Goal: Task Accomplishment & Management: Use online tool/utility

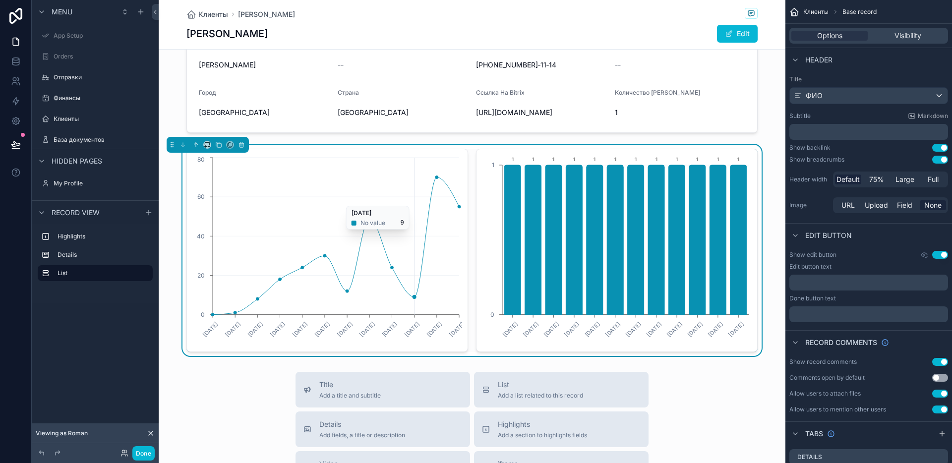
scroll to position [155, 0]
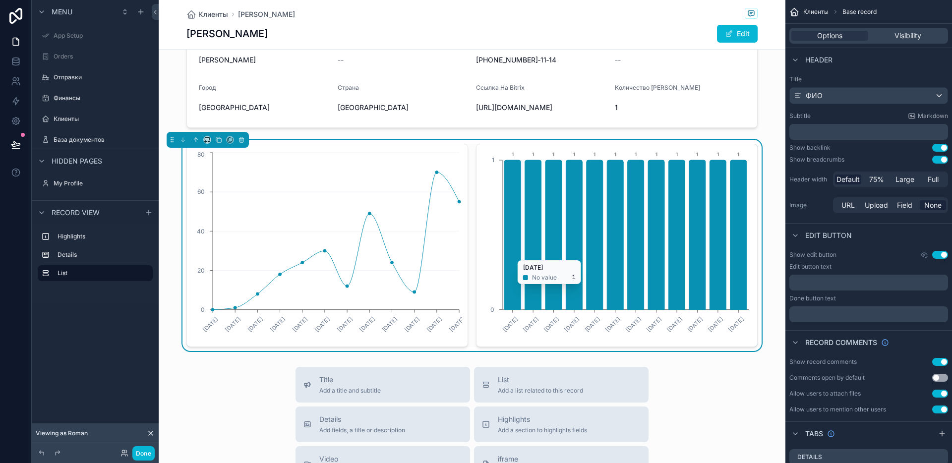
click at [668, 194] on icon "chart" at bounding box center [676, 235] width 16 height 150
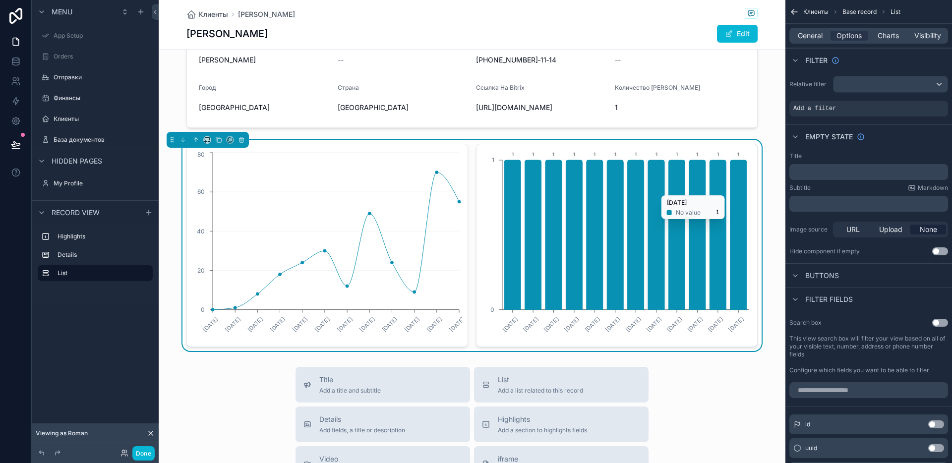
click at [567, 245] on icon "chart" at bounding box center [574, 235] width 16 height 150
click at [417, 190] on icon "27.01.2025 24.02.2025 24.03.2025 28.04.2025 26.05.2025 23.06.2025 28.07.2025 25…" at bounding box center [327, 245] width 269 height 190
click at [589, 209] on icon "chart" at bounding box center [594, 235] width 16 height 150
click at [805, 35] on span "General" at bounding box center [810, 36] width 25 height 10
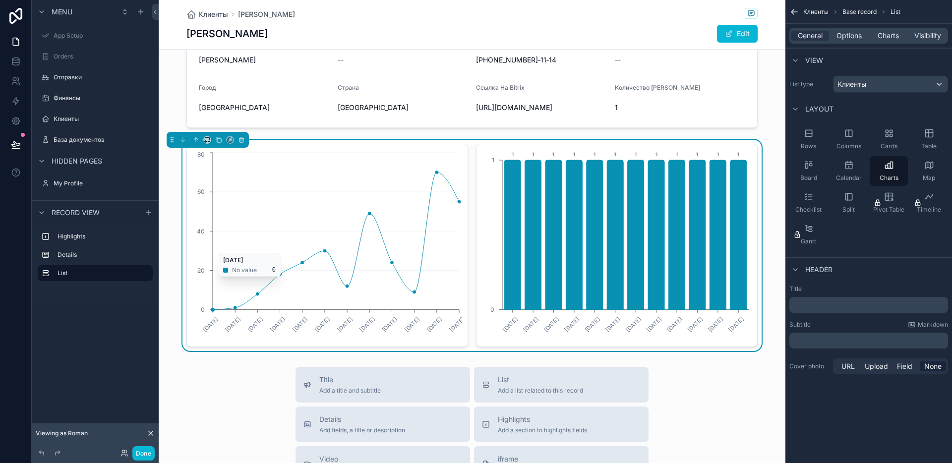
click at [327, 233] on icon "27.01.2025 24.02.2025 24.03.2025 28.04.2025 26.05.2025 23.06.2025 28.07.2025 25…" at bounding box center [327, 245] width 269 height 190
click at [881, 31] on span "Charts" at bounding box center [888, 36] width 21 height 10
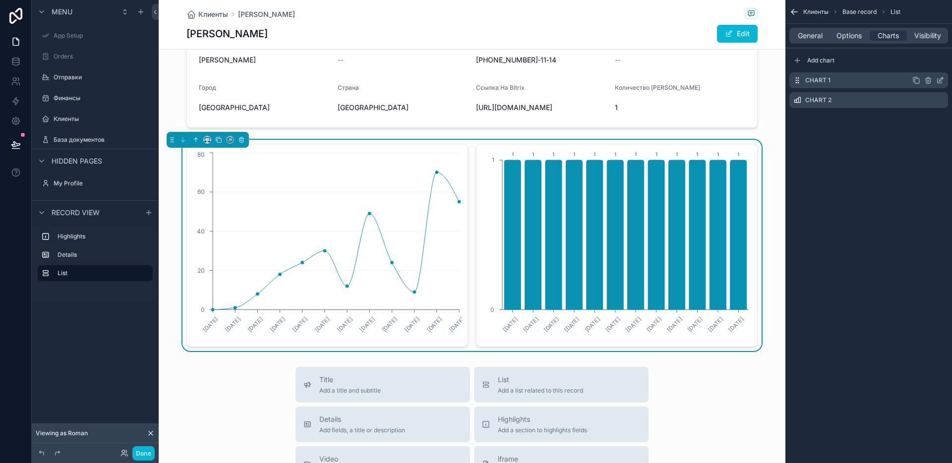
click at [931, 78] on icon "scrollable content" at bounding box center [928, 80] width 8 height 8
click at [918, 63] on div "Confirm delete?" at bounding box center [898, 72] width 92 height 20
click at [918, 68] on icon at bounding box center [917, 72] width 8 height 8
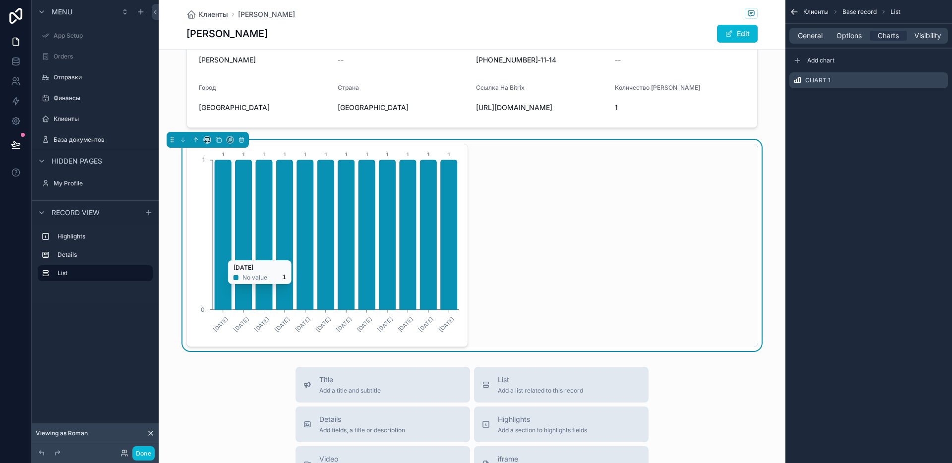
click at [379, 200] on icon "chart" at bounding box center [387, 235] width 16 height 150
click at [934, 40] on span "Visibility" at bounding box center [927, 36] width 27 height 10
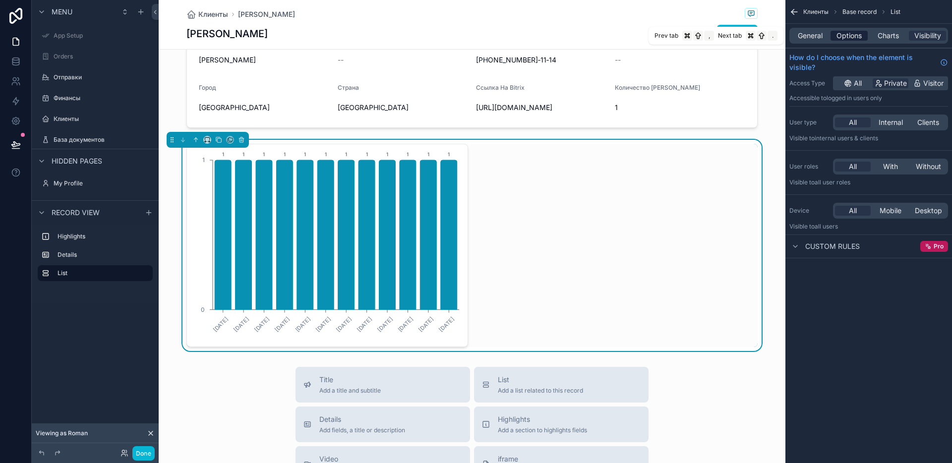
click at [855, 37] on span "Options" at bounding box center [848, 36] width 25 height 10
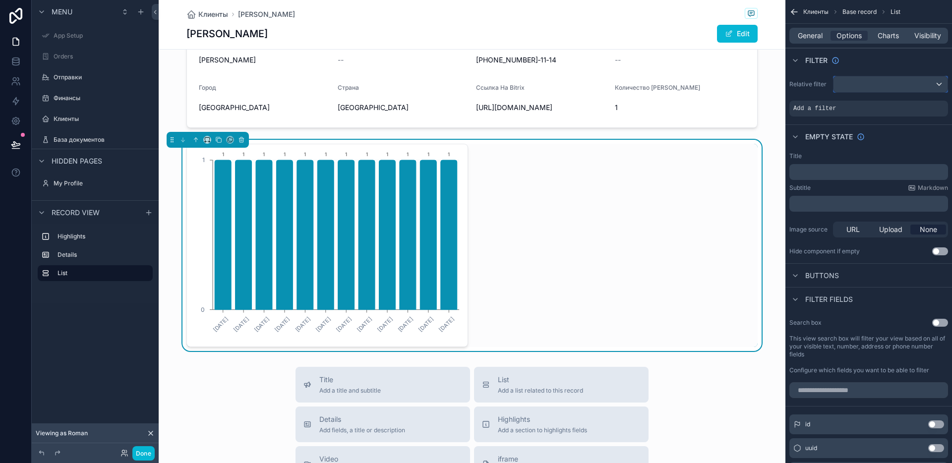
click at [861, 89] on div "scrollable content" at bounding box center [890, 84] width 114 height 16
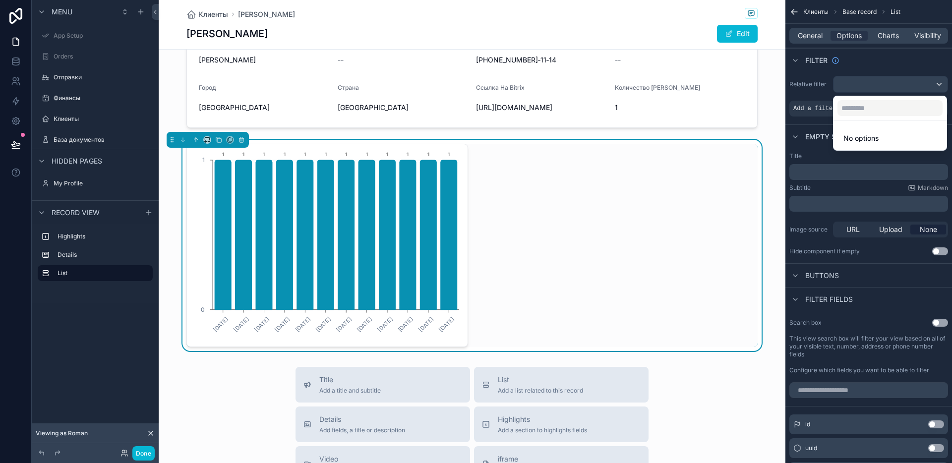
click at [859, 139] on span "No options" at bounding box center [860, 138] width 35 height 8
click at [852, 103] on input "text" at bounding box center [889, 108] width 105 height 16
type input "***"
drag, startPoint x: 872, startPoint y: 106, endPoint x: 835, endPoint y: 104, distance: 37.3
click at [835, 104] on div "***" at bounding box center [889, 108] width 113 height 24
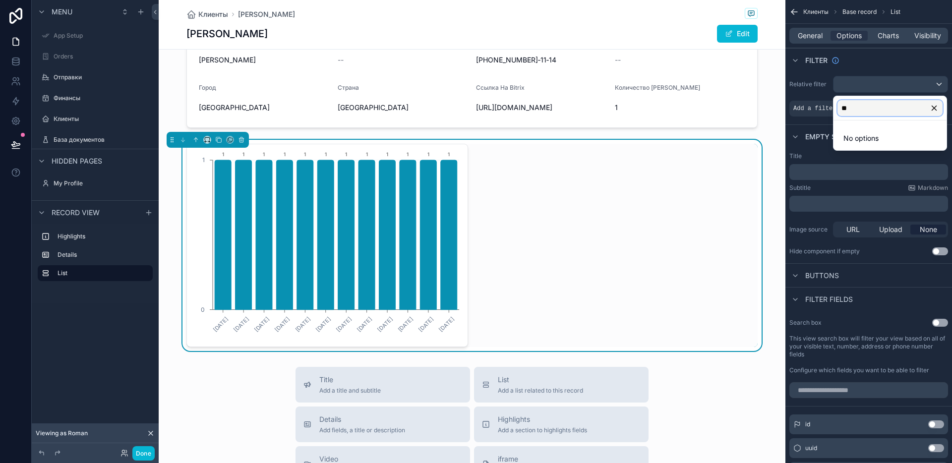
type input "*"
click at [813, 130] on div "scrollable content" at bounding box center [476, 231] width 952 height 463
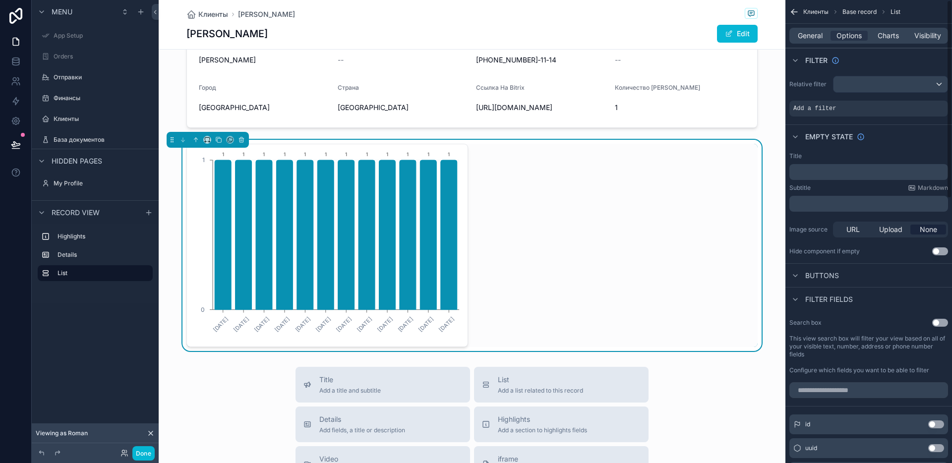
click at [943, 251] on button "Use setting" at bounding box center [940, 251] width 16 height 8
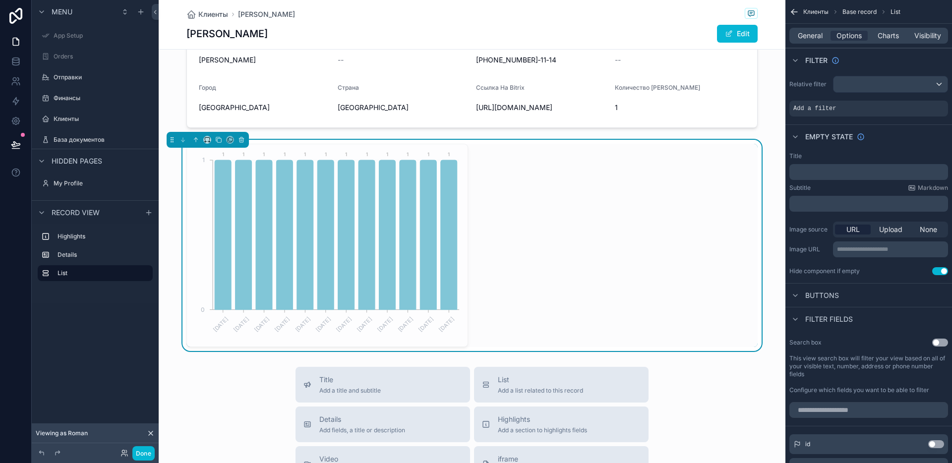
click at [939, 273] on button "Use setting" at bounding box center [940, 271] width 16 height 8
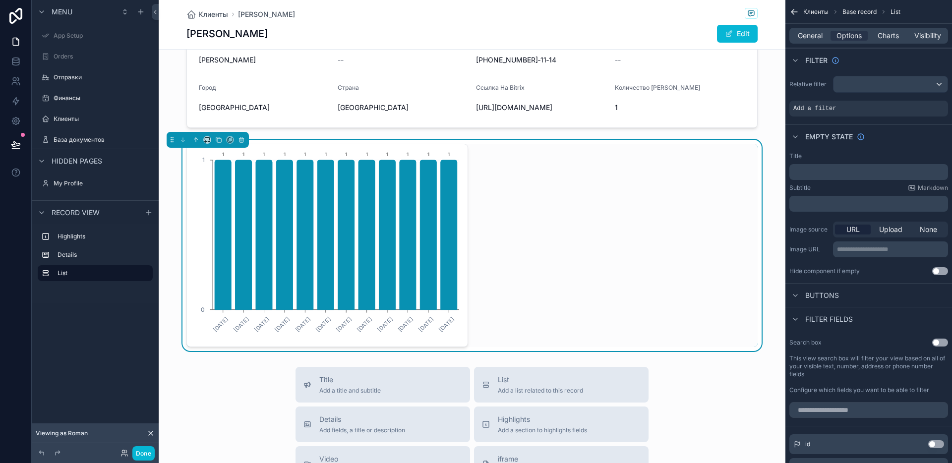
click at [939, 273] on button "Use setting" at bounding box center [940, 271] width 16 height 8
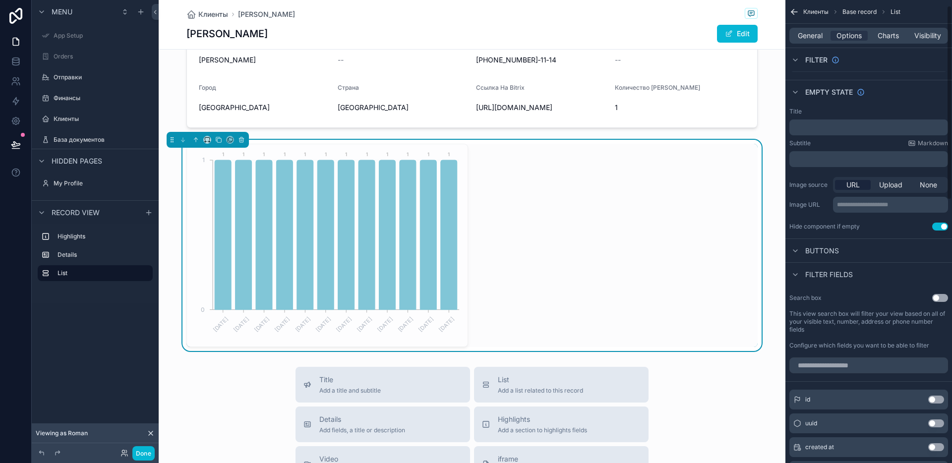
scroll to position [57, 0]
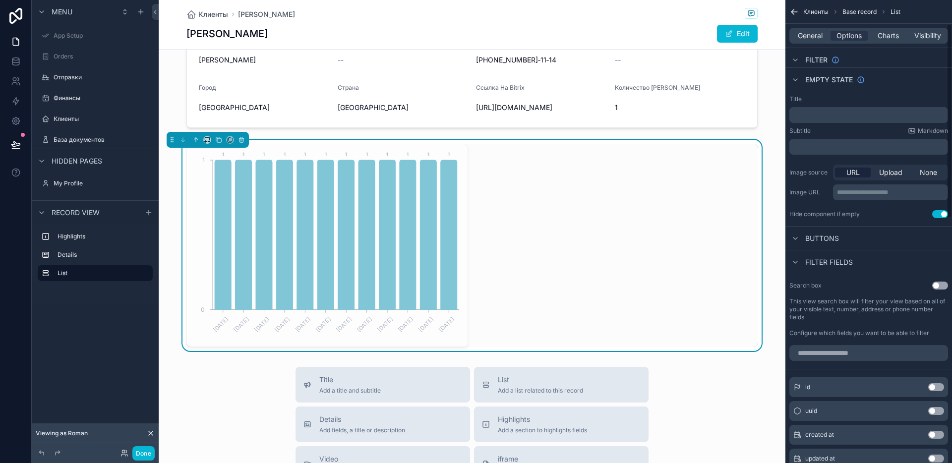
click at [811, 234] on span "Buttons" at bounding box center [822, 239] width 34 height 10
click at [810, 235] on span "Buttons" at bounding box center [822, 239] width 34 height 10
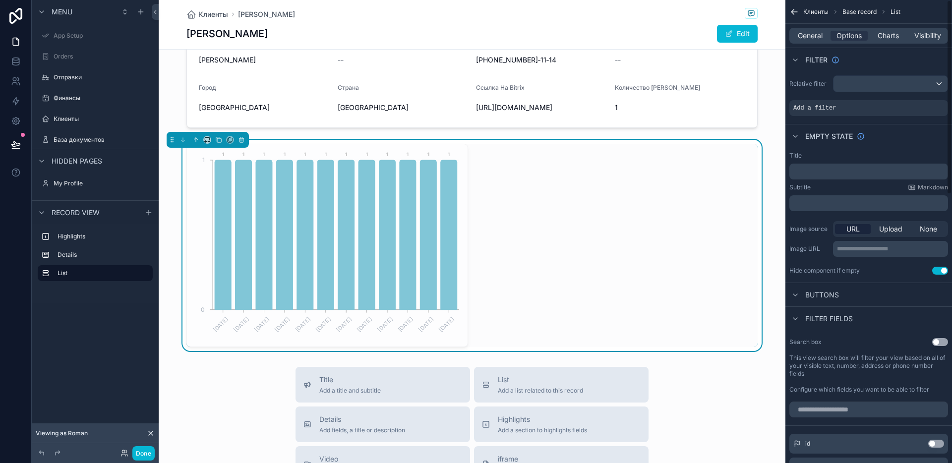
scroll to position [0, 0]
click at [839, 109] on div "Add a filter" at bounding box center [868, 109] width 159 height 16
click at [925, 104] on icon "scrollable content" at bounding box center [923, 102] width 6 height 6
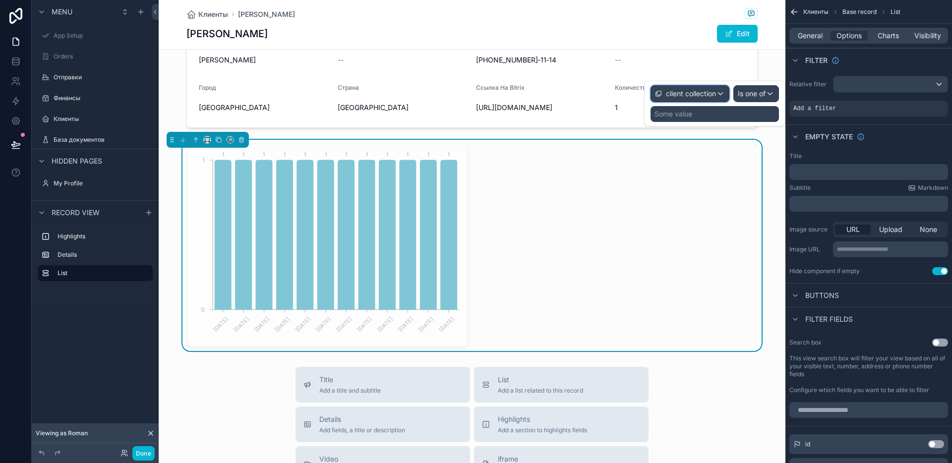
click at [687, 96] on span "client collection" at bounding box center [691, 94] width 50 height 10
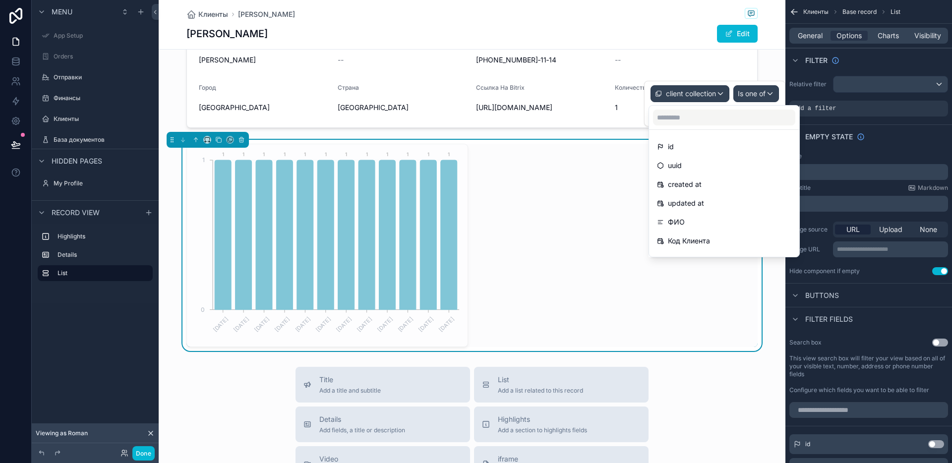
click at [690, 94] on div at bounding box center [714, 104] width 141 height 46
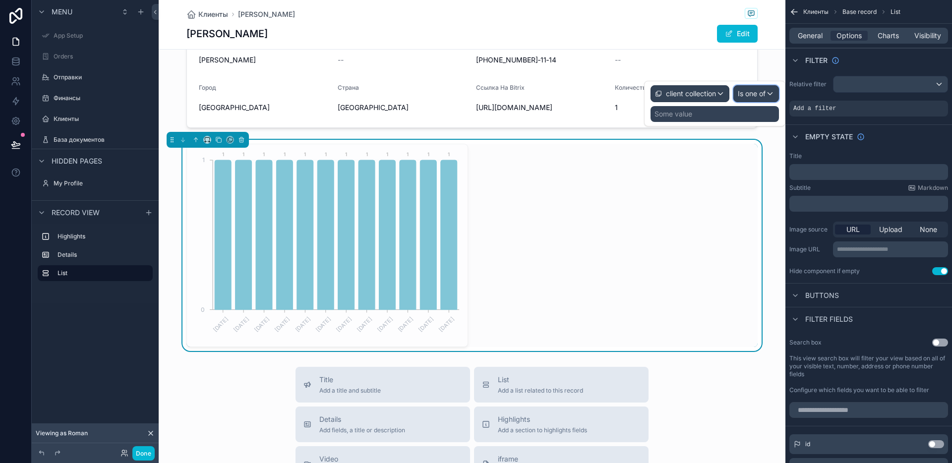
click at [753, 93] on span "Is one of" at bounding box center [752, 94] width 28 height 10
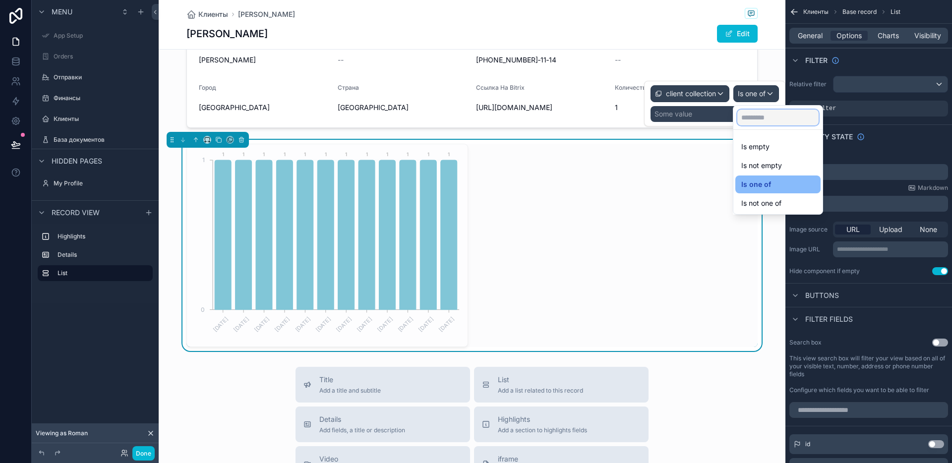
click at [763, 121] on input "text" at bounding box center [777, 118] width 81 height 16
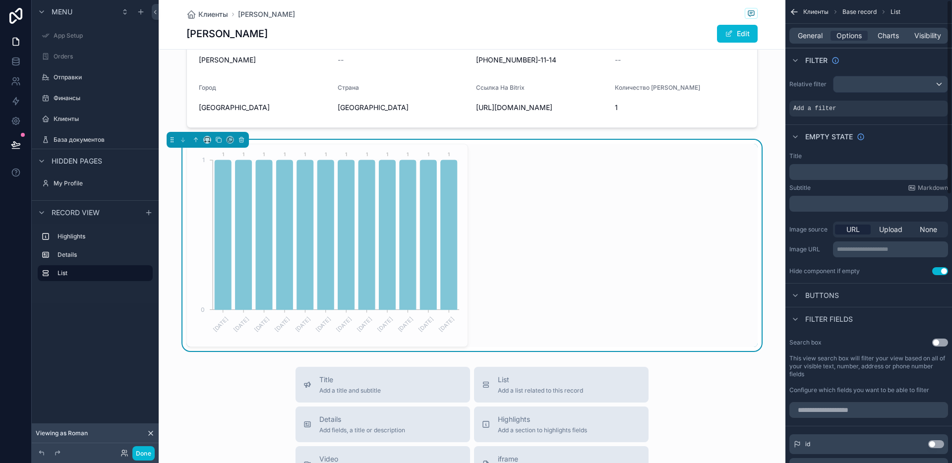
click at [883, 100] on div "Relative filter Add a filter" at bounding box center [868, 96] width 167 height 49
click at [938, 101] on icon "scrollable content" at bounding box center [937, 102] width 6 height 6
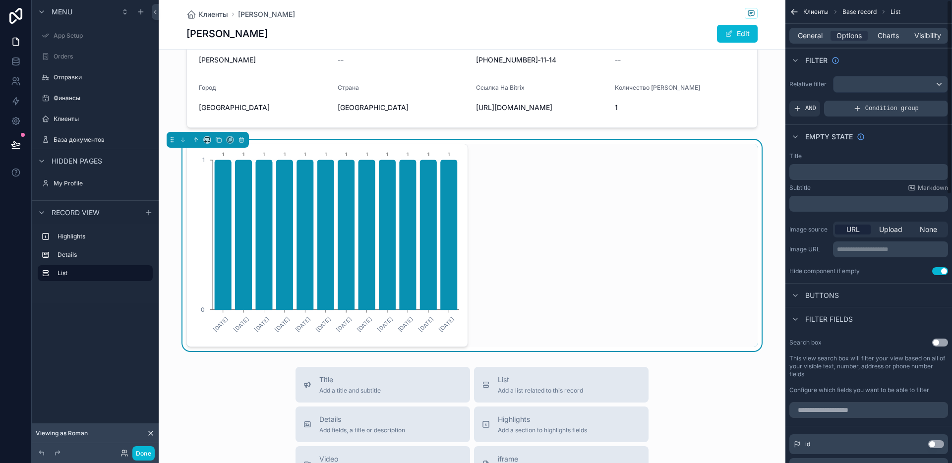
click at [897, 107] on span "Condition group" at bounding box center [892, 109] width 54 height 8
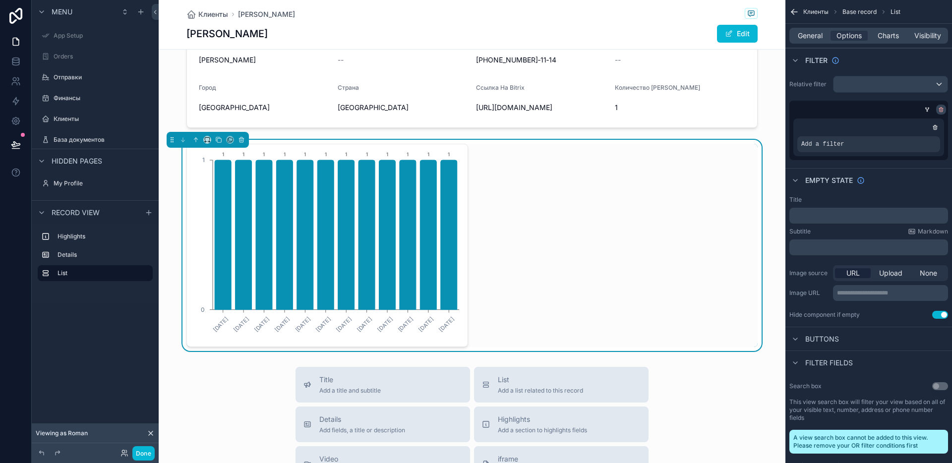
click at [939, 113] on div "scrollable content" at bounding box center [941, 110] width 10 height 10
click at [937, 124] on icon "scrollable content" at bounding box center [935, 127] width 6 height 6
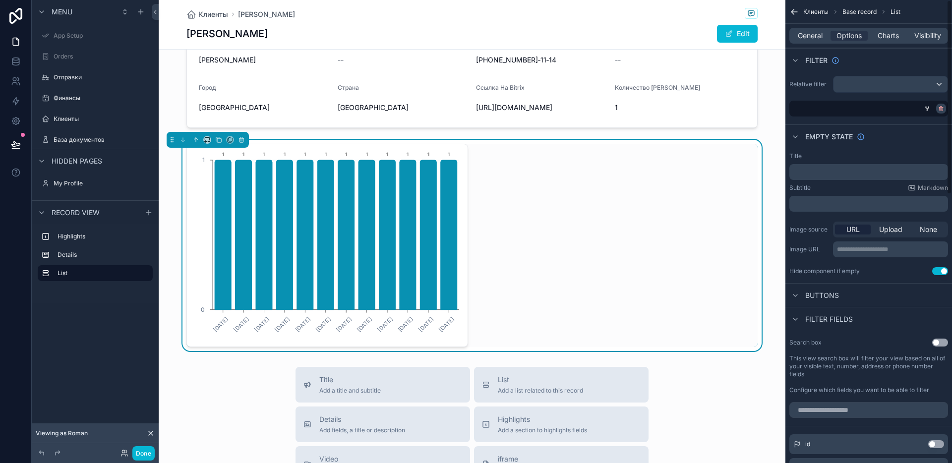
click at [939, 109] on icon "scrollable content" at bounding box center [940, 109] width 3 height 3
click at [803, 109] on div "AND" at bounding box center [804, 109] width 31 height 16
click at [814, 108] on span "Add a filter" at bounding box center [814, 109] width 43 height 8
click at [926, 100] on div "scrollable content" at bounding box center [923, 102] width 14 height 14
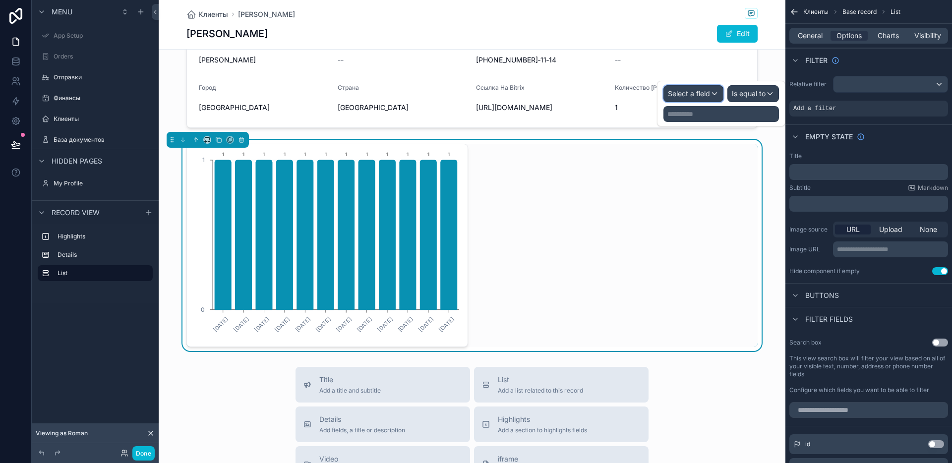
click at [690, 96] on span "Select a field" at bounding box center [689, 93] width 42 height 8
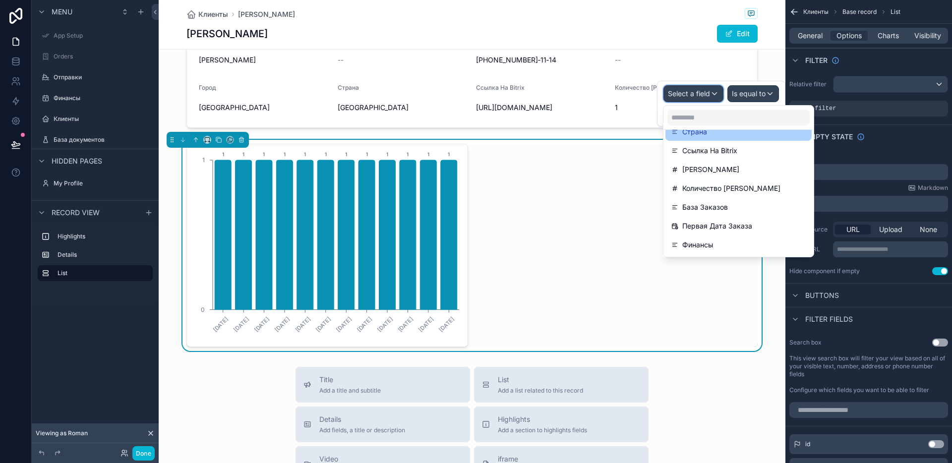
scroll to position [251, 0]
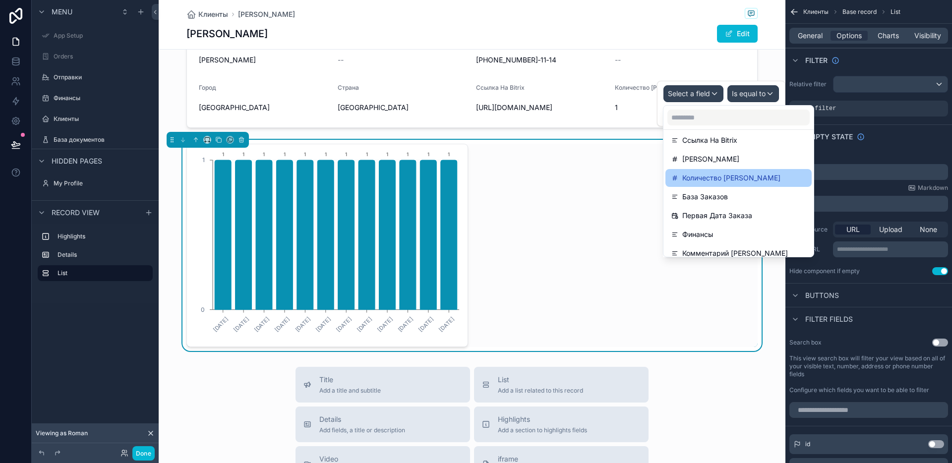
click at [735, 182] on span "Количество [PERSON_NAME]" at bounding box center [731, 178] width 98 height 12
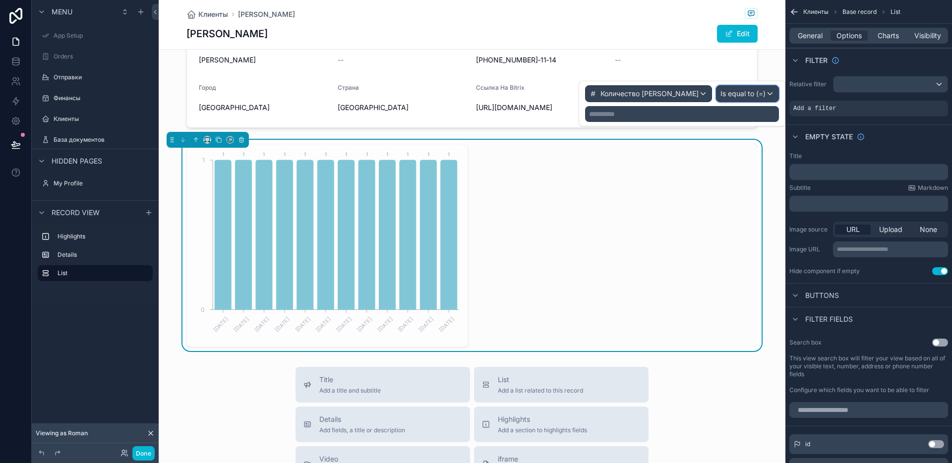
click at [748, 94] on span "Is equal to (=)" at bounding box center [742, 94] width 45 height 10
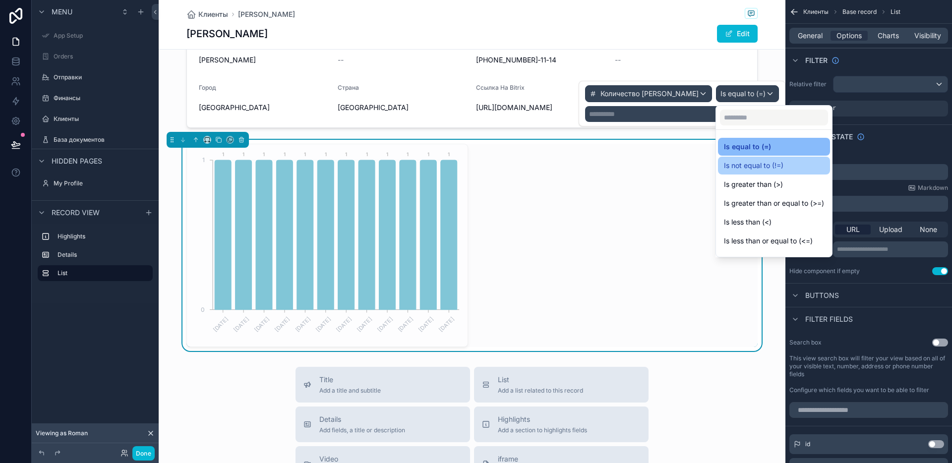
click at [755, 167] on span "Is not equal to (!=)" at bounding box center [753, 166] width 59 height 12
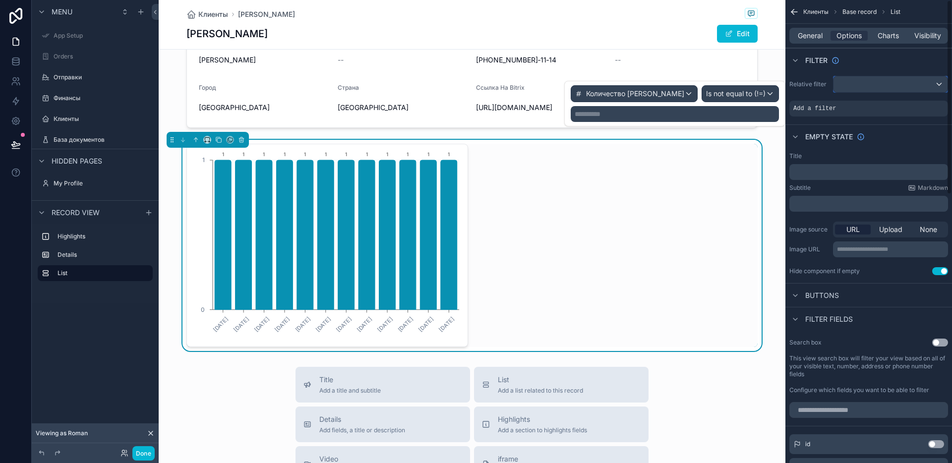
click at [847, 88] on div "scrollable content" at bounding box center [890, 84] width 114 height 16
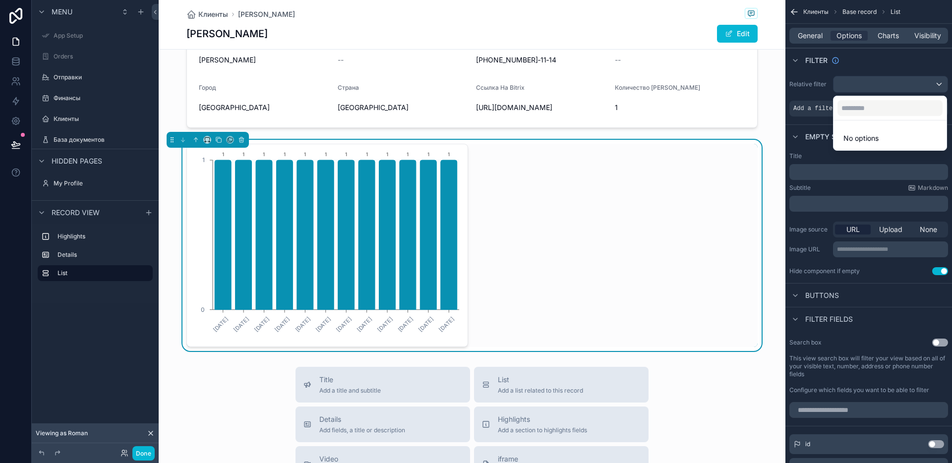
click at [847, 88] on div "scrollable content" at bounding box center [476, 231] width 952 height 463
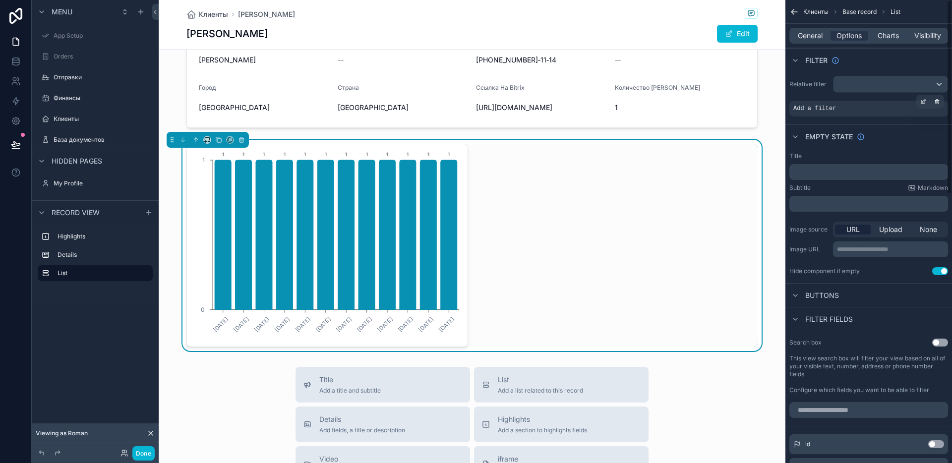
click at [815, 111] on span "Add a filter" at bounding box center [814, 109] width 43 height 8
click at [939, 104] on icon "scrollable content" at bounding box center [937, 102] width 6 height 6
click at [809, 38] on span "General" at bounding box center [810, 36] width 25 height 10
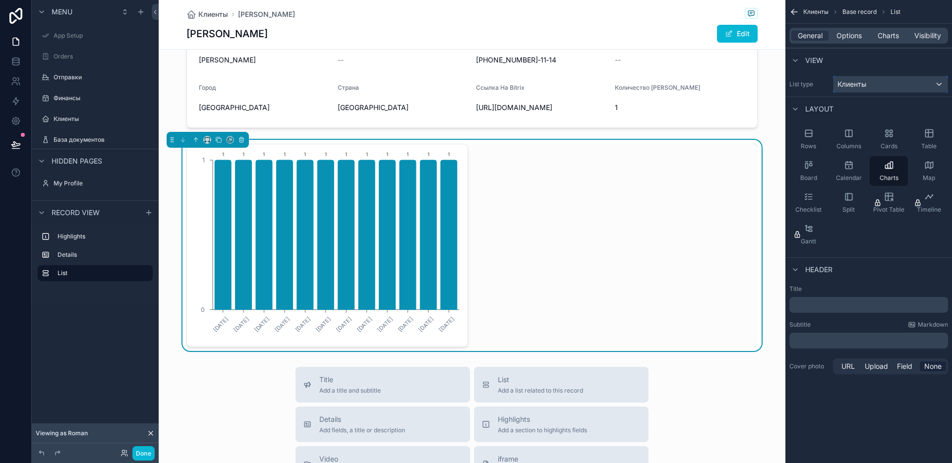
click at [885, 87] on div "Клиенты" at bounding box center [890, 84] width 114 height 16
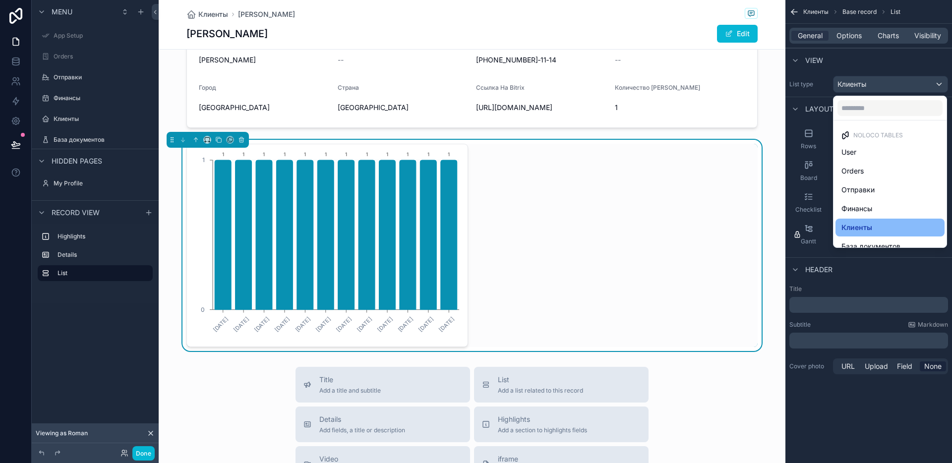
click at [885, 86] on div "scrollable content" at bounding box center [476, 231] width 952 height 463
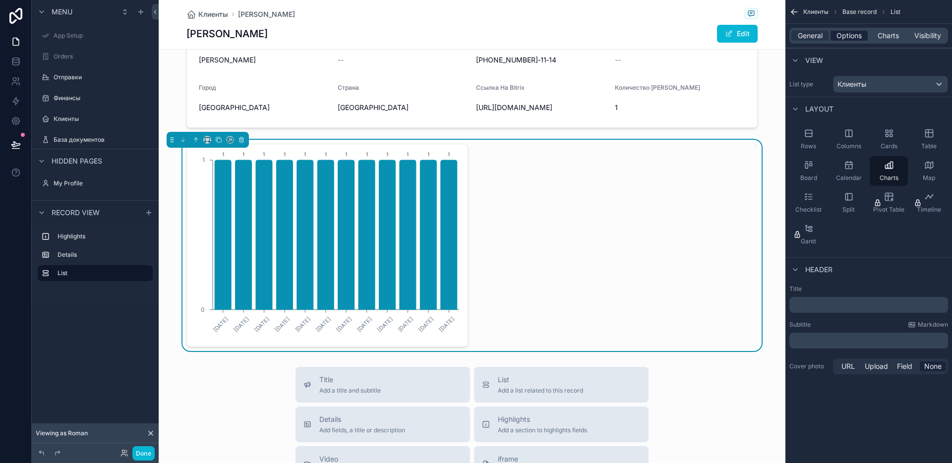
click at [851, 37] on span "Options" at bounding box center [848, 36] width 25 height 10
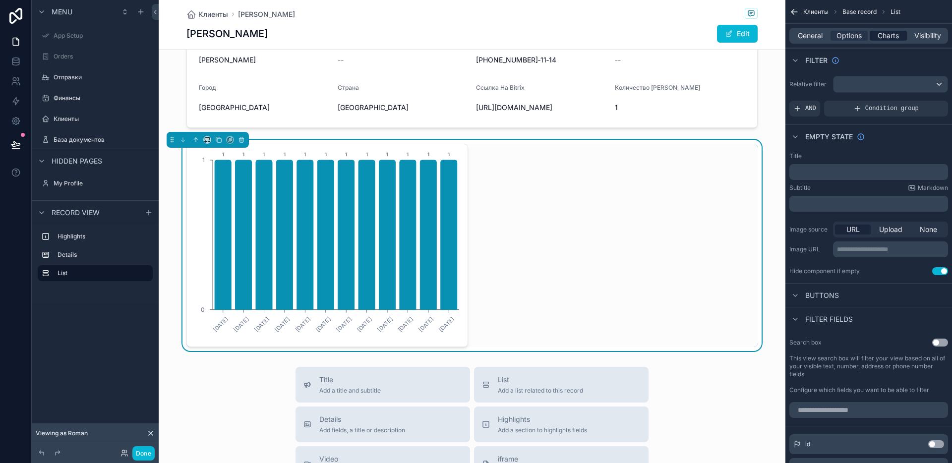
click at [885, 37] on span "Charts" at bounding box center [888, 36] width 21 height 10
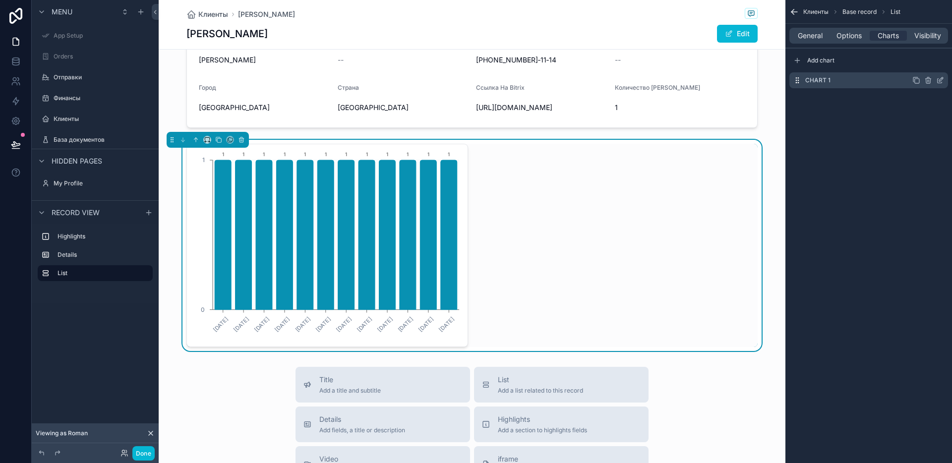
click at [937, 81] on icon "scrollable content" at bounding box center [940, 80] width 8 height 8
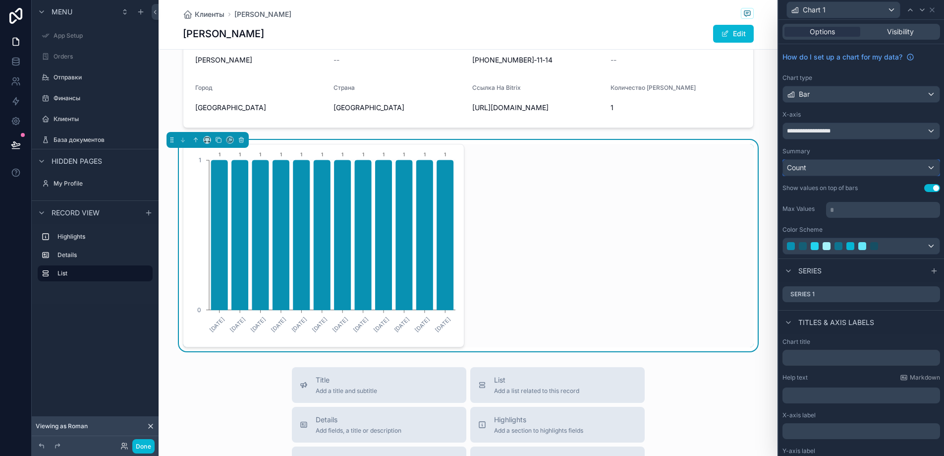
click at [873, 170] on div "Count" at bounding box center [861, 168] width 157 height 16
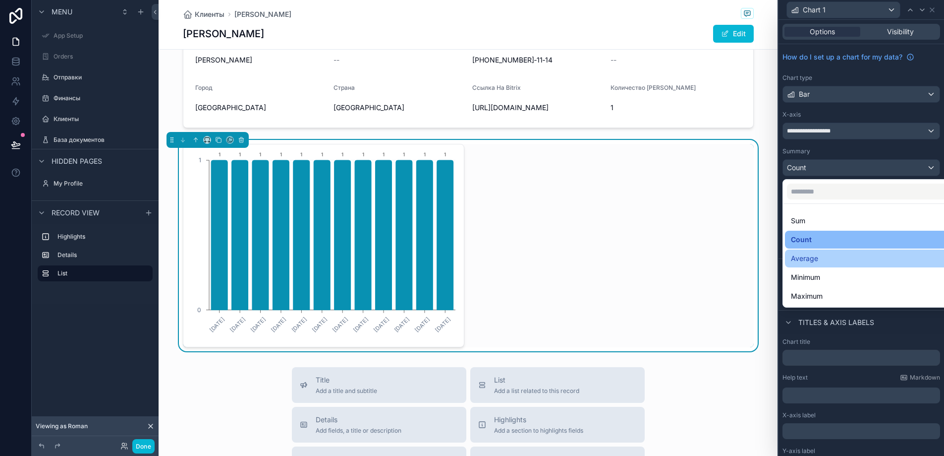
click at [859, 261] on div "Average" at bounding box center [869, 258] width 156 height 12
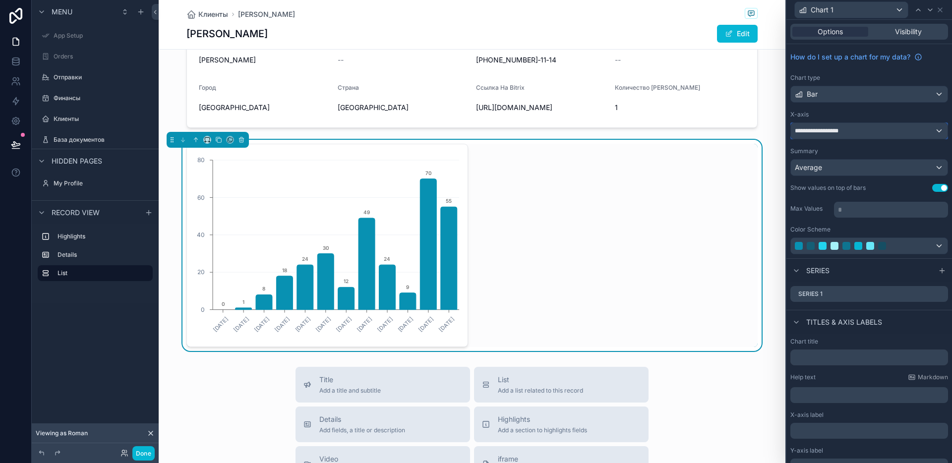
click at [891, 129] on div "**********" at bounding box center [869, 131] width 157 height 16
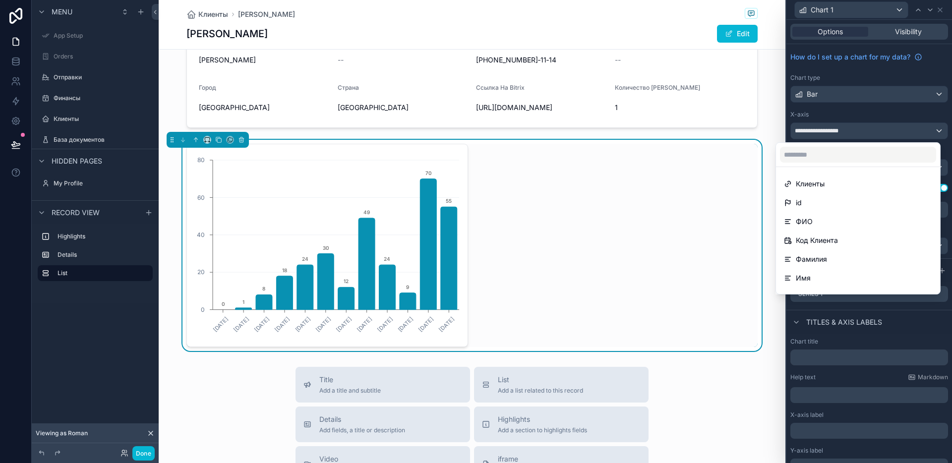
click at [787, 323] on div at bounding box center [869, 231] width 166 height 463
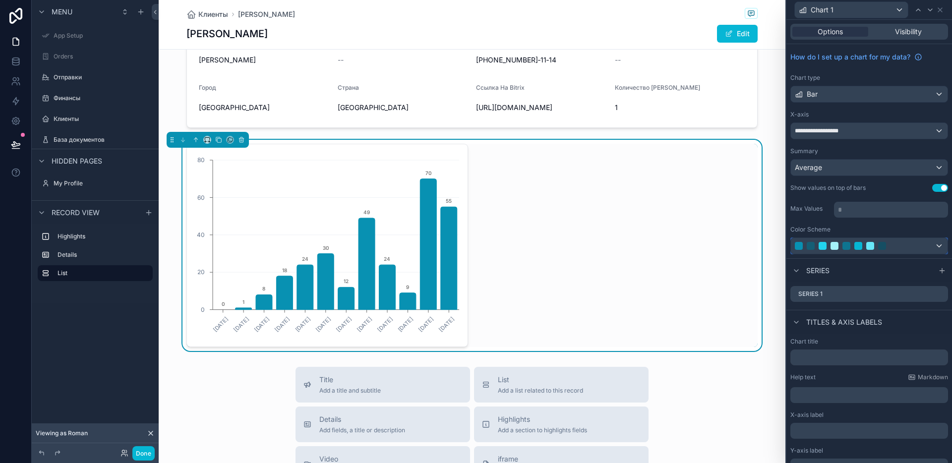
click at [874, 246] on div at bounding box center [870, 246] width 8 height 8
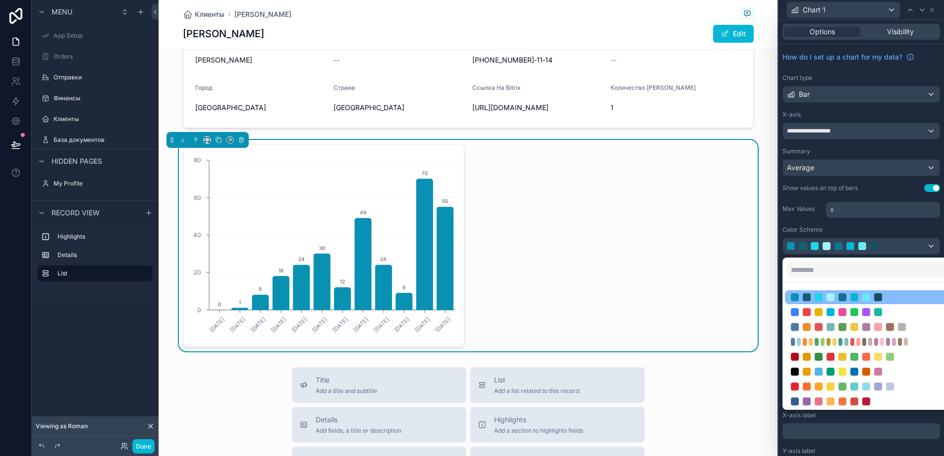
click at [874, 246] on div at bounding box center [862, 228] width 166 height 456
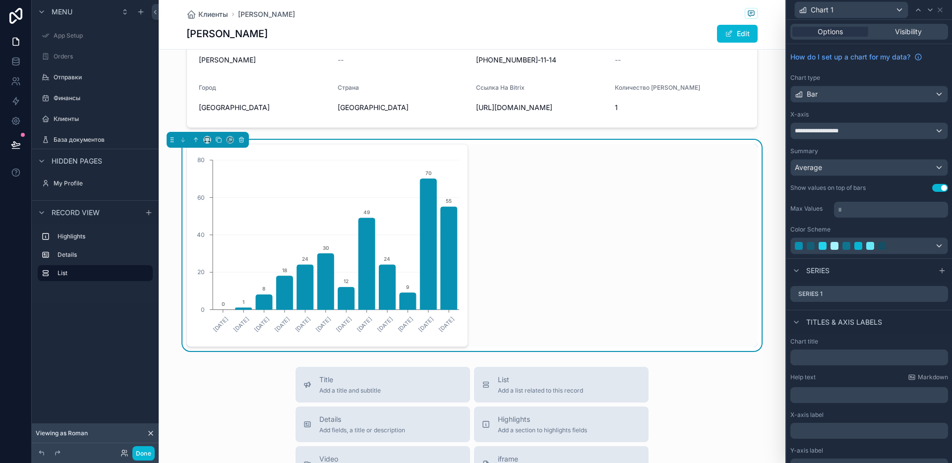
click at [763, 254] on div "27.01.2025 24.02.2025 24.03.2025 28.04.2025 26.05.2025 23.06.2025 28.07.2025 25…" at bounding box center [472, 245] width 627 height 211
click at [759, 251] on div "27.01.2025 24.02.2025 24.03.2025 28.04.2025 26.05.2025 23.06.2025 28.07.2025 25…" at bounding box center [472, 245] width 627 height 211
click at [349, 230] on icon "27.01.2025 24.02.2025 24.03.2025 28.04.2025 26.05.2025 23.06.2025 28.07.2025 25…" at bounding box center [327, 245] width 269 height 190
click at [208, 143] on icon "scrollable content" at bounding box center [207, 139] width 7 height 7
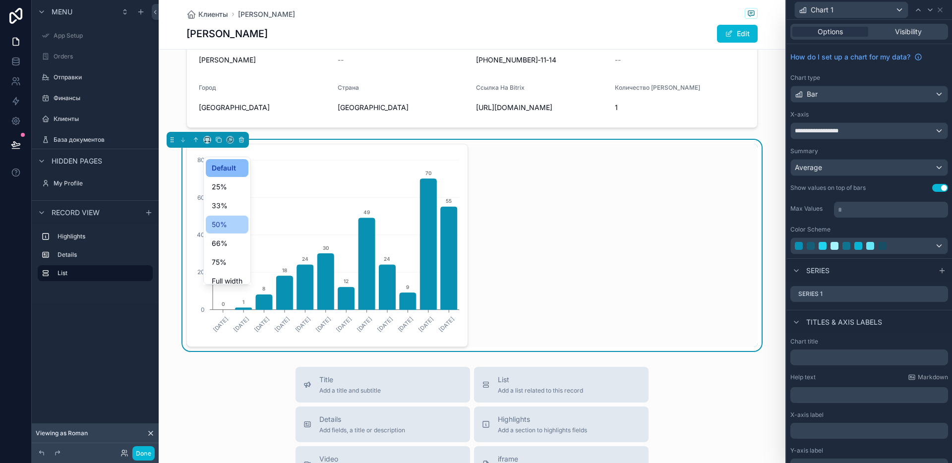
click at [224, 222] on span "50%" at bounding box center [219, 225] width 15 height 12
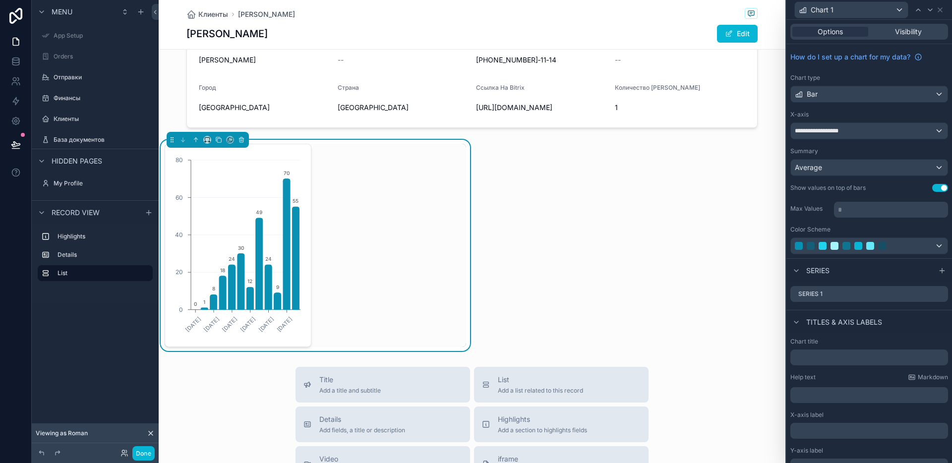
click at [305, 224] on div "27.01.2025 24.03.2025 26.05.2025 28.07.2025 22.09.2025 24.11.2025 0 20 40 60 80…" at bounding box center [238, 245] width 147 height 203
click at [249, 216] on icon "27.01.2025 24.03.2025 26.05.2025 28.07.2025 22.09.2025 24.11.2025 0 20 40 60 80…" at bounding box center [237, 245] width 132 height 190
click at [895, 32] on span "Visibility" at bounding box center [908, 32] width 27 height 10
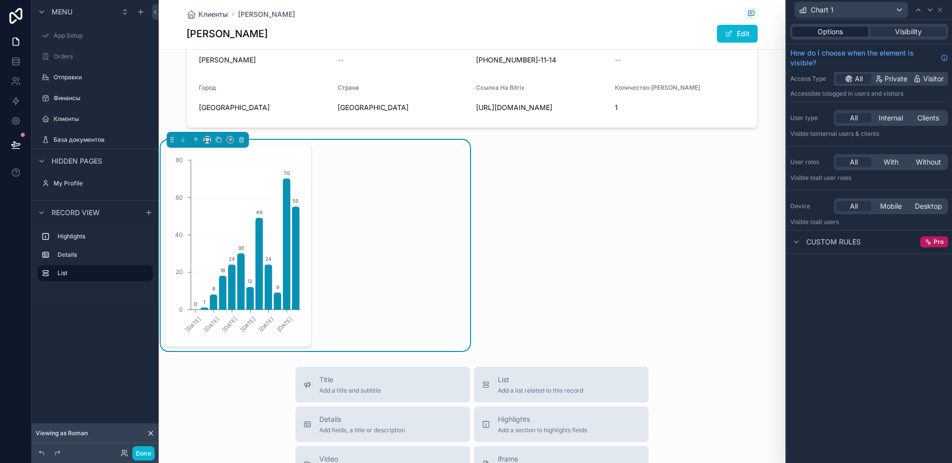
click at [816, 32] on div "Options" at bounding box center [830, 32] width 76 height 10
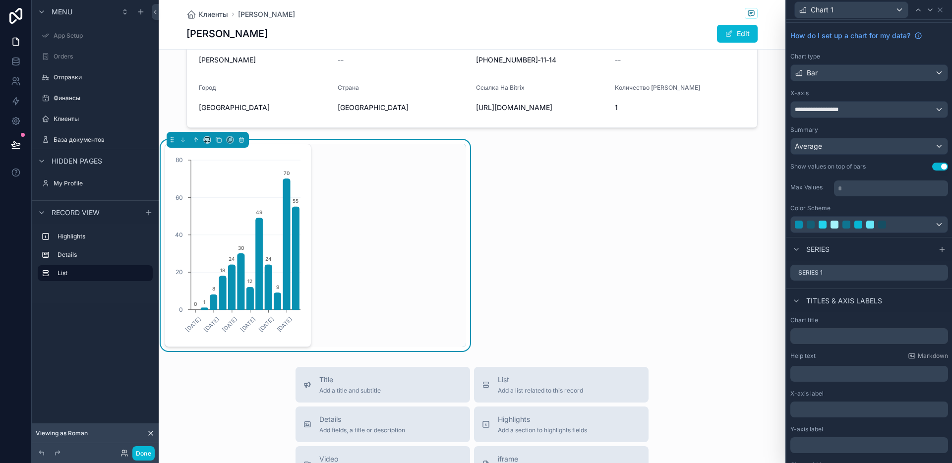
scroll to position [49, 0]
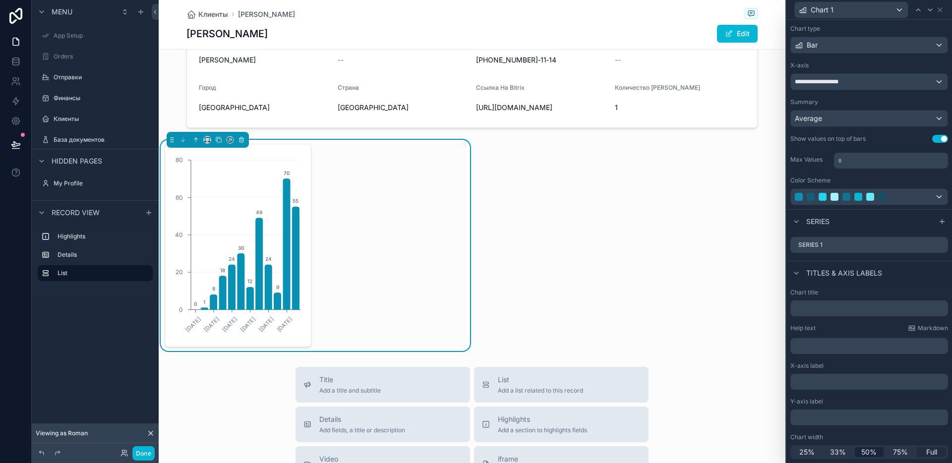
click at [926, 452] on span "Full" at bounding box center [931, 452] width 11 height 10
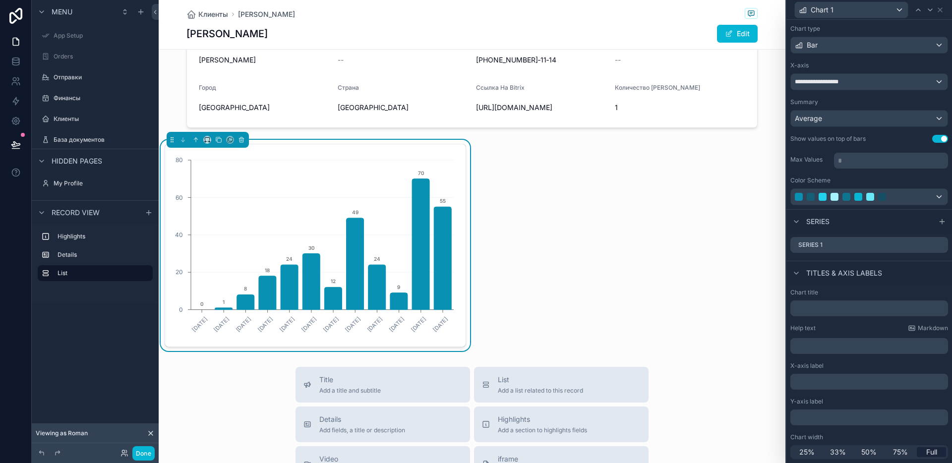
click at [524, 217] on div "Код Клиента 01.01.1005 02:02 Рейтинг Клиента 2 ФИО Титов Евгений Фамилия Титов …" at bounding box center [472, 129] width 627 height 444
click at [204, 143] on icon "scrollable content" at bounding box center [207, 139] width 7 height 7
click at [223, 201] on span "33%" at bounding box center [220, 206] width 16 height 12
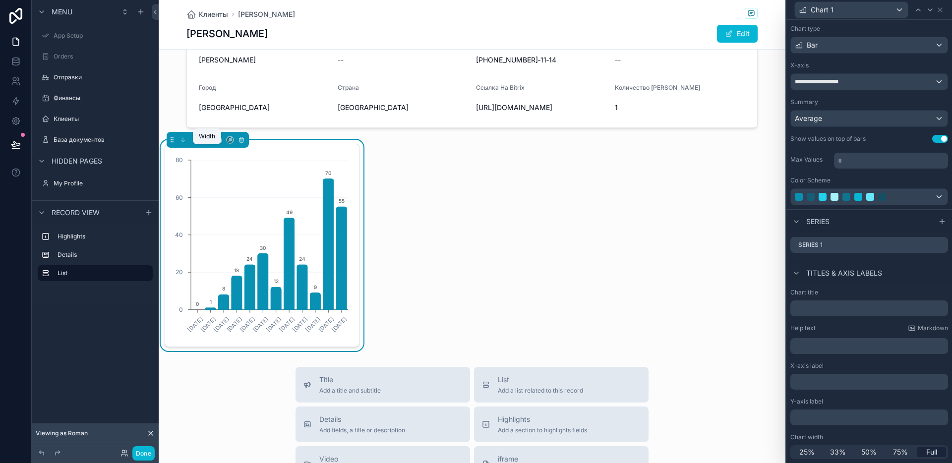
click at [210, 143] on icon "scrollable content" at bounding box center [207, 139] width 7 height 7
click at [224, 224] on span "50%" at bounding box center [219, 225] width 15 height 12
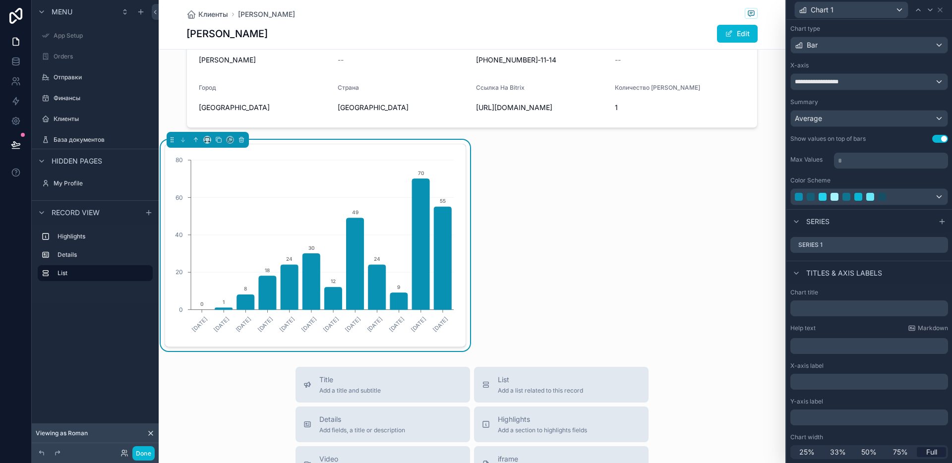
click at [179, 233] on icon "27.01.2025 24.02.2025 24.03.2025 28.04.2025 26.05.2025 23.06.2025 28.07.2025 25…" at bounding box center [313, 245] width 285 height 190
click at [586, 212] on div "Код Клиента 01.01.1005 02:02 Рейтинг Клиента 2 ФИО Титов Евгений Фамилия Титов …" at bounding box center [472, 129] width 627 height 444
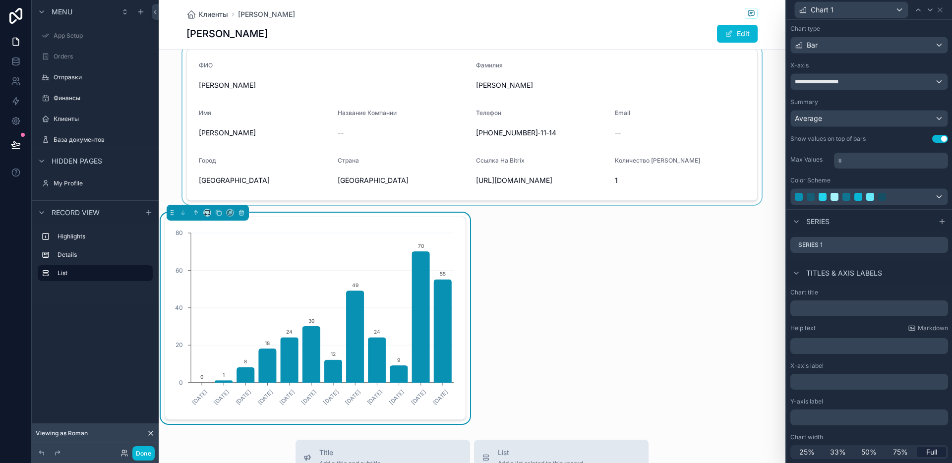
scroll to position [84, 0]
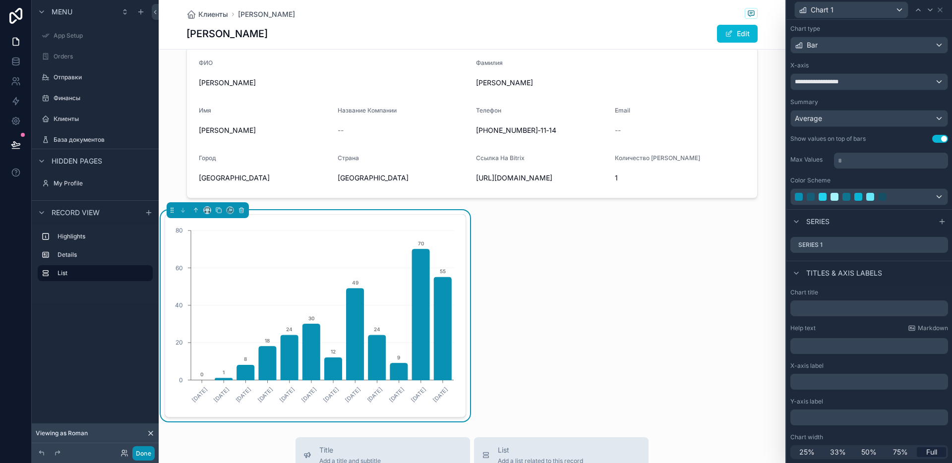
click at [148, 451] on button "Done" at bounding box center [143, 453] width 22 height 14
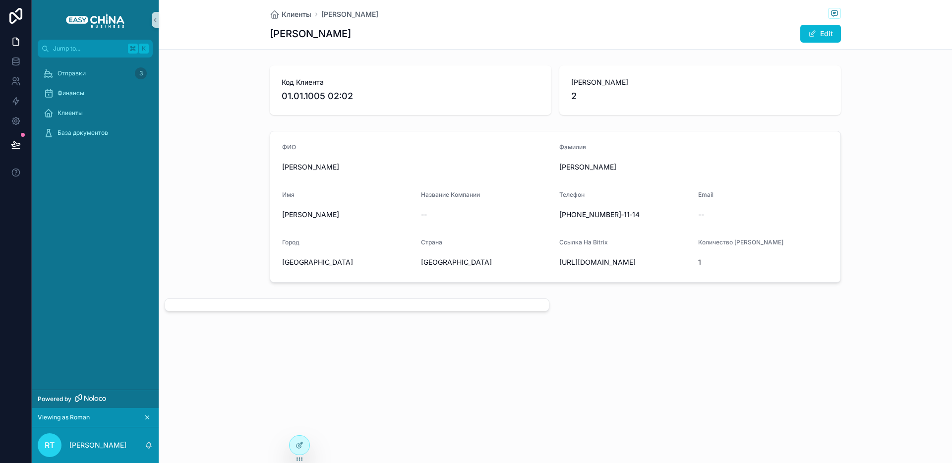
scroll to position [0, 0]
drag, startPoint x: 570, startPoint y: 94, endPoint x: 578, endPoint y: 96, distance: 8.8
click at [570, 94] on div "Рейтинг Клиента 2" at bounding box center [700, 90] width 282 height 50
drag, startPoint x: 578, startPoint y: 96, endPoint x: 617, endPoint y: 97, distance: 38.7
click at [610, 98] on span "2" at bounding box center [700, 96] width 258 height 14
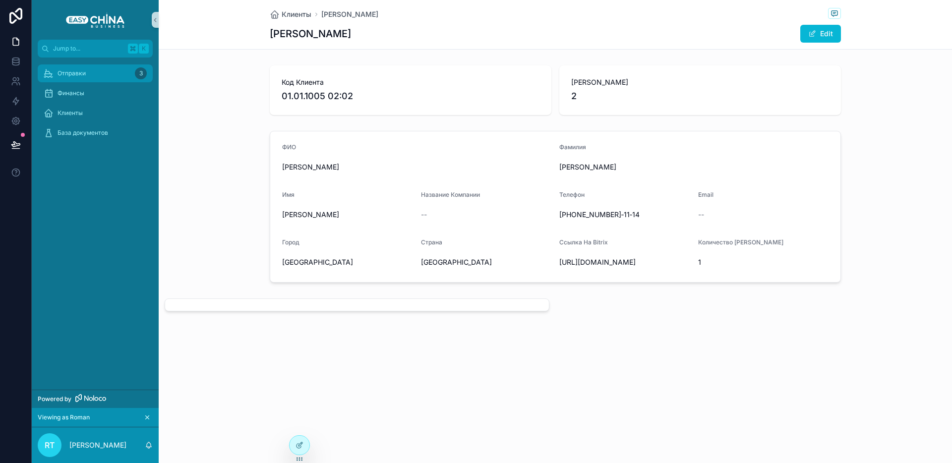
click at [102, 78] on div "Отправки 3" at bounding box center [95, 73] width 103 height 16
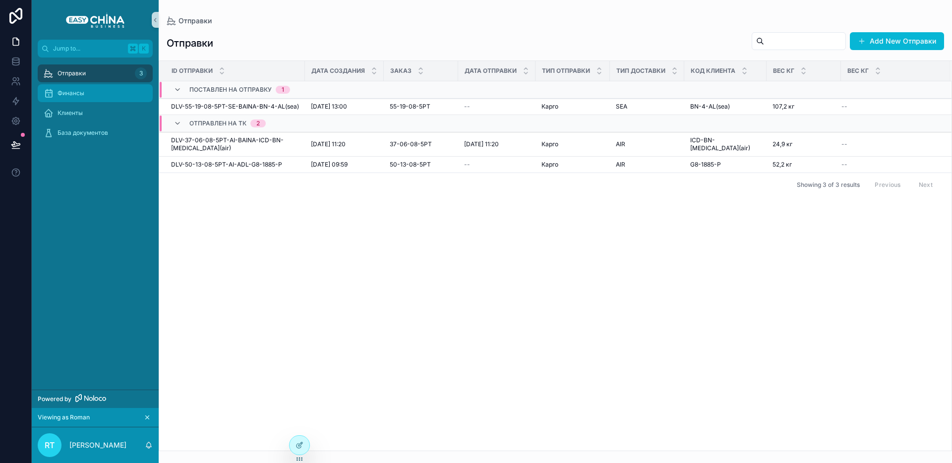
click at [85, 98] on div "Финансы" at bounding box center [95, 93] width 103 height 16
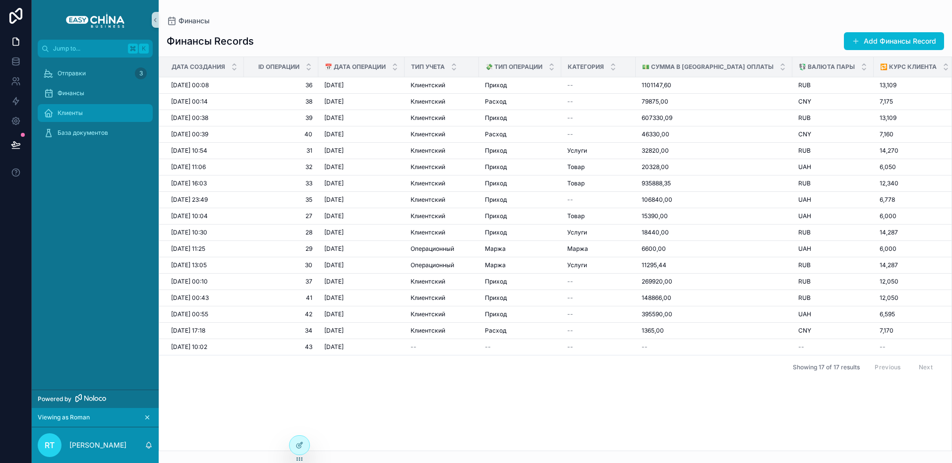
click at [75, 114] on span "Клиенты" at bounding box center [70, 113] width 25 height 8
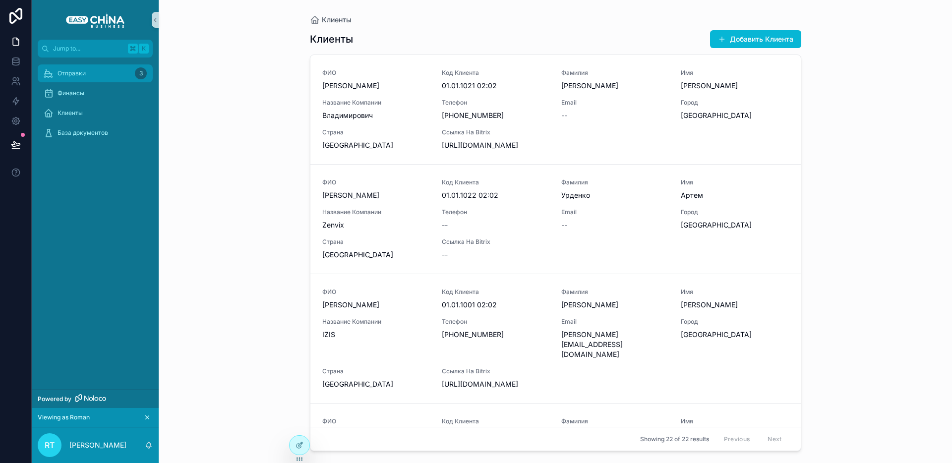
click at [86, 77] on div "Отправки 3" at bounding box center [95, 73] width 103 height 16
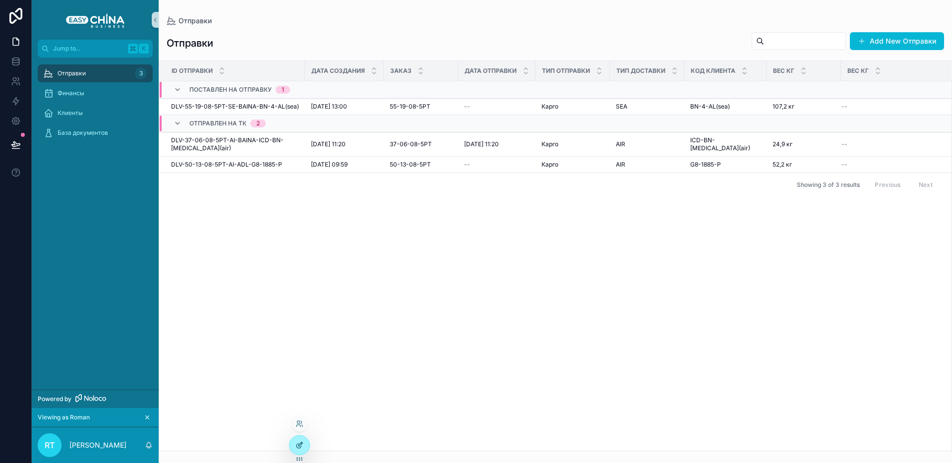
click at [302, 442] on icon at bounding box center [299, 445] width 8 height 8
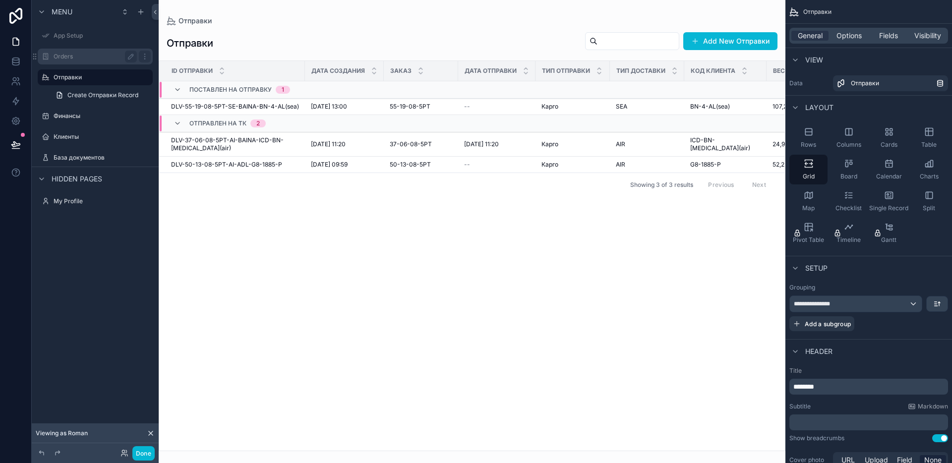
click at [80, 51] on div "Orders" at bounding box center [95, 57] width 83 height 12
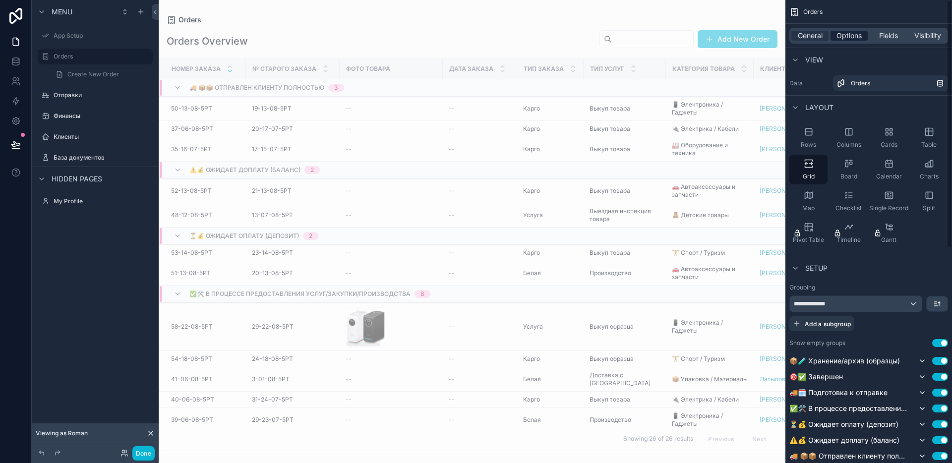
click at [850, 40] on span "Options" at bounding box center [848, 36] width 25 height 10
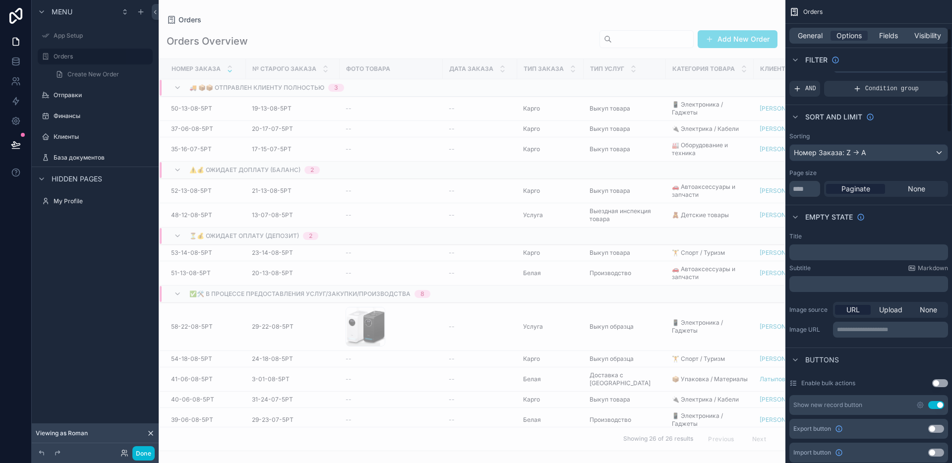
scroll to position [188, 0]
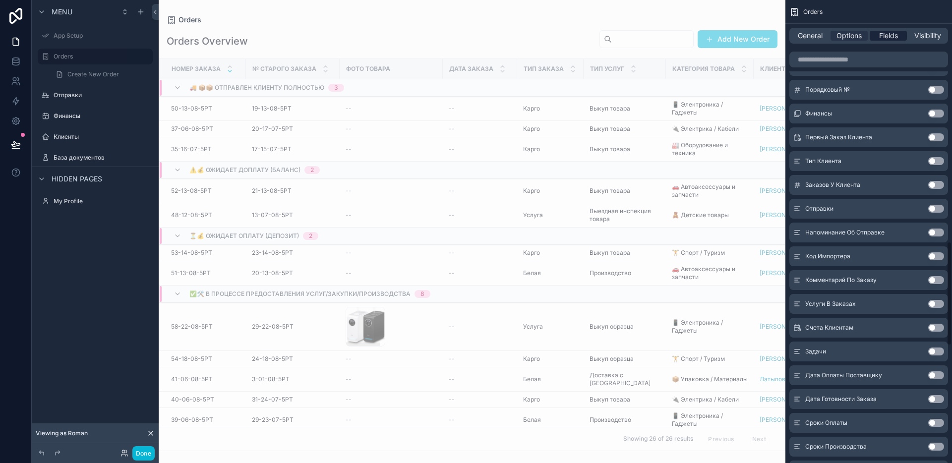
click at [885, 40] on span "Fields" at bounding box center [888, 36] width 19 height 10
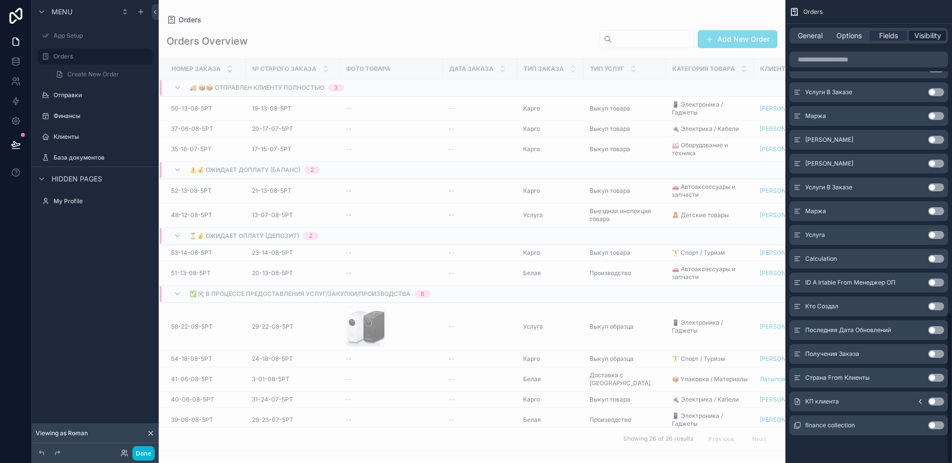
click at [925, 31] on span "Visibility" at bounding box center [927, 36] width 27 height 10
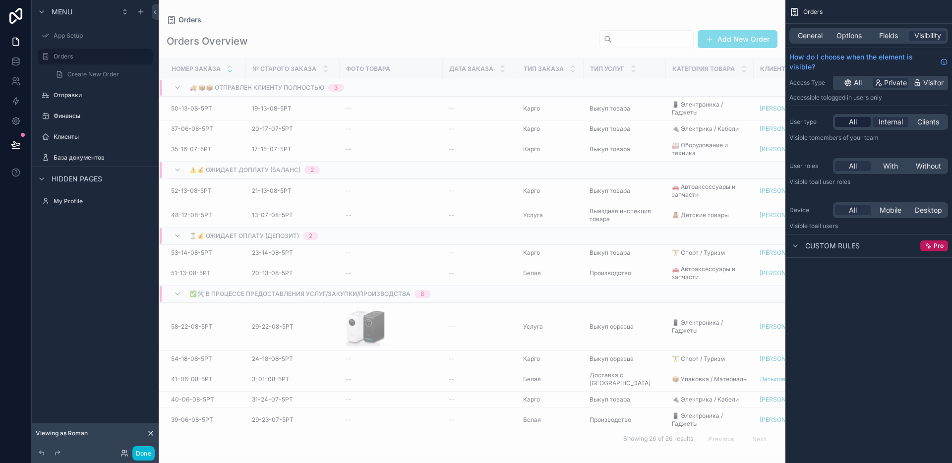
click at [856, 123] on span "All" at bounding box center [853, 122] width 8 height 10
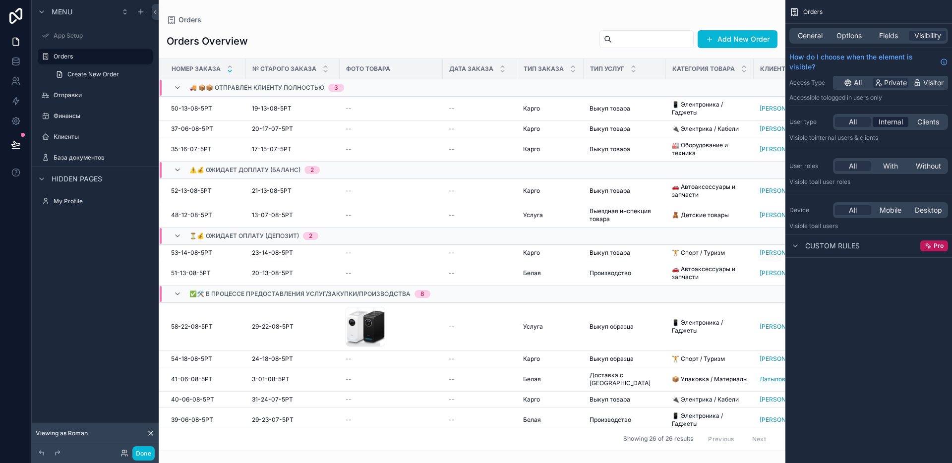
click at [886, 122] on span "Internal" at bounding box center [890, 122] width 24 height 10
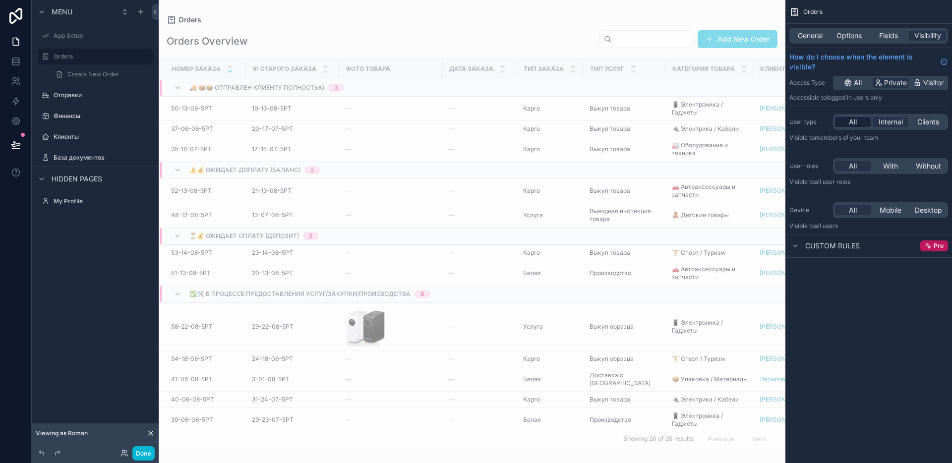
click at [859, 122] on div "All" at bounding box center [853, 122] width 36 height 10
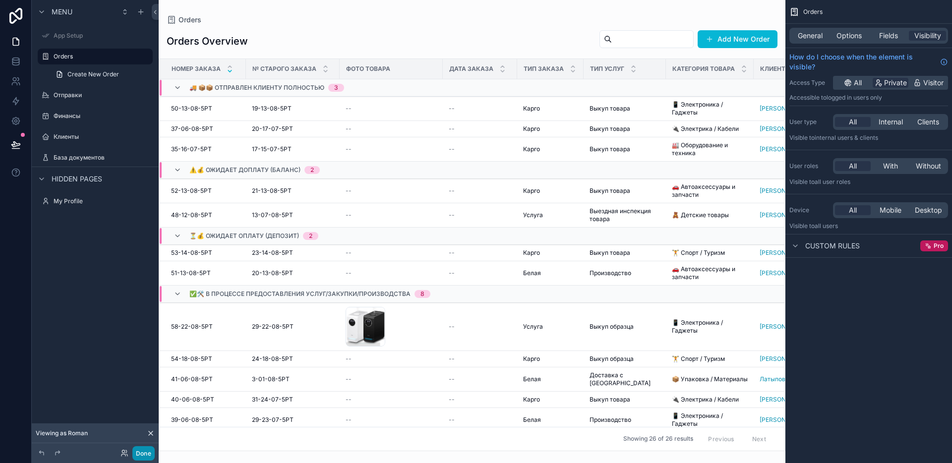
click at [146, 448] on button "Done" at bounding box center [143, 453] width 22 height 14
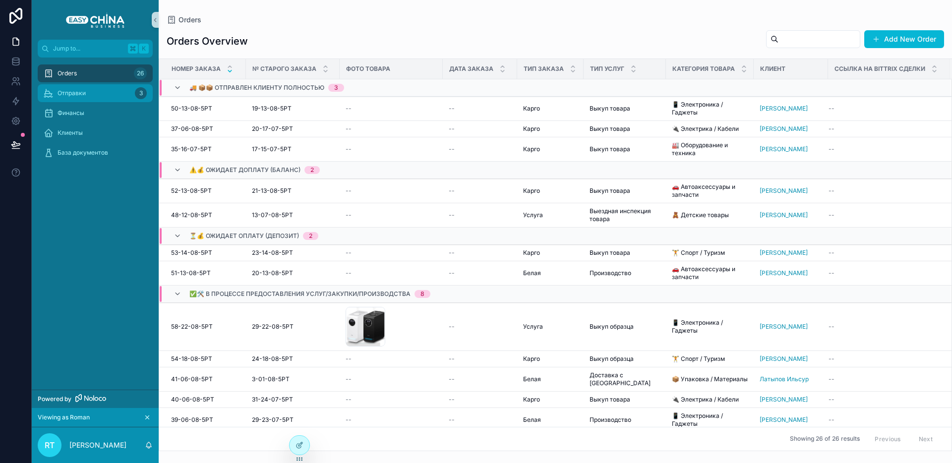
click at [104, 93] on div "Отправки 3" at bounding box center [95, 93] width 103 height 16
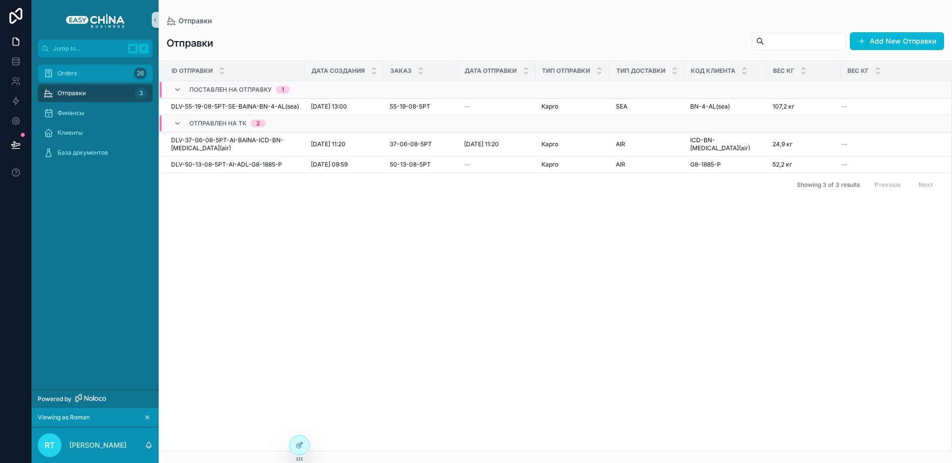
click at [91, 73] on div "Orders 26" at bounding box center [95, 73] width 103 height 16
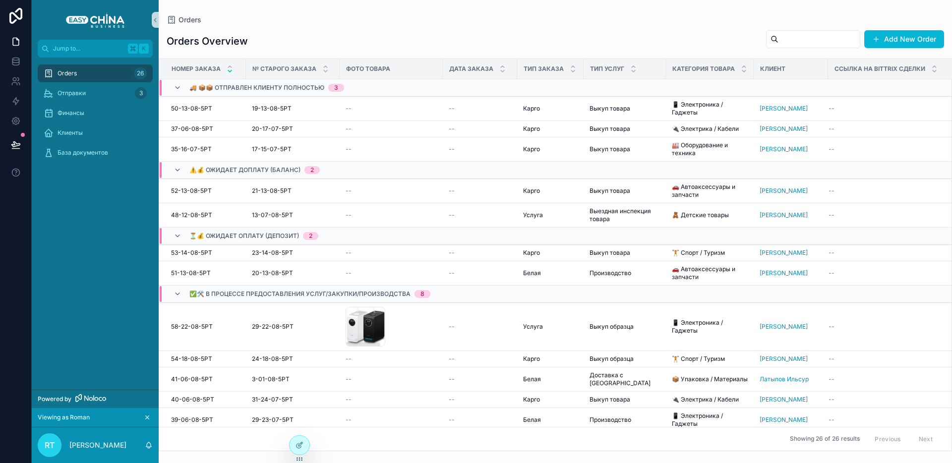
click at [86, 77] on div "Orders 26" at bounding box center [95, 73] width 103 height 16
click at [76, 93] on span "Отправки" at bounding box center [72, 93] width 28 height 8
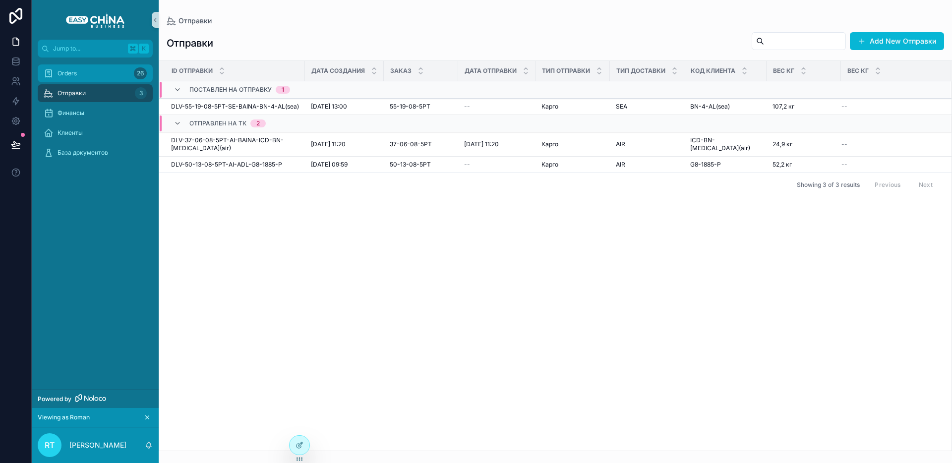
click at [76, 75] on span "Orders" at bounding box center [67, 73] width 19 height 8
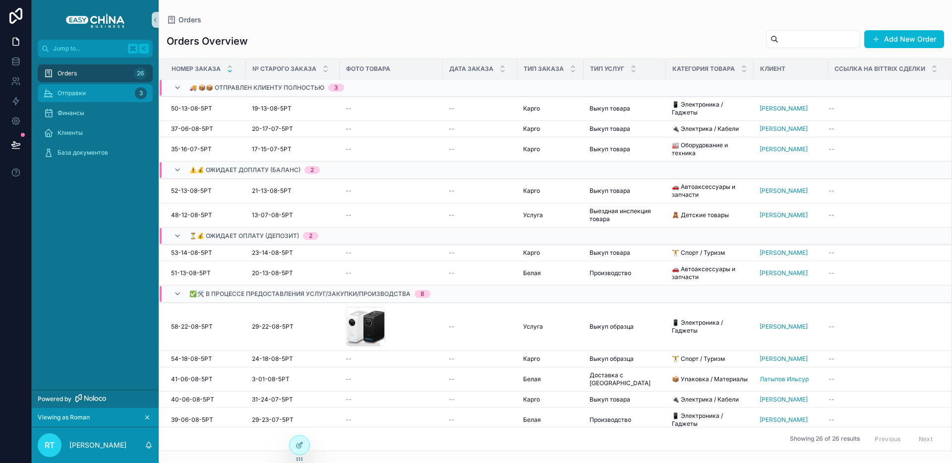
click at [115, 86] on div "Отправки 3" at bounding box center [95, 93] width 103 height 16
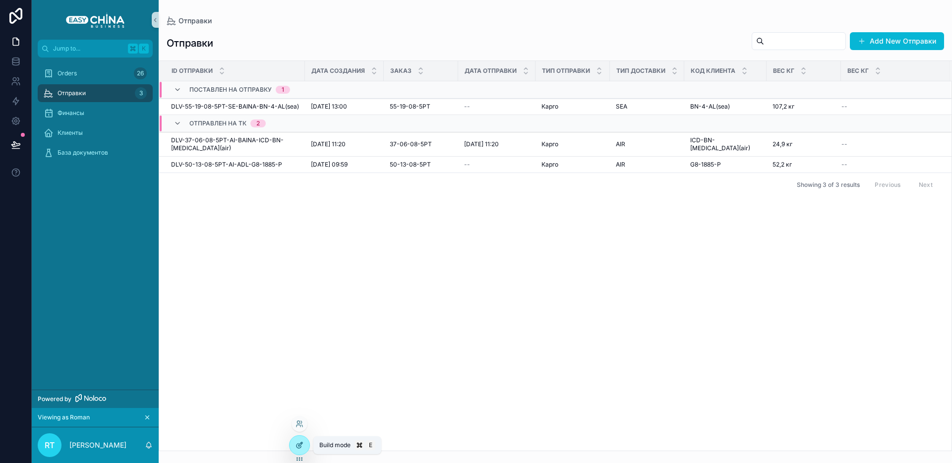
click at [295, 449] on icon at bounding box center [299, 445] width 8 height 8
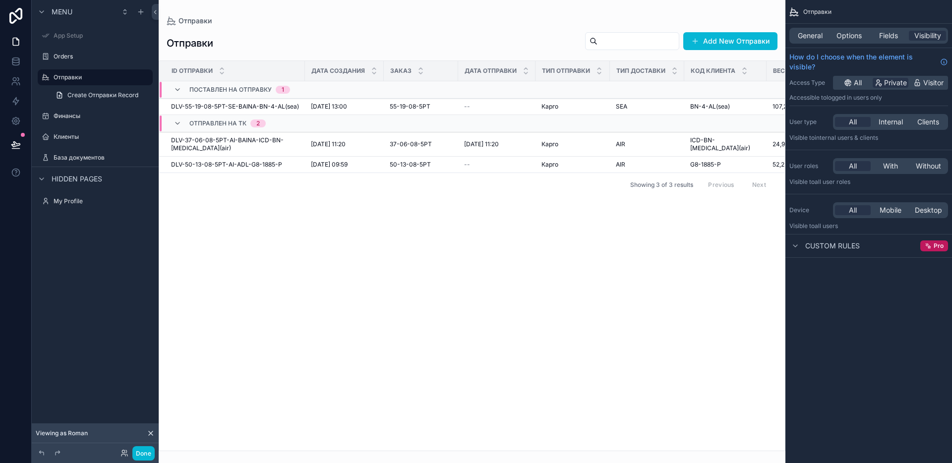
click at [606, 239] on div "scrollable content" at bounding box center [472, 231] width 627 height 463
click at [798, 37] on span "General" at bounding box center [810, 36] width 25 height 10
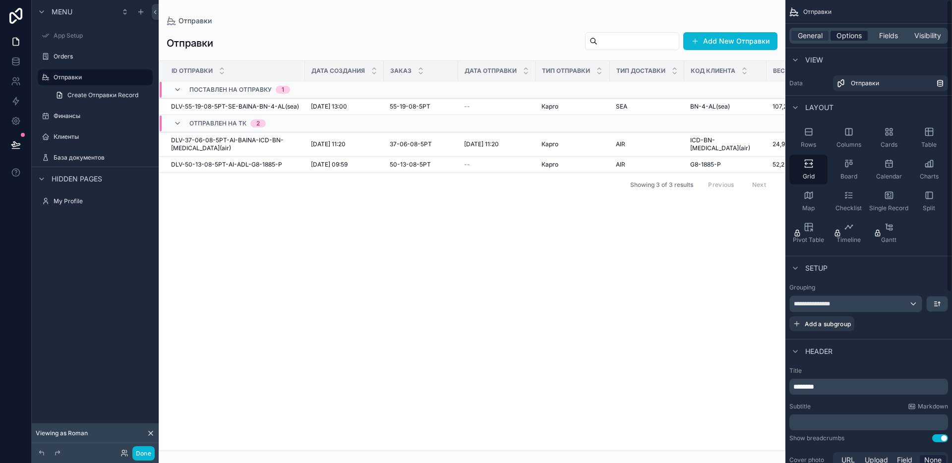
click at [857, 36] on span "Options" at bounding box center [848, 36] width 25 height 10
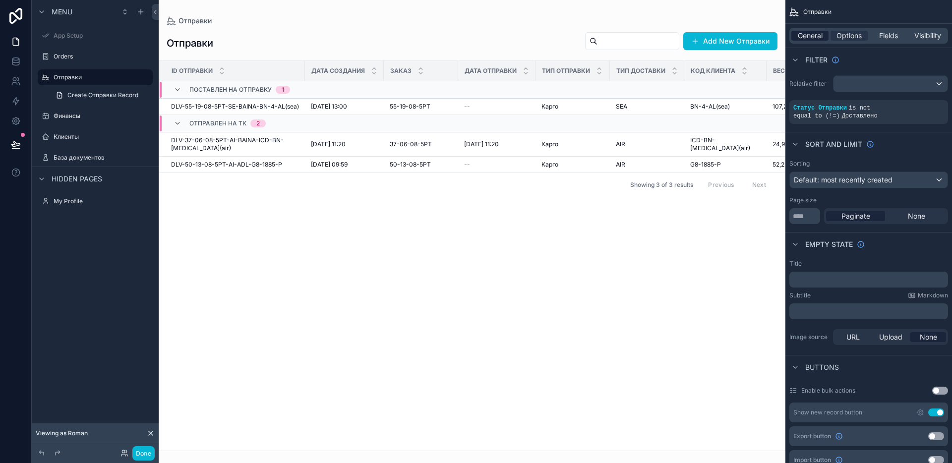
click at [812, 35] on span "General" at bounding box center [810, 36] width 25 height 10
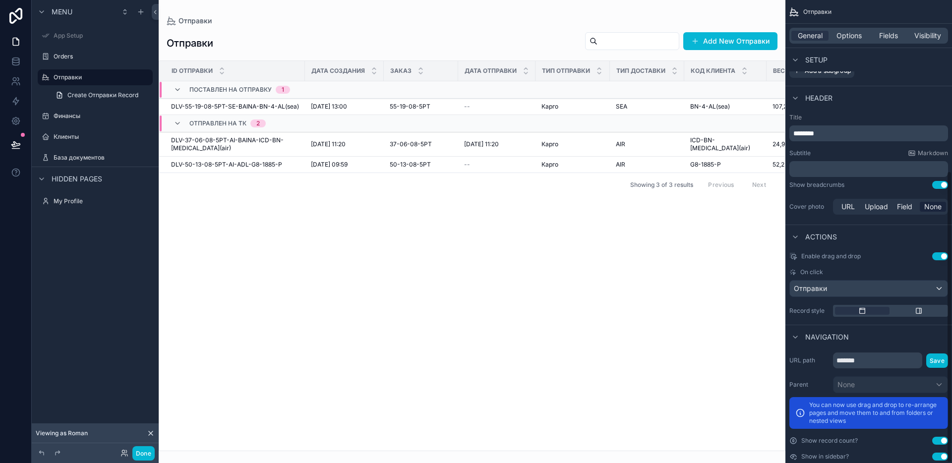
scroll to position [271, 0]
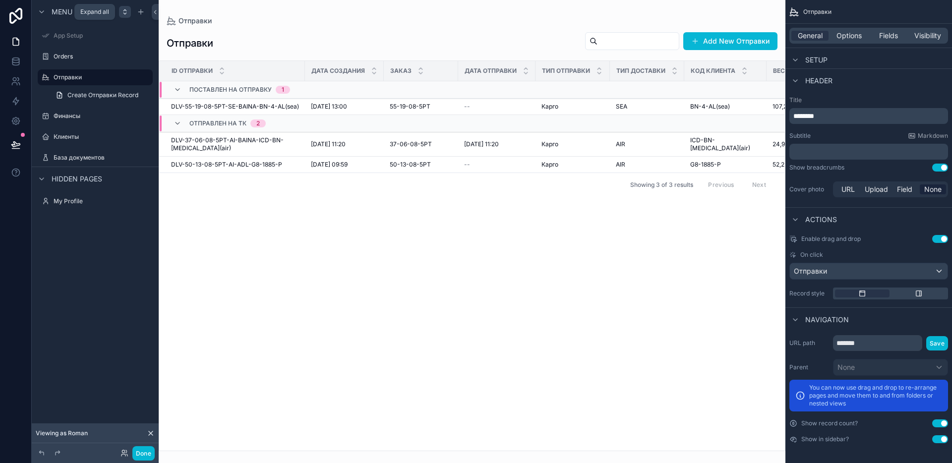
click at [125, 15] on icon "scrollable content" at bounding box center [125, 12] width 8 height 8
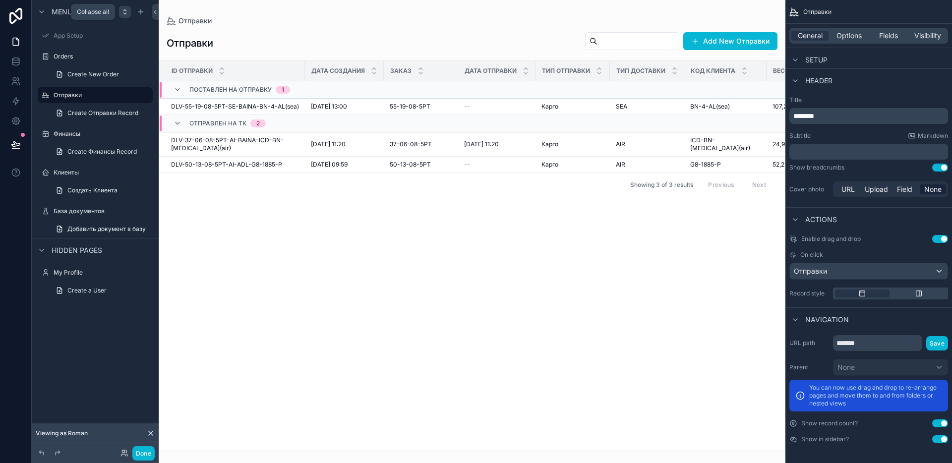
click at [125, 15] on icon "scrollable content" at bounding box center [125, 12] width 8 height 8
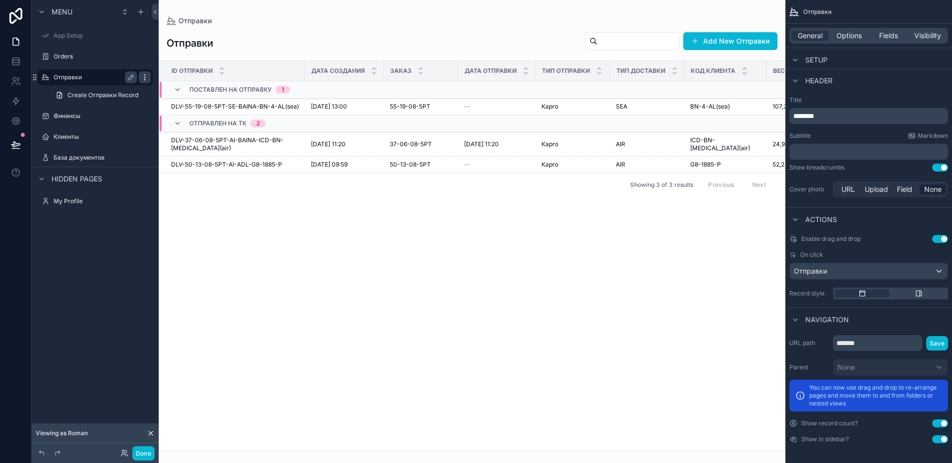
click at [143, 76] on icon "scrollable content" at bounding box center [145, 77] width 8 height 8
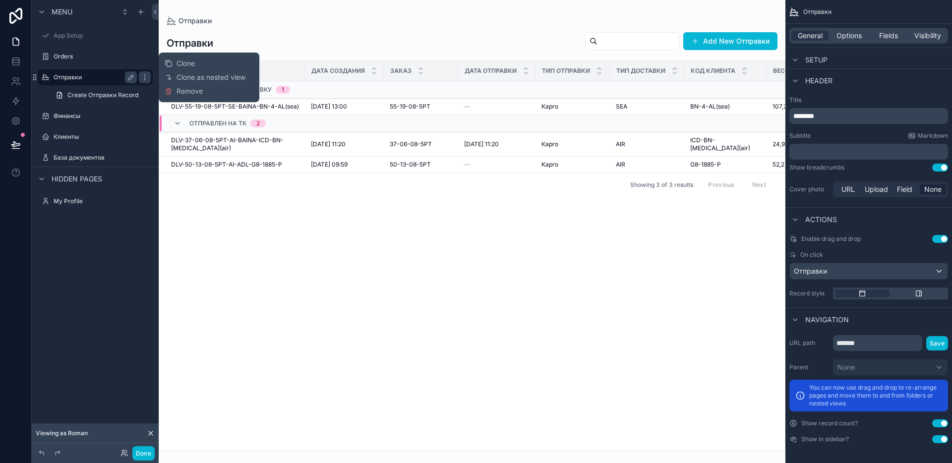
click at [95, 75] on label "Отправки" at bounding box center [93, 77] width 79 height 8
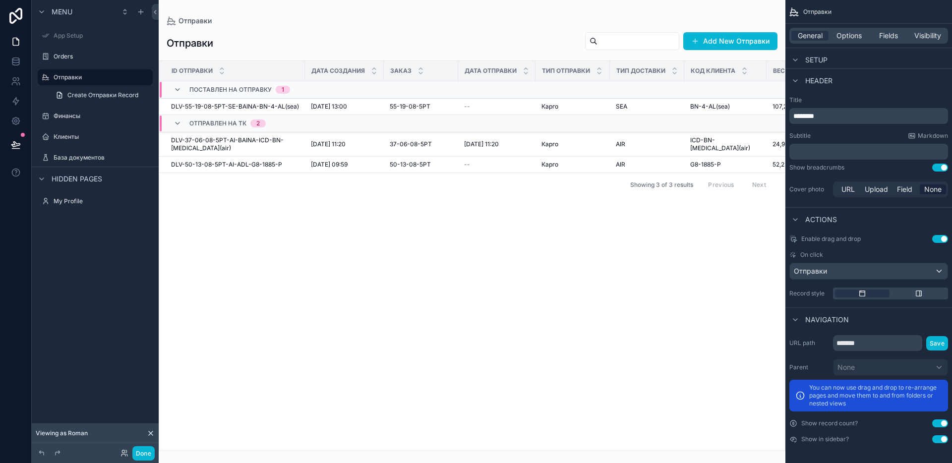
scroll to position [58, 0]
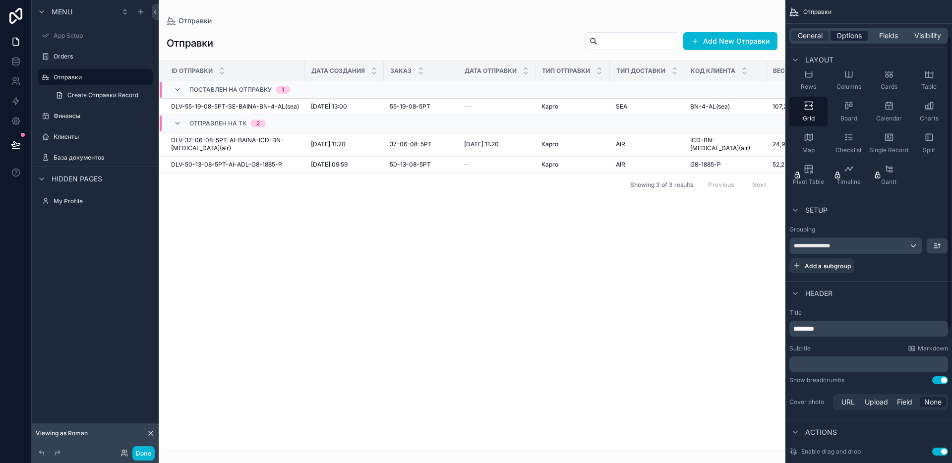
click at [850, 36] on span "Options" at bounding box center [848, 36] width 25 height 10
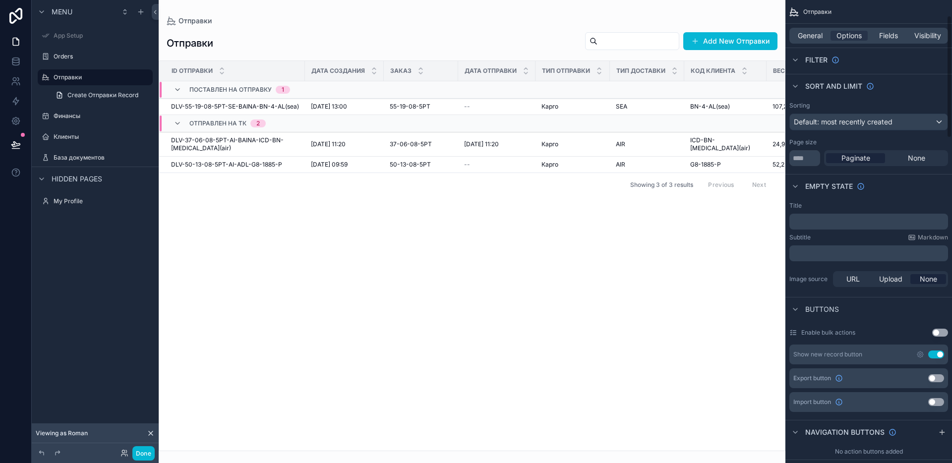
click at [95, 268] on div "Menu App Setup Orders Отправки Create Отправки Record Финансы Клиенты База доку…" at bounding box center [95, 225] width 127 height 451
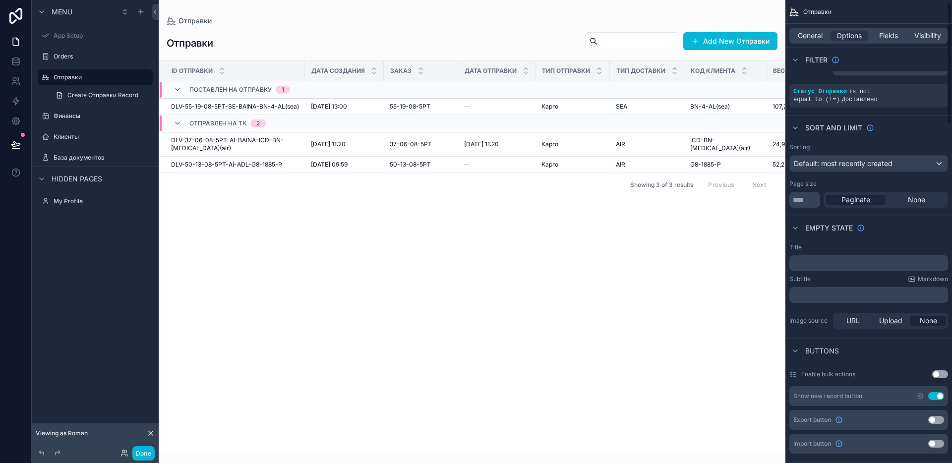
scroll to position [0, 0]
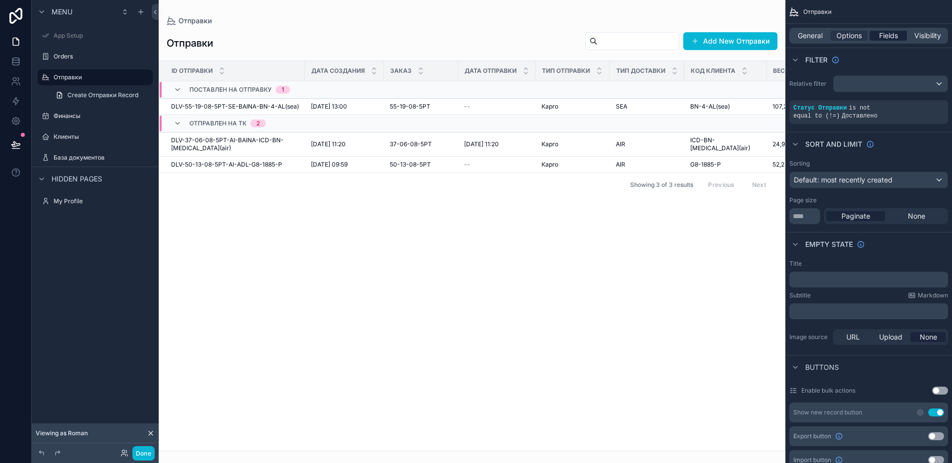
click at [897, 38] on span "Fields" at bounding box center [888, 36] width 19 height 10
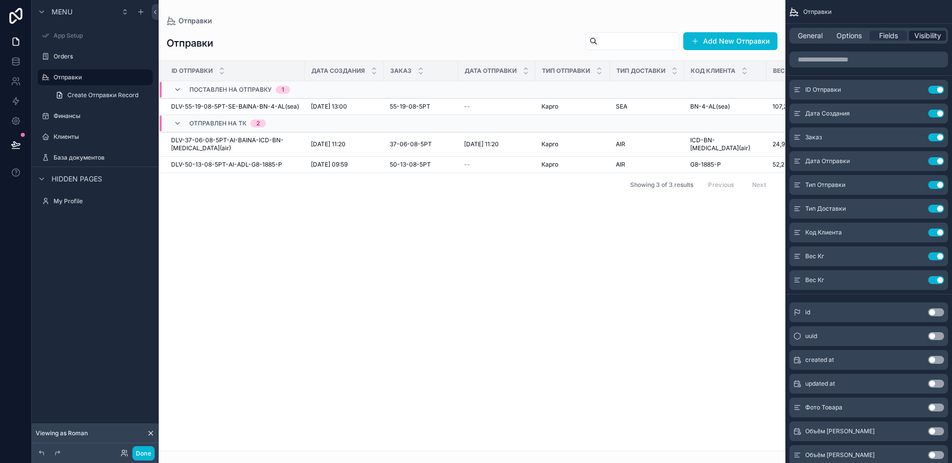
click at [921, 38] on span "Visibility" at bounding box center [927, 36] width 27 height 10
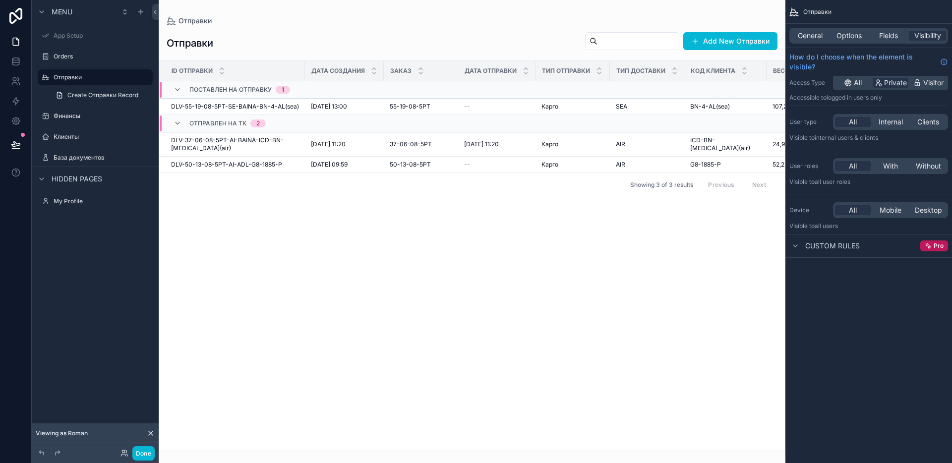
click at [93, 244] on div "Menu App Setup Orders Отправки Create Отправки Record Финансы Клиенты База доку…" at bounding box center [95, 225] width 127 height 451
click at [145, 56] on icon "scrollable content" at bounding box center [145, 57] width 8 height 8
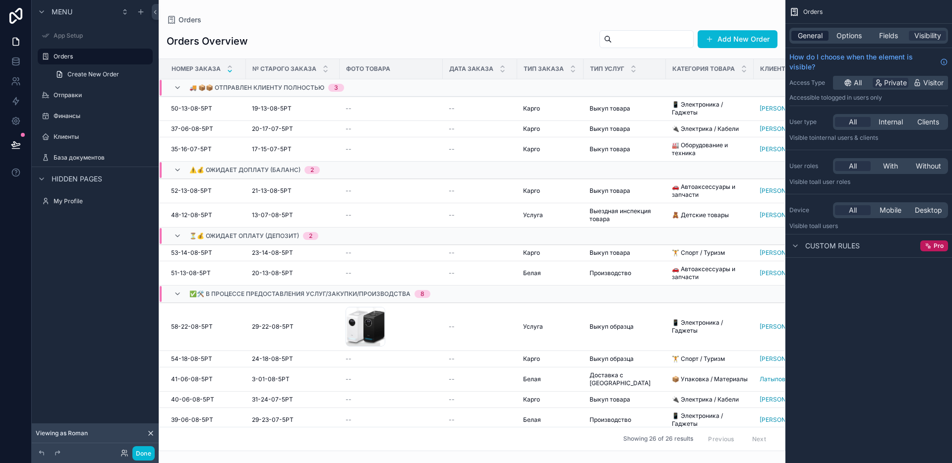
click at [827, 34] on div "General" at bounding box center [809, 36] width 37 height 10
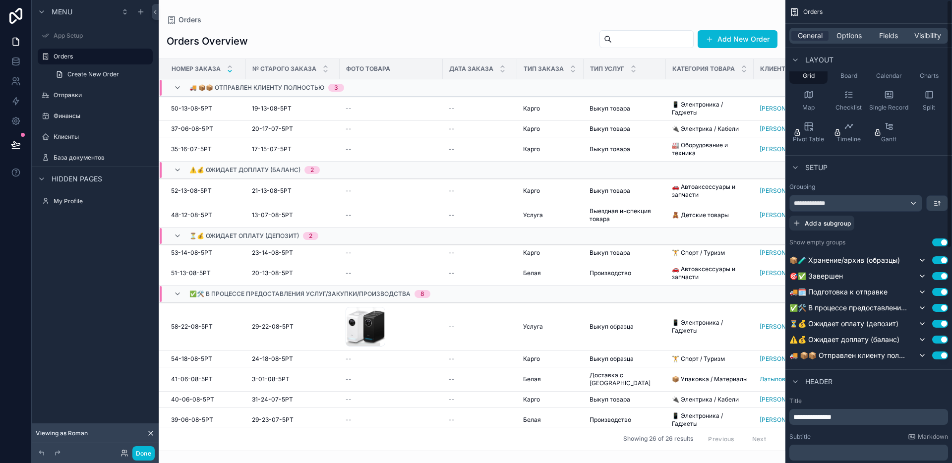
scroll to position [172, 0]
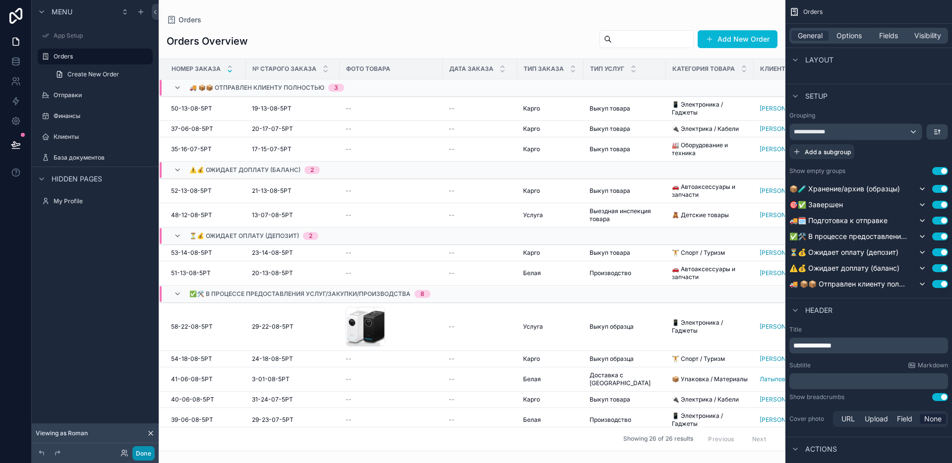
click at [152, 448] on button "Done" at bounding box center [143, 453] width 22 height 14
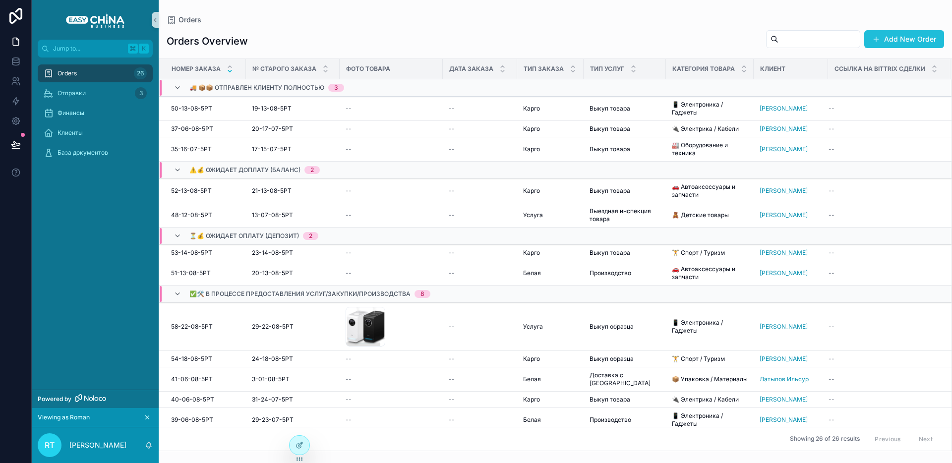
click at [905, 41] on button "Add New Order" at bounding box center [904, 39] width 80 height 18
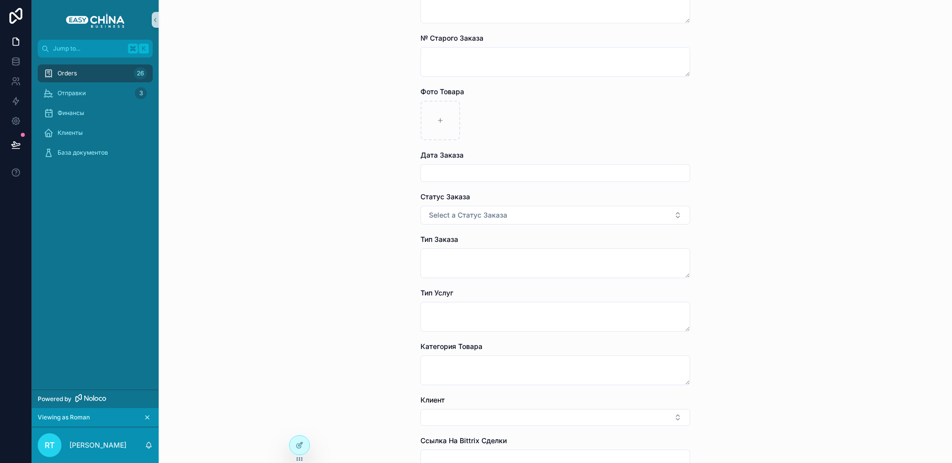
scroll to position [193, 0]
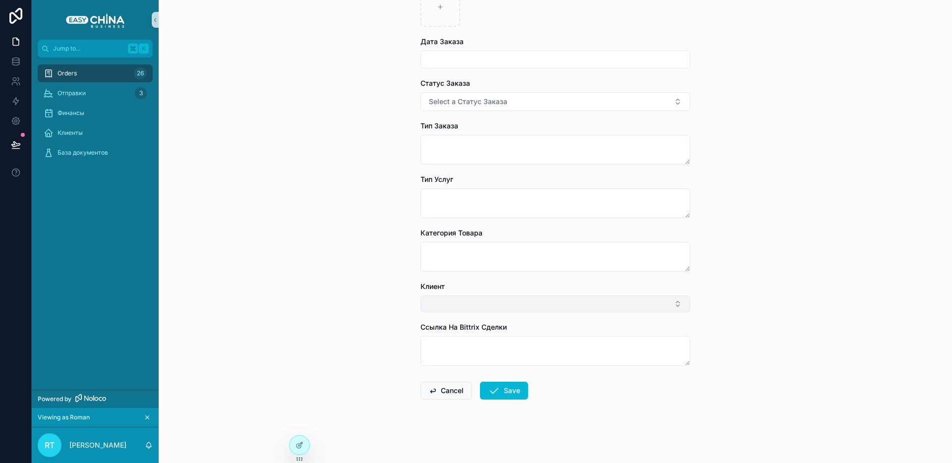
click at [497, 302] on button "Select Button" at bounding box center [555, 303] width 270 height 17
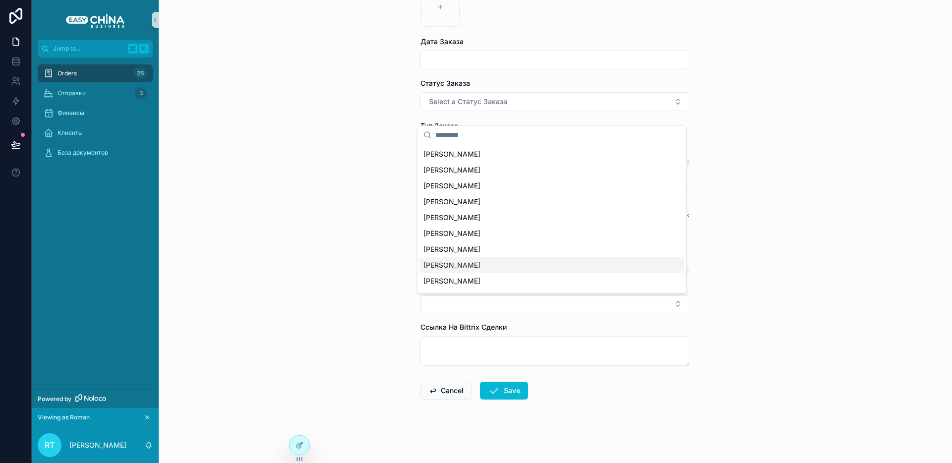
click at [145, 419] on icon "scrollable content" at bounding box center [147, 417] width 7 height 7
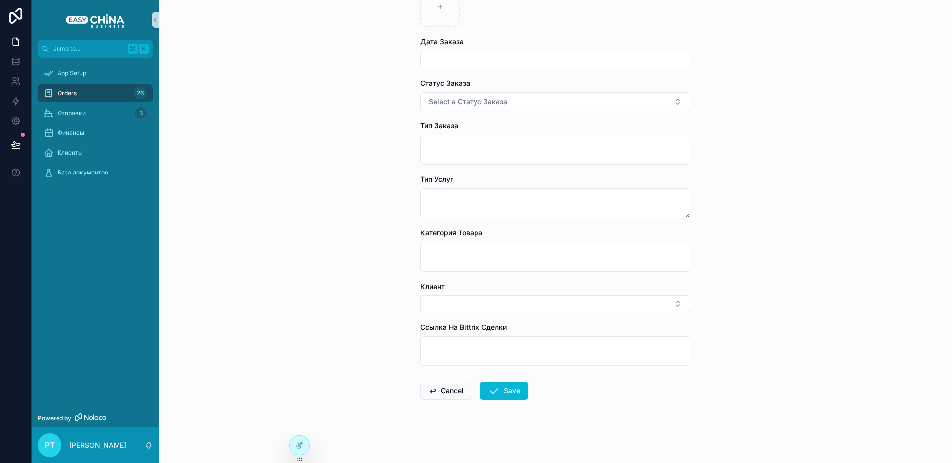
scroll to position [0, 0]
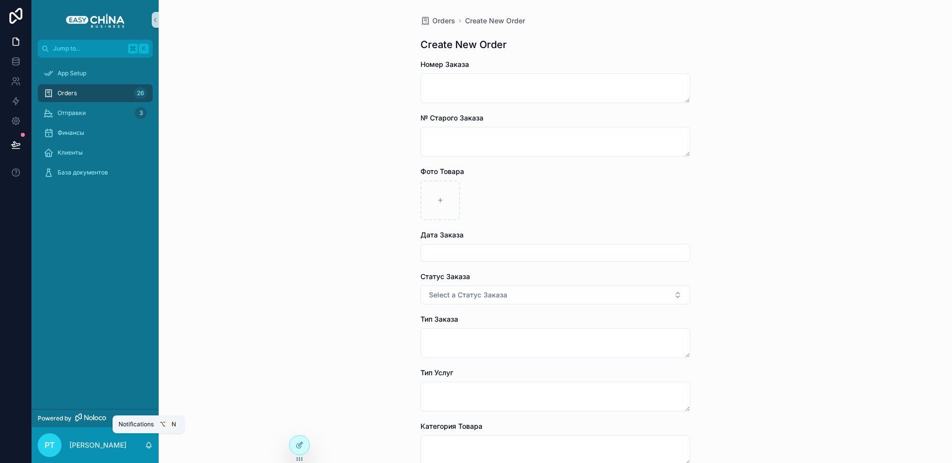
click at [149, 446] on icon "scrollable content" at bounding box center [149, 445] width 8 height 8
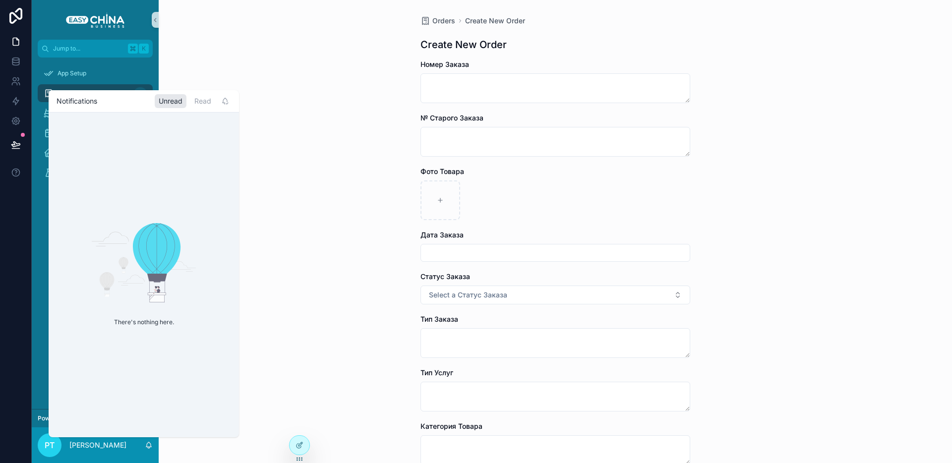
click at [149, 446] on icon "scrollable content" at bounding box center [149, 445] width 8 height 8
click at [147, 447] on icon "scrollable content" at bounding box center [148, 444] width 5 height 4
click at [313, 208] on div "Orders Create New Order Create New Order Номер Заказа № Старого Заказа Фото Тов…" at bounding box center [555, 231] width 793 height 463
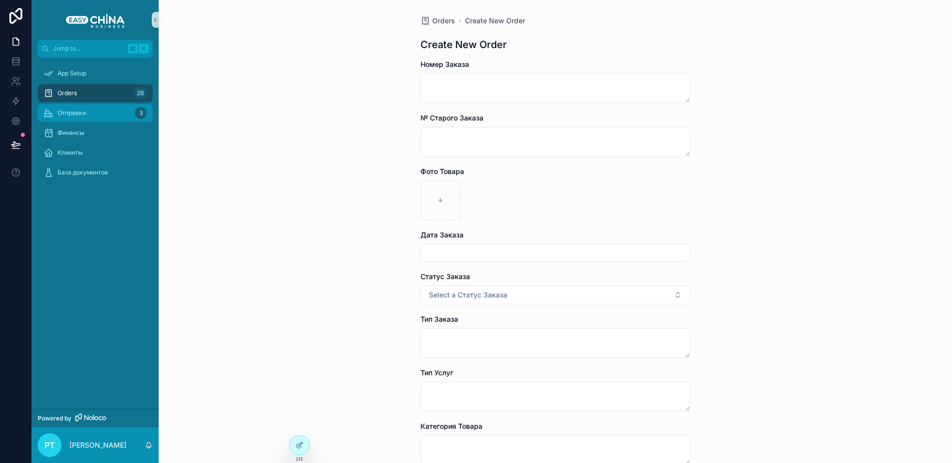
click at [116, 112] on div "Отправки 3" at bounding box center [95, 113] width 103 height 16
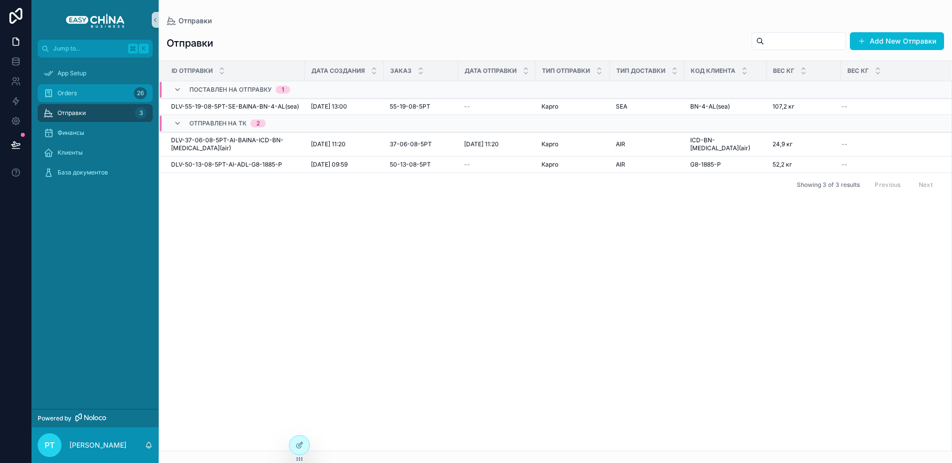
click at [48, 84] on div "Orders 26" at bounding box center [95, 93] width 127 height 20
click at [60, 92] on span "Orders" at bounding box center [67, 93] width 19 height 8
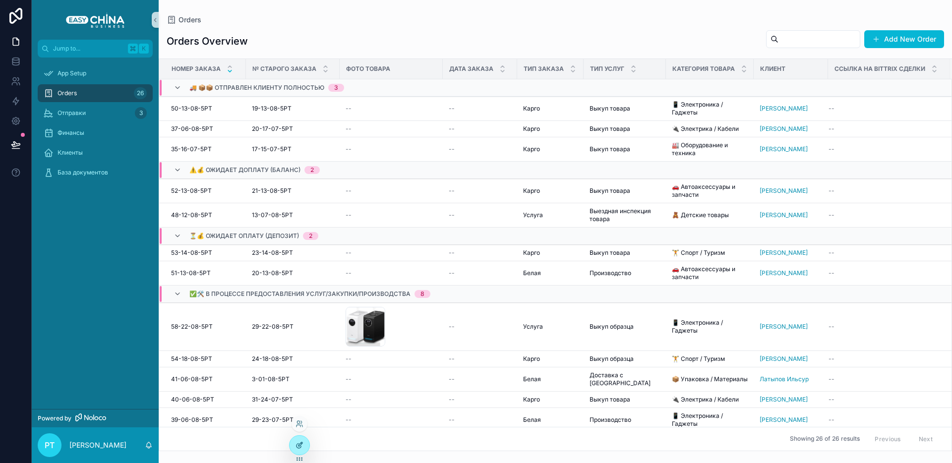
click at [298, 440] on div at bounding box center [300, 445] width 20 height 19
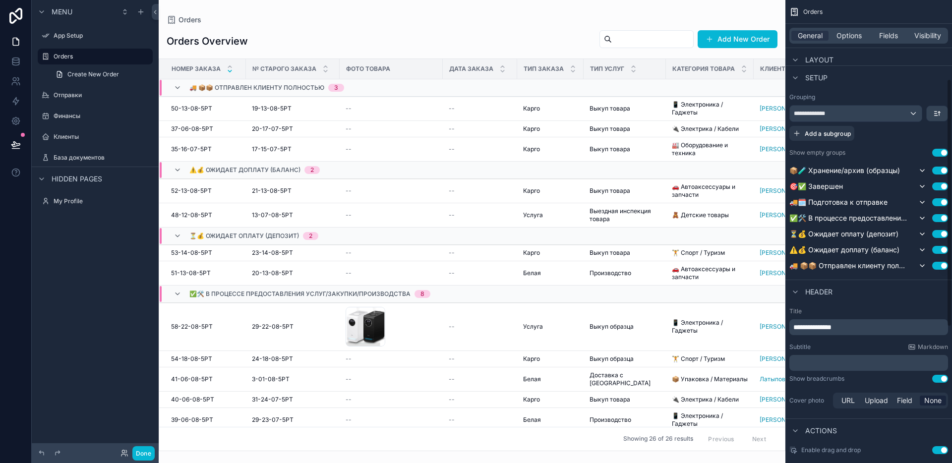
scroll to position [147, 0]
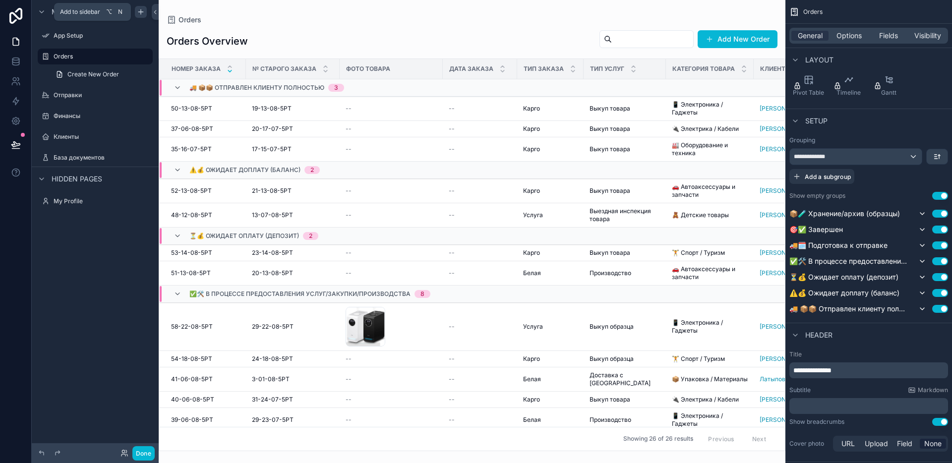
click at [142, 13] on icon "scrollable content" at bounding box center [141, 12] width 8 height 8
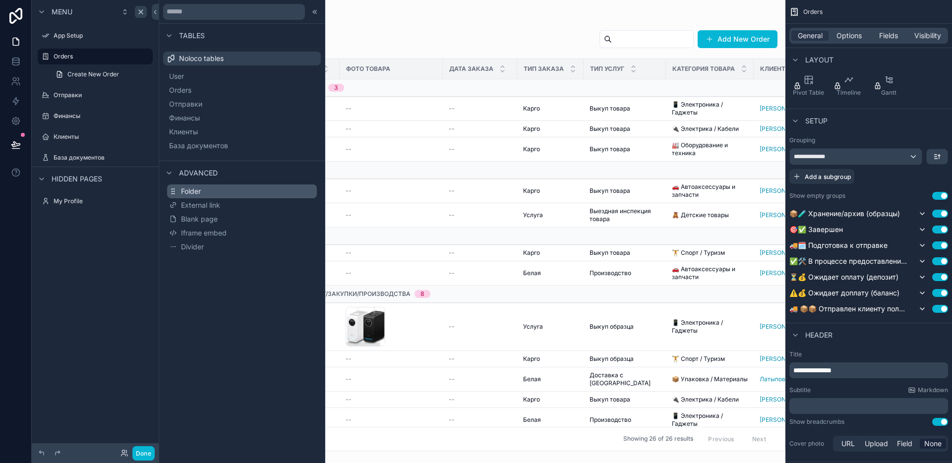
click at [228, 191] on button "Folder" at bounding box center [242, 191] width 150 height 14
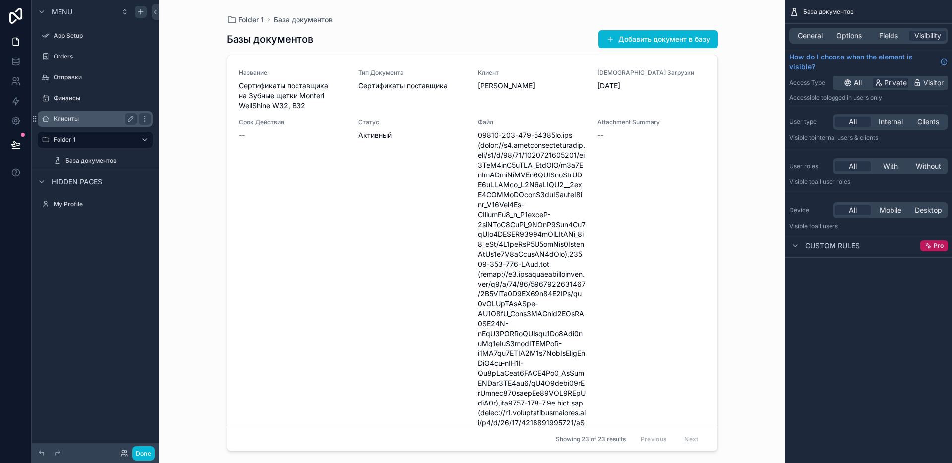
drag, startPoint x: 44, startPoint y: 152, endPoint x: 68, endPoint y: 122, distance: 38.4
click at [63, 120] on div "App Setup Orders Отправки Финансы Клиенты Folder 1 База документов" at bounding box center [95, 97] width 127 height 146
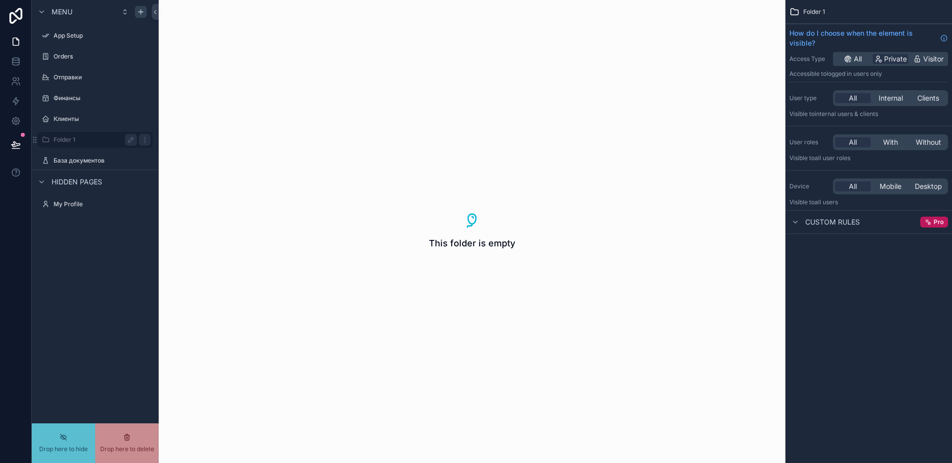
click at [62, 139] on label "Folder 1" at bounding box center [93, 140] width 79 height 8
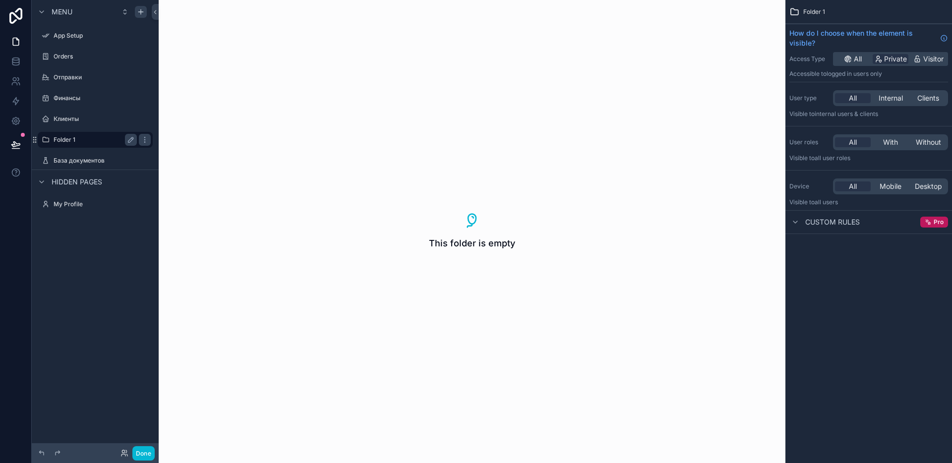
click at [65, 140] on label "Folder 1" at bounding box center [93, 140] width 79 height 8
click at [39, 133] on link "Folder 1" at bounding box center [95, 140] width 115 height 16
click at [44, 138] on icon "scrollable content" at bounding box center [46, 140] width 8 height 8
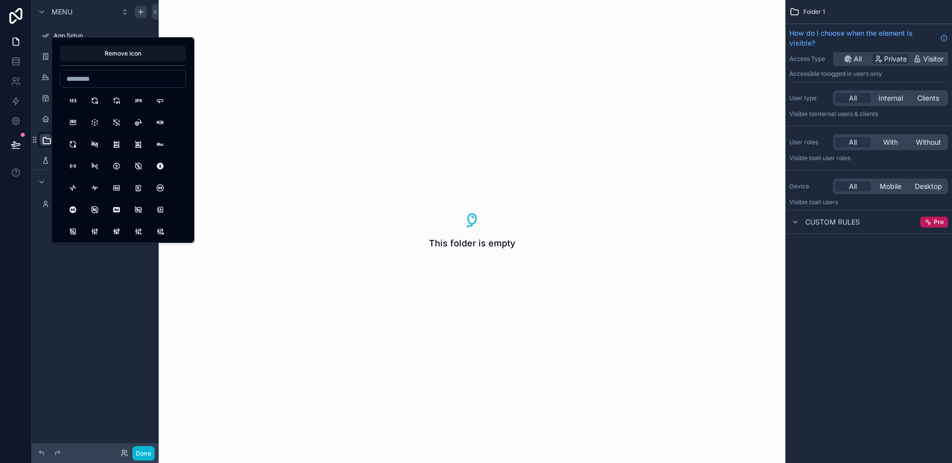
click at [44, 138] on icon "scrollable content" at bounding box center [47, 141] width 10 height 10
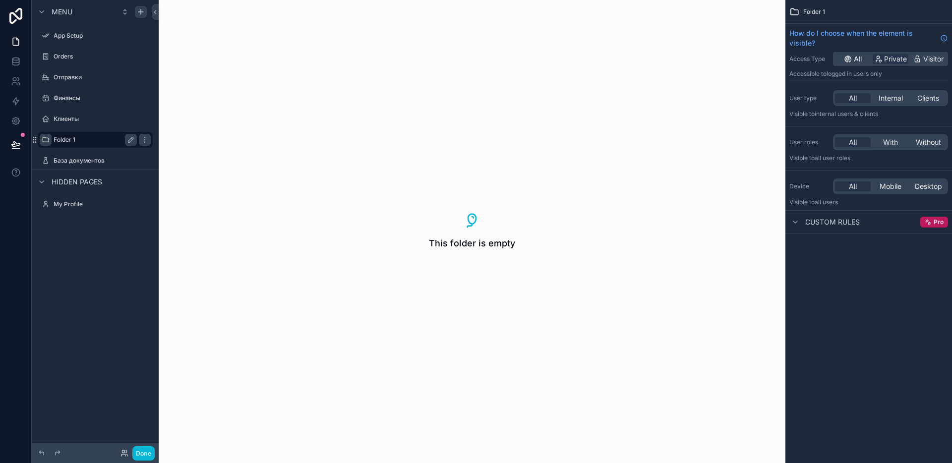
click at [306, 122] on div "This folder is empty" at bounding box center [472, 231] width 627 height 463
click at [43, 142] on icon "scrollable content" at bounding box center [46, 140] width 8 height 8
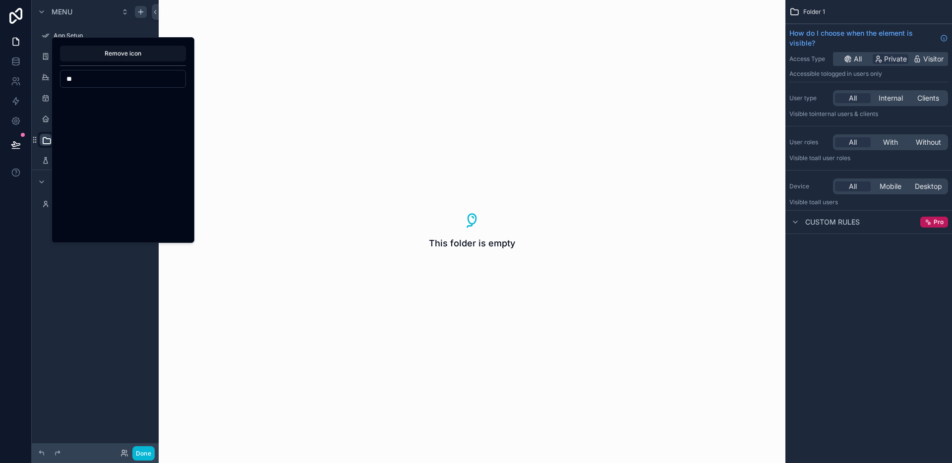
type input "*"
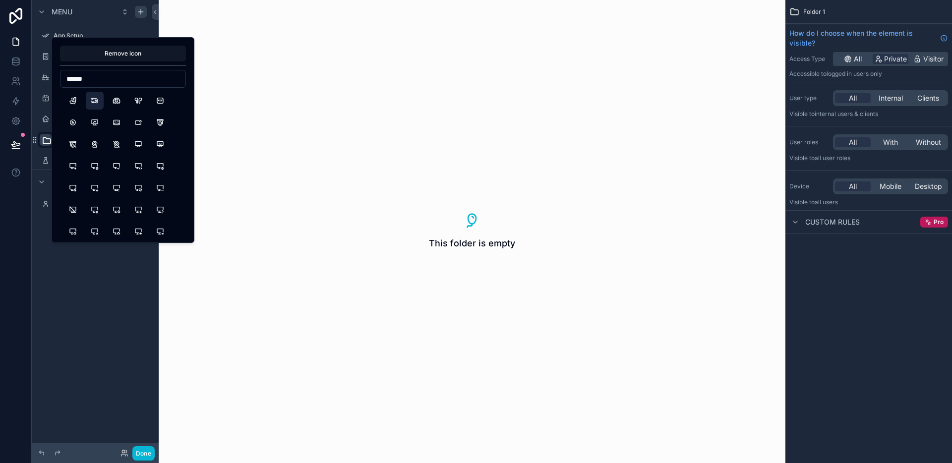
type input "******"
click at [89, 100] on button "TruckDelivery" at bounding box center [95, 101] width 18 height 18
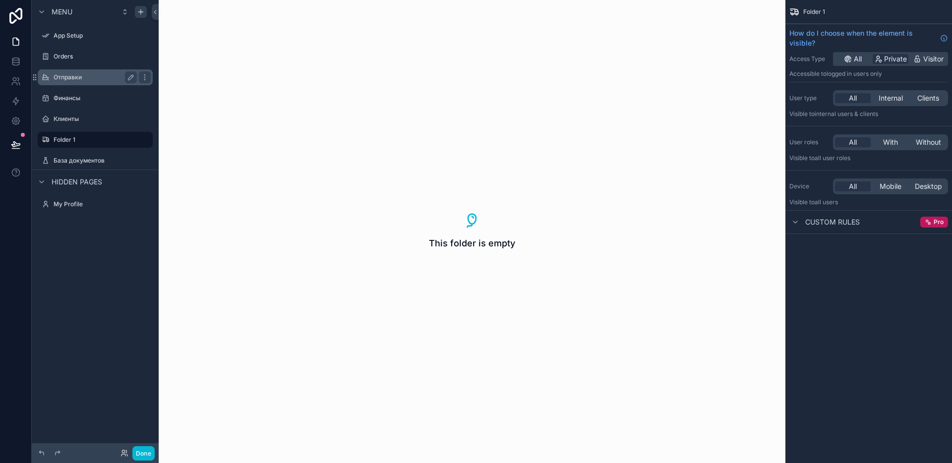
click at [55, 78] on label "Отправки" at bounding box center [93, 77] width 79 height 8
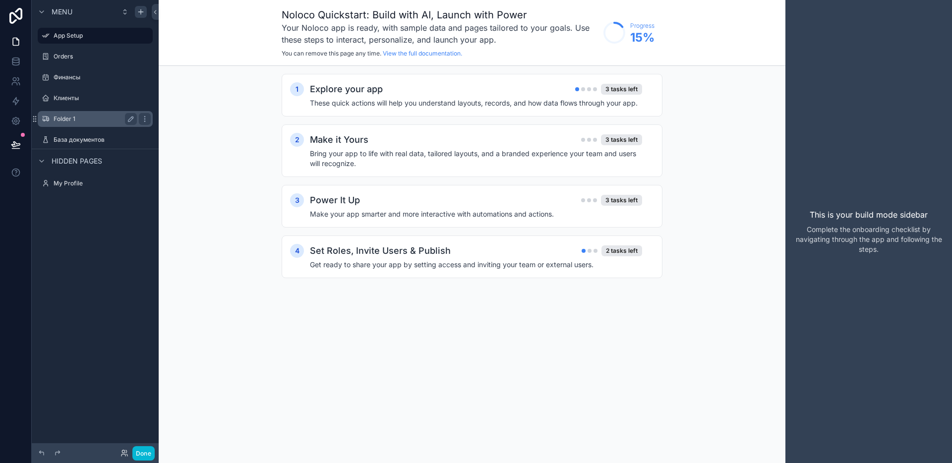
click at [70, 120] on label "Folder 1" at bounding box center [93, 119] width 79 height 8
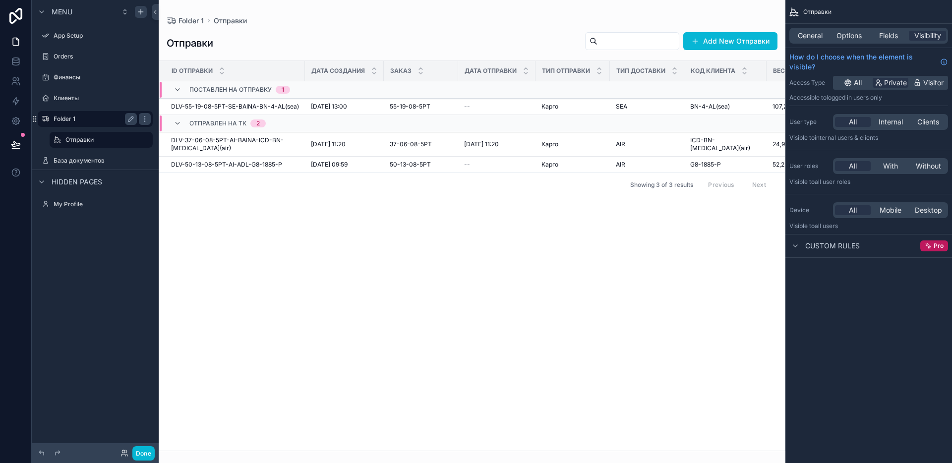
click at [71, 119] on label "Folder 1" at bounding box center [93, 119] width 79 height 8
click at [81, 117] on label "Folder 1" at bounding box center [93, 119] width 79 height 8
click at [127, 117] on icon "scrollable content" at bounding box center [131, 119] width 8 height 8
click at [88, 117] on input "********" at bounding box center [87, 119] width 67 height 12
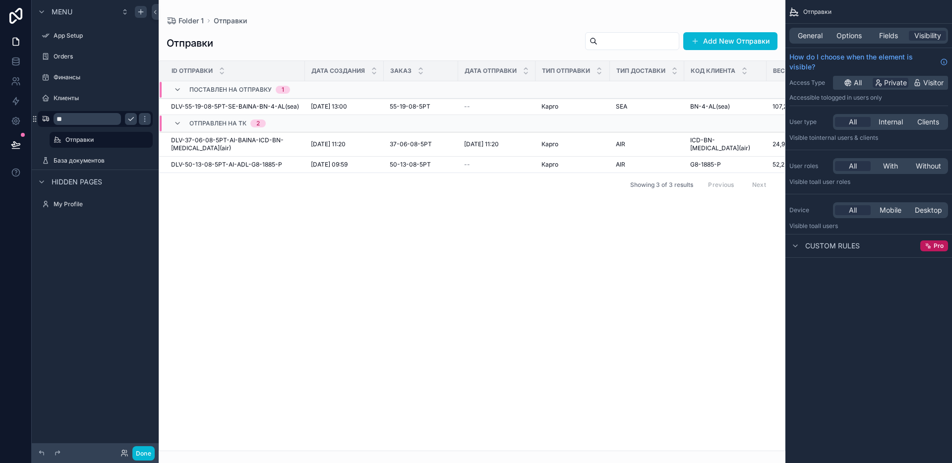
type input "*"
type input "********"
click at [89, 136] on label "Отправки" at bounding box center [98, 140] width 67 height 8
click at [124, 139] on label "Отправки" at bounding box center [98, 140] width 67 height 8
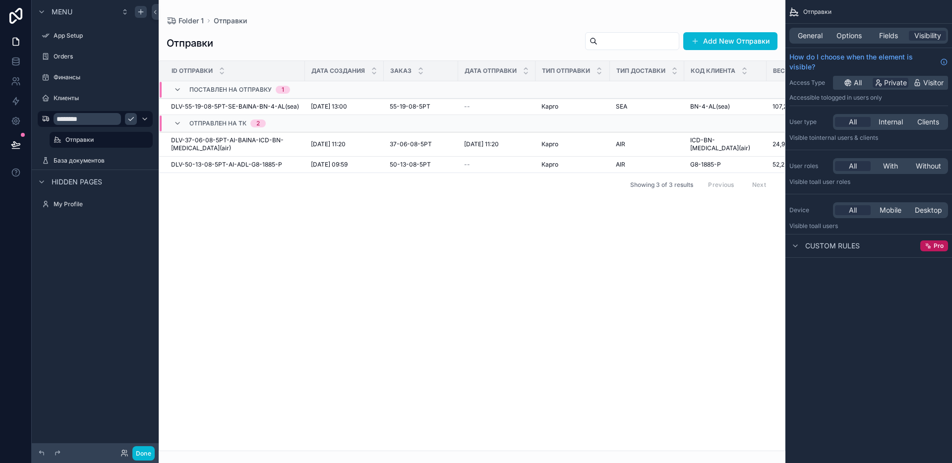
click at [129, 117] on icon "scrollable content" at bounding box center [131, 119] width 8 height 8
click at [128, 139] on icon "scrollable content" at bounding box center [131, 140] width 8 height 8
click at [93, 140] on input "********" at bounding box center [93, 140] width 56 height 12
click at [103, 139] on input "********" at bounding box center [93, 140] width 56 height 12
type input "*"
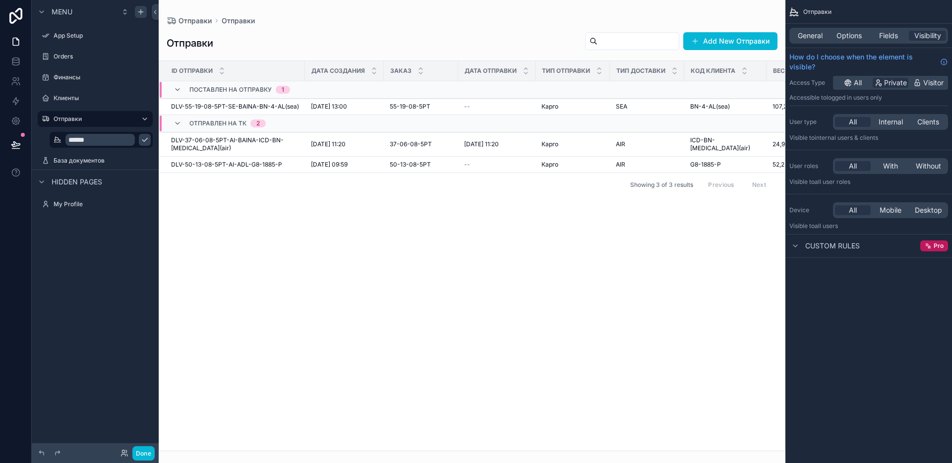
type input "******"
click at [142, 141] on icon "scrollable content" at bounding box center [144, 139] width 5 height 3
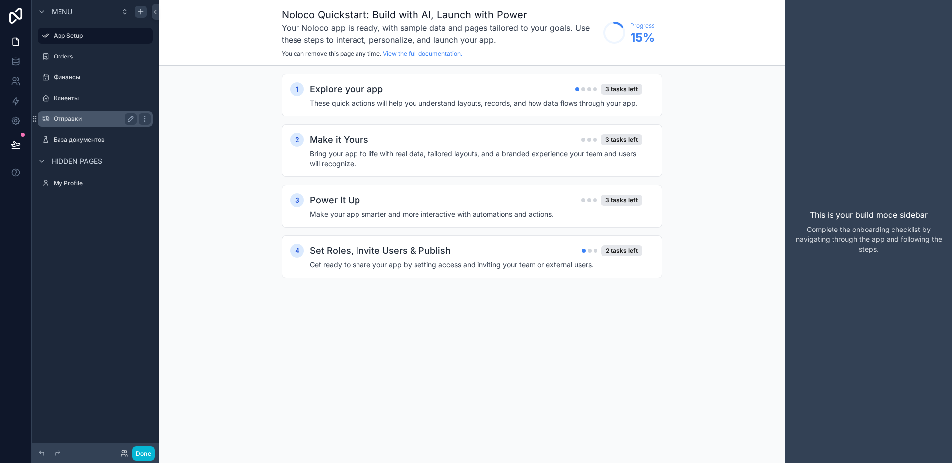
click at [105, 117] on label "Отправки" at bounding box center [93, 119] width 79 height 8
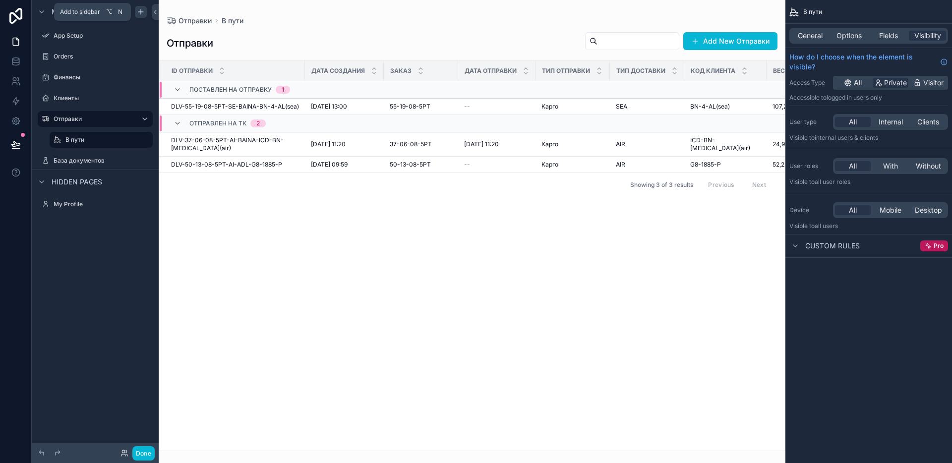
click at [143, 11] on icon "scrollable content" at bounding box center [141, 12] width 8 height 8
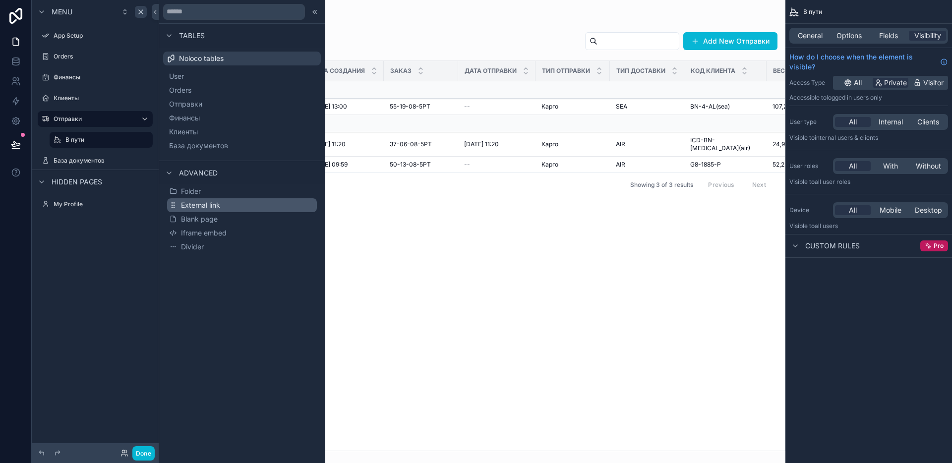
click at [222, 208] on button "External link" at bounding box center [242, 205] width 150 height 14
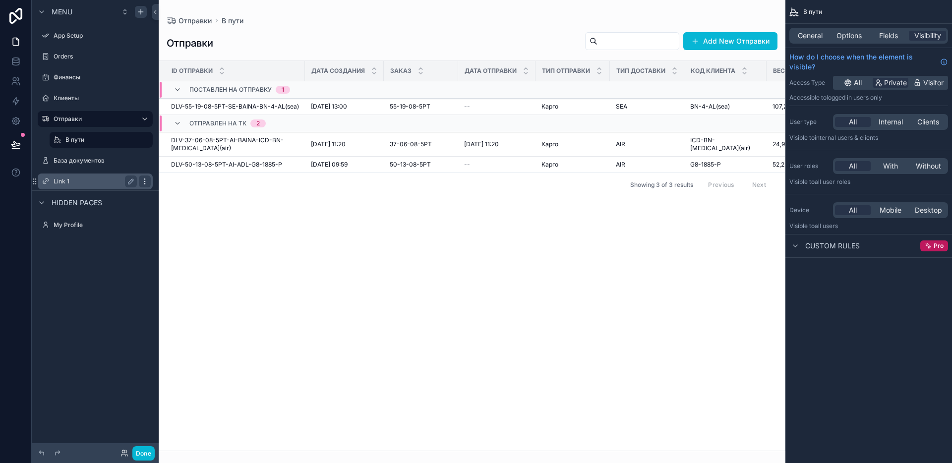
click at [148, 182] on icon "scrollable content" at bounding box center [145, 181] width 8 height 8
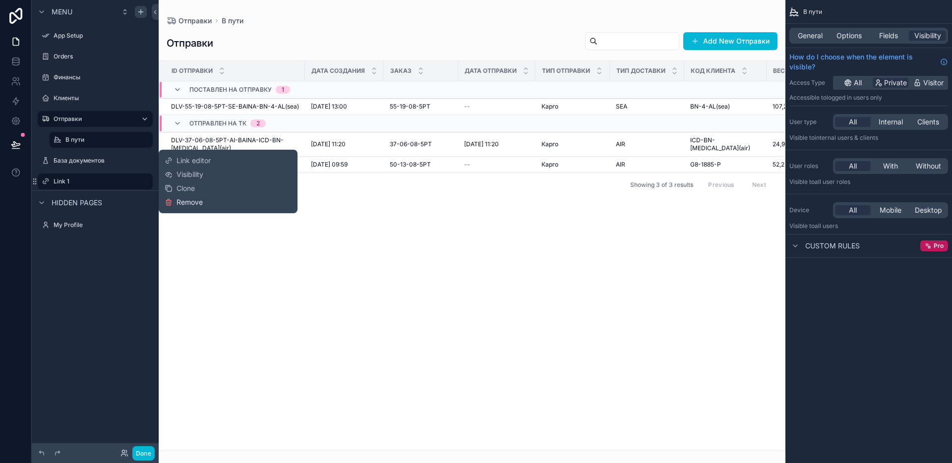
click at [177, 200] on span "Remove" at bounding box center [189, 202] width 26 height 10
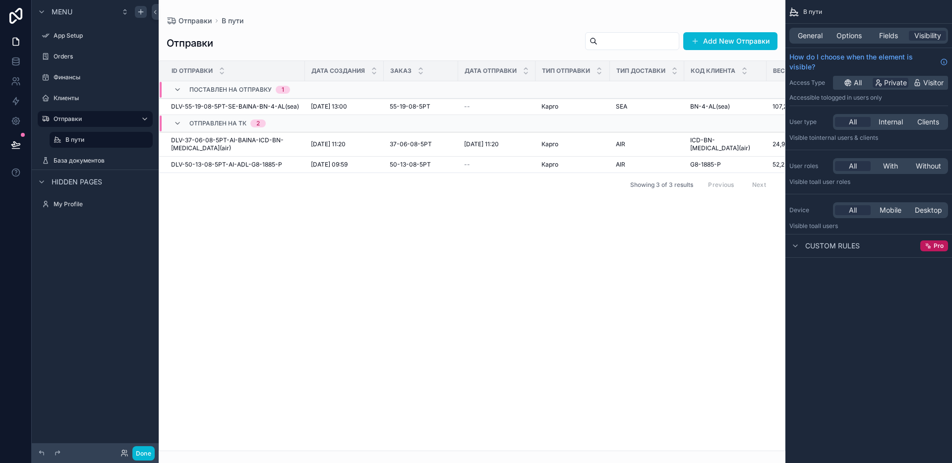
click at [144, 12] on icon "scrollable content" at bounding box center [141, 12] width 8 height 8
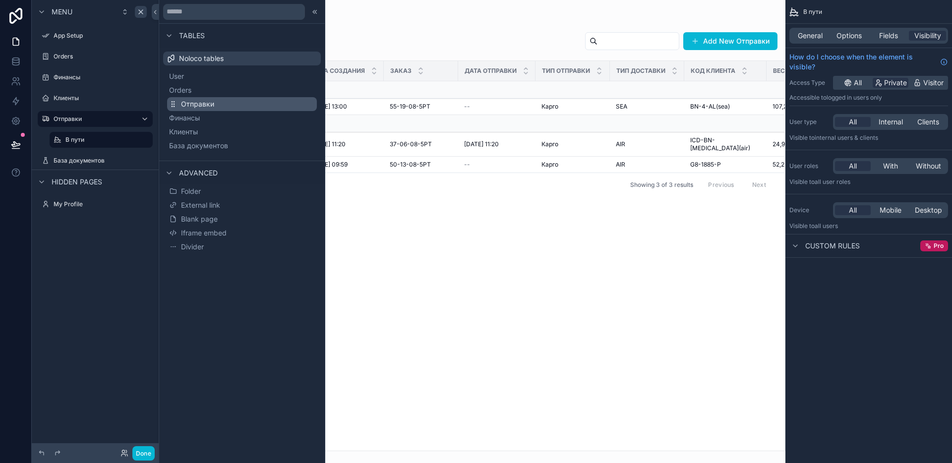
click at [205, 106] on span "Отправки" at bounding box center [197, 104] width 33 height 10
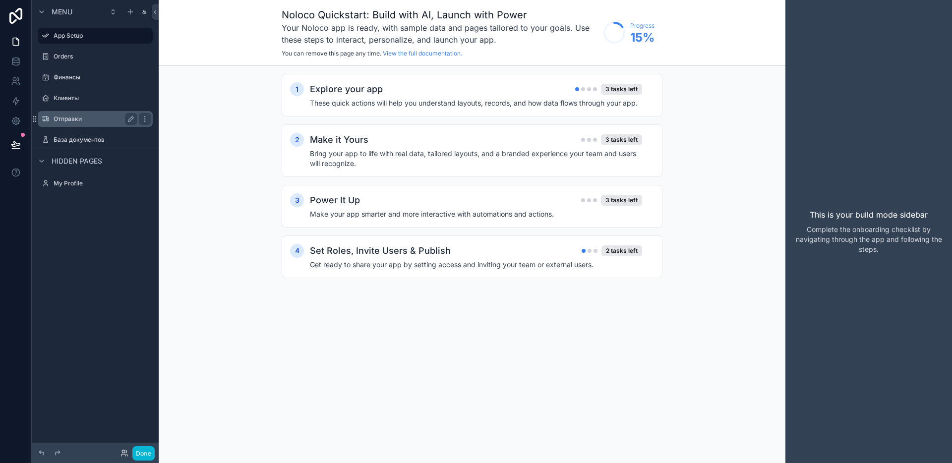
click at [64, 121] on label "Отправки" at bounding box center [93, 119] width 79 height 8
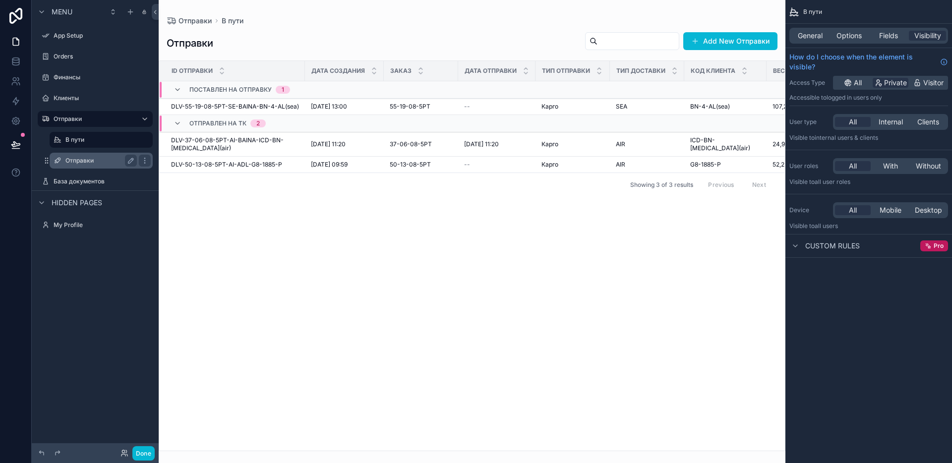
click at [80, 160] on label "Отправки" at bounding box center [98, 161] width 67 height 8
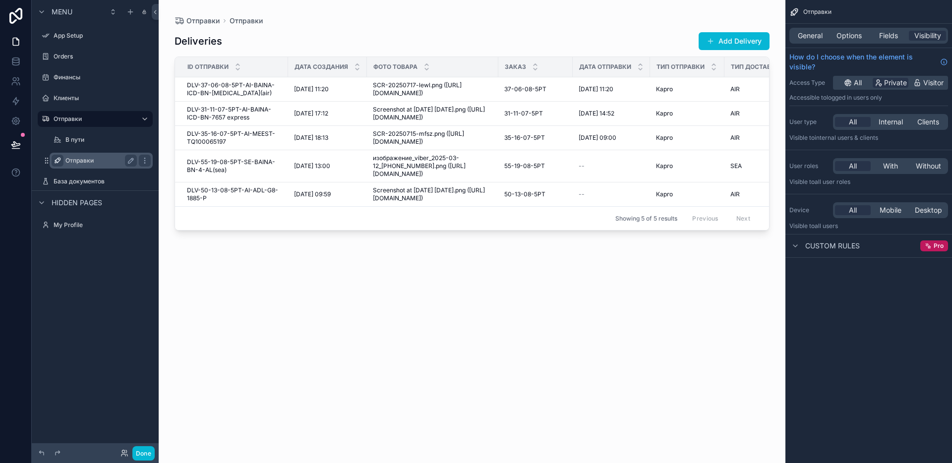
click at [56, 159] on icon "scrollable content" at bounding box center [58, 161] width 8 height 8
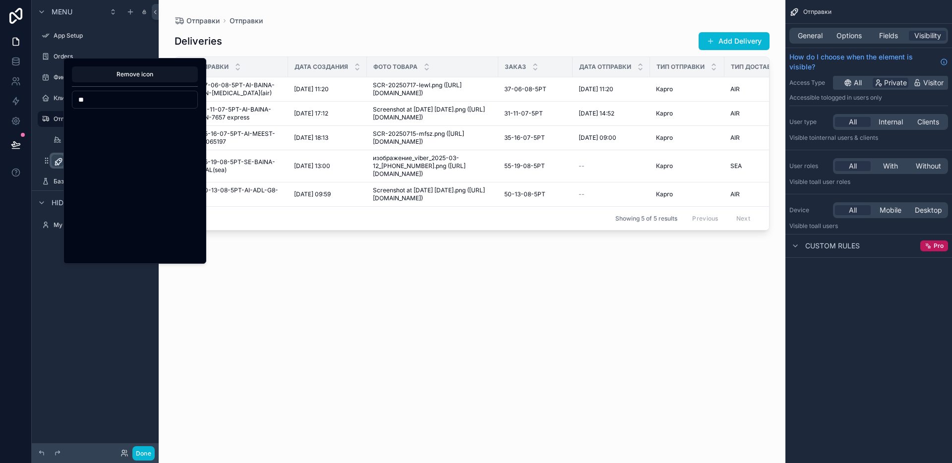
type input "*"
type input "***"
click at [110, 126] on button "Checkbox" at bounding box center [107, 122] width 18 height 18
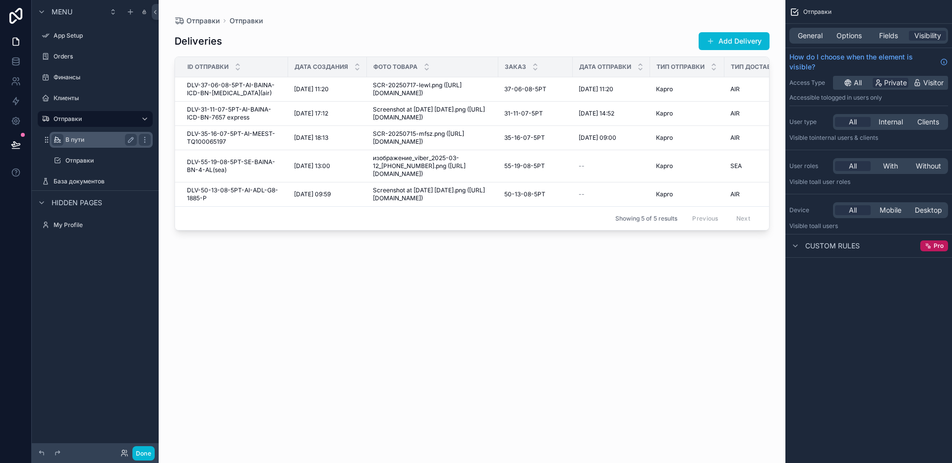
click at [59, 145] on div "scrollable content" at bounding box center [58, 140] width 12 height 12
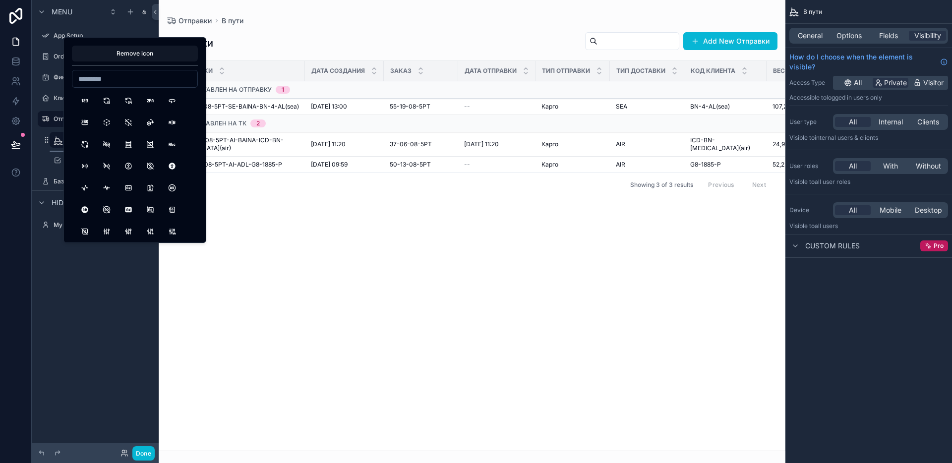
click at [56, 151] on div "scrollable content" at bounding box center [101, 151] width 103 height 1
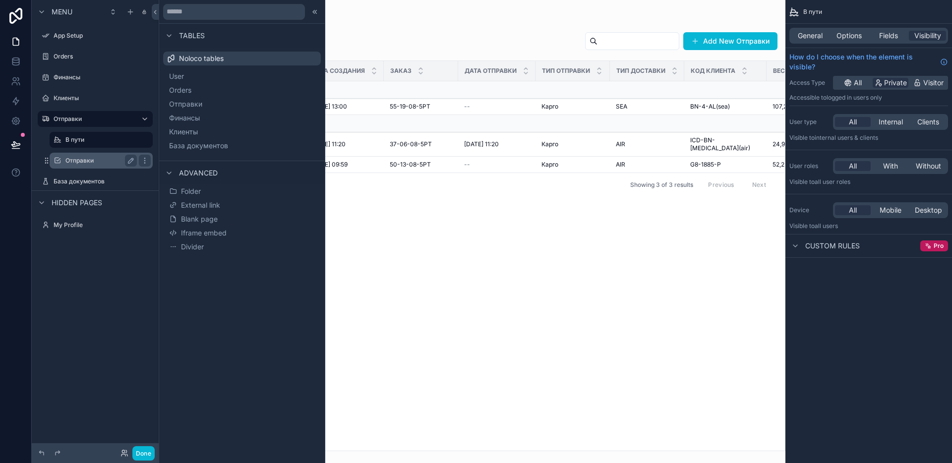
click at [70, 158] on label "Отправки" at bounding box center [98, 161] width 67 height 8
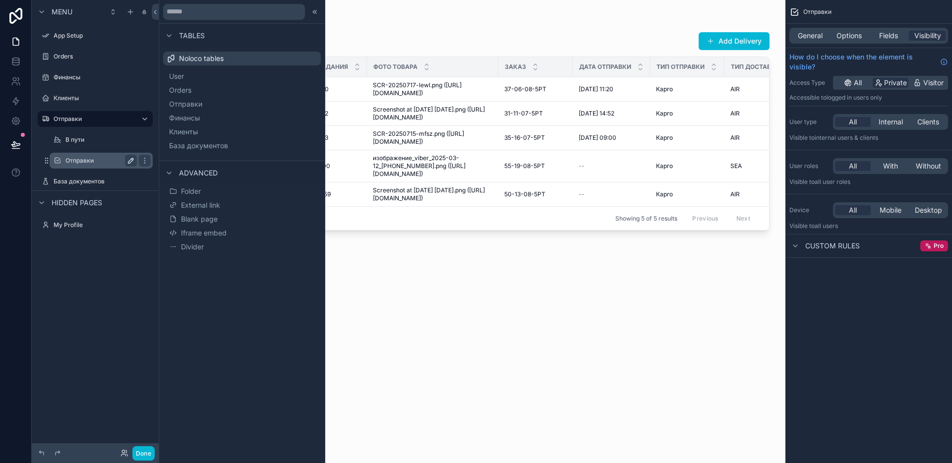
click at [129, 161] on icon "scrollable content" at bounding box center [131, 161] width 8 height 8
click at [111, 162] on input "********" at bounding box center [93, 161] width 56 height 12
type input "*"
type input "**********"
click at [78, 143] on label "В пути" at bounding box center [98, 140] width 67 height 8
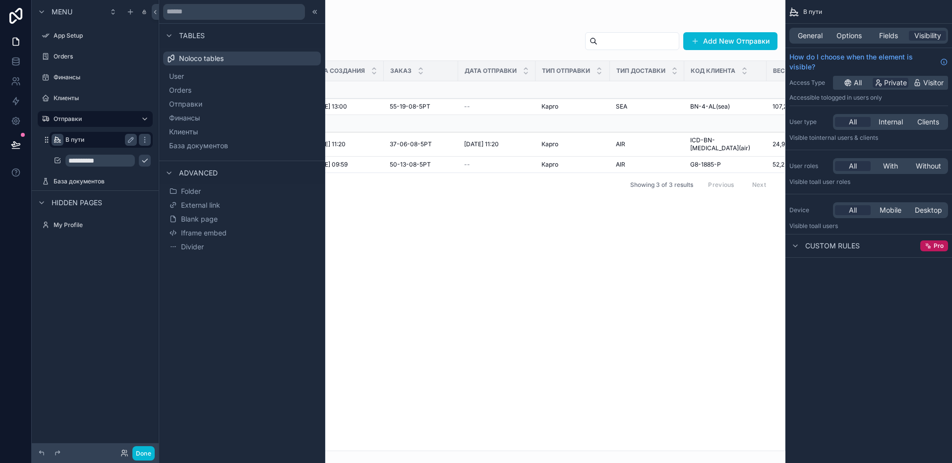
click at [59, 141] on icon "scrollable content" at bounding box center [58, 140] width 8 height 8
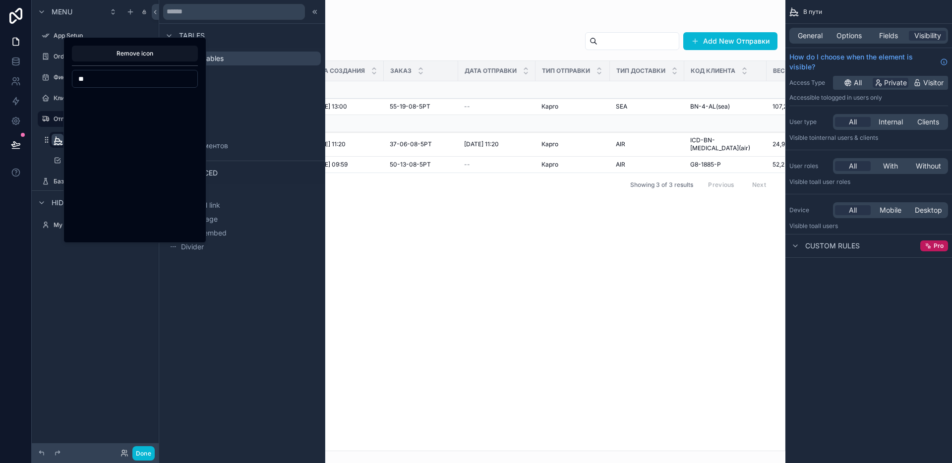
type input "*"
type input "****"
click at [108, 148] on button "Rocket" at bounding box center [107, 144] width 18 height 18
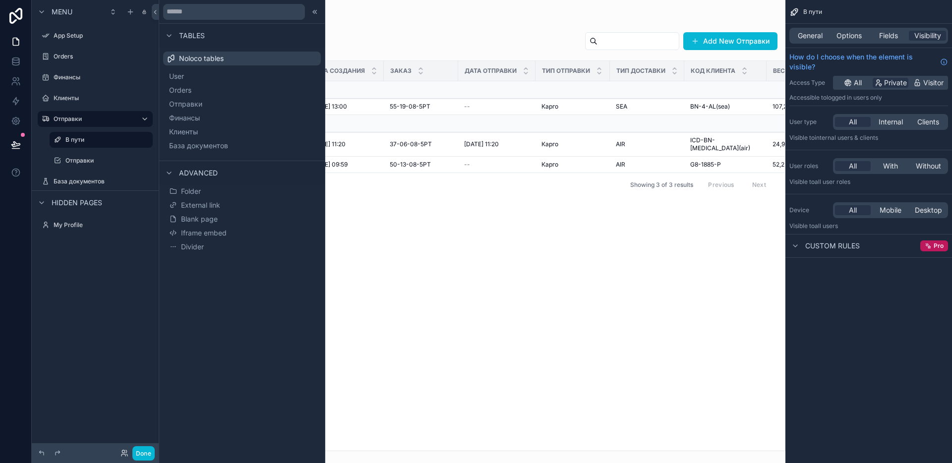
click at [462, 236] on div "scrollable content" at bounding box center [472, 231] width 627 height 463
click at [143, 449] on button "Done" at bounding box center [143, 453] width 22 height 14
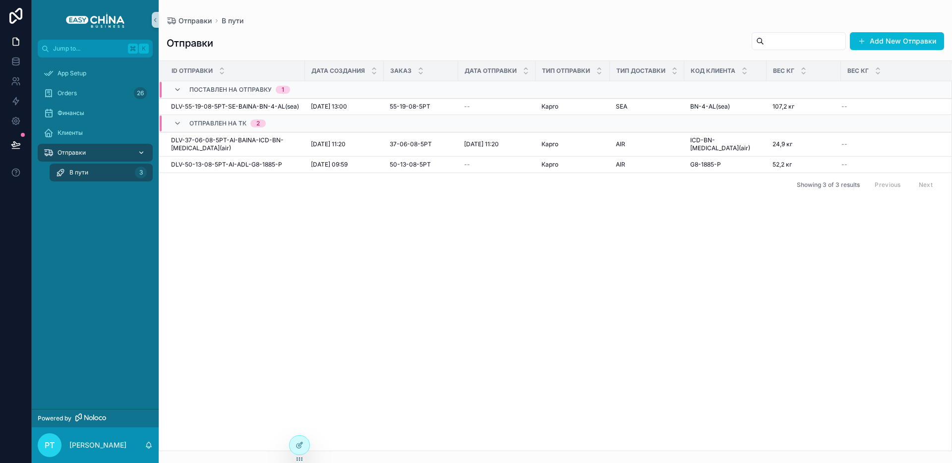
click at [116, 157] on div "Отправки" at bounding box center [95, 153] width 103 height 16
drag, startPoint x: 134, startPoint y: 154, endPoint x: 141, endPoint y: 153, distance: 7.0
click at [134, 154] on div "scrollable content" at bounding box center [140, 153] width 13 height 16
click at [142, 153] on icon "scrollable content" at bounding box center [141, 153] width 3 height 2
click at [96, 152] on div "Отправки" at bounding box center [95, 153] width 103 height 16
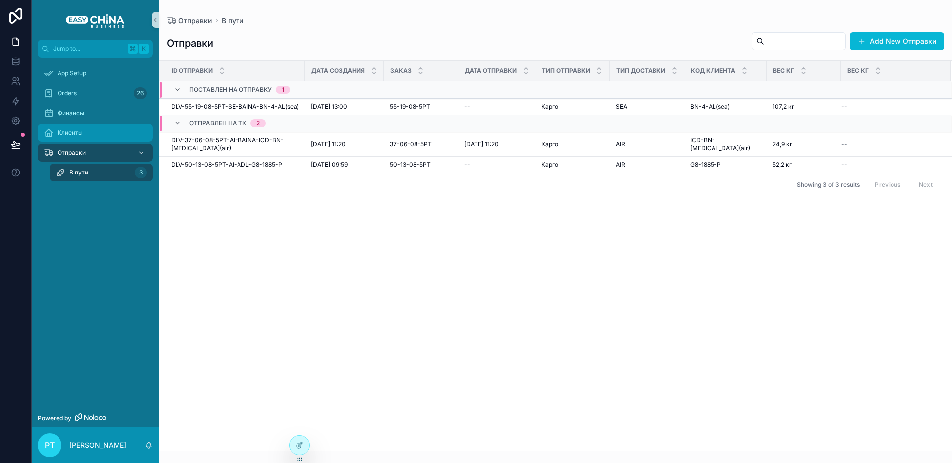
click at [63, 135] on span "Клиенты" at bounding box center [70, 133] width 25 height 8
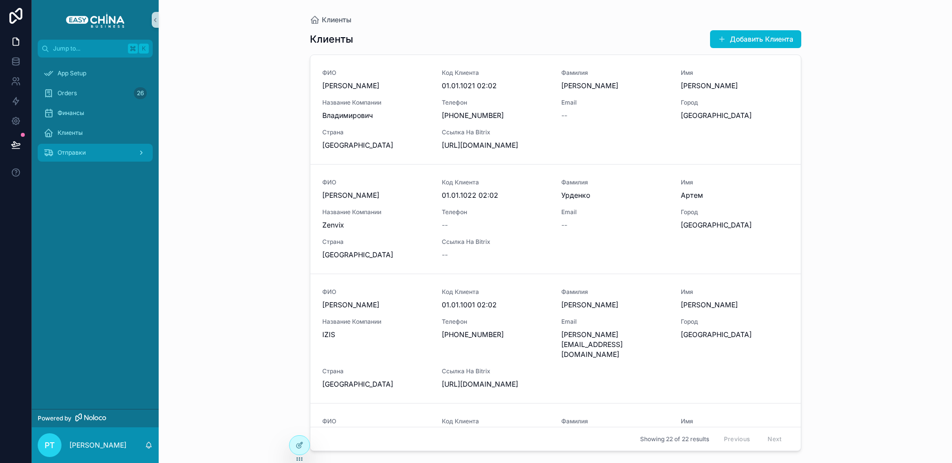
click at [61, 148] on div "Отправки" at bounding box center [95, 153] width 103 height 16
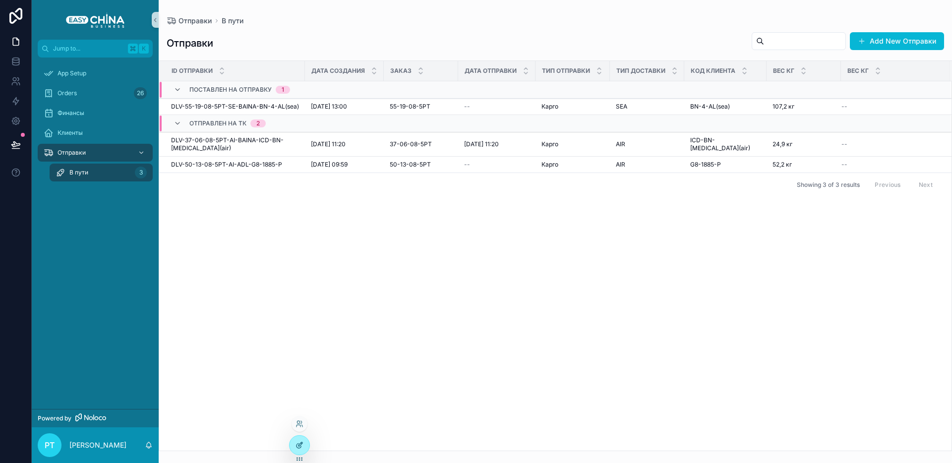
click at [294, 445] on div at bounding box center [300, 445] width 20 height 19
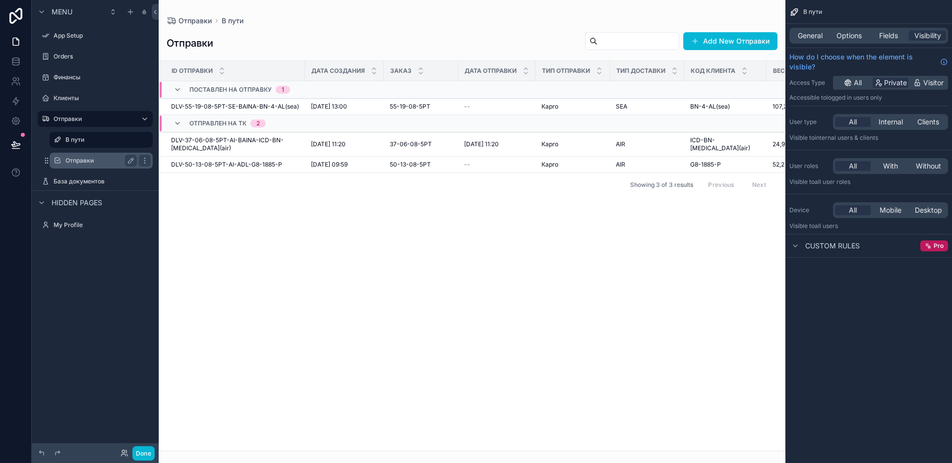
click at [84, 164] on label "Отправки" at bounding box center [98, 161] width 67 height 8
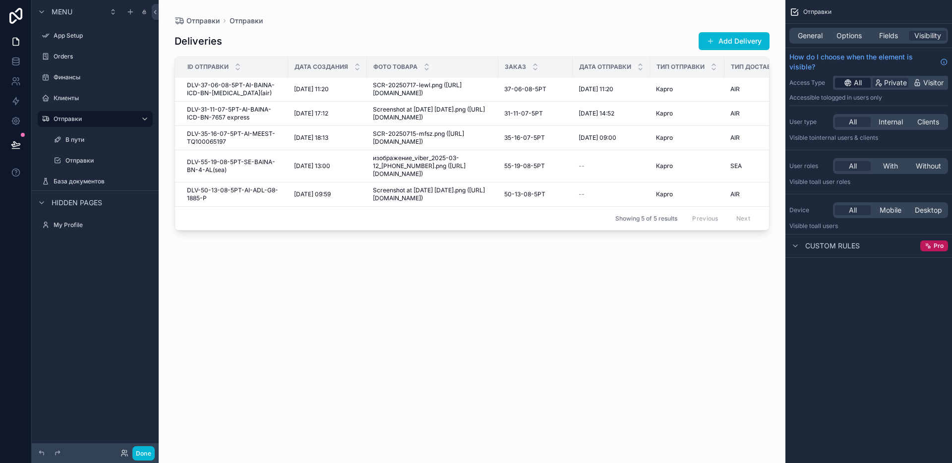
click at [850, 82] on icon "scrollable content" at bounding box center [848, 83] width 8 height 8
click at [888, 84] on span "Private" at bounding box center [895, 83] width 23 height 10
click at [817, 38] on span "General" at bounding box center [810, 36] width 25 height 10
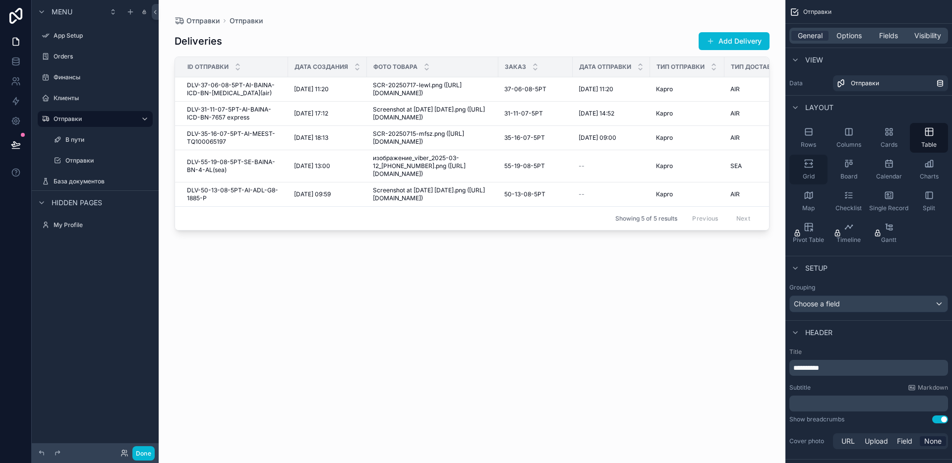
click at [809, 166] on icon "scrollable content" at bounding box center [809, 164] width 10 height 10
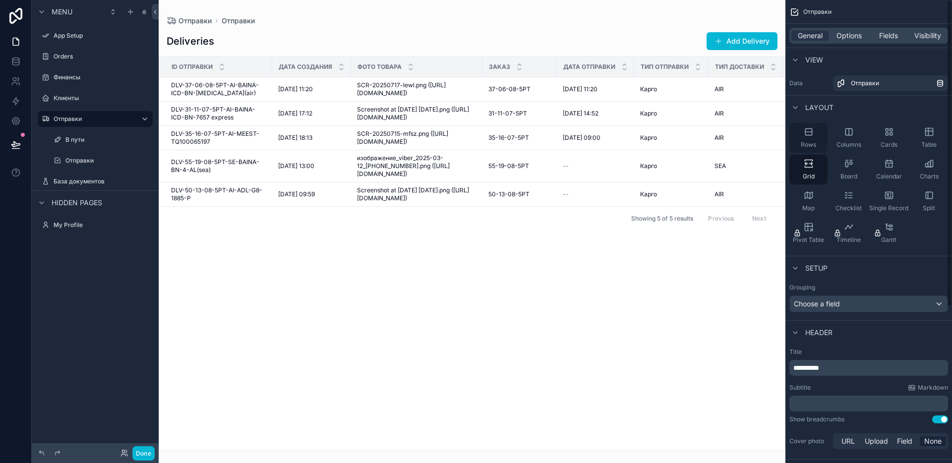
click at [804, 139] on div "Rows" at bounding box center [808, 138] width 38 height 30
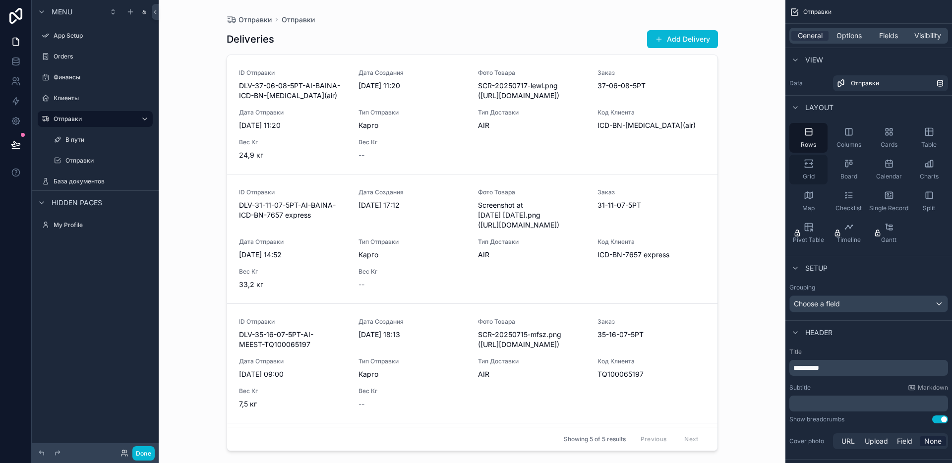
click at [813, 158] on div "Grid" at bounding box center [808, 170] width 38 height 30
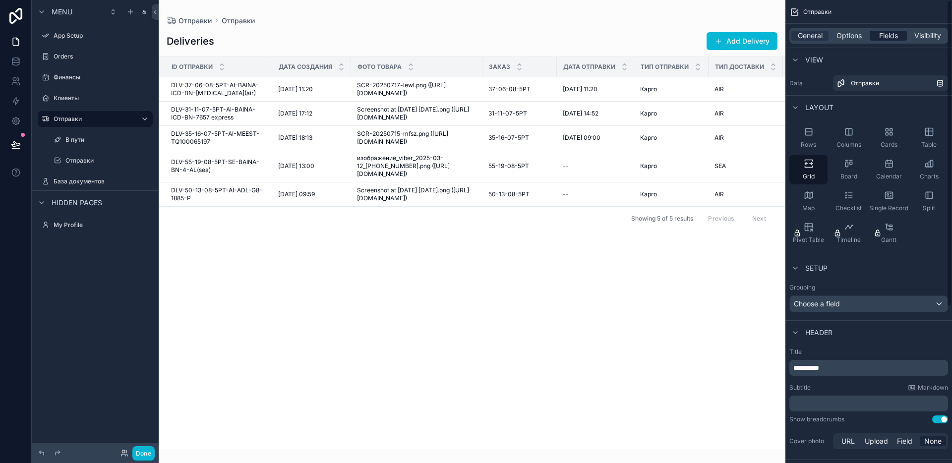
click at [884, 31] on span "Fields" at bounding box center [888, 36] width 19 height 10
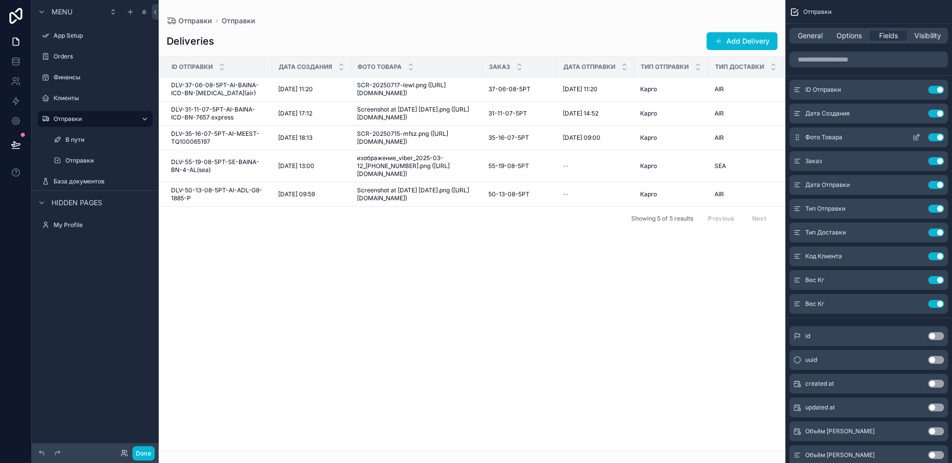
click at [934, 139] on button "Use setting" at bounding box center [936, 137] width 16 height 8
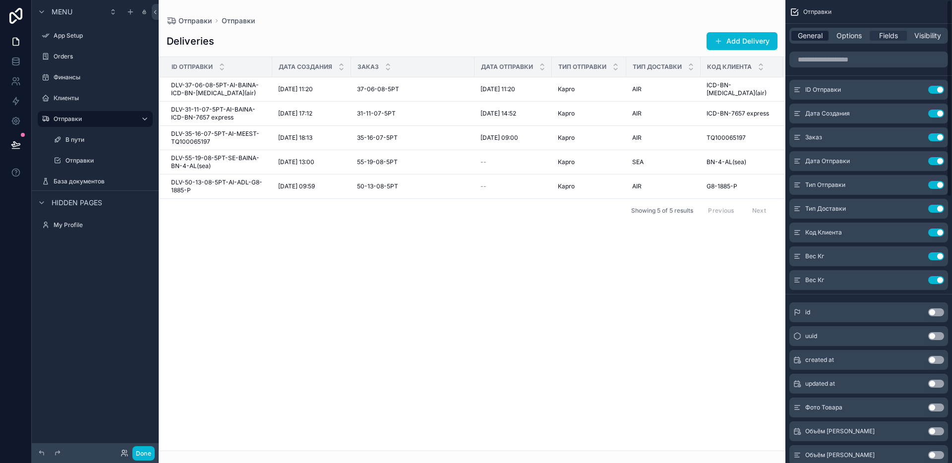
click at [814, 35] on span "General" at bounding box center [810, 36] width 25 height 10
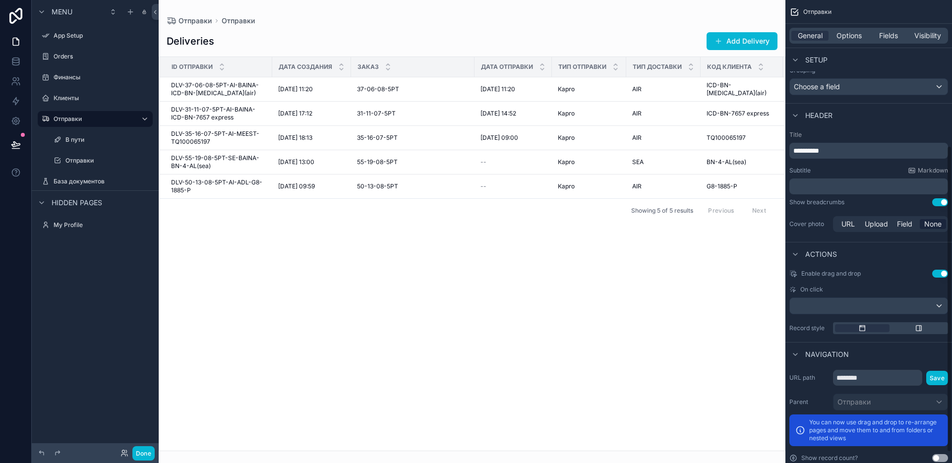
scroll to position [236, 0]
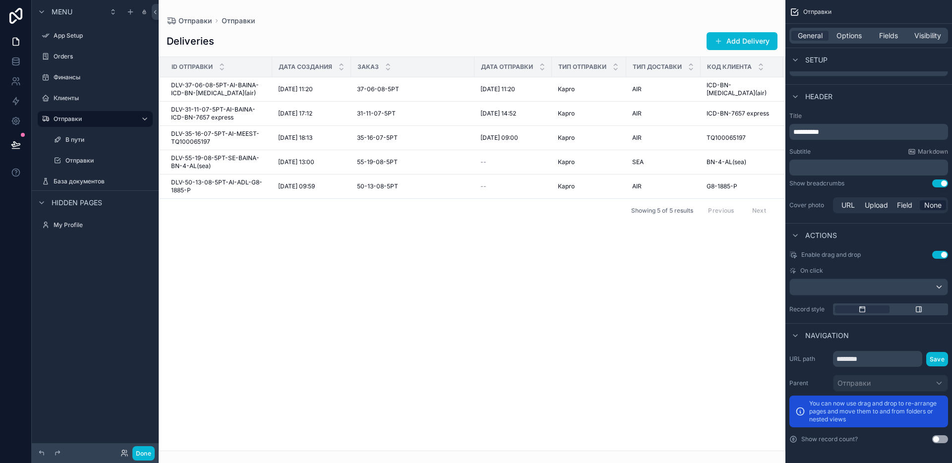
click at [443, 287] on div "scrollable content" at bounding box center [472, 231] width 627 height 463
click at [150, 457] on button "Done" at bounding box center [143, 453] width 22 height 14
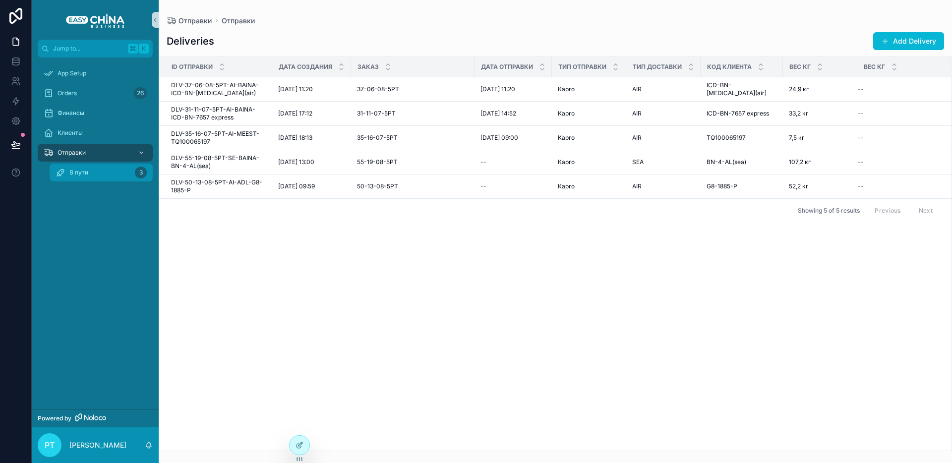
click at [109, 177] on div "В пути 3" at bounding box center [101, 173] width 91 height 16
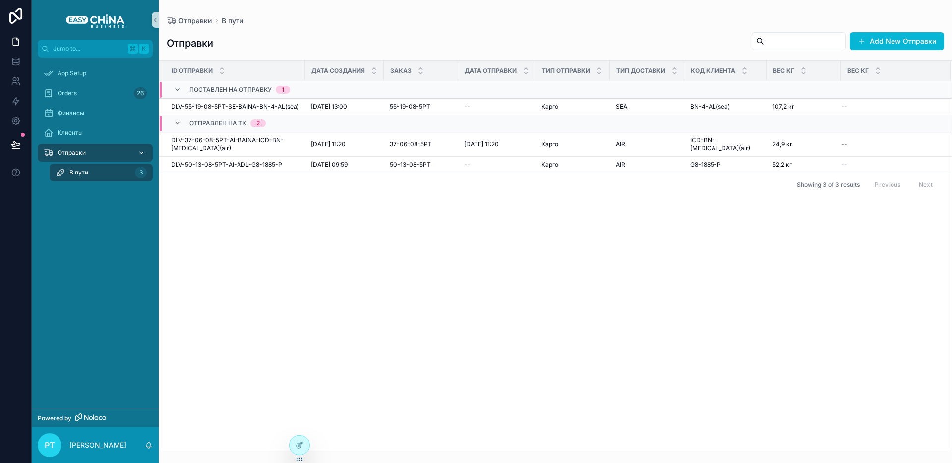
click at [123, 154] on div "Отправки" at bounding box center [95, 153] width 103 height 16
click at [129, 150] on div "Отправки" at bounding box center [95, 153] width 103 height 16
drag, startPoint x: 150, startPoint y: 150, endPoint x: 109, endPoint y: 140, distance: 42.2
click at [150, 150] on link "Отправки" at bounding box center [95, 153] width 115 height 18
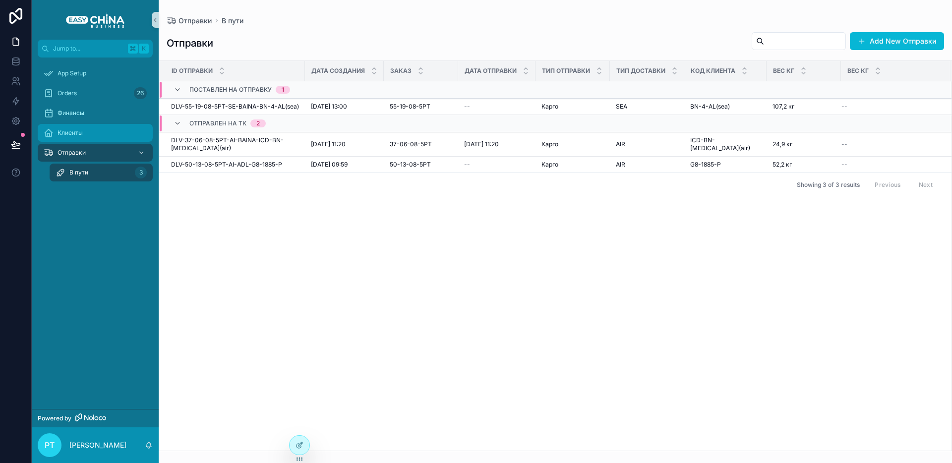
click at [106, 139] on div "Клиенты" at bounding box center [95, 133] width 103 height 16
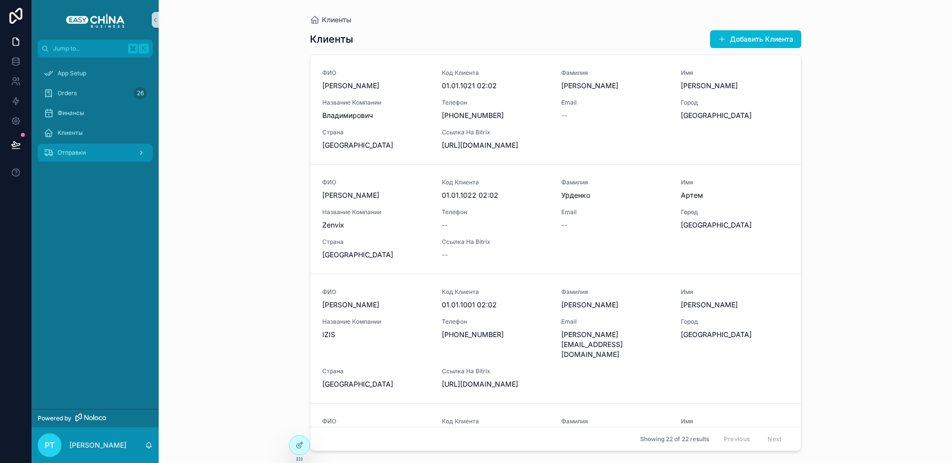
click at [104, 146] on div "Отправки" at bounding box center [95, 153] width 103 height 16
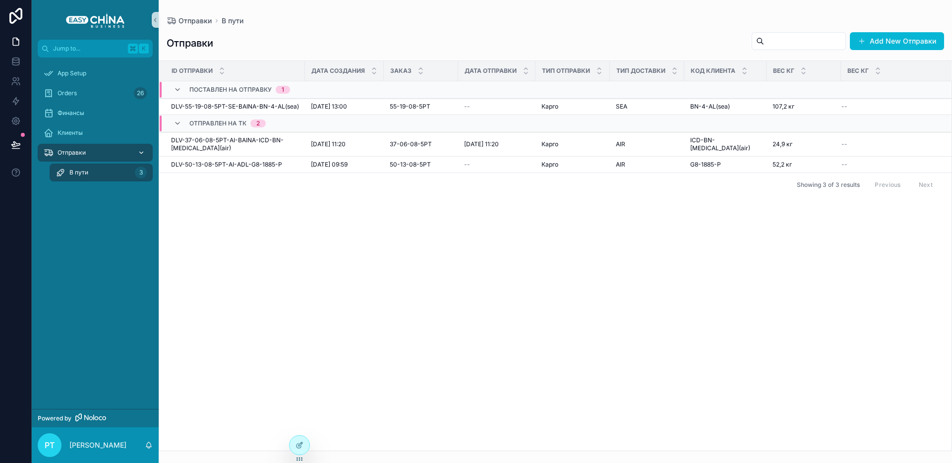
click at [61, 150] on span "Отправки" at bounding box center [72, 153] width 28 height 8
click at [298, 445] on icon at bounding box center [300, 444] width 4 height 4
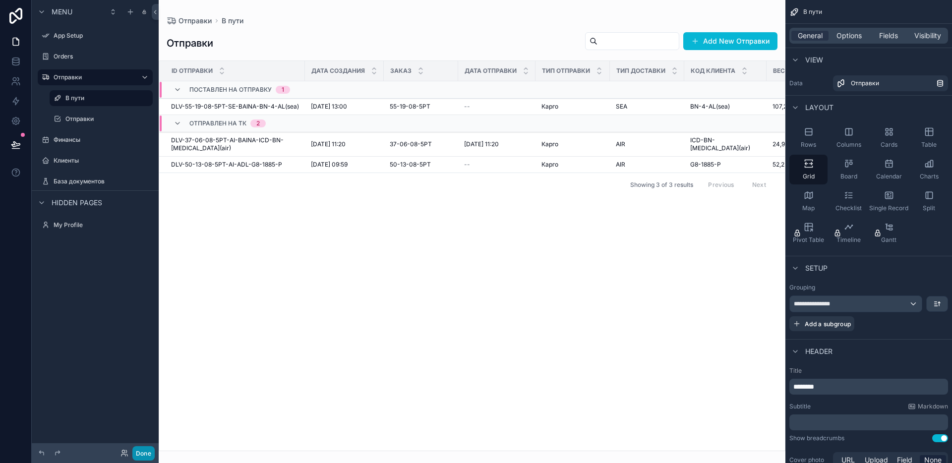
click at [148, 453] on button "Done" at bounding box center [143, 453] width 22 height 14
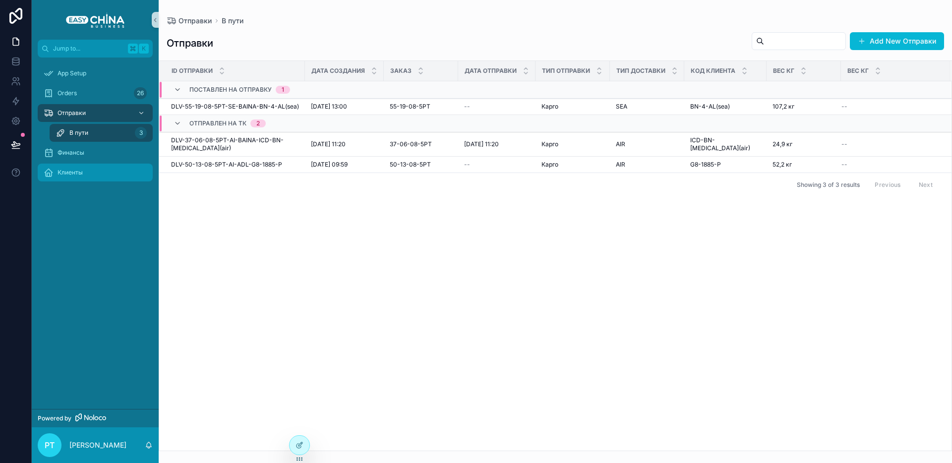
click at [71, 174] on span "Клиенты" at bounding box center [70, 173] width 25 height 8
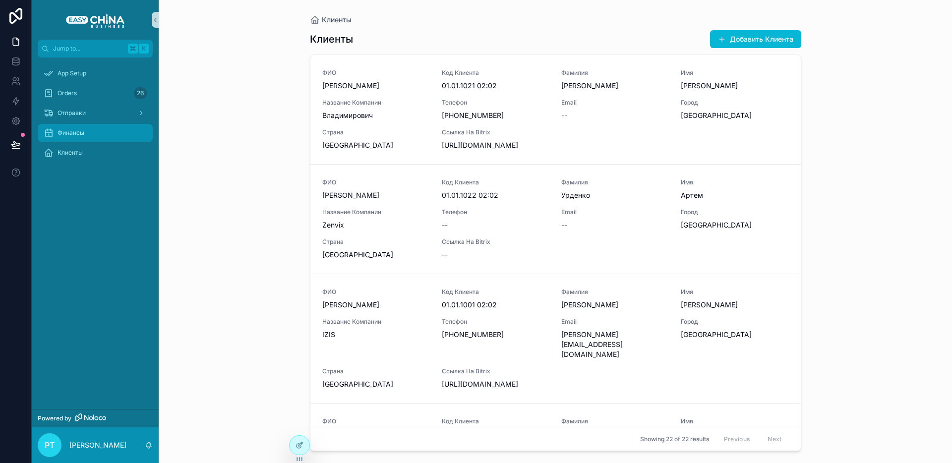
click at [72, 128] on div "Финансы" at bounding box center [95, 133] width 103 height 16
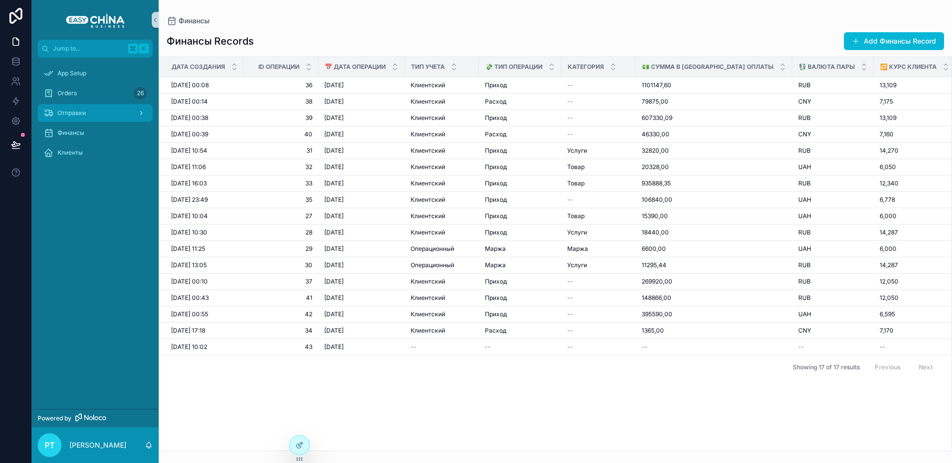
click at [72, 114] on span "Отправки" at bounding box center [72, 113] width 28 height 8
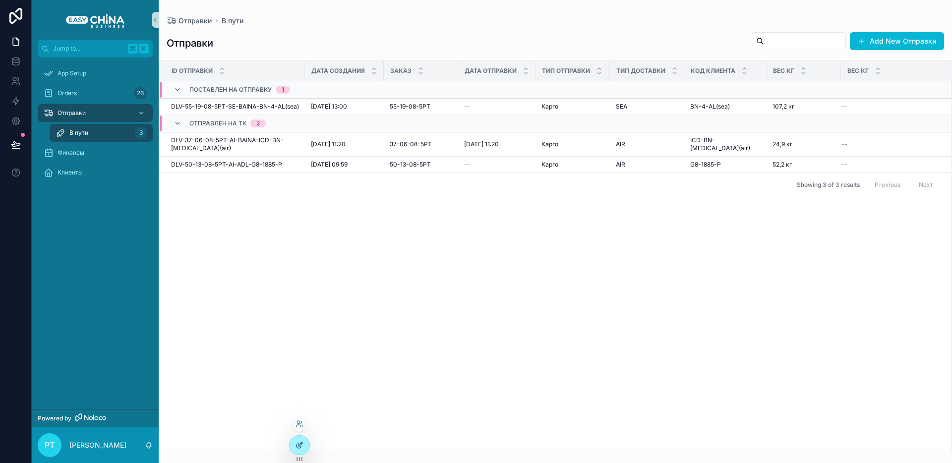
click at [300, 443] on icon at bounding box center [300, 444] width 4 height 4
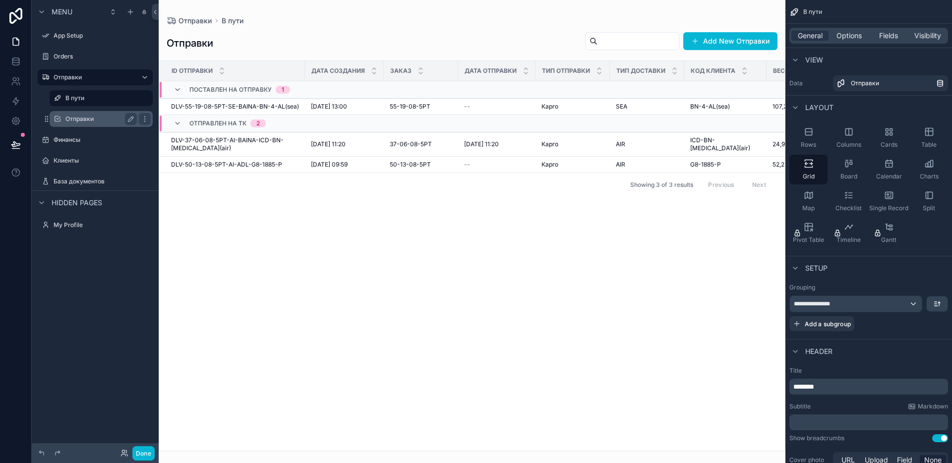
click at [91, 118] on label "Отправки" at bounding box center [98, 119] width 67 height 8
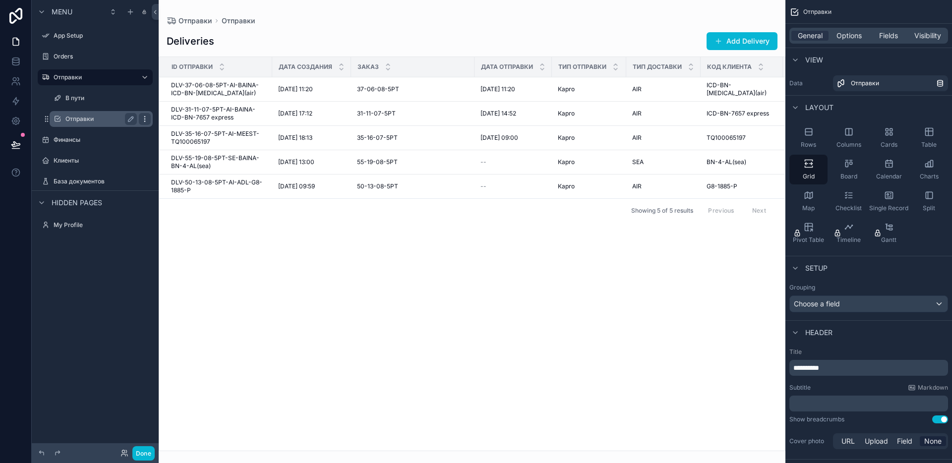
click at [145, 120] on icon "scrollable content" at bounding box center [145, 119] width 8 height 8
click at [143, 154] on div "scrollable content" at bounding box center [144, 161] width 14 height 16
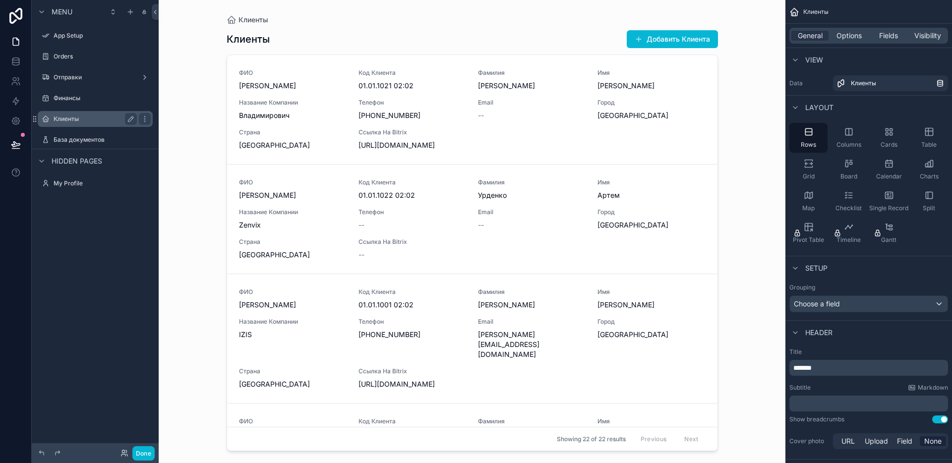
click at [123, 119] on label "Клиенты" at bounding box center [93, 119] width 79 height 8
click at [110, 102] on label "Финансы" at bounding box center [93, 98] width 79 height 8
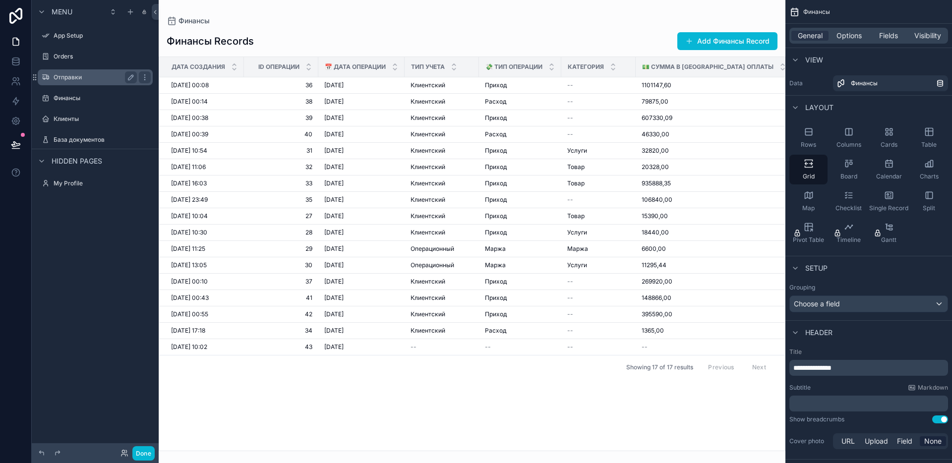
click at [116, 77] on label "Отправки" at bounding box center [93, 77] width 79 height 8
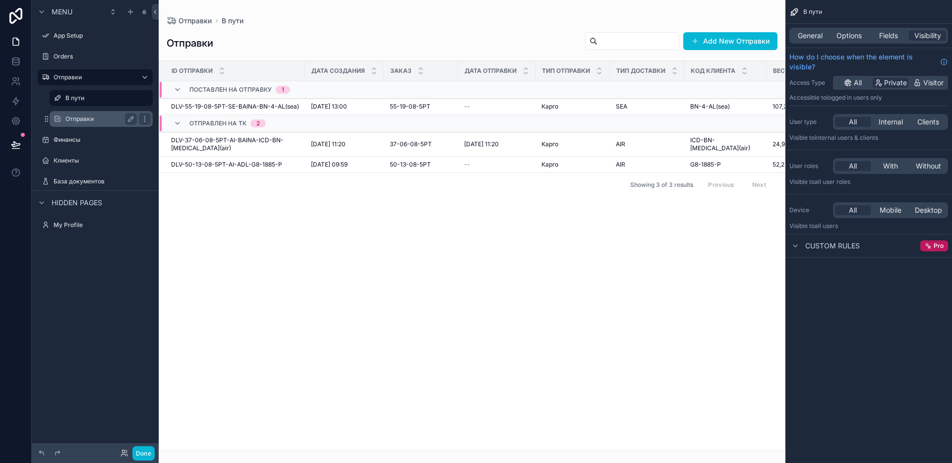
click at [88, 113] on div "Отправки" at bounding box center [100, 119] width 71 height 12
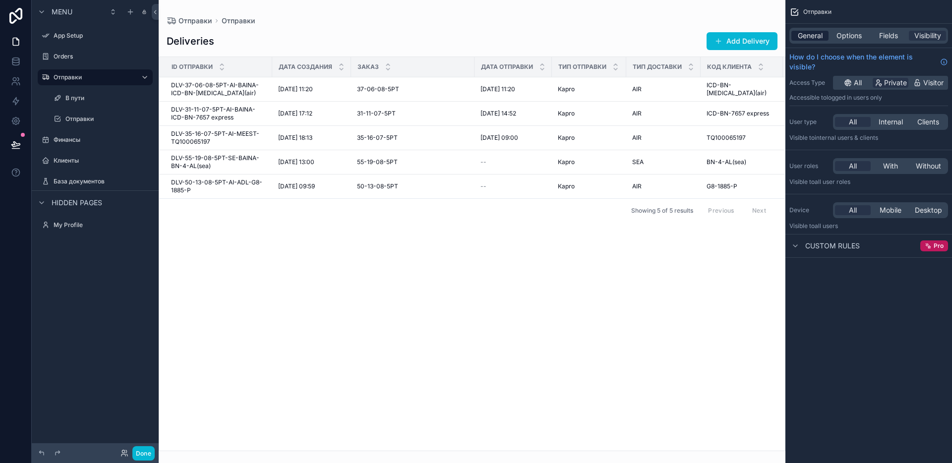
click at [818, 32] on span "General" at bounding box center [810, 36] width 25 height 10
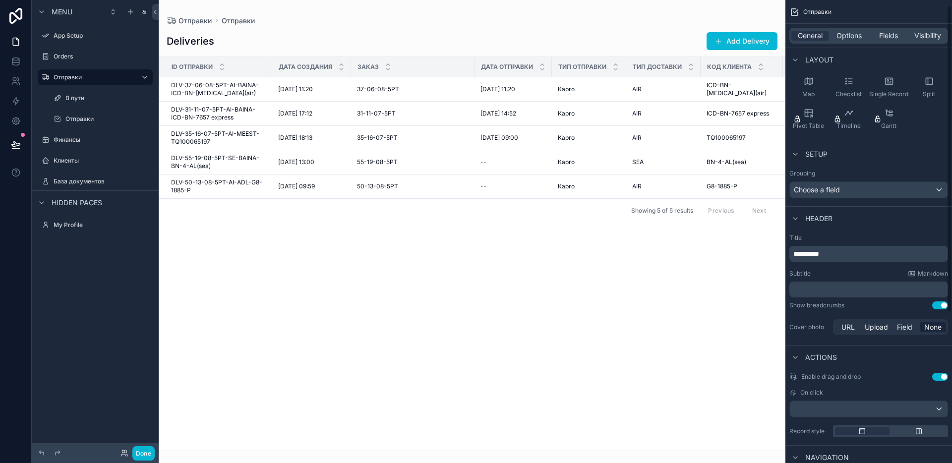
scroll to position [236, 0]
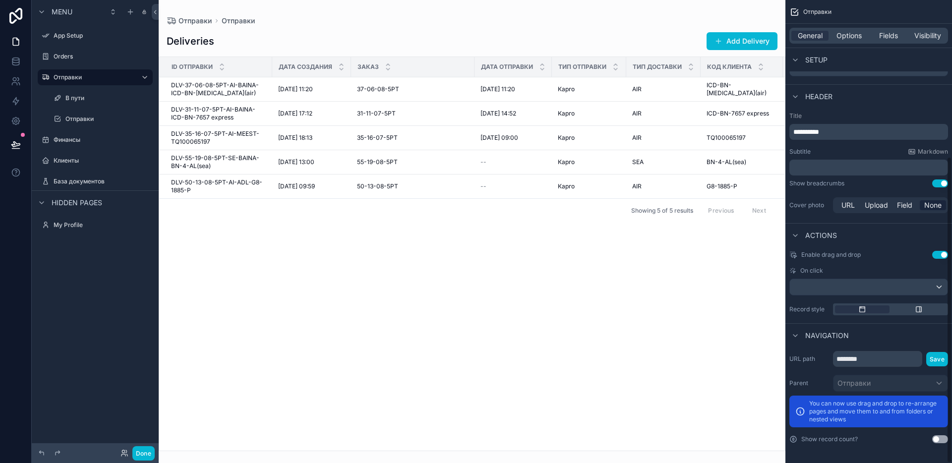
click at [940, 441] on button "Use setting" at bounding box center [940, 439] width 16 height 8
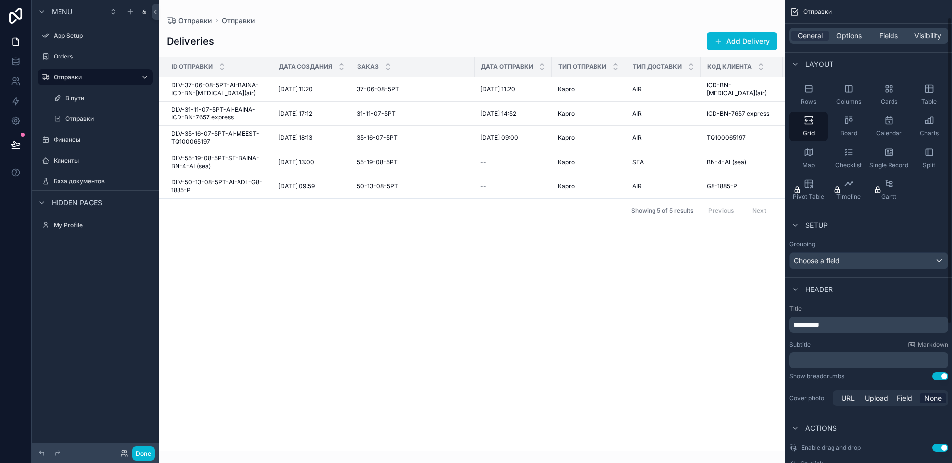
scroll to position [27, 0]
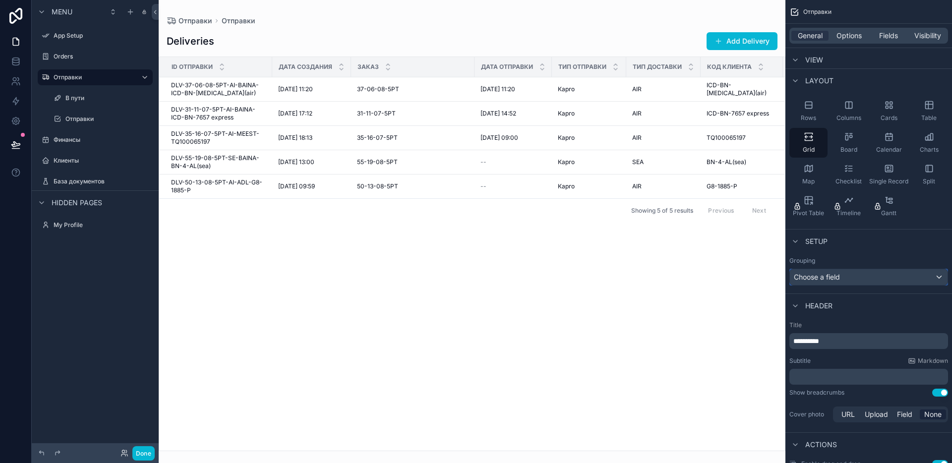
click at [891, 273] on div "Choose a field" at bounding box center [869, 277] width 158 height 16
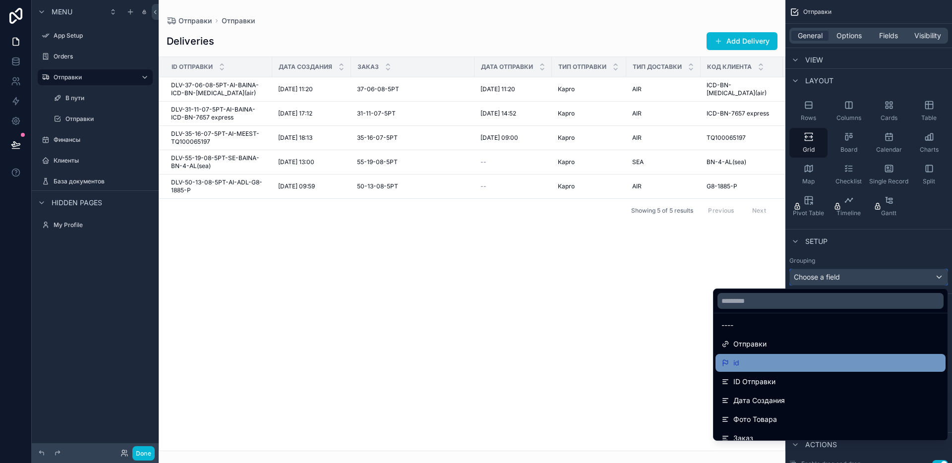
scroll to position [17, 0]
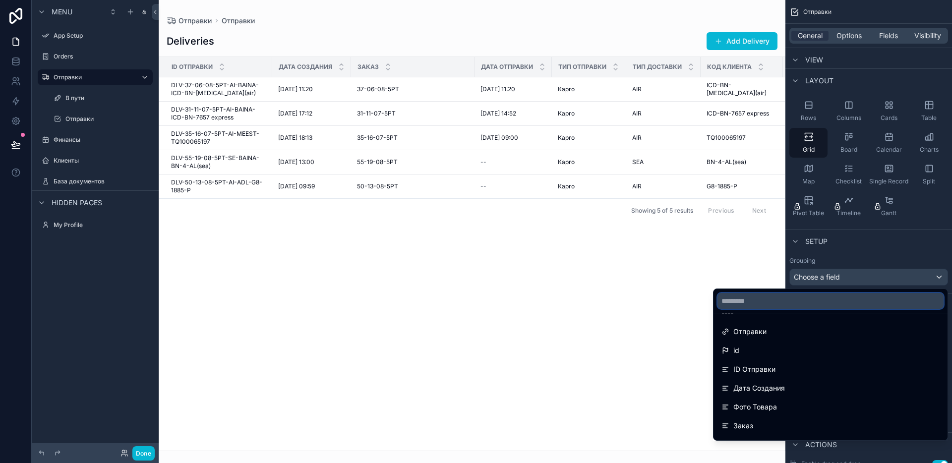
click at [799, 306] on input "text" at bounding box center [830, 301] width 226 height 16
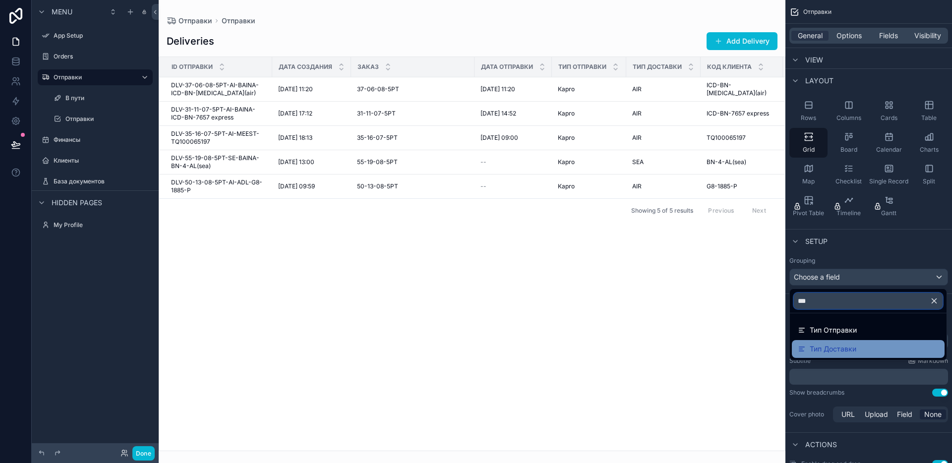
type input "***"
click at [830, 349] on span "Тип Доставки" at bounding box center [833, 349] width 47 height 12
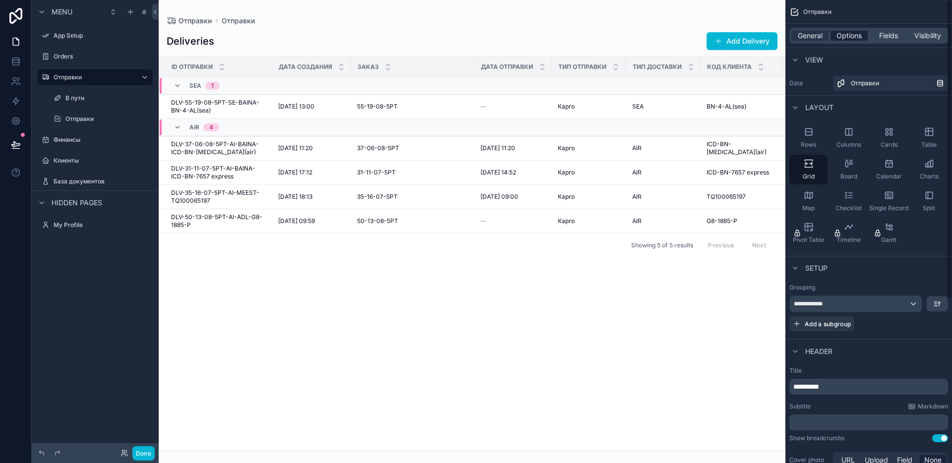
click at [861, 37] on span "Options" at bounding box center [848, 36] width 25 height 10
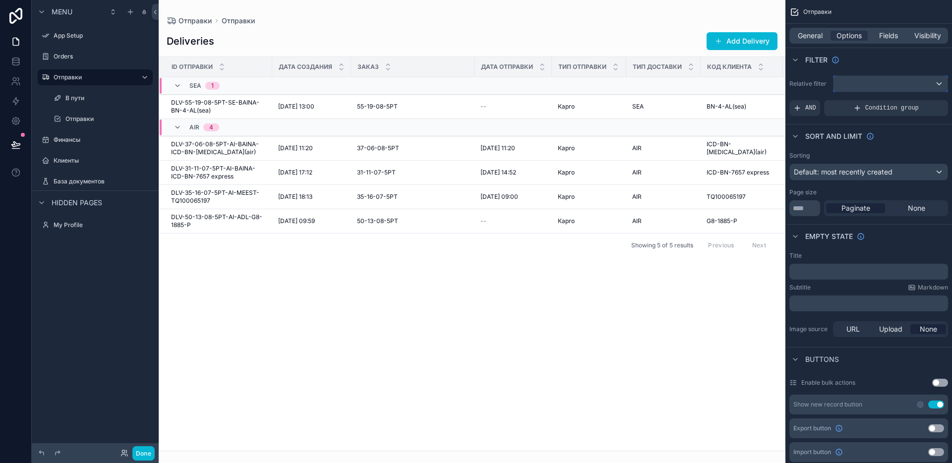
click at [866, 79] on div "scrollable content" at bounding box center [890, 84] width 114 height 16
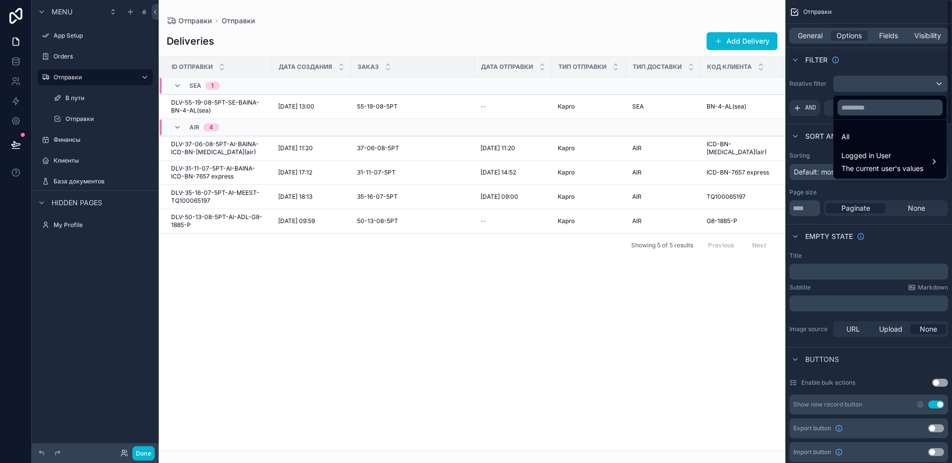
click at [814, 87] on div "scrollable content" at bounding box center [476, 231] width 952 height 463
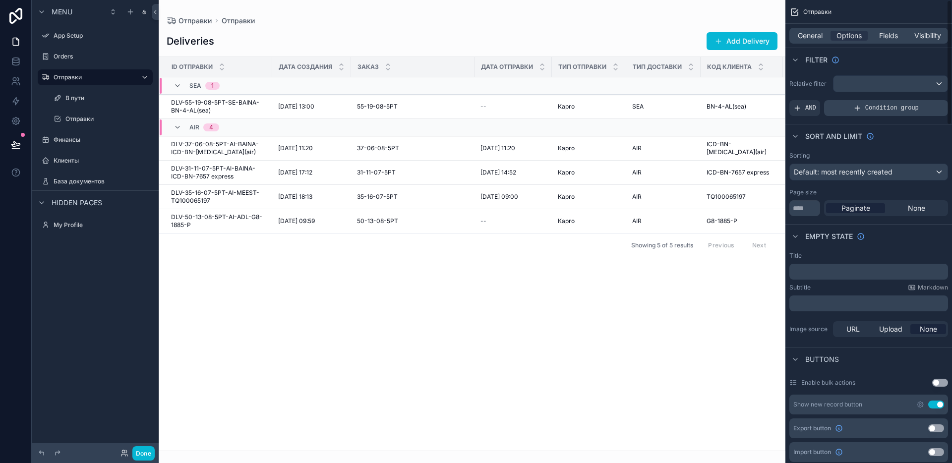
click at [851, 111] on div "Condition group" at bounding box center [886, 108] width 124 height 16
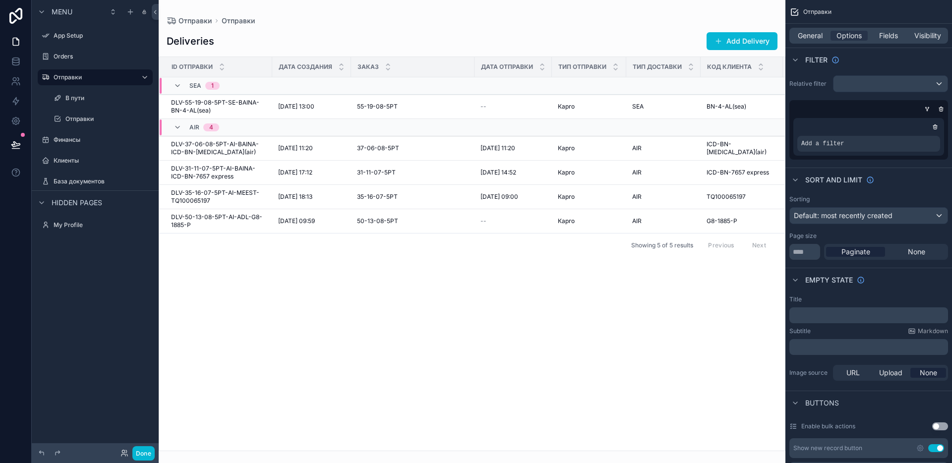
click at [939, 122] on div "scrollable content" at bounding box center [868, 127] width 143 height 10
click at [936, 124] on icon "scrollable content" at bounding box center [935, 127] width 6 height 6
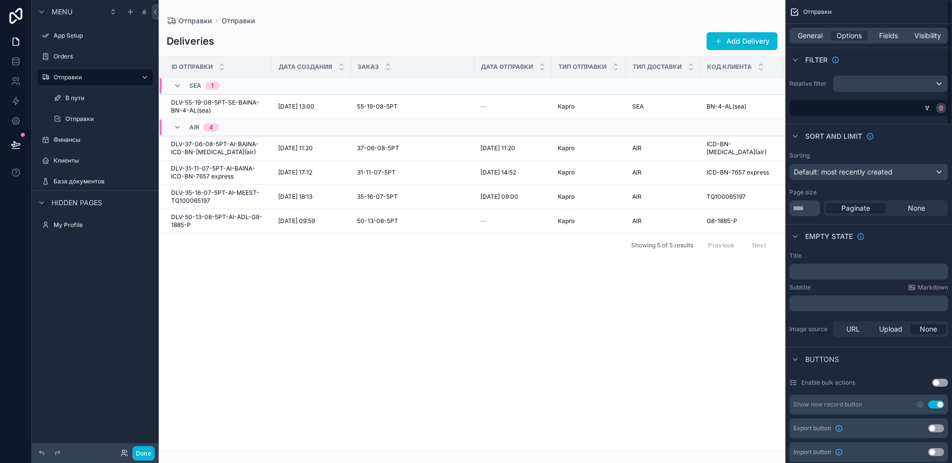
click at [939, 107] on icon "scrollable content" at bounding box center [941, 107] width 4 height 0
click at [805, 108] on span "AND" at bounding box center [810, 108] width 11 height 8
click at [823, 110] on span "Add a filter" at bounding box center [814, 108] width 43 height 8
click at [925, 102] on icon "scrollable content" at bounding box center [923, 101] width 6 height 6
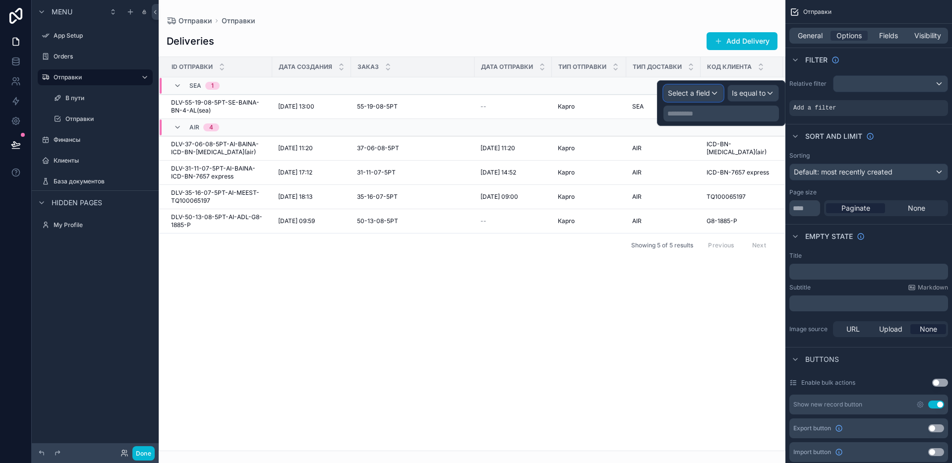
click at [693, 92] on span "Select a field" at bounding box center [689, 93] width 42 height 8
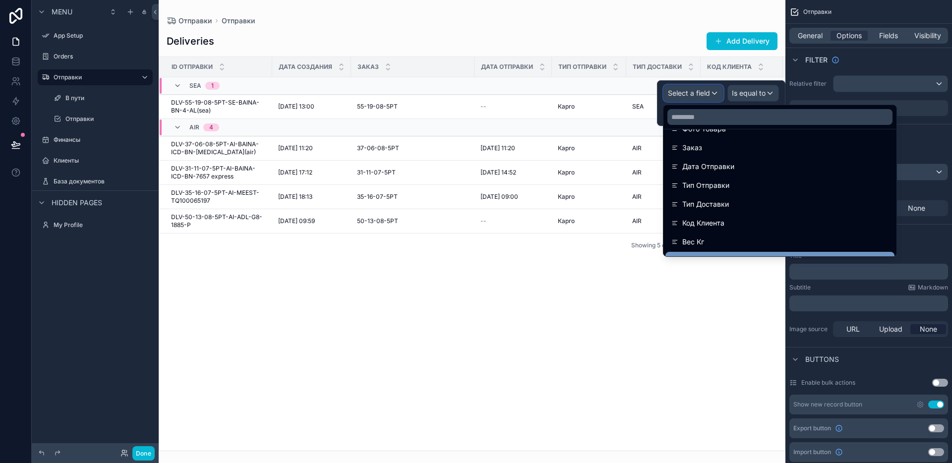
scroll to position [191, 0]
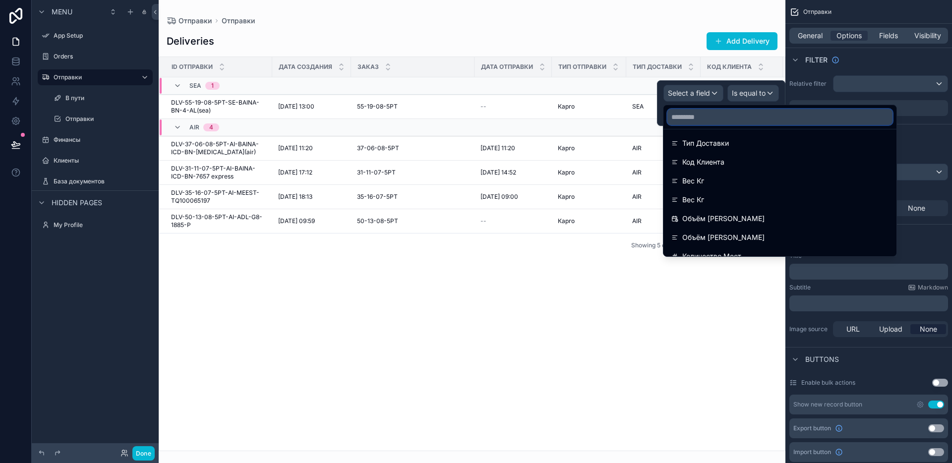
click at [706, 115] on input "text" at bounding box center [779, 117] width 225 height 16
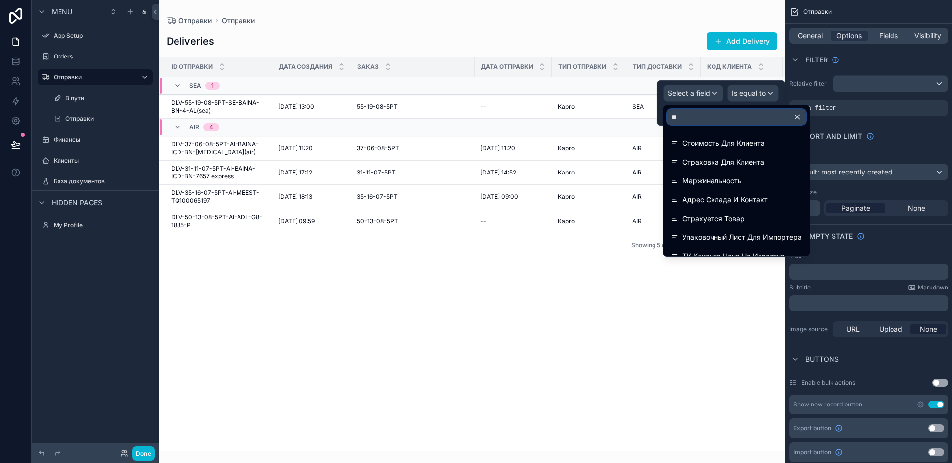
scroll to position [0, 0]
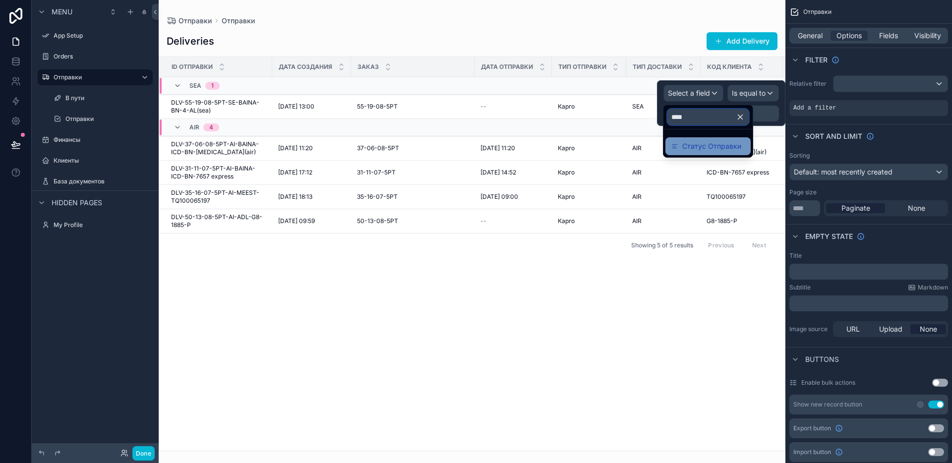
type input "****"
click at [695, 141] on span "Статус Отправки" at bounding box center [711, 146] width 59 height 12
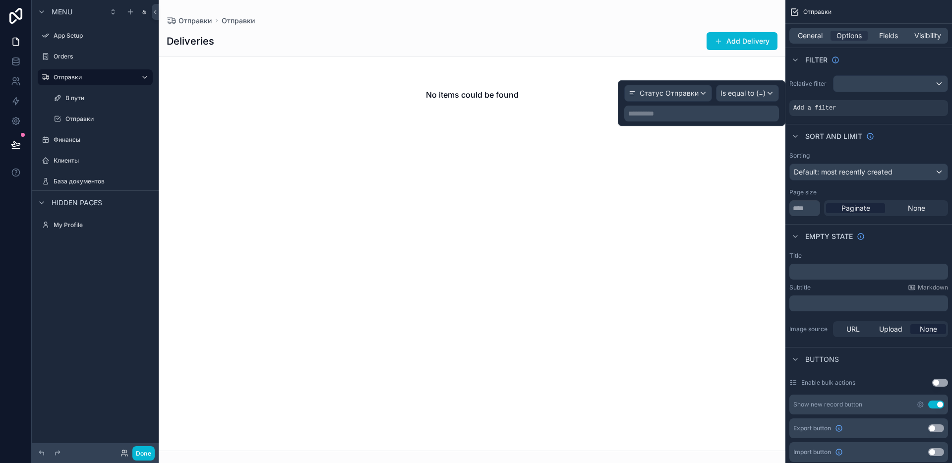
click at [718, 114] on p "**********" at bounding box center [702, 114] width 149 height 10
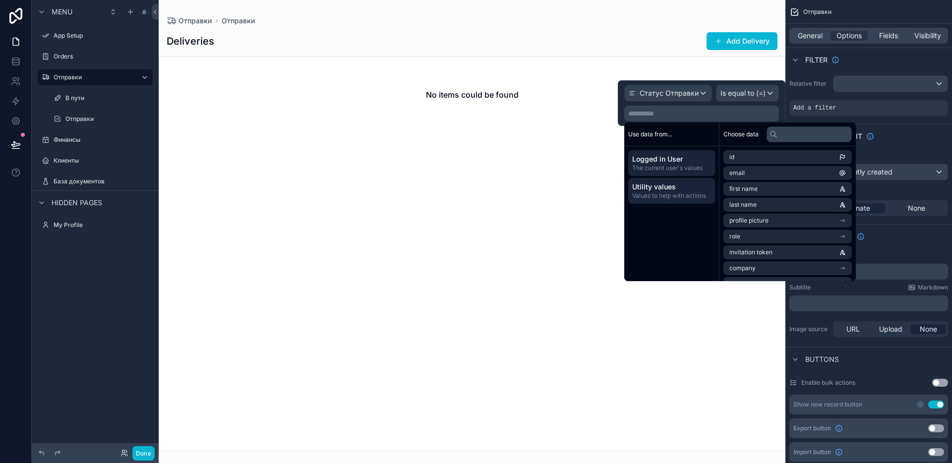
click at [669, 192] on span "Values to help with actions" at bounding box center [671, 196] width 79 height 8
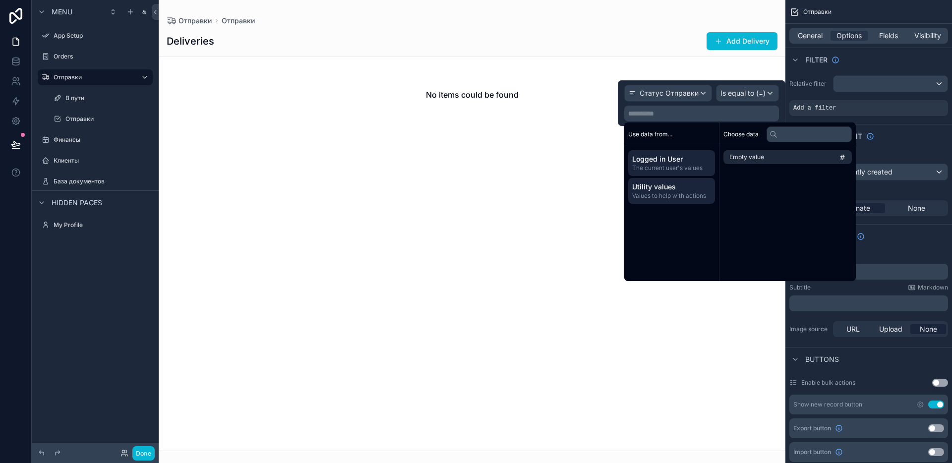
click at [666, 169] on span "The current user's values" at bounding box center [671, 168] width 79 height 8
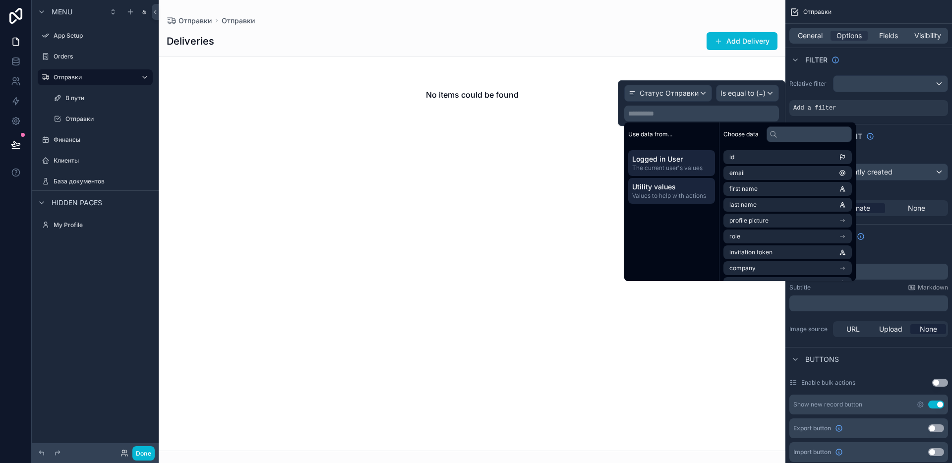
click at [674, 184] on span "Utility values" at bounding box center [671, 187] width 79 height 10
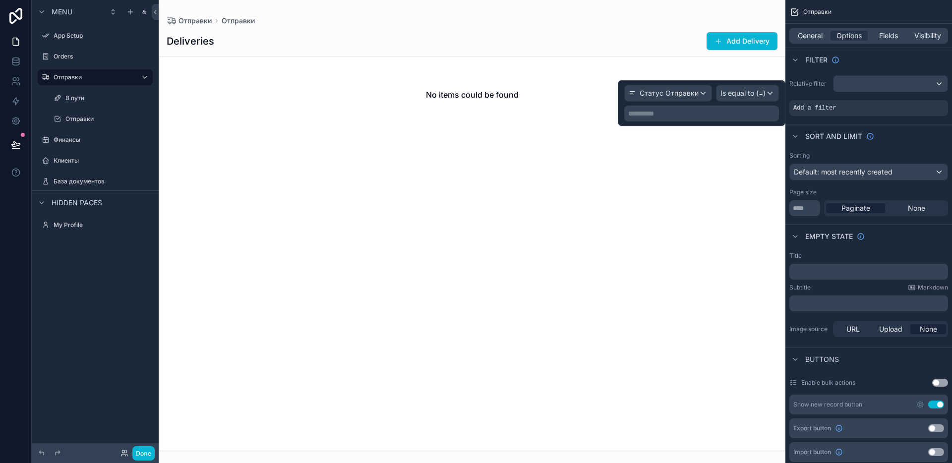
click at [706, 112] on p "**********" at bounding box center [702, 114] width 149 height 10
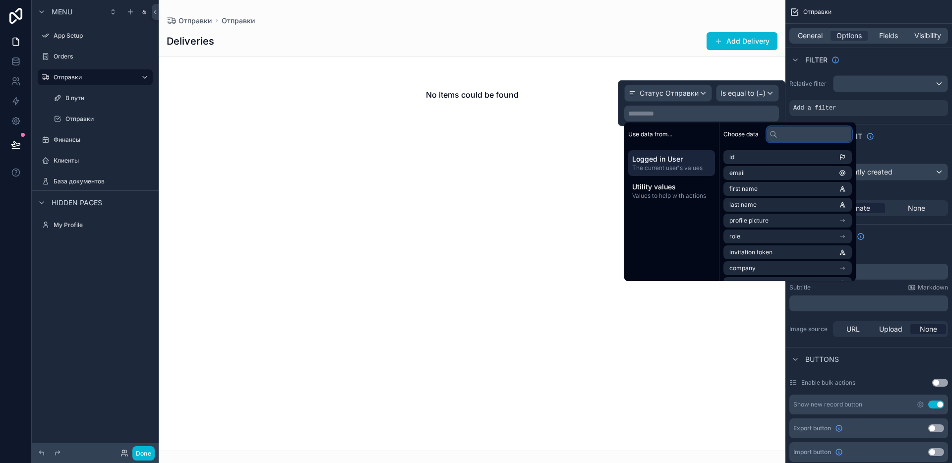
click at [806, 132] on input "text" at bounding box center [808, 134] width 85 height 16
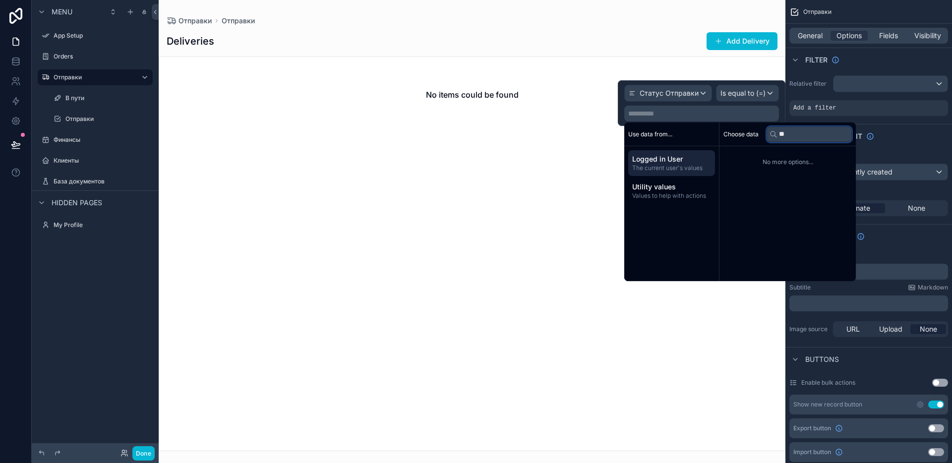
type input "*"
click at [839, 133] on input "**********" at bounding box center [808, 134] width 85 height 16
type input "**********"
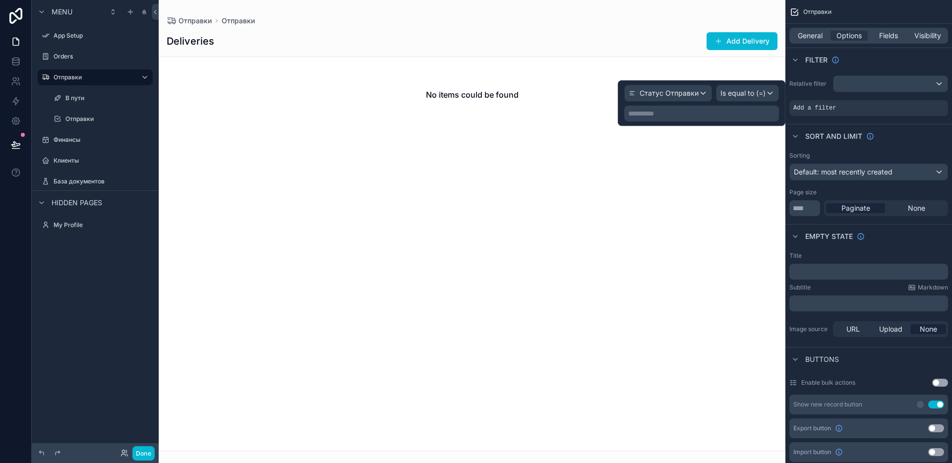
click at [687, 114] on p "**********" at bounding box center [702, 114] width 149 height 10
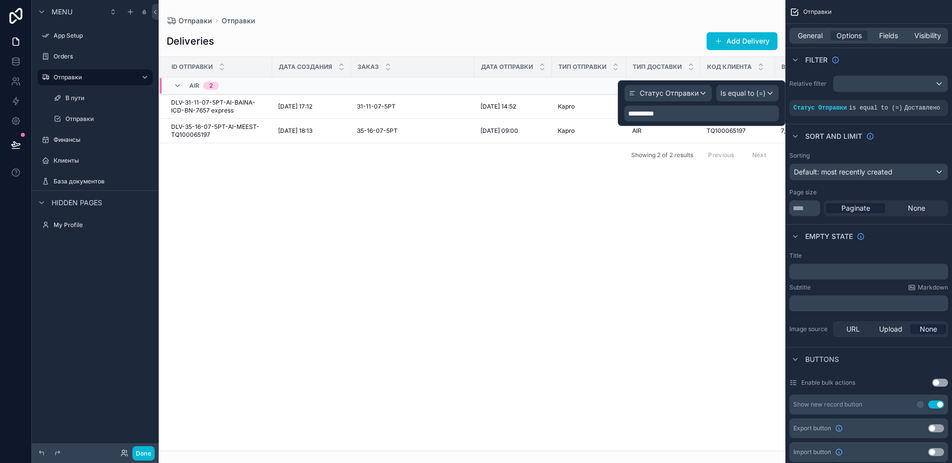
click at [624, 107] on div "**********" at bounding box center [702, 103] width 168 height 46
click at [0, 0] on lt-div at bounding box center [0, 0] width 0 height 0
select select "*****"
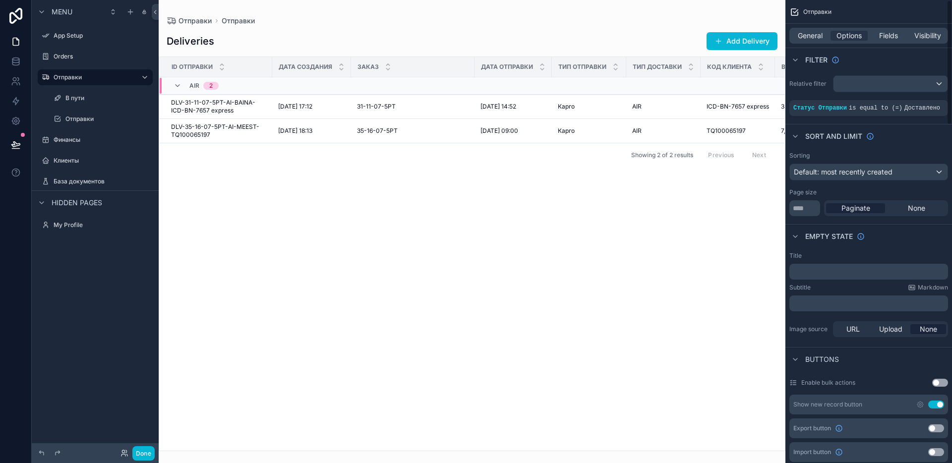
click at [900, 132] on div "Sort And Limit" at bounding box center [868, 136] width 167 height 24
click at [839, 111] on span "Статус Отправки" at bounding box center [820, 108] width 54 height 7
click at [921, 101] on icon "scrollable content" at bounding box center [922, 101] width 3 height 3
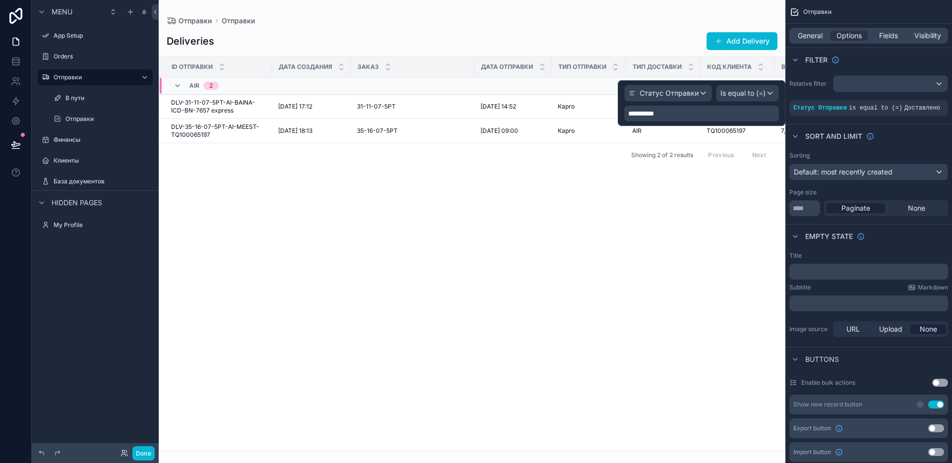
click at [724, 115] on p "**********" at bounding box center [702, 114] width 149 height 10
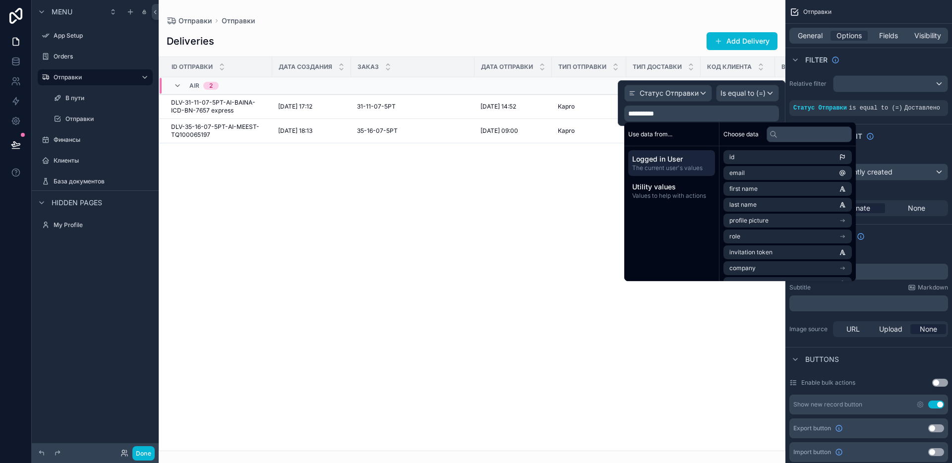
click at [0, 0] on lt-div at bounding box center [0, 0] width 0 height 0
select select "*****"
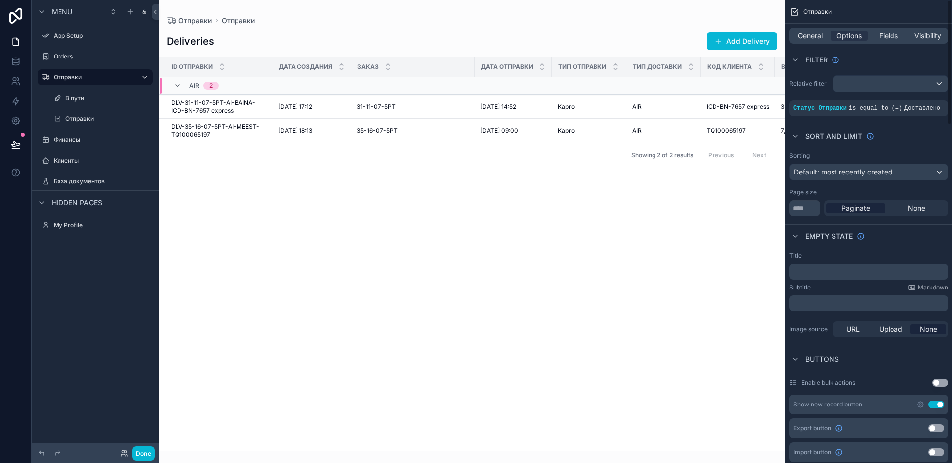
click at [938, 127] on div "Sort And Limit" at bounding box center [868, 136] width 167 height 24
click at [901, 85] on div "scrollable content" at bounding box center [890, 84] width 114 height 16
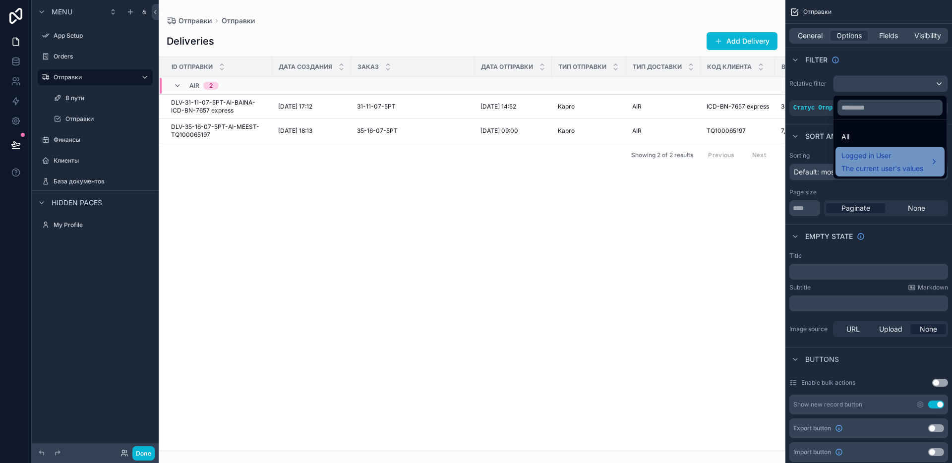
click at [906, 172] on span "The current user's values" at bounding box center [882, 169] width 82 height 10
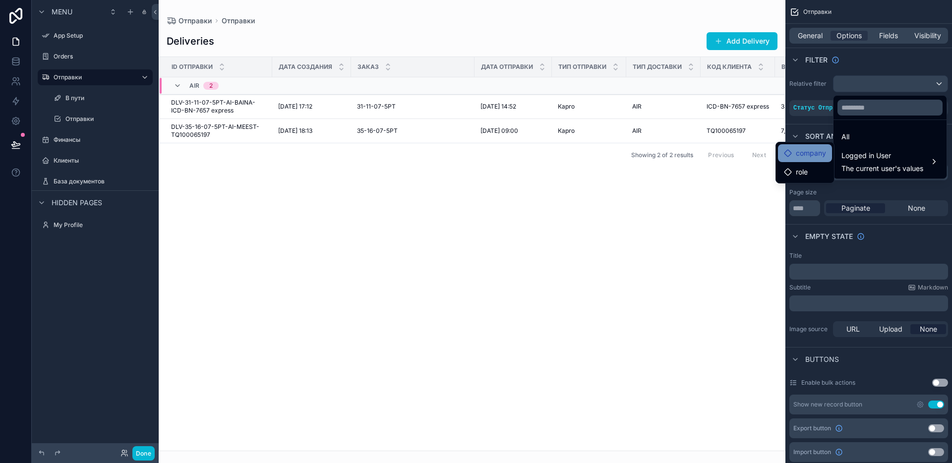
click at [817, 159] on div "company" at bounding box center [805, 153] width 54 height 18
click at [804, 171] on span "role" at bounding box center [802, 172] width 12 height 12
click at [684, 197] on div "scrollable content" at bounding box center [472, 231] width 627 height 463
click at [786, 172] on icon at bounding box center [788, 172] width 8 height 8
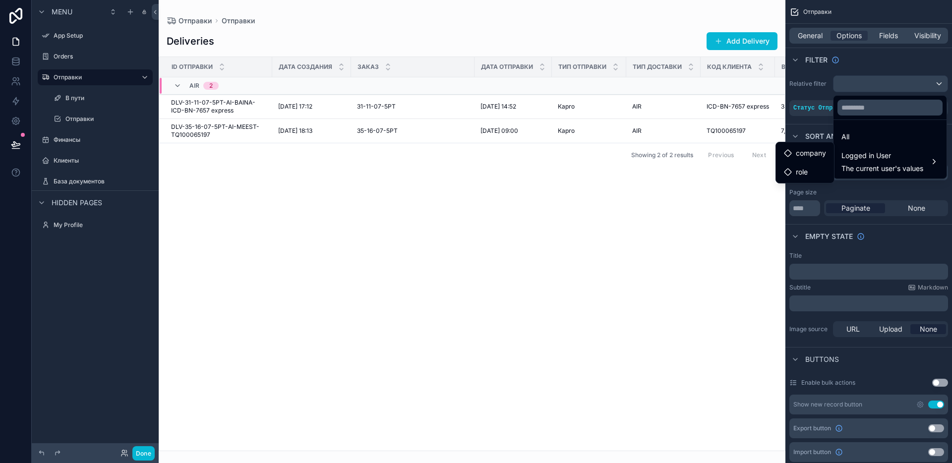
click at [817, 70] on div "scrollable content" at bounding box center [476, 231] width 952 height 463
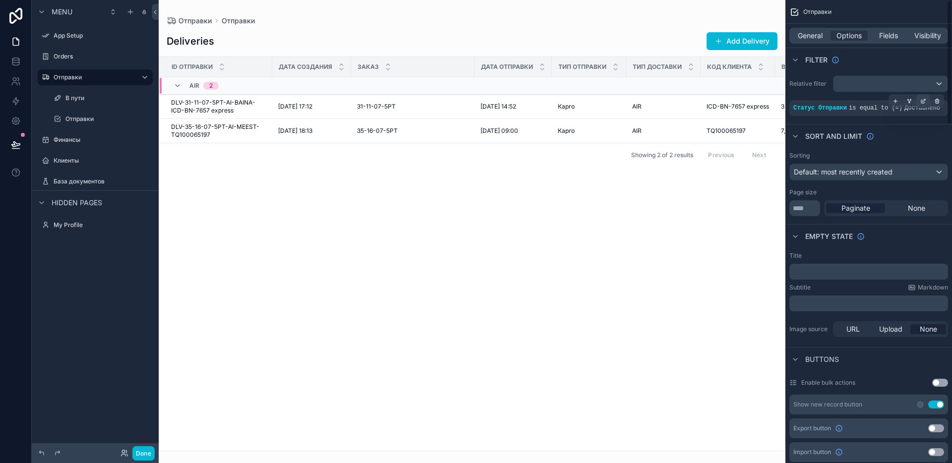
click at [925, 105] on div "scrollable content" at bounding box center [923, 101] width 14 height 14
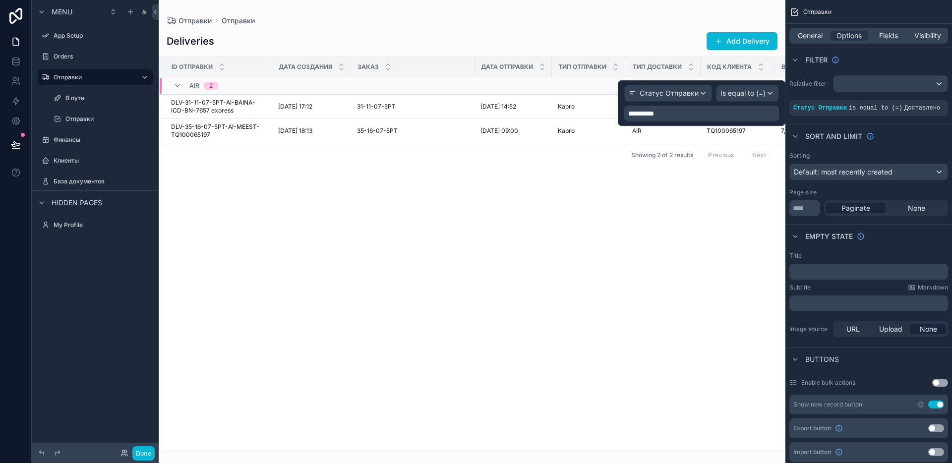
click at [654, 116] on span "**********" at bounding box center [641, 113] width 26 height 7
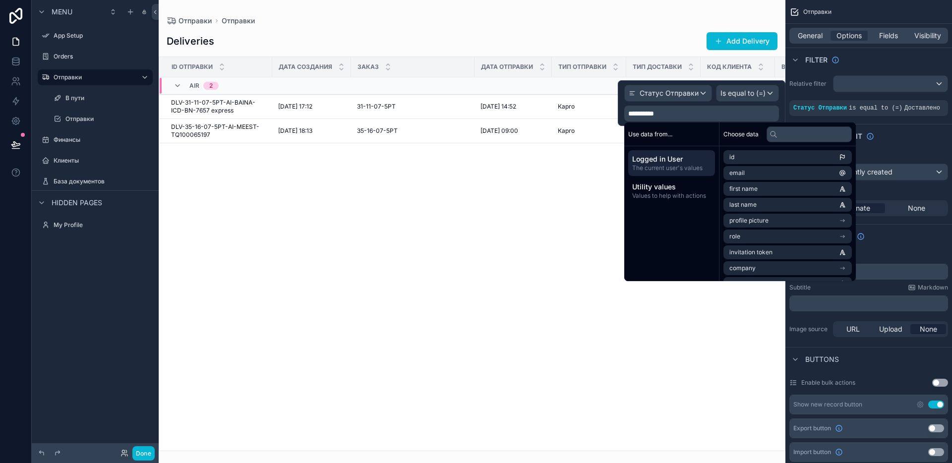
click at [635, 278] on div "Use data from... Logged in User The current user's values Utility values Values…" at bounding box center [671, 201] width 95 height 159
click at [667, 199] on div "Utility values Values to help with actions" at bounding box center [671, 191] width 87 height 26
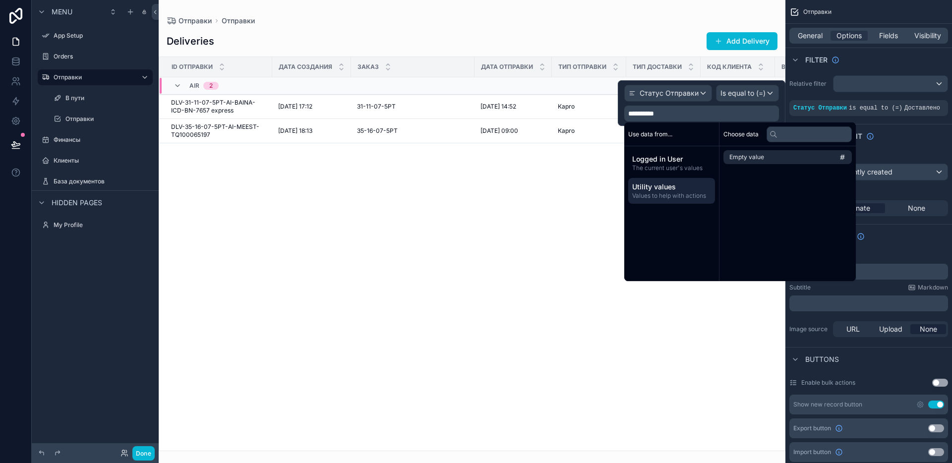
click at [641, 138] on span "Use data from..." at bounding box center [650, 134] width 44 height 8
drag, startPoint x: 650, startPoint y: 134, endPoint x: 677, endPoint y: 135, distance: 26.8
click at [651, 134] on span "Use data from..." at bounding box center [650, 134] width 44 height 8
click at [677, 135] on div "Use data from..." at bounding box center [671, 134] width 95 height 24
click at [904, 142] on div "Sort And Limit" at bounding box center [868, 136] width 167 height 24
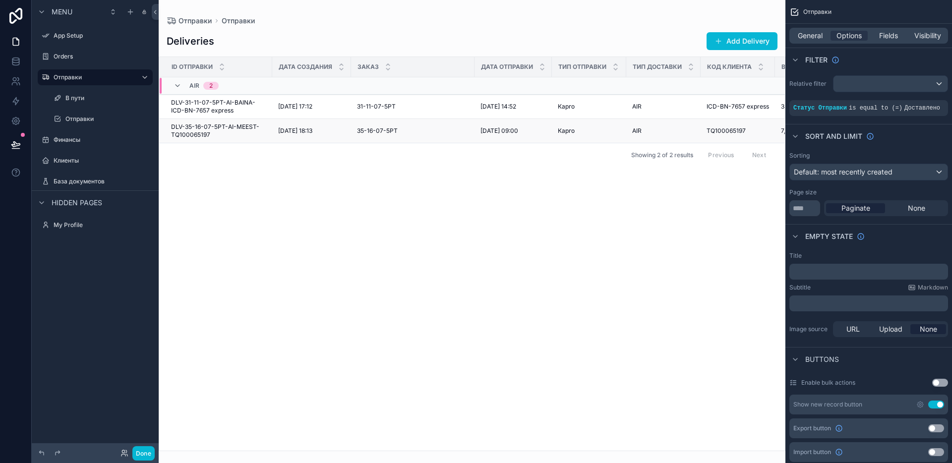
click at [200, 131] on span "DLV-35-16-07-5РТ-AI-MEEST-TQ100065197" at bounding box center [218, 131] width 95 height 16
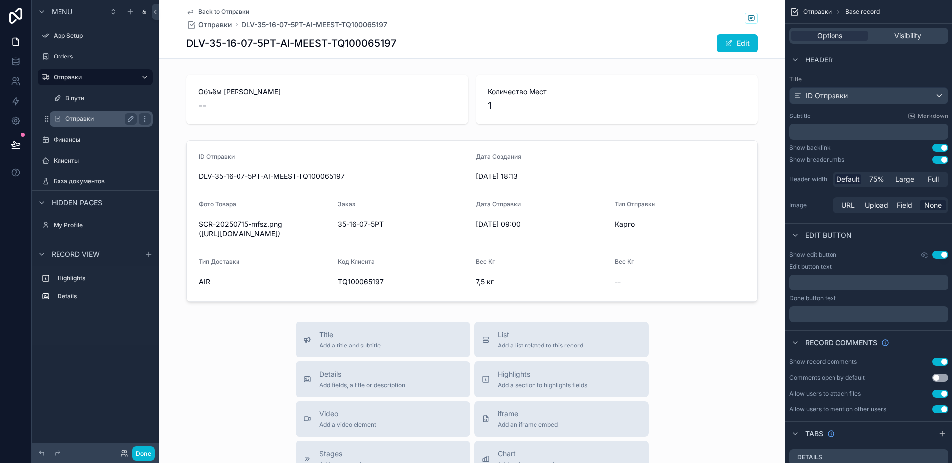
click at [99, 118] on label "Отправки" at bounding box center [98, 119] width 67 height 8
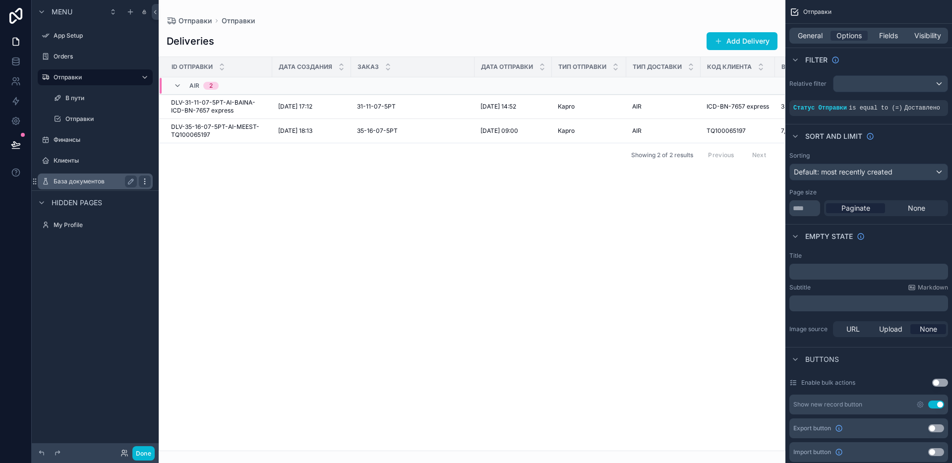
click at [142, 183] on icon "scrollable content" at bounding box center [145, 181] width 8 height 8
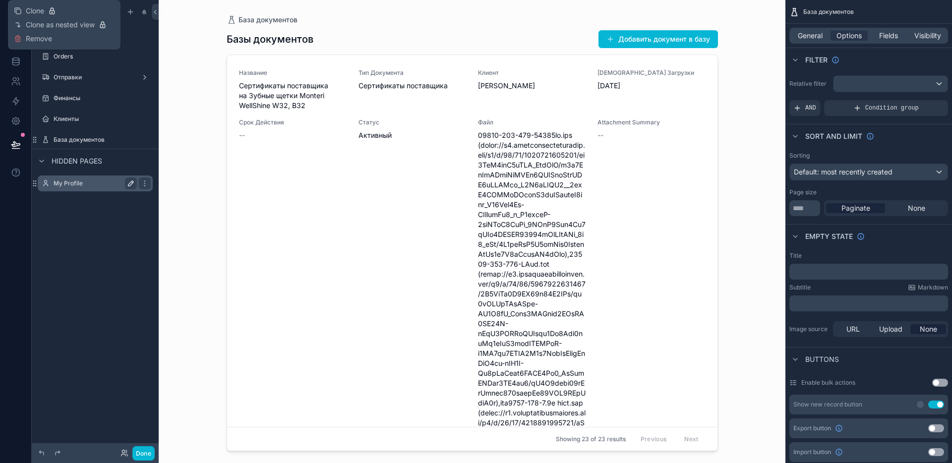
click at [130, 184] on icon "scrollable content" at bounding box center [130, 183] width 5 height 5
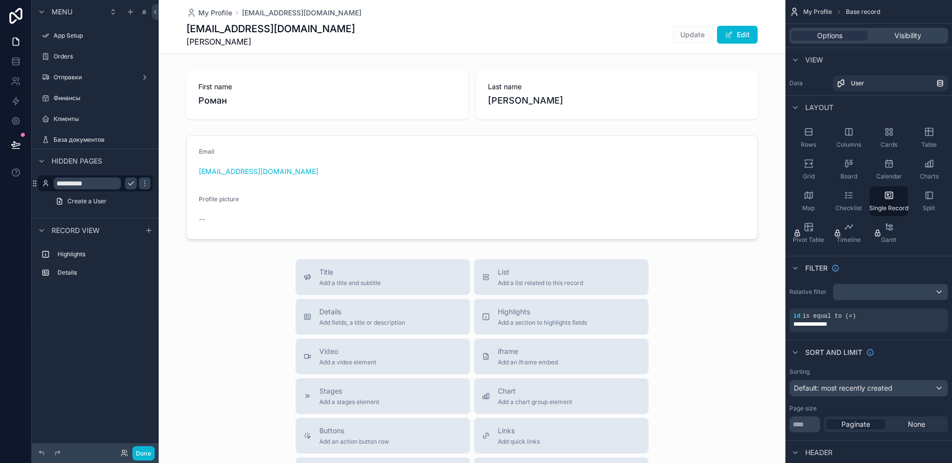
click at [131, 184] on icon "scrollable content" at bounding box center [130, 183] width 5 height 3
click at [148, 182] on icon "scrollable content" at bounding box center [145, 183] width 8 height 8
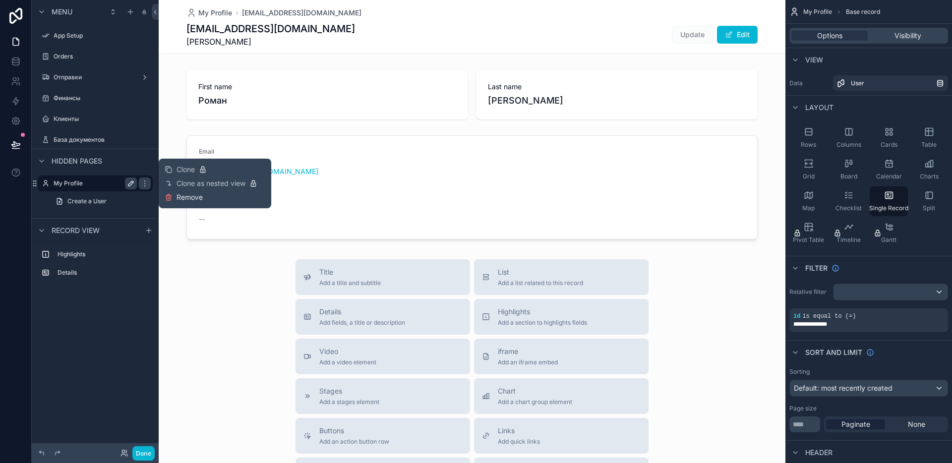
click at [188, 199] on span "Remove" at bounding box center [189, 197] width 26 height 10
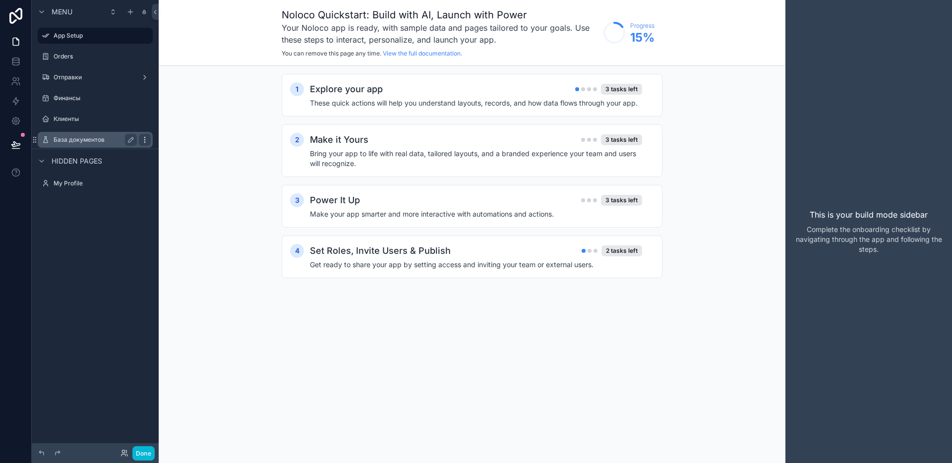
click at [141, 140] on icon "scrollable content" at bounding box center [145, 140] width 8 height 8
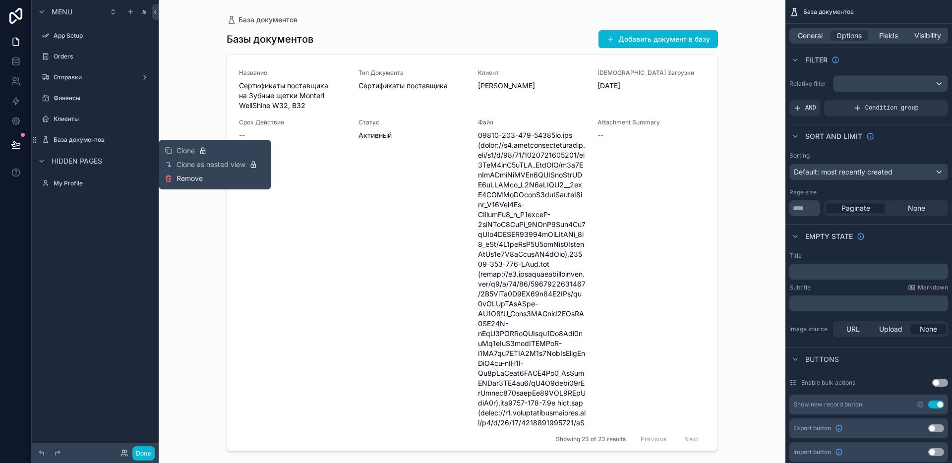
click at [169, 182] on icon at bounding box center [169, 179] width 8 height 8
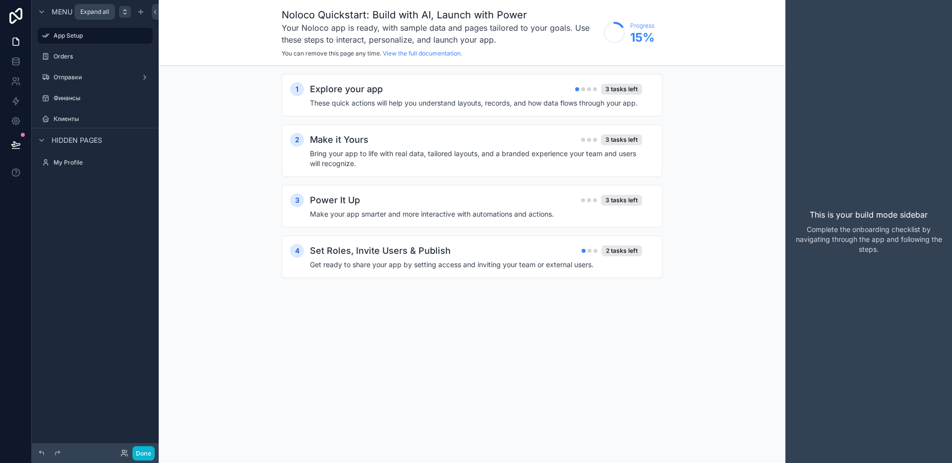
click at [124, 12] on icon "scrollable content" at bounding box center [125, 12] width 8 height 8
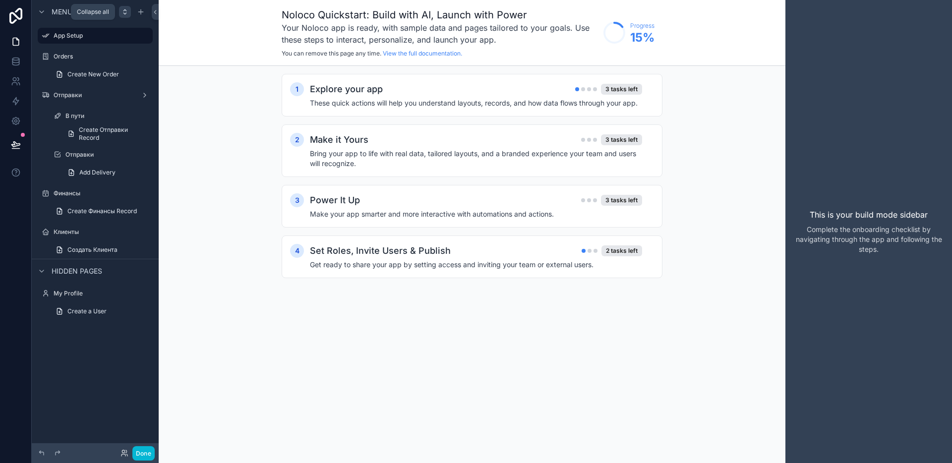
click at [124, 12] on icon "scrollable content" at bounding box center [125, 12] width 8 height 8
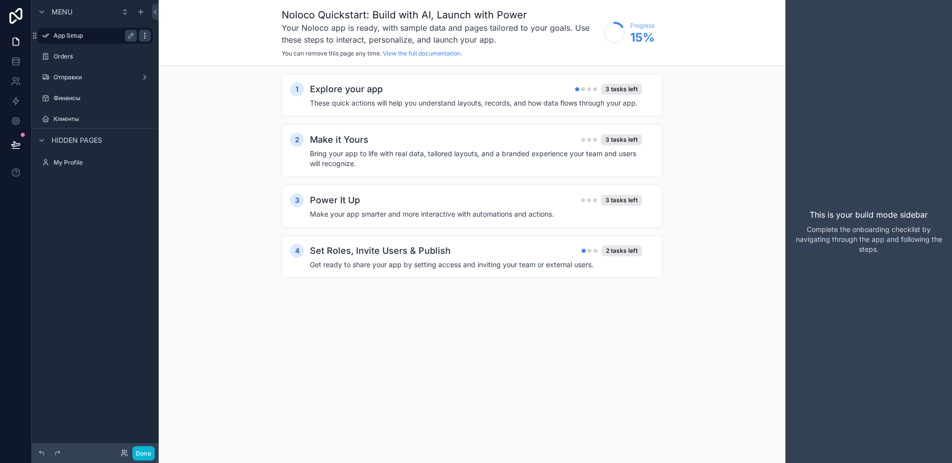
click at [144, 34] on icon "scrollable content" at bounding box center [145, 36] width 8 height 8
click at [183, 45] on span "Remove" at bounding box center [189, 43] width 26 height 10
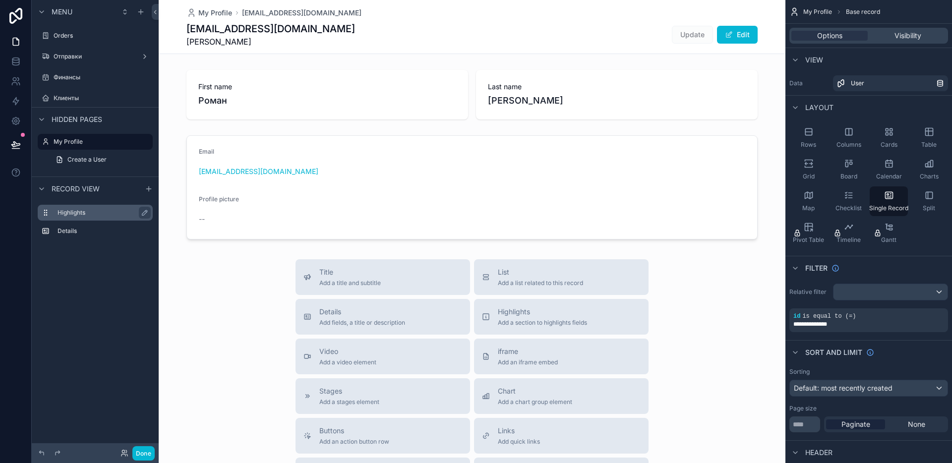
click at [100, 217] on div "Highlights" at bounding box center [103, 213] width 91 height 12
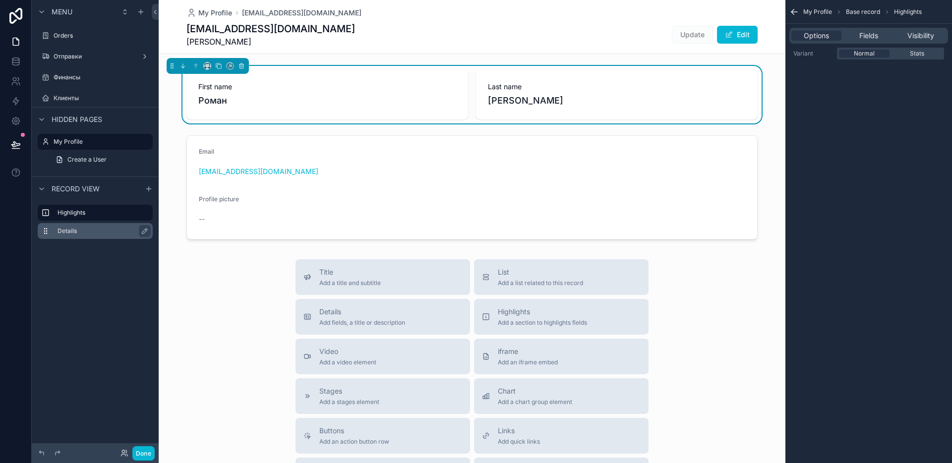
click at [92, 231] on label "Details" at bounding box center [101, 231] width 87 height 8
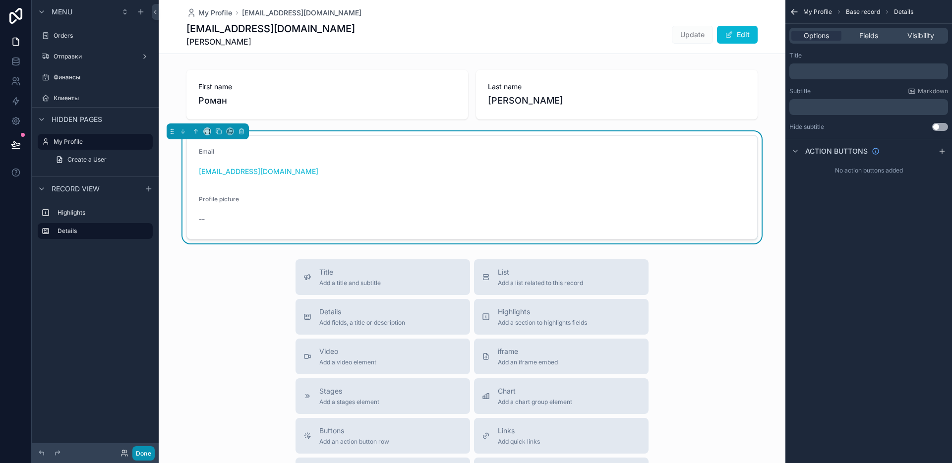
click at [135, 455] on button "Done" at bounding box center [143, 453] width 22 height 14
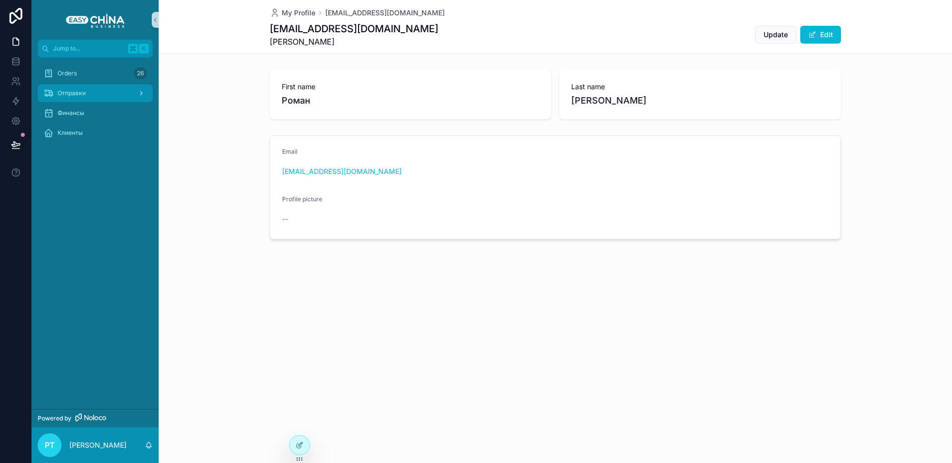
click at [114, 94] on div "Отправки" at bounding box center [95, 93] width 103 height 16
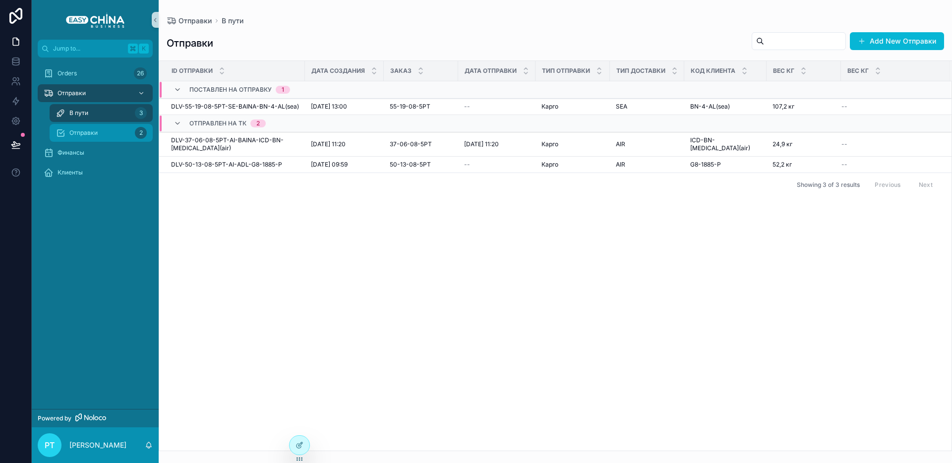
click at [106, 135] on div "Отправки 2" at bounding box center [101, 133] width 91 height 16
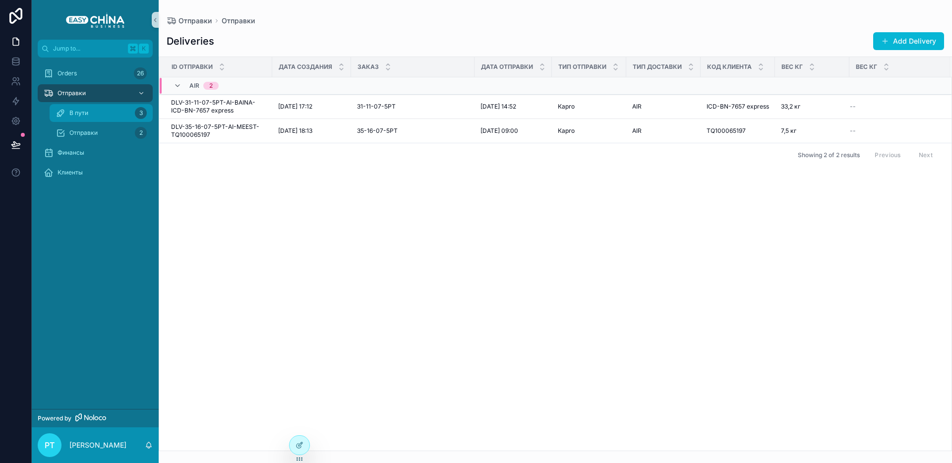
click at [97, 117] on div "В пути 3" at bounding box center [101, 113] width 91 height 16
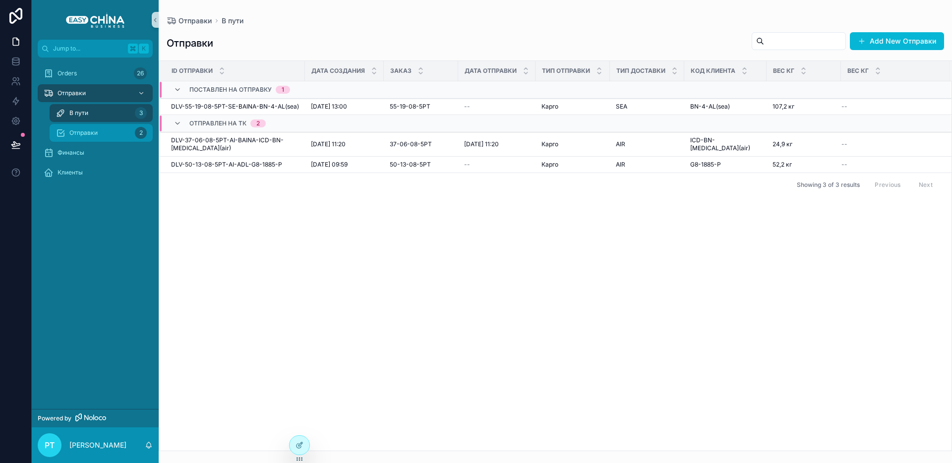
click at [94, 128] on div "Отправки 2" at bounding box center [101, 133] width 91 height 16
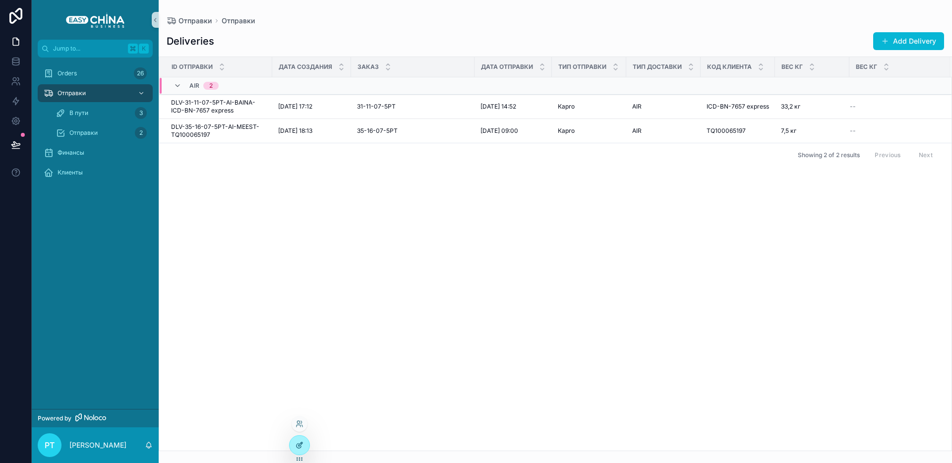
click at [300, 445] on icon at bounding box center [299, 445] width 8 height 8
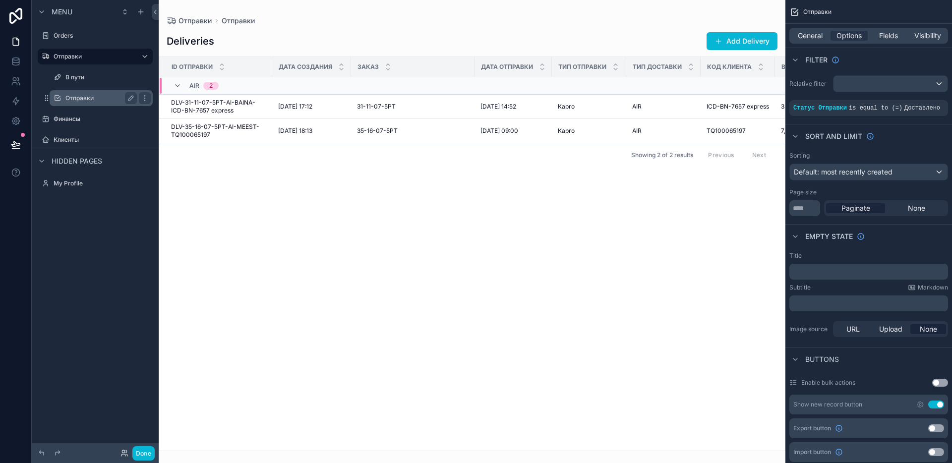
click at [111, 98] on label "Отправки" at bounding box center [98, 98] width 67 height 8
click at [85, 98] on label "Отправки" at bounding box center [98, 98] width 67 height 8
click at [127, 98] on icon "scrollable content" at bounding box center [131, 98] width 8 height 8
type input "*"
type input "**********"
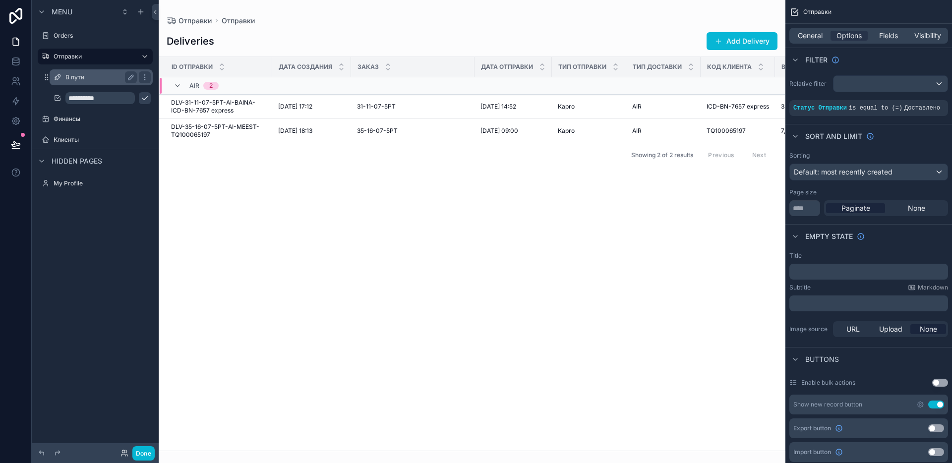
click at [84, 80] on label "В пути" at bounding box center [98, 77] width 67 height 8
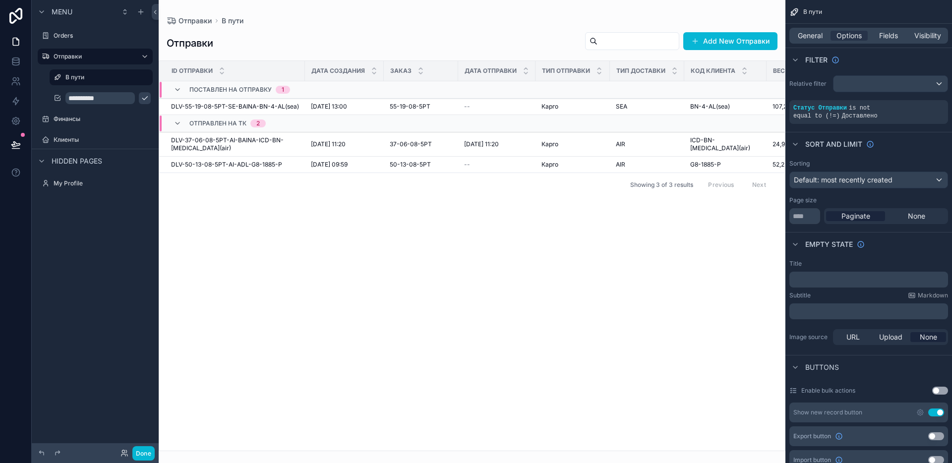
click at [141, 99] on icon "scrollable content" at bounding box center [145, 98] width 8 height 8
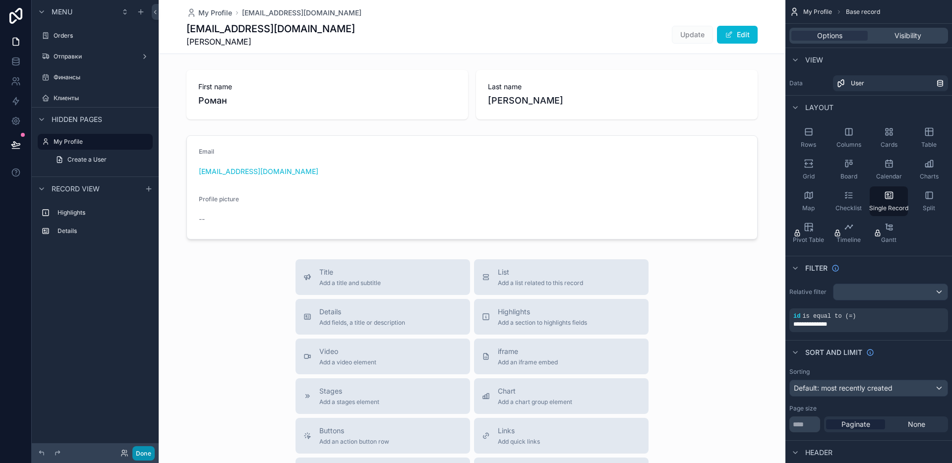
click at [144, 448] on button "Done" at bounding box center [143, 453] width 22 height 14
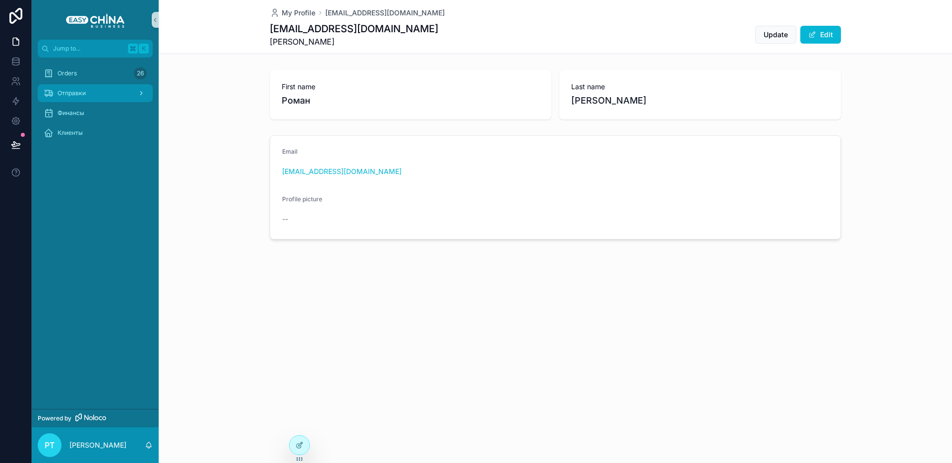
click at [77, 101] on link "Отправки" at bounding box center [95, 93] width 115 height 18
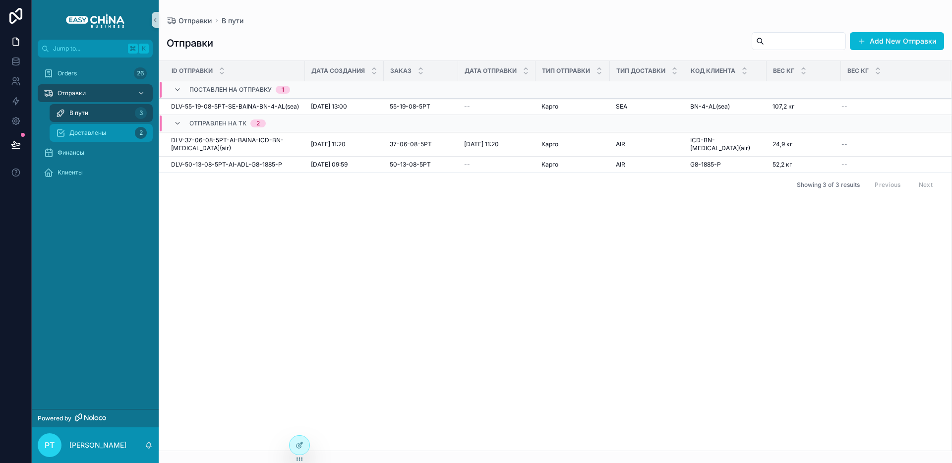
click at [91, 131] on span "Доставлены" at bounding box center [87, 133] width 37 height 8
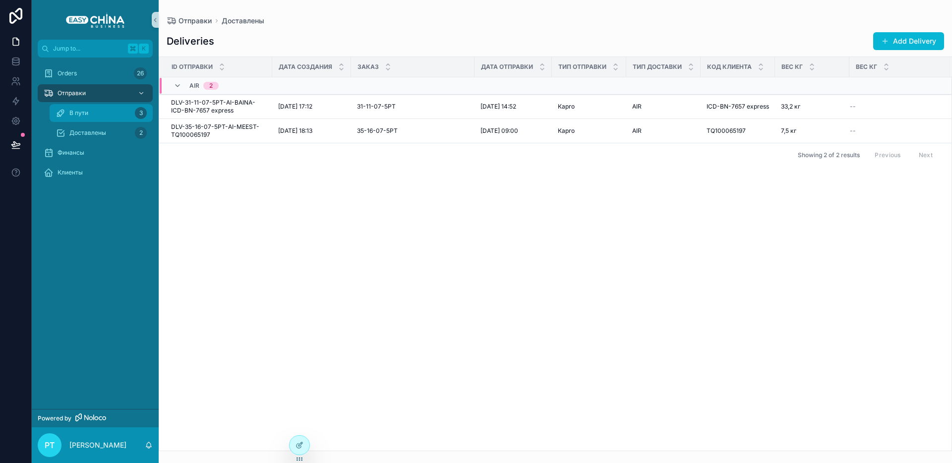
click at [86, 119] on div "В пути 3" at bounding box center [101, 113] width 91 height 16
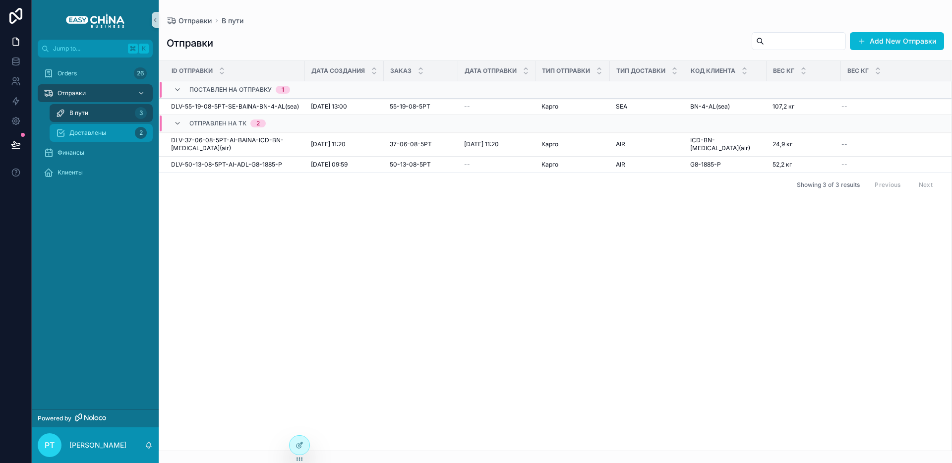
click at [106, 130] on div "Доставлены 2" at bounding box center [101, 133] width 91 height 16
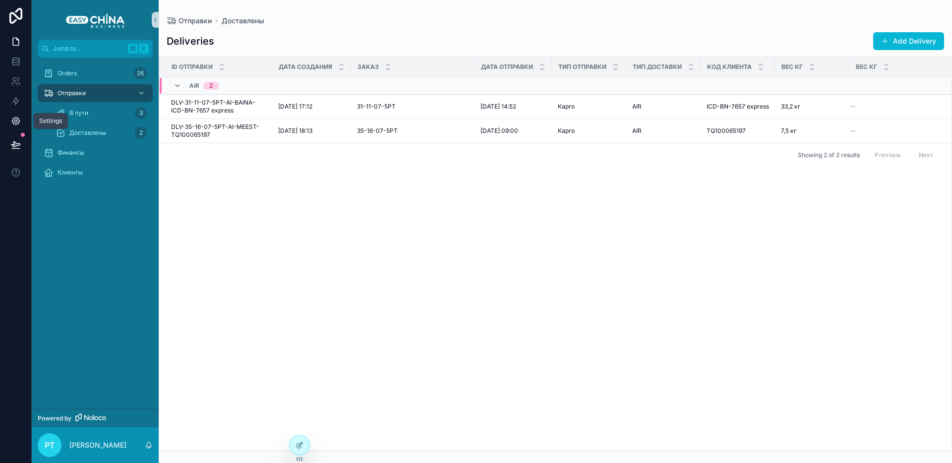
click at [11, 120] on icon at bounding box center [16, 121] width 10 height 10
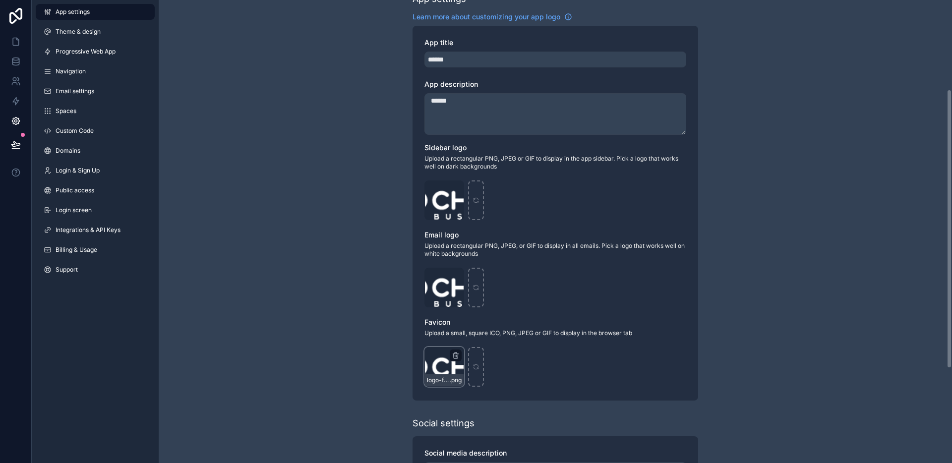
scroll to position [150, 0]
click at [456, 355] on icon "scrollable content" at bounding box center [456, 355] width 8 height 8
click at [474, 337] on icon "button" at bounding box center [476, 337] width 8 height 8
click at [447, 359] on div "scrollable content" at bounding box center [444, 366] width 40 height 40
type input "**********"
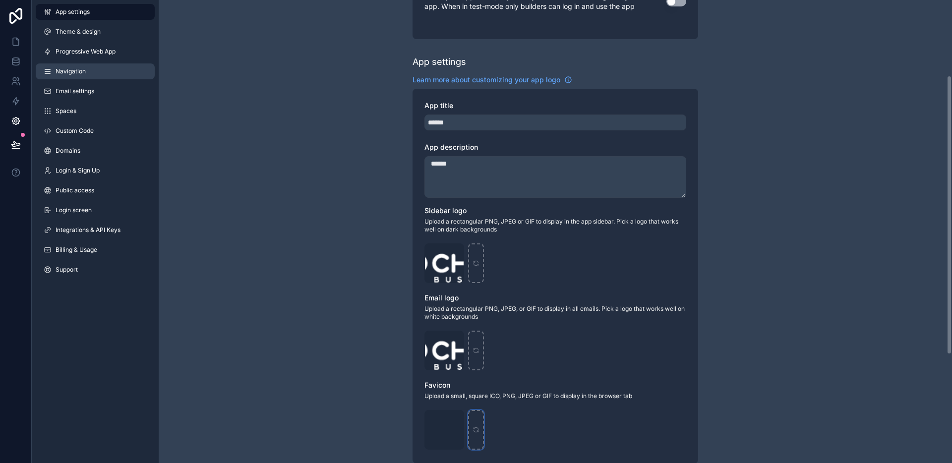
scroll to position [57, 0]
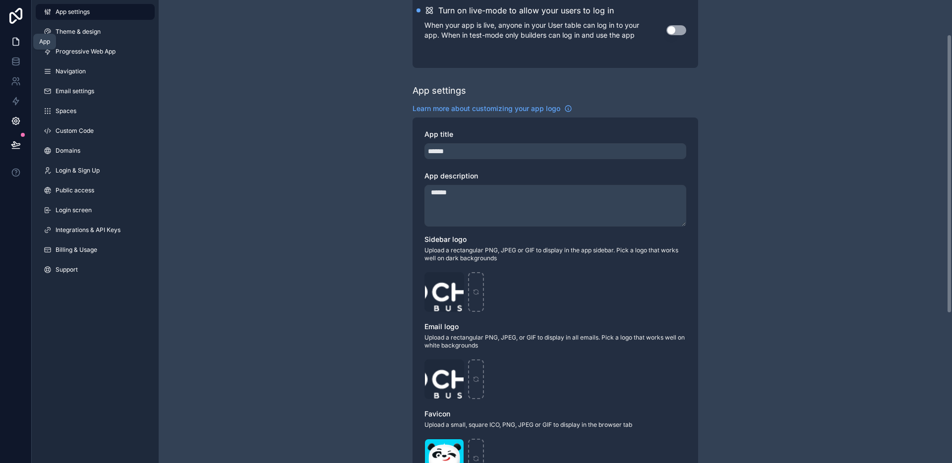
click at [14, 45] on icon at bounding box center [16, 42] width 10 height 10
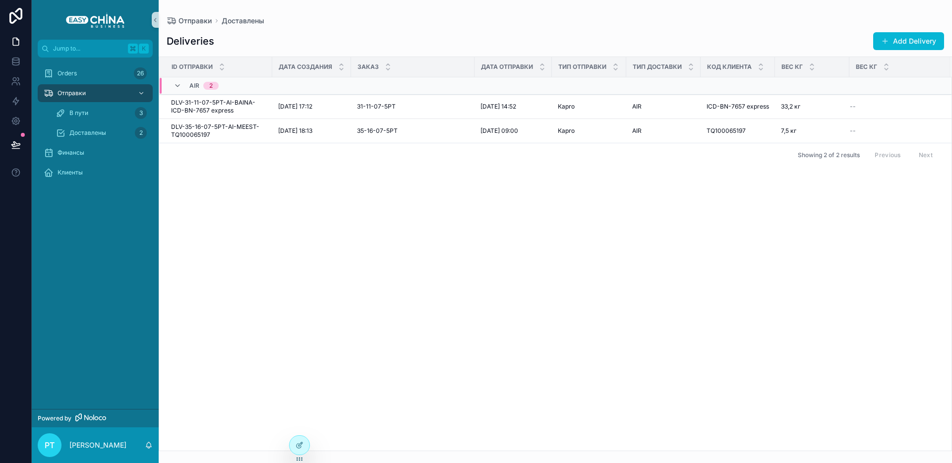
click at [294, 206] on div "ID Отправки Дата Создания Заказ Дата Отправки Тип Отправки Тип Доставки Код Кли…" at bounding box center [555, 254] width 792 height 394
click at [94, 140] on div "Доставлены 2" at bounding box center [101, 133] width 91 height 16
click at [85, 117] on span "В пути" at bounding box center [78, 113] width 19 height 8
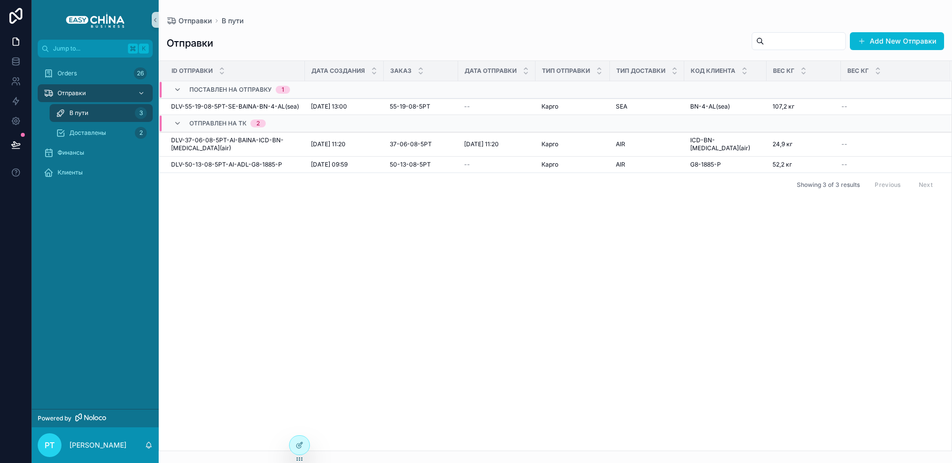
click at [301, 434] on div "ID Отправки Дата Создания Заказ Дата Отправки Тип Отправки Тип Доставки Код Кли…" at bounding box center [555, 256] width 792 height 390
click at [300, 437] on div at bounding box center [300, 445] width 20 height 19
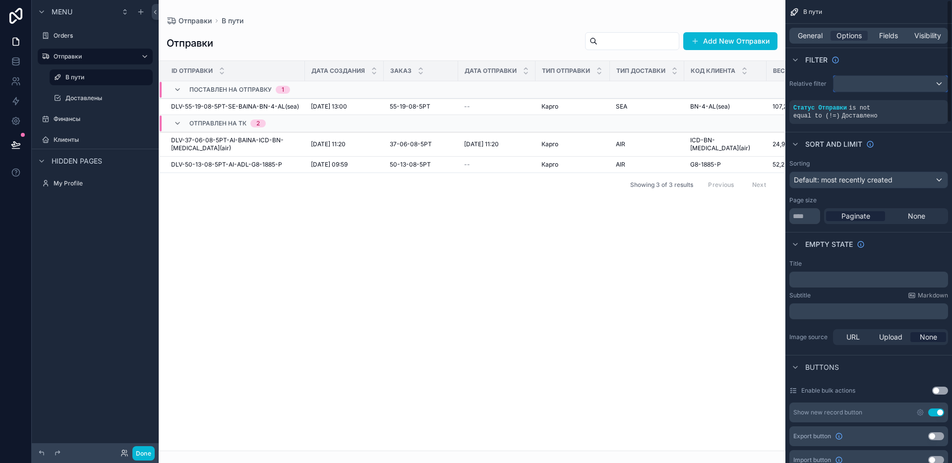
click at [879, 86] on div "scrollable content" at bounding box center [890, 84] width 114 height 16
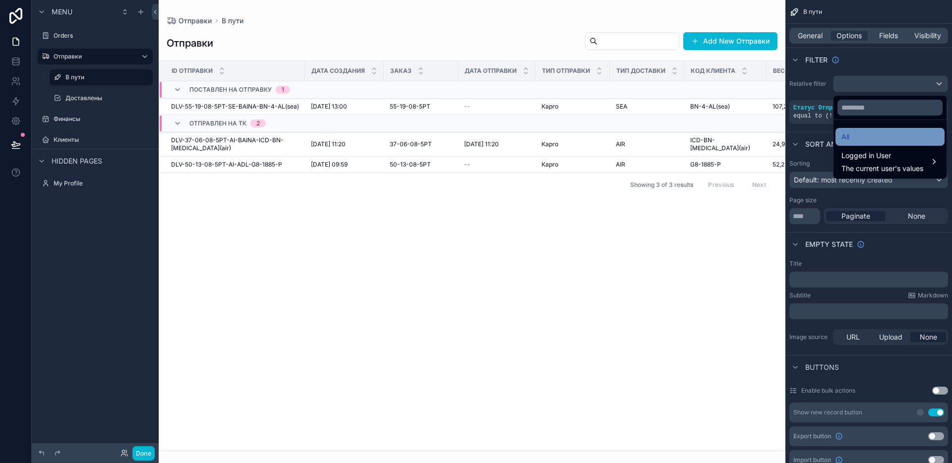
click at [869, 133] on div "All" at bounding box center [889, 137] width 97 height 12
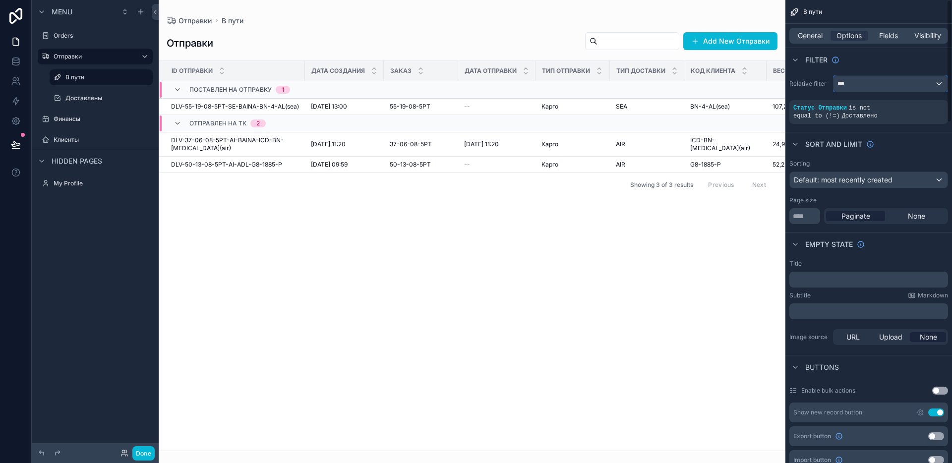
click at [859, 85] on div "***" at bounding box center [890, 84] width 114 height 16
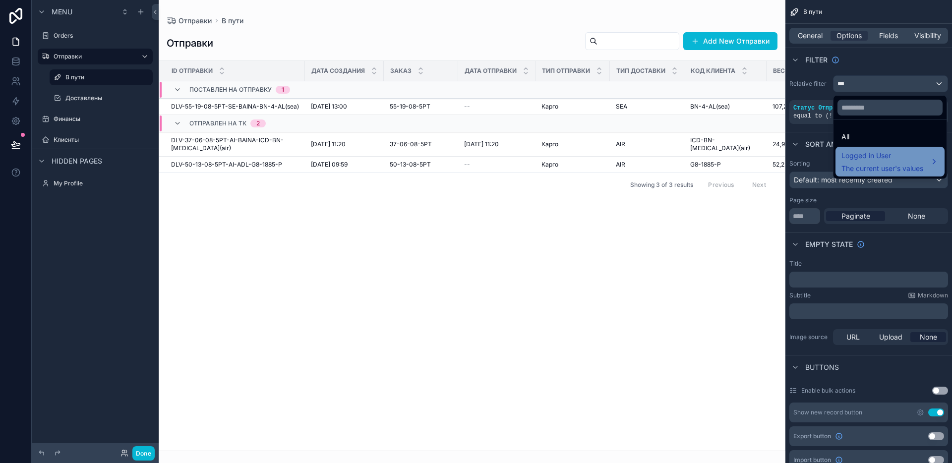
click at [864, 155] on span "Logged in User" at bounding box center [882, 156] width 82 height 12
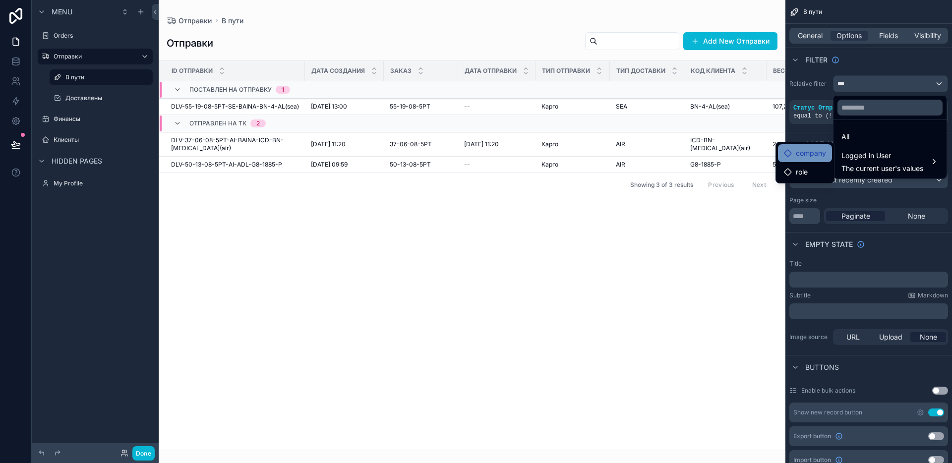
click at [822, 152] on span "company" at bounding box center [811, 153] width 30 height 12
click at [814, 169] on div "role" at bounding box center [805, 172] width 42 height 12
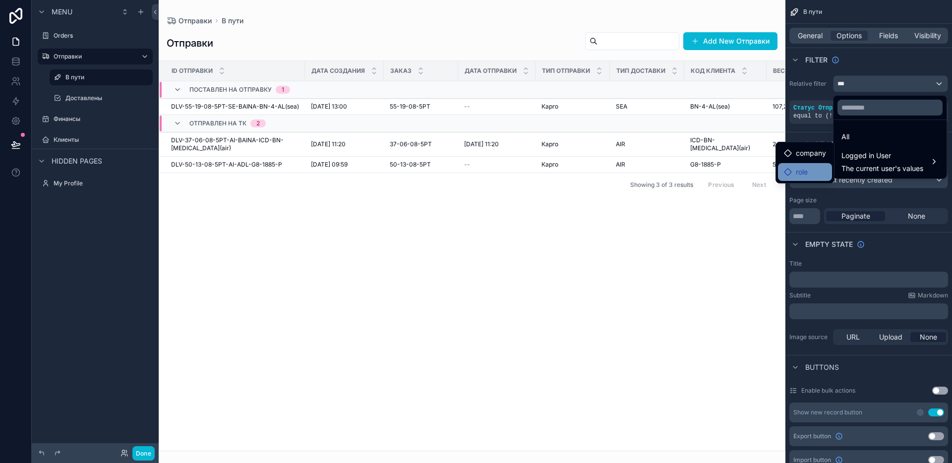
click at [814, 169] on div "role" at bounding box center [805, 172] width 42 height 12
click at [808, 157] on span "company" at bounding box center [811, 153] width 30 height 12
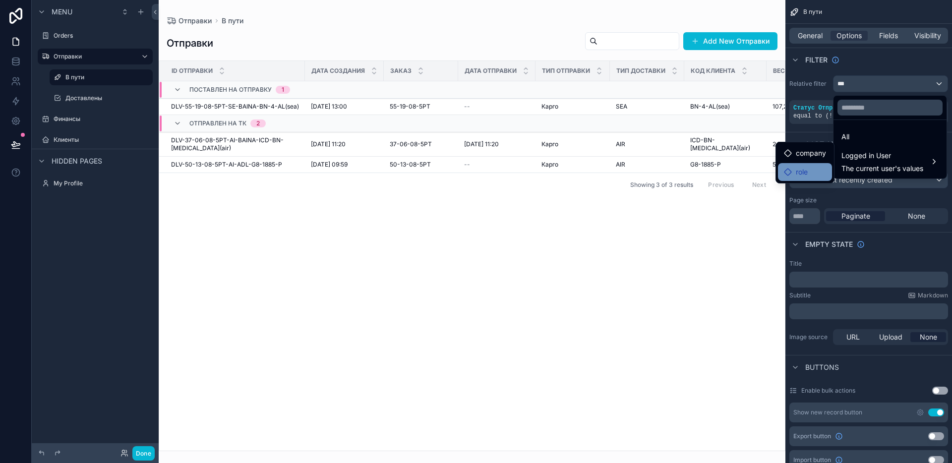
click at [803, 166] on span "role" at bounding box center [802, 172] width 12 height 12
click at [538, 230] on div "scrollable content" at bounding box center [472, 231] width 627 height 463
click at [21, 61] on div "scrollable content" at bounding box center [476, 231] width 952 height 463
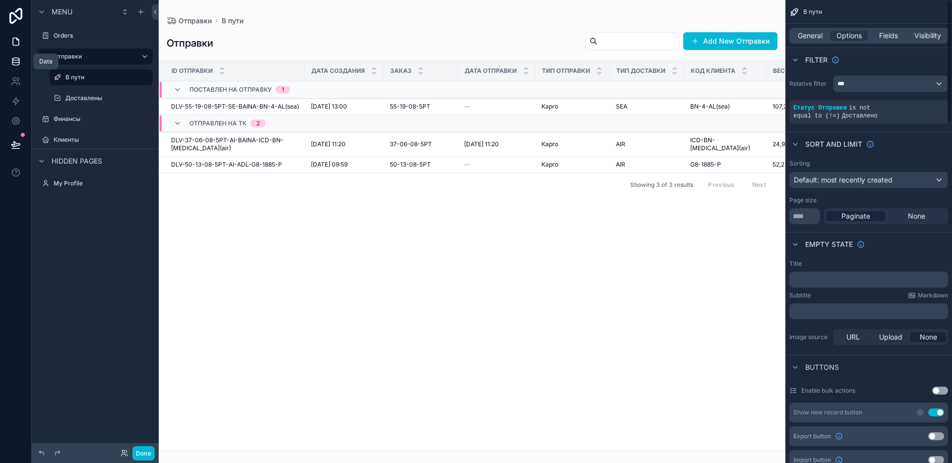
click at [13, 62] on icon at bounding box center [15, 61] width 6 height 4
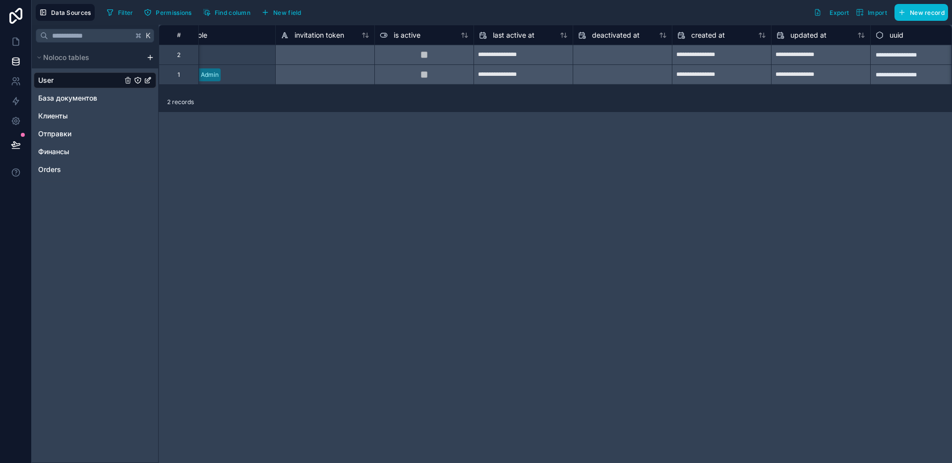
scroll to position [0, 536]
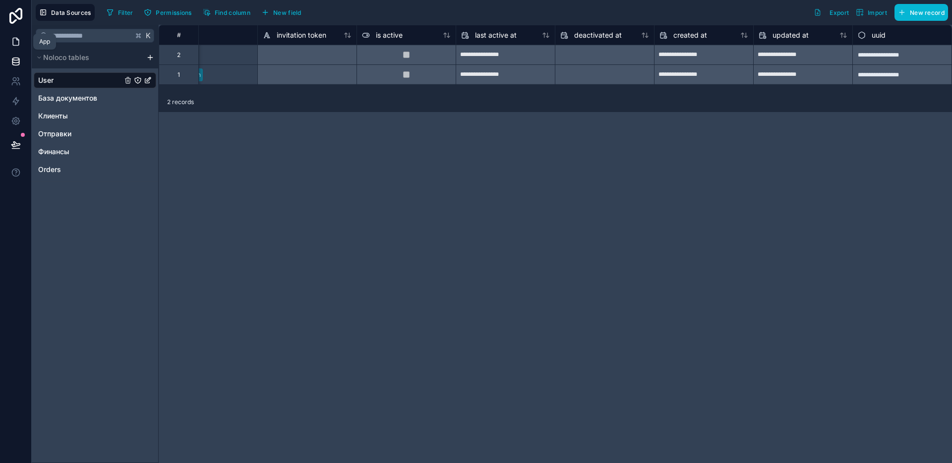
click at [11, 43] on icon at bounding box center [16, 42] width 10 height 10
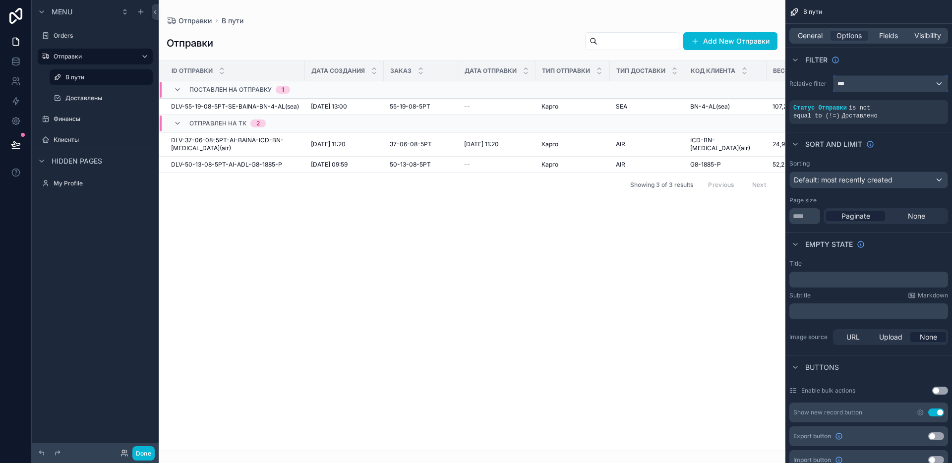
click at [849, 82] on div "***" at bounding box center [890, 84] width 114 height 16
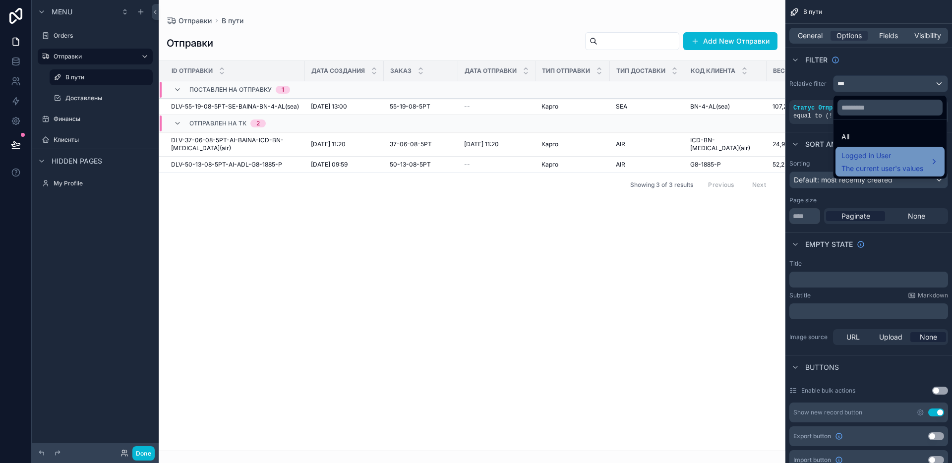
click at [883, 150] on span "Logged in User" at bounding box center [882, 156] width 82 height 12
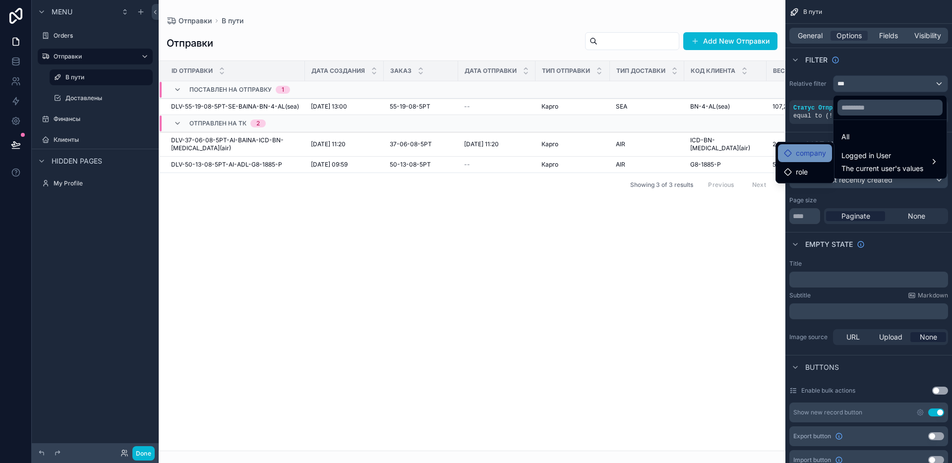
click at [819, 149] on span "company" at bounding box center [811, 153] width 30 height 12
click at [810, 168] on div "role" at bounding box center [805, 172] width 42 height 12
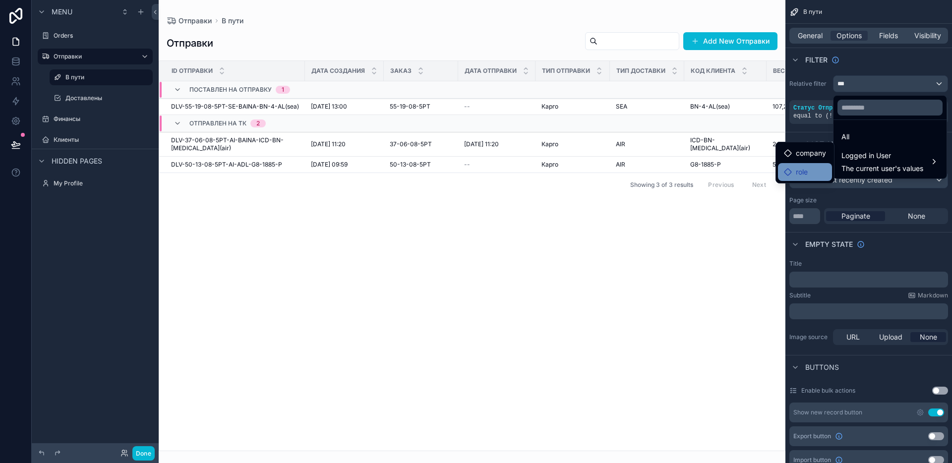
click at [810, 168] on div "role" at bounding box center [805, 172] width 42 height 12
click at [813, 122] on div "scrollable content" at bounding box center [476, 231] width 952 height 463
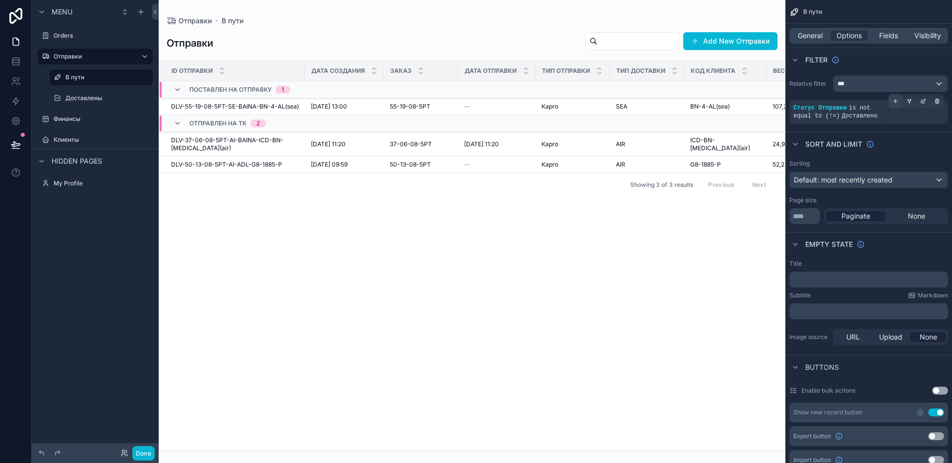
click at [896, 101] on icon "scrollable content" at bounding box center [895, 101] width 6 height 6
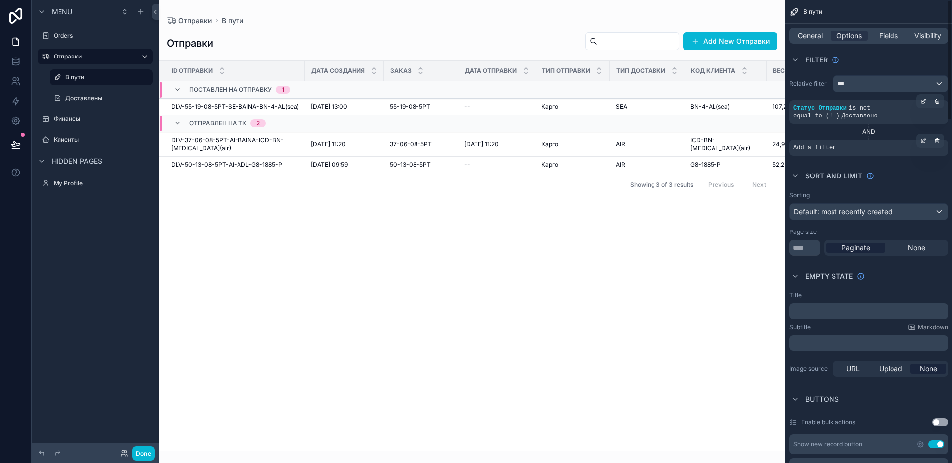
click at [827, 144] on span "Add a filter" at bounding box center [814, 148] width 43 height 8
click at [926, 141] on icon "scrollable content" at bounding box center [923, 141] width 6 height 6
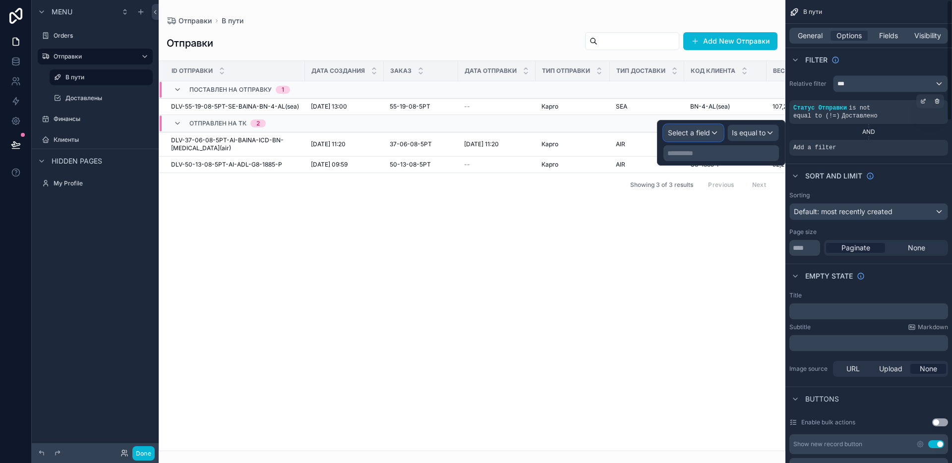
click at [696, 130] on span "Select a field" at bounding box center [689, 132] width 42 height 8
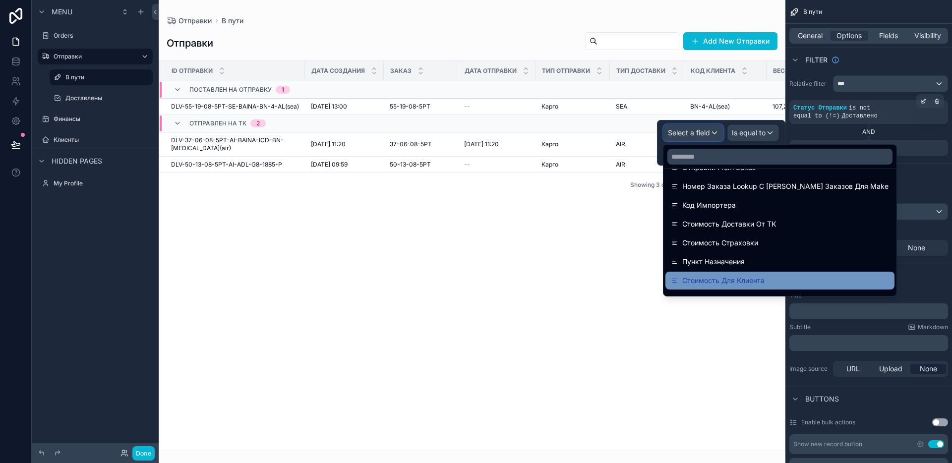
scroll to position [522, 0]
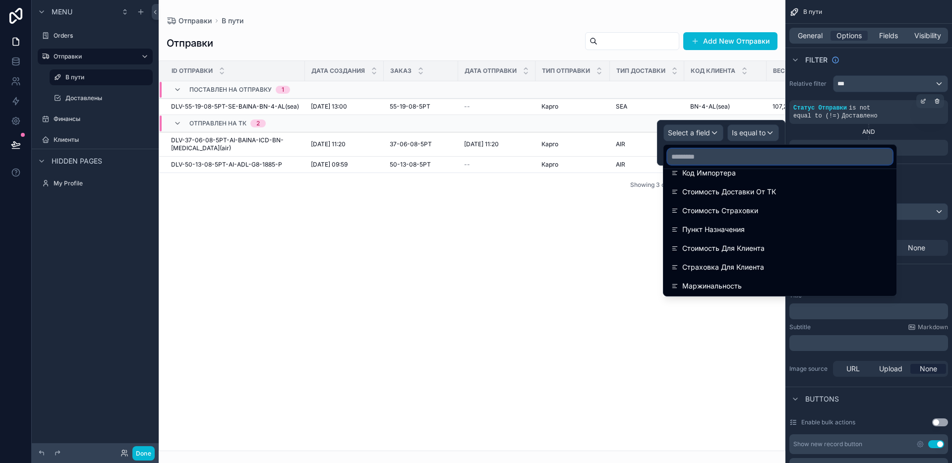
click at [705, 155] on input "text" at bounding box center [779, 157] width 225 height 16
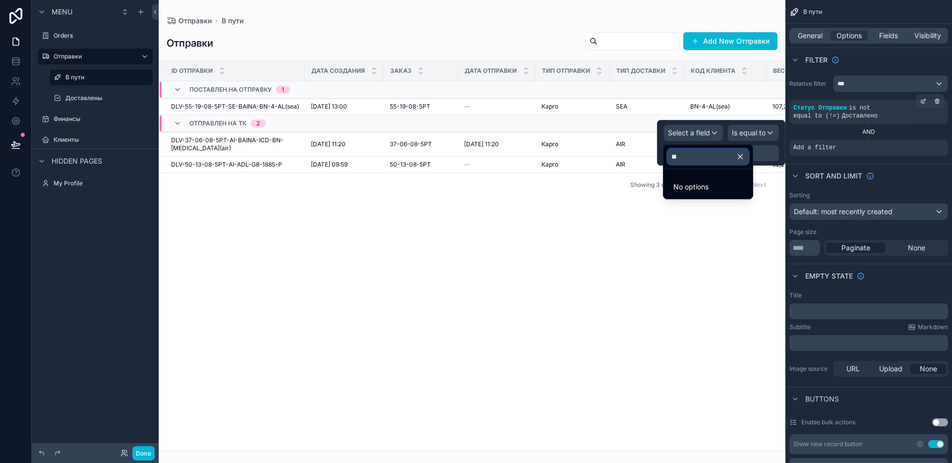
scroll to position [0, 0]
type input "*"
type input "****"
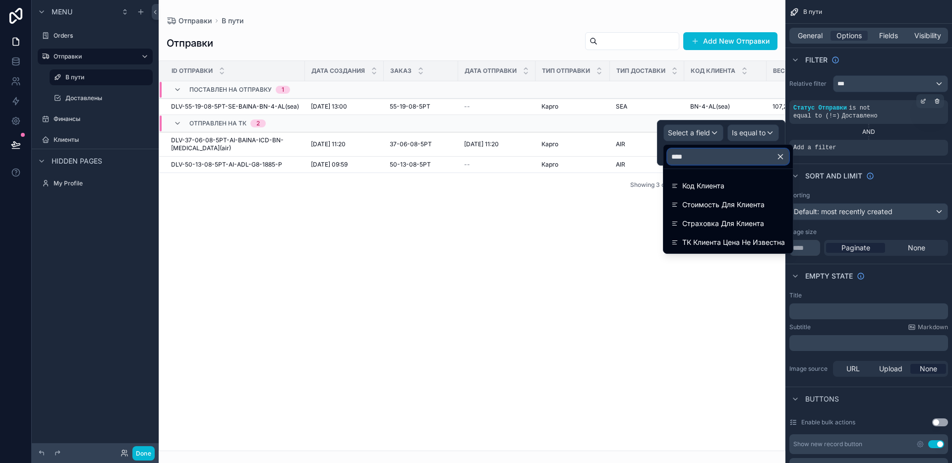
drag, startPoint x: 700, startPoint y: 157, endPoint x: 669, endPoint y: 154, distance: 30.9
click at [669, 154] on input "****" at bounding box center [727, 157] width 121 height 16
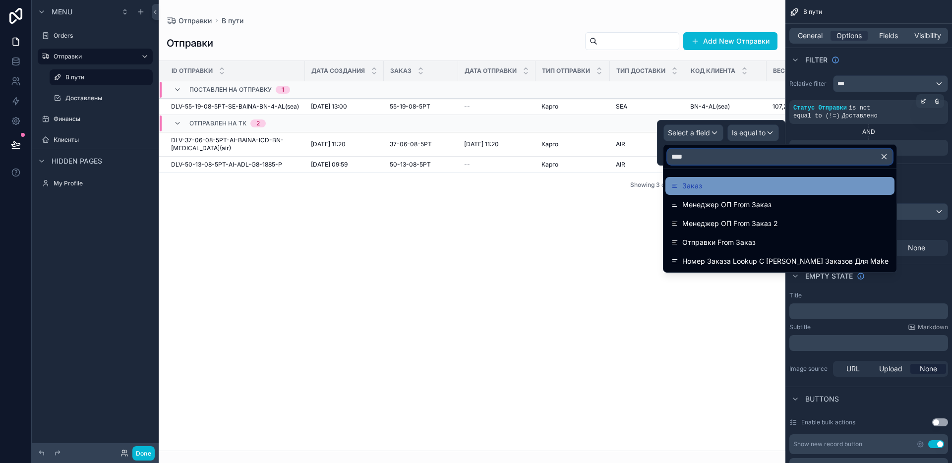
type input "****"
click at [725, 189] on div "Заказ" at bounding box center [779, 186] width 217 height 12
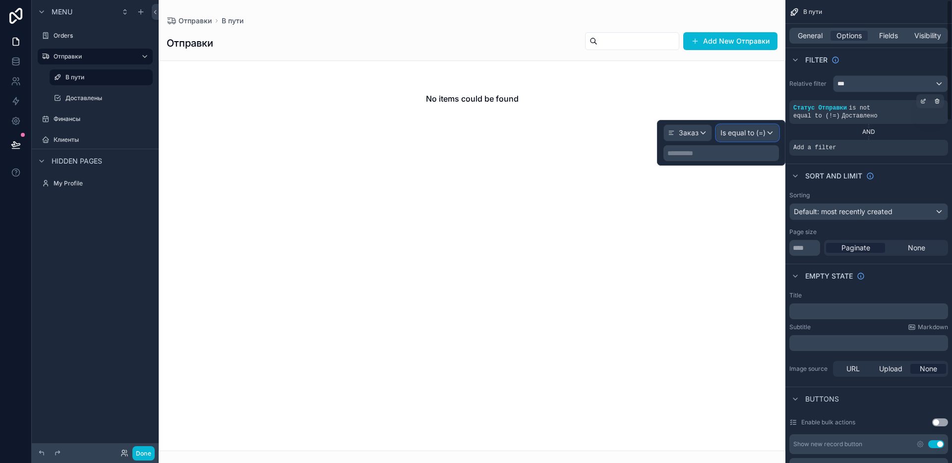
click at [750, 131] on span "Is equal to (=)" at bounding box center [742, 133] width 45 height 10
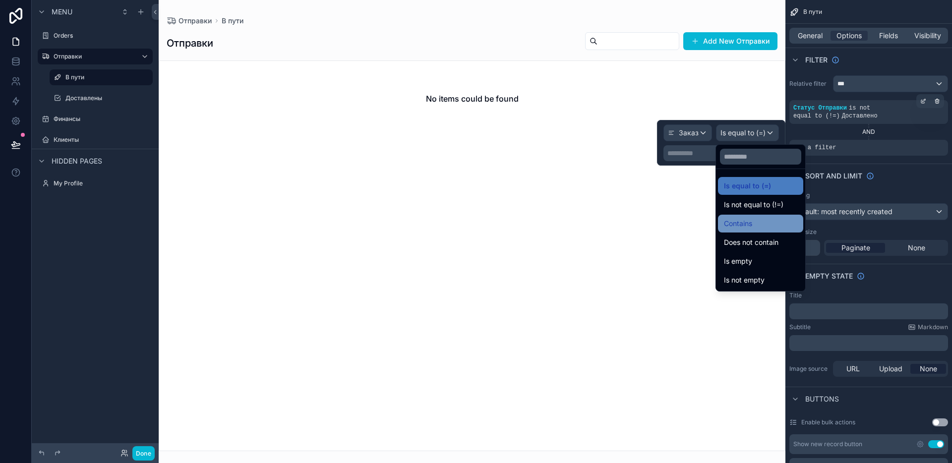
click at [761, 216] on div "Contains" at bounding box center [760, 224] width 85 height 18
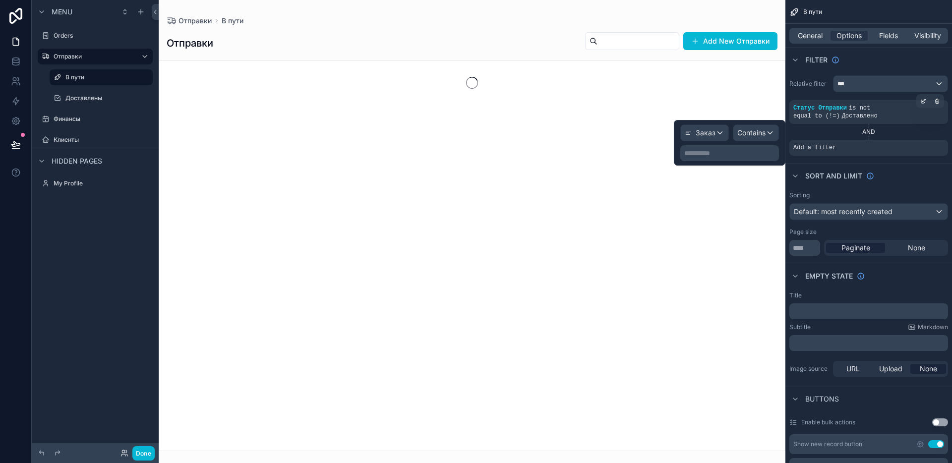
click at [699, 152] on p "**********" at bounding box center [730, 153] width 93 height 10
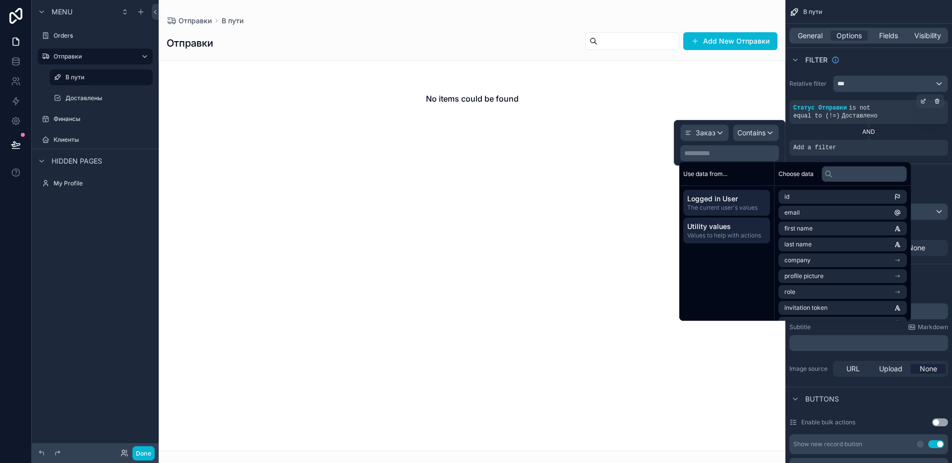
click at [707, 222] on span "Utility values" at bounding box center [726, 227] width 79 height 10
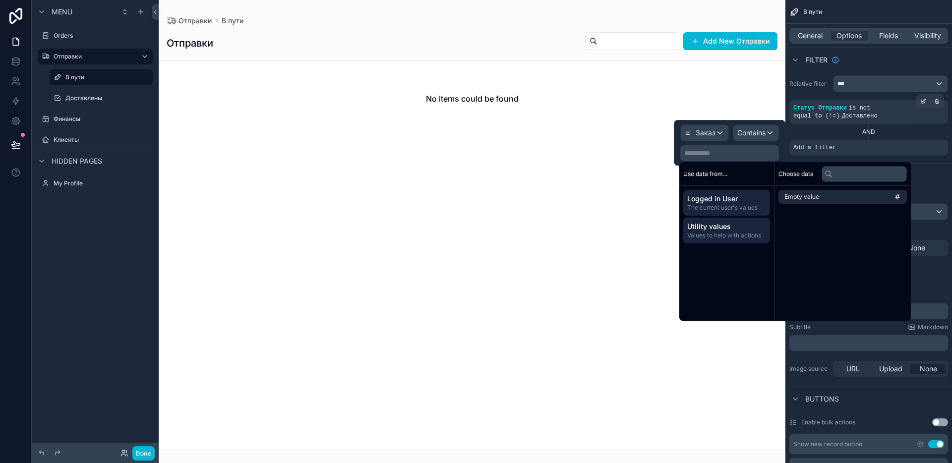
click at [739, 205] on span "The current user's values" at bounding box center [726, 208] width 79 height 8
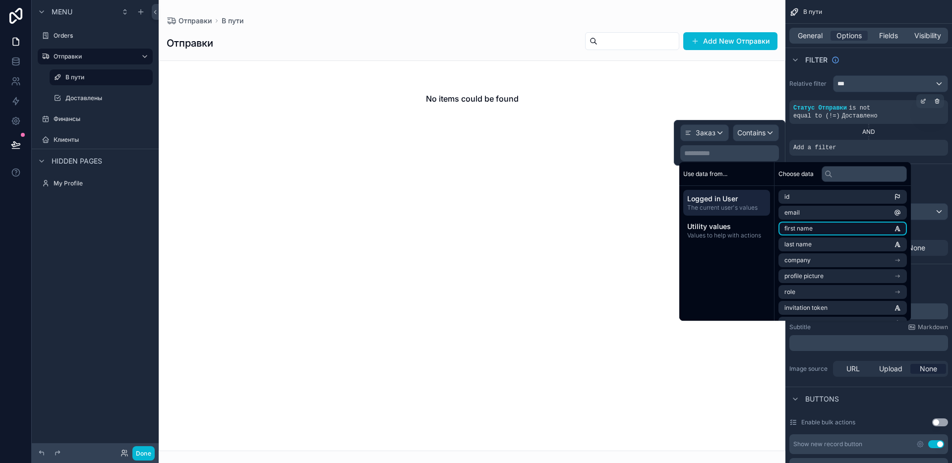
click at [812, 229] on span "first name" at bounding box center [798, 229] width 28 height 8
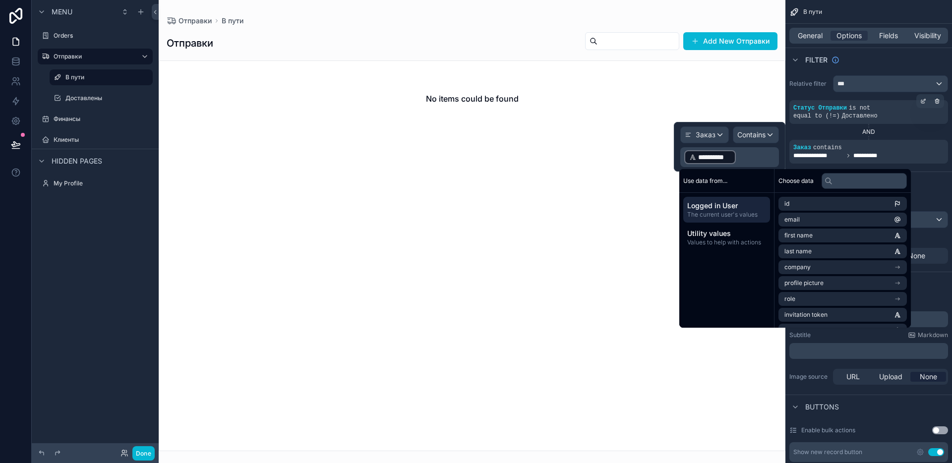
click at [809, 242] on ul "id email first name last name company profile picture role invitation token uuid" at bounding box center [842, 267] width 128 height 141
click at [810, 246] on li "last name" at bounding box center [842, 251] width 128 height 14
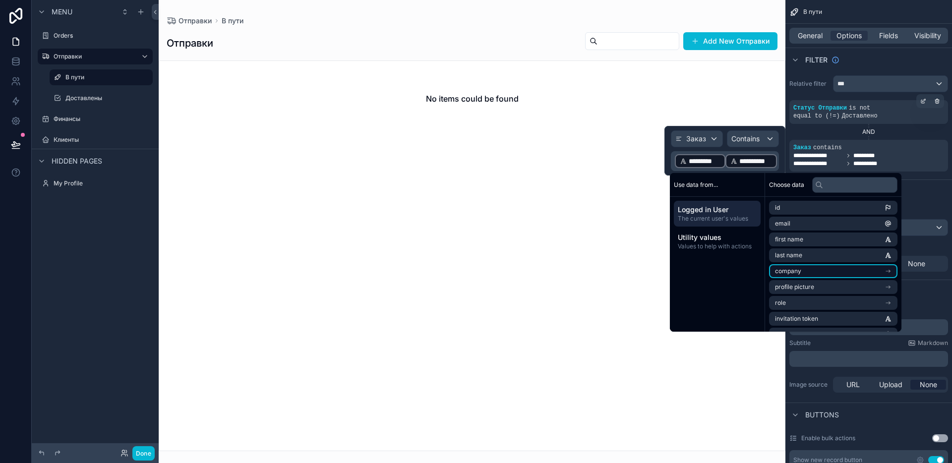
click at [806, 271] on li "company" at bounding box center [833, 271] width 128 height 14
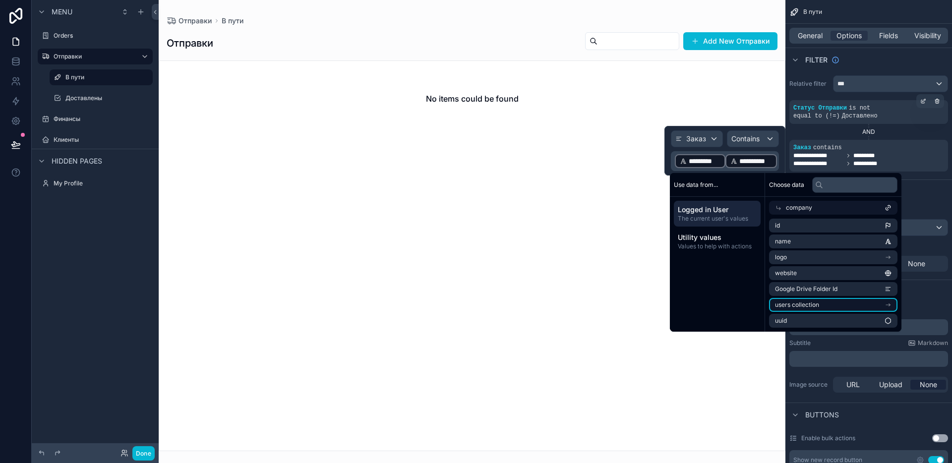
click at [817, 306] on span "users collection" at bounding box center [797, 305] width 44 height 8
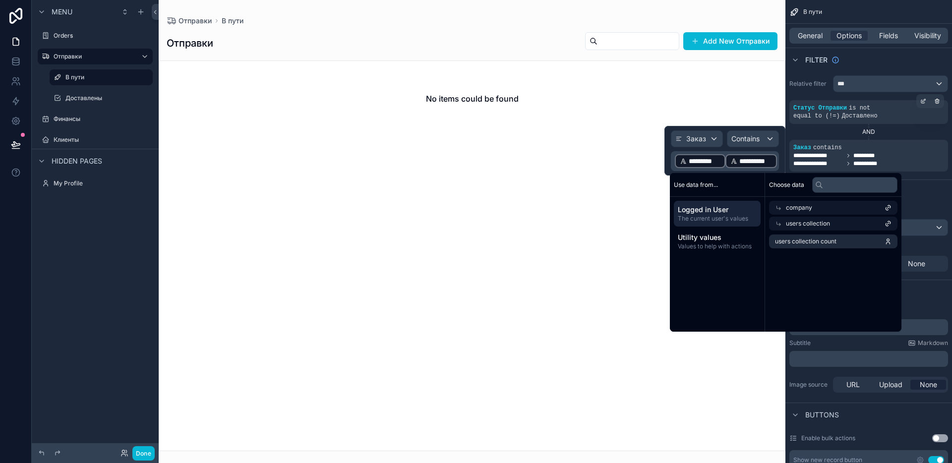
click at [813, 209] on div "company" at bounding box center [833, 208] width 128 height 14
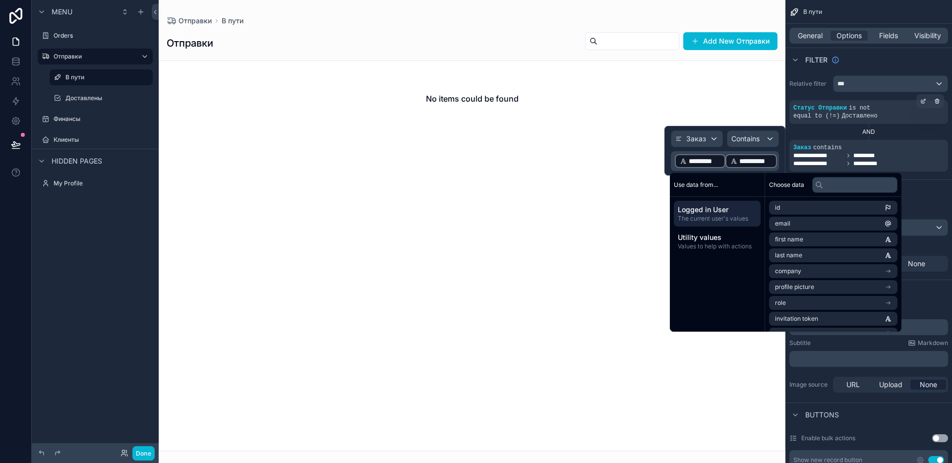
click at [725, 216] on span "The current user's values" at bounding box center [717, 219] width 79 height 8
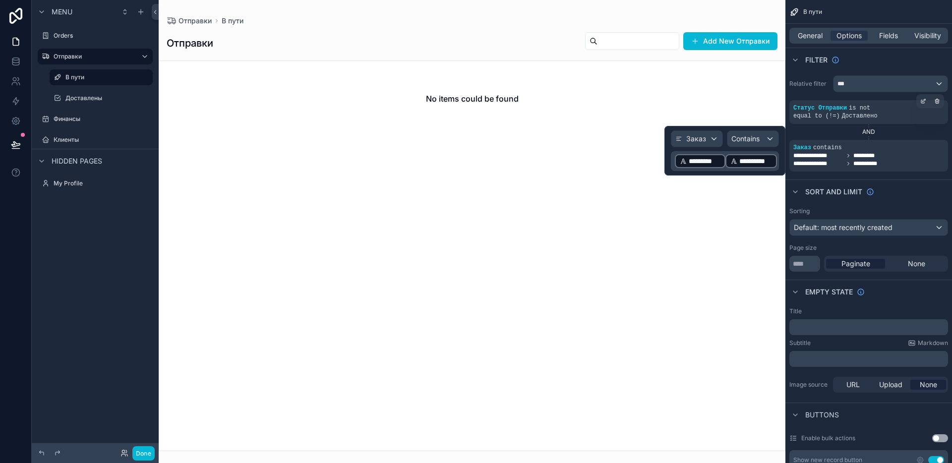
click at [742, 163] on span "**********" at bounding box center [755, 161] width 33 height 10
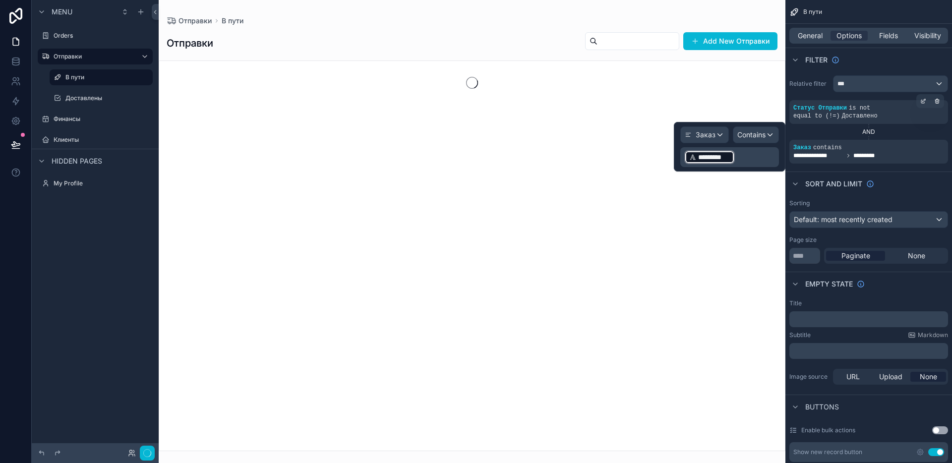
click at [697, 164] on div "*********" at bounding box center [709, 157] width 51 height 14
click at [705, 159] on span "*********" at bounding box center [714, 157] width 32 height 10
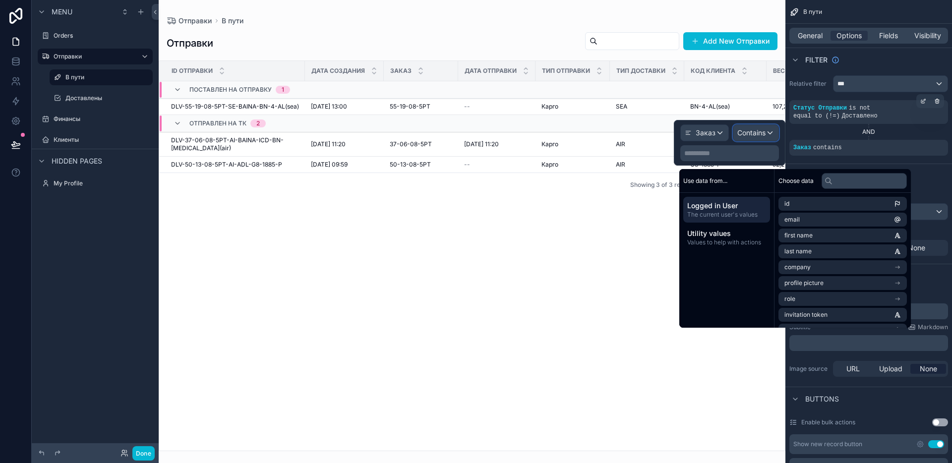
click at [745, 137] on span "Contains" at bounding box center [751, 133] width 28 height 10
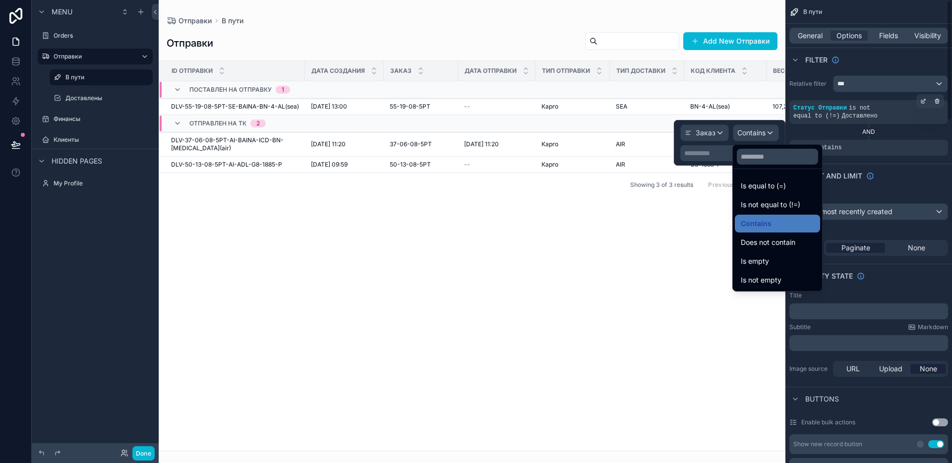
click at [825, 135] on div "AND" at bounding box center [868, 132] width 159 height 8
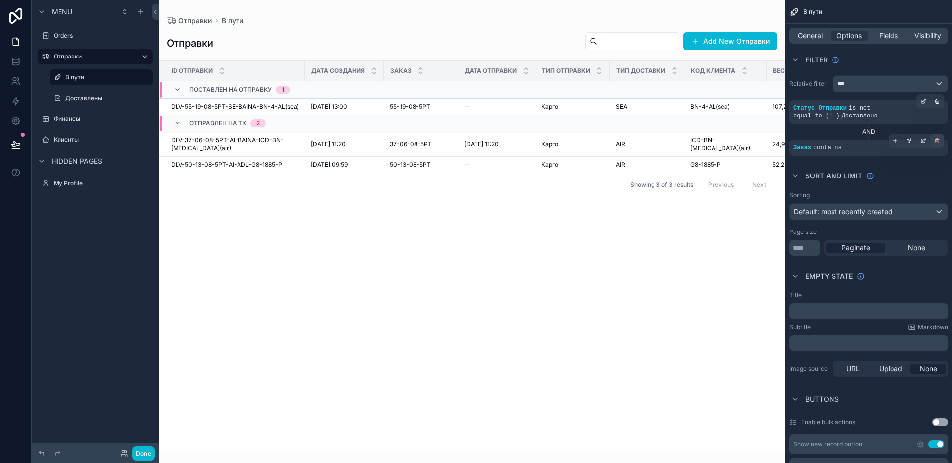
click at [936, 144] on div "scrollable content" at bounding box center [937, 141] width 14 height 14
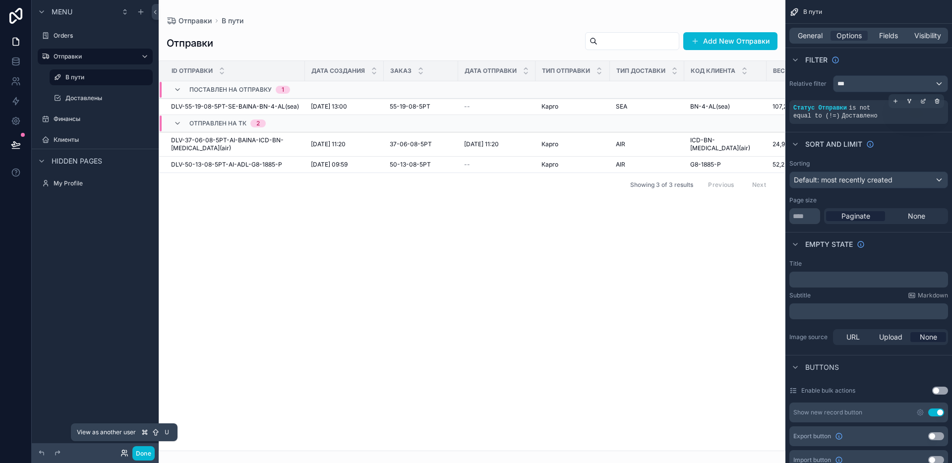
click at [123, 454] on icon at bounding box center [124, 453] width 8 height 8
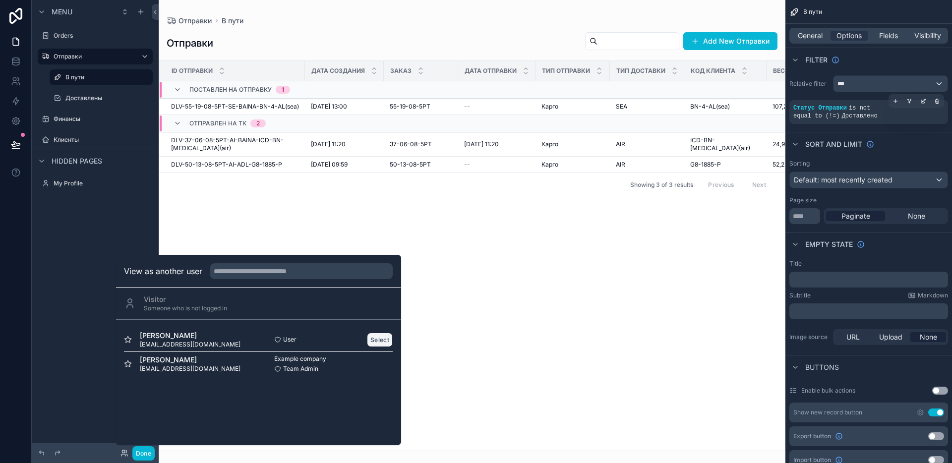
click at [371, 337] on button "Select" at bounding box center [380, 340] width 26 height 14
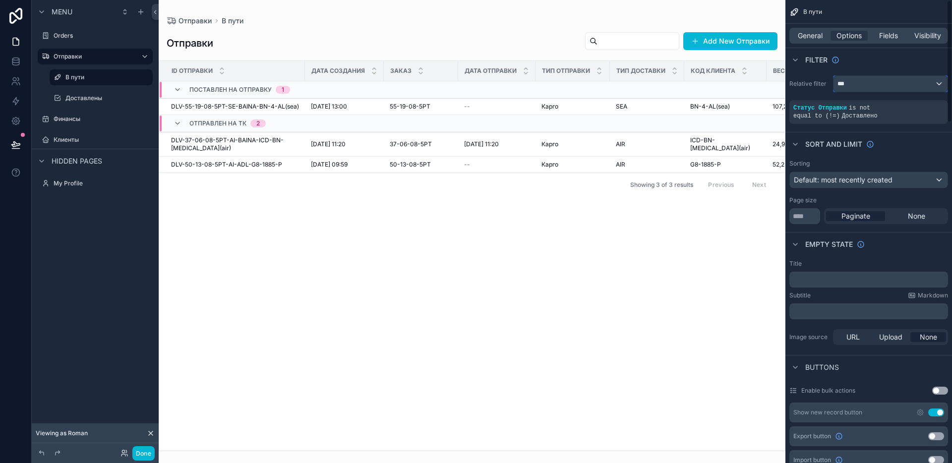
click at [844, 84] on span "***" at bounding box center [840, 84] width 7 height 8
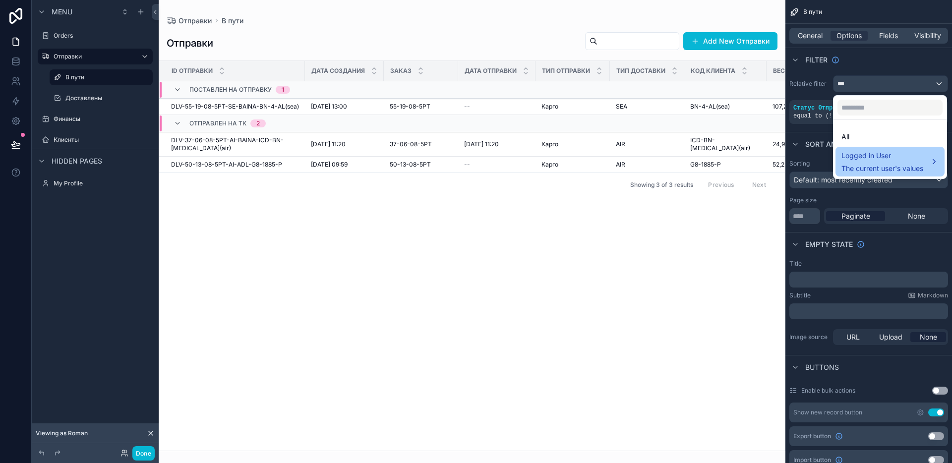
click at [910, 162] on div "Logged in User The current user's values" at bounding box center [882, 162] width 82 height 24
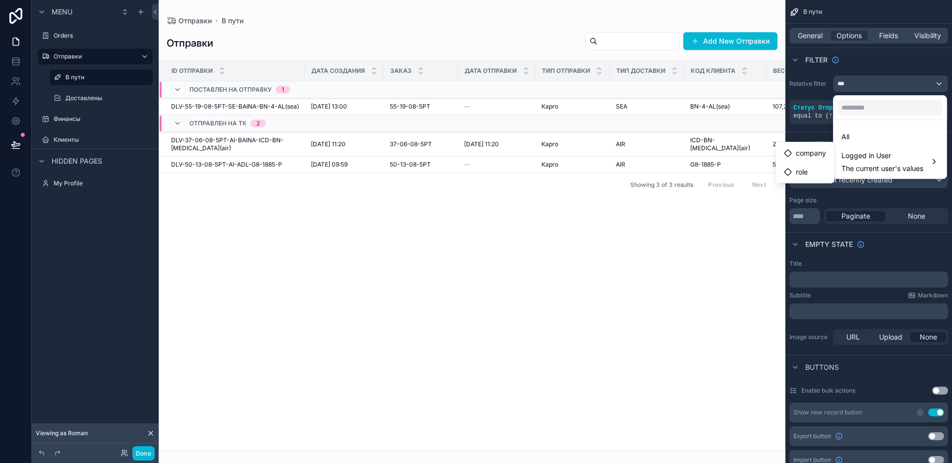
click at [462, 216] on div "ID Отправки Дата Создания Заказ Дата Отправки Тип Отправки Тип Доставки Код Кли…" at bounding box center [472, 256] width 626 height 390
click at [888, 57] on div "scrollable content" at bounding box center [476, 231] width 952 height 463
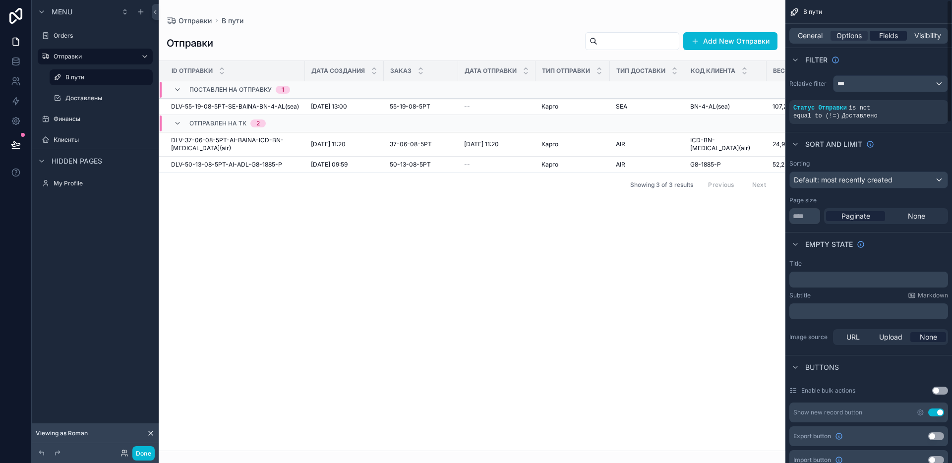
click at [883, 35] on span "Fields" at bounding box center [888, 36] width 19 height 10
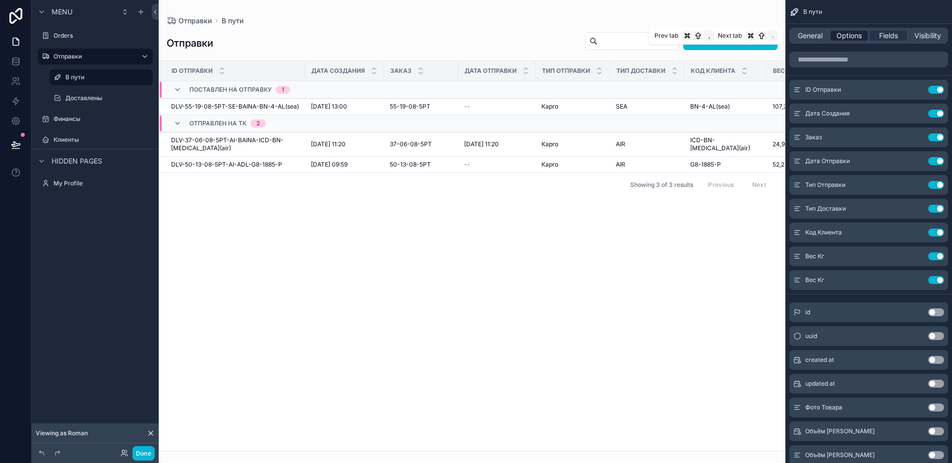
click at [843, 35] on span "Options" at bounding box center [848, 36] width 25 height 10
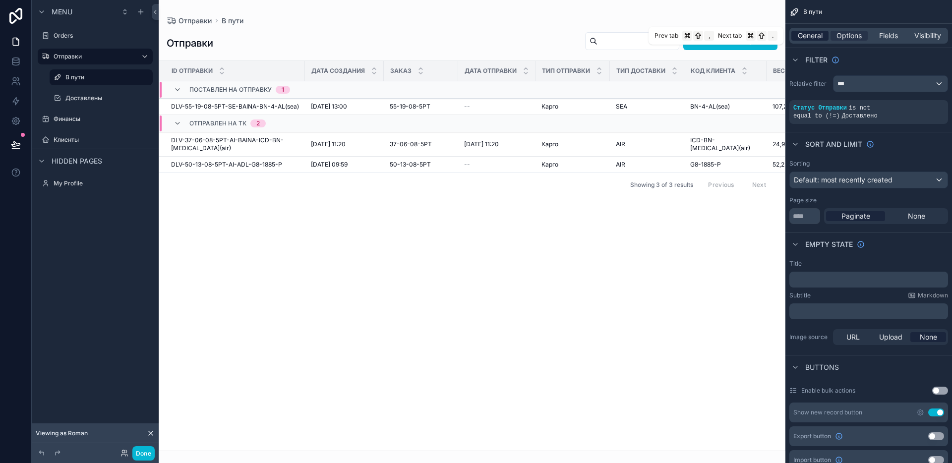
click at [806, 36] on span "General" at bounding box center [810, 36] width 25 height 10
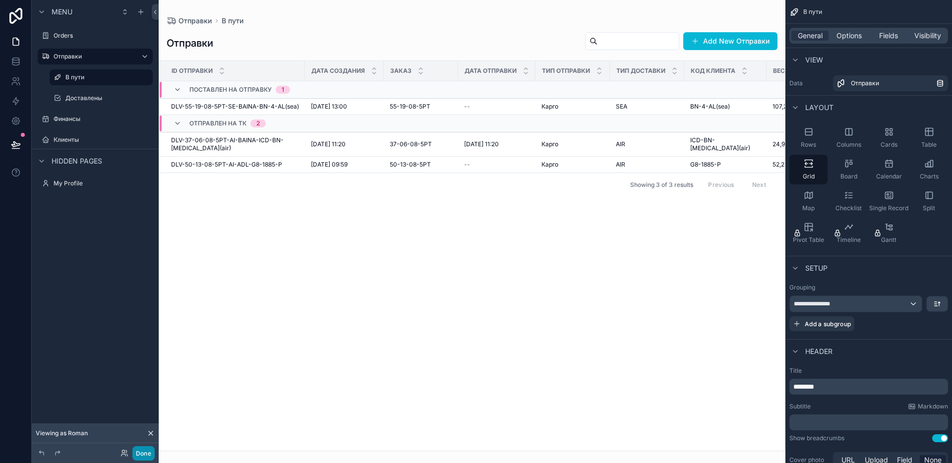
click at [146, 452] on button "Done" at bounding box center [143, 453] width 22 height 14
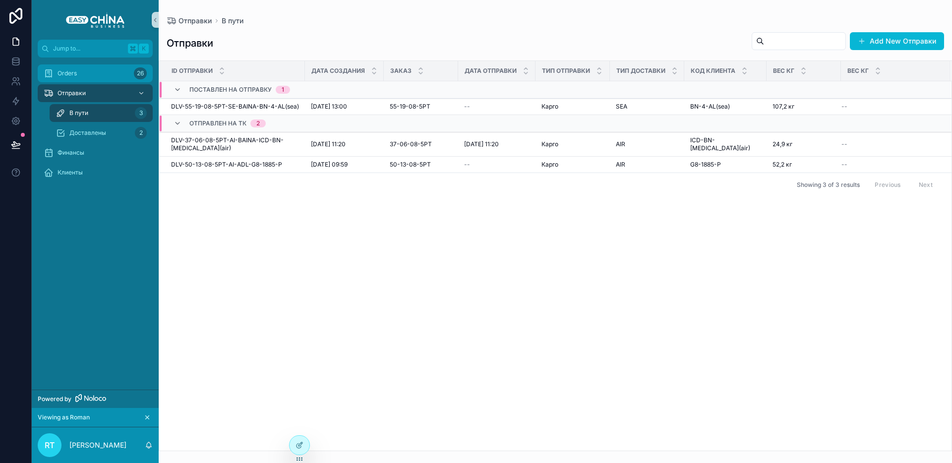
click at [90, 73] on div "Orders 26" at bounding box center [95, 73] width 103 height 16
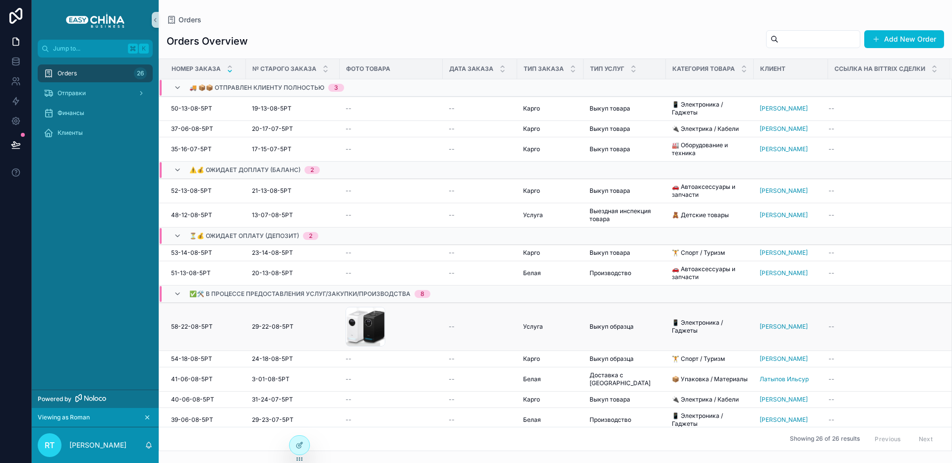
click at [264, 323] on span "29-22-08-5РТ" at bounding box center [273, 327] width 42 height 8
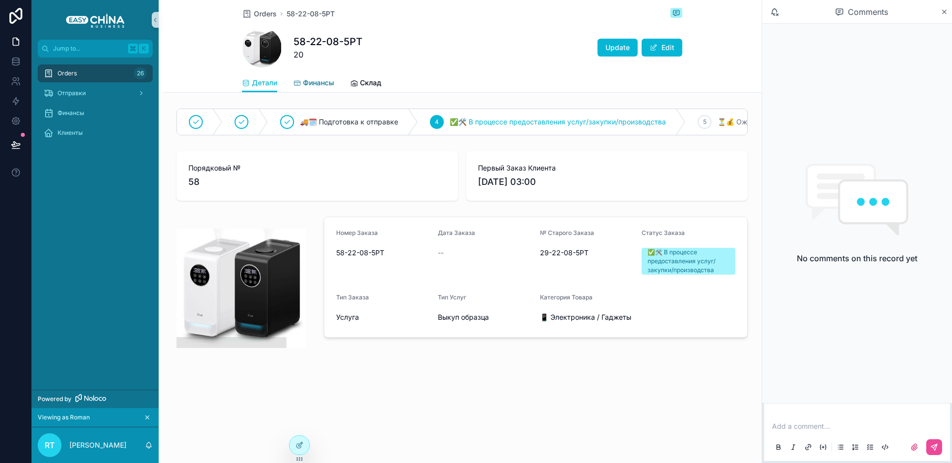
click at [320, 81] on span "Финансы" at bounding box center [318, 83] width 31 height 10
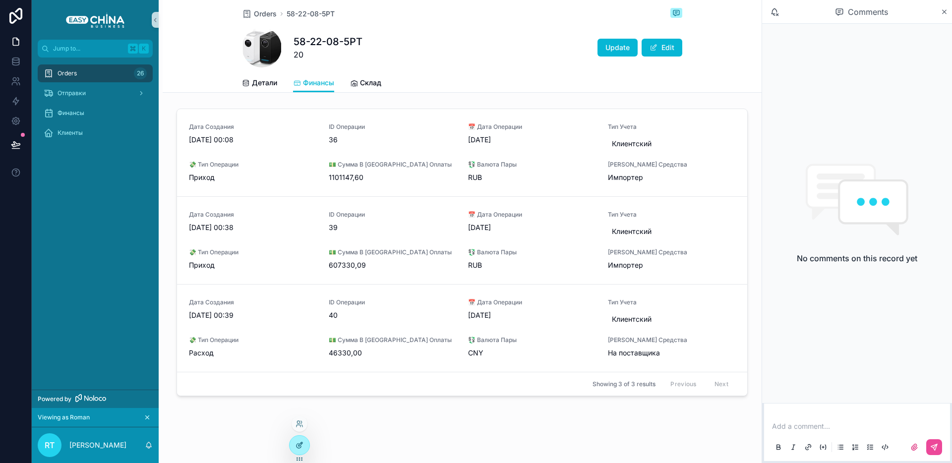
click at [303, 444] on icon at bounding box center [299, 445] width 8 height 8
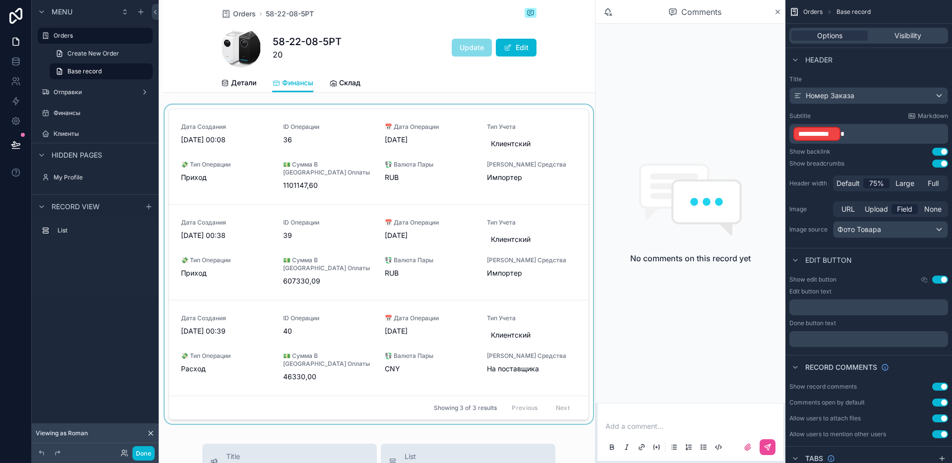
click at [438, 131] on div "scrollable content" at bounding box center [379, 266] width 432 height 323
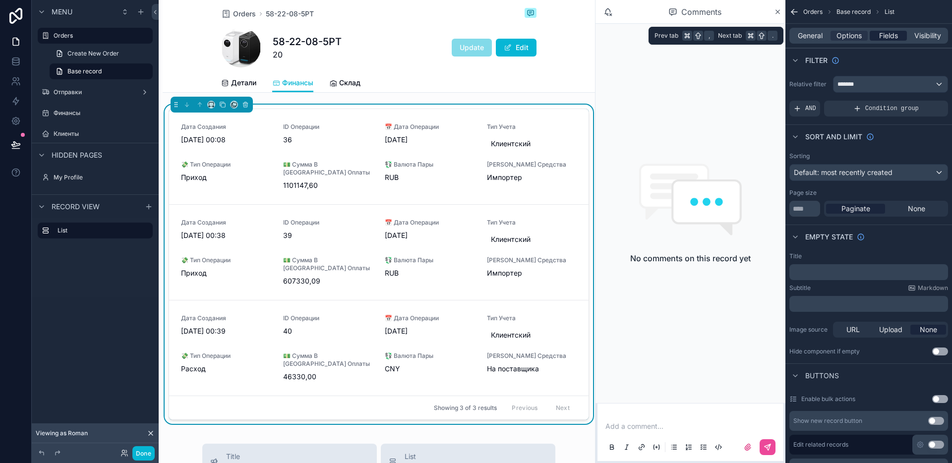
click at [896, 37] on span "Fields" at bounding box center [888, 36] width 19 height 10
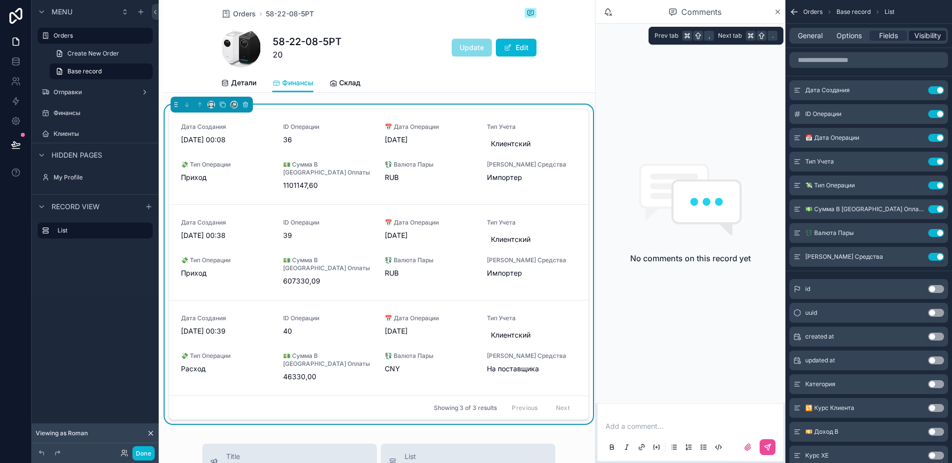
click at [925, 36] on span "Visibility" at bounding box center [927, 36] width 27 height 10
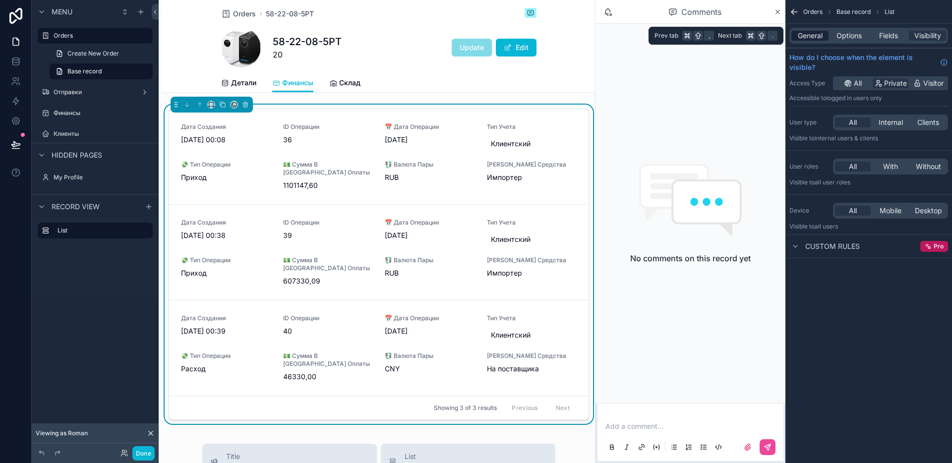
click at [811, 38] on span "General" at bounding box center [810, 36] width 25 height 10
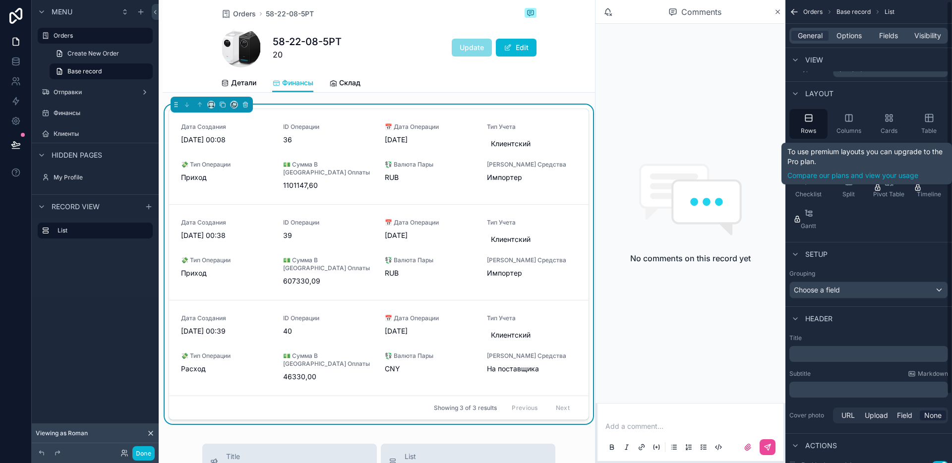
scroll to position [19, 0]
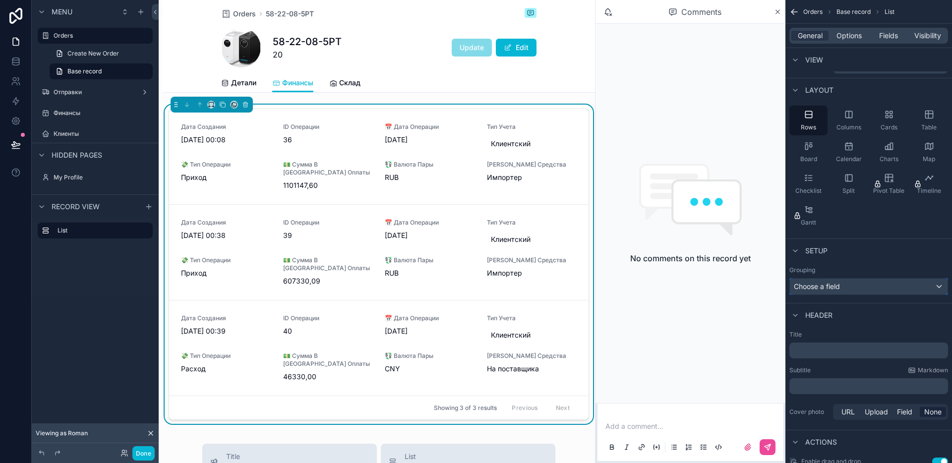
click at [856, 287] on div "Choose a field" at bounding box center [869, 287] width 158 height 16
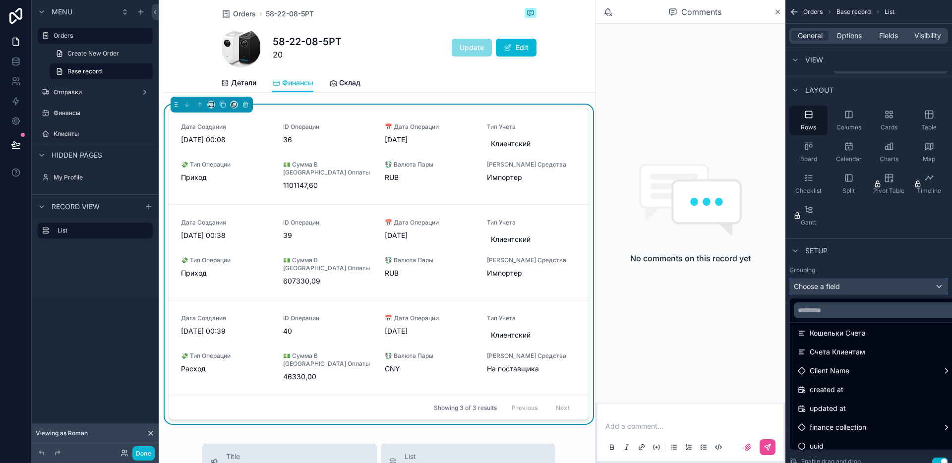
scroll to position [730, 0]
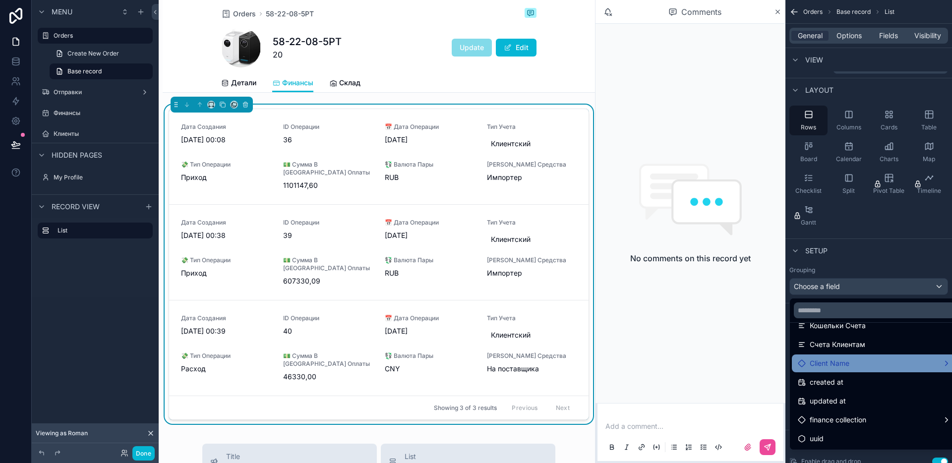
click at [859, 368] on div "Client Name" at bounding box center [874, 363] width 153 height 12
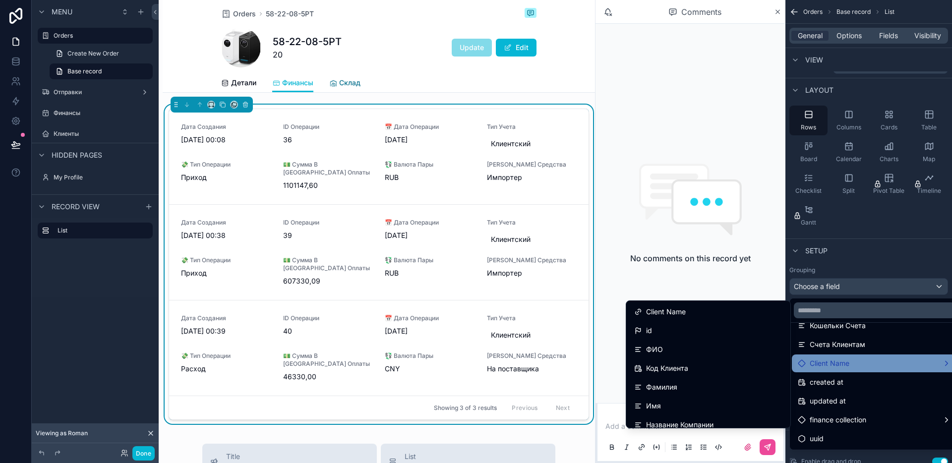
click at [351, 81] on span "Склад" at bounding box center [349, 83] width 21 height 10
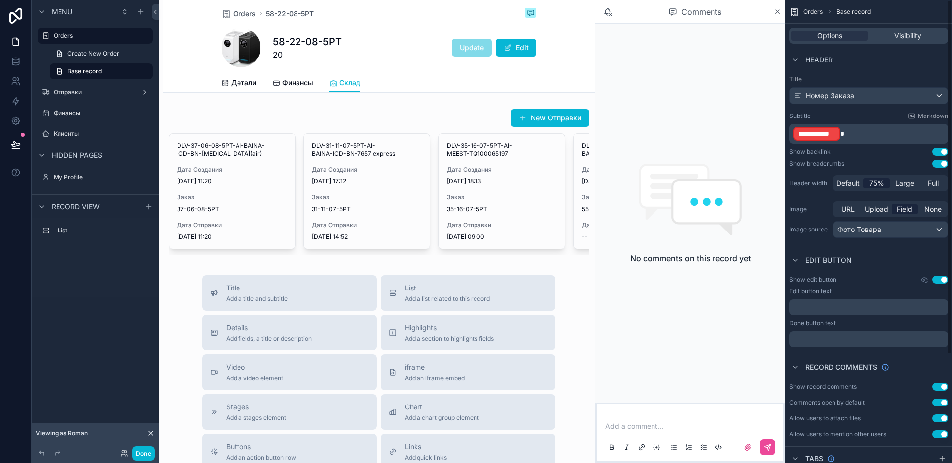
click at [847, 134] on p "**********" at bounding box center [869, 134] width 153 height 16
click at [828, 133] on span "**********" at bounding box center [816, 134] width 37 height 10
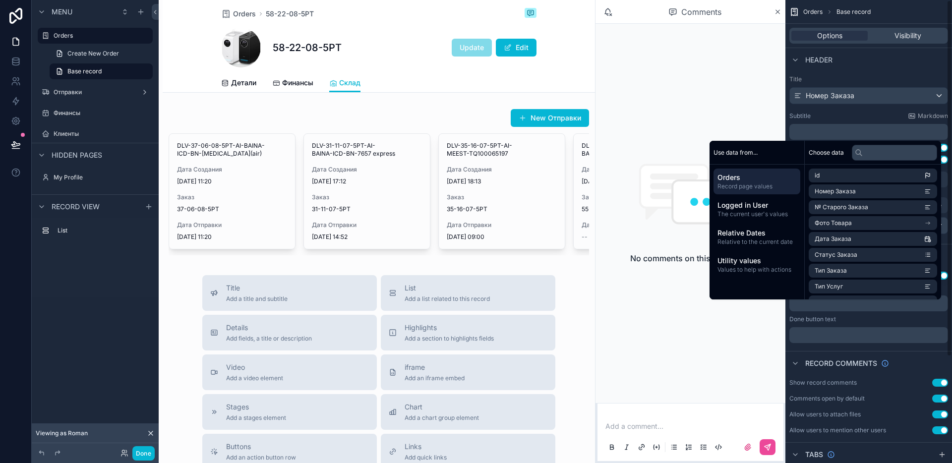
click at [829, 120] on div "Subtitle Markdown ﻿" at bounding box center [868, 126] width 159 height 28
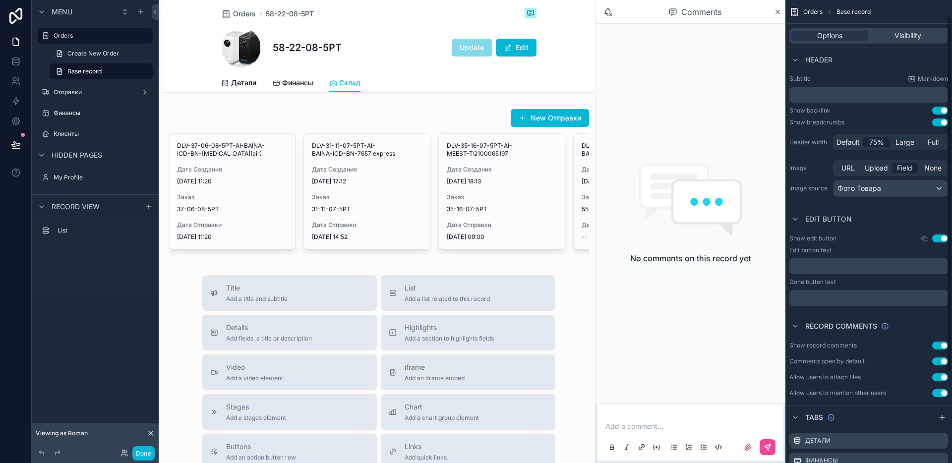
scroll to position [76, 0]
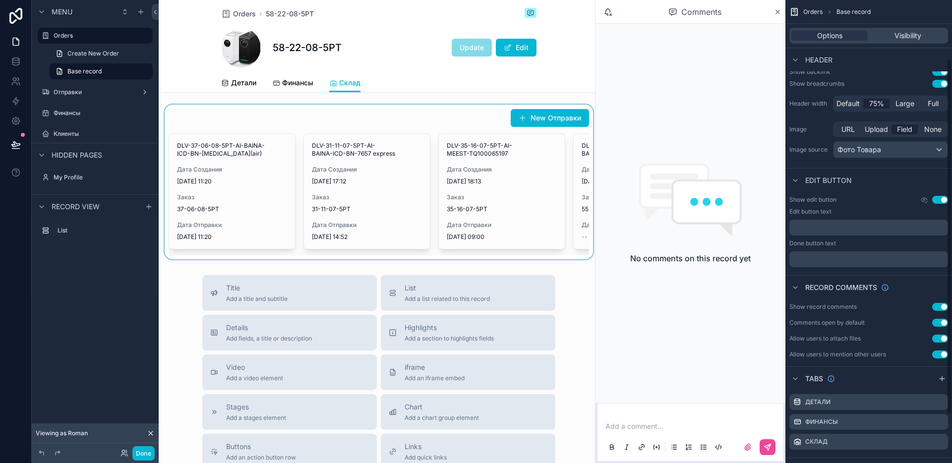
click at [522, 158] on div "scrollable content" at bounding box center [379, 182] width 432 height 155
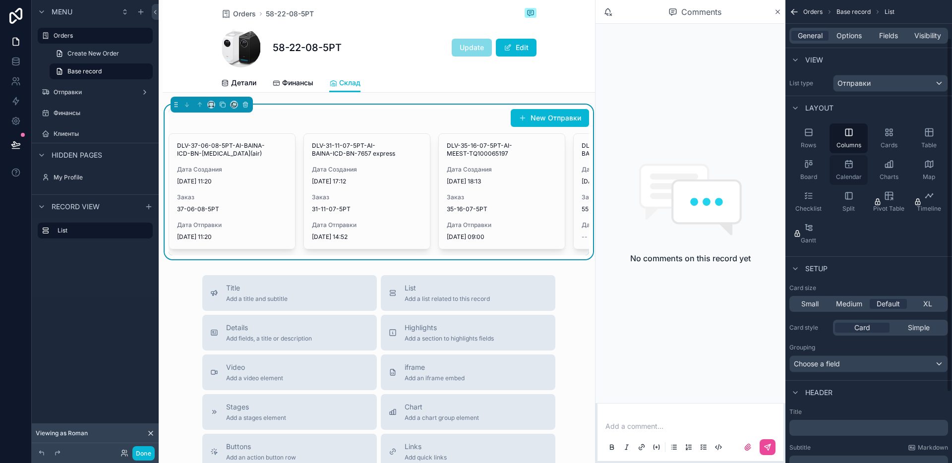
scroll to position [0, 0]
click at [851, 204] on div "Split" at bounding box center [848, 203] width 38 height 30
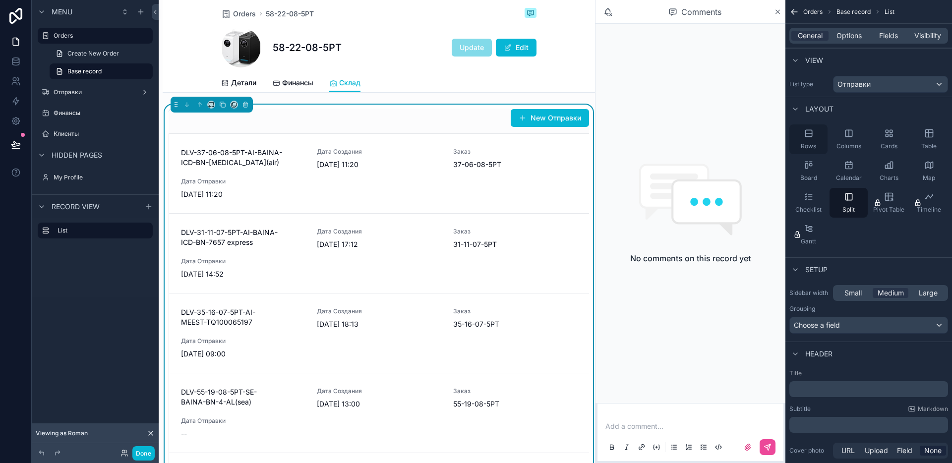
click at [811, 134] on icon "scrollable content" at bounding box center [809, 133] width 10 height 10
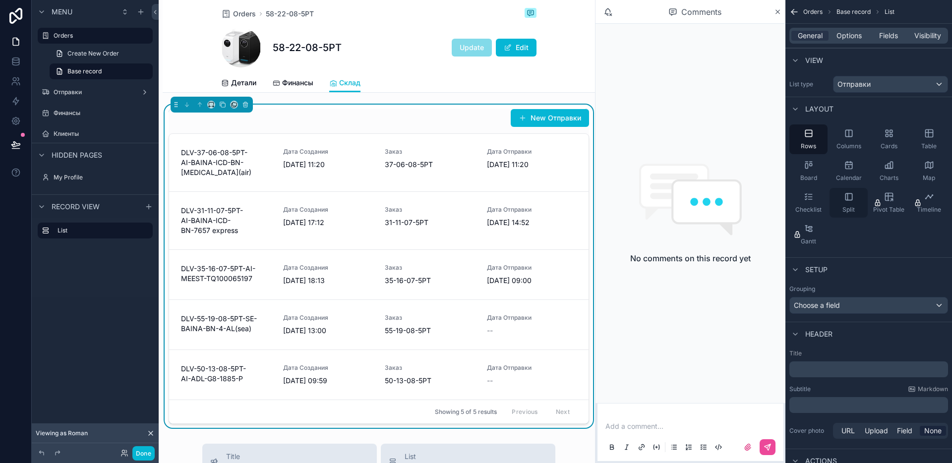
click at [855, 209] on div "Split" at bounding box center [848, 203] width 38 height 30
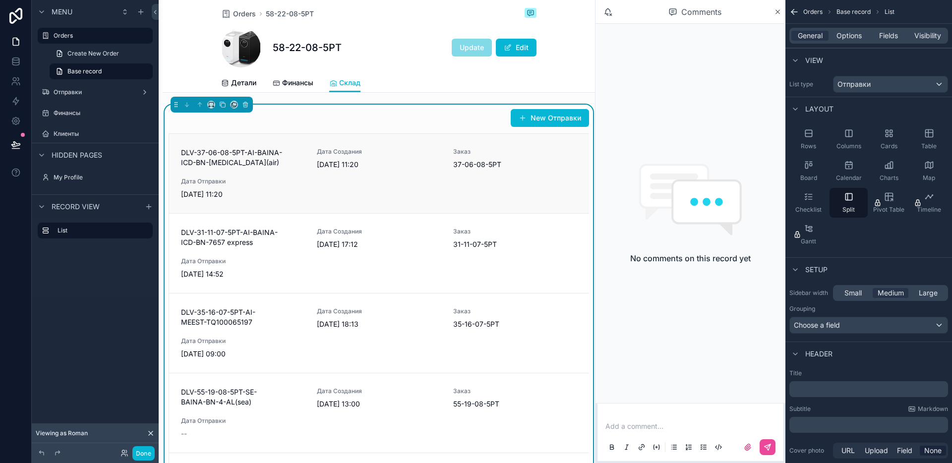
click at [312, 172] on div "DLV-37-06-08-5РТ-AI-BAINA-ICD-BN-0999(air) Дата Создания 18.8.2025 11:20 Заказ …" at bounding box center [379, 174] width 396 height 52
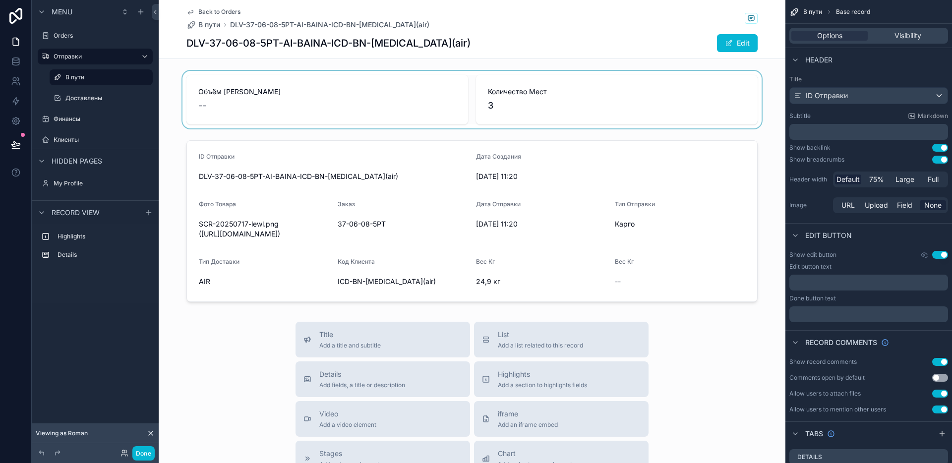
click at [295, 119] on div "scrollable content" at bounding box center [472, 100] width 627 height 58
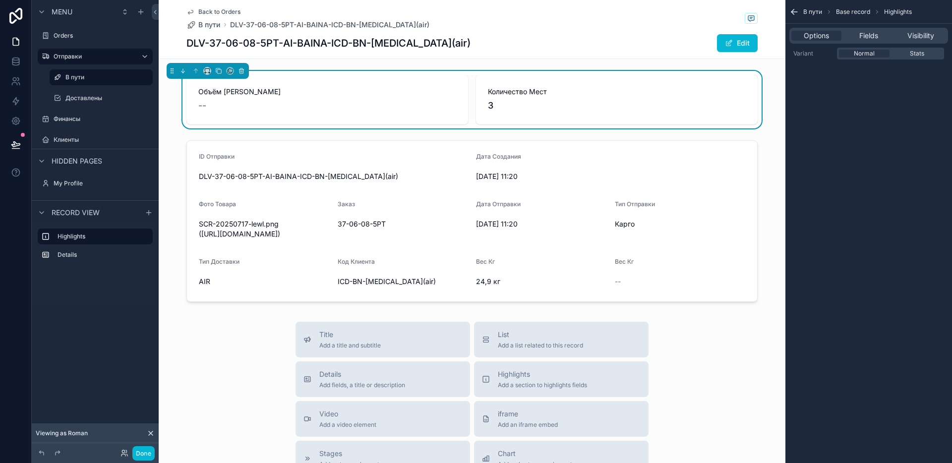
click at [275, 109] on div "--" at bounding box center [327, 106] width 258 height 14
click at [867, 37] on span "Fields" at bounding box center [868, 36] width 19 height 10
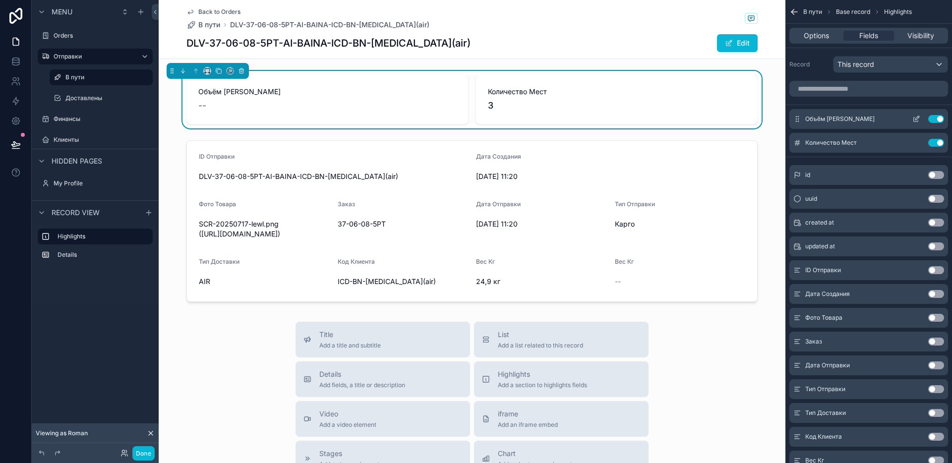
click at [939, 119] on button "Use setting" at bounding box center [936, 119] width 16 height 8
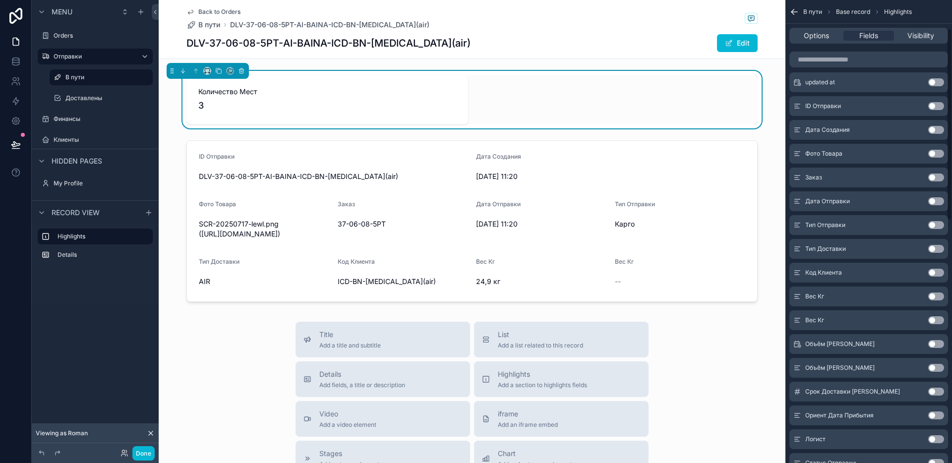
scroll to position [146, 0]
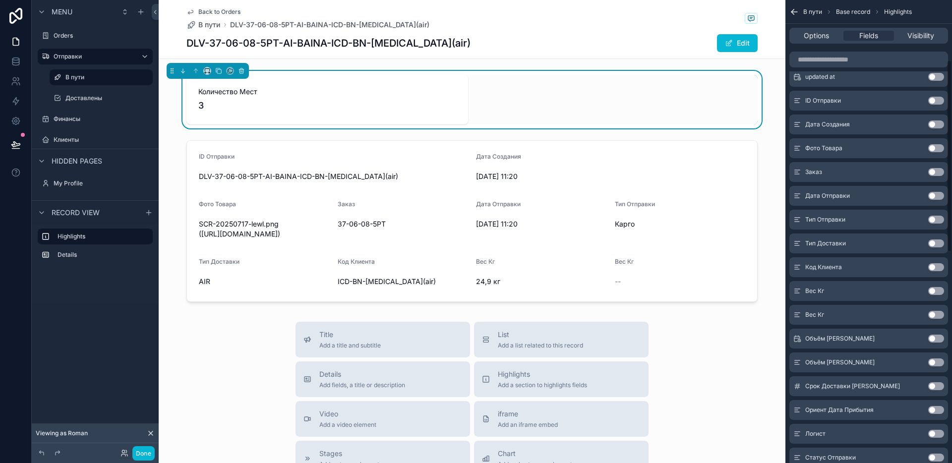
click at [937, 295] on div "Вес Кг Use setting" at bounding box center [868, 291] width 159 height 20
click at [936, 293] on button "Use setting" at bounding box center [936, 291] width 16 height 8
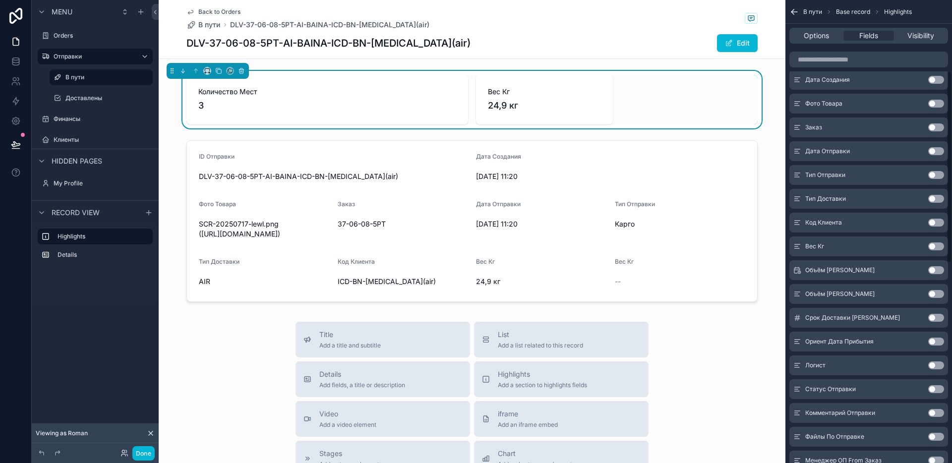
scroll to position [314, 0]
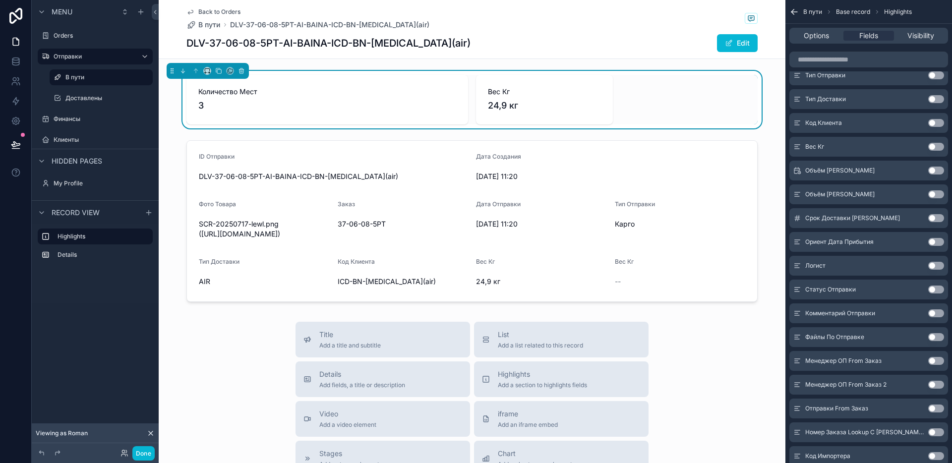
click at [935, 194] on button "Use setting" at bounding box center [936, 194] width 16 height 8
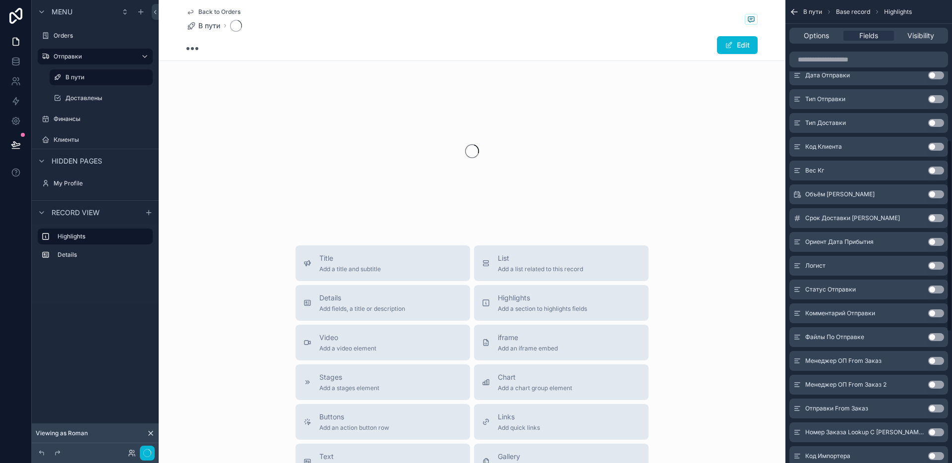
scroll to position [338, 0]
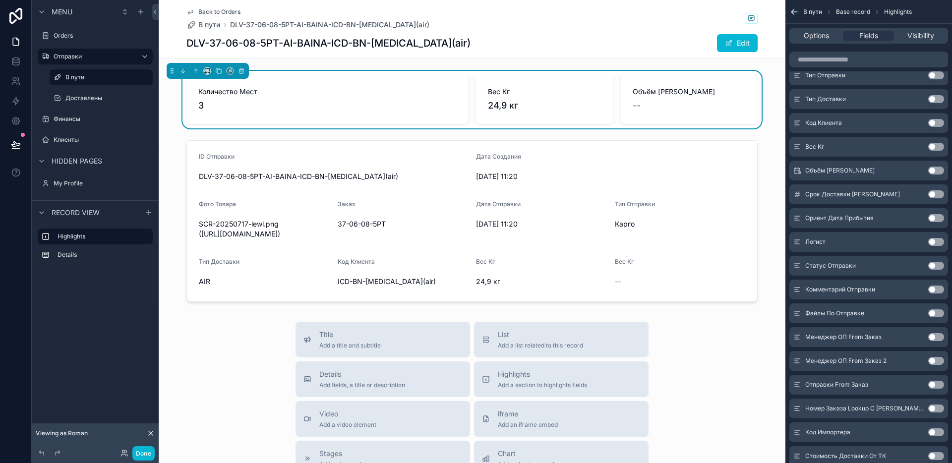
click at [936, 173] on button "Use setting" at bounding box center [936, 171] width 16 height 8
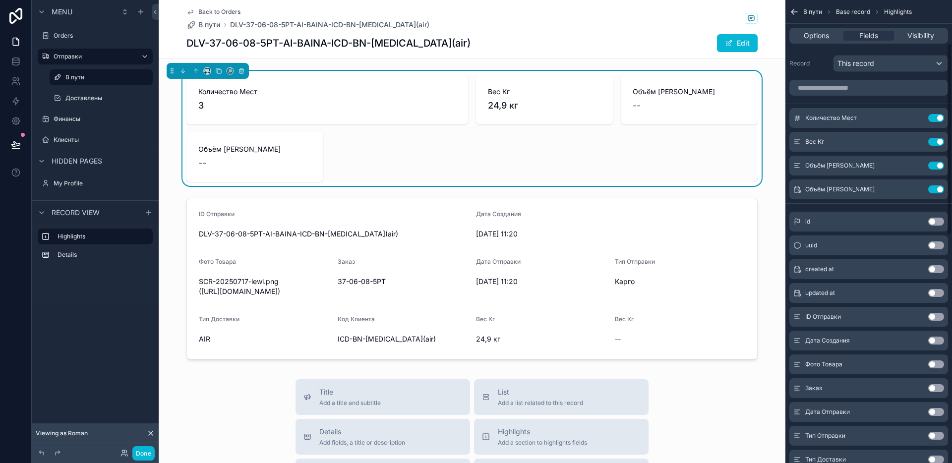
scroll to position [0, 0]
click at [442, 150] on div "Количество Мест 3 Вес Кг 24,9 кг Объём М -- Объём М --" at bounding box center [471, 128] width 571 height 107
click at [399, 108] on span "3" at bounding box center [327, 106] width 258 height 14
drag, startPoint x: 422, startPoint y: 105, endPoint x: 436, endPoint y: 105, distance: 13.9
click at [422, 105] on span "3" at bounding box center [327, 106] width 258 height 14
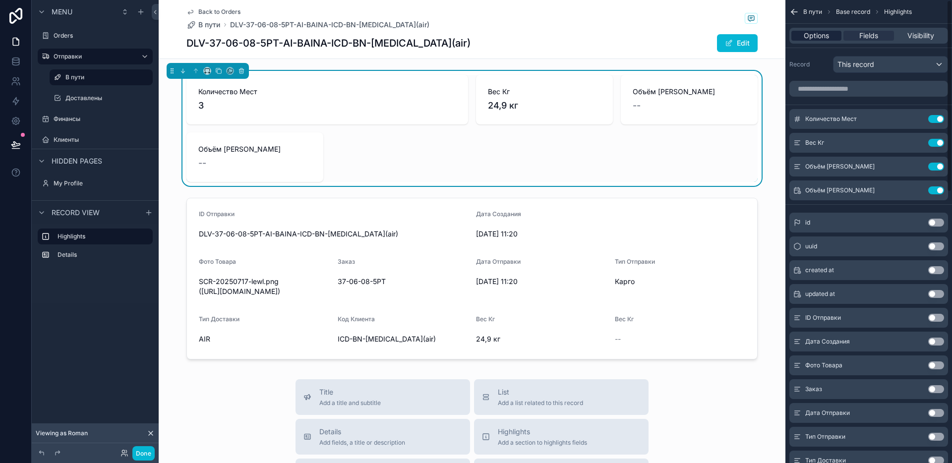
click at [811, 32] on span "Options" at bounding box center [816, 36] width 25 height 10
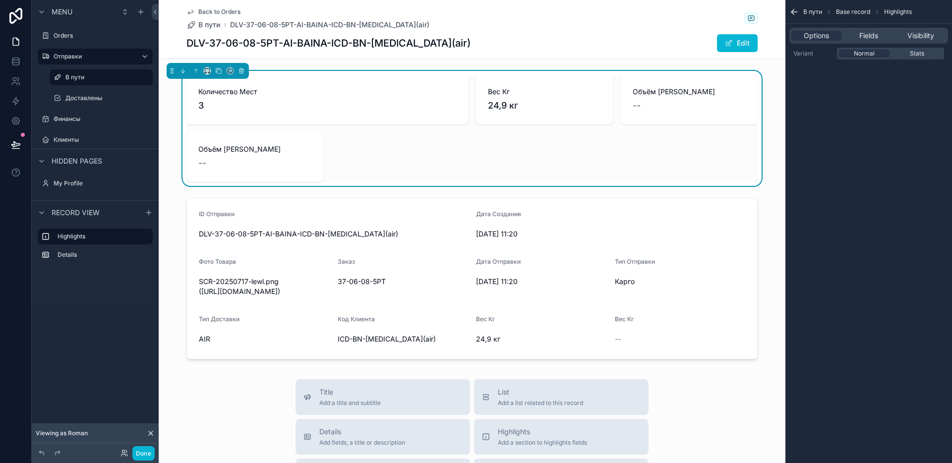
click at [263, 169] on div "--" at bounding box center [254, 163] width 113 height 14
click at [262, 110] on span "3" at bounding box center [327, 106] width 258 height 14
click at [258, 81] on div "Количество Мест 3" at bounding box center [327, 100] width 282 height 50
click at [208, 72] on icon "scrollable content" at bounding box center [207, 70] width 7 height 7
click at [241, 143] on div "50%" at bounding box center [227, 146] width 31 height 12
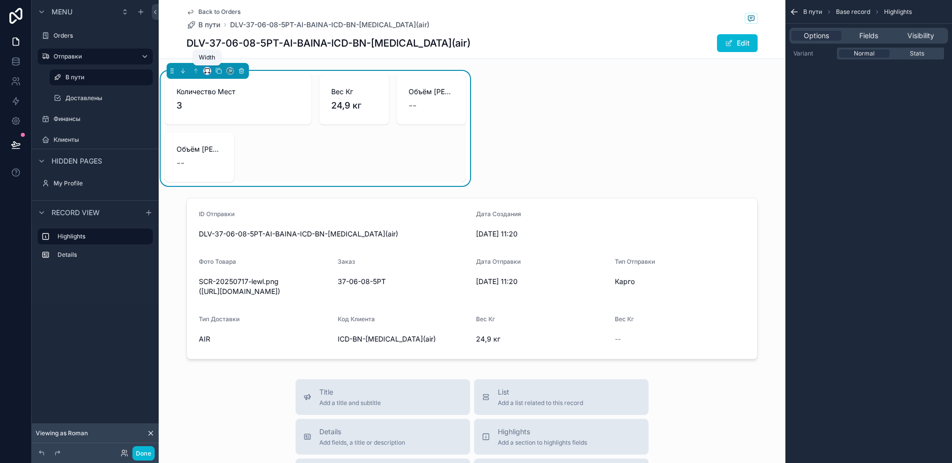
click at [208, 68] on icon "scrollable content" at bounding box center [207, 70] width 7 height 7
click at [230, 206] on div "scrollable content" at bounding box center [476, 231] width 952 height 463
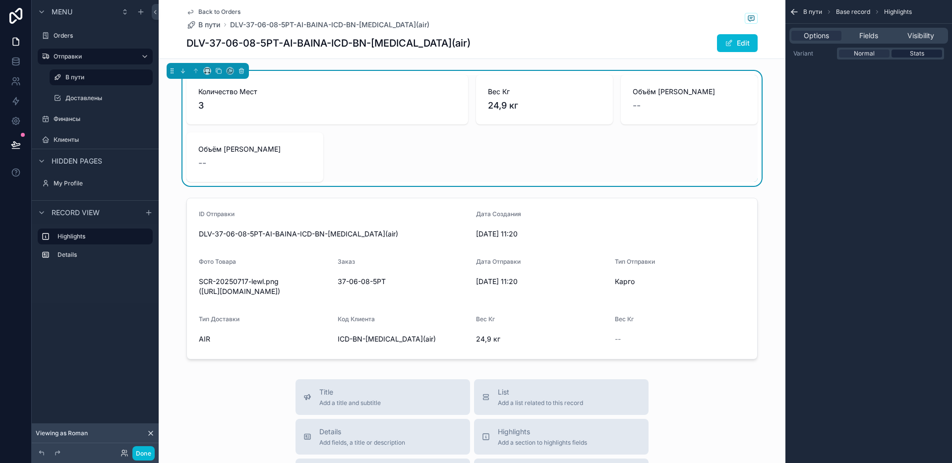
click at [910, 51] on span "Stats" at bounding box center [917, 54] width 14 height 8
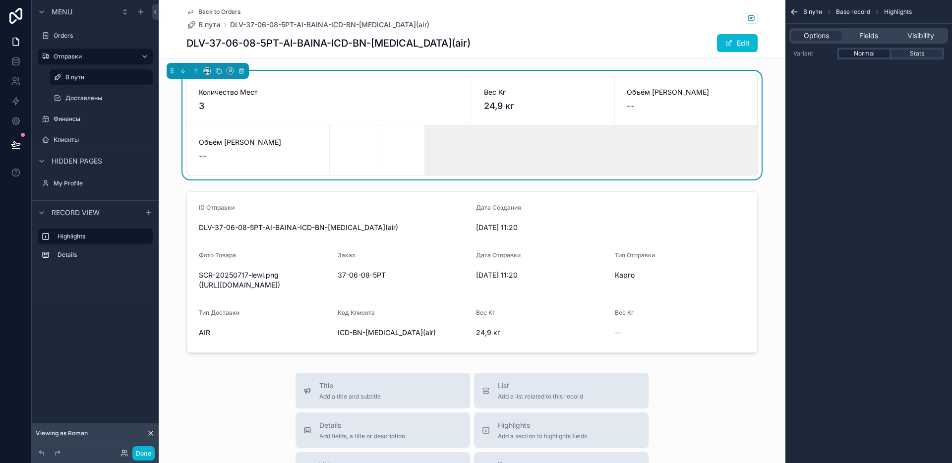
click at [884, 52] on div "Normal" at bounding box center [864, 54] width 51 height 8
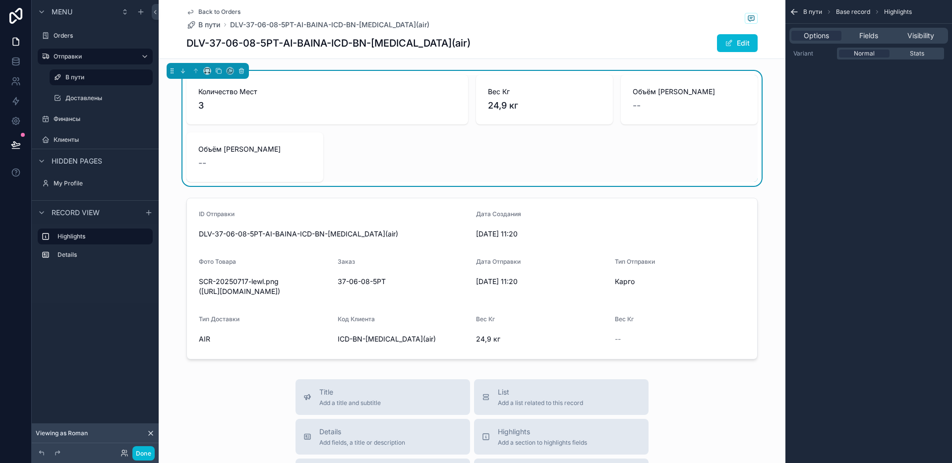
click at [426, 105] on span "3" at bounding box center [327, 106] width 258 height 14
click at [142, 453] on button "Done" at bounding box center [143, 453] width 22 height 14
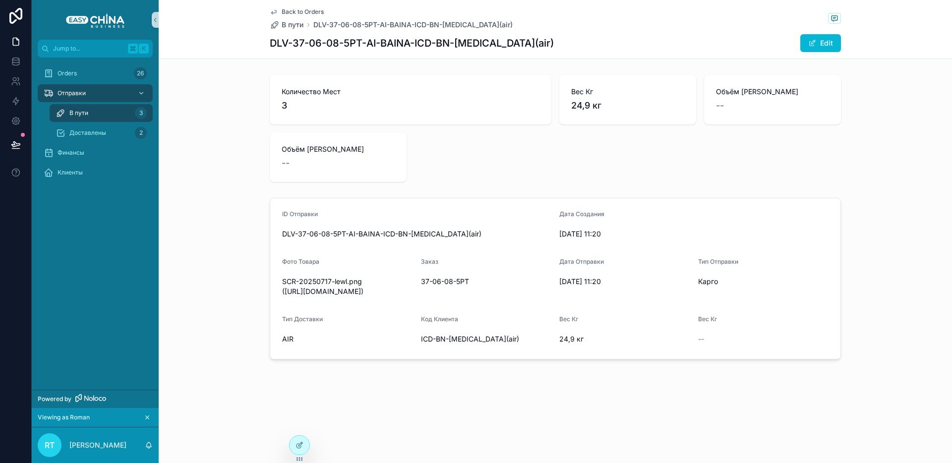
click at [291, 11] on span "Back to Orders" at bounding box center [303, 12] width 42 height 8
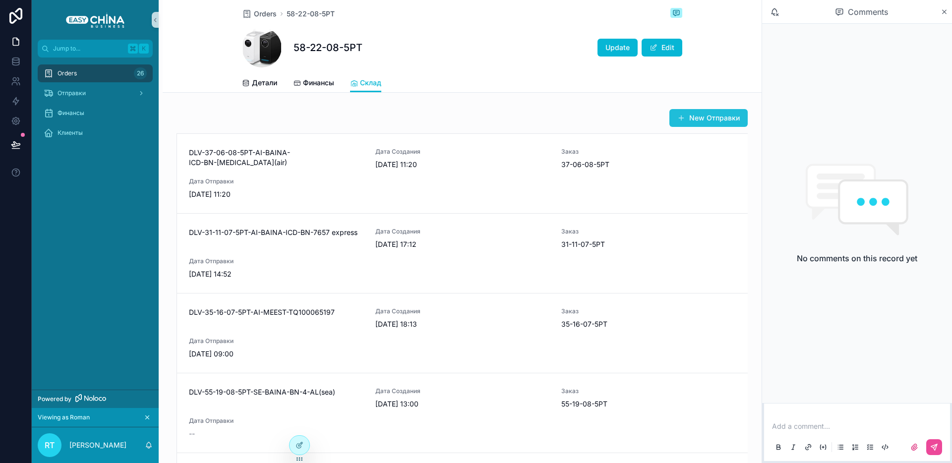
click at [693, 118] on button "New Отправки" at bounding box center [708, 118] width 78 height 18
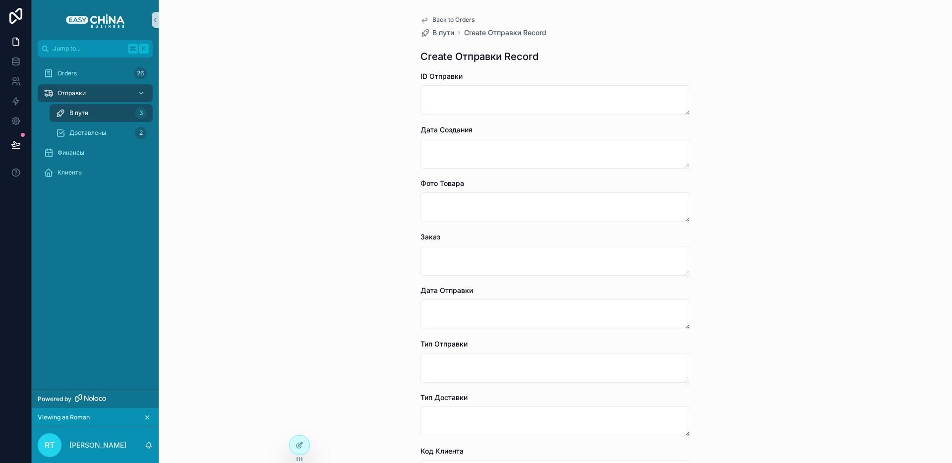
click at [107, 114] on div "В пути 3" at bounding box center [101, 113] width 91 height 16
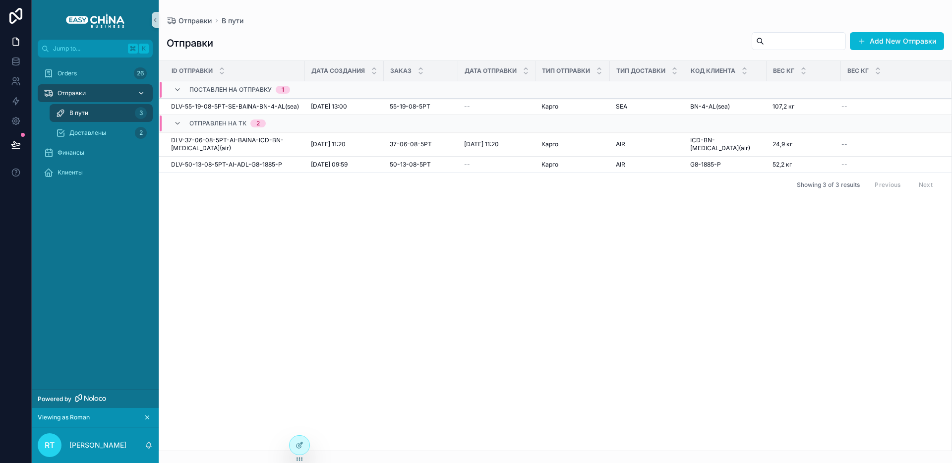
click at [86, 98] on div "Отправки" at bounding box center [95, 93] width 103 height 16
click at [87, 69] on div "Orders 26" at bounding box center [95, 73] width 103 height 16
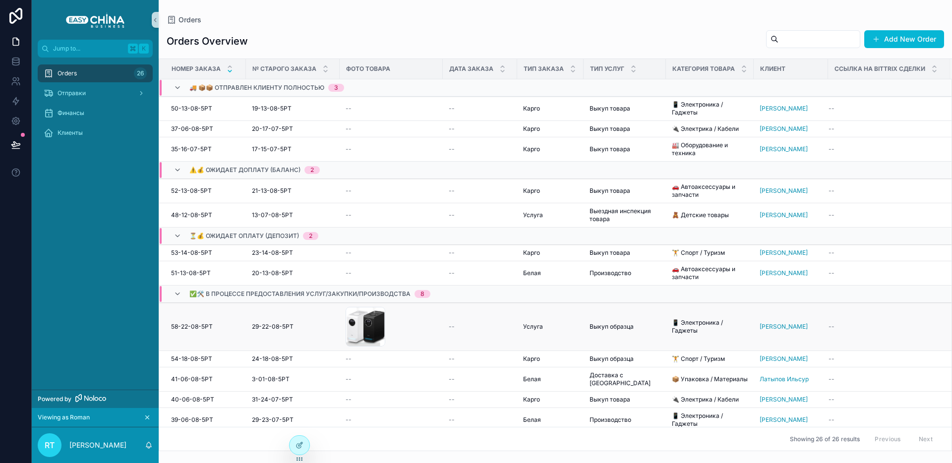
click at [246, 328] on td "29-22-08-5РТ 29-22-08-5РТ" at bounding box center [293, 327] width 94 height 48
click at [294, 328] on div "29-22-08-5РТ 29-22-08-5РТ" at bounding box center [293, 327] width 82 height 8
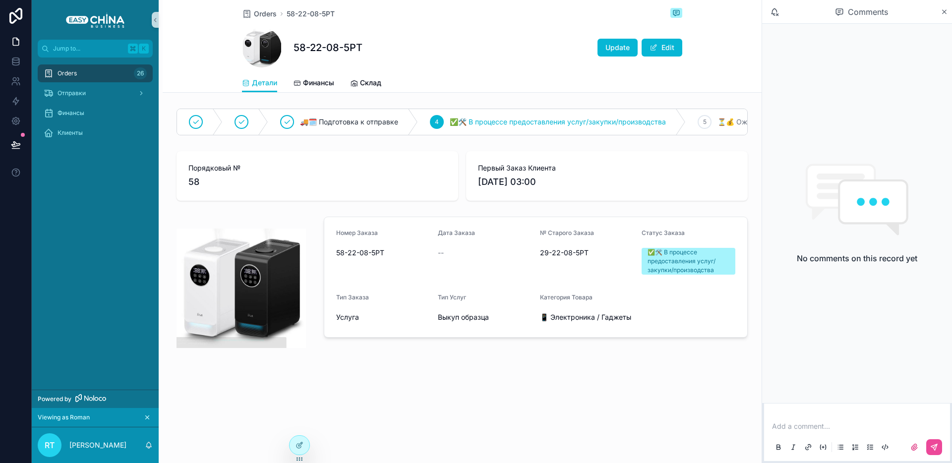
click at [711, 261] on div "✅🛠️ В процессе предоставления услуг/закупки/производства" at bounding box center [688, 261] width 82 height 27
click at [98, 90] on div "Отправки" at bounding box center [95, 93] width 103 height 16
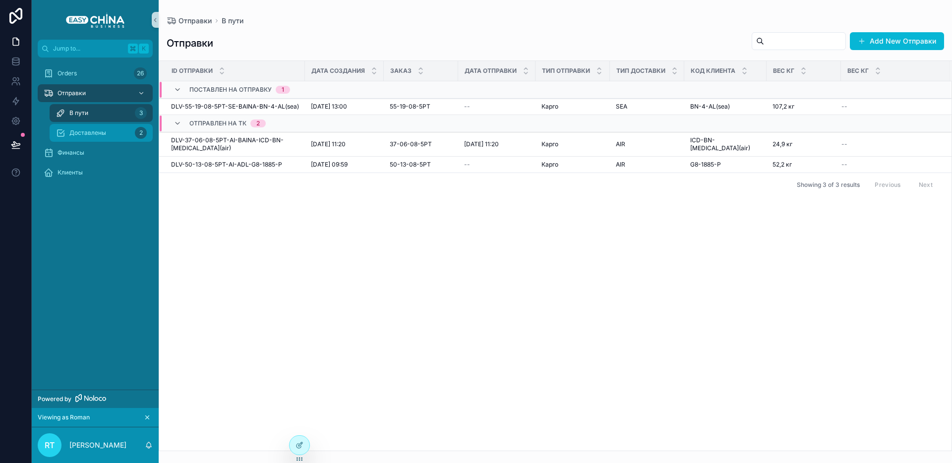
click at [92, 127] on div "Доставлены 2" at bounding box center [101, 133] width 91 height 16
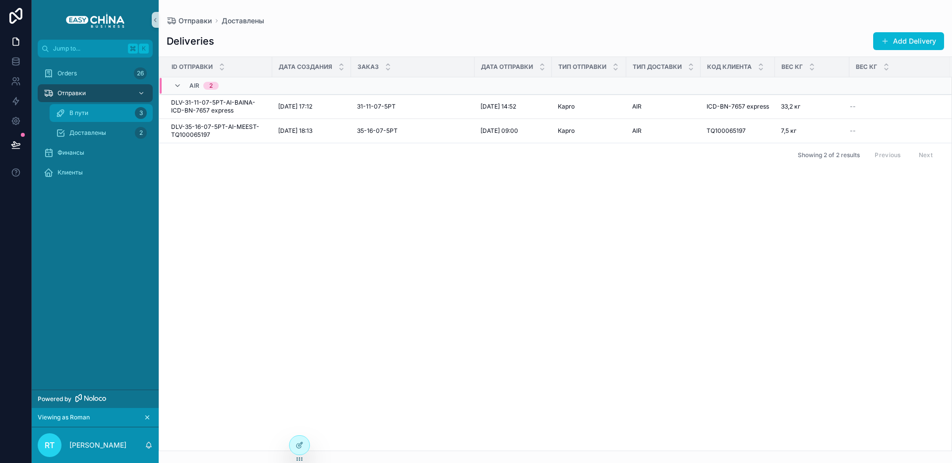
click at [91, 117] on div "В пути 3" at bounding box center [101, 113] width 91 height 16
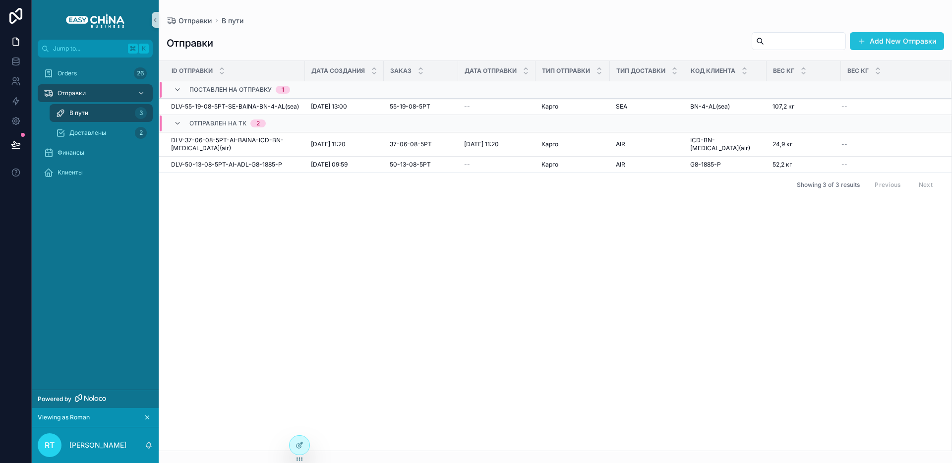
click at [886, 41] on button "Add New Отправки" at bounding box center [897, 41] width 94 height 18
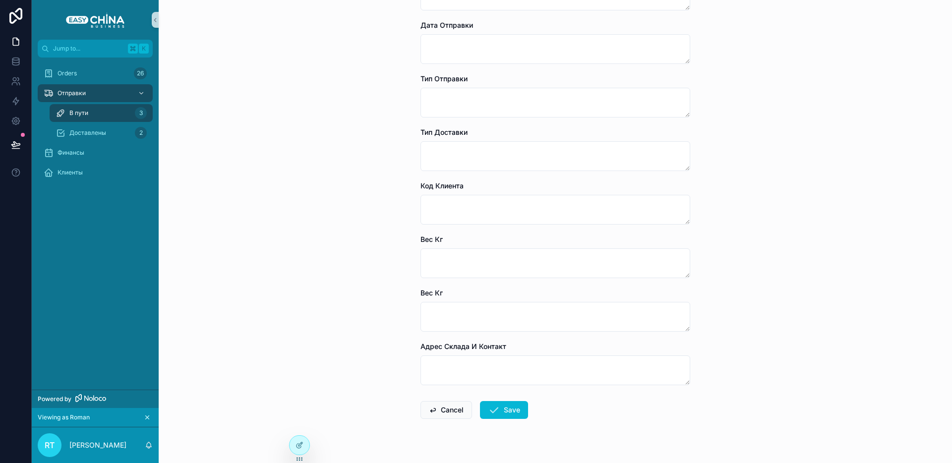
scroll to position [273, 0]
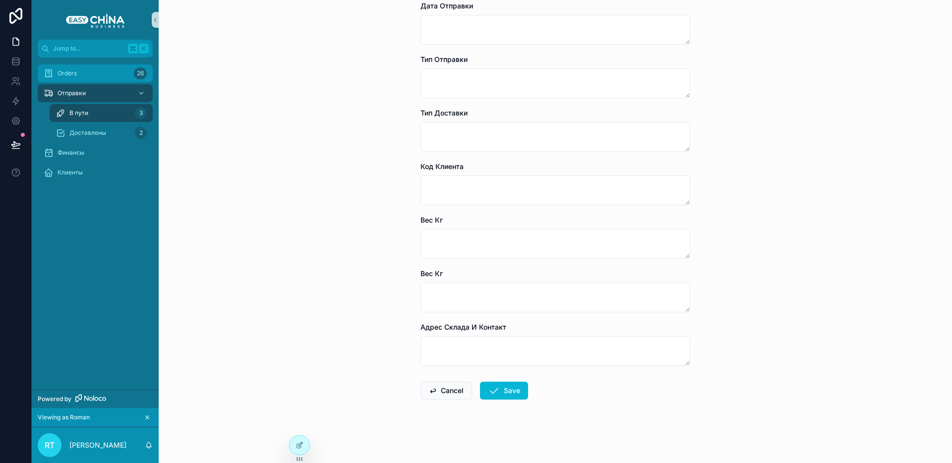
click at [86, 75] on div "Orders 26" at bounding box center [95, 73] width 103 height 16
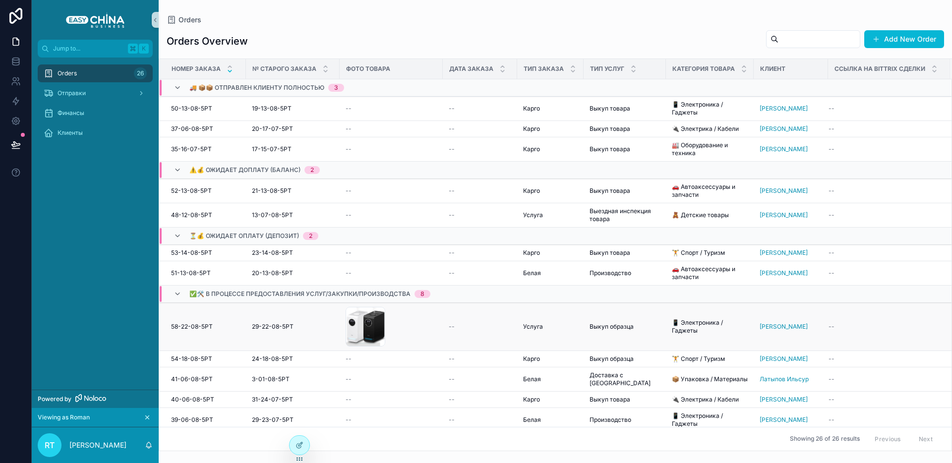
click at [235, 318] on td "58-22-08-5РТ 58-22-08-5РТ" at bounding box center [202, 327] width 87 height 48
click at [229, 327] on div "58-22-08-5РТ 58-22-08-5РТ" at bounding box center [205, 327] width 69 height 8
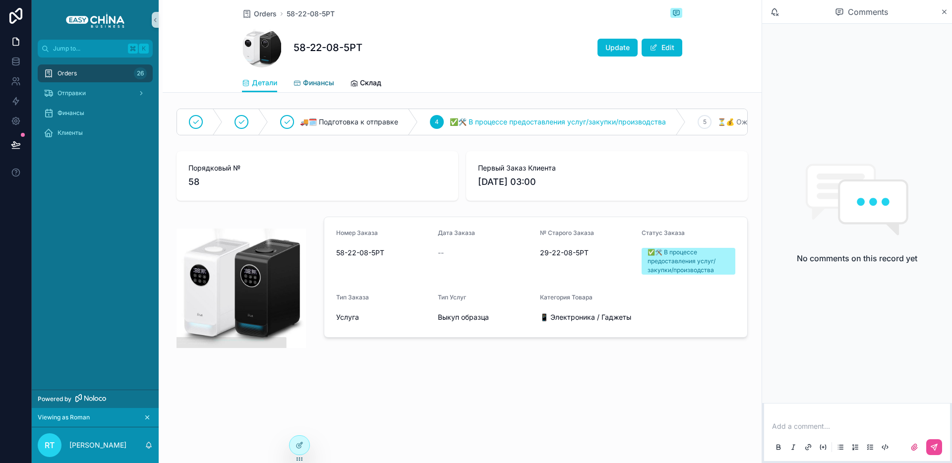
click at [313, 79] on span "Финансы" at bounding box center [318, 83] width 31 height 10
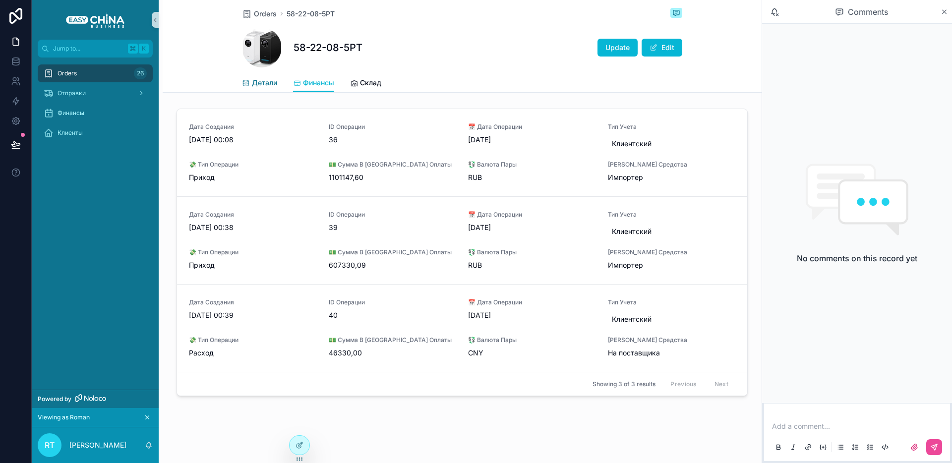
click at [256, 82] on span "Детали" at bounding box center [264, 83] width 25 height 10
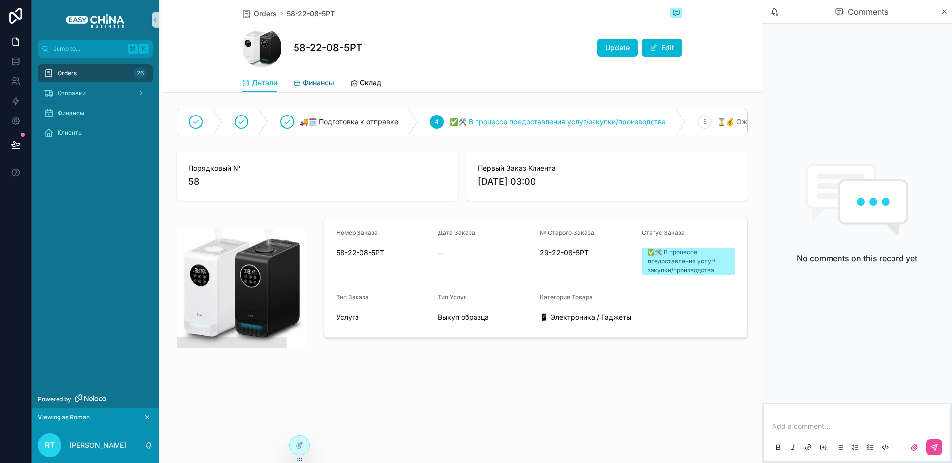
click at [318, 87] on span "Финансы" at bounding box center [318, 83] width 31 height 10
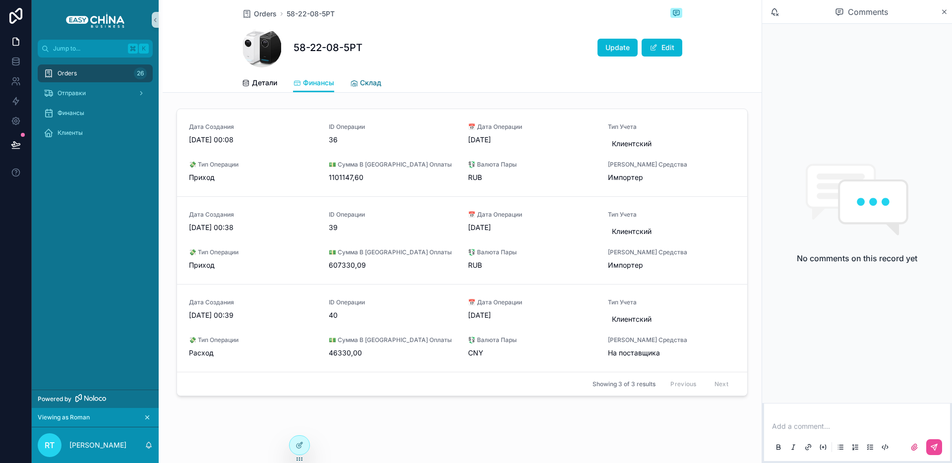
click at [372, 84] on span "Склад" at bounding box center [370, 83] width 21 height 10
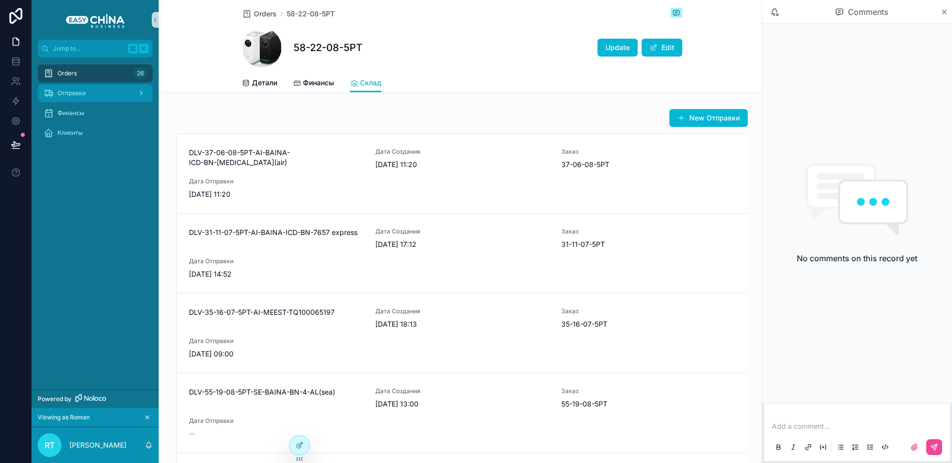
click at [91, 94] on div "Отправки" at bounding box center [95, 93] width 103 height 16
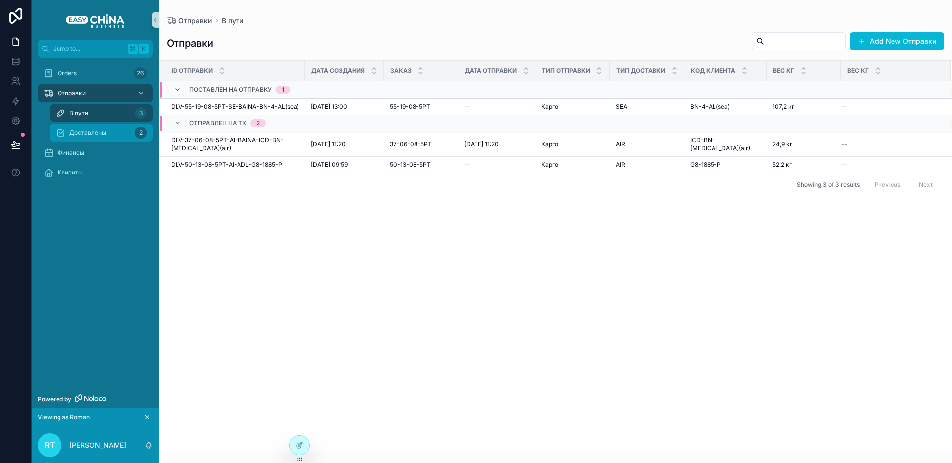
click at [136, 132] on div "2" at bounding box center [141, 133] width 12 height 12
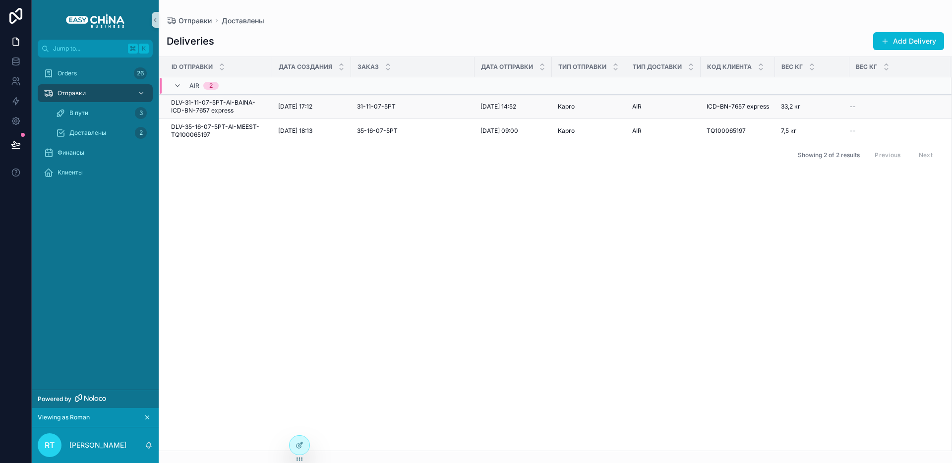
click at [249, 108] on span "DLV-31-11-07-5РТ-AI-BAINA-ICD-BN-7657 express" at bounding box center [218, 107] width 95 height 16
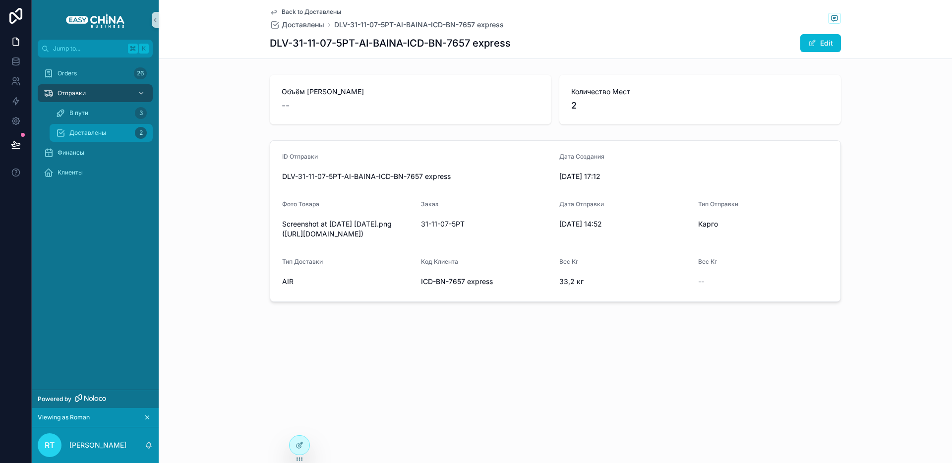
click at [117, 128] on div "Доставлены 2" at bounding box center [101, 133] width 91 height 16
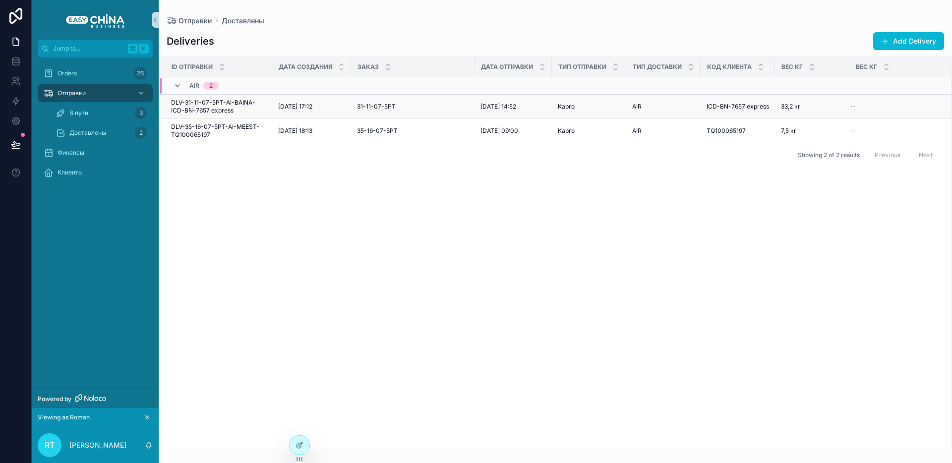
click at [231, 102] on span "DLV-31-11-07-5РТ-AI-BAINA-ICD-BN-7657 express" at bounding box center [218, 107] width 95 height 16
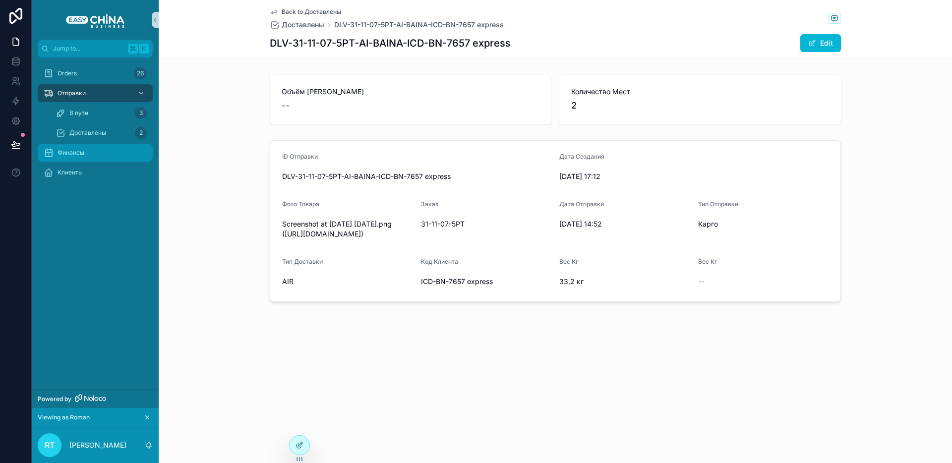
click at [101, 150] on div "Финансы" at bounding box center [95, 153] width 103 height 16
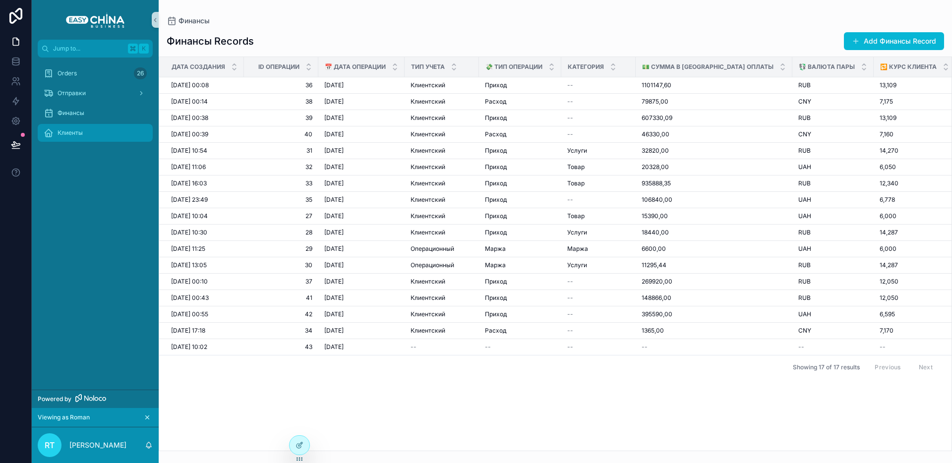
click at [88, 127] on div "Клиенты" at bounding box center [95, 133] width 103 height 16
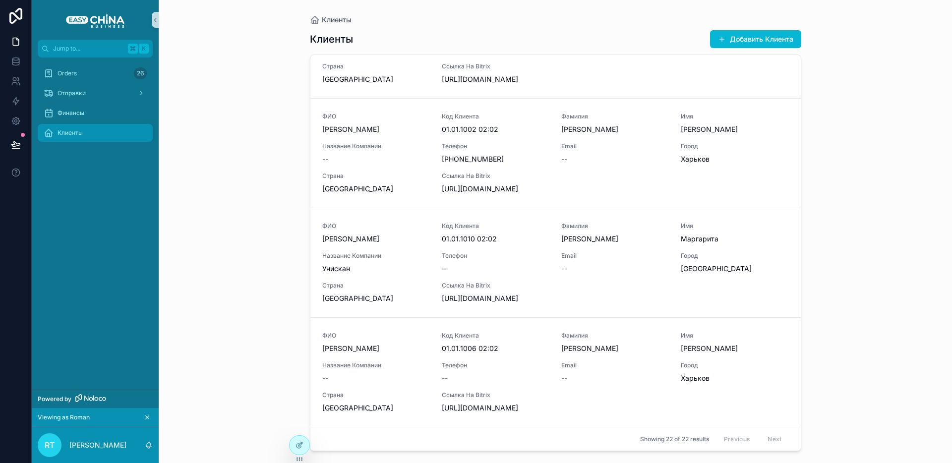
scroll to position [2256, 0]
click at [295, 444] on icon at bounding box center [299, 445] width 8 height 8
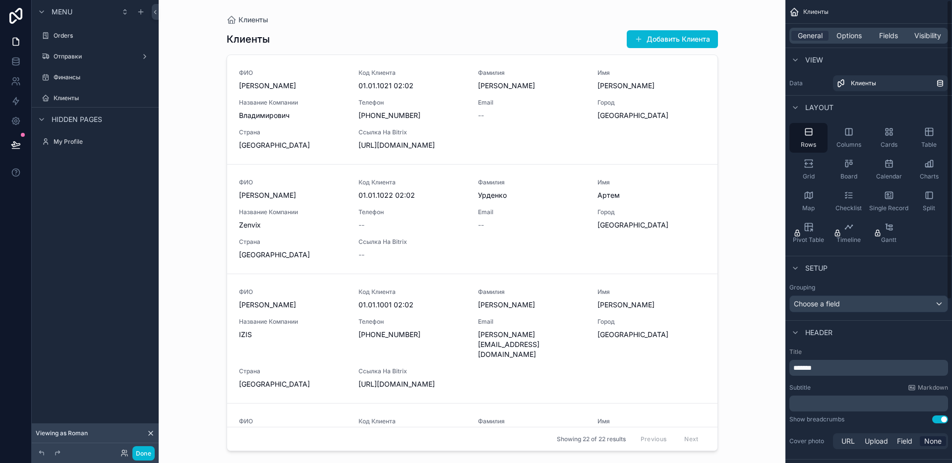
click at [757, 167] on div "Клиенты Клиенты Добавить Клиента ФИО Серотюк Иван Код Клиента 01.01.1021 02:02 …" at bounding box center [472, 231] width 627 height 463
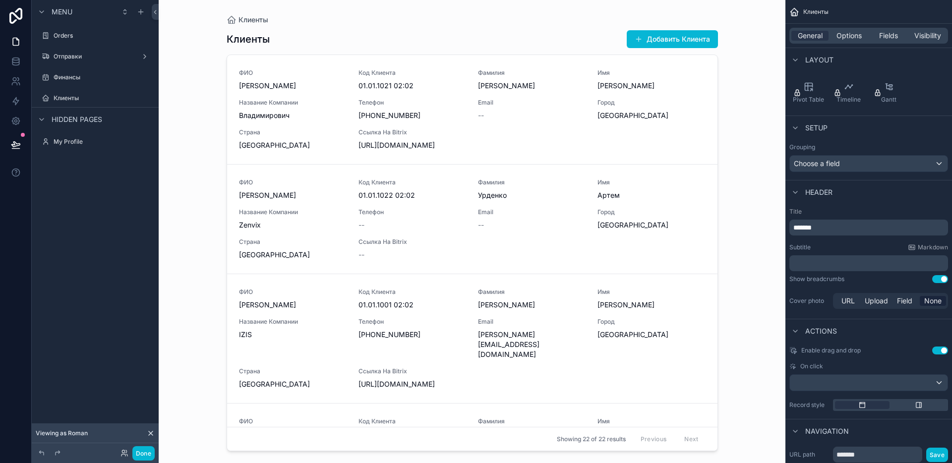
scroll to position [0, 0]
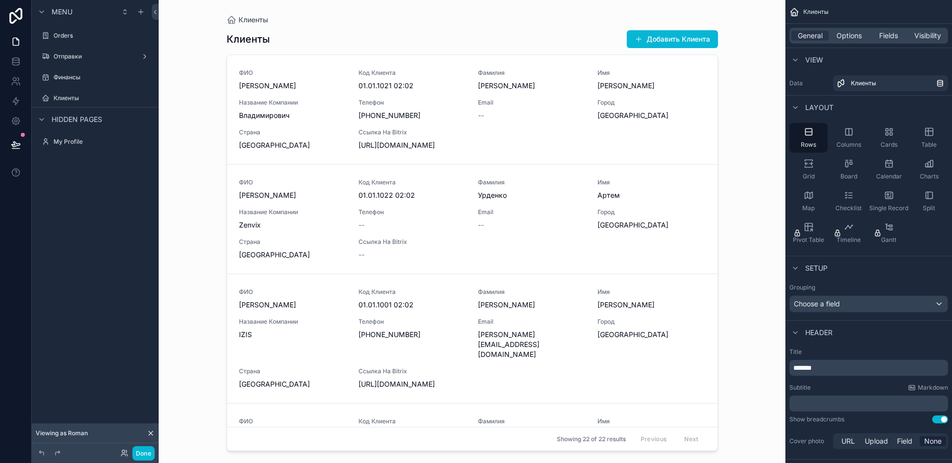
click at [277, 87] on div "scrollable content" at bounding box center [472, 225] width 507 height 451
click at [295, 90] on span "[PERSON_NAME] [PERSON_NAME]" at bounding box center [293, 86] width 108 height 10
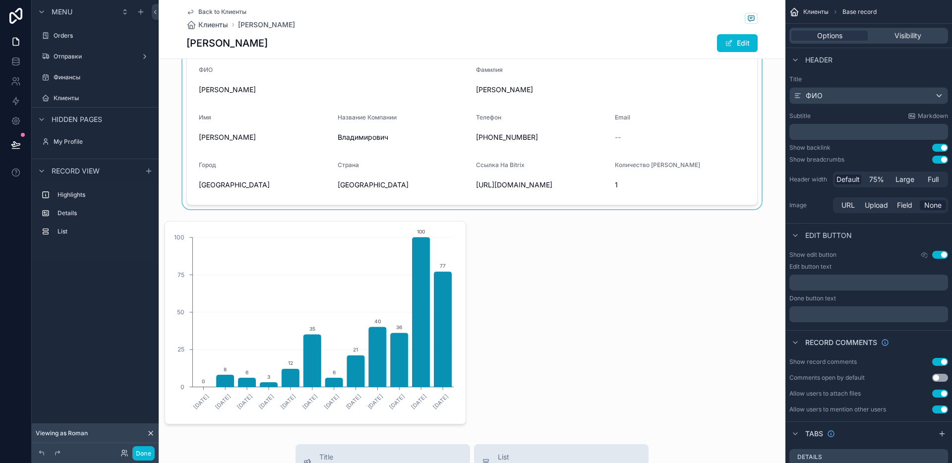
scroll to position [87, 0]
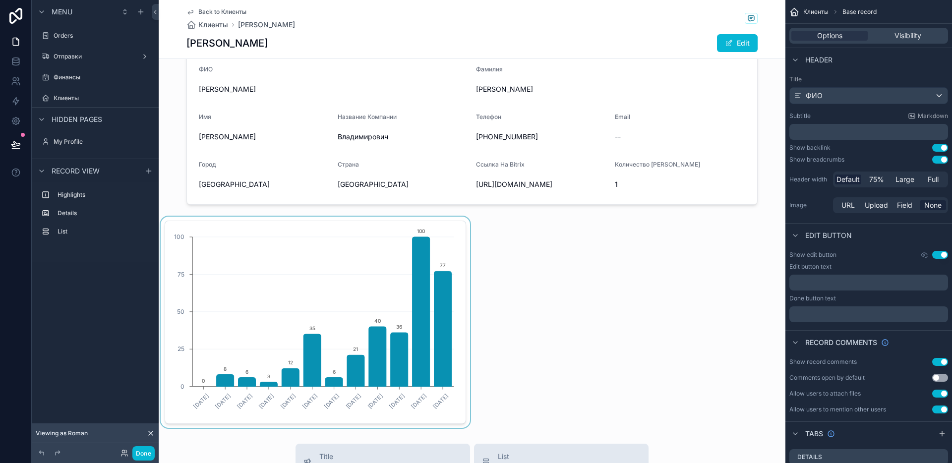
click at [418, 275] on div "scrollable content" at bounding box center [315, 322] width 313 height 211
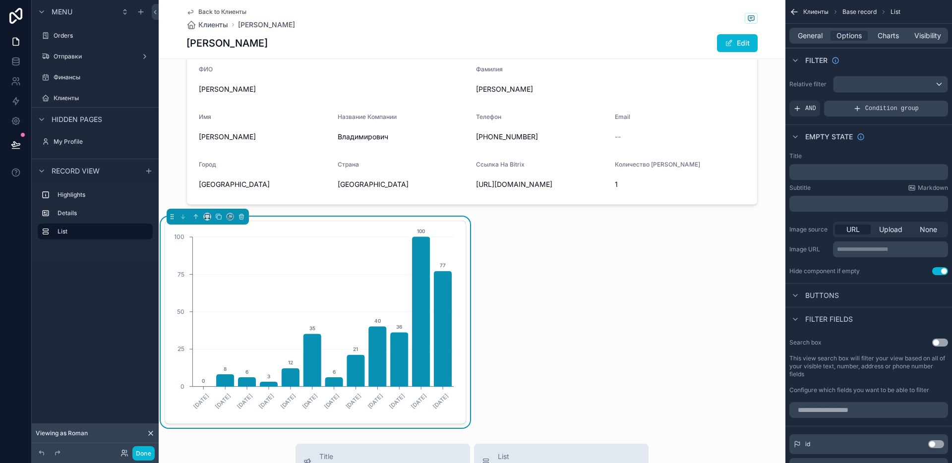
click at [871, 111] on span "Condition group" at bounding box center [892, 109] width 54 height 8
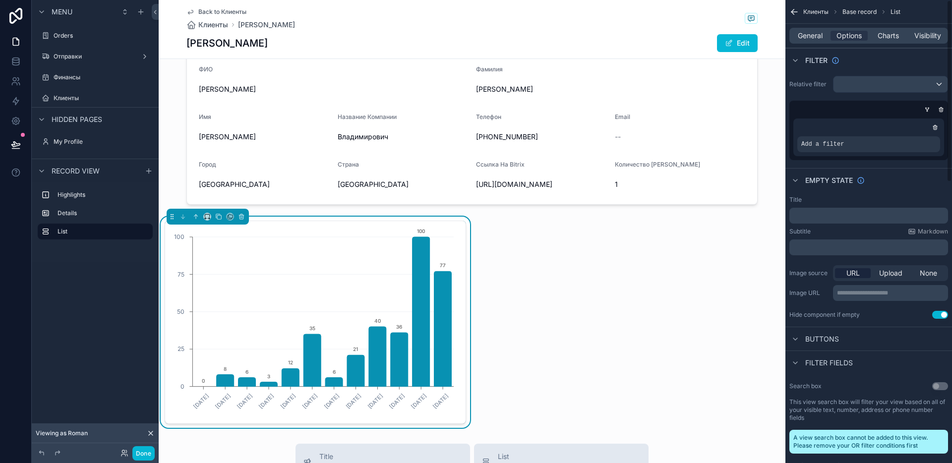
click at [935, 126] on icon "scrollable content" at bounding box center [935, 126] width 4 height 0
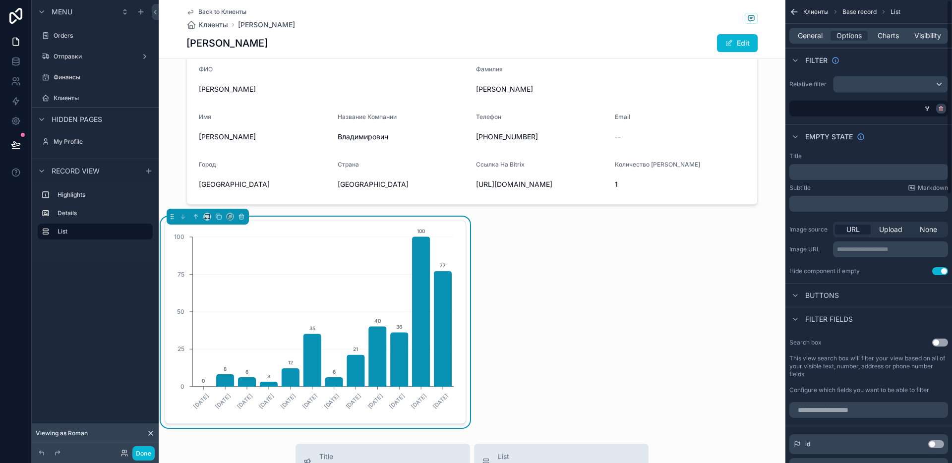
click at [938, 108] on icon "scrollable content" at bounding box center [941, 109] width 6 height 6
click at [810, 106] on span "AND" at bounding box center [810, 109] width 11 height 8
click at [822, 116] on div "Relative filter Add a filter" at bounding box center [868, 96] width 167 height 49
click at [821, 110] on span "Add a filter" at bounding box center [814, 109] width 43 height 8
click at [927, 100] on div "scrollable content" at bounding box center [923, 102] width 14 height 14
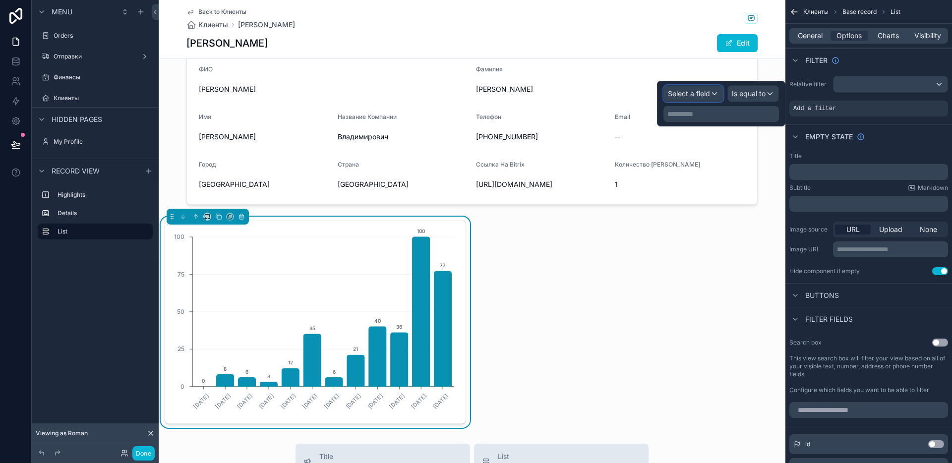
click at [707, 98] on span "Select a field" at bounding box center [689, 94] width 42 height 10
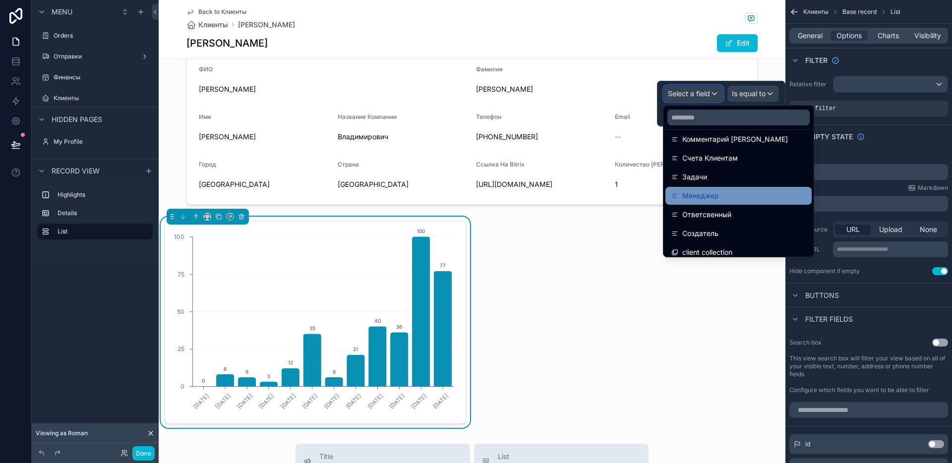
scroll to position [391, 0]
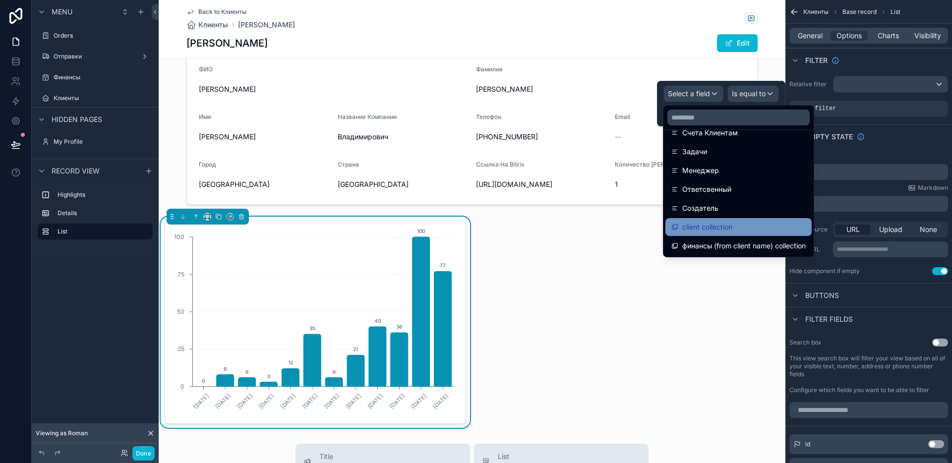
click at [739, 229] on div "client collection" at bounding box center [738, 227] width 134 height 12
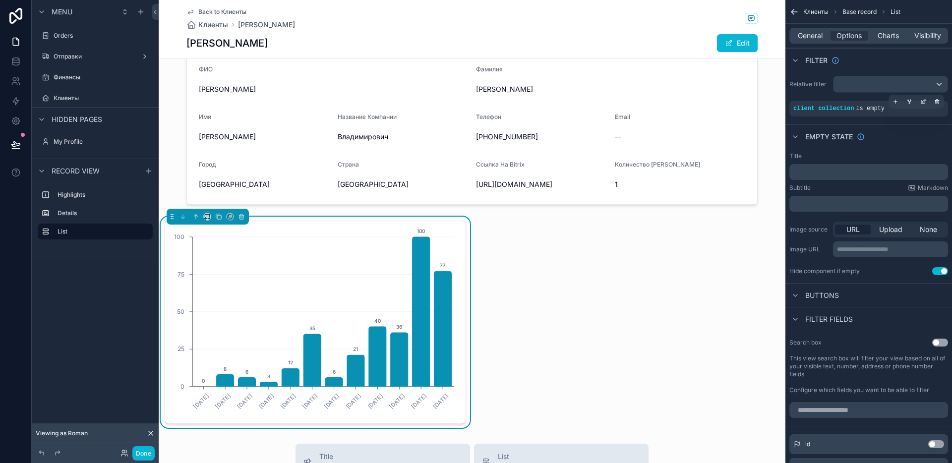
click at [871, 112] on div "client collection is empty" at bounding box center [868, 109] width 151 height 8
click at [920, 101] on icon "scrollable content" at bounding box center [923, 102] width 6 height 6
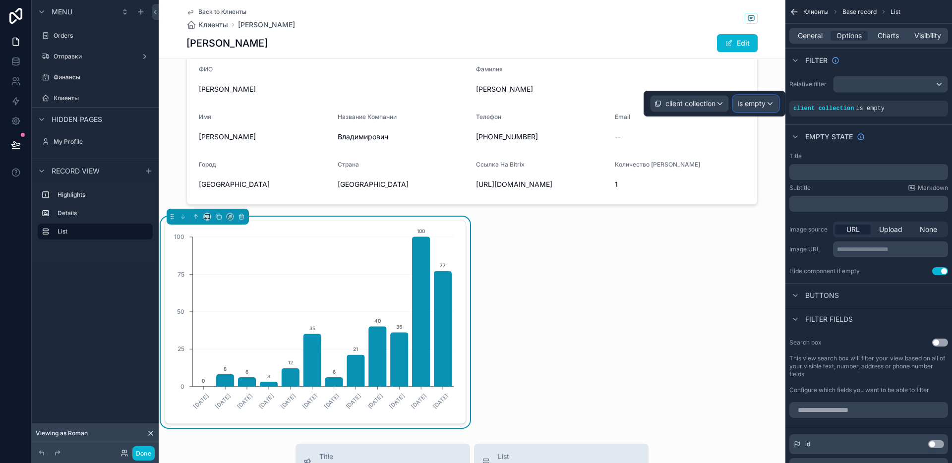
click at [758, 111] on div "Is empty" at bounding box center [755, 104] width 45 height 16
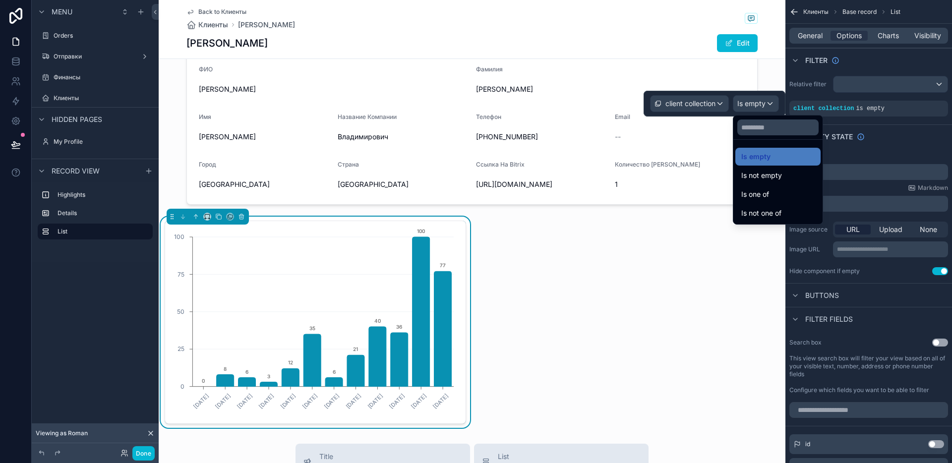
click at [756, 108] on div at bounding box center [715, 104] width 142 height 26
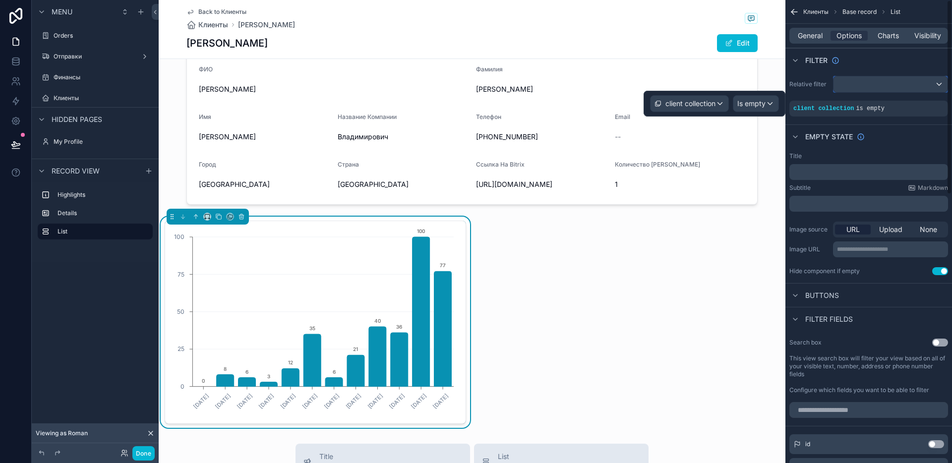
click at [850, 86] on div "scrollable content" at bounding box center [890, 84] width 114 height 16
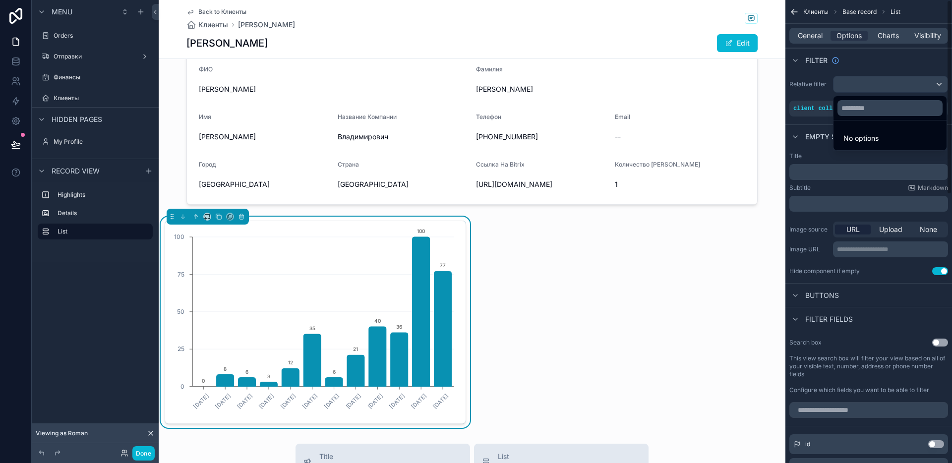
click at [818, 92] on div "scrollable content" at bounding box center [476, 231] width 952 height 463
click at [803, 85] on label "Relative filter" at bounding box center [809, 84] width 40 height 8
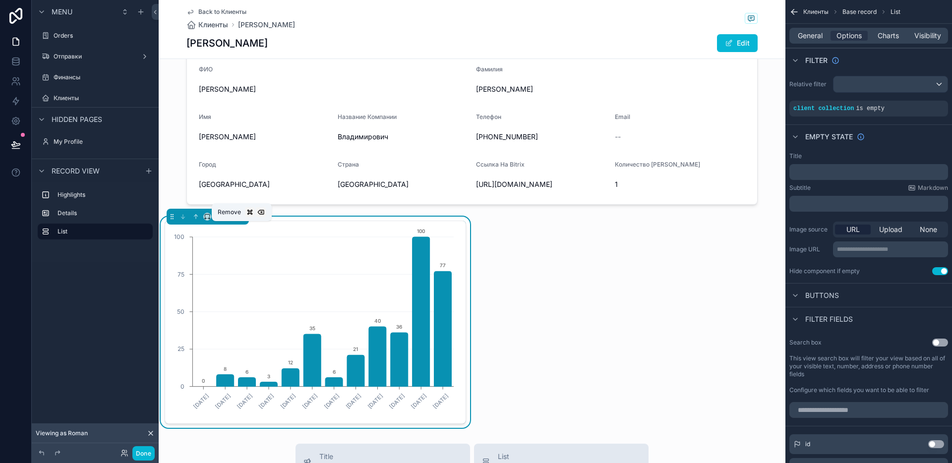
click at [240, 220] on icon "scrollable content" at bounding box center [241, 216] width 7 height 7
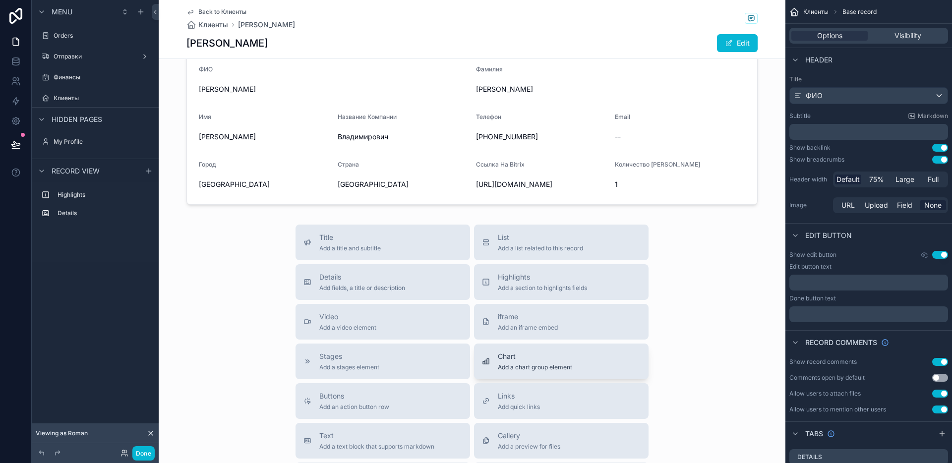
click at [505, 371] on span "Add a chart group element" at bounding box center [535, 367] width 74 height 8
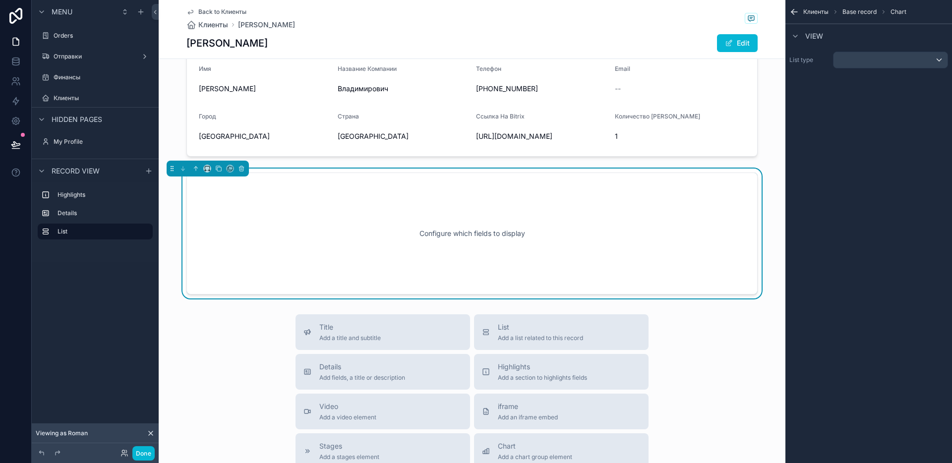
scroll to position [147, 0]
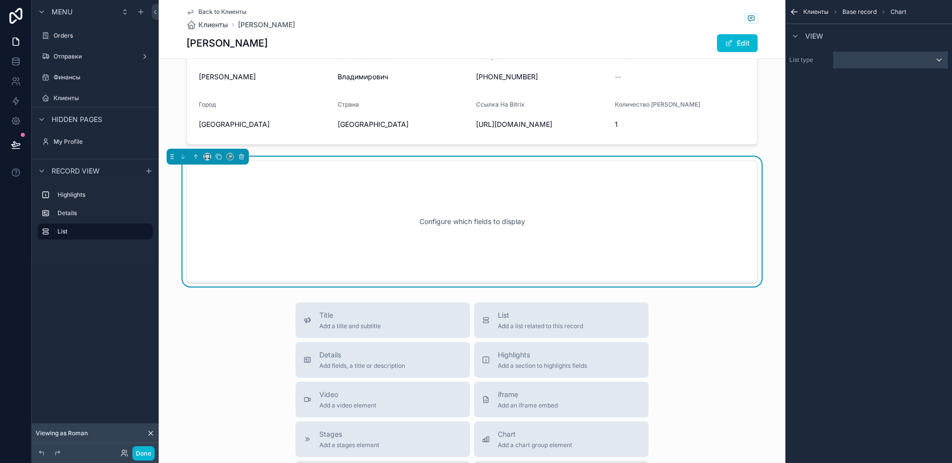
click at [849, 65] on div "scrollable content" at bounding box center [890, 60] width 114 height 16
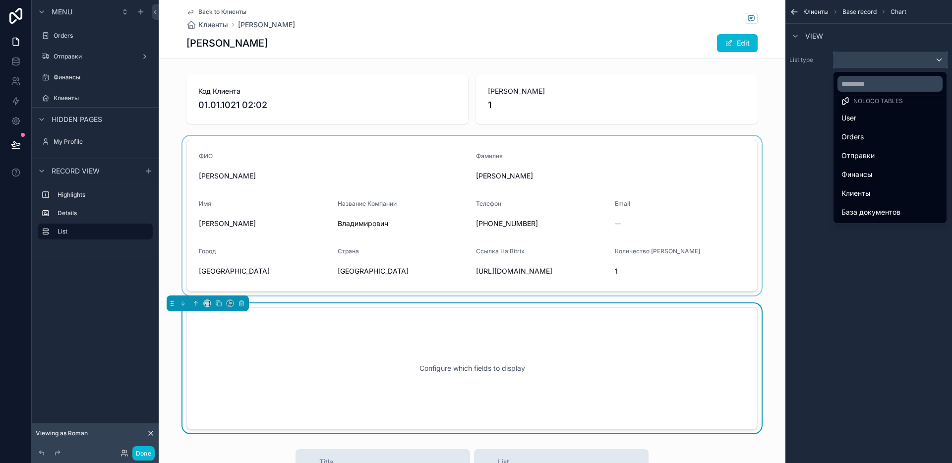
scroll to position [0, 0]
click at [89, 214] on div "scrollable content" at bounding box center [476, 231] width 952 height 463
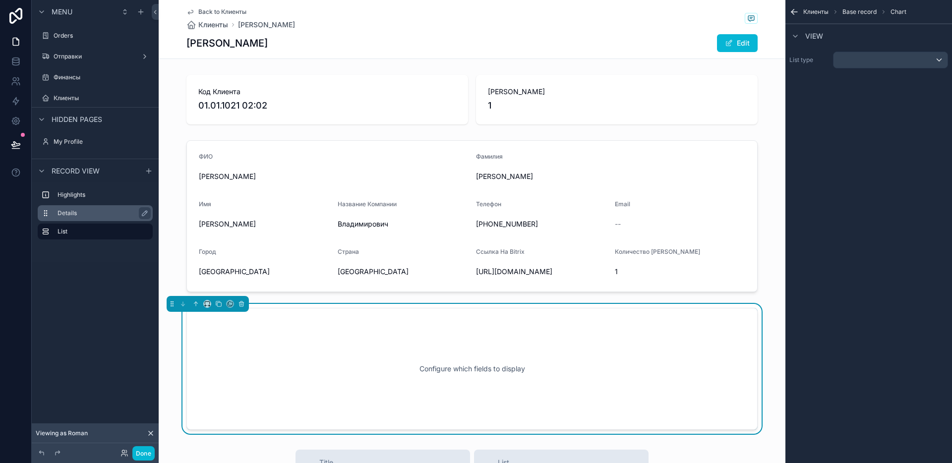
click at [65, 215] on label "Details" at bounding box center [101, 213] width 87 height 8
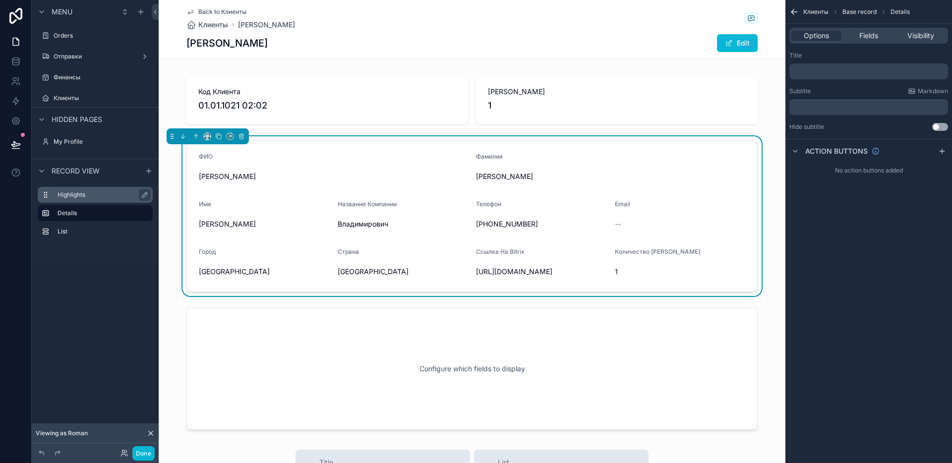
click at [65, 198] on label "Highlights" at bounding box center [101, 195] width 87 height 8
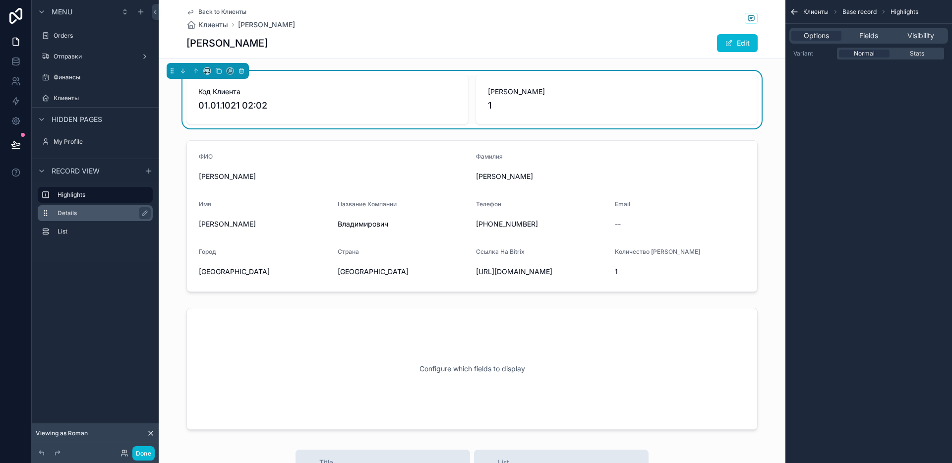
click at [72, 211] on label "Details" at bounding box center [101, 213] width 87 height 8
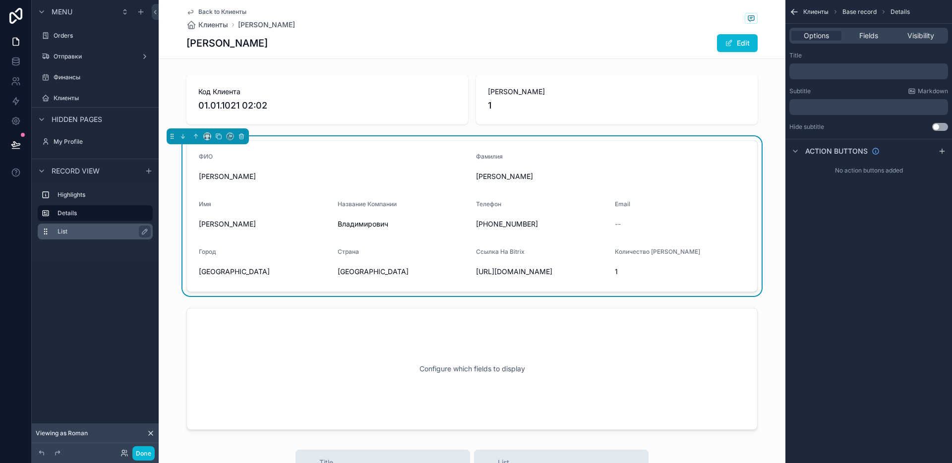
click at [74, 228] on label "List" at bounding box center [101, 232] width 87 height 8
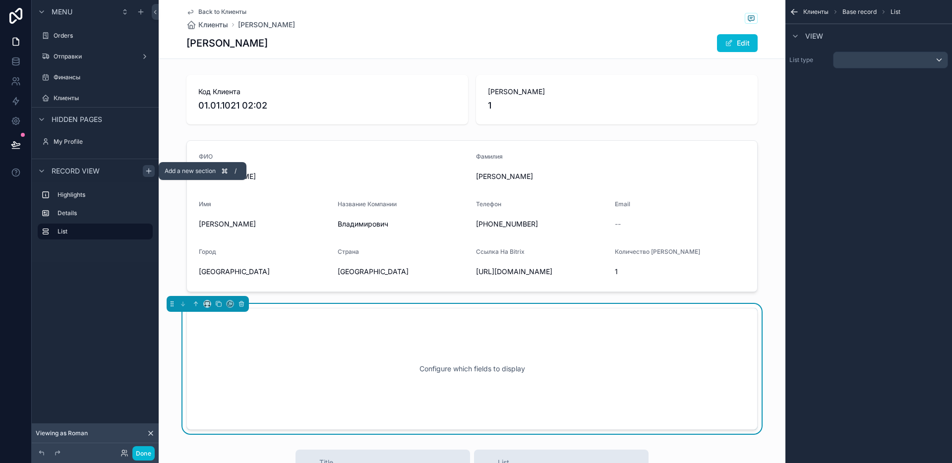
click at [146, 171] on icon "scrollable content" at bounding box center [149, 171] width 8 height 8
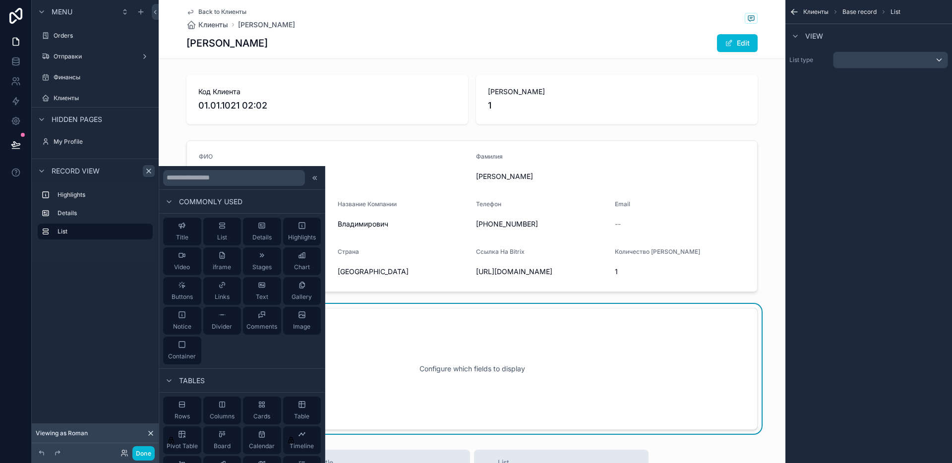
click at [87, 298] on div "Menu Orders Отправки Финансы Клиенты Hidden pages My Profile Record view Highli…" at bounding box center [95, 150] width 127 height 301
drag, startPoint x: 62, startPoint y: 94, endPoint x: 65, endPoint y: 88, distance: 6.2
click at [61, 94] on label "Клиенты" at bounding box center [102, 98] width 97 height 8
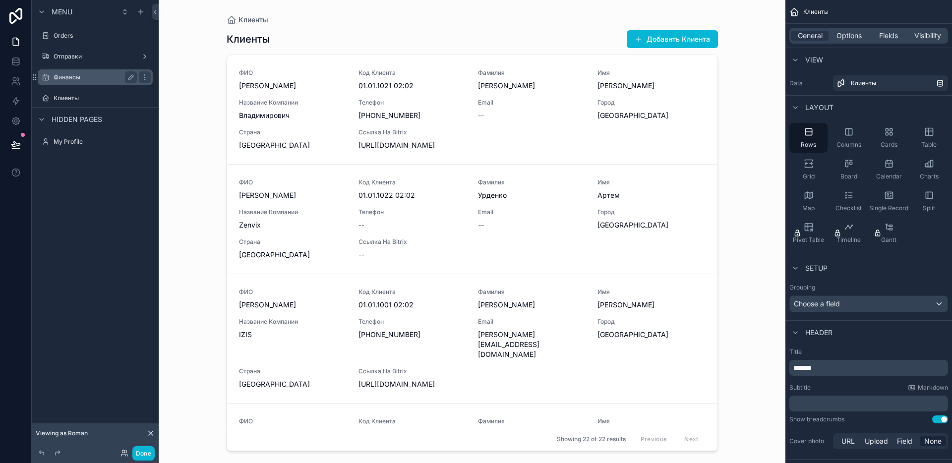
click at [64, 82] on div "Финансы" at bounding box center [95, 77] width 83 height 12
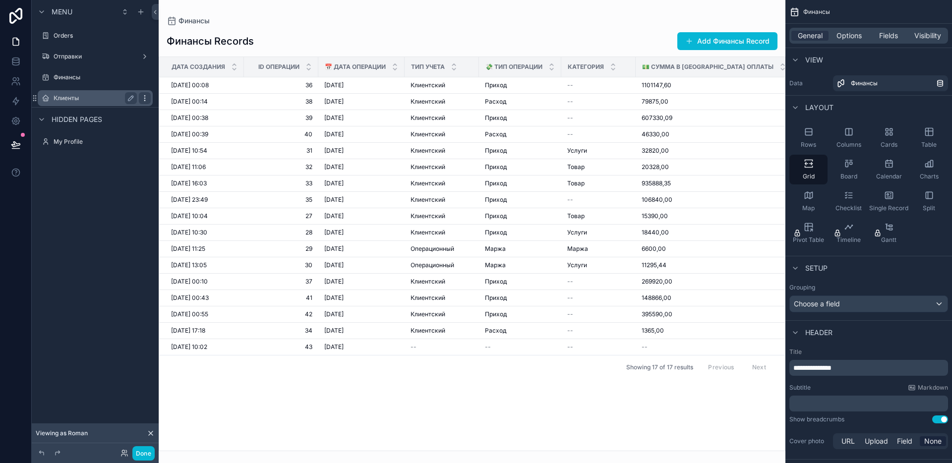
click at [147, 97] on icon "scrollable content" at bounding box center [145, 98] width 8 height 8
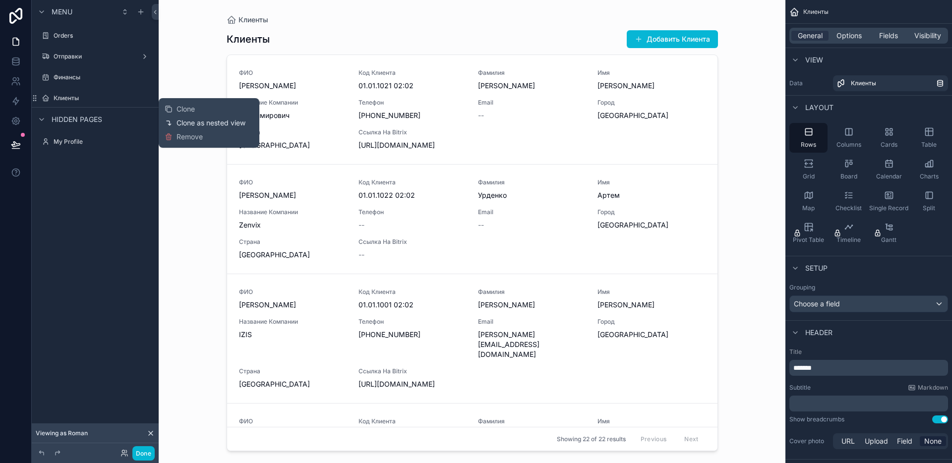
click at [177, 123] on span "Clone as nested view" at bounding box center [210, 123] width 69 height 10
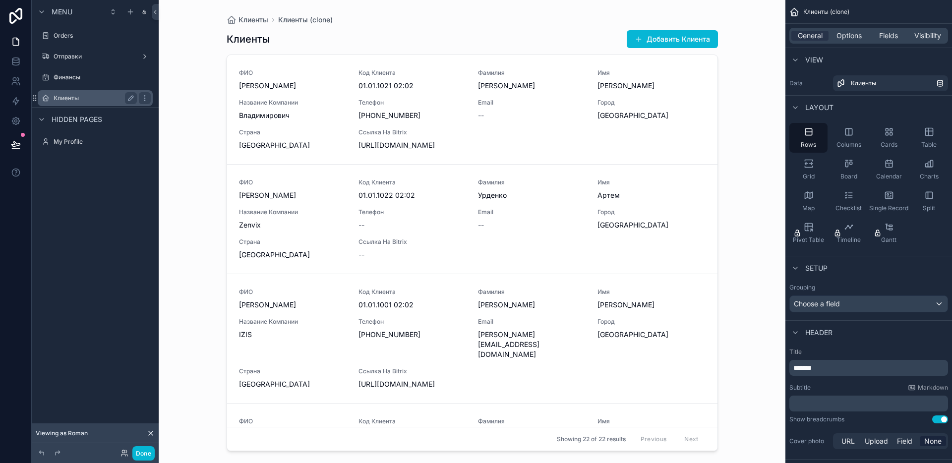
click at [107, 96] on label "Клиенты" at bounding box center [93, 98] width 79 height 8
click at [35, 99] on icon "scrollable content" at bounding box center [35, 98] width 8 height 8
click at [119, 105] on div "Клиенты" at bounding box center [95, 98] width 111 height 16
click at [108, 100] on label "Клиенты" at bounding box center [93, 98] width 79 height 8
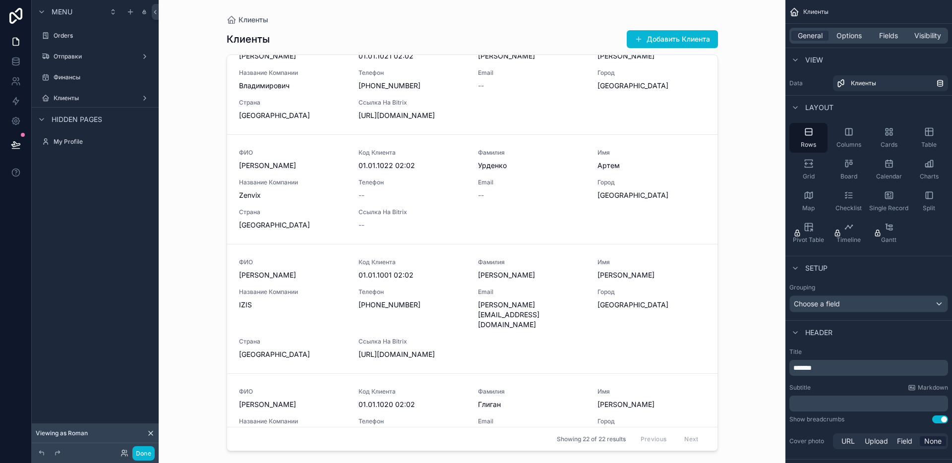
scroll to position [196, 0]
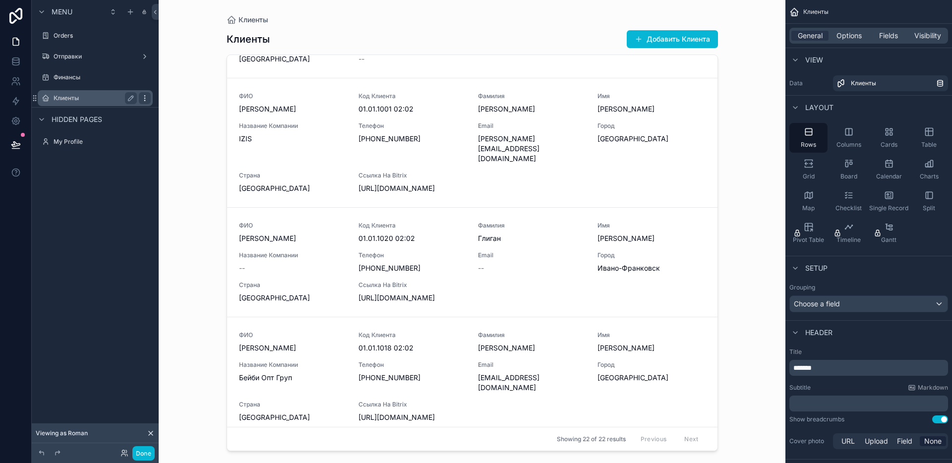
click at [148, 97] on icon "scrollable content" at bounding box center [145, 98] width 8 height 8
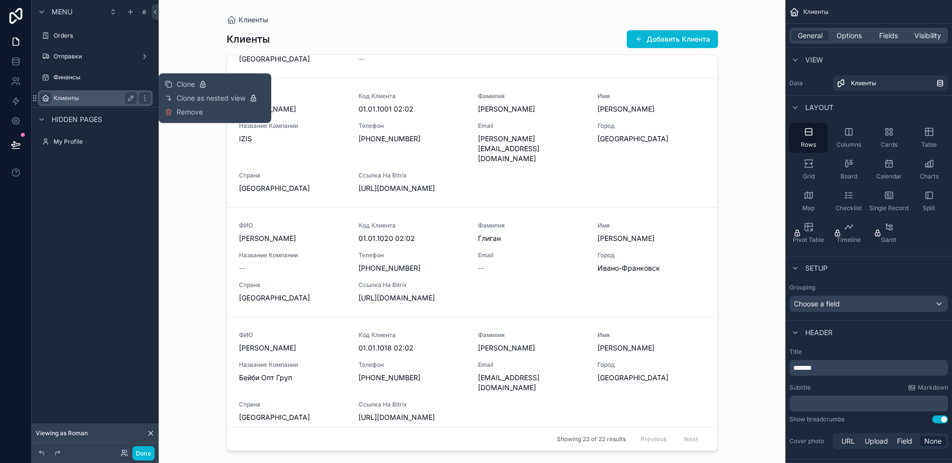
click at [48, 99] on icon "scrollable content" at bounding box center [46, 98] width 8 height 8
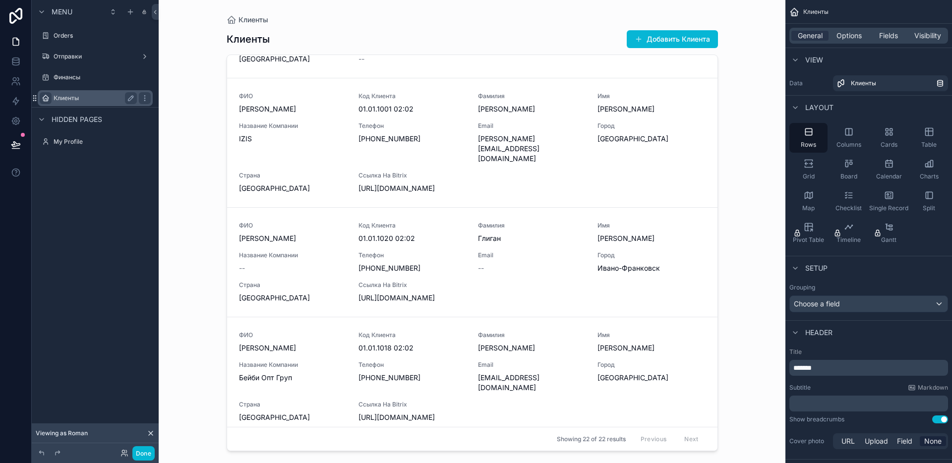
click at [35, 99] on icon "scrollable content" at bounding box center [35, 98] width 8 height 8
click at [65, 121] on span "Hidden pages" at bounding box center [77, 120] width 51 height 10
click at [70, 96] on label "Клиенты" at bounding box center [93, 98] width 79 height 8
click at [144, 450] on button "Done" at bounding box center [143, 453] width 22 height 14
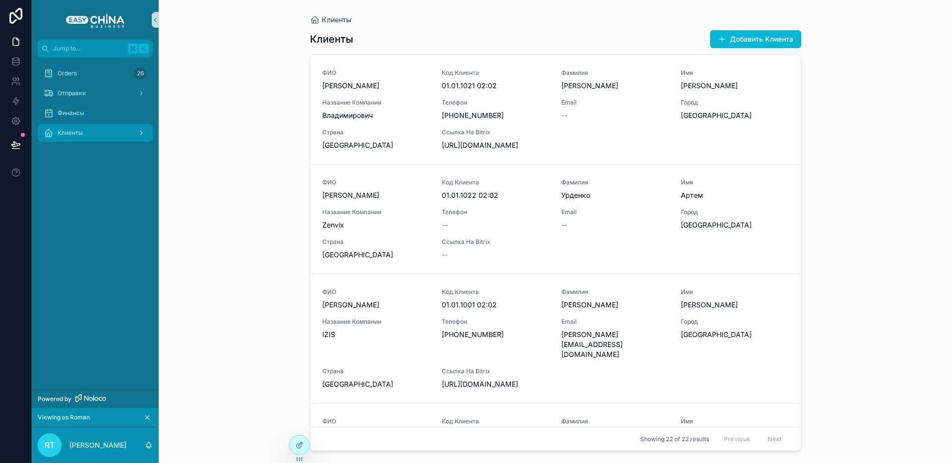
click at [145, 136] on div "scrollable content" at bounding box center [140, 133] width 13 height 16
click at [136, 136] on div "scrollable content" at bounding box center [140, 133] width 13 height 16
click at [145, 128] on div "scrollable content" at bounding box center [140, 133] width 13 height 16
click at [142, 130] on icon "scrollable content" at bounding box center [141, 132] width 7 height 7
click at [110, 137] on div "Клиенты" at bounding box center [95, 133] width 103 height 16
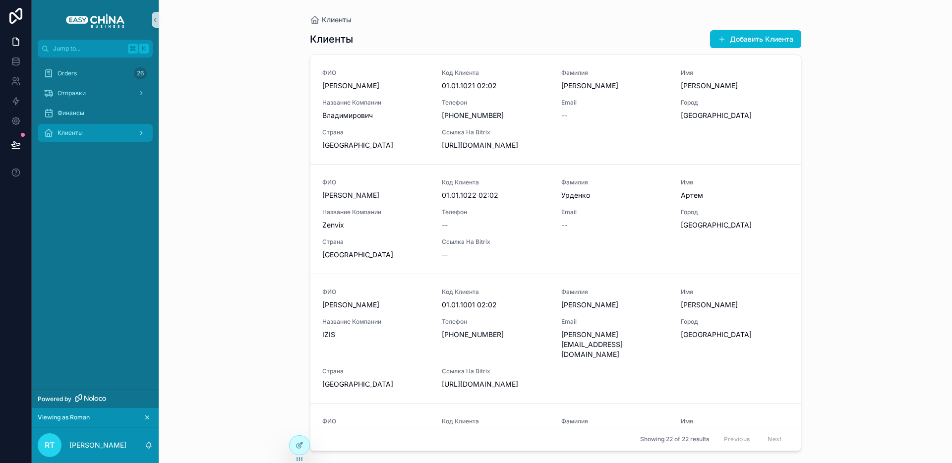
click at [141, 131] on icon "scrollable content" at bounding box center [141, 132] width 7 height 7
click at [300, 447] on icon at bounding box center [298, 446] width 4 height 4
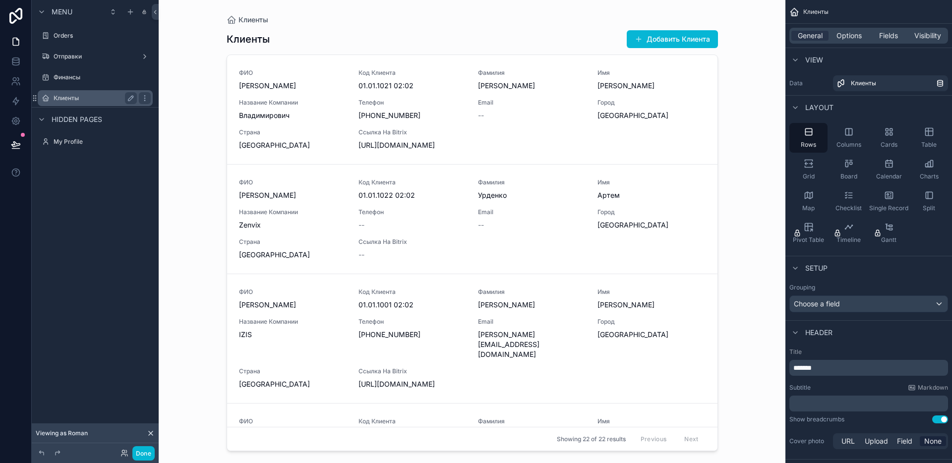
click at [117, 98] on label "Клиенты" at bounding box center [93, 98] width 79 height 8
click at [125, 452] on icon at bounding box center [124, 453] width 8 height 8
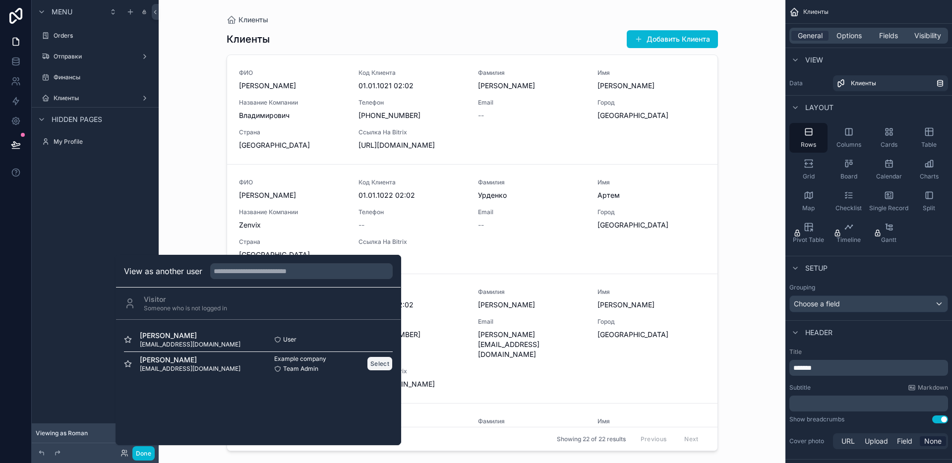
click at [389, 363] on button "Select" at bounding box center [380, 363] width 26 height 14
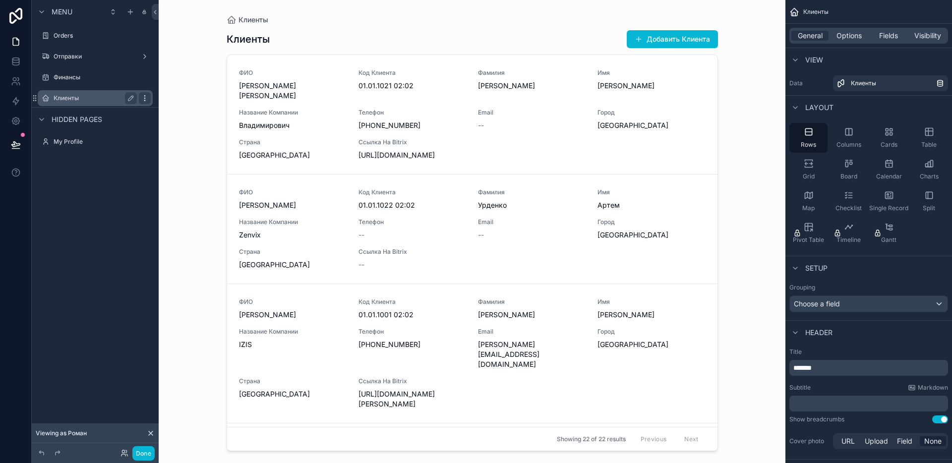
click at [141, 97] on icon "scrollable content" at bounding box center [145, 98] width 8 height 8
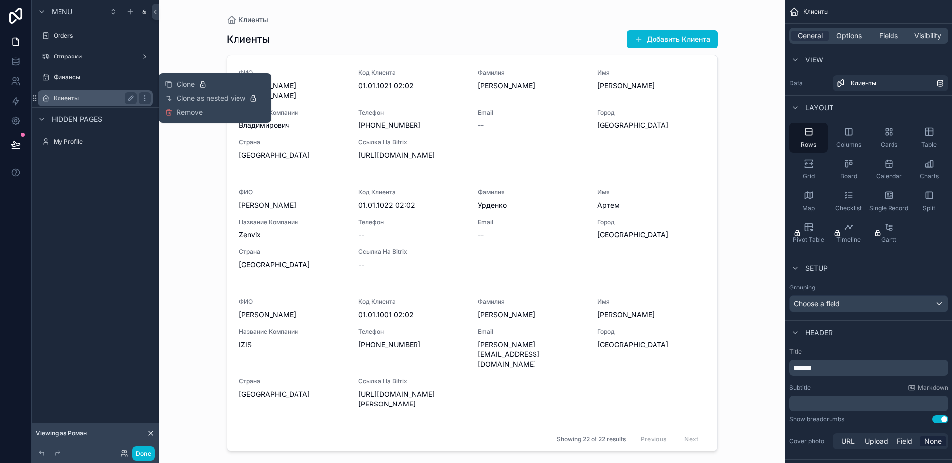
click at [102, 100] on label "Клиенты" at bounding box center [93, 98] width 79 height 8
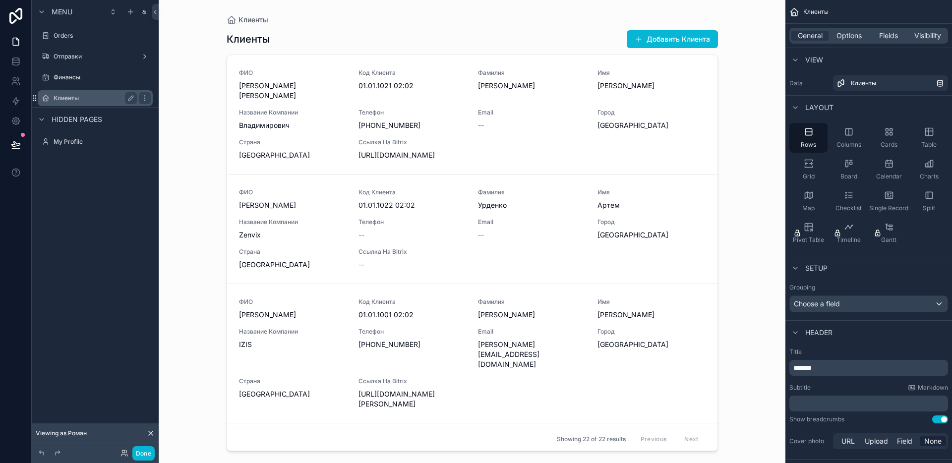
click at [35, 96] on icon "scrollable content" at bounding box center [35, 98] width 8 height 8
click at [848, 136] on icon "scrollable content" at bounding box center [849, 132] width 10 height 10
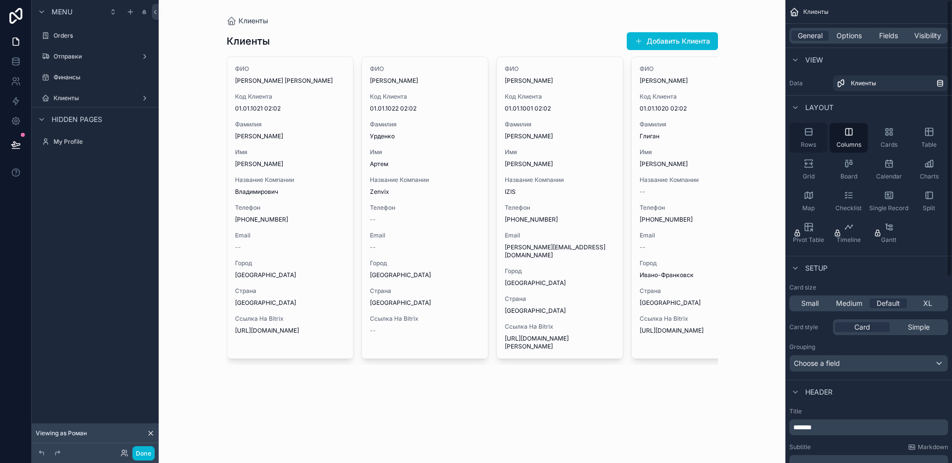
click at [810, 134] on icon "scrollable content" at bounding box center [809, 132] width 10 height 10
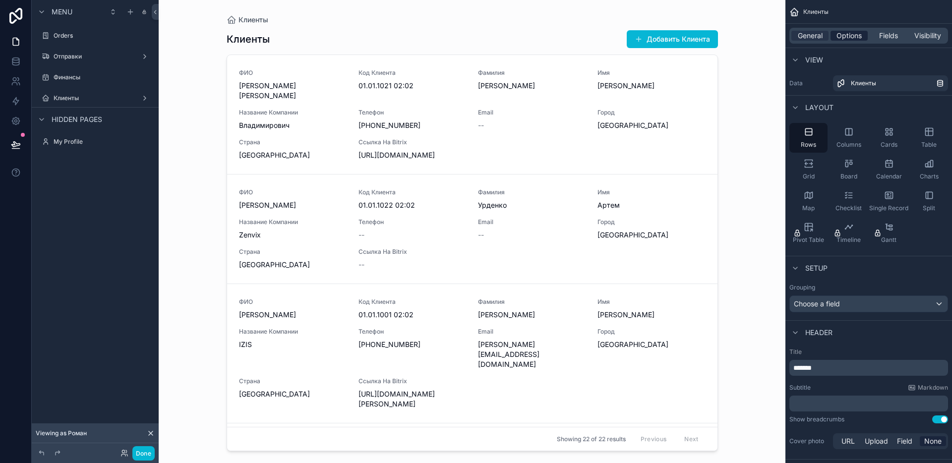
click at [845, 38] on span "Options" at bounding box center [848, 36] width 25 height 10
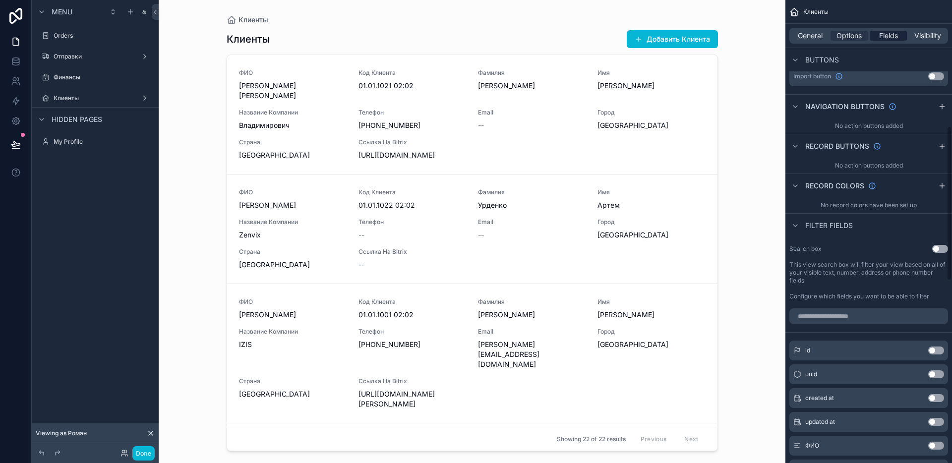
click at [890, 39] on span "Fields" at bounding box center [888, 36] width 19 height 10
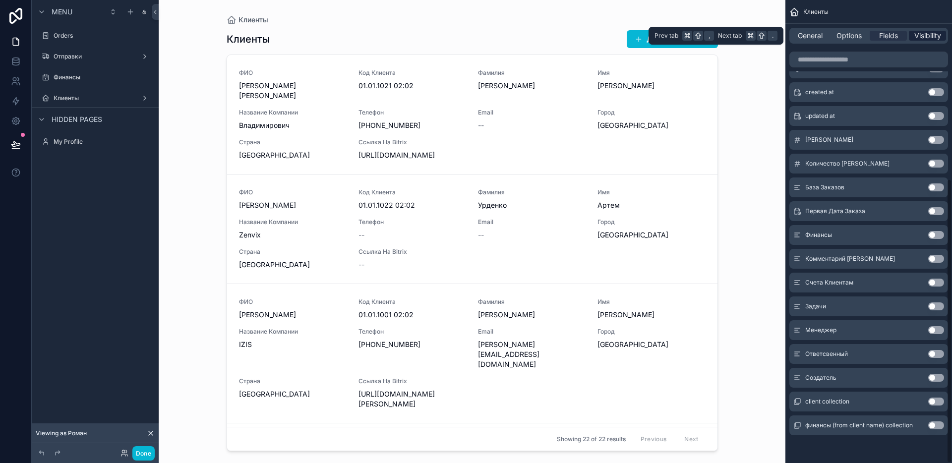
click at [928, 36] on span "Visibility" at bounding box center [927, 36] width 27 height 10
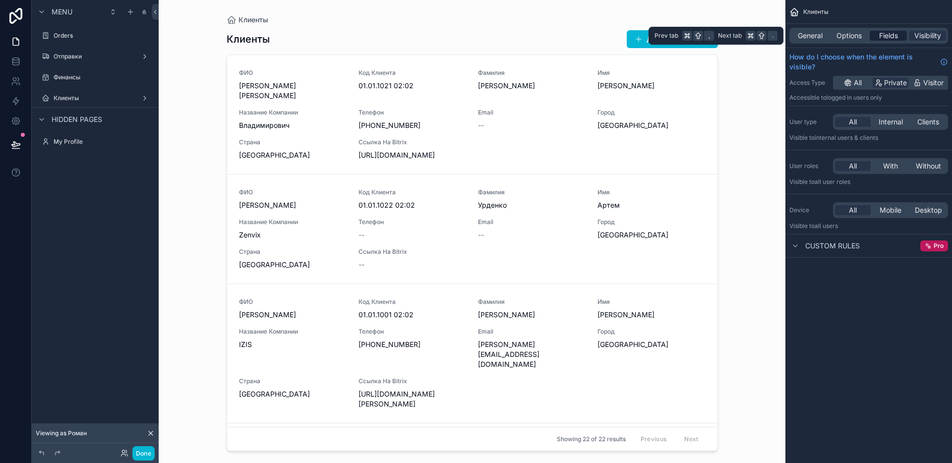
click at [891, 36] on span "Fields" at bounding box center [888, 36] width 19 height 10
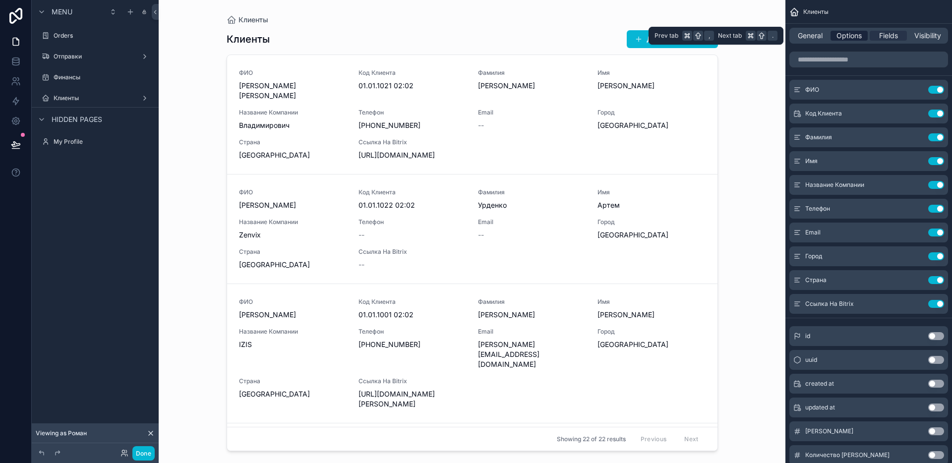
click at [865, 35] on div "Options" at bounding box center [848, 36] width 37 height 10
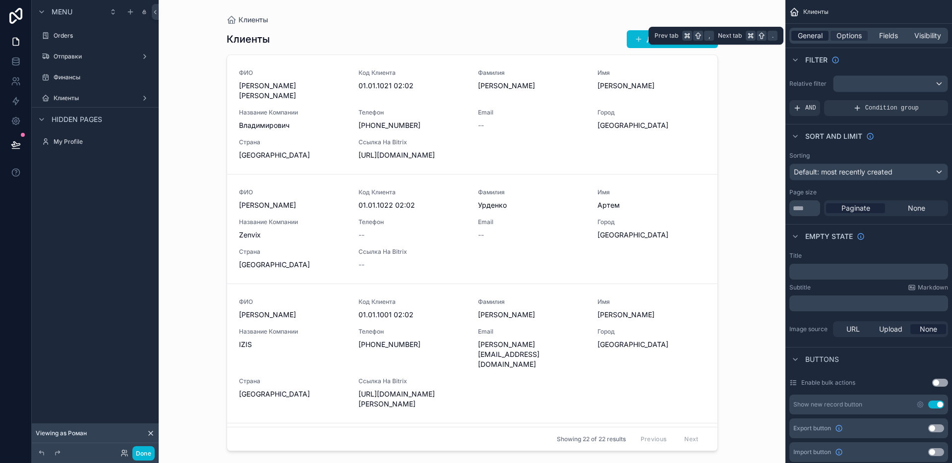
click at [818, 37] on span "General" at bounding box center [810, 36] width 25 height 10
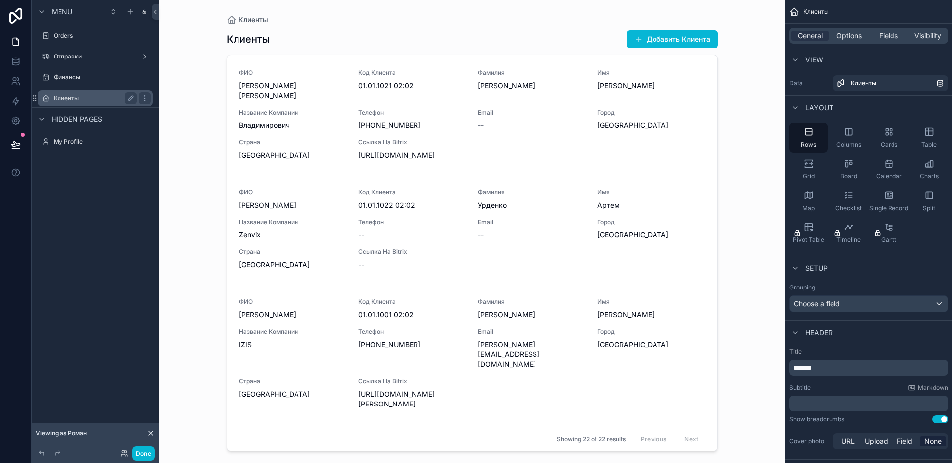
click at [137, 99] on div "scrollable content" at bounding box center [144, 98] width 14 height 16
click at [144, 99] on icon "scrollable content" at bounding box center [145, 98] width 8 height 8
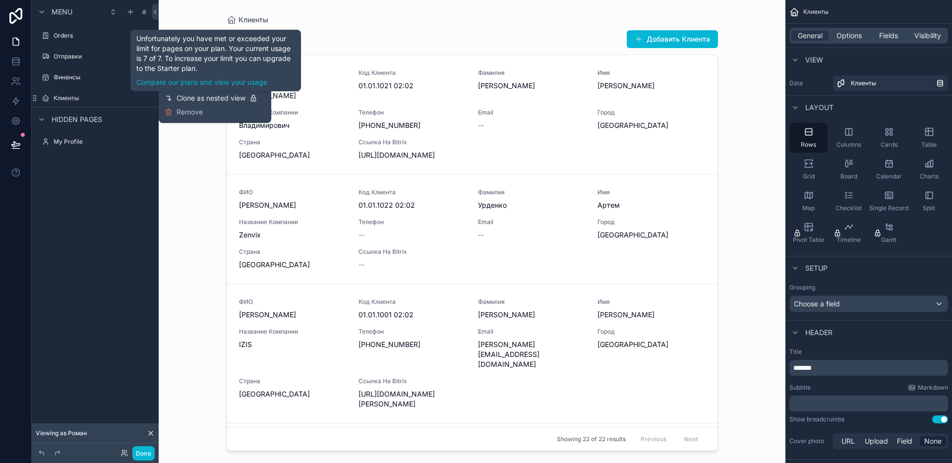
click at [190, 96] on span "Clone as nested view" at bounding box center [210, 98] width 69 height 10
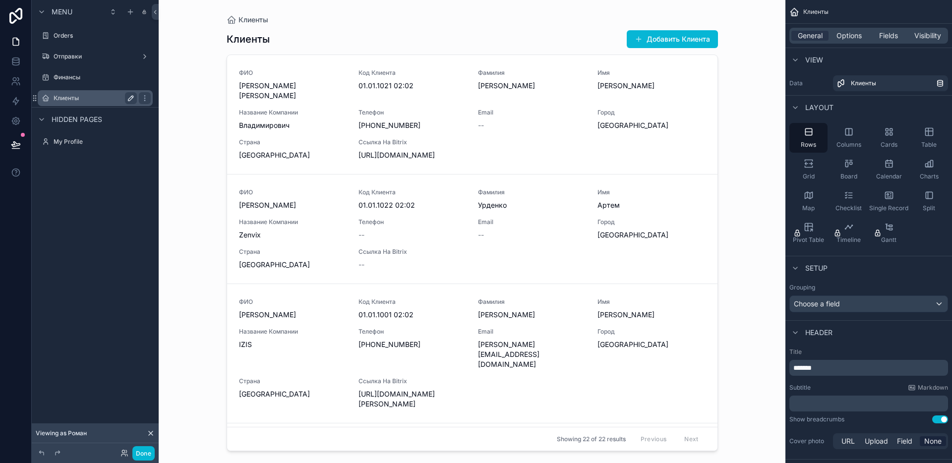
click at [127, 94] on icon "scrollable content" at bounding box center [131, 98] width 8 height 8
drag, startPoint x: 129, startPoint y: 95, endPoint x: 138, endPoint y: 96, distance: 9.0
click at [129, 95] on icon "scrollable content" at bounding box center [131, 98] width 8 height 8
click at [147, 99] on icon "scrollable content" at bounding box center [145, 98] width 8 height 8
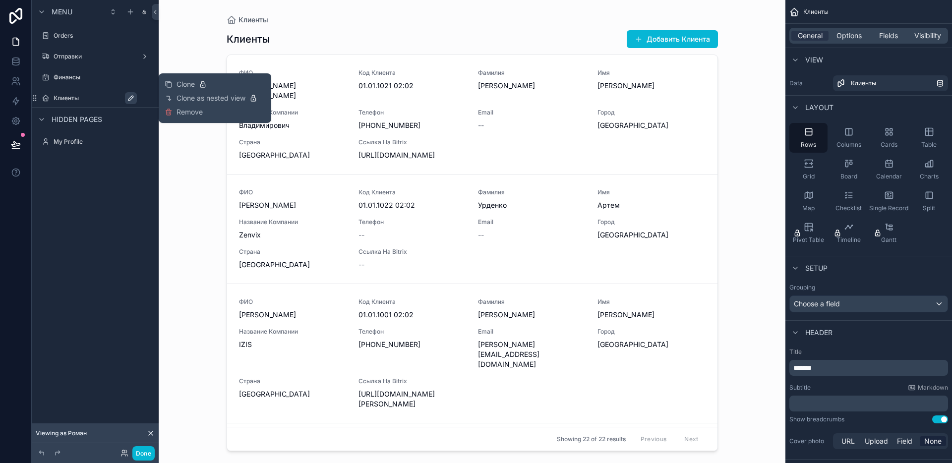
click at [232, 139] on div "scrollable content" at bounding box center [472, 225] width 507 height 451
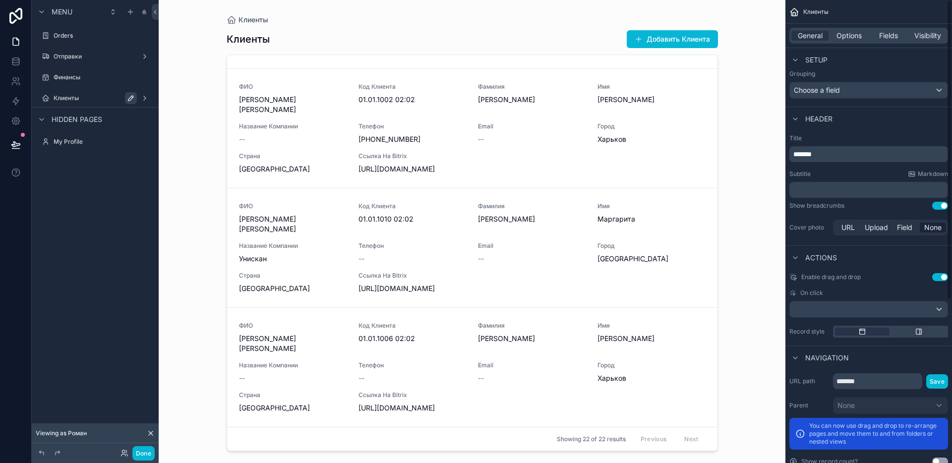
scroll to position [252, 0]
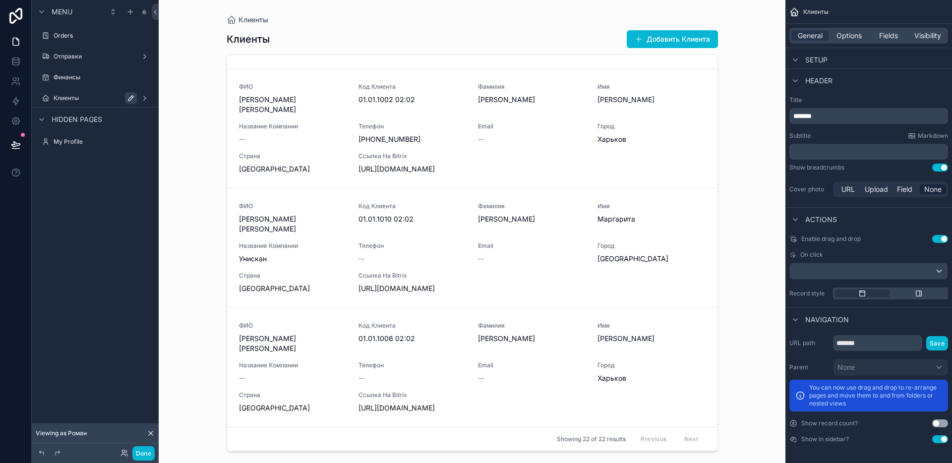
click at [812, 116] on span "*******" at bounding box center [802, 116] width 18 height 7
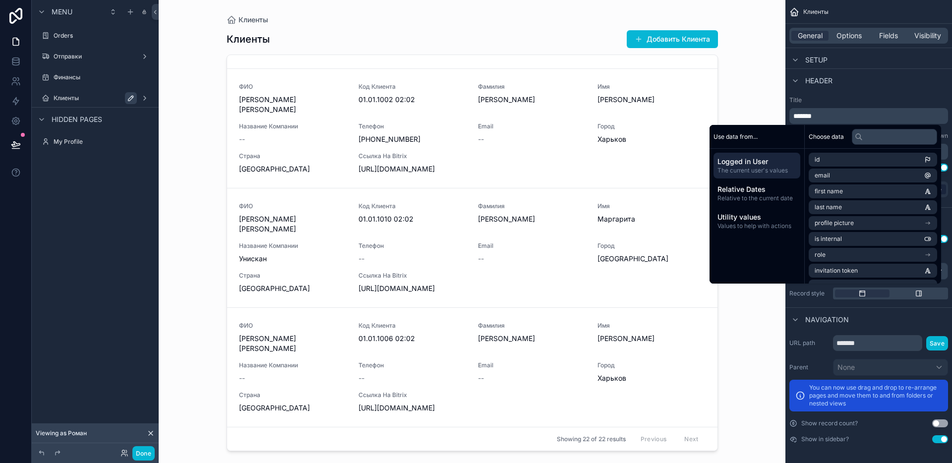
click at [847, 98] on label "Title" at bounding box center [868, 100] width 159 height 8
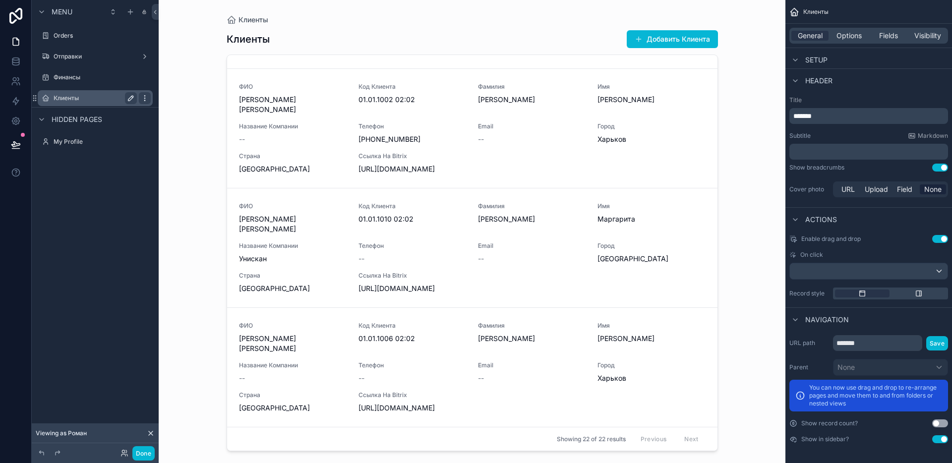
click at [142, 98] on icon "scrollable content" at bounding box center [145, 98] width 8 height 8
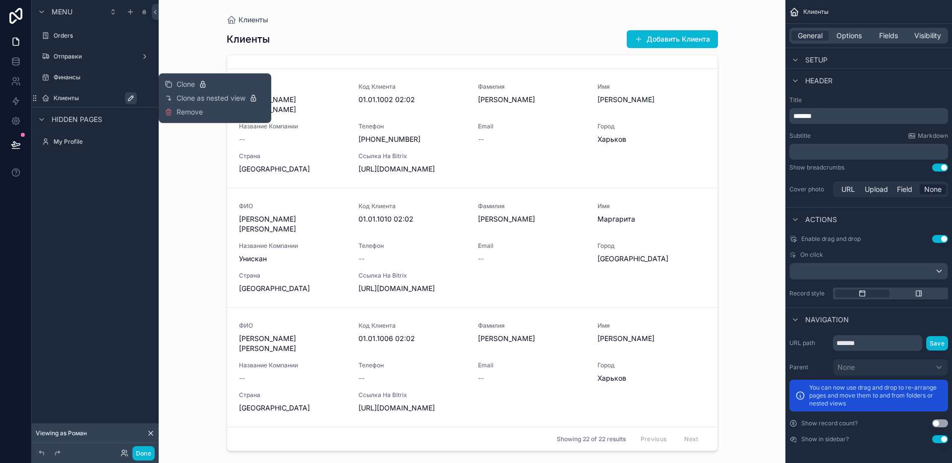
click at [150, 433] on icon at bounding box center [151, 433] width 4 height 4
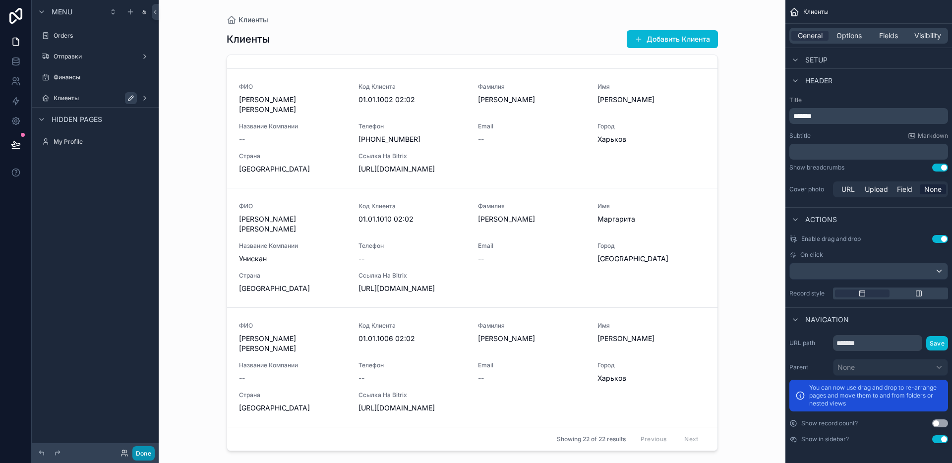
click at [145, 457] on button "Done" at bounding box center [143, 453] width 22 height 14
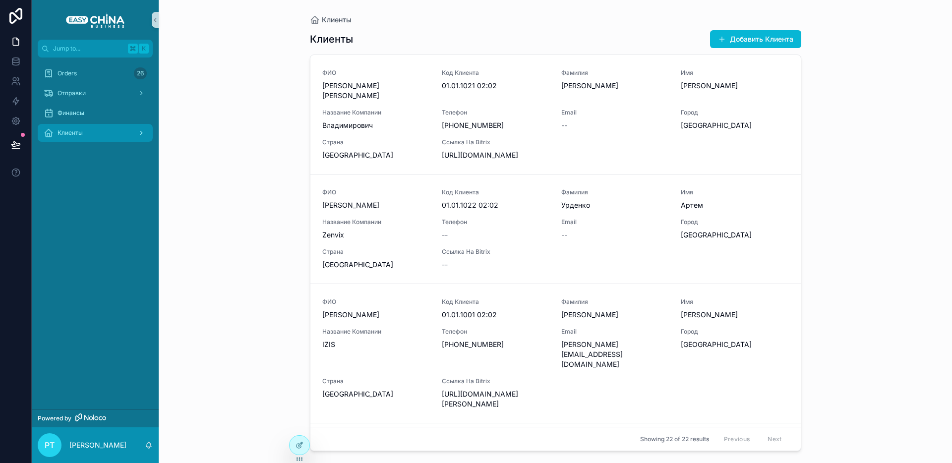
click at [139, 137] on div "scrollable content" at bounding box center [140, 133] width 13 height 16
click at [139, 131] on icon "scrollable content" at bounding box center [141, 132] width 7 height 7
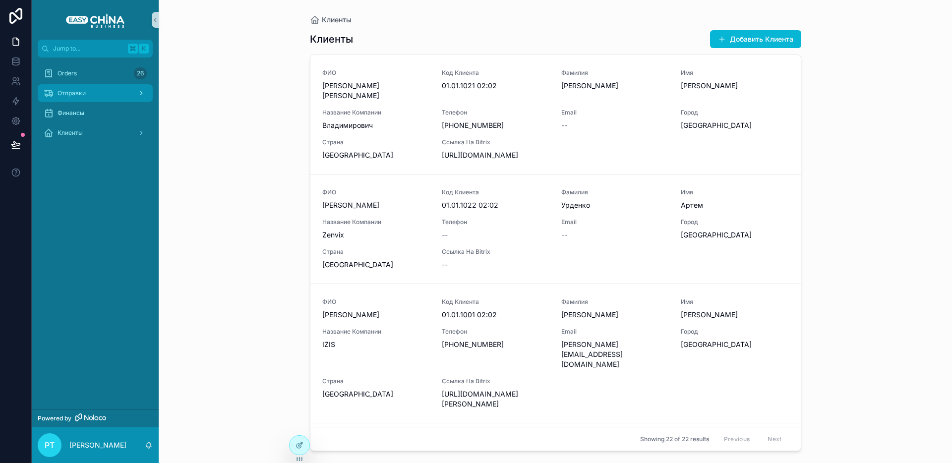
click at [95, 98] on div "Отправки" at bounding box center [95, 93] width 103 height 16
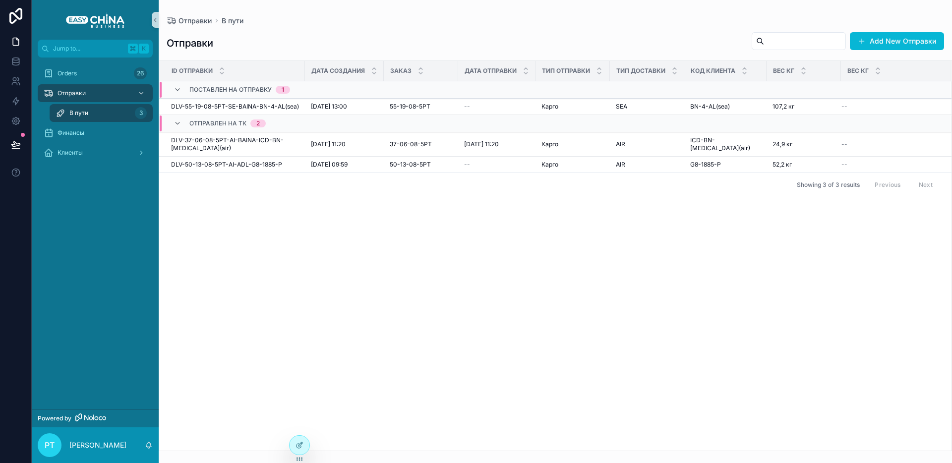
click at [78, 143] on div "Клиенты" at bounding box center [95, 153] width 127 height 20
click at [74, 136] on span "Финансы" at bounding box center [71, 133] width 27 height 8
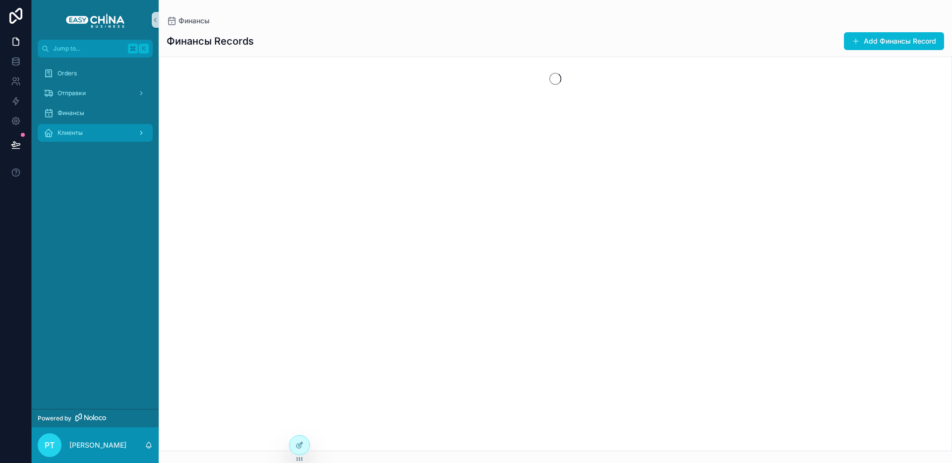
click at [135, 134] on div "scrollable content" at bounding box center [140, 133] width 13 height 16
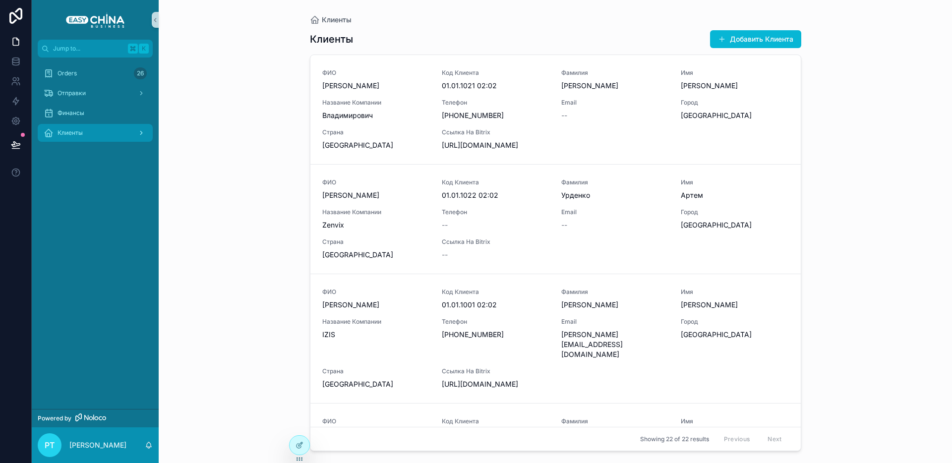
click at [140, 133] on icon "scrollable content" at bounding box center [141, 132] width 7 height 7
click at [86, 134] on div "Клиенты" at bounding box center [95, 133] width 103 height 16
click at [67, 135] on span "Клиенты" at bounding box center [70, 133] width 25 height 8
click at [18, 118] on icon at bounding box center [15, 120] width 7 height 7
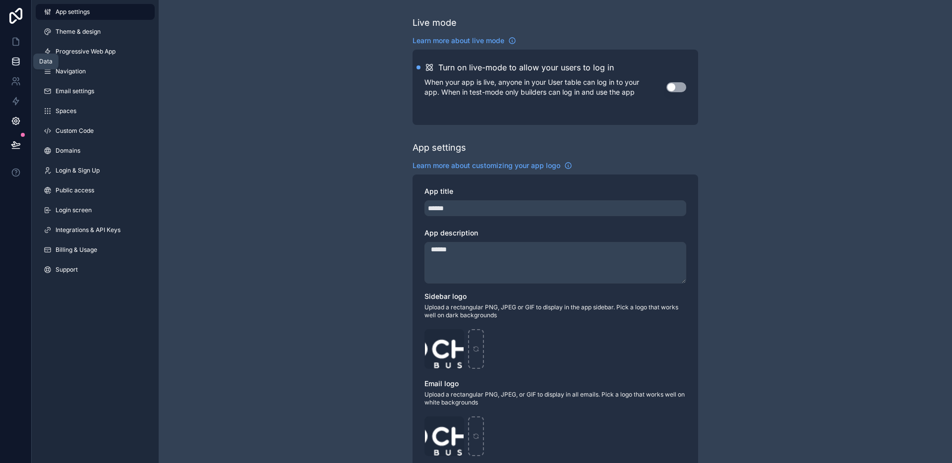
click at [17, 66] on link at bounding box center [15, 62] width 31 height 20
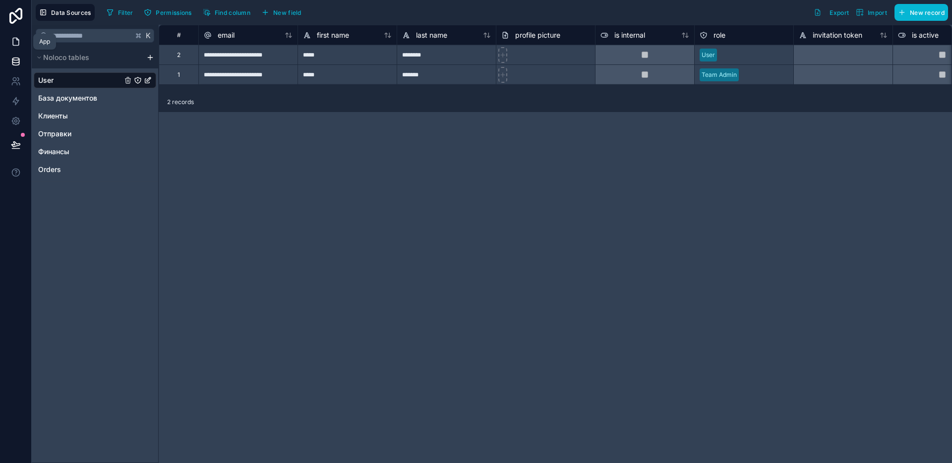
click at [16, 40] on icon at bounding box center [17, 39] width 2 height 2
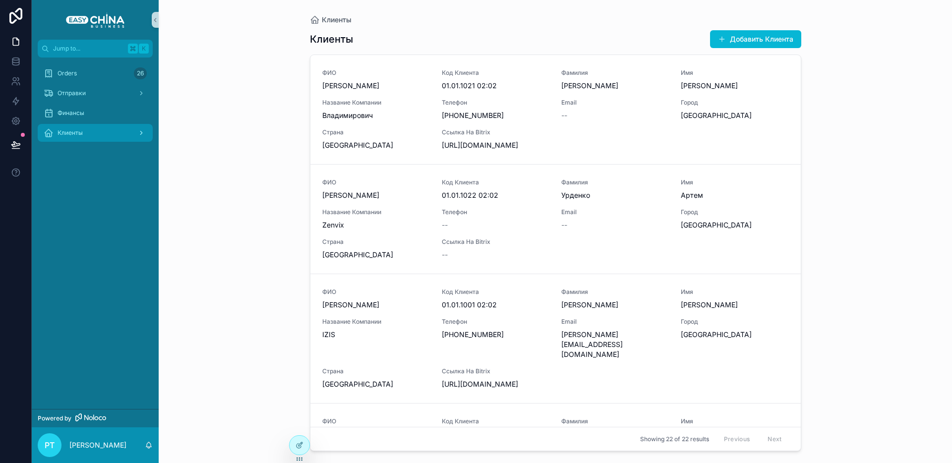
click at [77, 132] on span "Клиенты" at bounding box center [70, 133] width 25 height 8
click at [290, 445] on div at bounding box center [300, 445] width 20 height 19
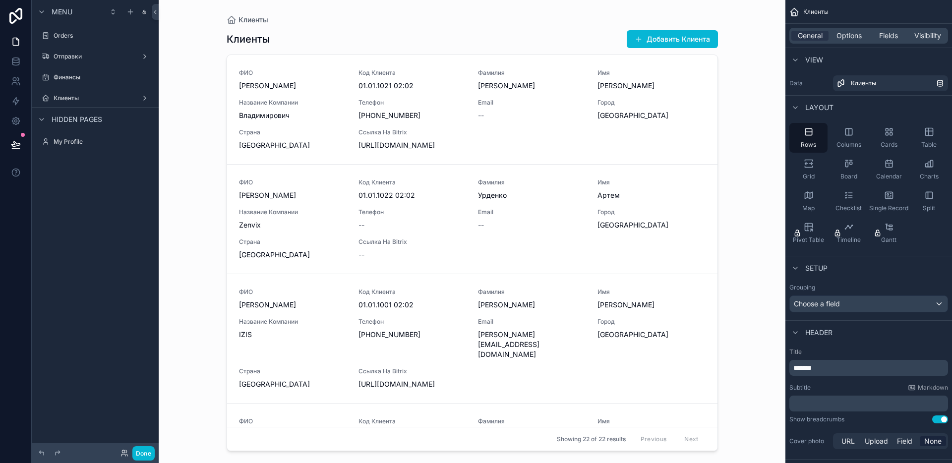
click at [78, 184] on div "Menu Orders Отправки Финансы Клиенты Hidden pages My Profile" at bounding box center [95, 225] width 127 height 451
click at [130, 117] on div "Hidden pages" at bounding box center [95, 119] width 127 height 24
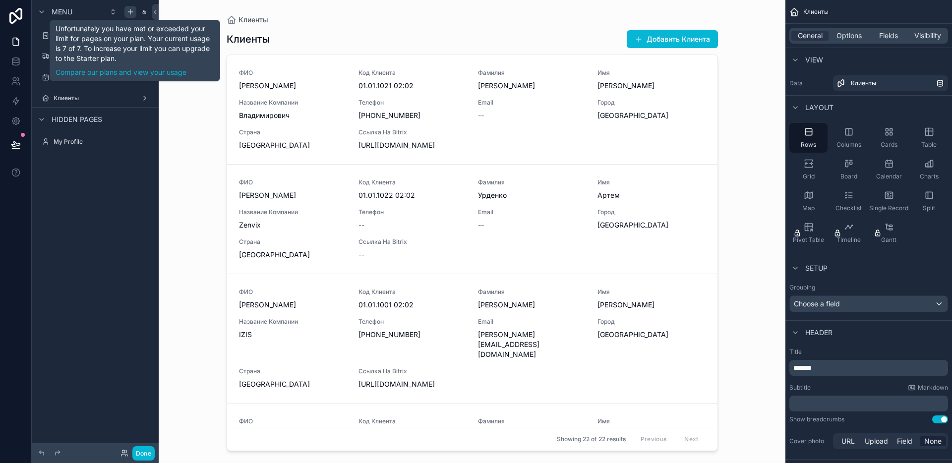
click at [133, 11] on icon "scrollable content" at bounding box center [130, 12] width 8 height 8
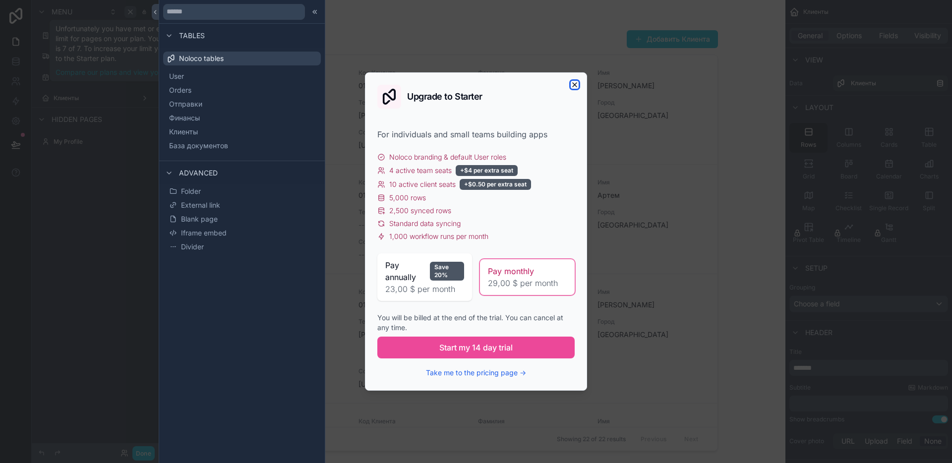
click at [572, 84] on icon "button" at bounding box center [575, 85] width 8 height 8
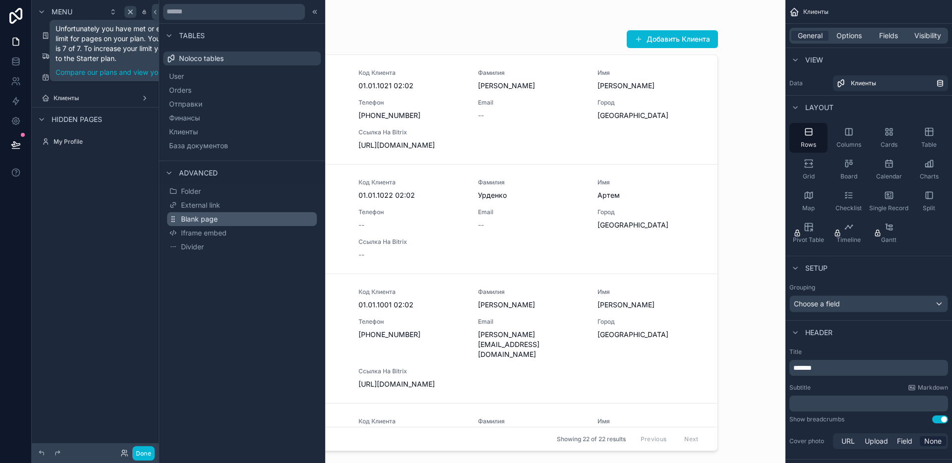
click at [229, 220] on button "Blank page" at bounding box center [242, 219] width 150 height 14
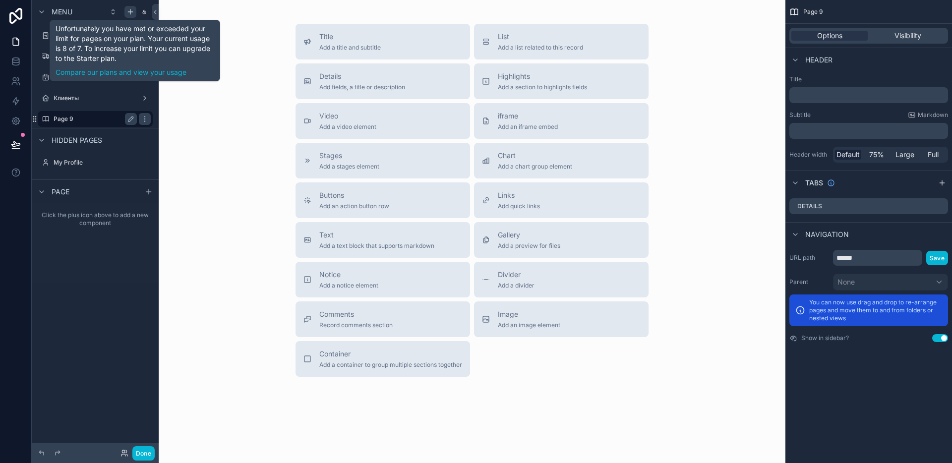
click at [80, 117] on label "Page 9" at bounding box center [93, 119] width 79 height 8
click at [234, 151] on div "Title Add a title and subtitle List Add a list related to this record Details A…" at bounding box center [472, 200] width 611 height 353
click at [247, 124] on div "Title Add a title and subtitle List Add a list related to this record Details A…" at bounding box center [472, 200] width 611 height 353
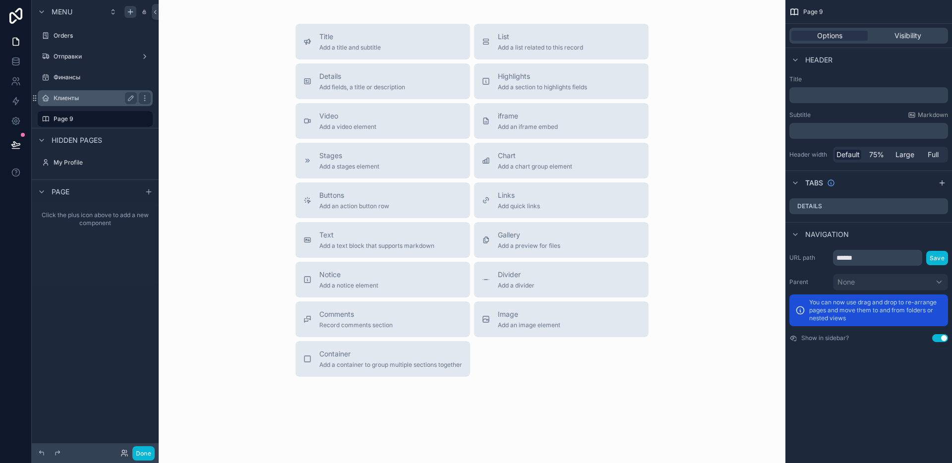
click at [111, 98] on label "Клиенты" at bounding box center [93, 98] width 79 height 8
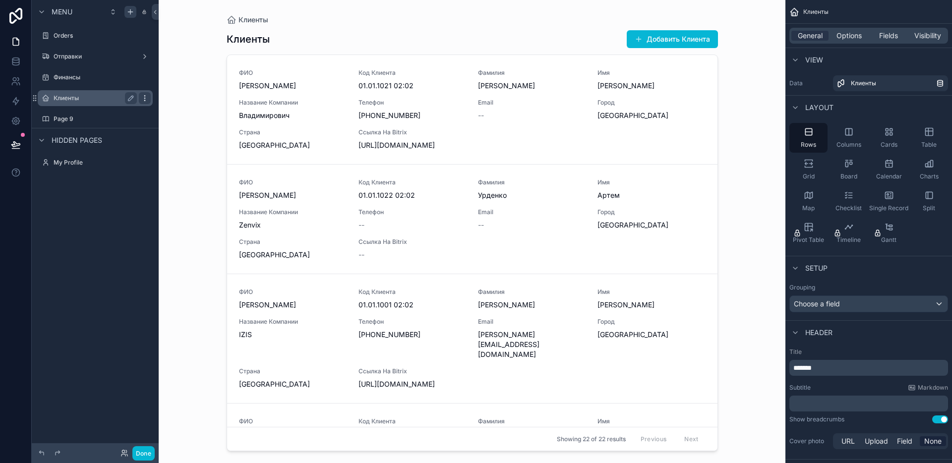
click at [143, 100] on icon "scrollable content" at bounding box center [145, 98] width 8 height 8
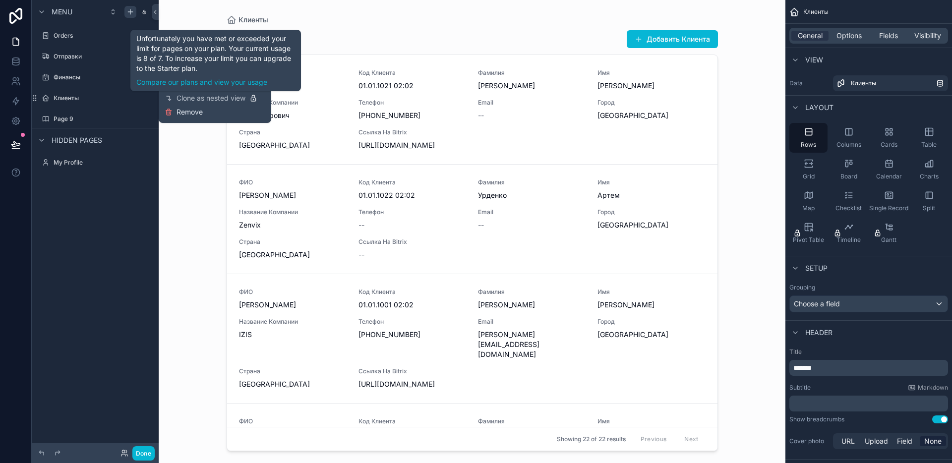
click at [177, 111] on span "Remove" at bounding box center [189, 112] width 26 height 10
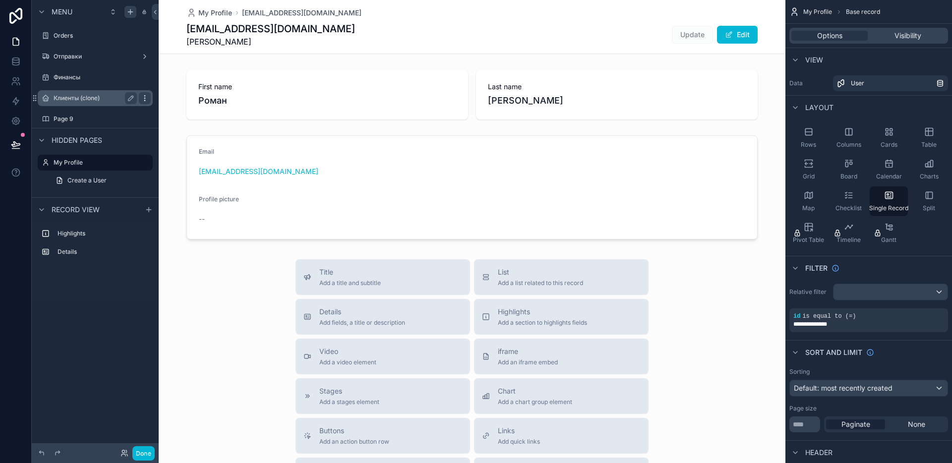
click at [144, 97] on icon "scrollable content" at bounding box center [145, 98] width 8 height 8
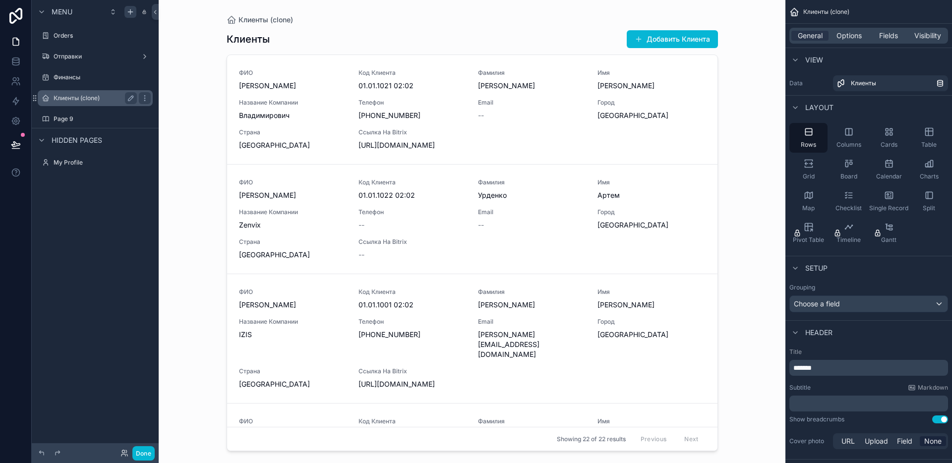
click at [100, 99] on label "Клиенты (clone)" at bounding box center [93, 98] width 79 height 8
click at [128, 97] on icon "scrollable content" at bounding box center [131, 98] width 8 height 8
click at [103, 97] on input "**********" at bounding box center [87, 98] width 67 height 12
type input "*******"
click at [169, 118] on div "Клиенты (clone) Клиенты Добавить Клиента ФИО [PERSON_NAME] [DATE] 02:02 Фамилия…" at bounding box center [472, 231] width 627 height 463
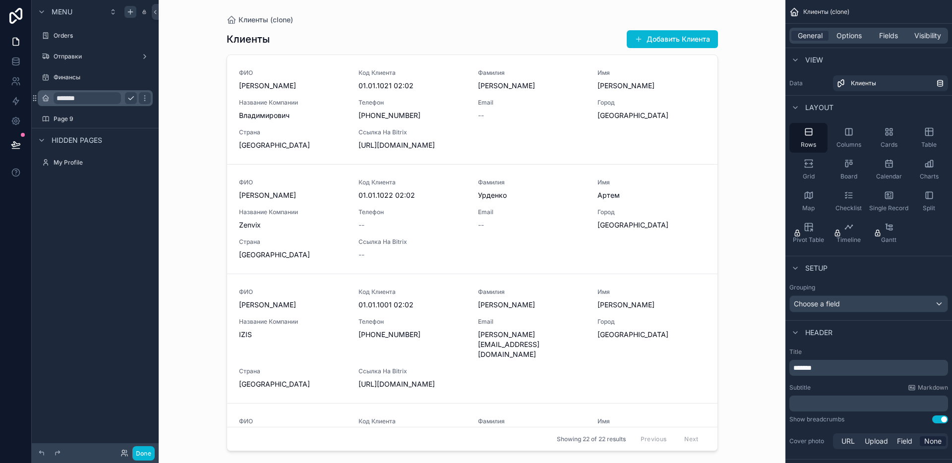
click at [98, 103] on input "*******" at bounding box center [87, 98] width 67 height 12
click at [141, 100] on icon "scrollable content" at bounding box center [145, 98] width 8 height 8
click at [78, 116] on label "Page 9" at bounding box center [93, 119] width 79 height 8
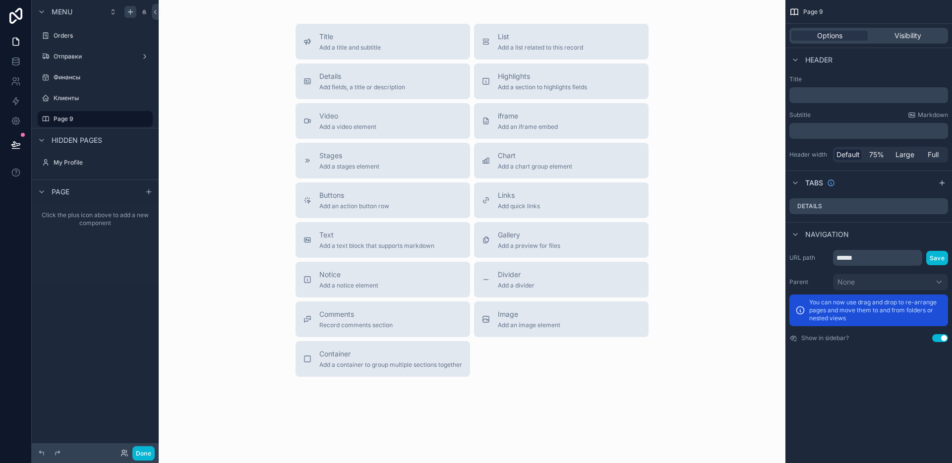
click at [35, 122] on div "Page 9" at bounding box center [95, 119] width 127 height 18
click at [51, 120] on div "scrollable content" at bounding box center [46, 119] width 12 height 12
click at [38, 121] on icon "scrollable content" at bounding box center [35, 119] width 8 height 8
click at [60, 30] on div "Page 9" at bounding box center [95, 36] width 83 height 12
click at [128, 37] on icon "scrollable content" at bounding box center [131, 36] width 8 height 8
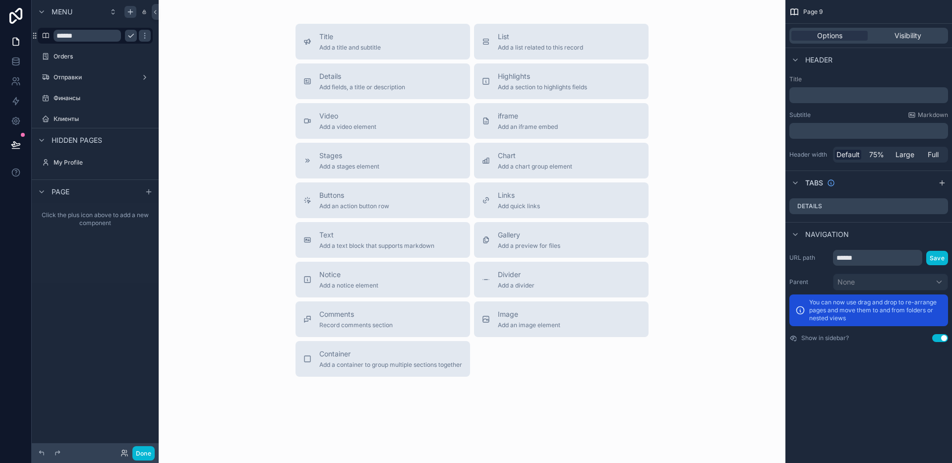
click at [78, 35] on input "******" at bounding box center [87, 36] width 67 height 12
type input "*"
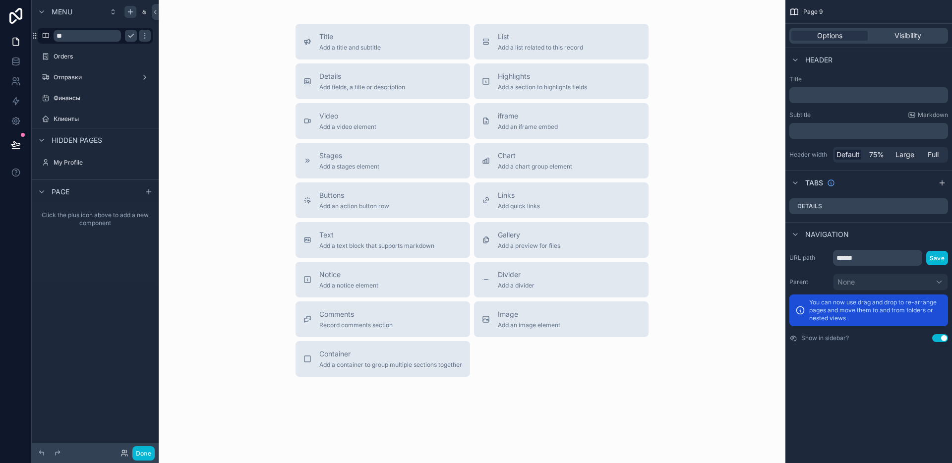
type input "*"
type input "*******"
click at [73, 58] on label "Orders" at bounding box center [93, 57] width 79 height 8
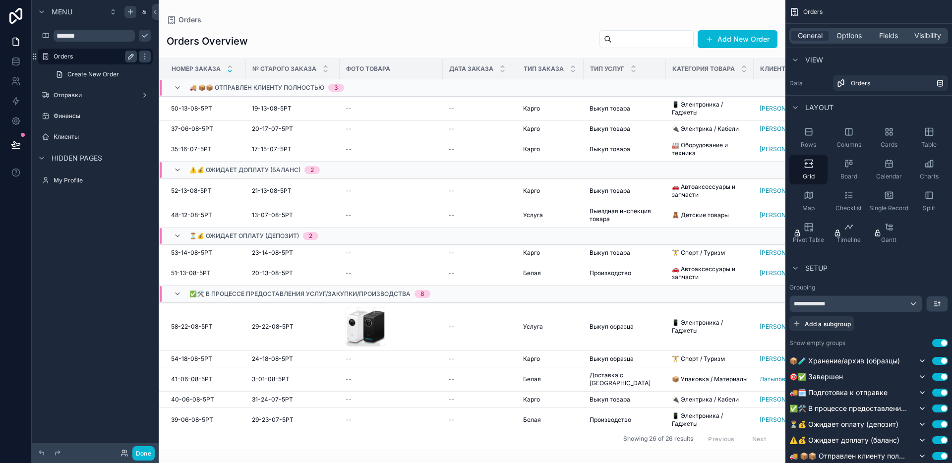
click at [129, 55] on icon "scrollable content" at bounding box center [131, 57] width 8 height 8
click at [141, 38] on icon "scrollable content" at bounding box center [145, 36] width 8 height 8
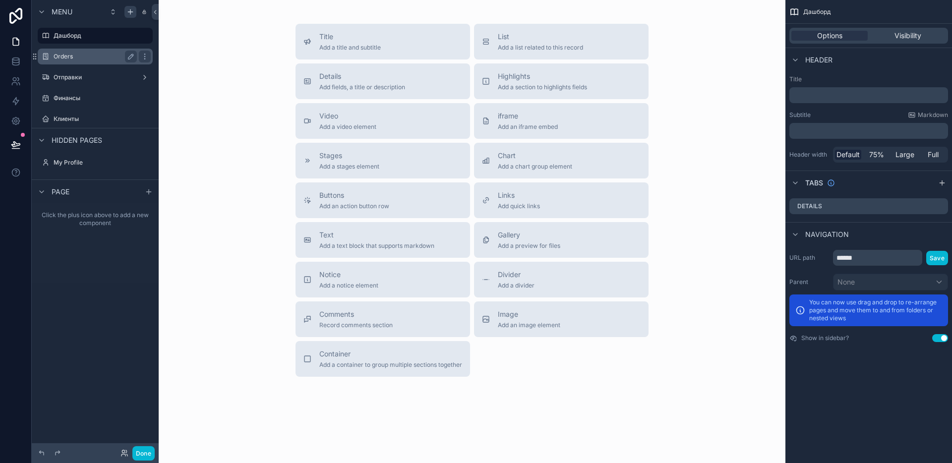
drag, startPoint x: 94, startPoint y: 54, endPoint x: 123, endPoint y: 55, distance: 29.8
click at [94, 55] on label "Orders" at bounding box center [93, 57] width 79 height 8
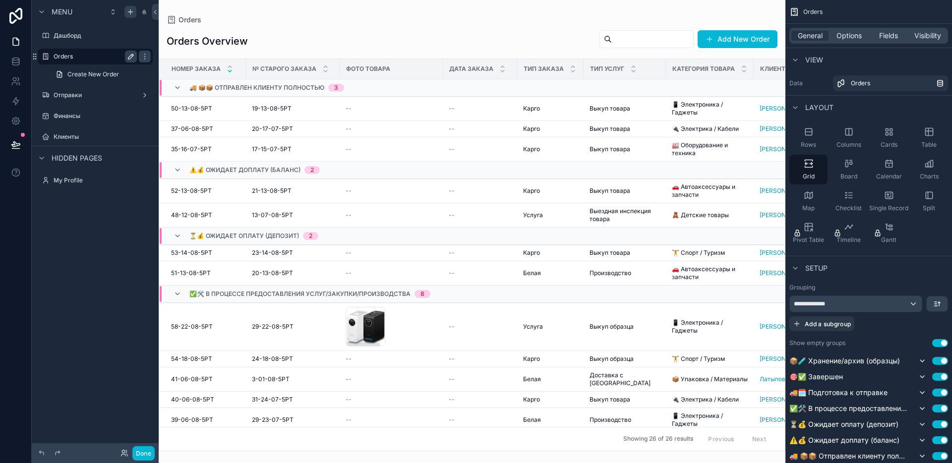
click at [128, 55] on icon "scrollable content" at bounding box center [131, 57] width 8 height 8
type input "*"
type input "******"
click at [141, 56] on icon "scrollable content" at bounding box center [145, 57] width 8 height 8
click at [146, 453] on button "Done" at bounding box center [143, 453] width 22 height 14
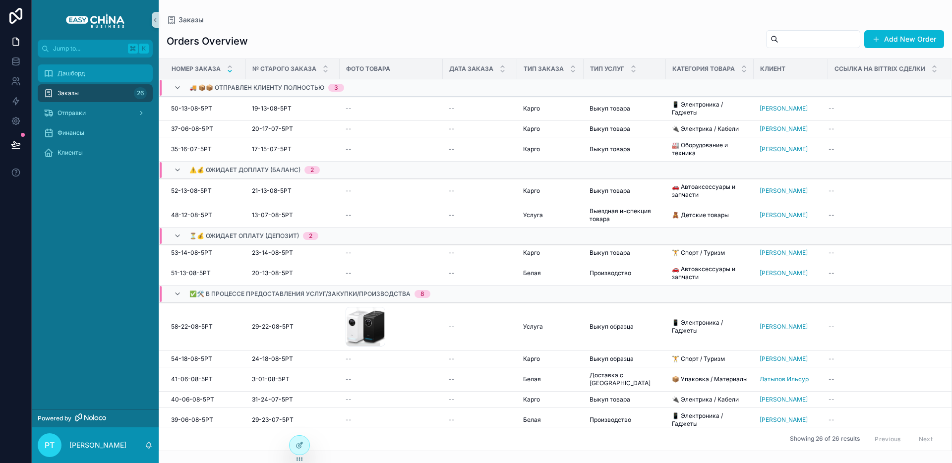
click at [82, 78] on div "Дашборд" at bounding box center [95, 73] width 103 height 16
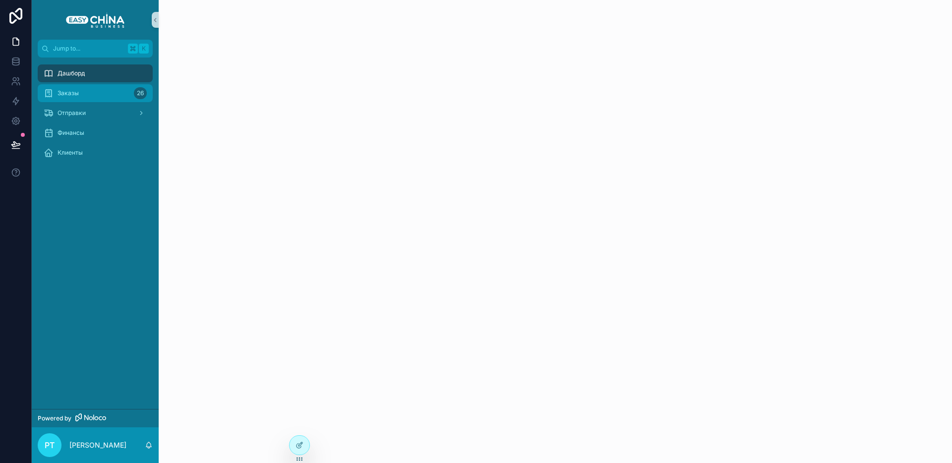
click at [101, 97] on div "Заказы 26" at bounding box center [95, 93] width 103 height 16
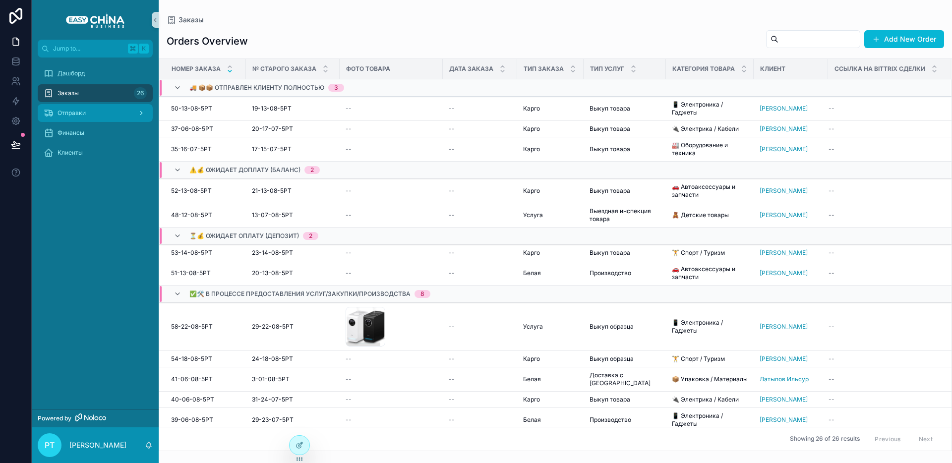
click at [92, 111] on div "Отправки" at bounding box center [95, 113] width 103 height 16
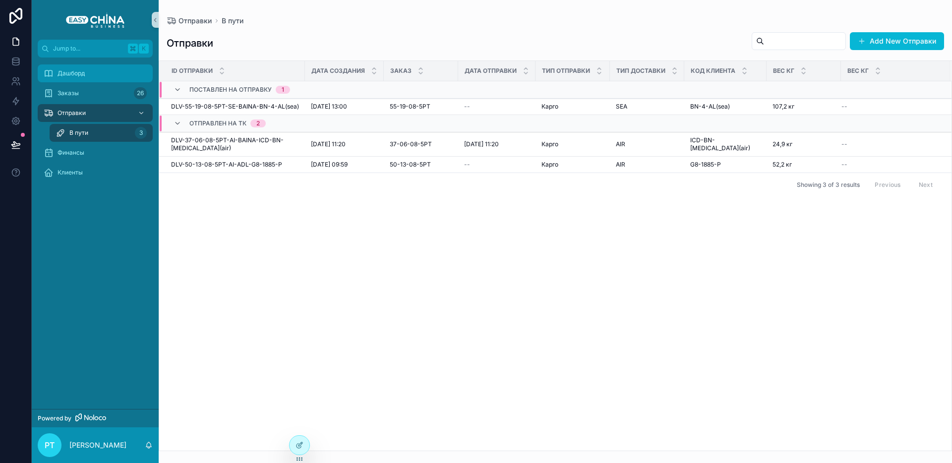
click at [88, 73] on div "Дашборд" at bounding box center [95, 73] width 103 height 16
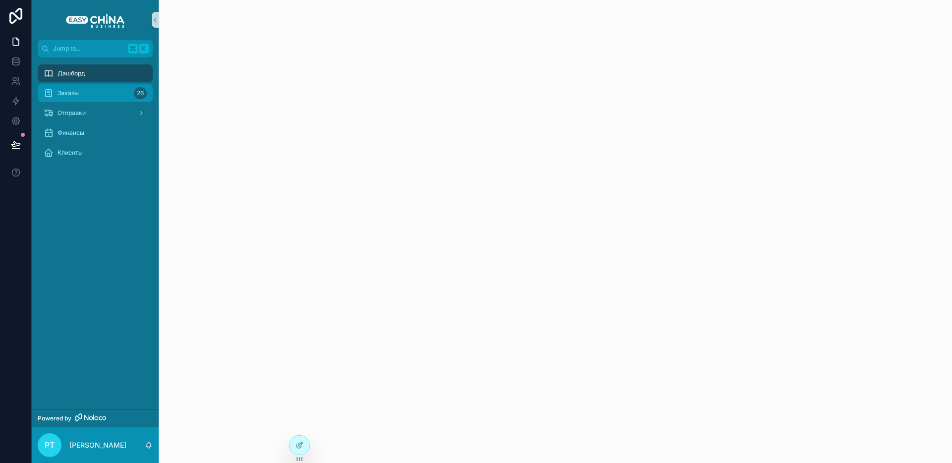
click at [73, 91] on span "Заказы" at bounding box center [68, 93] width 21 height 8
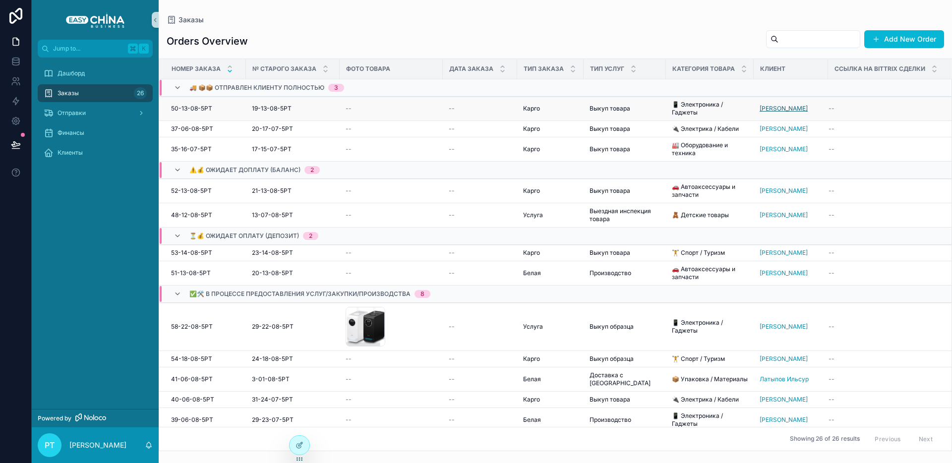
click at [773, 109] on span "[PERSON_NAME] [PERSON_NAME]" at bounding box center [784, 109] width 48 height 8
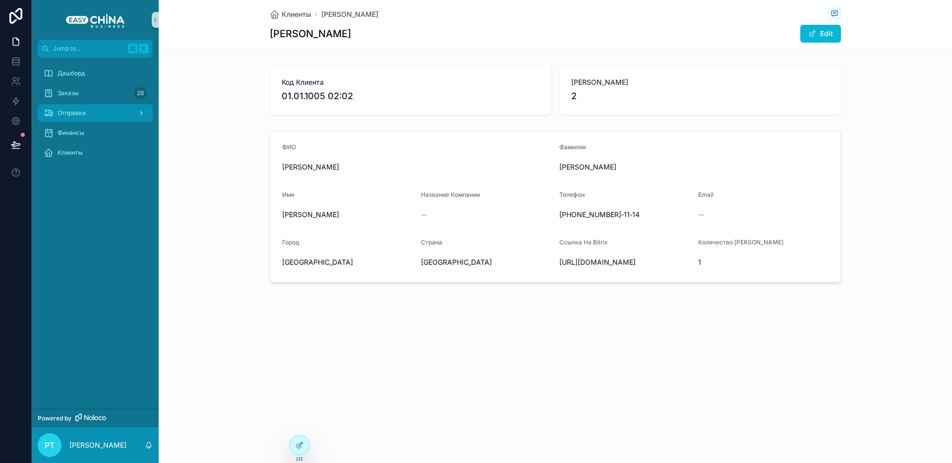
click at [82, 115] on span "Отправки" at bounding box center [72, 113] width 28 height 8
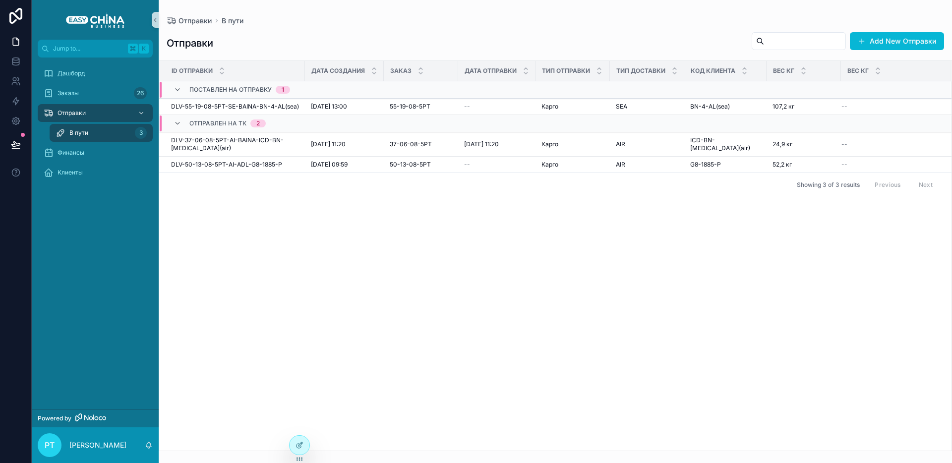
click at [88, 130] on span "В пути" at bounding box center [78, 133] width 19 height 8
click at [85, 136] on span "В пути" at bounding box center [78, 133] width 19 height 8
click at [300, 445] on icon at bounding box center [300, 444] width 4 height 4
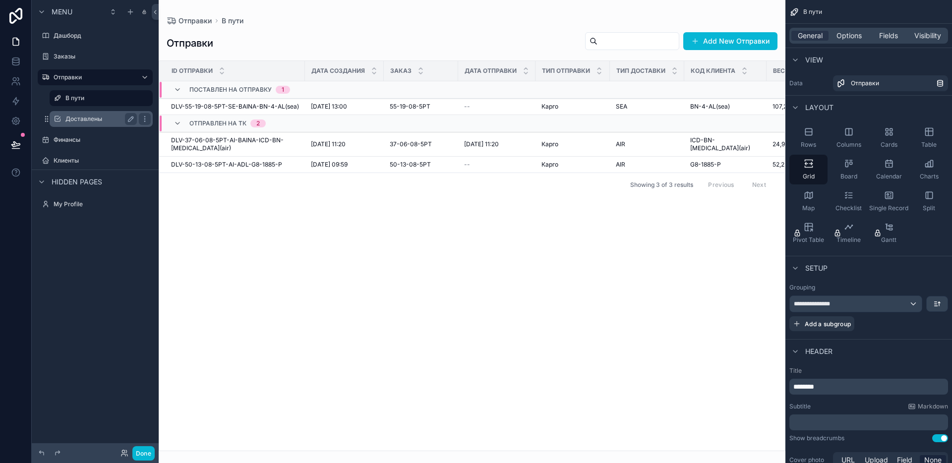
click at [90, 125] on div "Доставлены" at bounding box center [101, 119] width 99 height 16
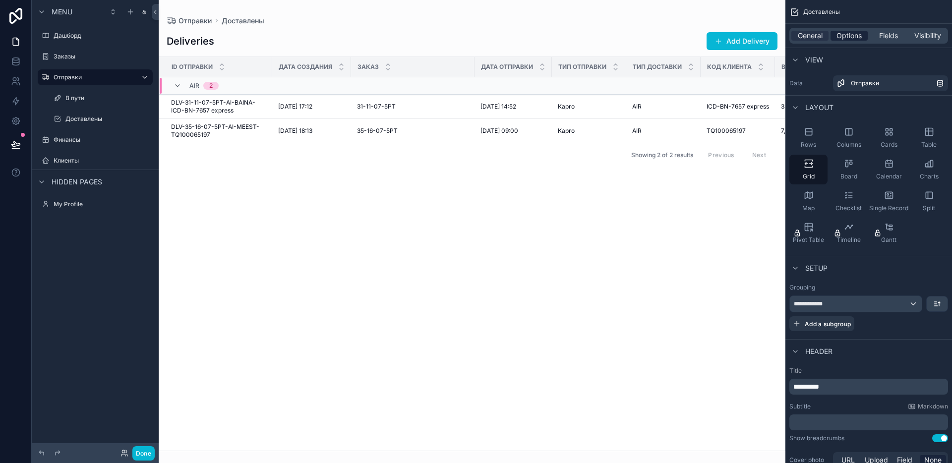
click at [863, 40] on div "General Options Fields Visibility" at bounding box center [868, 36] width 159 height 16
click at [879, 38] on span "Fields" at bounding box center [888, 36] width 19 height 10
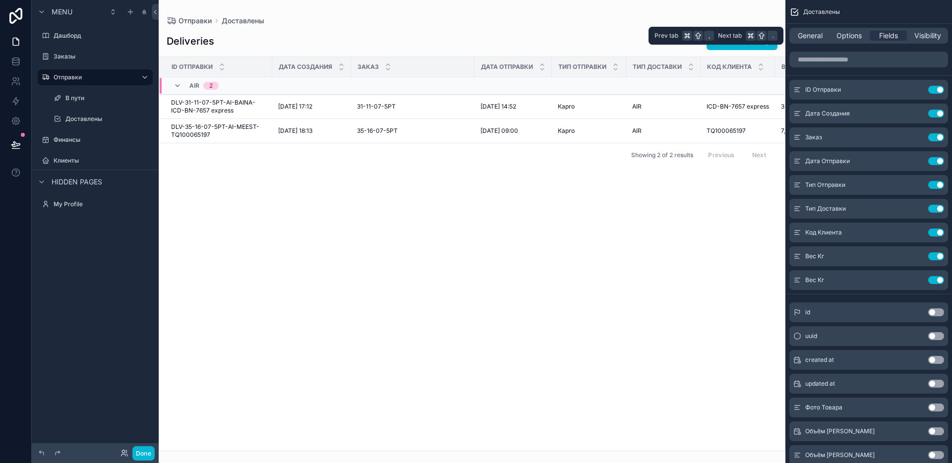
click at [907, 37] on div "General Options Fields Visibility" at bounding box center [868, 36] width 159 height 16
click at [921, 36] on span "Visibility" at bounding box center [927, 36] width 27 height 10
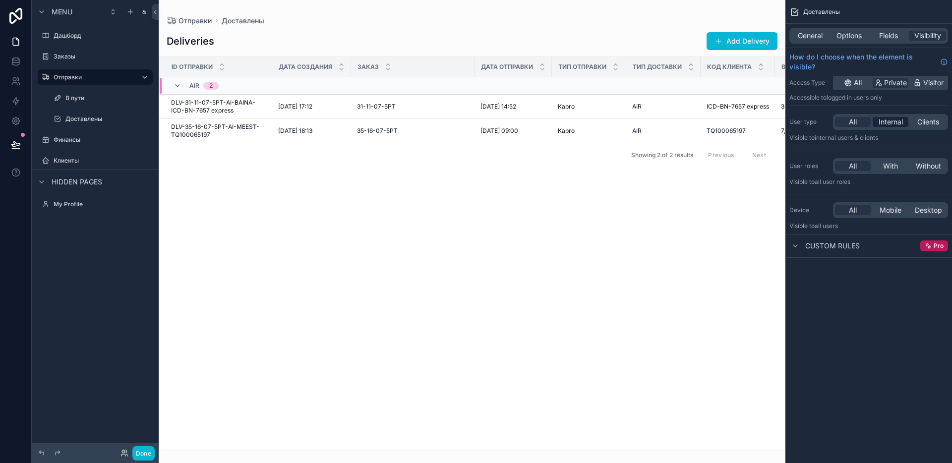
click at [896, 125] on span "Internal" at bounding box center [890, 122] width 24 height 10
click at [863, 123] on div "All" at bounding box center [853, 122] width 36 height 10
click at [142, 204] on icon "scrollable content" at bounding box center [145, 204] width 8 height 8
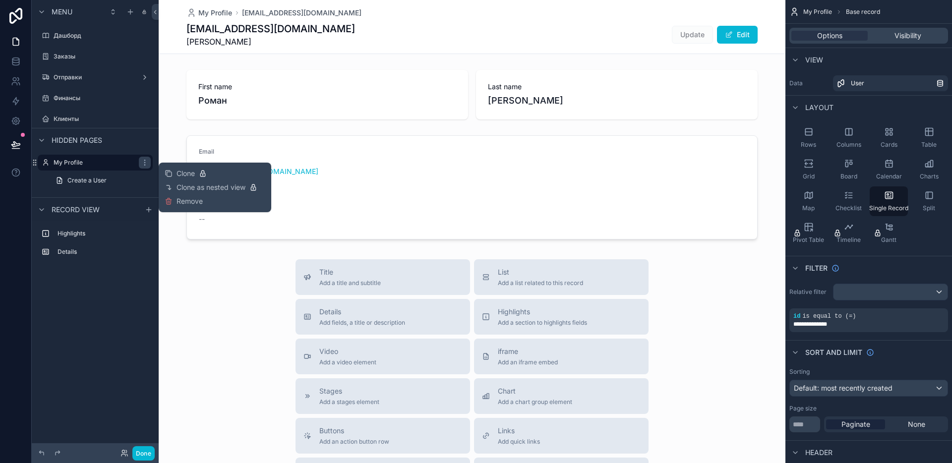
click at [70, 283] on div "Highlights Details" at bounding box center [95, 260] width 127 height 79
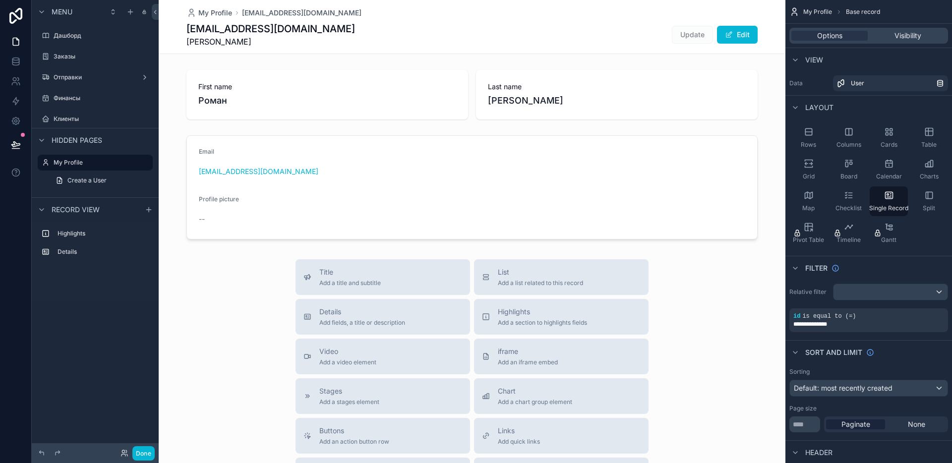
click at [76, 142] on span "Hidden pages" at bounding box center [77, 140] width 51 height 10
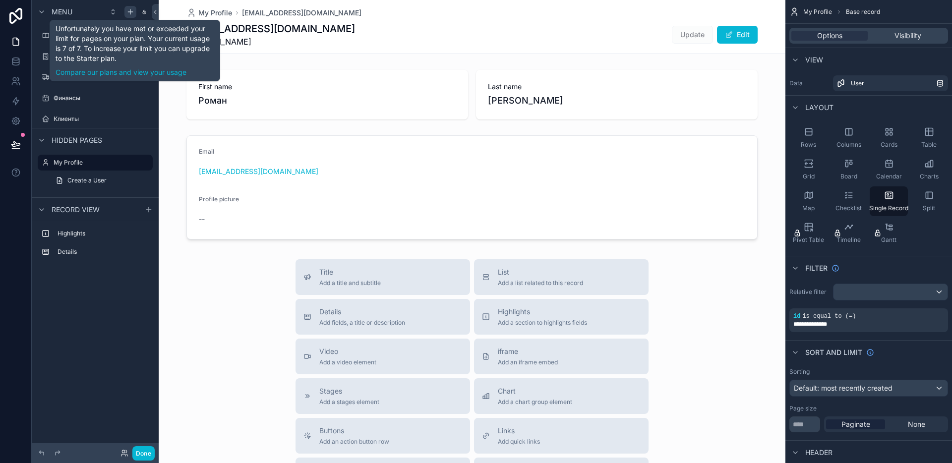
click at [128, 13] on icon "scrollable content" at bounding box center [130, 12] width 8 height 8
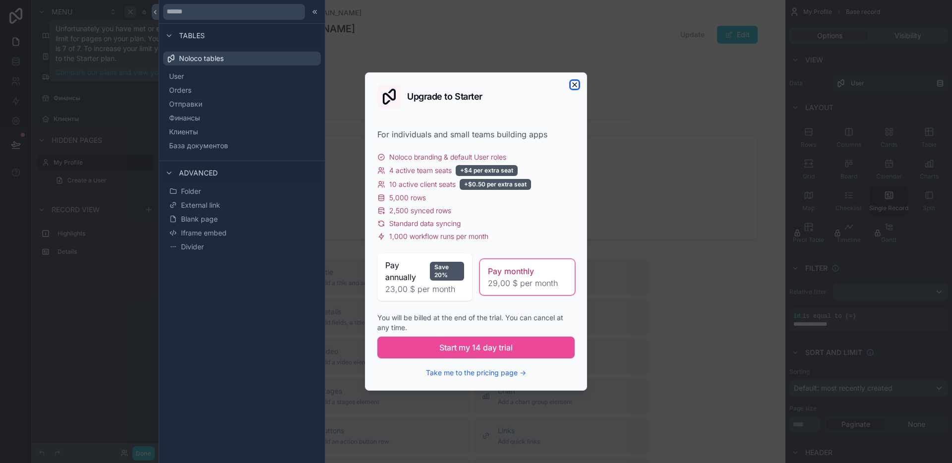
click at [576, 85] on icon "button" at bounding box center [575, 85] width 8 height 8
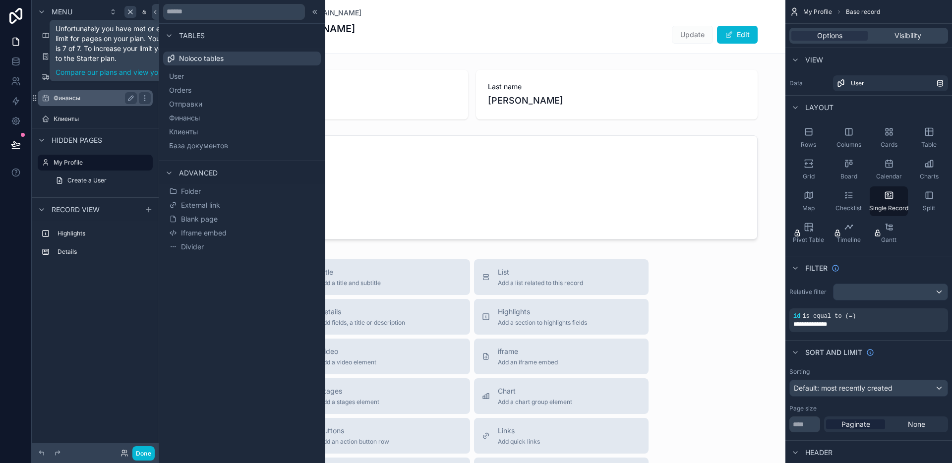
click at [109, 91] on div "Финансы" at bounding box center [95, 98] width 111 height 16
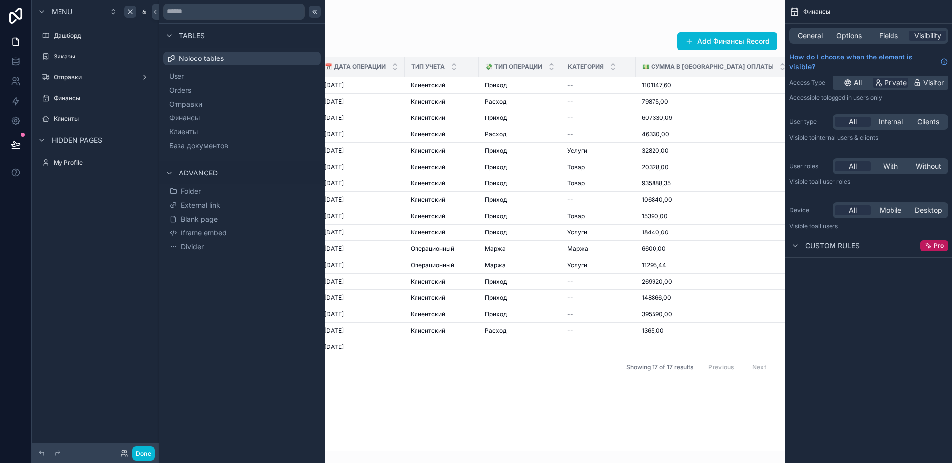
click at [316, 14] on icon at bounding box center [315, 12] width 8 height 8
click at [314, 11] on icon at bounding box center [315, 12] width 8 height 8
click at [155, 12] on icon at bounding box center [155, 11] width 2 height 3
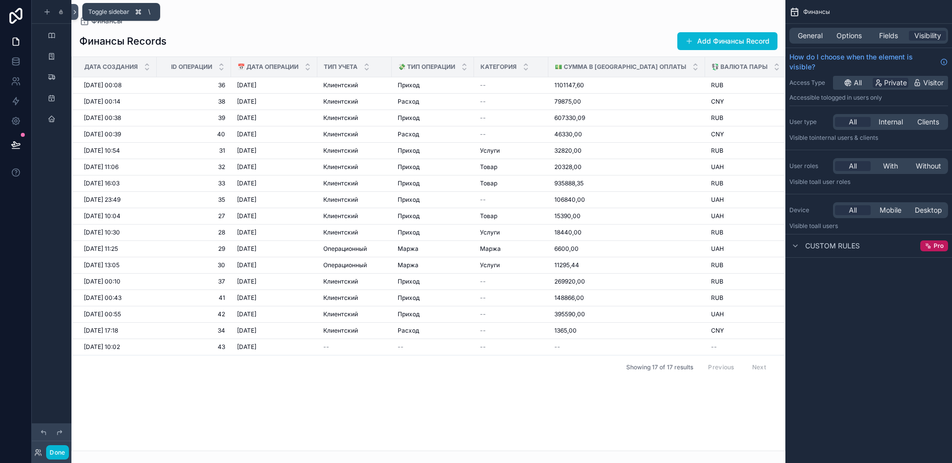
click at [75, 12] on icon at bounding box center [75, 11] width 2 height 3
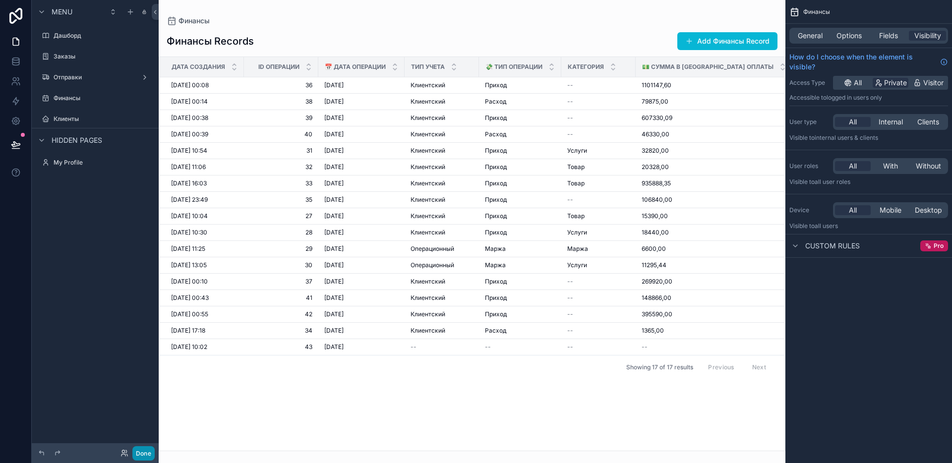
click at [147, 454] on button "Done" at bounding box center [143, 453] width 22 height 14
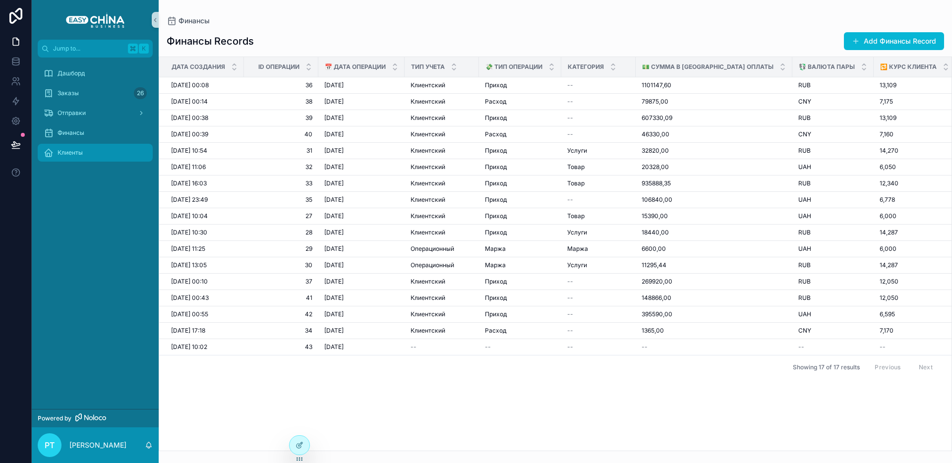
click at [85, 151] on div "Клиенты" at bounding box center [95, 153] width 103 height 16
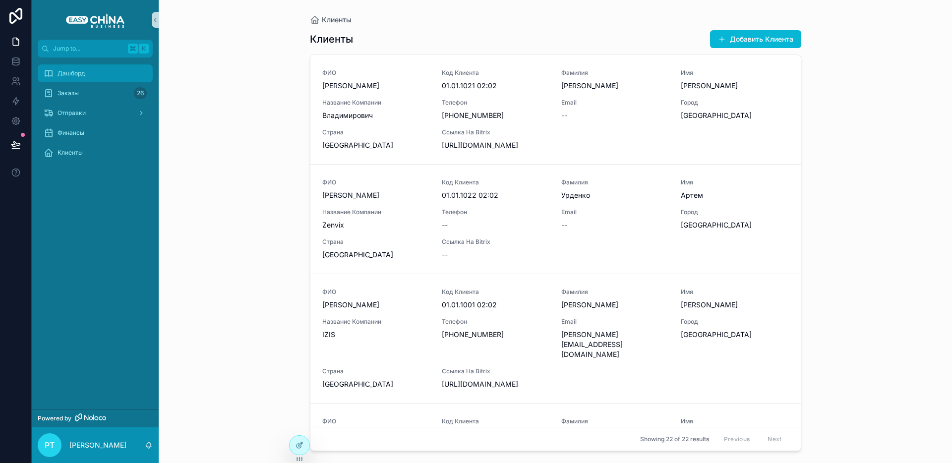
click at [81, 66] on div "Дашборд" at bounding box center [95, 73] width 103 height 16
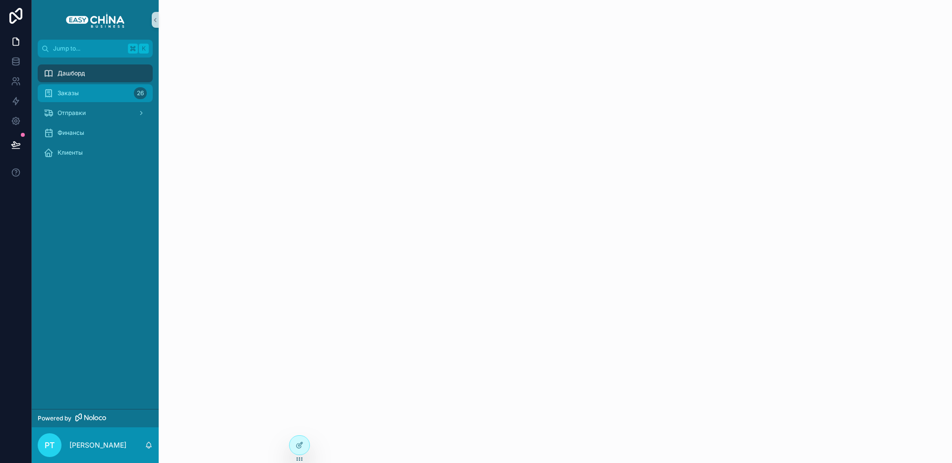
click at [76, 88] on div "Заказы 26" at bounding box center [95, 93] width 103 height 16
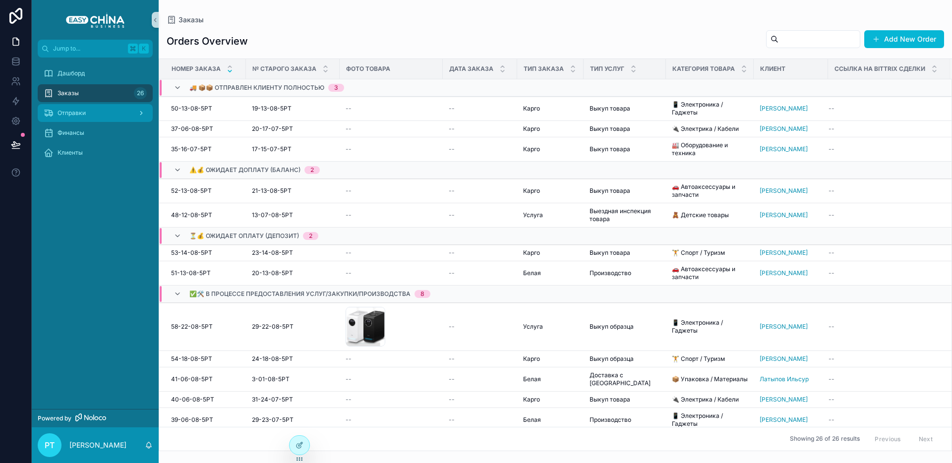
click at [78, 110] on span "Отправки" at bounding box center [72, 113] width 28 height 8
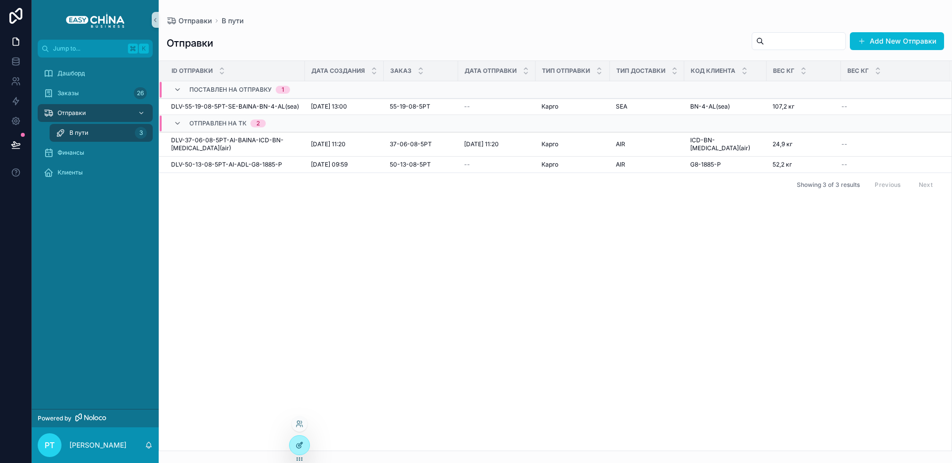
click at [297, 449] on div at bounding box center [300, 445] width 20 height 19
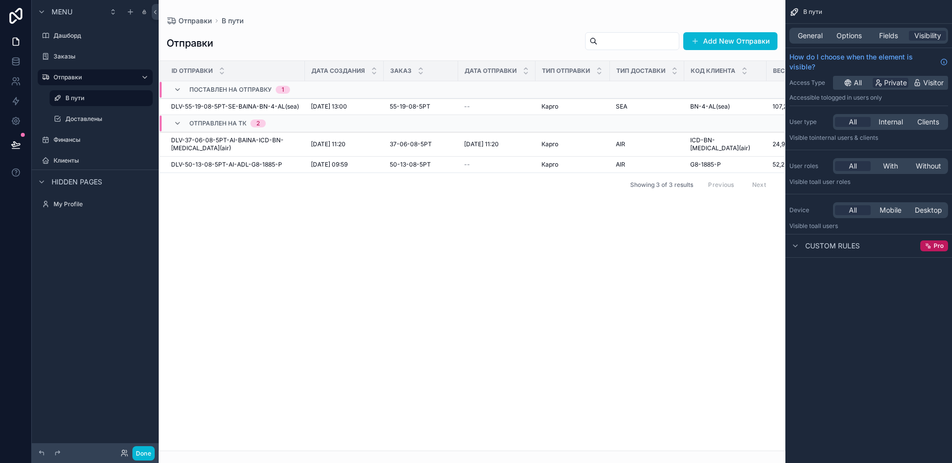
click at [325, 164] on div "scrollable content" at bounding box center [472, 231] width 627 height 463
click at [573, 270] on div "ID Отправки Дата Создания Заказ Дата Отправки Тип Отправки Тип Доставки Код Кли…" at bounding box center [472, 256] width 626 height 390
click at [811, 33] on span "General" at bounding box center [810, 36] width 25 height 10
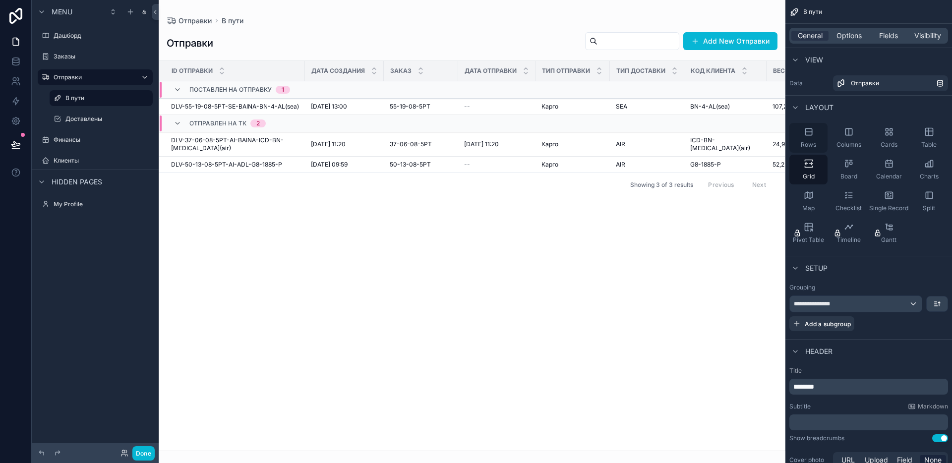
click at [799, 136] on div "Rows" at bounding box center [808, 138] width 38 height 30
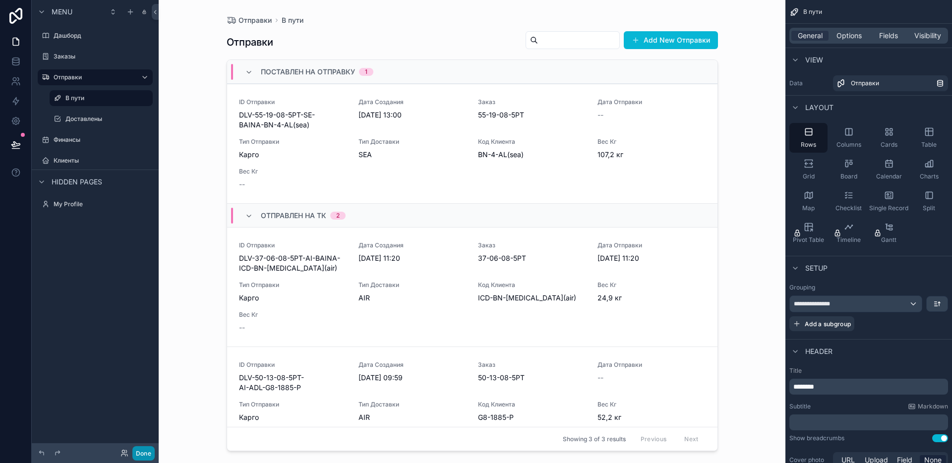
click at [147, 450] on button "Done" at bounding box center [143, 453] width 22 height 14
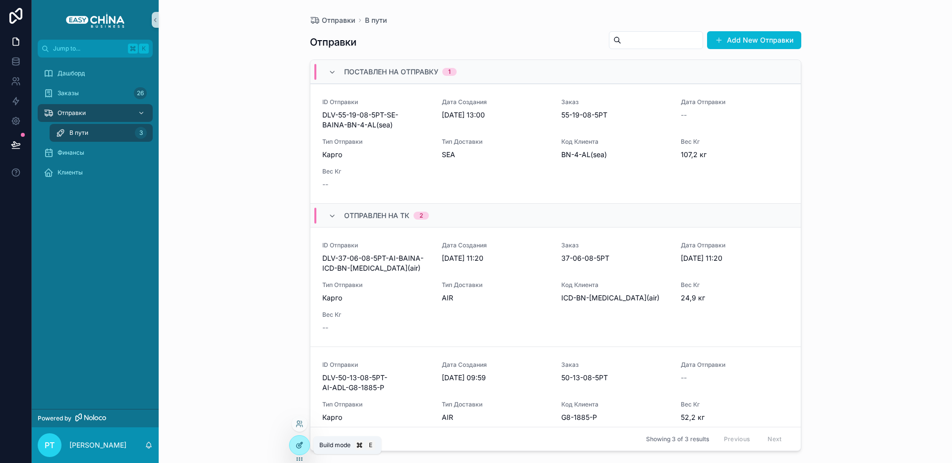
click at [301, 445] on icon at bounding box center [299, 445] width 8 height 8
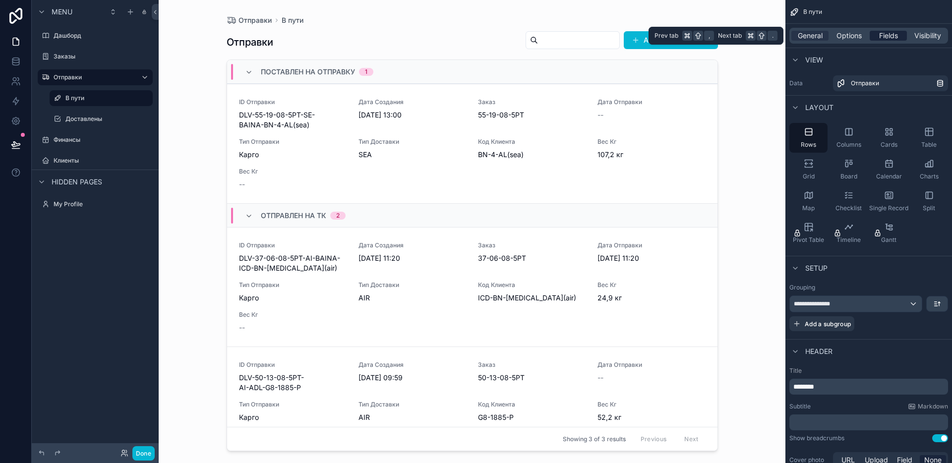
click at [895, 34] on span "Fields" at bounding box center [888, 36] width 19 height 10
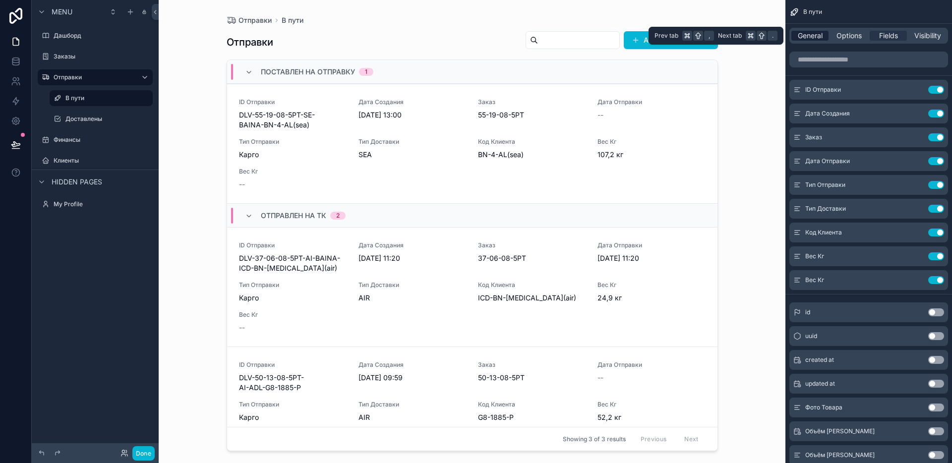
click at [807, 37] on span "General" at bounding box center [810, 36] width 25 height 10
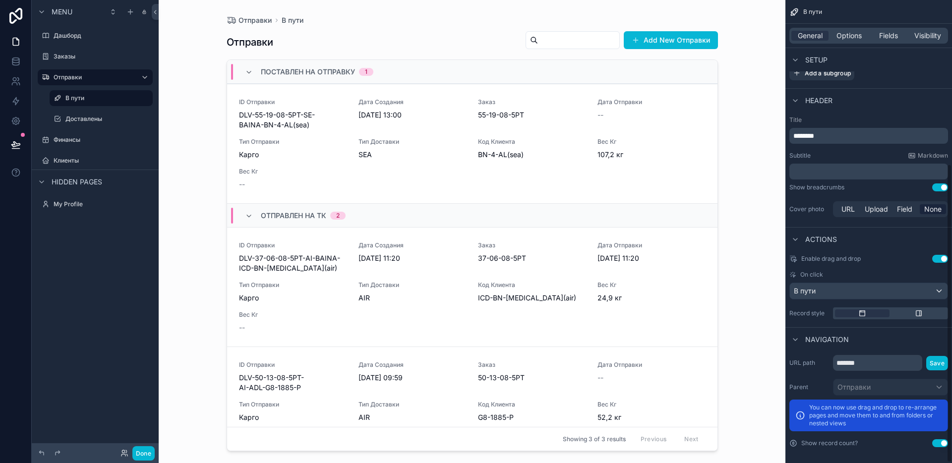
scroll to position [255, 0]
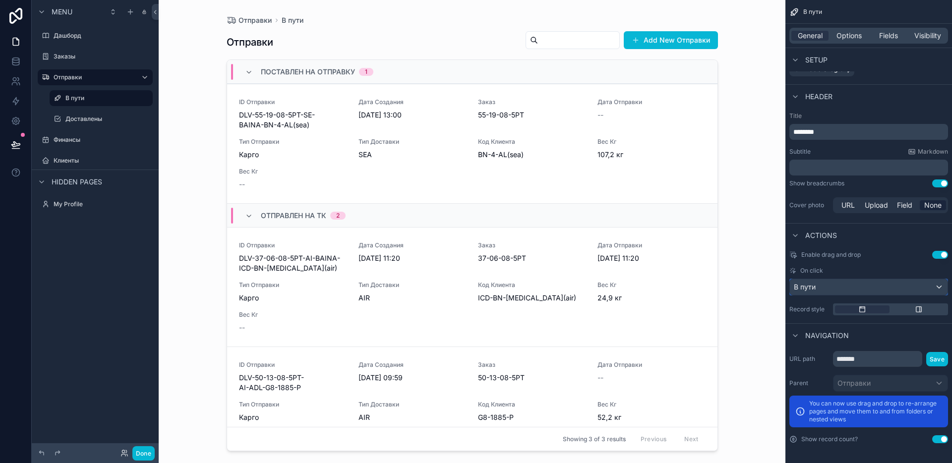
click at [838, 291] on div "В пути" at bounding box center [869, 287] width 158 height 16
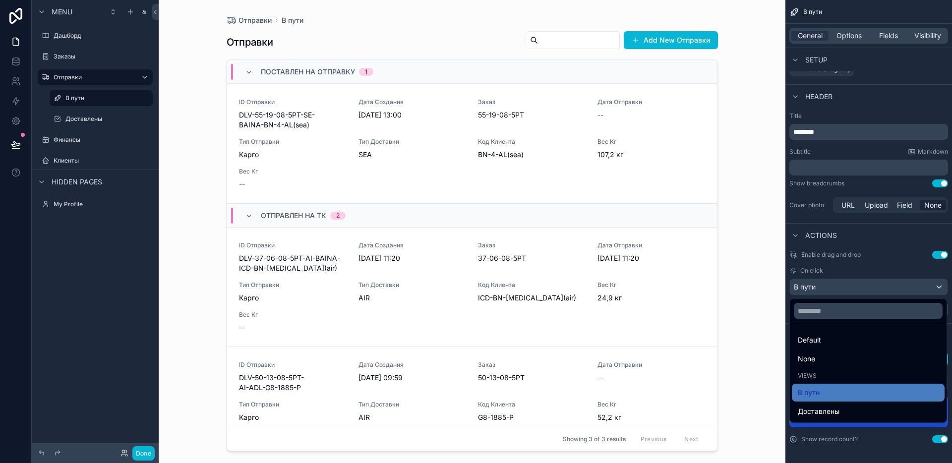
click at [838, 291] on div "scrollable content" at bounding box center [476, 231] width 952 height 463
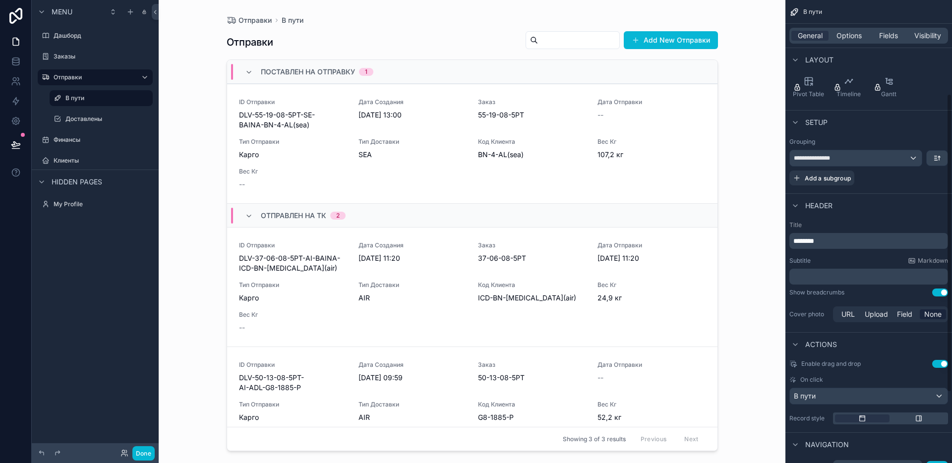
scroll to position [148, 0]
click at [885, 310] on span "Upload" at bounding box center [876, 312] width 23 height 10
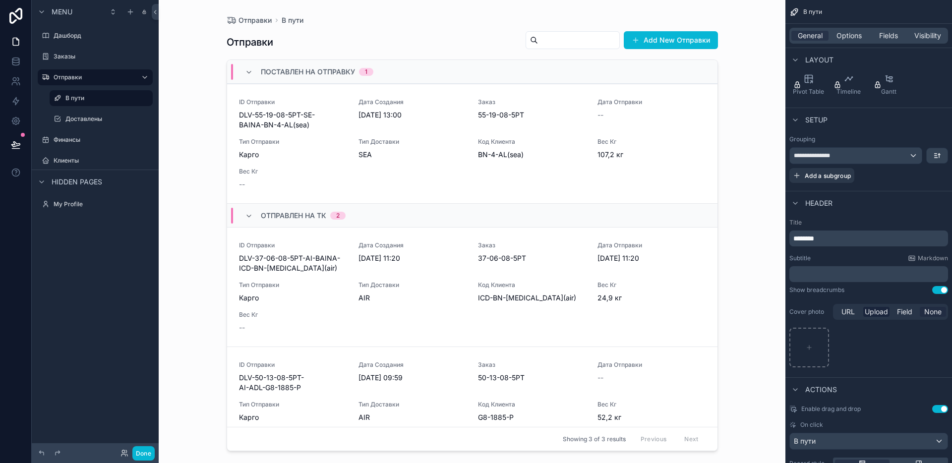
click at [936, 311] on span "None" at bounding box center [932, 312] width 17 height 10
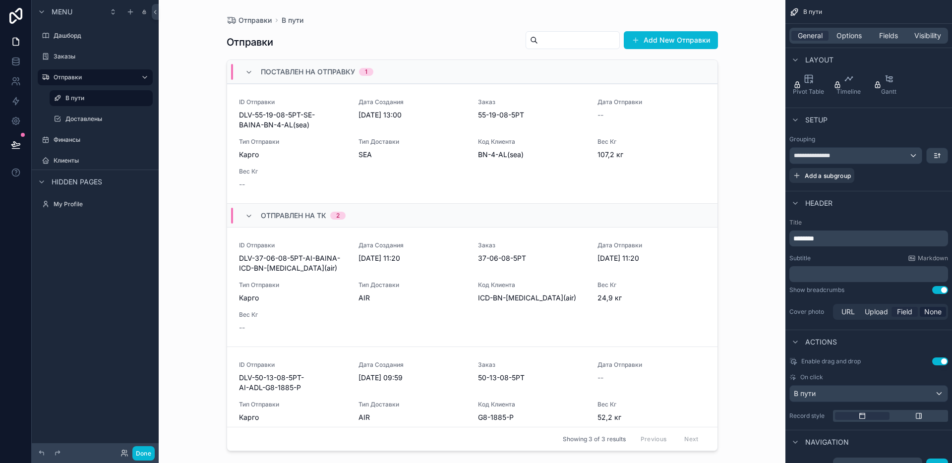
click at [898, 312] on span "Field" at bounding box center [904, 312] width 15 height 10
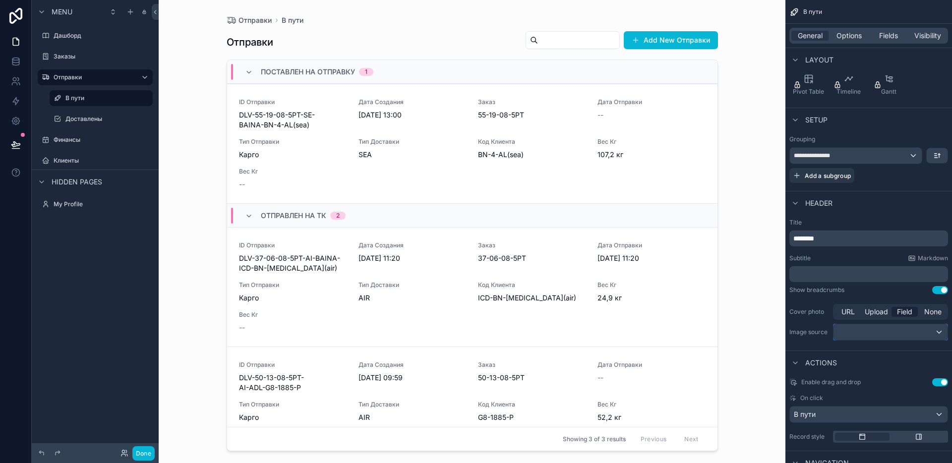
click at [884, 328] on div "scrollable content" at bounding box center [890, 332] width 114 height 16
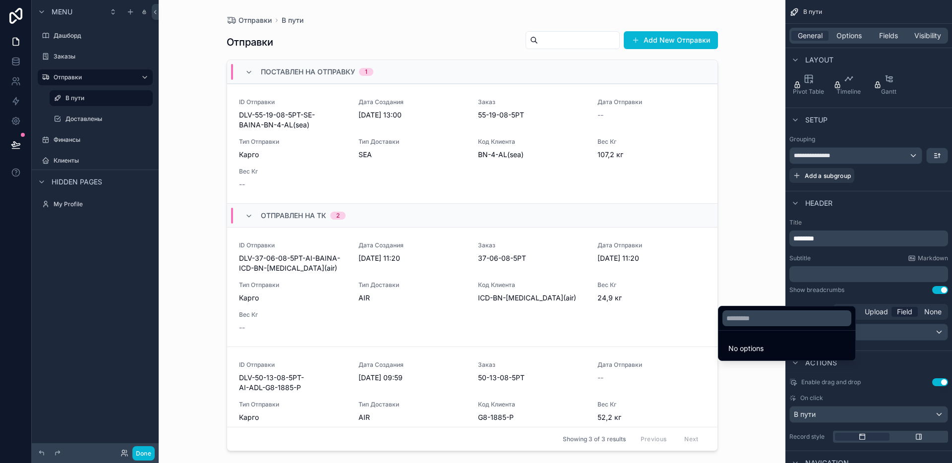
click at [888, 343] on div "scrollable content" at bounding box center [476, 231] width 952 height 463
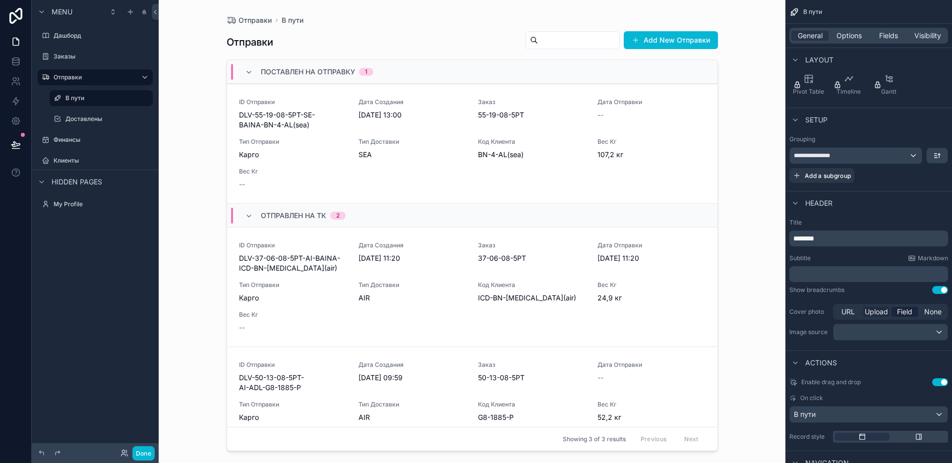
click at [876, 315] on span "Upload" at bounding box center [876, 312] width 23 height 10
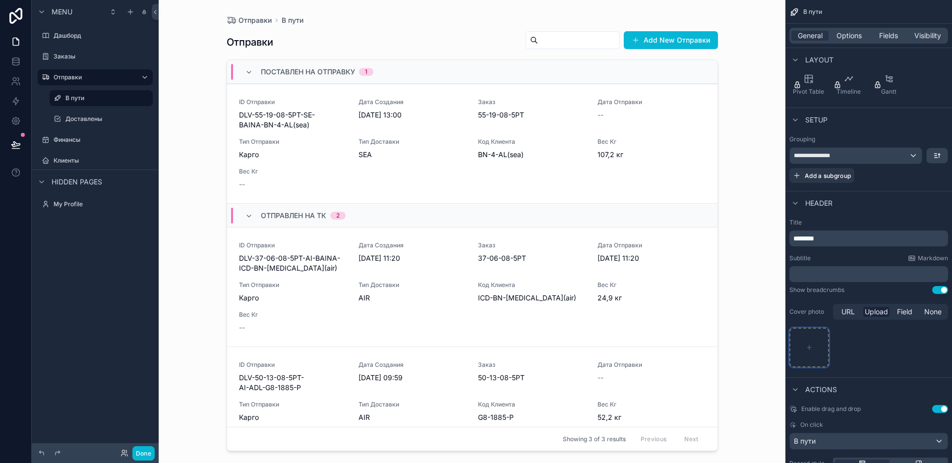
click at [817, 341] on div "scrollable content" at bounding box center [809, 348] width 40 height 40
type input "**********"
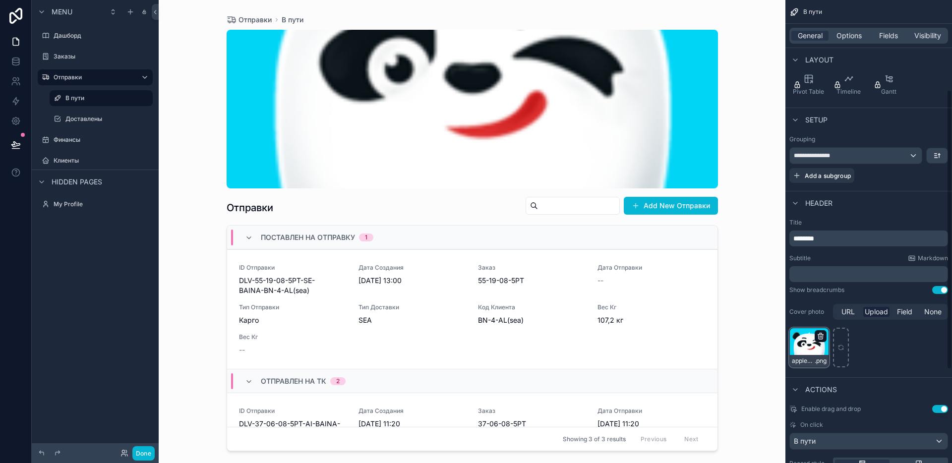
click at [819, 337] on icon "scrollable content" at bounding box center [821, 336] width 8 height 8
click at [843, 319] on icon "button" at bounding box center [841, 319] width 4 height 4
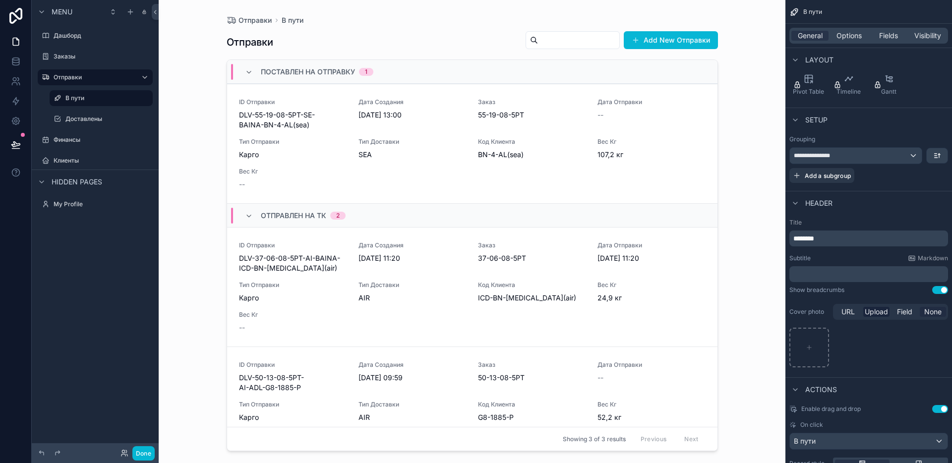
click at [931, 312] on span "None" at bounding box center [932, 312] width 17 height 10
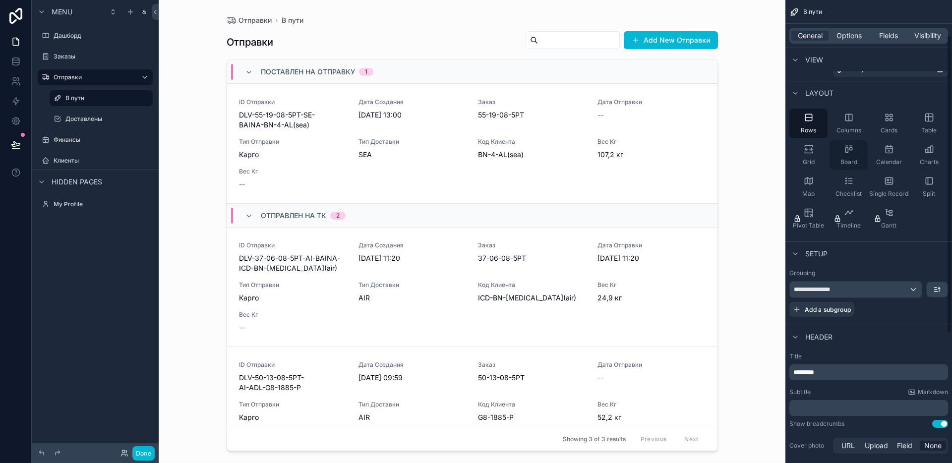
scroll to position [0, 0]
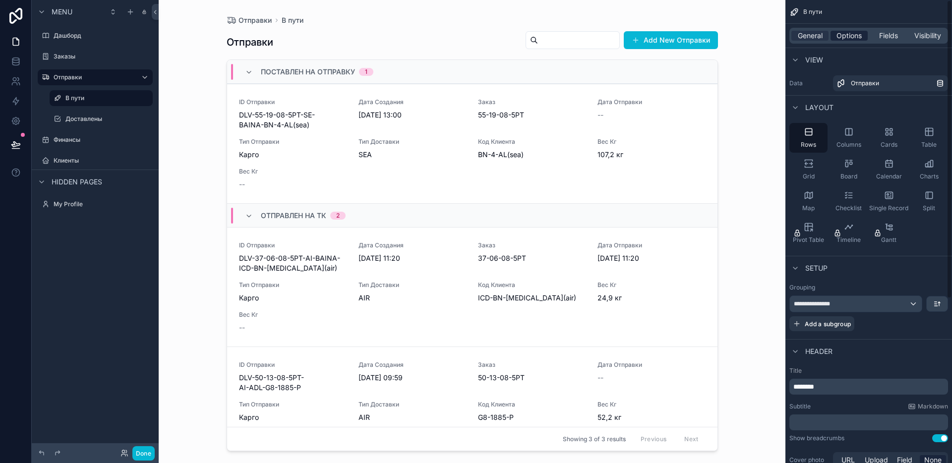
click at [856, 38] on span "Options" at bounding box center [848, 36] width 25 height 10
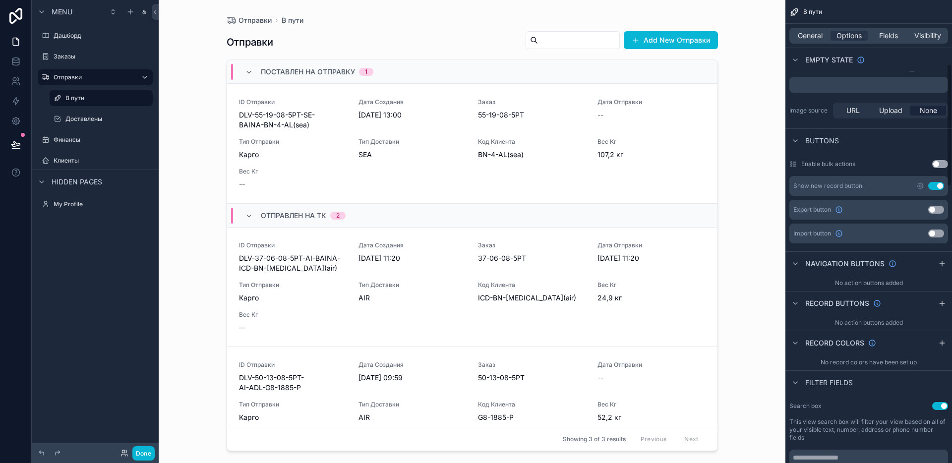
scroll to position [242, 0]
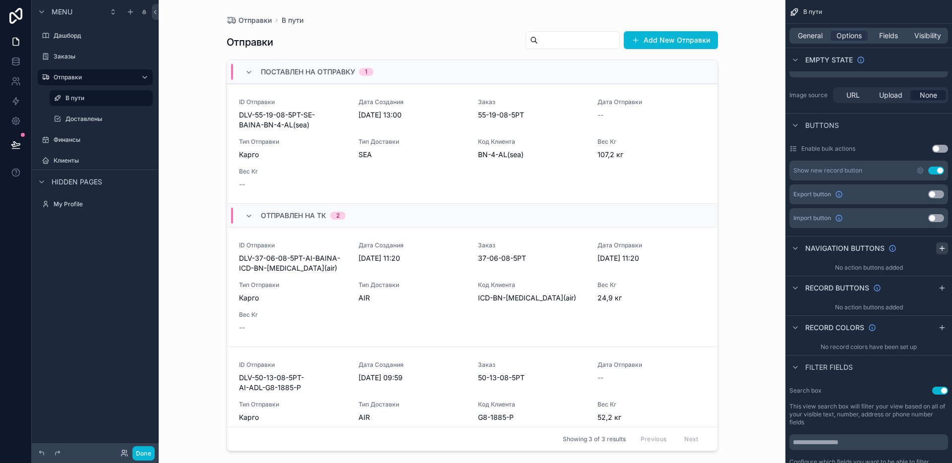
click at [941, 248] on icon "scrollable content" at bounding box center [941, 248] width 4 height 0
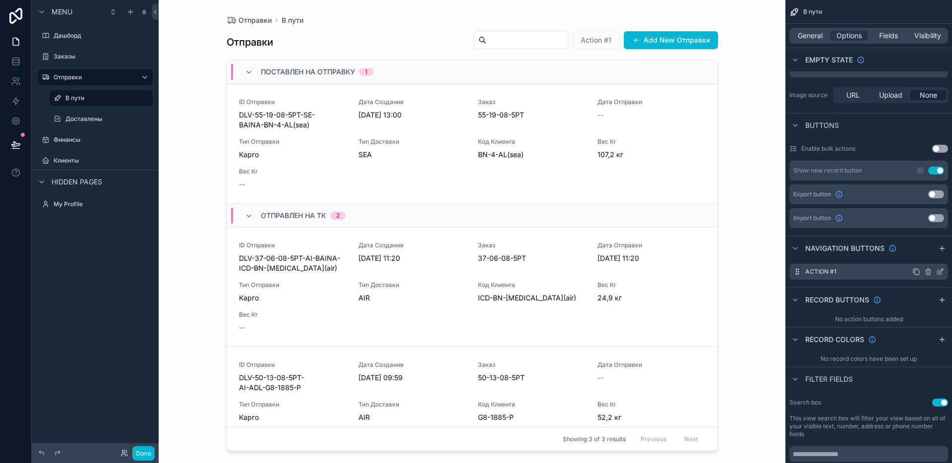
click at [929, 274] on icon "scrollable content" at bounding box center [928, 272] width 8 height 8
click at [924, 253] on icon at bounding box center [924, 256] width 8 height 8
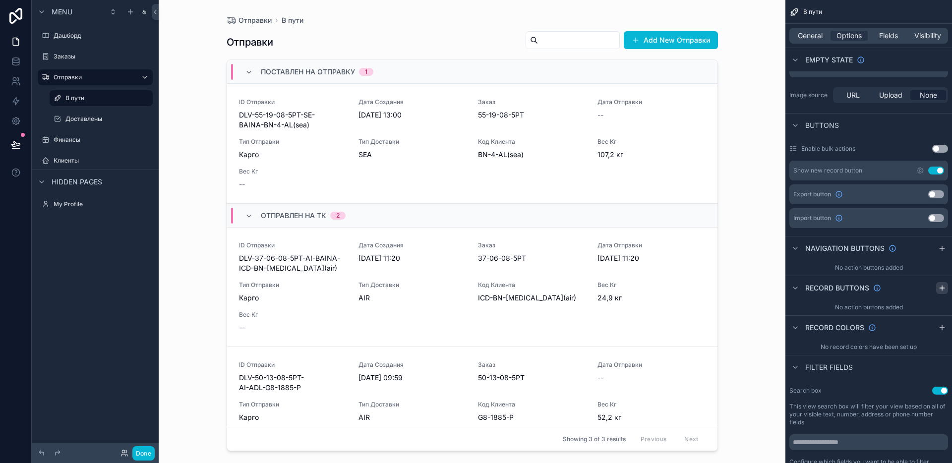
click at [943, 288] on icon "scrollable content" at bounding box center [941, 288] width 4 height 0
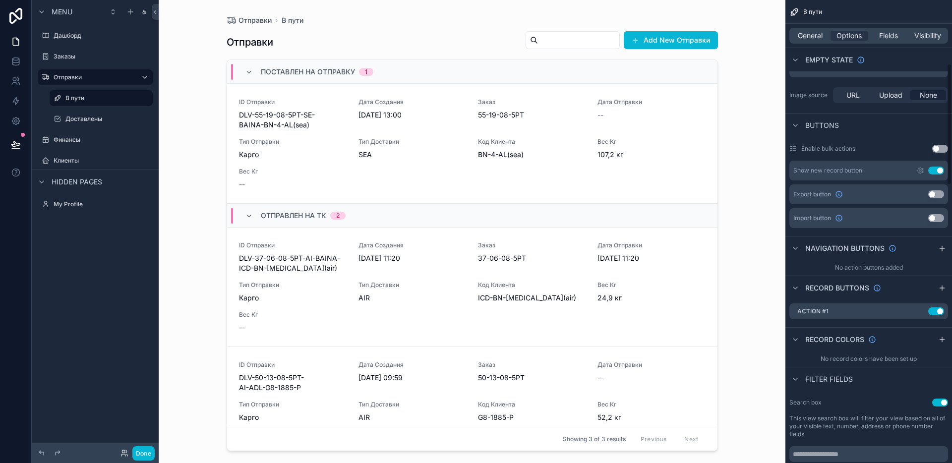
click at [358, 113] on div "scrollable content" at bounding box center [472, 225] width 507 height 451
click at [909, 313] on icon "scrollable content" at bounding box center [908, 311] width 8 height 8
click at [925, 294] on icon at bounding box center [924, 296] width 8 height 8
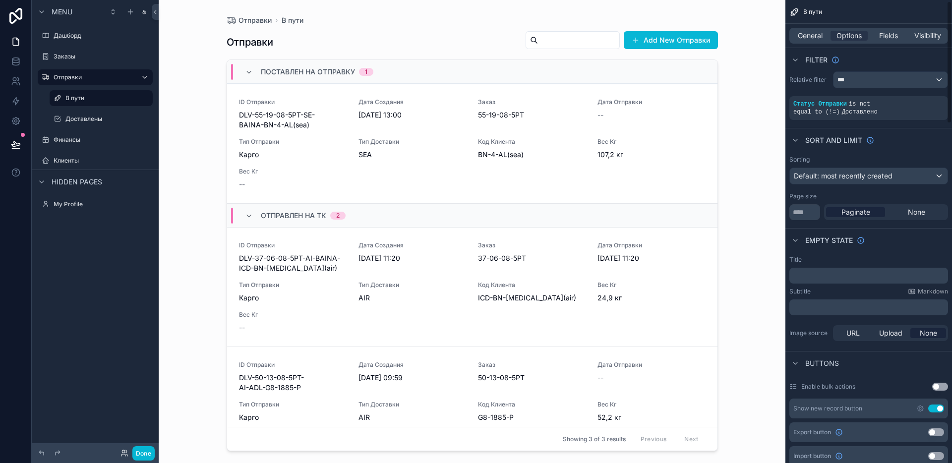
scroll to position [0, 0]
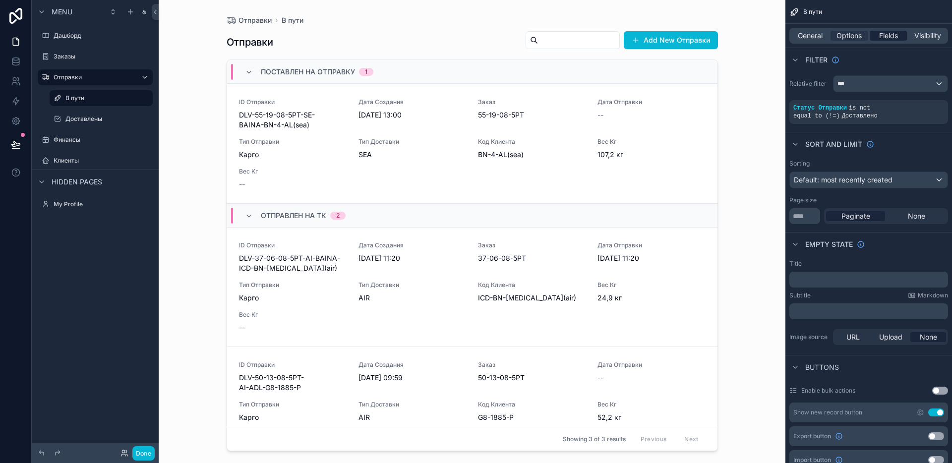
click at [891, 38] on span "Fields" at bounding box center [888, 36] width 19 height 10
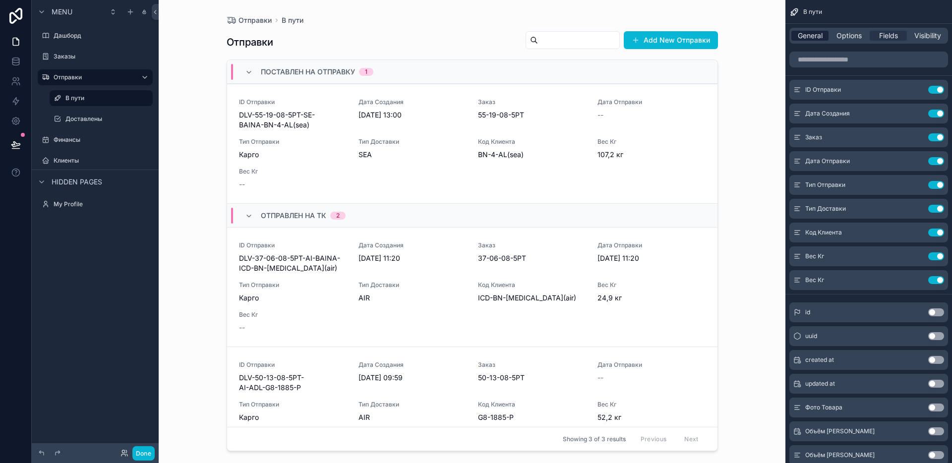
click at [814, 36] on span "General" at bounding box center [810, 36] width 25 height 10
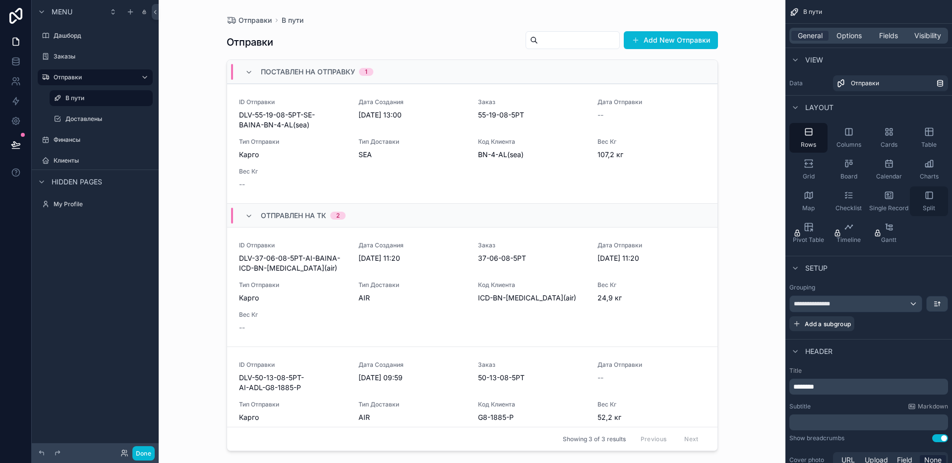
click at [930, 198] on icon "scrollable content" at bounding box center [929, 195] width 10 height 10
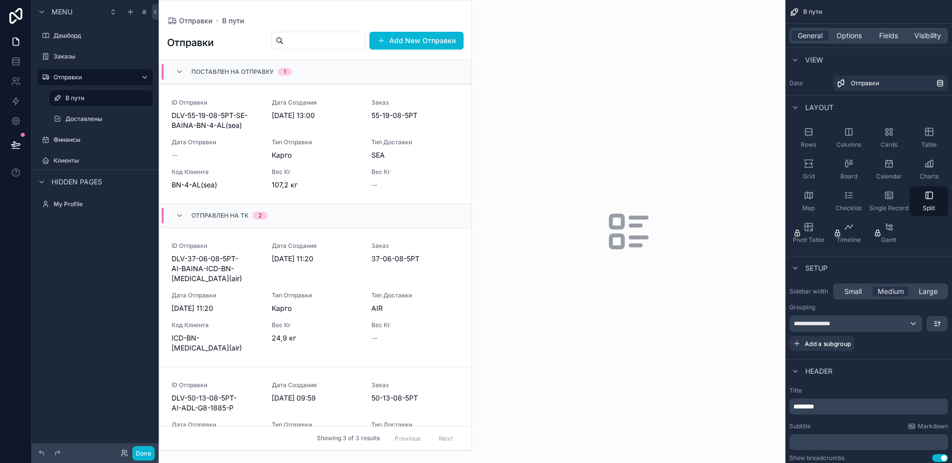
click at [543, 109] on div "scrollable content" at bounding box center [628, 231] width 313 height 463
click at [852, 32] on span "Options" at bounding box center [848, 36] width 25 height 10
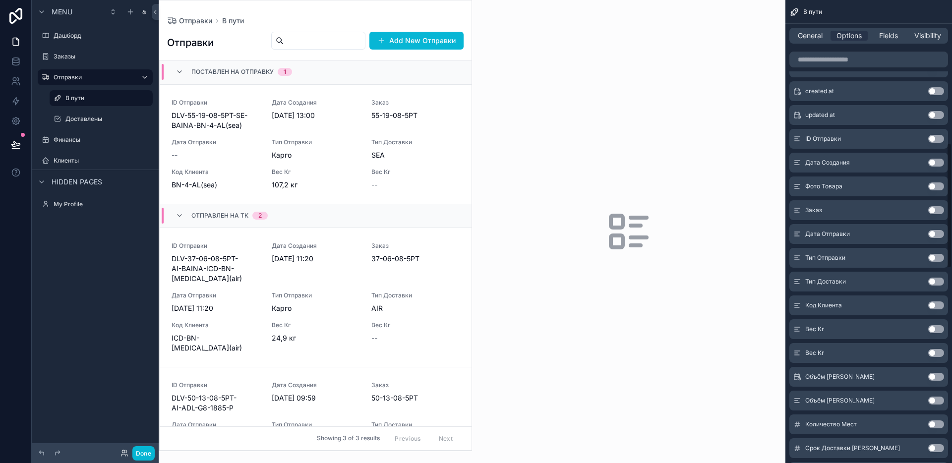
scroll to position [724, 0]
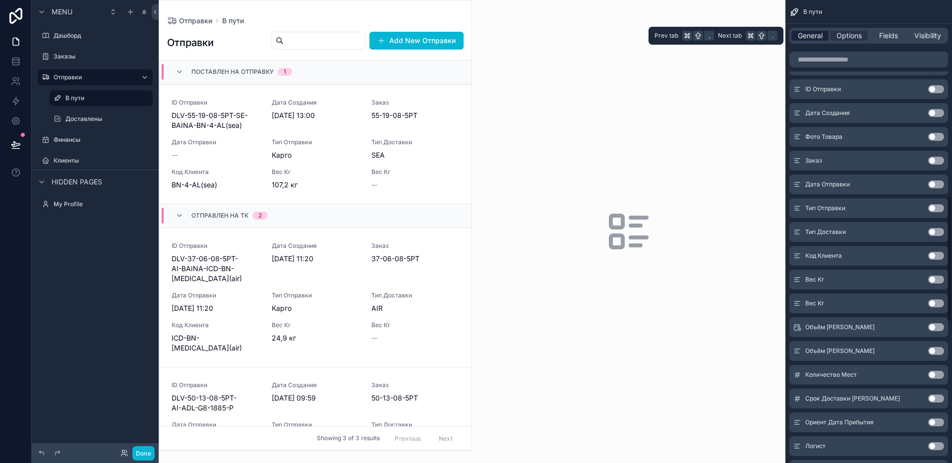
click at [804, 35] on span "General" at bounding box center [810, 36] width 25 height 10
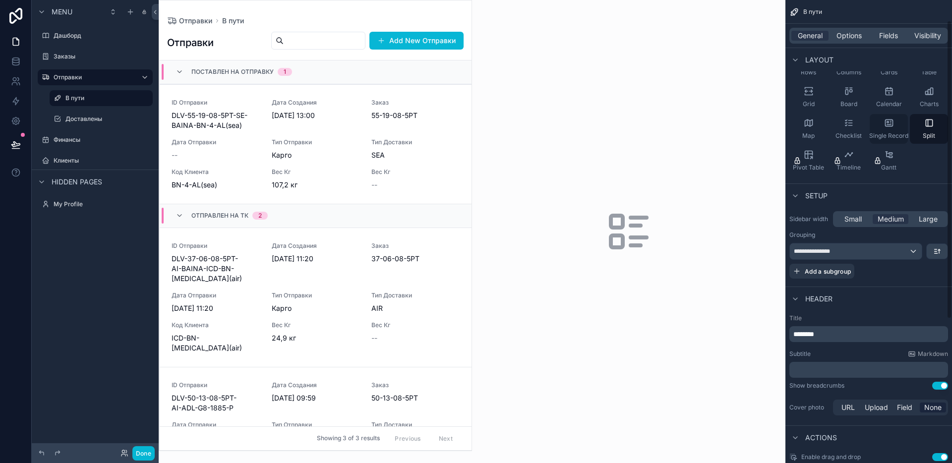
scroll to position [0, 0]
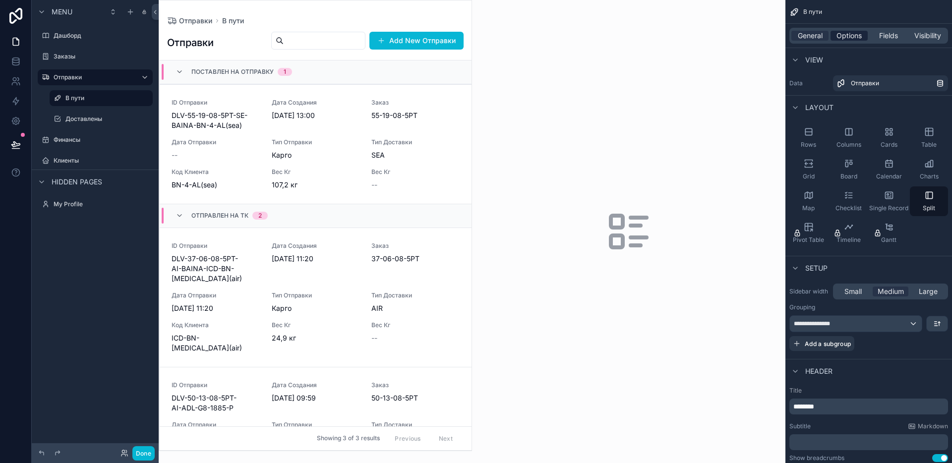
click at [849, 33] on span "Options" at bounding box center [848, 36] width 25 height 10
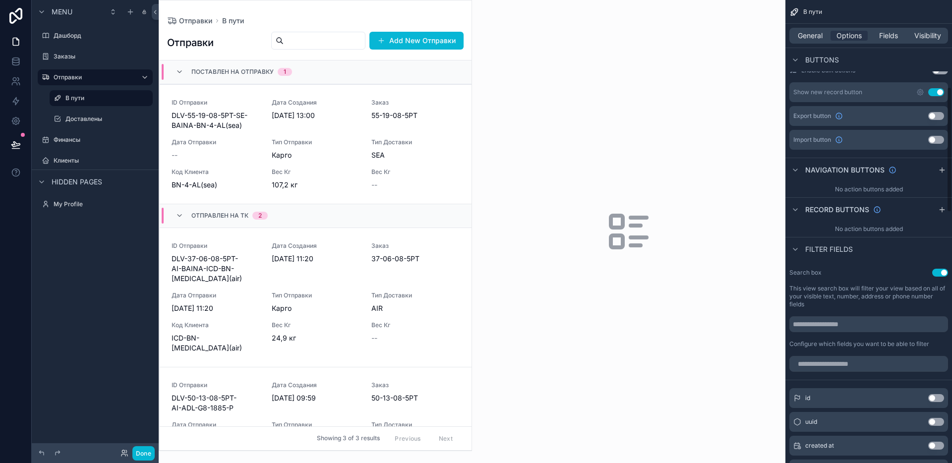
scroll to position [505, 0]
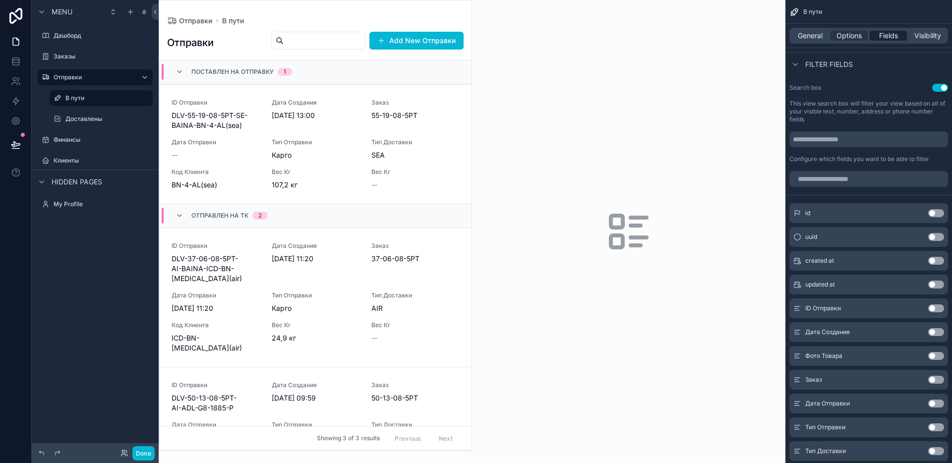
click at [883, 34] on span "Fields" at bounding box center [888, 36] width 19 height 10
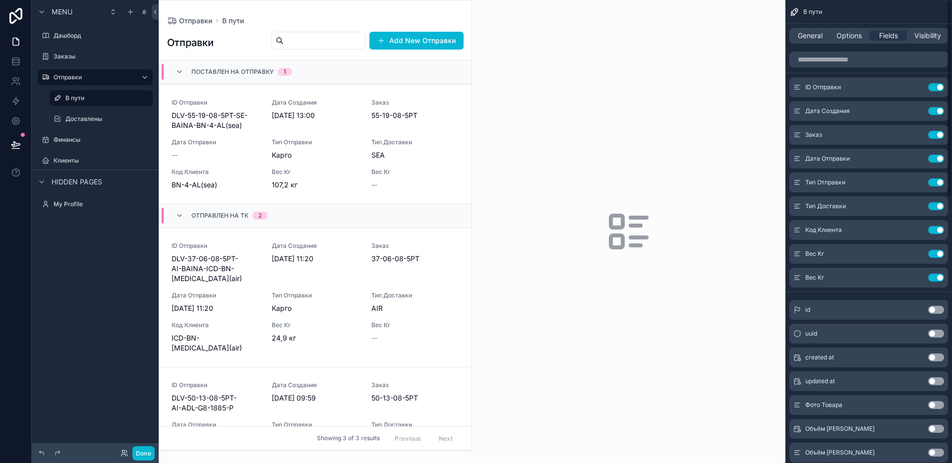
scroll to position [0, 0]
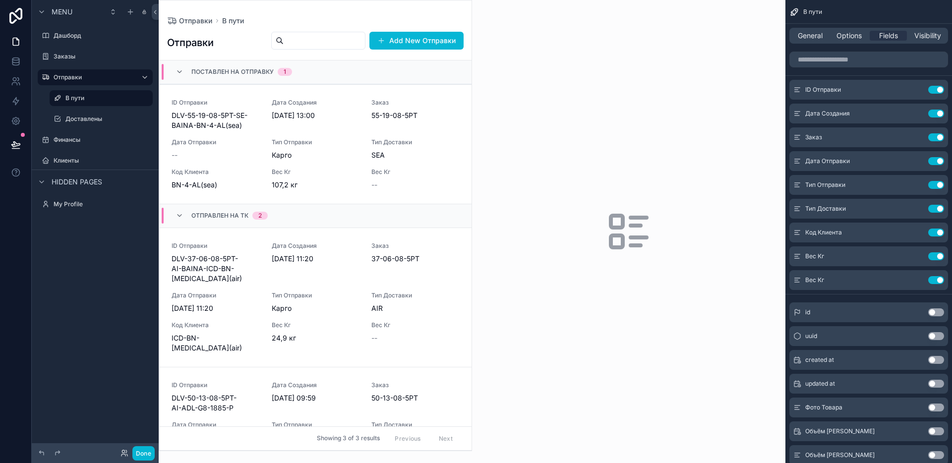
click at [639, 172] on div "scrollable content" at bounding box center [628, 231] width 313 height 463
click at [631, 245] on icon "scrollable content" at bounding box center [636, 245] width 10 height 0
click at [343, 127] on div "Дата Создания 27.8.2025 13:00" at bounding box center [316, 115] width 88 height 32
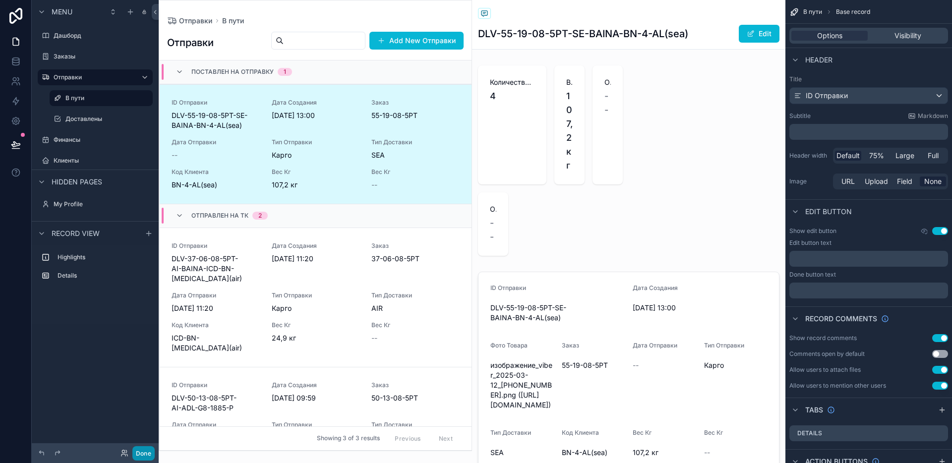
click at [147, 448] on button "Done" at bounding box center [143, 453] width 22 height 14
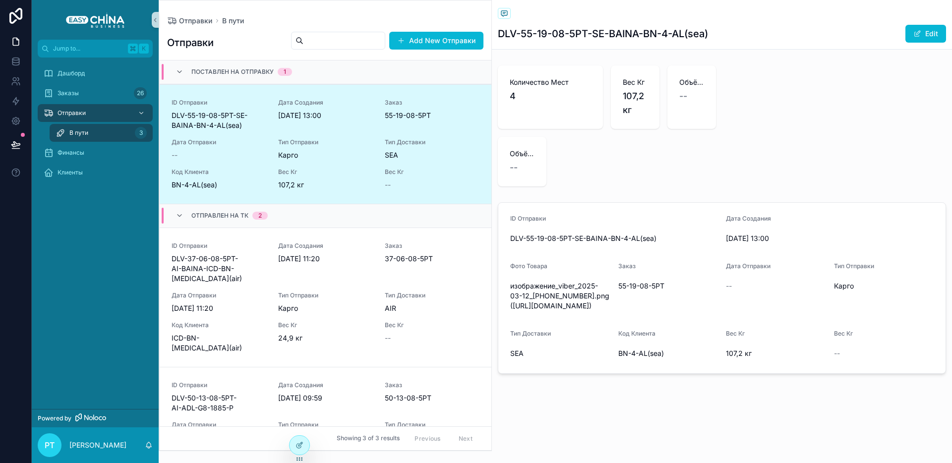
scroll to position [24, 0]
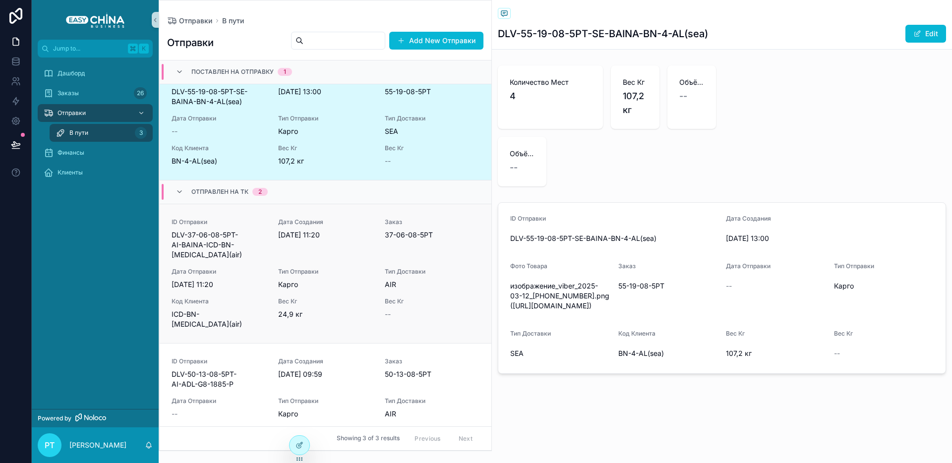
click at [310, 251] on div "ID Отправки DLV-37-06-08-5РТ-AI-BAINA-ICD-BN-[MEDICAL_DATA](air) Дата Создания …" at bounding box center [326, 273] width 308 height 111
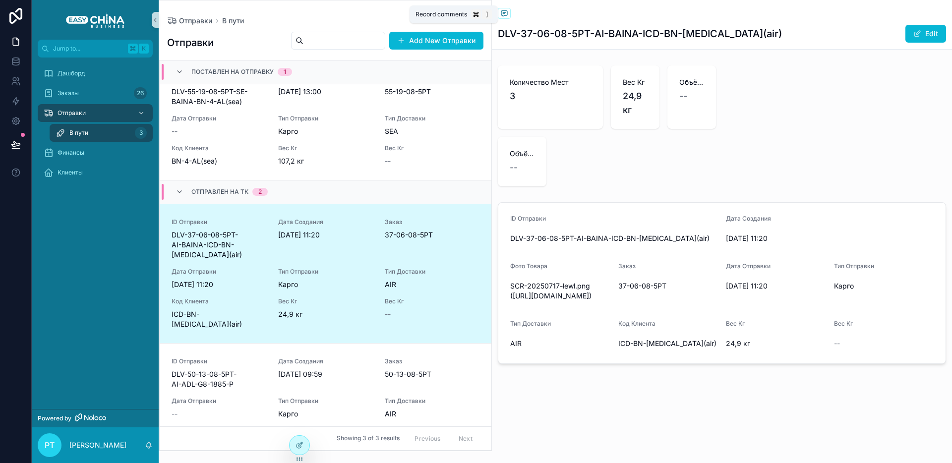
click at [502, 14] on icon "scrollable content" at bounding box center [504, 13] width 8 height 8
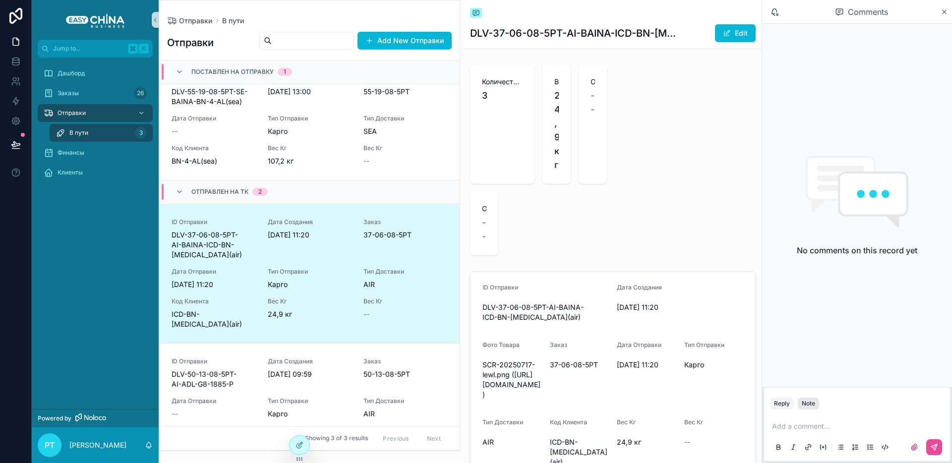
click at [812, 400] on div "Note" at bounding box center [808, 404] width 13 height 8
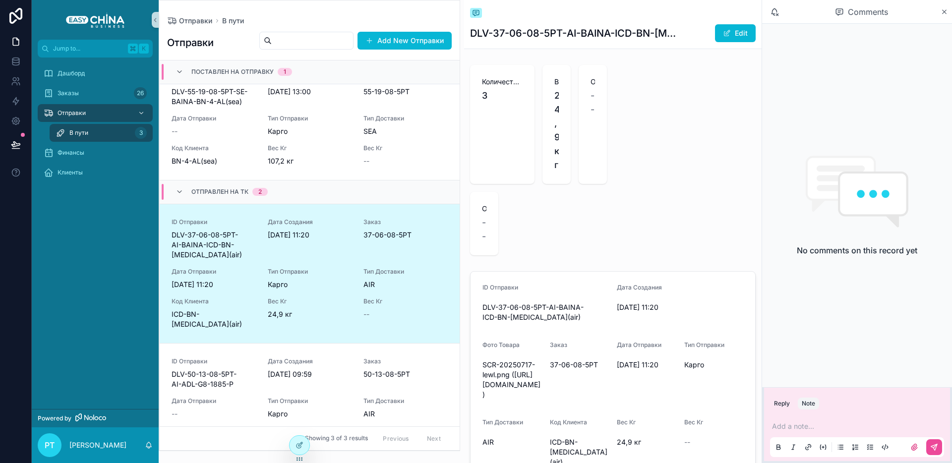
click at [780, 424] on p "scrollable content" at bounding box center [859, 426] width 174 height 10
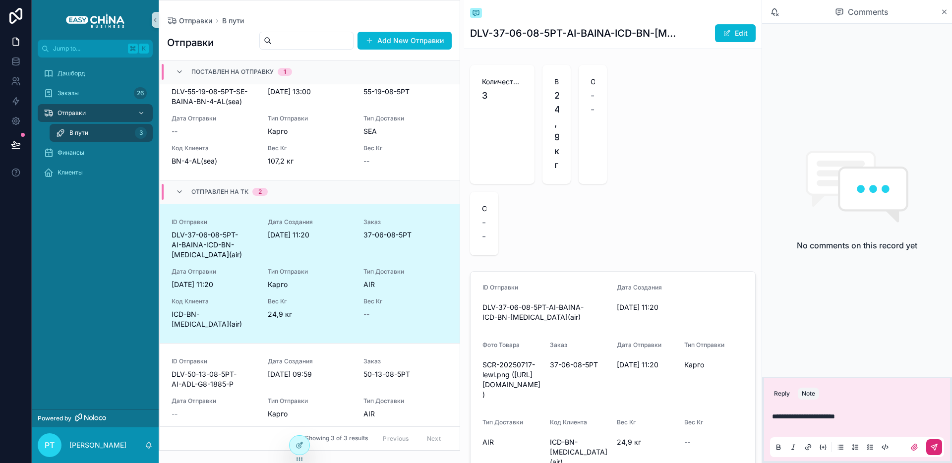
click at [940, 444] on button "scrollable content" at bounding box center [934, 447] width 16 height 16
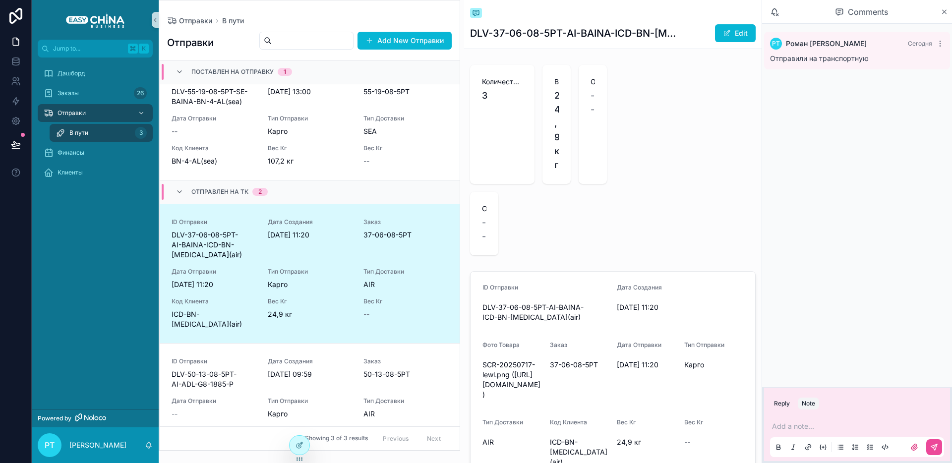
scroll to position [295, 0]
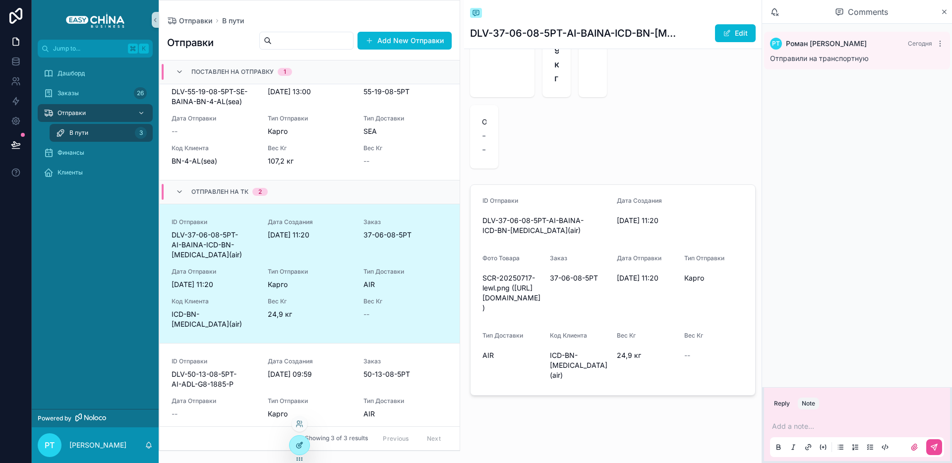
click at [299, 444] on icon at bounding box center [299, 445] width 8 height 8
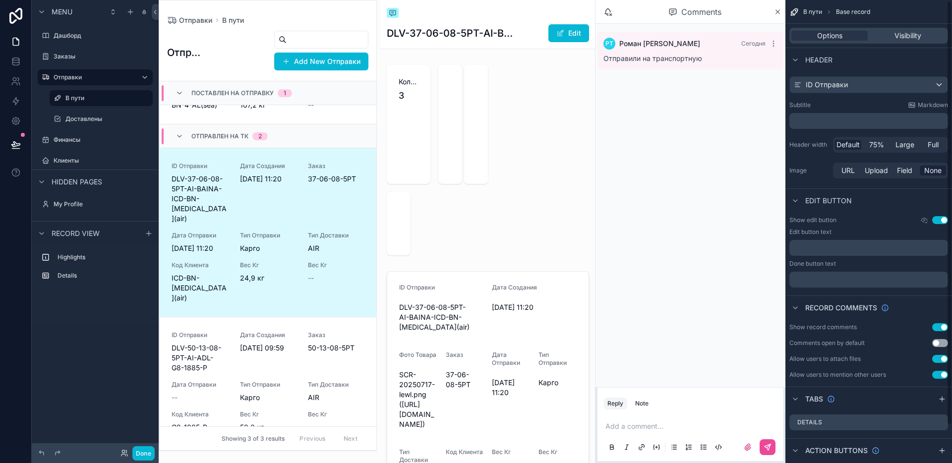
scroll to position [0, 0]
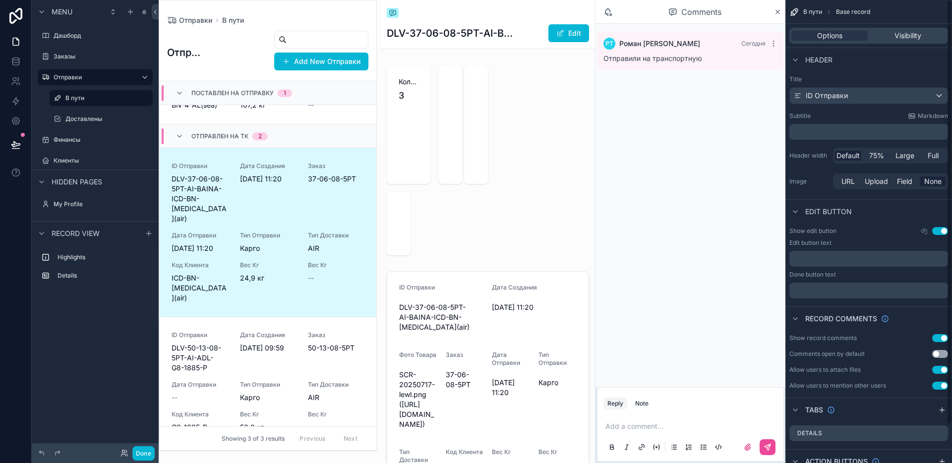
click at [522, 200] on div "Количество Мест 3 Вес Кг 24,9 кг Объём М -- Объём М -- ID Отправки DLV-37-06-08…" at bounding box center [488, 288] width 214 height 455
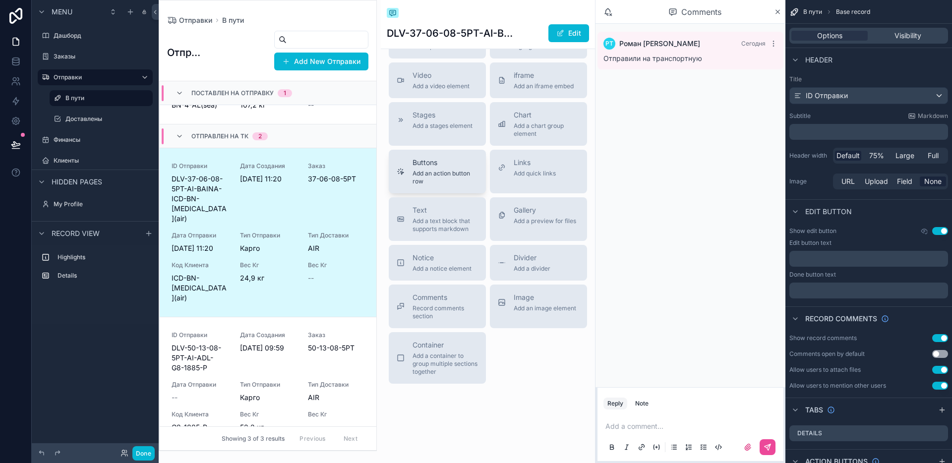
scroll to position [896, 0]
click at [436, 273] on span "Add a notice element" at bounding box center [441, 269] width 59 height 8
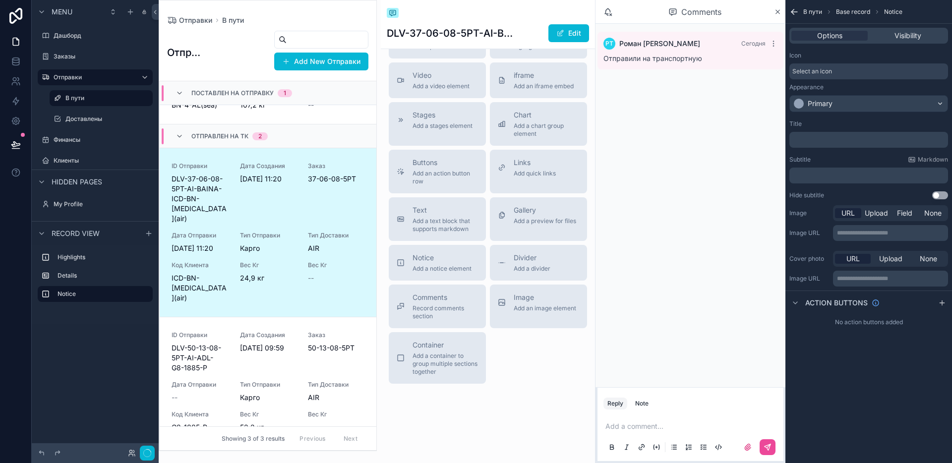
scroll to position [661, 0]
click at [901, 39] on span "Visibility" at bounding box center [907, 36] width 27 height 10
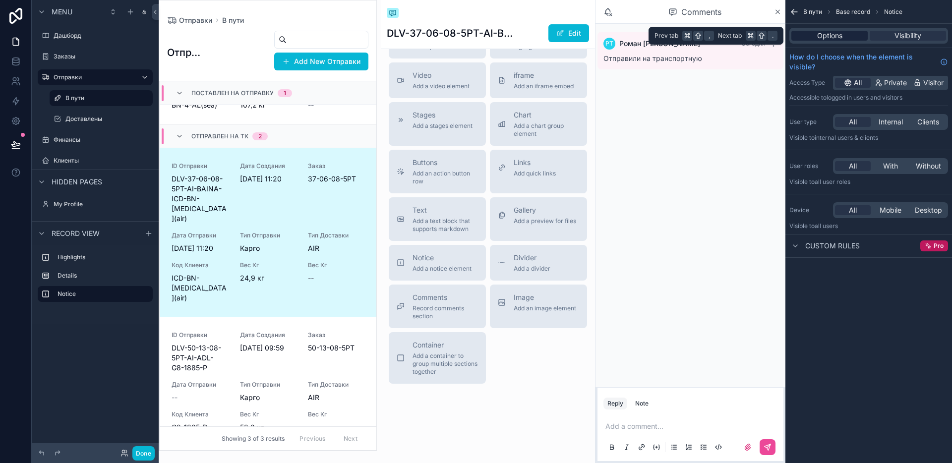
click at [847, 33] on div "Options" at bounding box center [829, 36] width 76 height 10
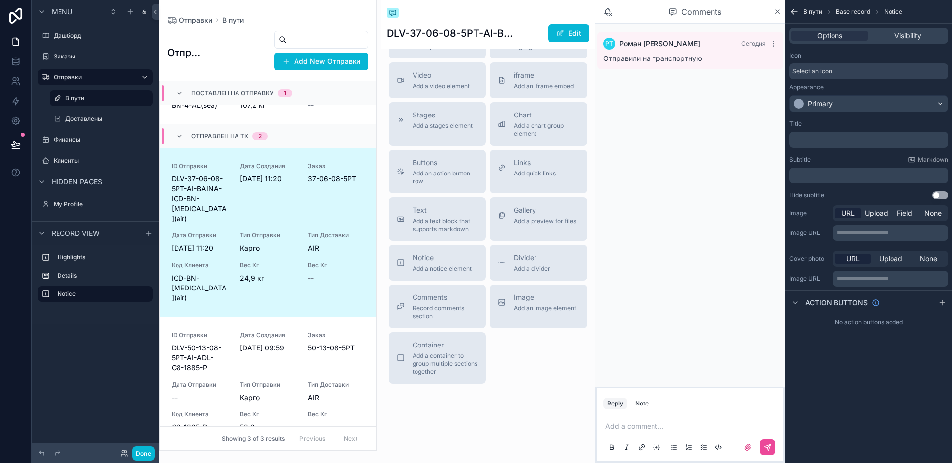
click at [832, 72] on div "Select an icon" at bounding box center [868, 71] width 159 height 16
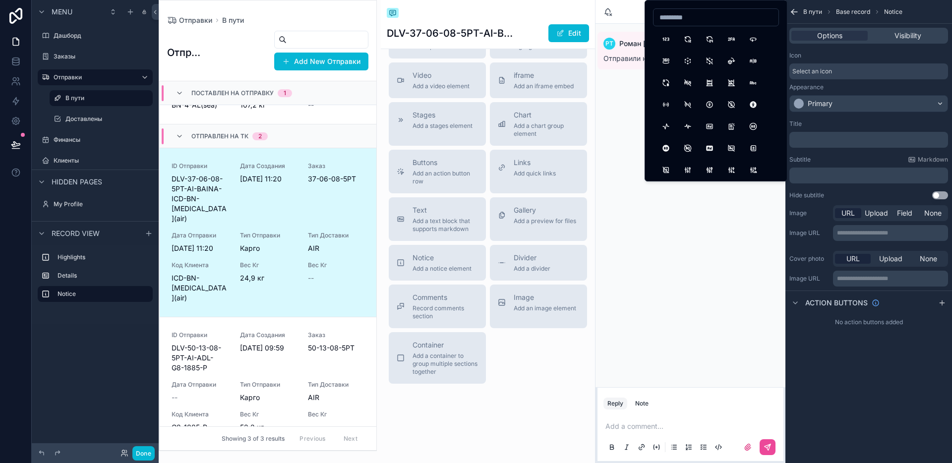
click at [859, 147] on div "﻿" at bounding box center [868, 140] width 159 height 16
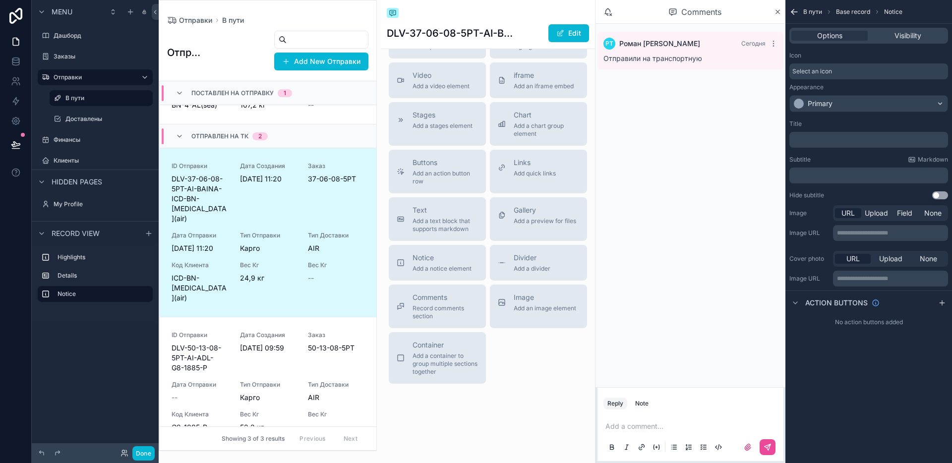
click at [847, 134] on div "﻿" at bounding box center [868, 140] width 159 height 16
click at [842, 142] on p "﻿" at bounding box center [869, 140] width 153 height 8
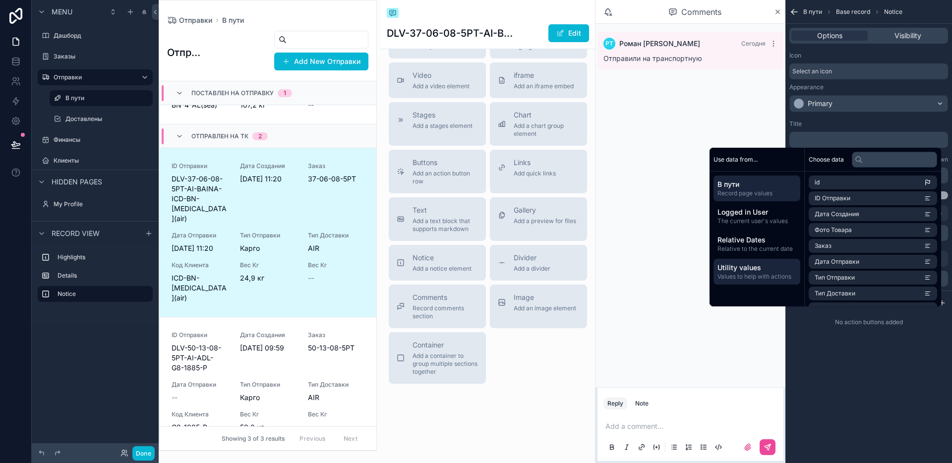
click at [755, 269] on span "Utility values" at bounding box center [756, 268] width 79 height 10
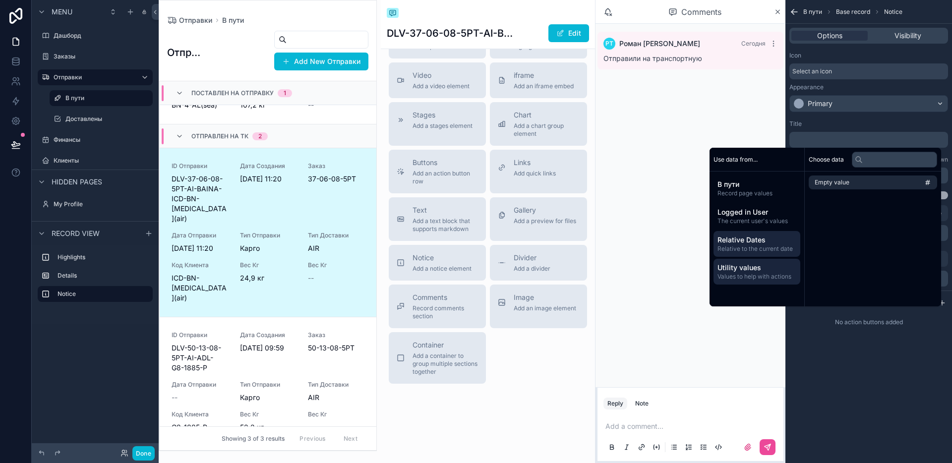
click at [745, 235] on span "Relative Dates" at bounding box center [756, 240] width 79 height 10
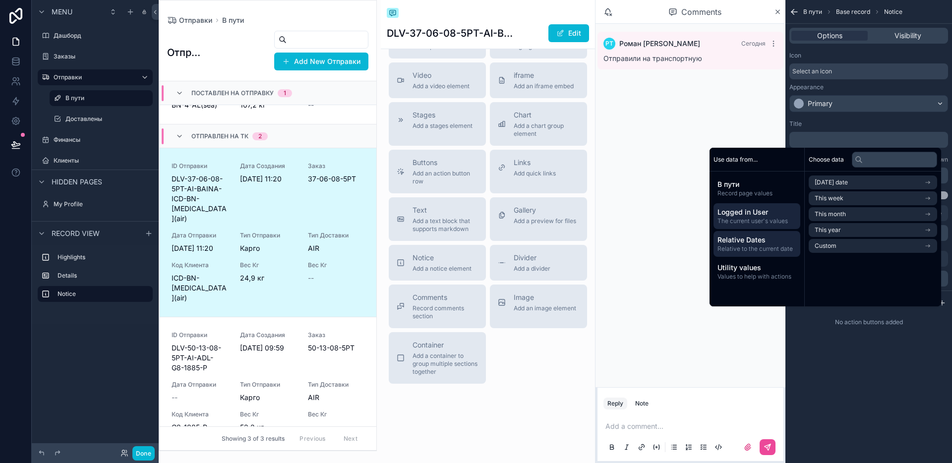
click at [744, 219] on span "The current user's values" at bounding box center [756, 221] width 79 height 8
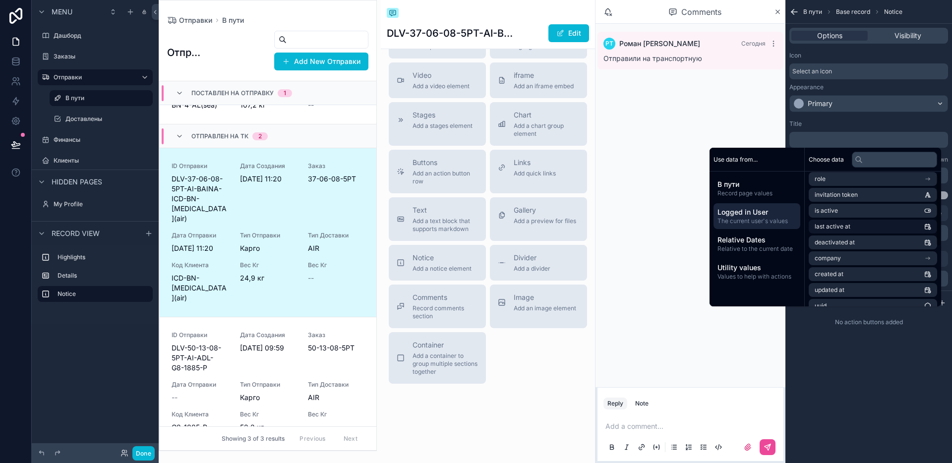
scroll to position [109, 0]
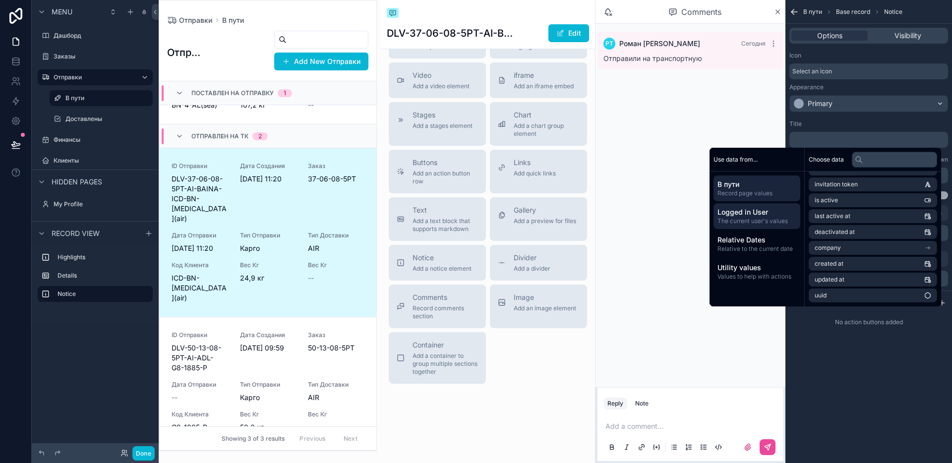
click at [773, 190] on span "Record page values" at bounding box center [756, 193] width 79 height 8
click at [875, 158] on input "text" at bounding box center [894, 160] width 85 height 16
click at [759, 160] on div "Use data from..." at bounding box center [756, 160] width 95 height 24
click at [742, 160] on span "Use data from..." at bounding box center [735, 160] width 44 height 8
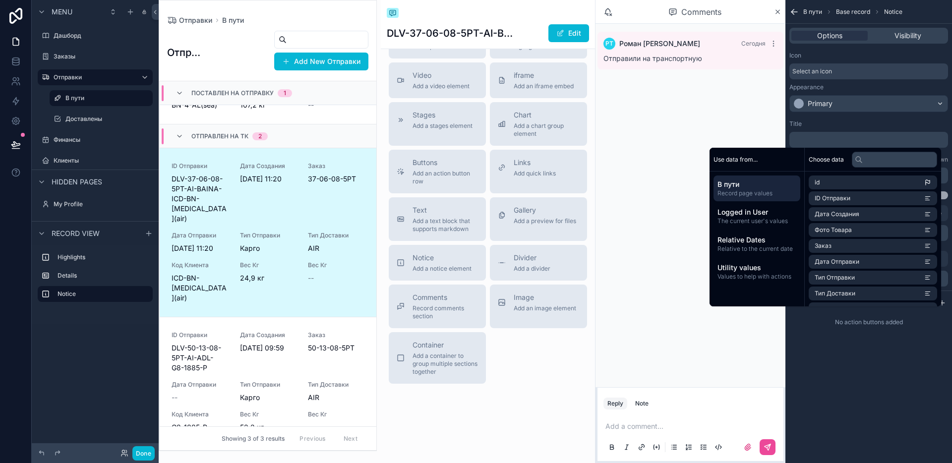
click at [633, 161] on div "РТ Роман Тогушов Сегодня Отправили на транспортную" at bounding box center [690, 205] width 190 height 363
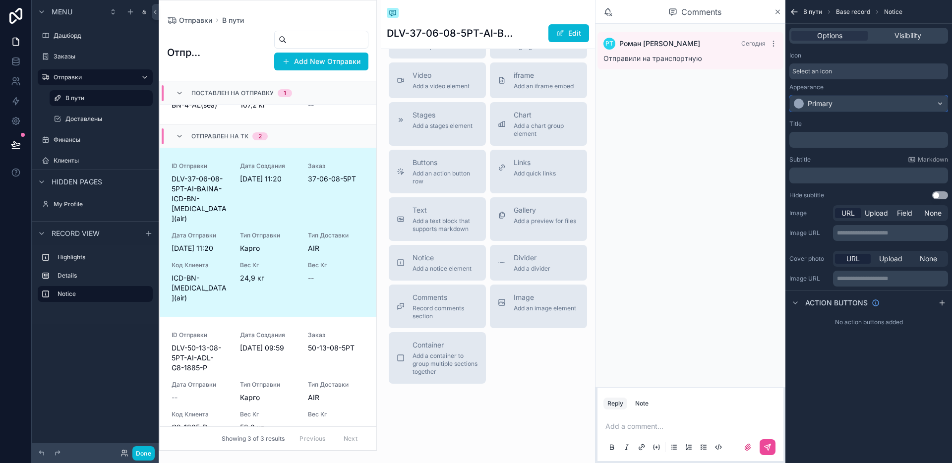
click at [843, 105] on div "Primary" at bounding box center [869, 104] width 158 height 16
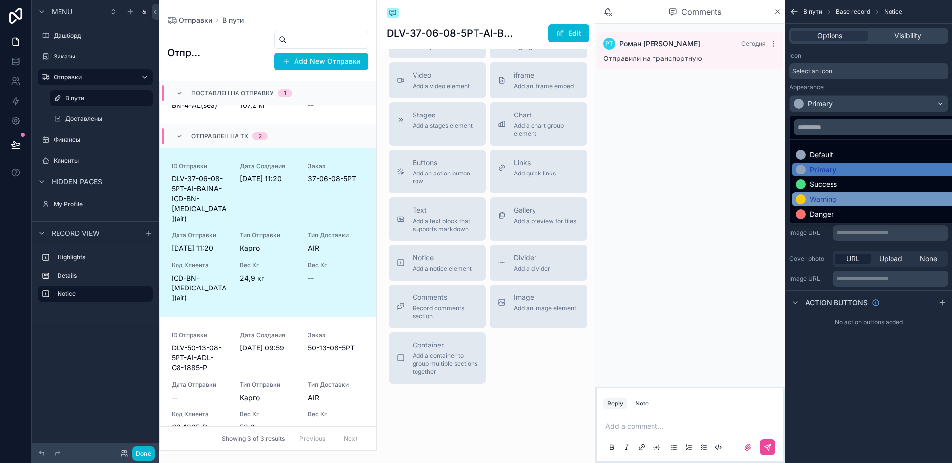
click at [833, 197] on div "Warning" at bounding box center [823, 199] width 27 height 10
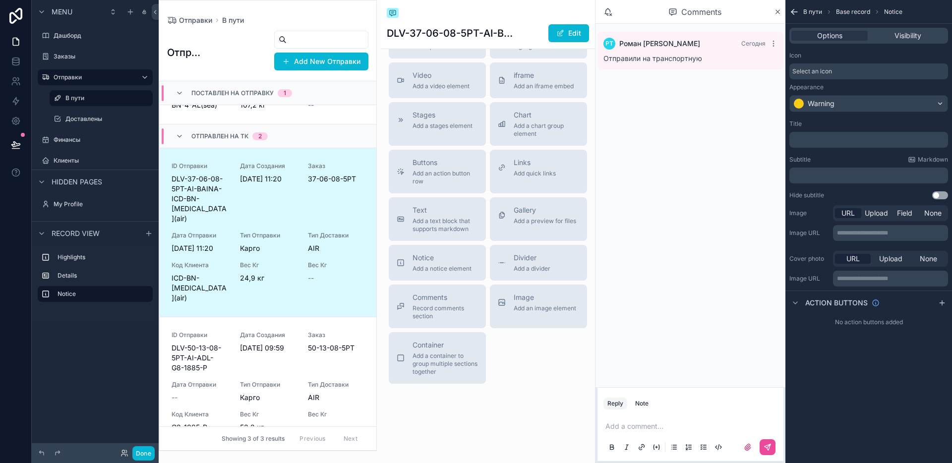
scroll to position [771, 0]
click at [820, 140] on p "﻿" at bounding box center [869, 140] width 153 height 8
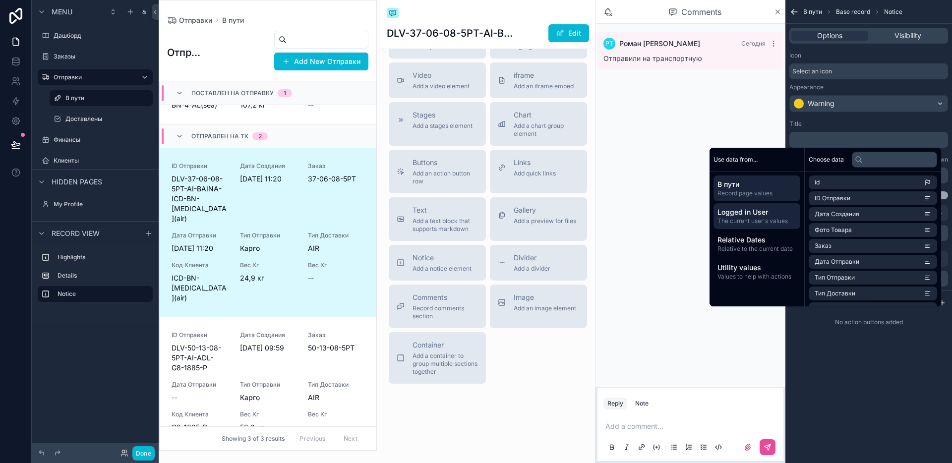
click at [758, 226] on div "Logged in User The current user's values" at bounding box center [756, 216] width 87 height 26
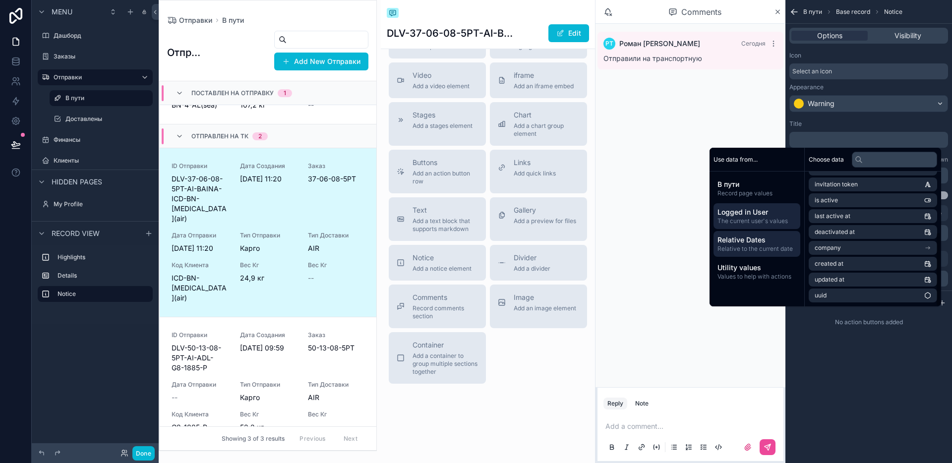
click at [781, 242] on span "Relative Dates" at bounding box center [756, 240] width 79 height 10
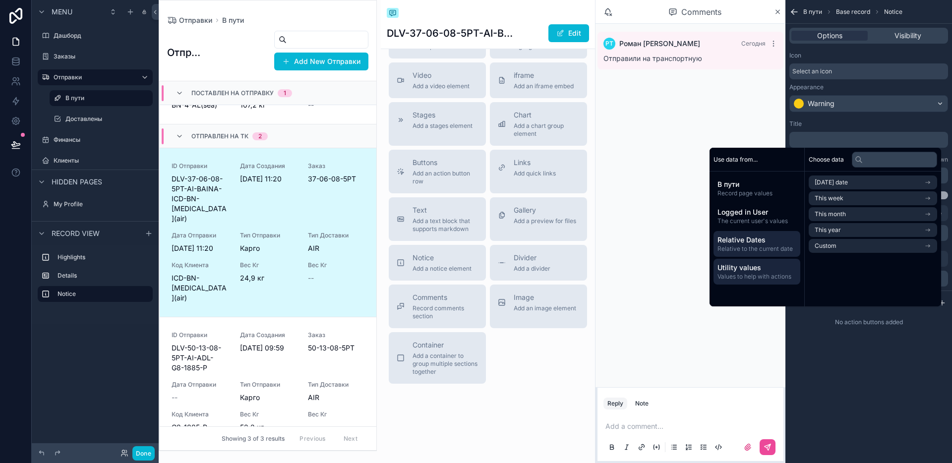
click at [766, 267] on span "Utility values" at bounding box center [756, 268] width 79 height 10
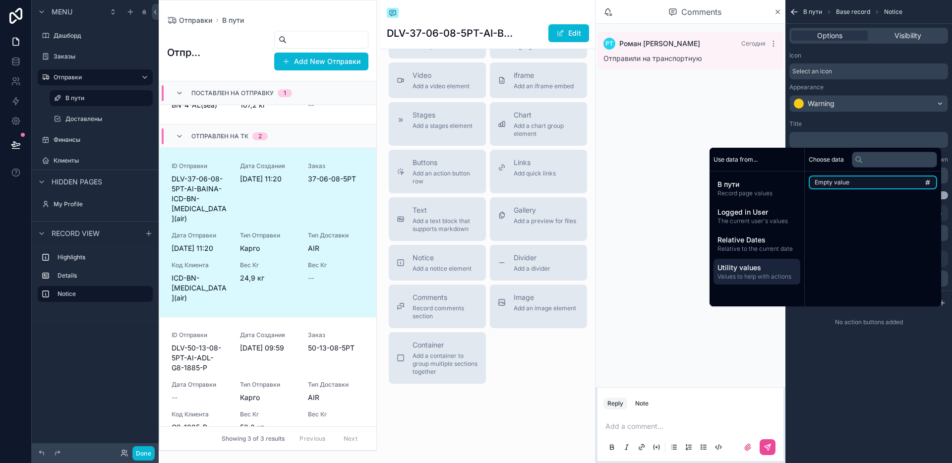
click at [839, 183] on span "Empty value" at bounding box center [832, 182] width 35 height 8
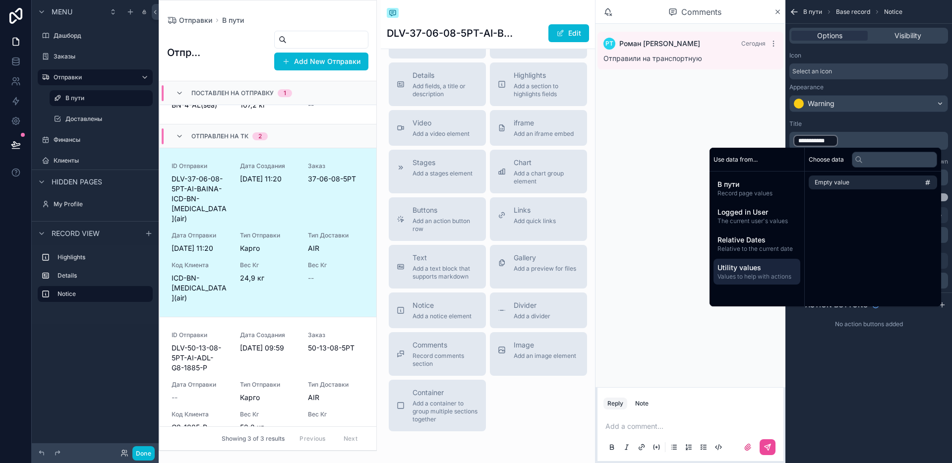
scroll to position [636, 0]
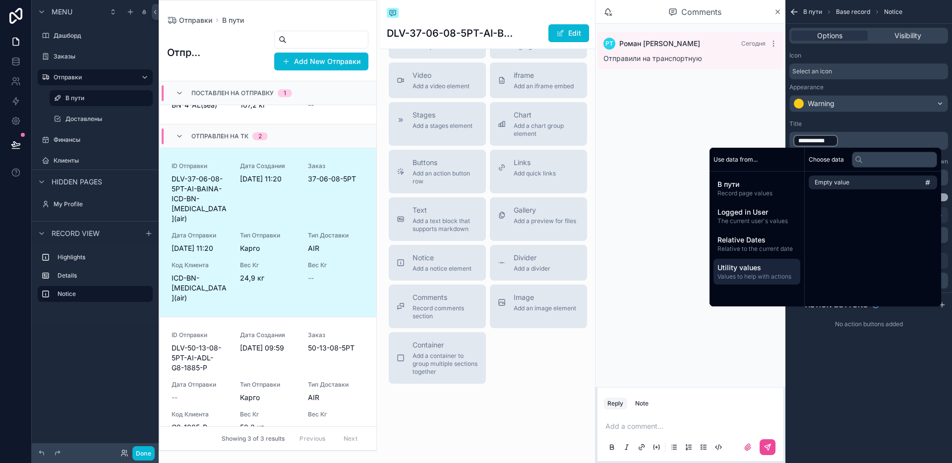
click at [822, 143] on span "**********" at bounding box center [815, 141] width 35 height 8
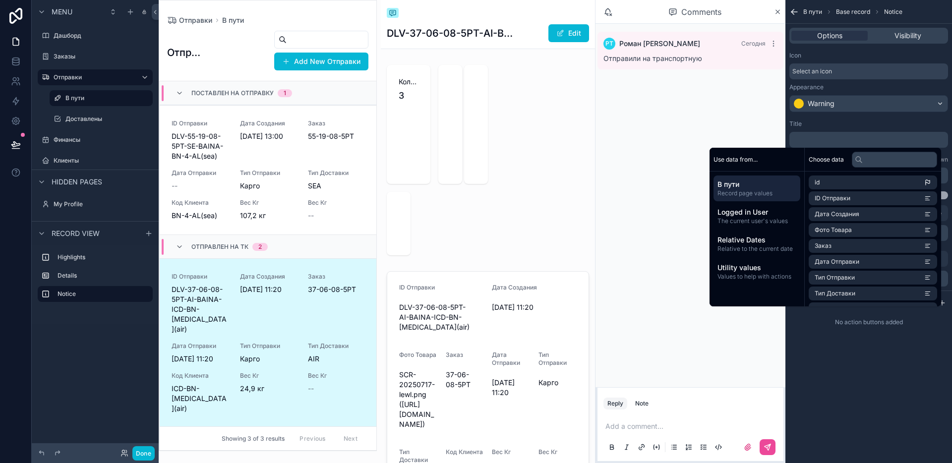
scroll to position [111, 0]
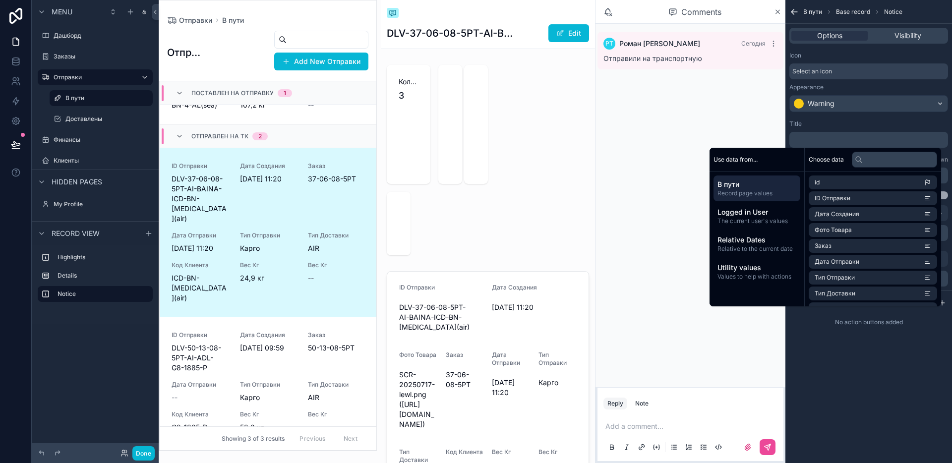
click at [537, 168] on div "Количество Мест 3 Вес Кг 24,9 кг Объём М -- Объём М -- ID Отправки DLV-37-06-08…" at bounding box center [488, 308] width 214 height 494
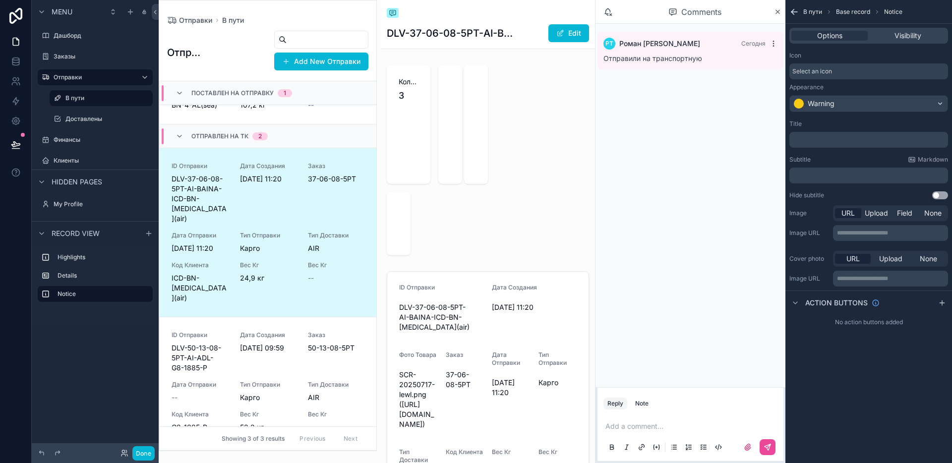
click at [772, 41] on icon "scrollable content" at bounding box center [773, 44] width 8 height 8
click at [673, 49] on div "РТ Роман Тогушов Сегодня" at bounding box center [690, 44] width 174 height 12
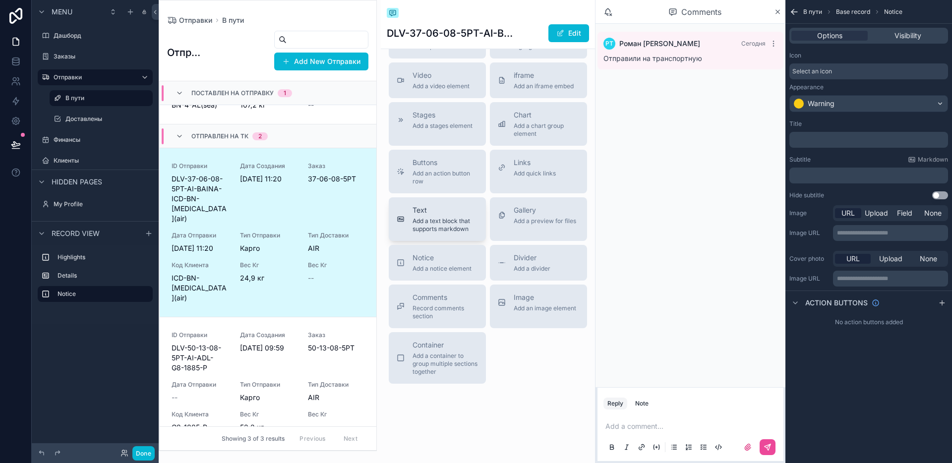
scroll to position [942, 0]
click at [430, 233] on span "Add a text block that supports markdown" at bounding box center [444, 225] width 65 height 16
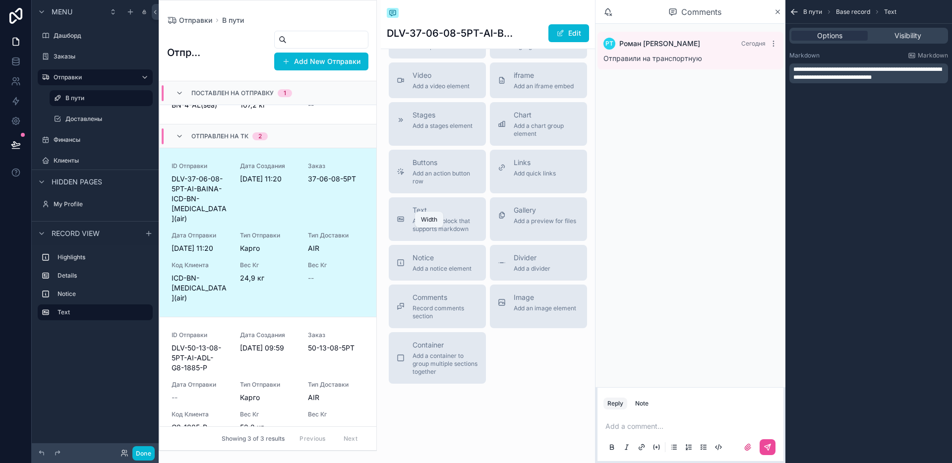
scroll to position [700, 0]
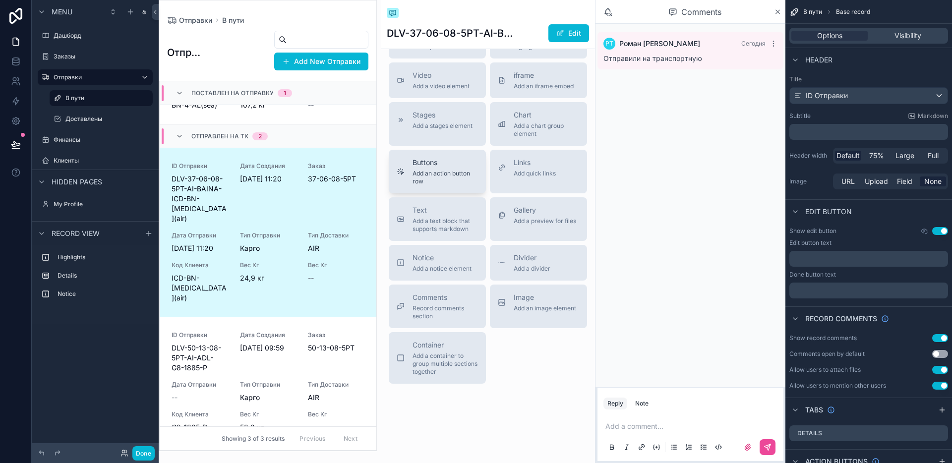
scroll to position [898, 0]
click at [435, 320] on div "Comments Record comments section" at bounding box center [444, 307] width 65 height 28
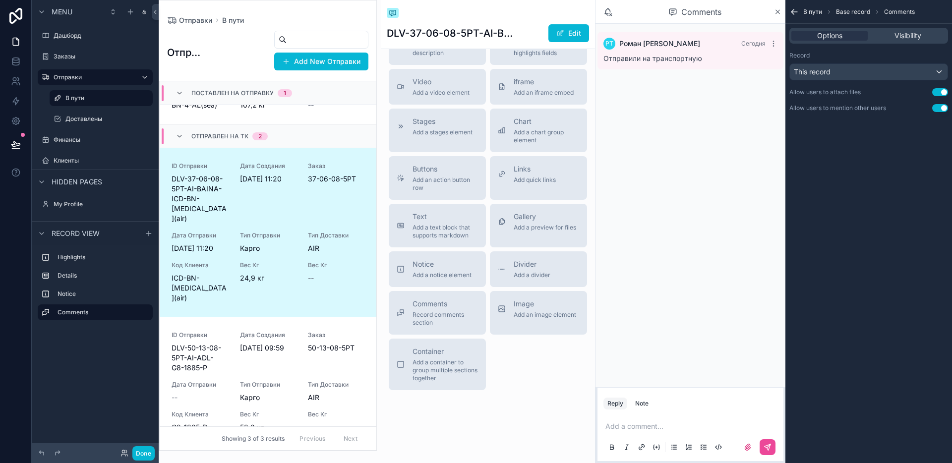
scroll to position [756, 0]
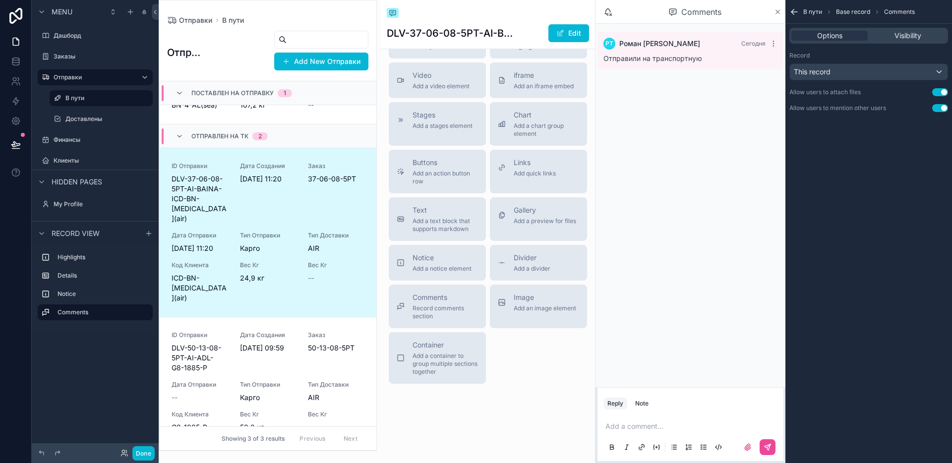
click at [775, 13] on icon "scrollable content" at bounding box center [777, 12] width 7 height 8
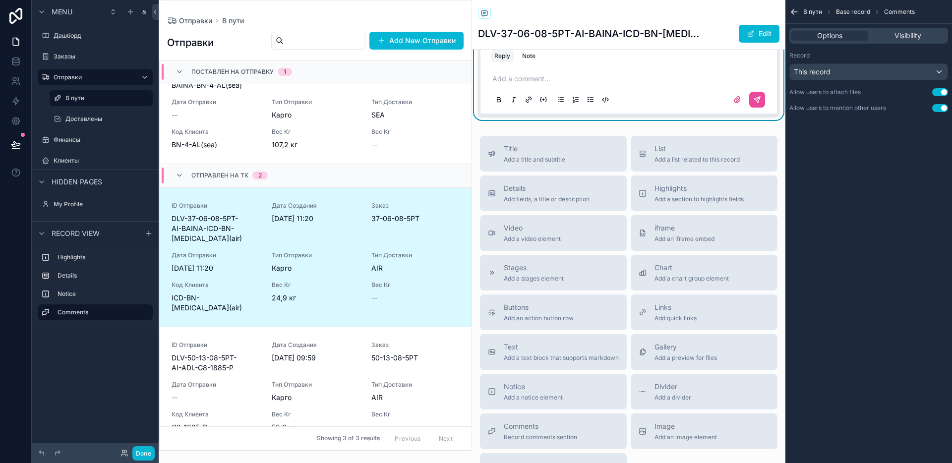
scroll to position [544, 0]
click at [528, 61] on div "Note" at bounding box center [528, 58] width 13 height 8
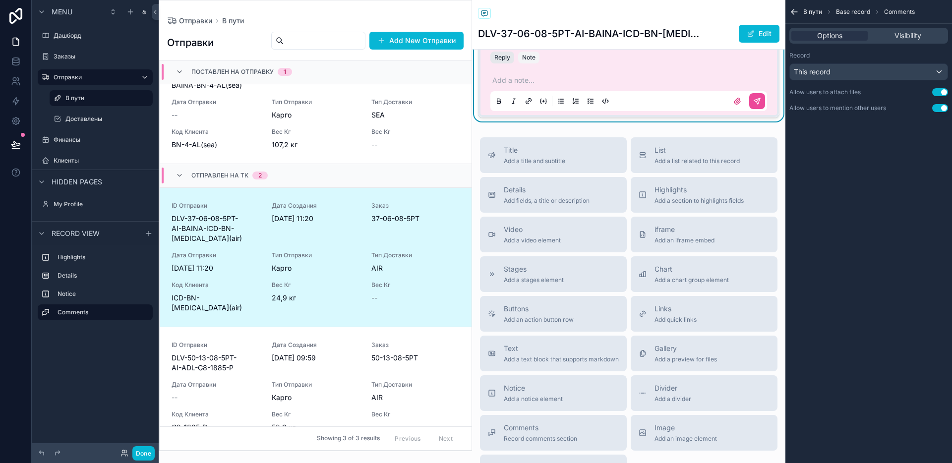
click at [509, 63] on button "Reply" at bounding box center [502, 58] width 24 height 12
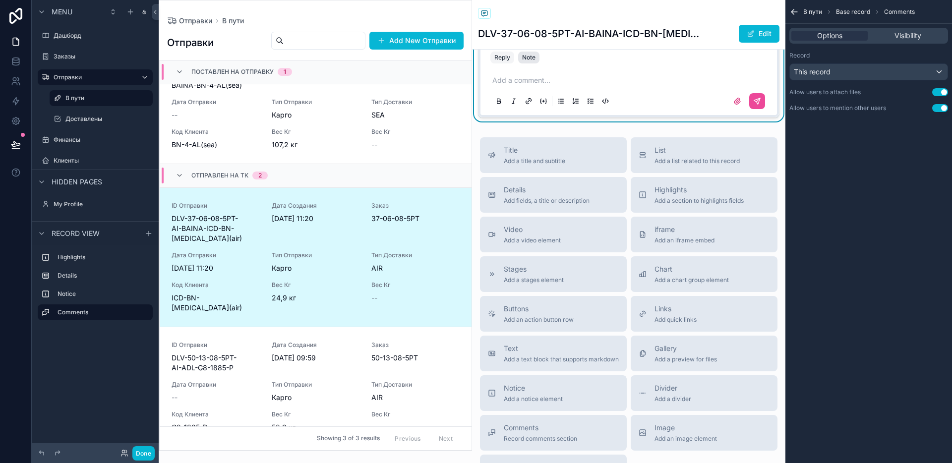
click at [532, 61] on div "Note" at bounding box center [528, 58] width 13 height 8
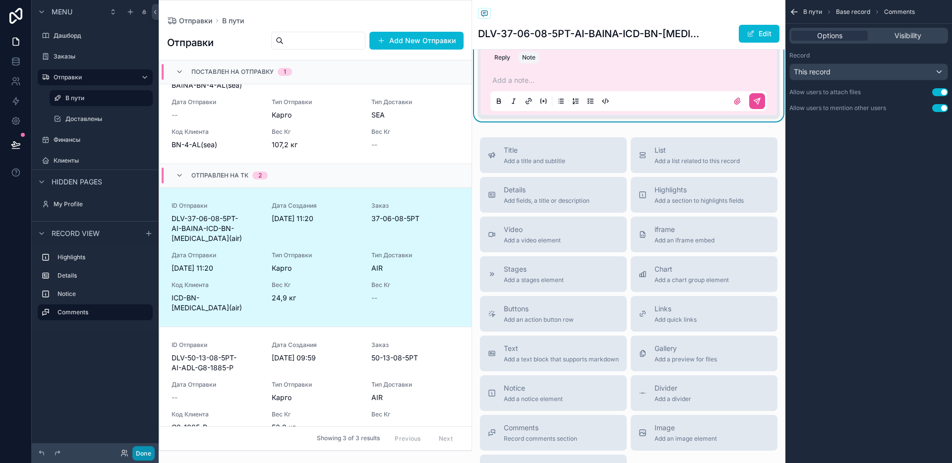
click at [147, 453] on button "Done" at bounding box center [143, 453] width 22 height 14
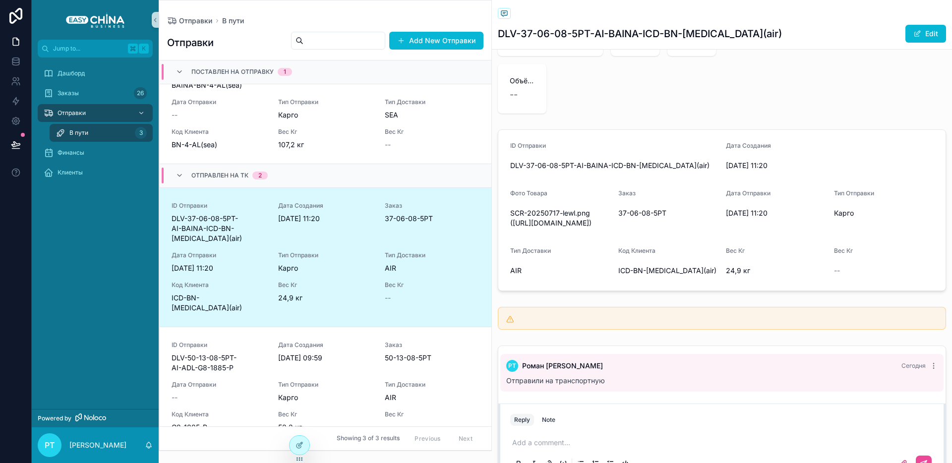
scroll to position [286, 0]
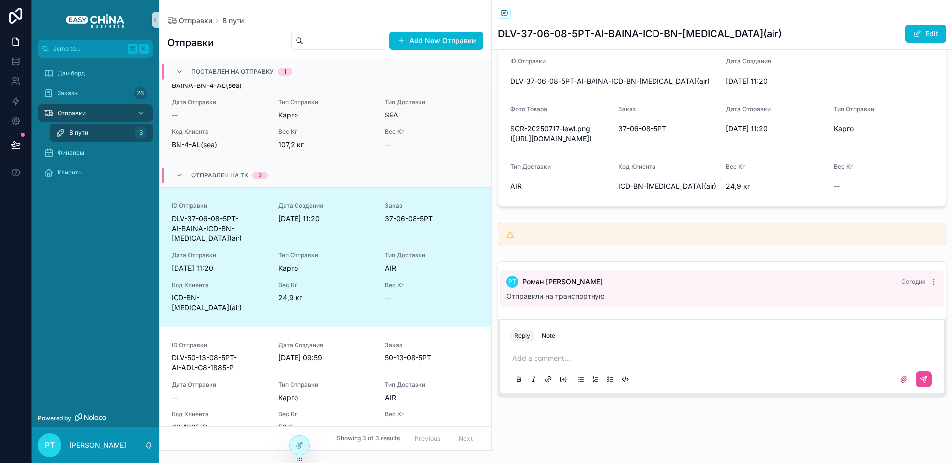
click at [326, 100] on span "Тип Отправки" at bounding box center [325, 102] width 95 height 8
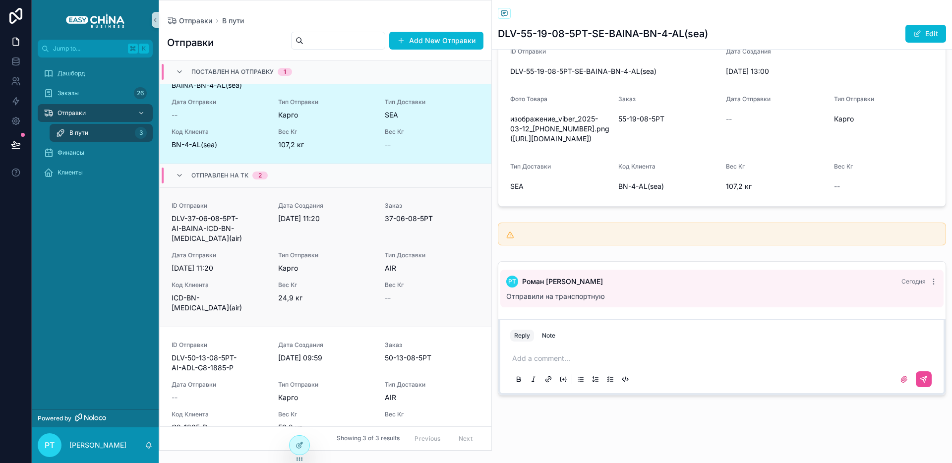
click at [349, 263] on span "Карго" at bounding box center [325, 268] width 95 height 10
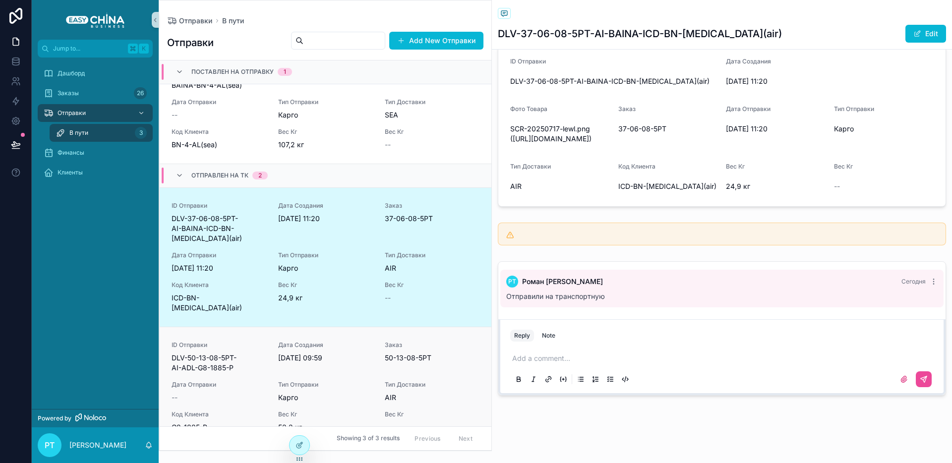
click at [331, 360] on div "ID Отправки DLV-50-13-08-5РТ-AI-ADL-G8-1885-P Дата Создания 26.8.2025 09:59 Зак…" at bounding box center [326, 386] width 308 height 91
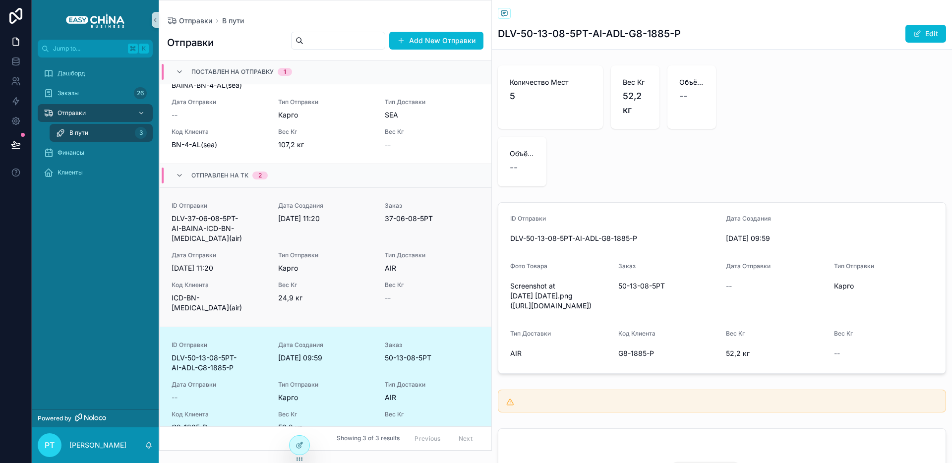
click at [339, 268] on div "ID Отправки DLV-37-06-08-5РТ-AI-BAINA-ICD-BN-[MEDICAL_DATA](air) Дата Создания …" at bounding box center [326, 257] width 308 height 111
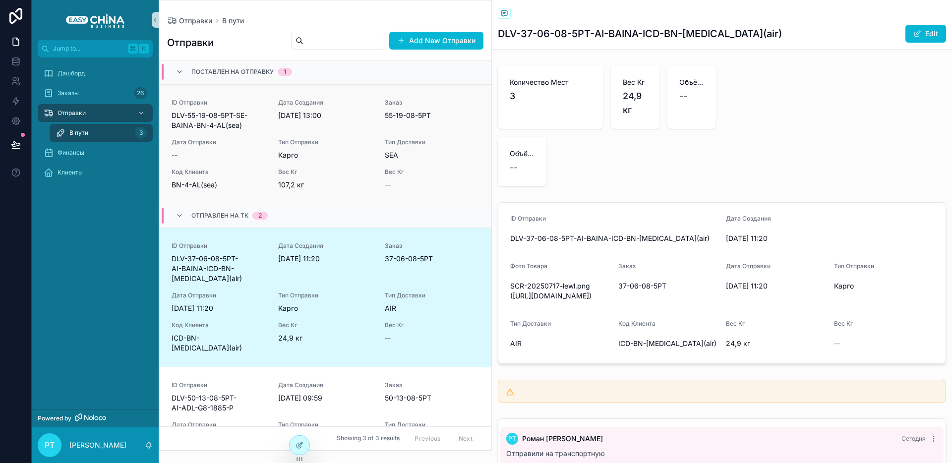
click at [309, 175] on span "Вес Кг" at bounding box center [325, 172] width 95 height 8
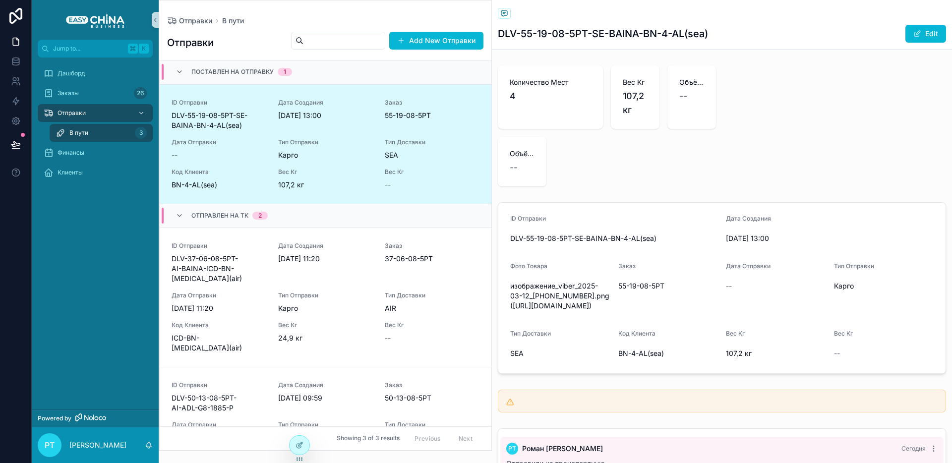
scroll to position [306, 0]
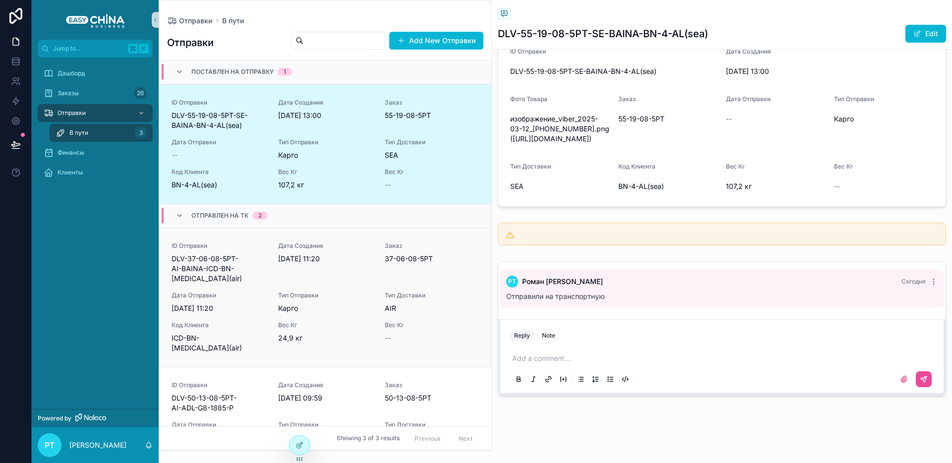
click at [351, 293] on div "Тип Отправки Карго" at bounding box center [325, 303] width 95 height 22
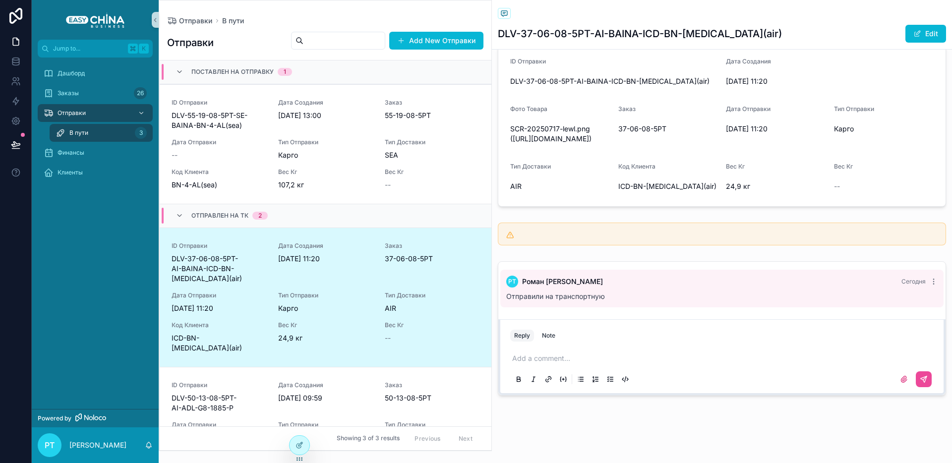
scroll to position [286, 0]
click at [378, 412] on div "ID Отправки DLV-50-13-08-5РТ-AI-ADL-G8-1885-P Дата Создания 26.8.2025 09:59 Зак…" at bounding box center [326, 426] width 308 height 91
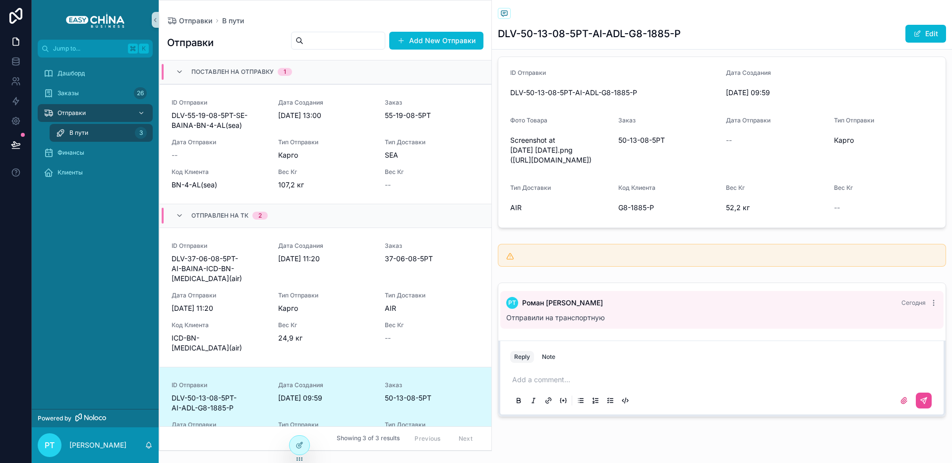
scroll to position [18, 0]
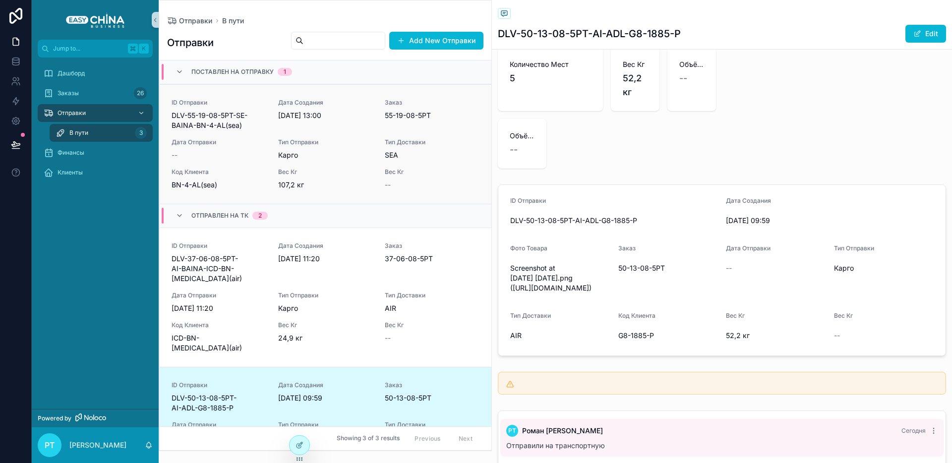
click at [371, 143] on div "ID Отправки DLV-55-19-08-5РТ-SE-BAINA-BN-4-AL(sea) Дата Создания [DATE] 13:00 З…" at bounding box center [326, 144] width 308 height 91
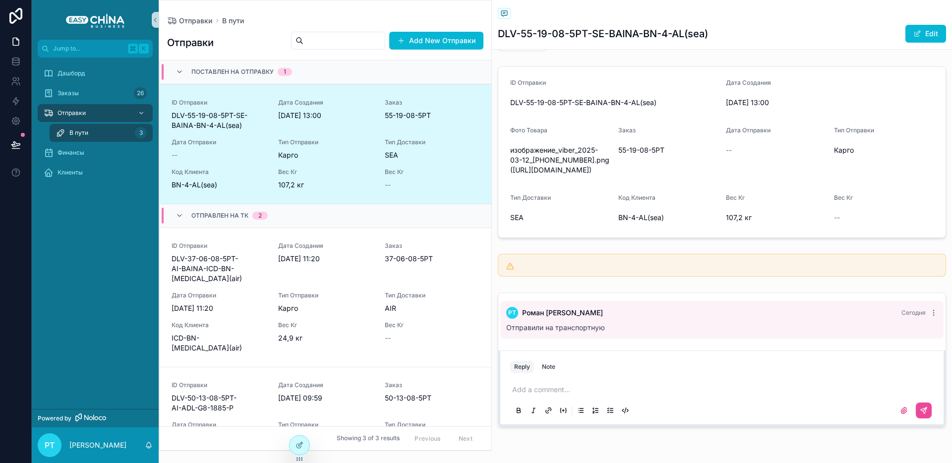
scroll to position [306, 0]
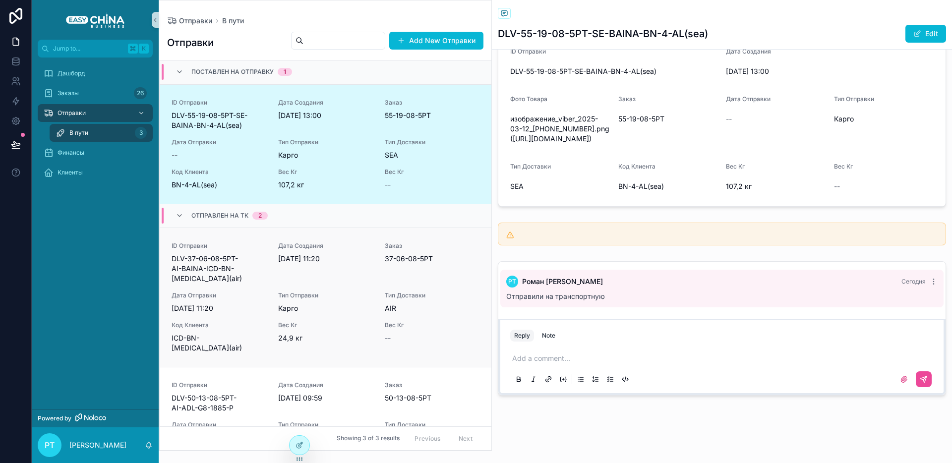
click at [303, 256] on span "[DATE] 11:20" at bounding box center [325, 259] width 95 height 10
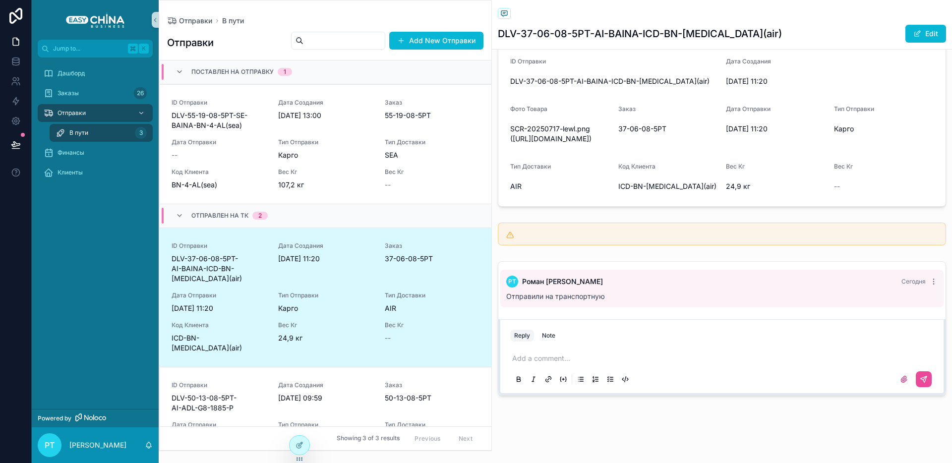
scroll to position [286, 0]
click at [508, 15] on icon "scrollable content" at bounding box center [504, 13] width 8 height 8
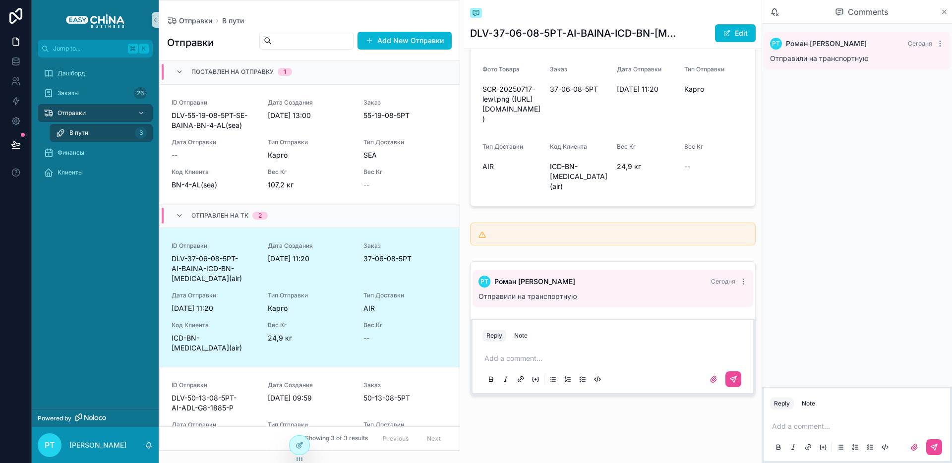
click at [944, 12] on icon "scrollable content" at bounding box center [944, 12] width 4 height 4
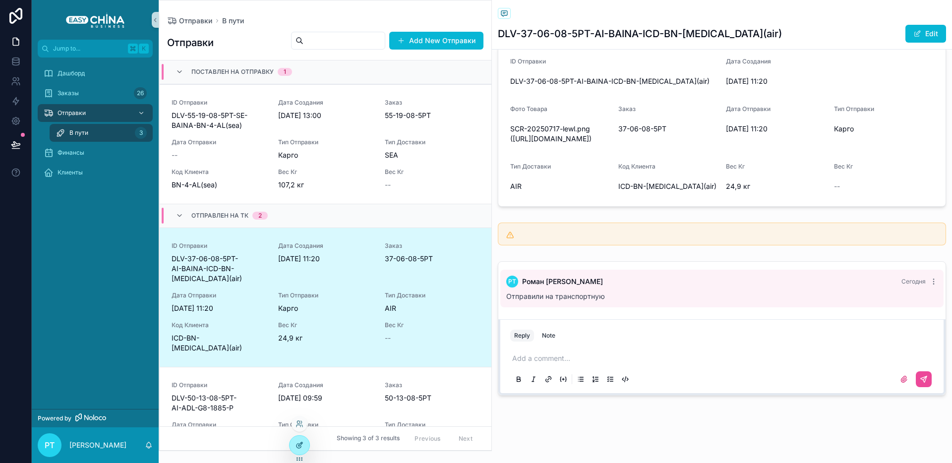
click at [295, 443] on icon at bounding box center [299, 445] width 8 height 8
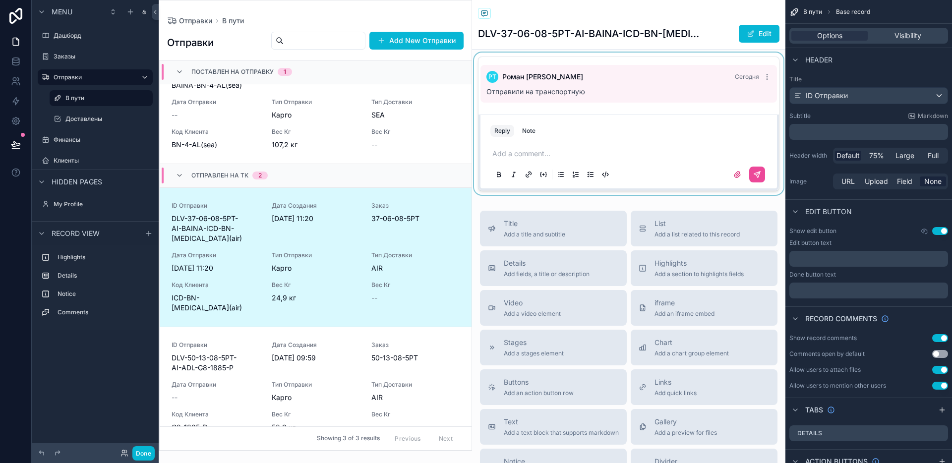
scroll to position [507, 0]
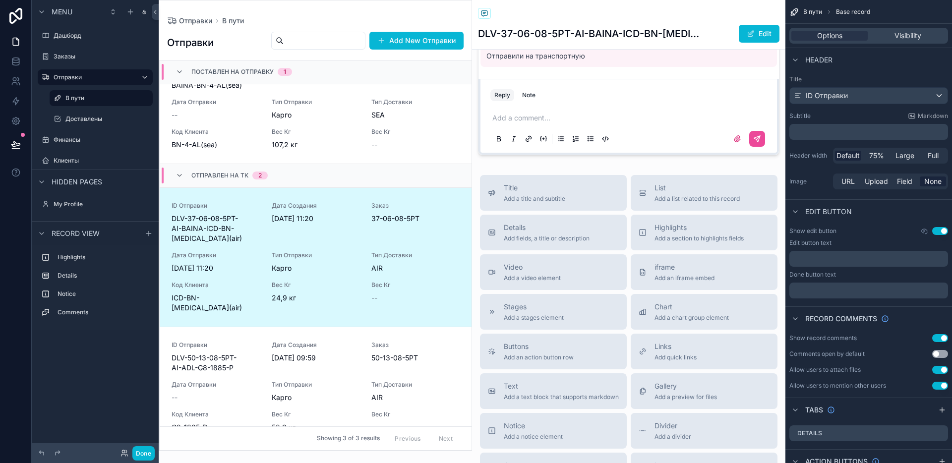
click at [319, 132] on div "scrollable content" at bounding box center [315, 225] width 312 height 450
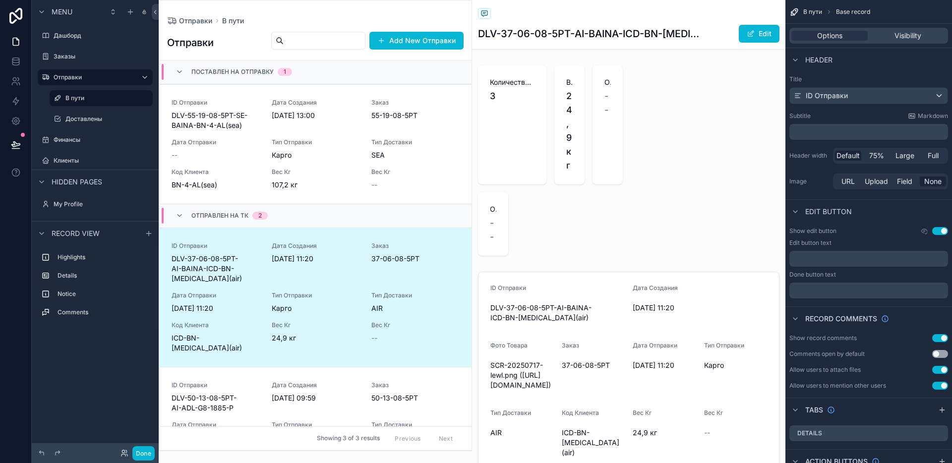
scroll to position [40, 0]
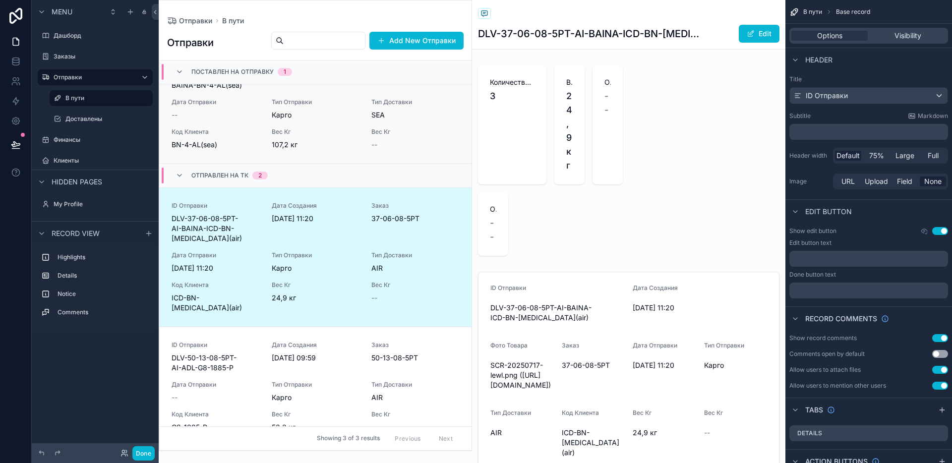
click at [287, 126] on div "ID Отправки DLV-55-19-08-5РТ-SE-BAINA-BN-4-AL(sea) Дата Создания [DATE] 13:00 З…" at bounding box center [316, 104] width 288 height 91
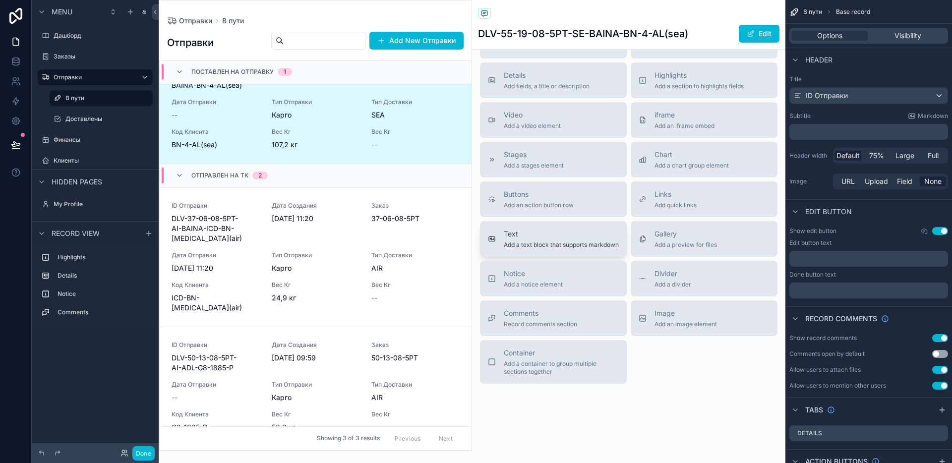
scroll to position [686, 0]
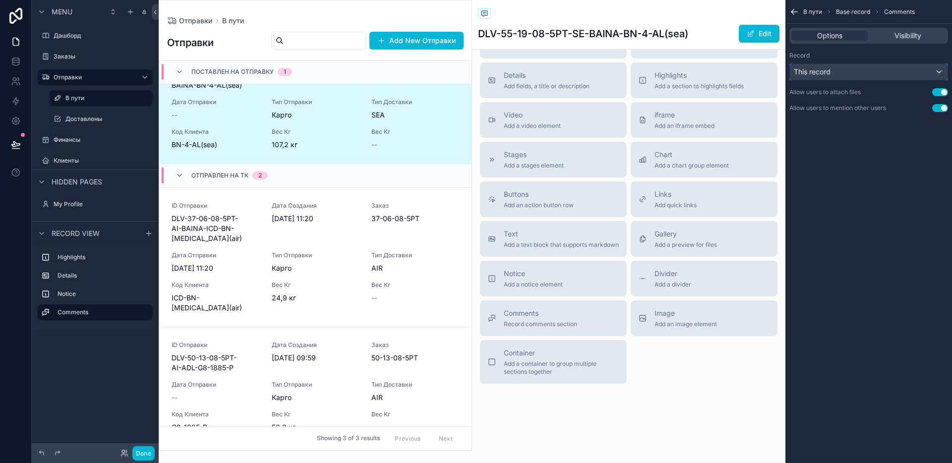
click at [868, 73] on div "This record" at bounding box center [869, 72] width 158 height 16
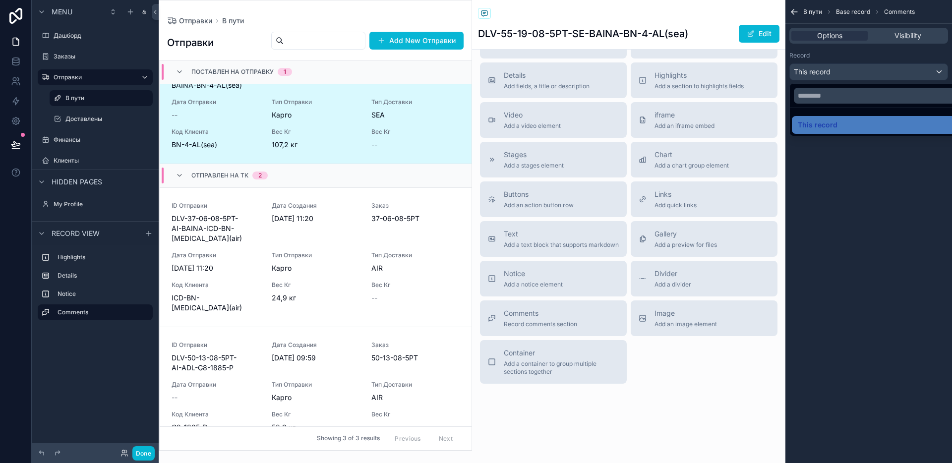
click at [868, 73] on div "scrollable content" at bounding box center [476, 231] width 952 height 463
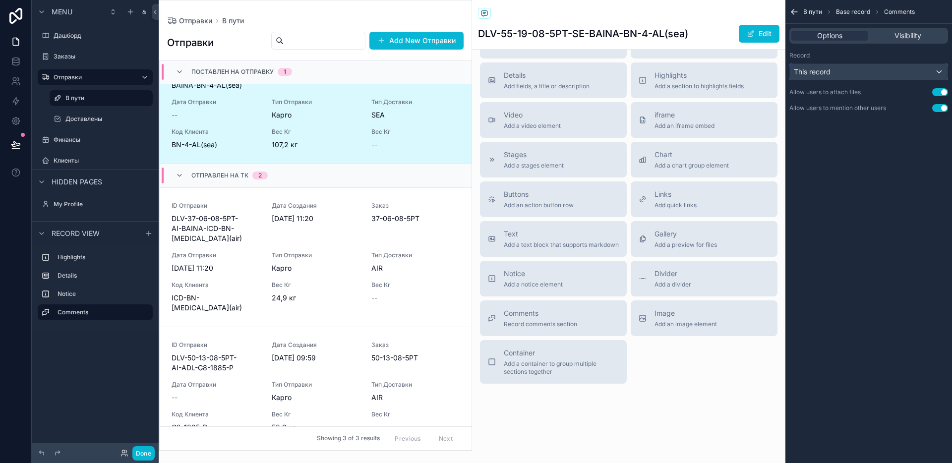
click at [863, 72] on div "This record" at bounding box center [869, 72] width 158 height 16
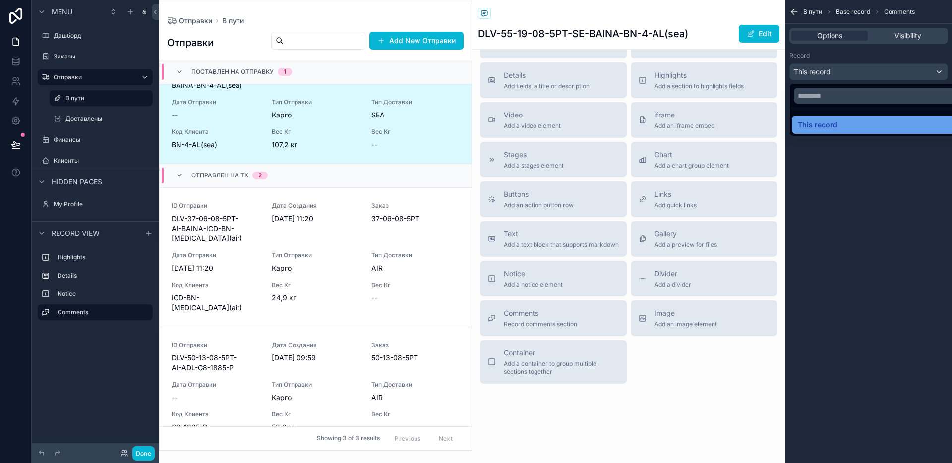
click at [818, 121] on span "This record" at bounding box center [818, 125] width 40 height 12
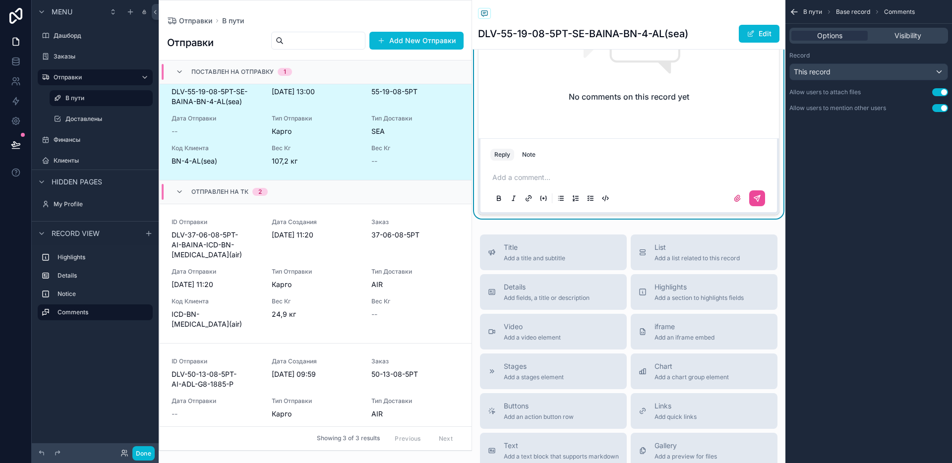
scroll to position [733, 0]
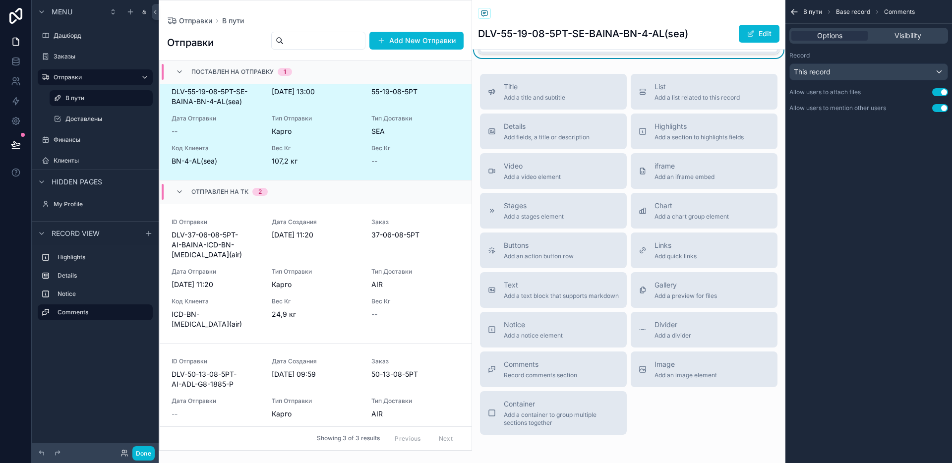
scroll to position [531, 0]
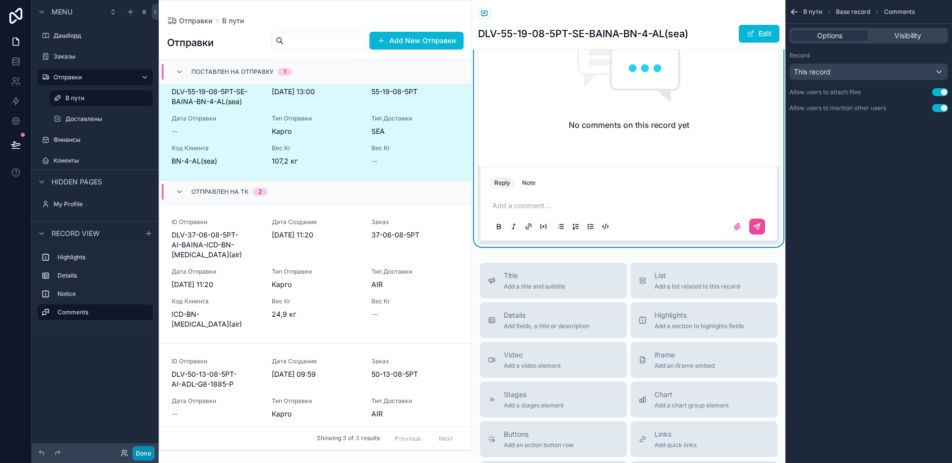
click at [140, 449] on button "Done" at bounding box center [143, 453] width 22 height 14
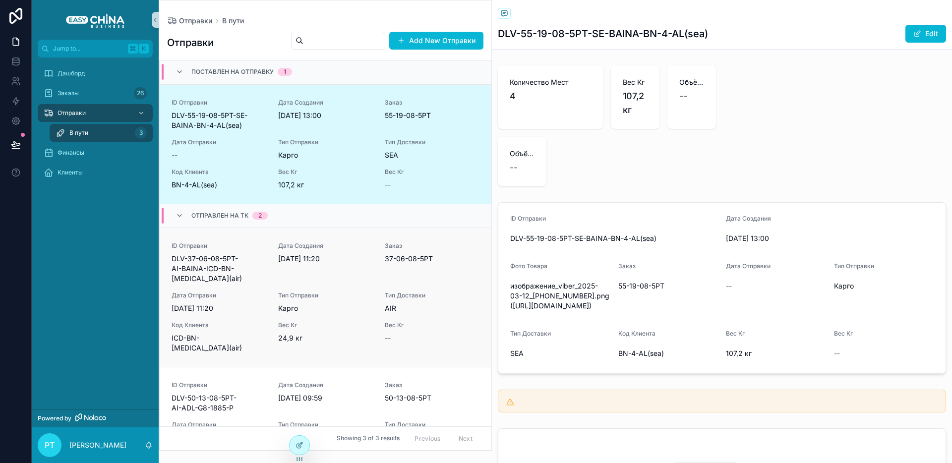
scroll to position [24, 0]
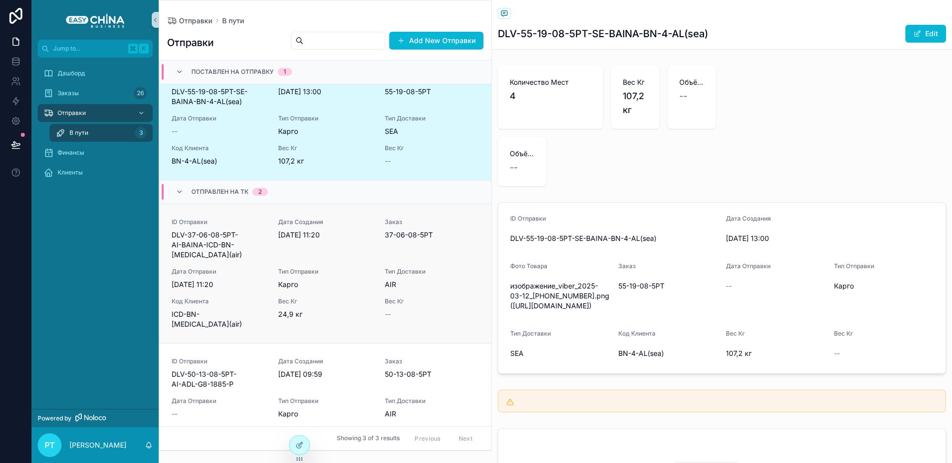
click at [338, 309] on span "24,9 кг" at bounding box center [325, 314] width 95 height 10
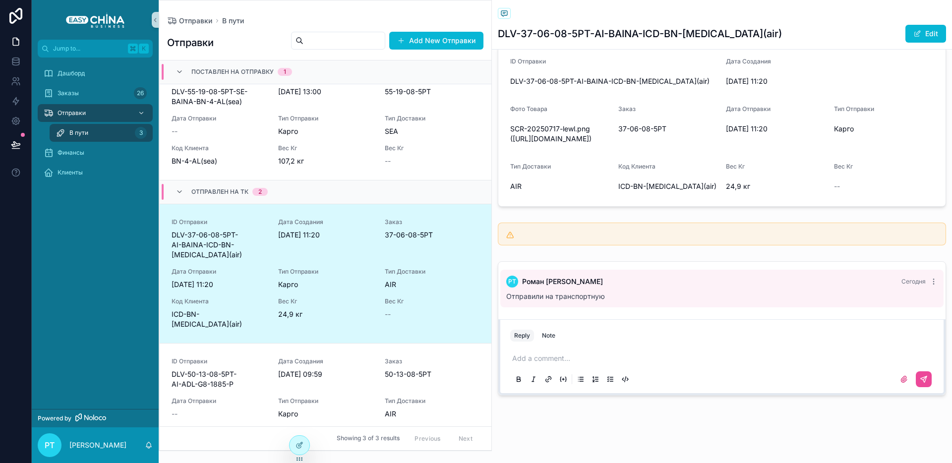
scroll to position [286, 0]
click at [318, 369] on span "[DATE] 09:59" at bounding box center [325, 374] width 95 height 10
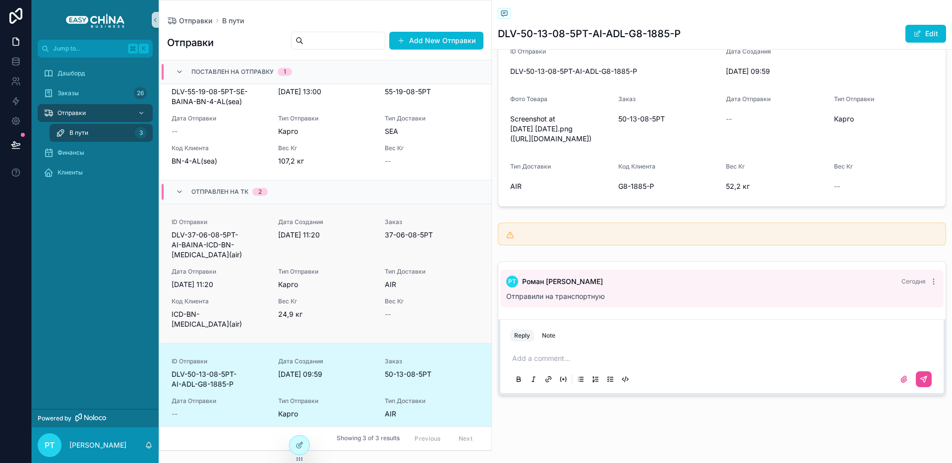
click at [327, 280] on span "Карго" at bounding box center [325, 285] width 95 height 10
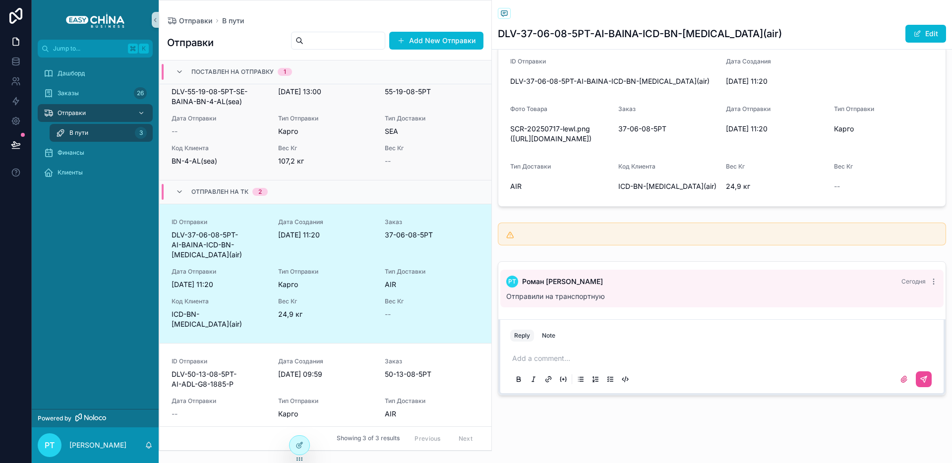
click at [337, 161] on span "107,2 кг" at bounding box center [325, 161] width 95 height 10
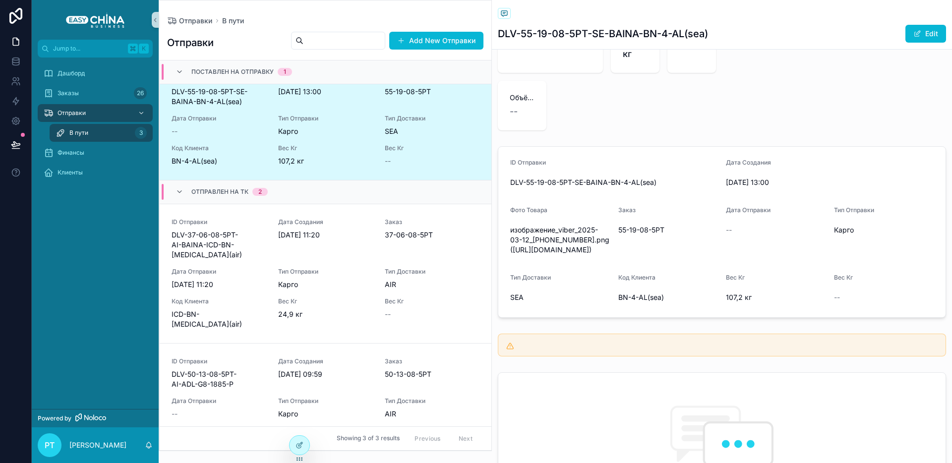
scroll to position [418, 0]
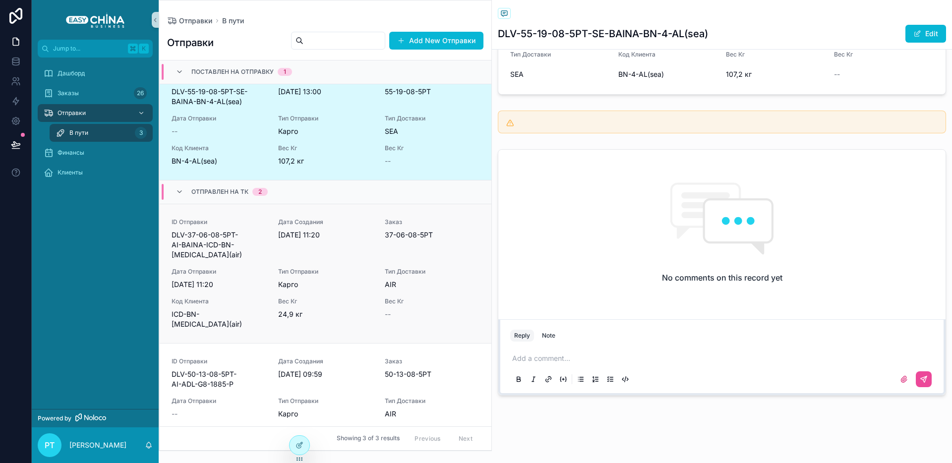
click at [389, 229] on div "Заказ 37-06-08-5РТ" at bounding box center [432, 229] width 95 height 22
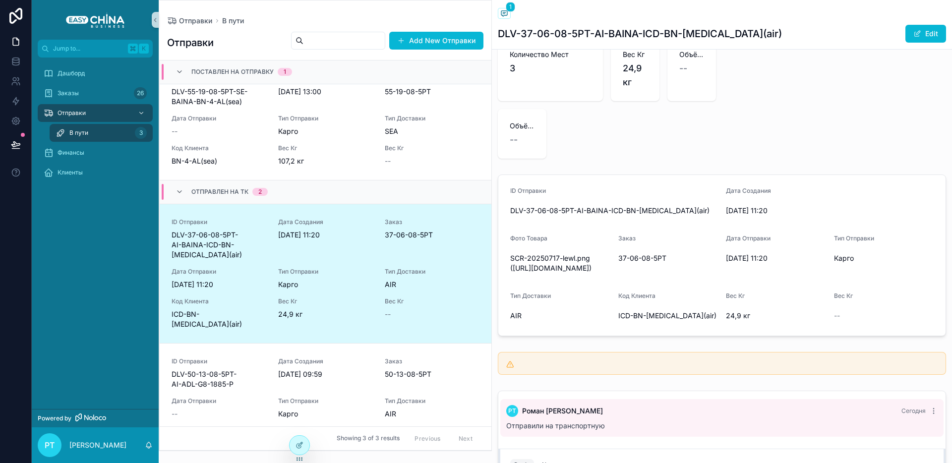
scroll to position [286, 0]
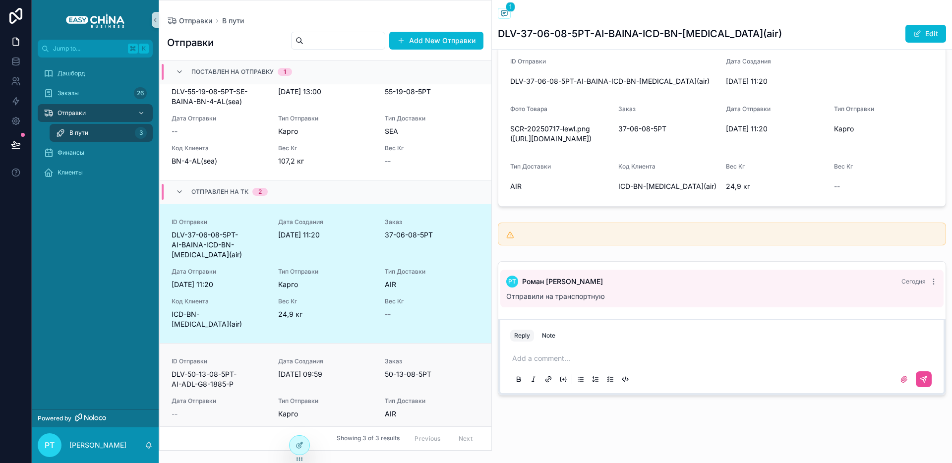
click at [398, 367] on div "Заказ 50-13-08-5РТ" at bounding box center [432, 373] width 95 height 32
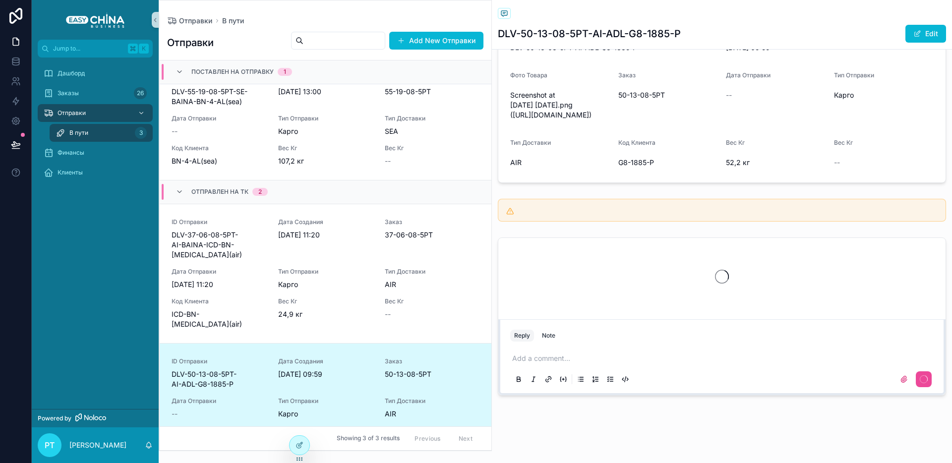
scroll to position [320, 0]
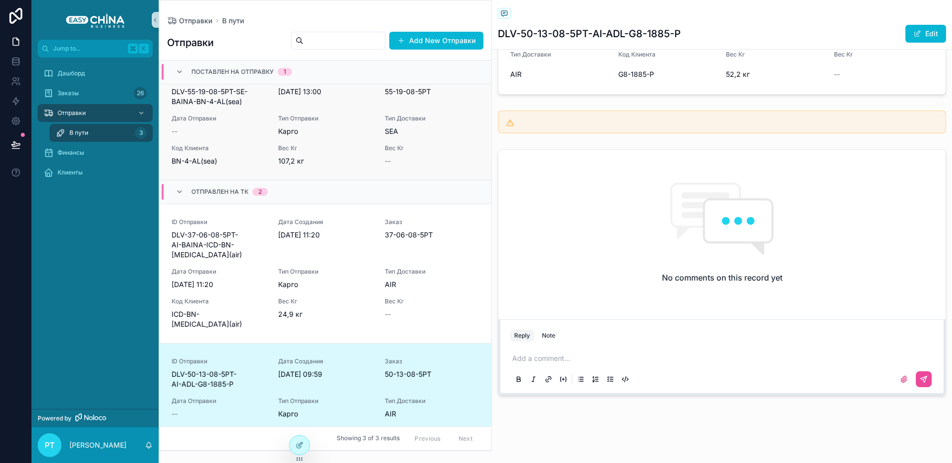
click at [351, 154] on div "Вес Кг 107,2 кг" at bounding box center [325, 155] width 95 height 22
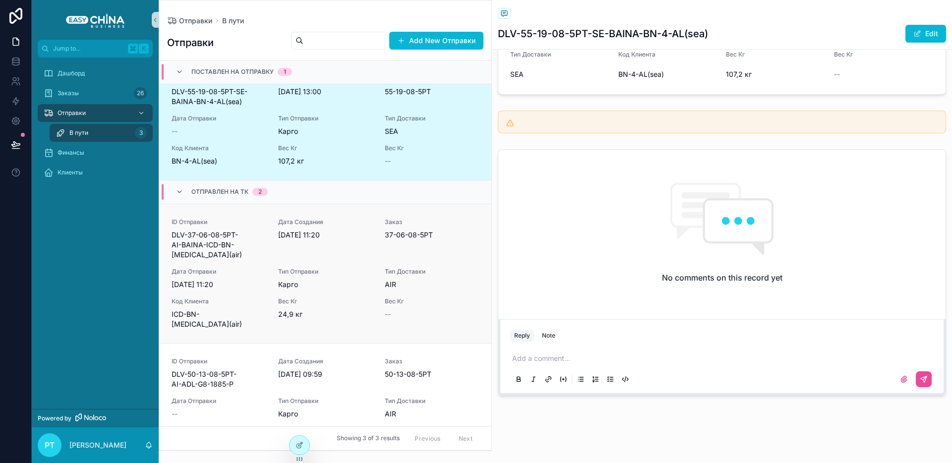
click at [292, 309] on span "24,9 кг" at bounding box center [325, 314] width 95 height 10
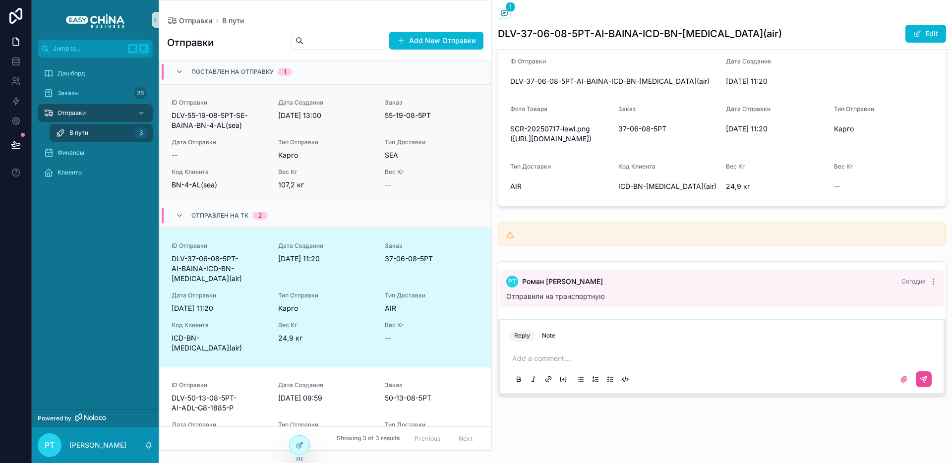
click at [344, 137] on div "ID Отправки DLV-55-19-08-5РТ-SE-BAINA-BN-4-AL(sea) Дата Создания [DATE] 13:00 З…" at bounding box center [326, 144] width 308 height 91
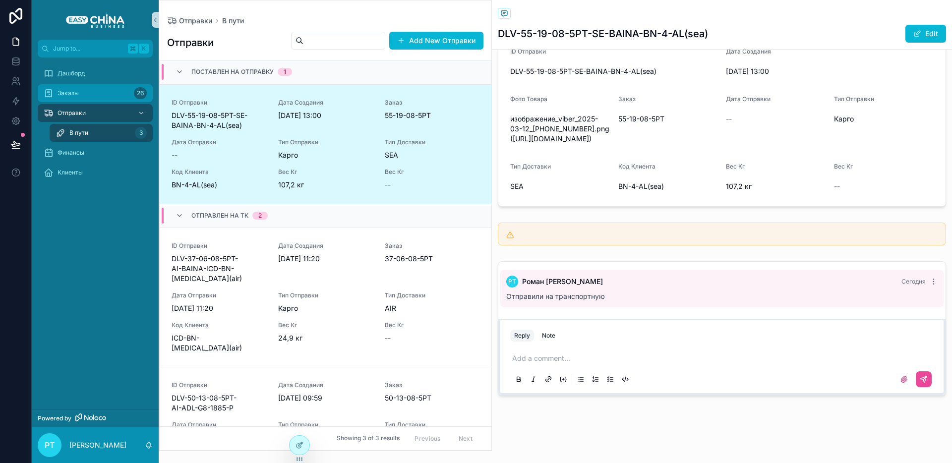
click at [102, 94] on div "Заказы 26" at bounding box center [95, 93] width 103 height 16
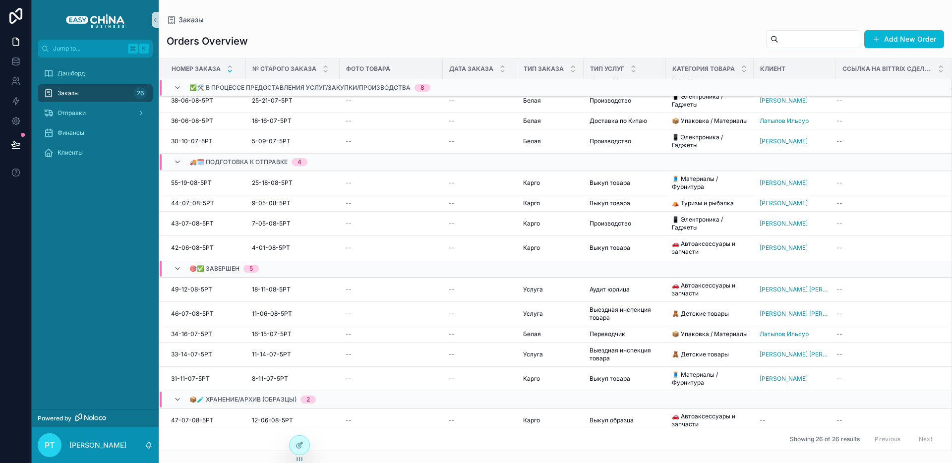
scroll to position [372, 0]
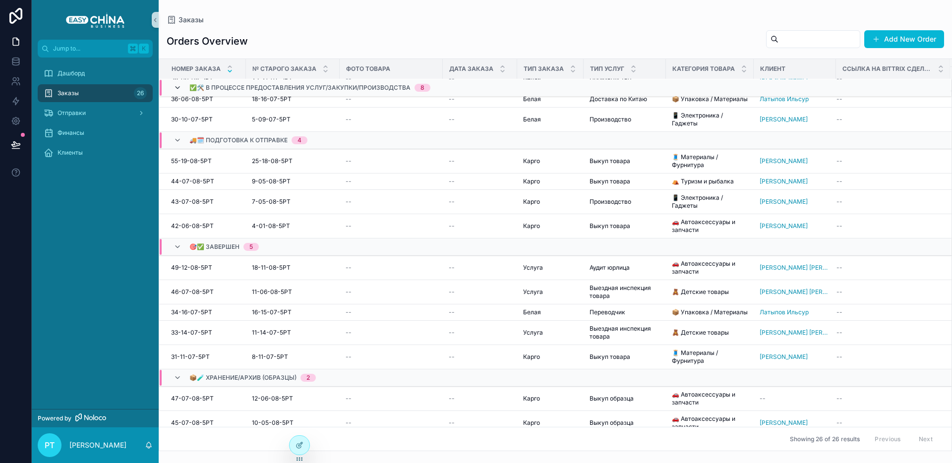
click at [178, 86] on icon "scrollable content" at bounding box center [178, 88] width 8 height 8
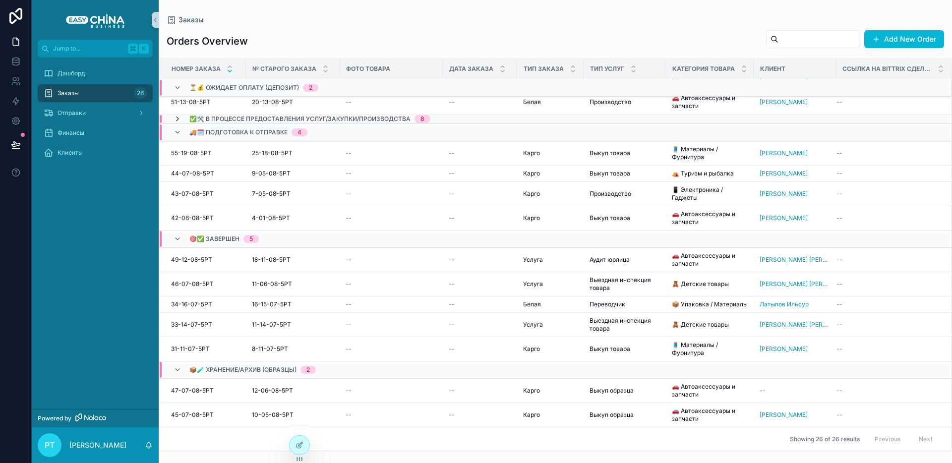
click at [178, 119] on icon "scrollable content" at bounding box center [178, 119] width 8 height 8
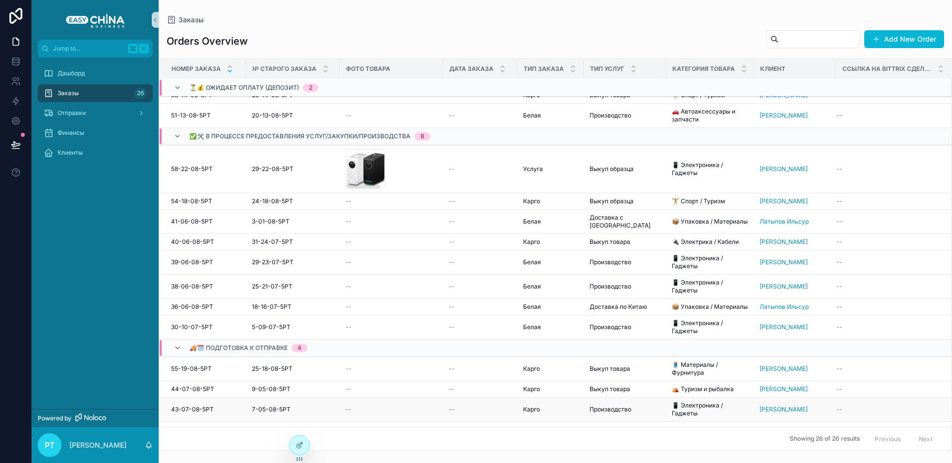
scroll to position [0, 0]
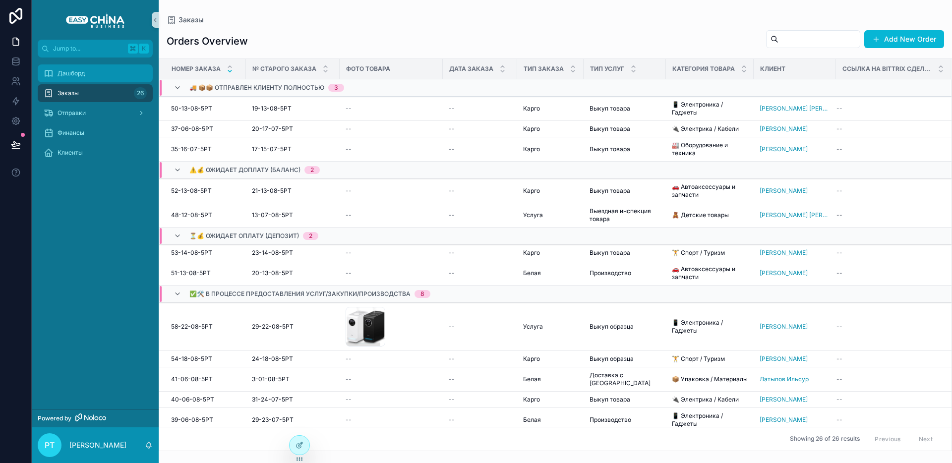
click at [109, 67] on div "Дашборд" at bounding box center [95, 73] width 103 height 16
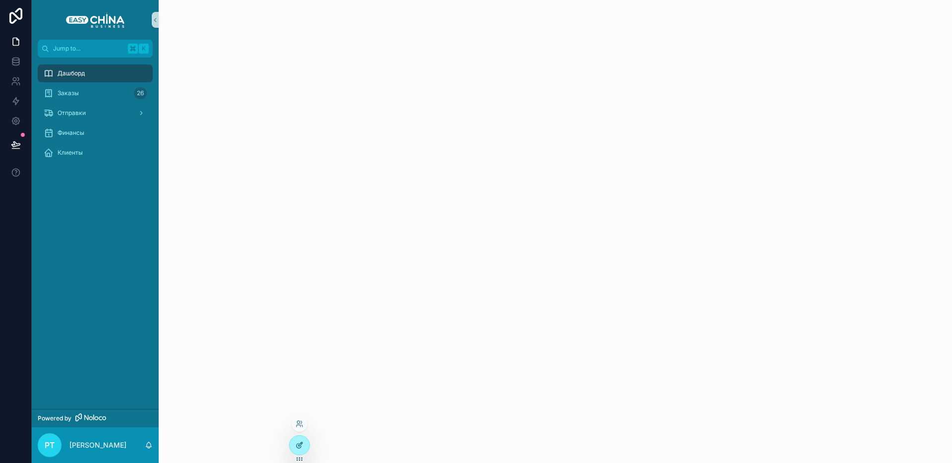
click at [301, 447] on icon at bounding box center [299, 445] width 8 height 8
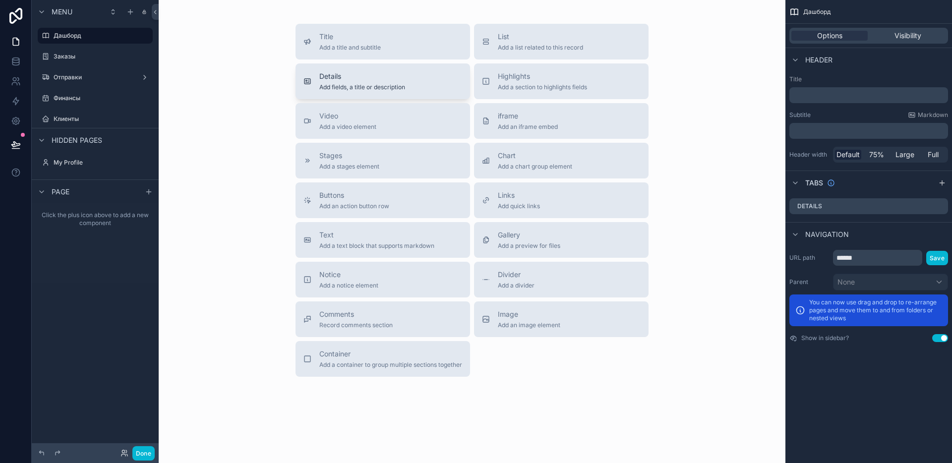
click at [371, 81] on span "Details" at bounding box center [362, 76] width 86 height 10
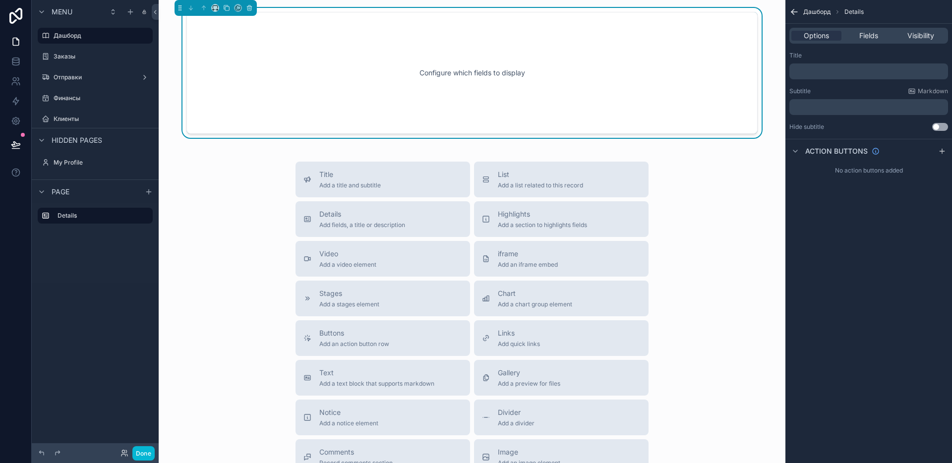
click at [471, 76] on div "Configure which fields to display" at bounding box center [472, 72] width 538 height 89
click at [869, 37] on span "Fields" at bounding box center [868, 36] width 19 height 10
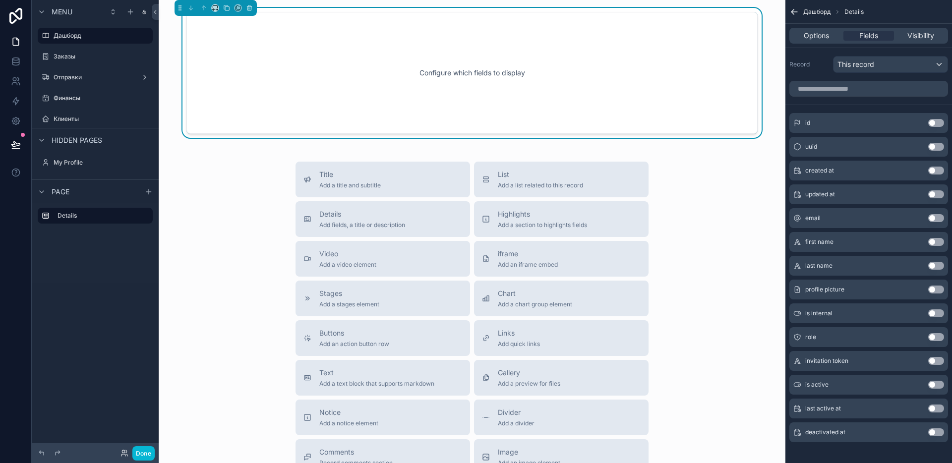
click at [526, 71] on div "Configure which fields to display" at bounding box center [472, 72] width 538 height 89
click at [532, 103] on div "Configure which fields to display" at bounding box center [472, 72] width 538 height 89
click at [247, 7] on icon "scrollable content" at bounding box center [249, 8] width 4 height 4
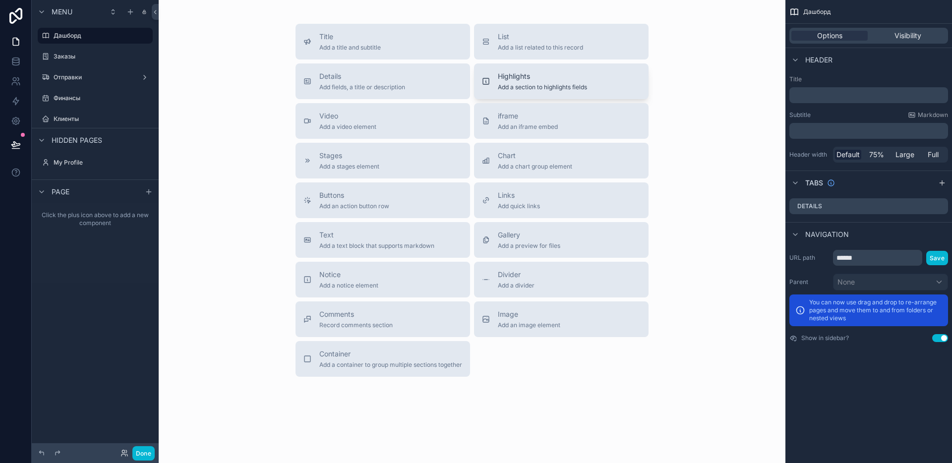
click at [530, 90] on span "Add a section to highlights fields" at bounding box center [542, 87] width 89 height 8
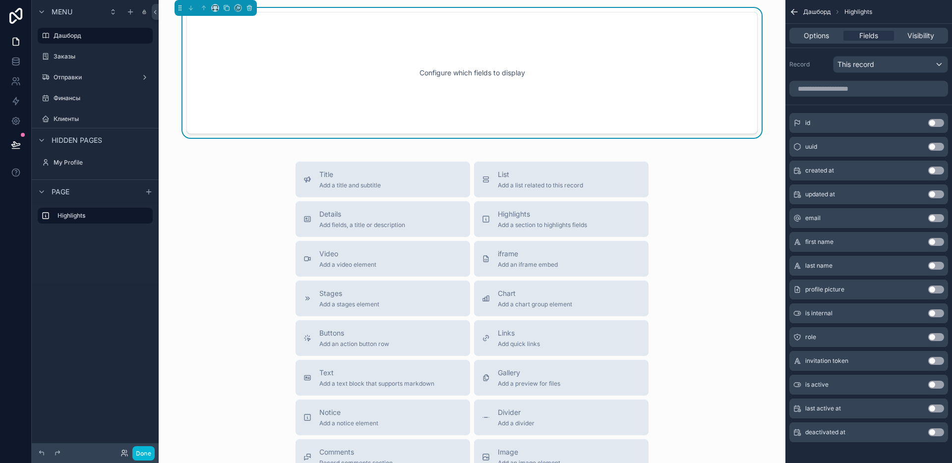
click at [384, 61] on div "Configure which fields to display" at bounding box center [472, 72] width 538 height 89
click at [851, 65] on span "This record" at bounding box center [855, 64] width 37 height 10
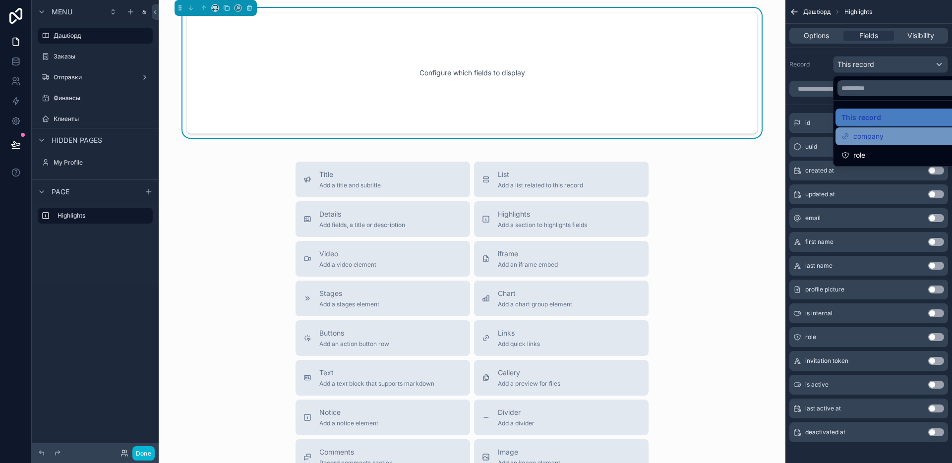
click at [873, 142] on span "company" at bounding box center [868, 136] width 30 height 12
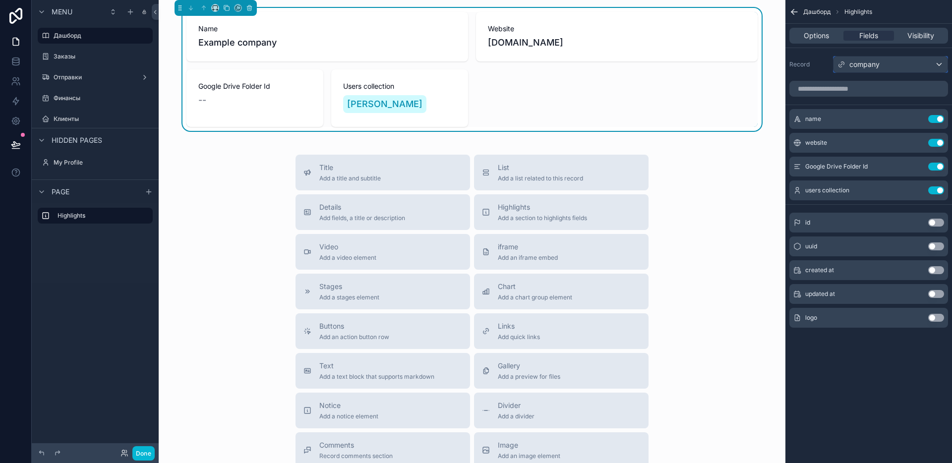
click at [855, 65] on span "company" at bounding box center [864, 64] width 30 height 10
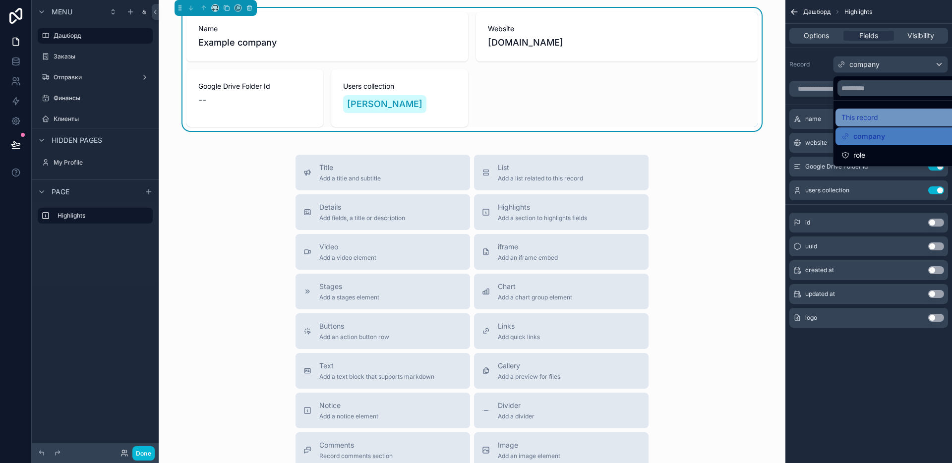
click at [856, 115] on span "This record" at bounding box center [859, 118] width 37 height 12
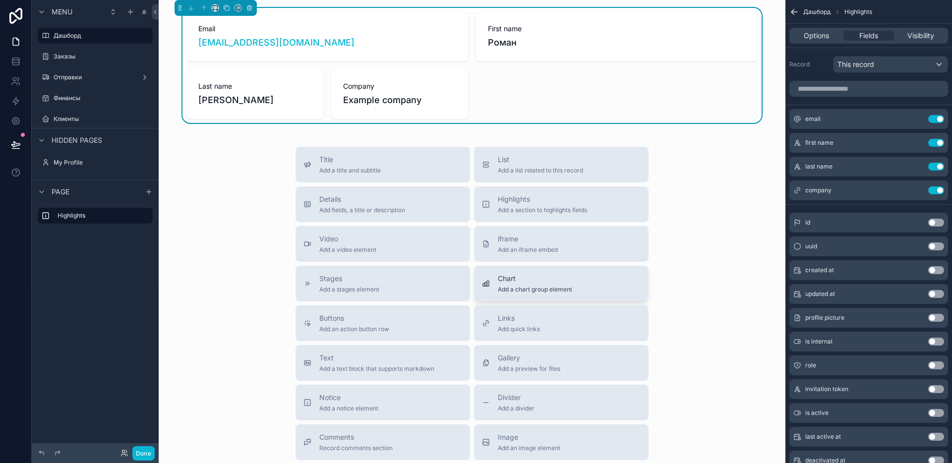
click at [511, 284] on div "Chart Add a chart group element" at bounding box center [535, 284] width 74 height 20
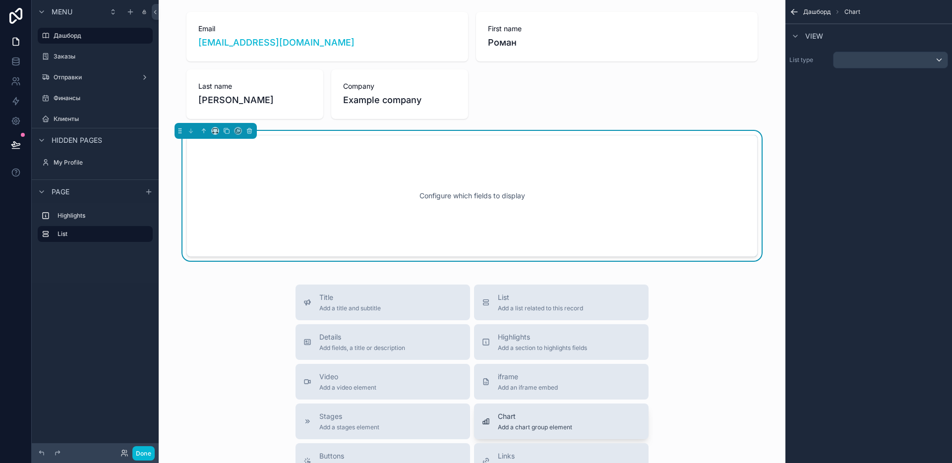
click at [527, 412] on span "Chart" at bounding box center [535, 416] width 74 height 10
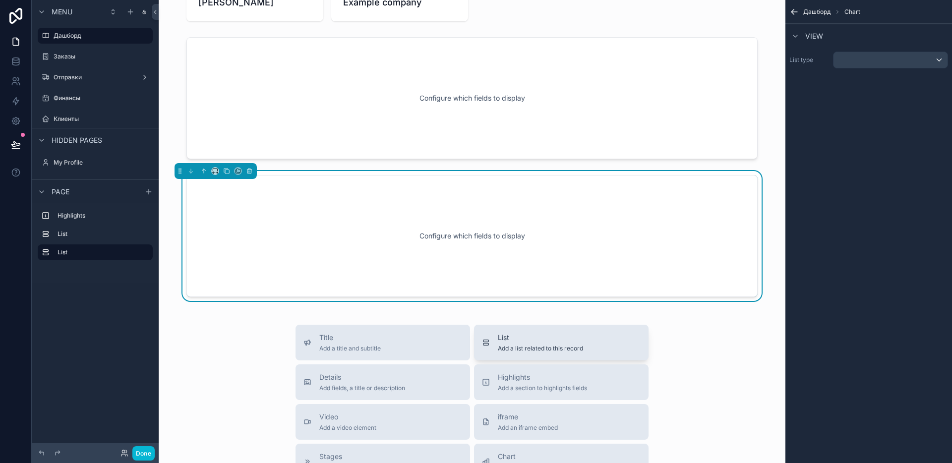
scroll to position [98, 0]
click at [537, 382] on div "Highlights Add a section to highlights fields" at bounding box center [542, 382] width 89 height 20
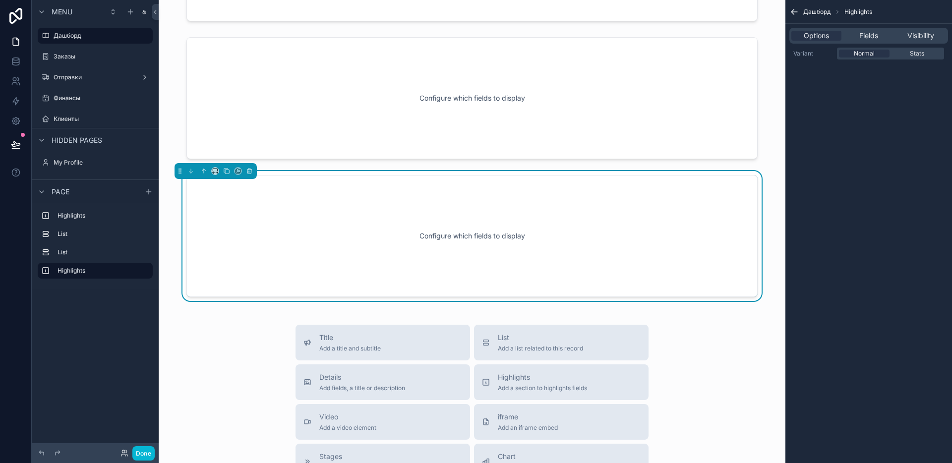
scroll to position [240, 0]
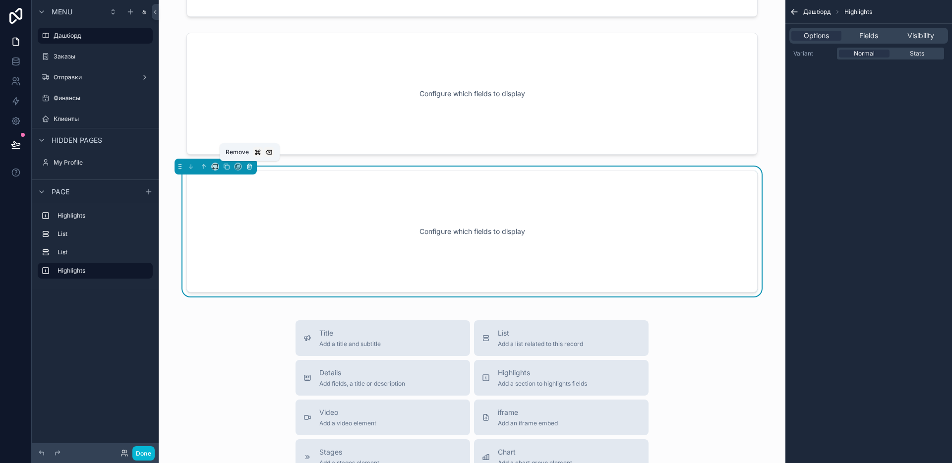
click at [249, 167] on icon "scrollable content" at bounding box center [249, 166] width 7 height 7
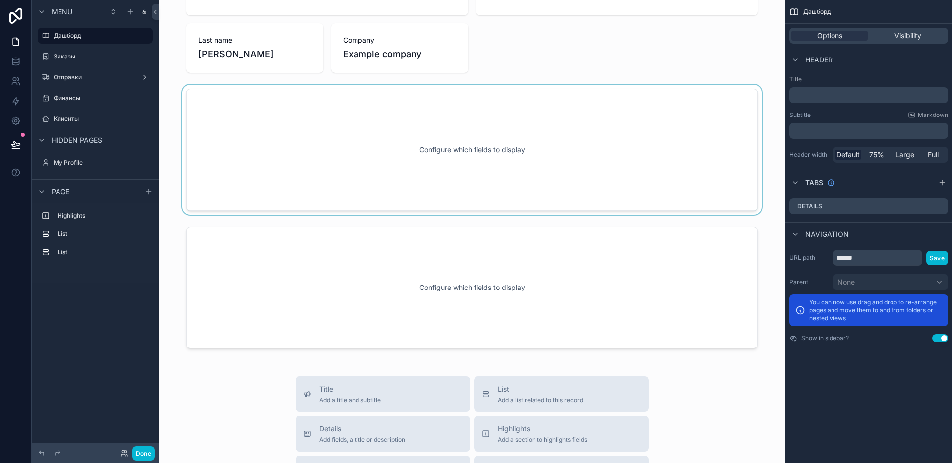
scroll to position [0, 0]
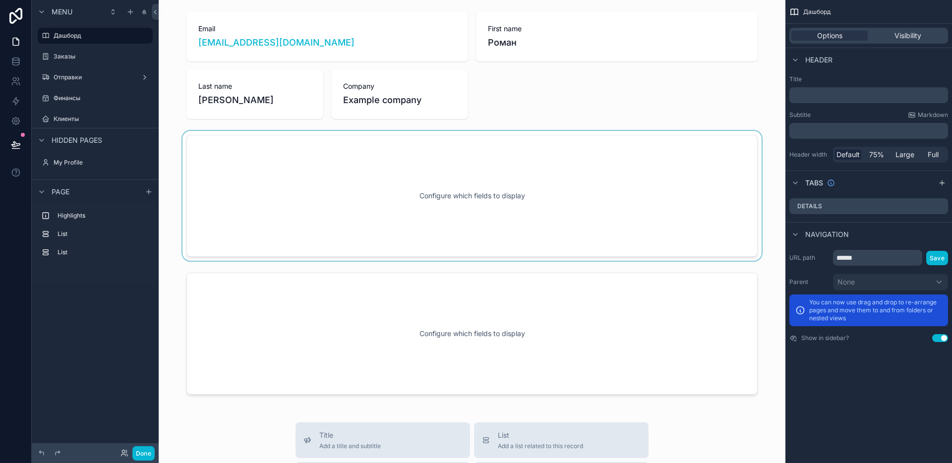
click at [391, 223] on div "scrollable content" at bounding box center [472, 196] width 611 height 130
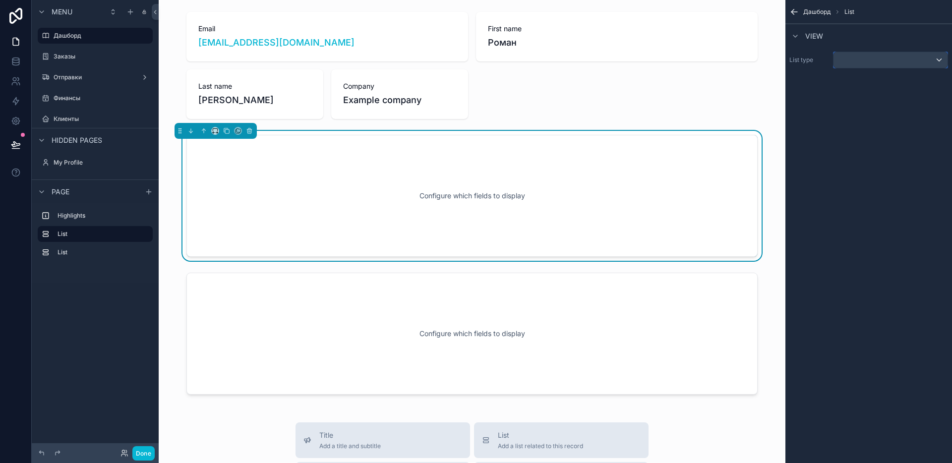
click at [857, 54] on div "scrollable content" at bounding box center [890, 60] width 114 height 16
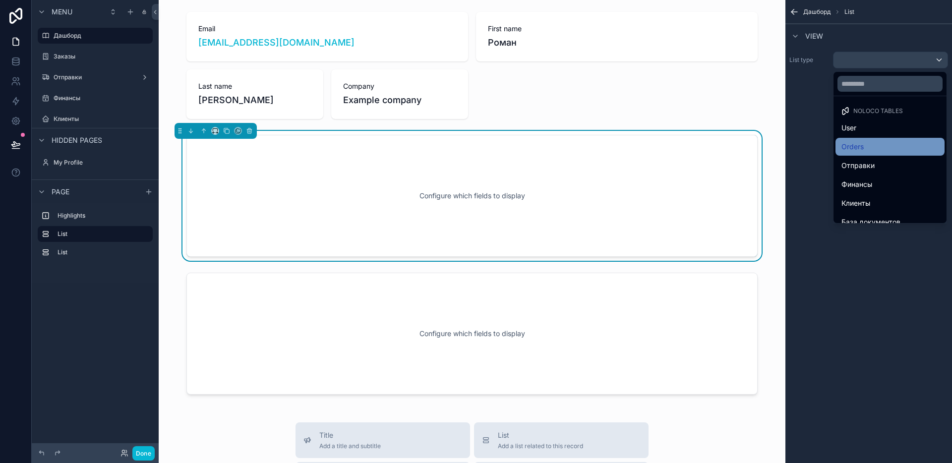
click at [876, 151] on div "Orders" at bounding box center [889, 147] width 97 height 12
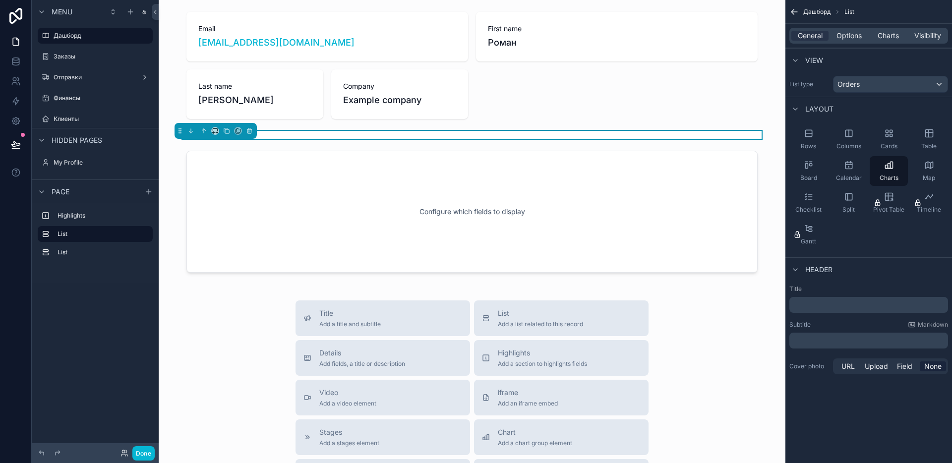
click at [601, 136] on div "scrollable content" at bounding box center [472, 135] width 611 height 8
click at [852, 38] on span "Options" at bounding box center [848, 36] width 25 height 10
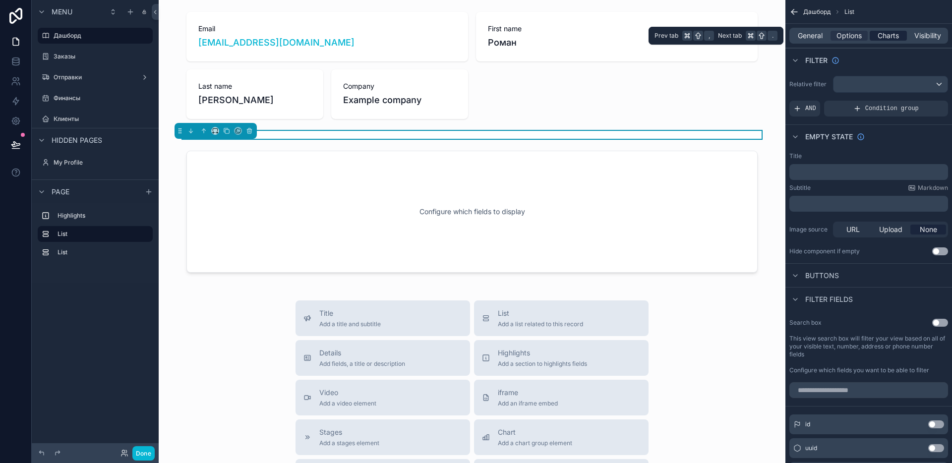
click at [878, 38] on span "Charts" at bounding box center [888, 36] width 21 height 10
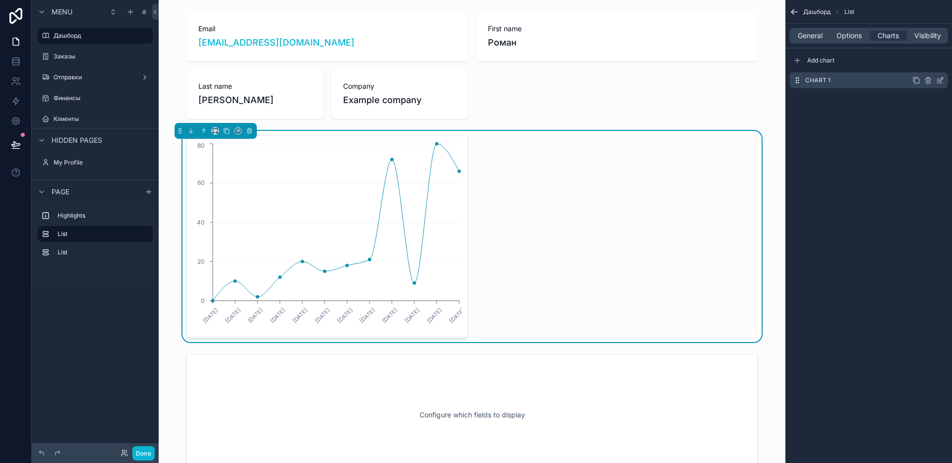
click at [858, 84] on div "Chart 1" at bounding box center [868, 80] width 159 height 16
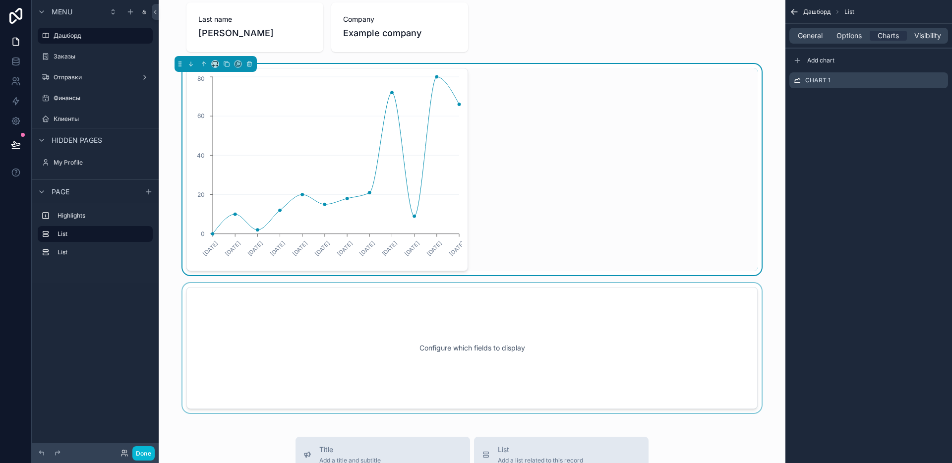
scroll to position [93, 0]
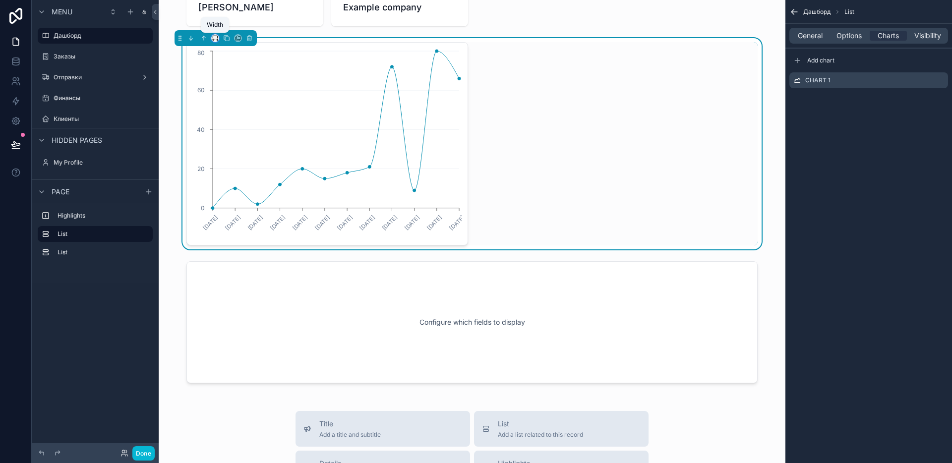
click at [218, 38] on icon "scrollable content" at bounding box center [215, 38] width 7 height 7
click at [236, 113] on div "50%" at bounding box center [235, 113] width 31 height 12
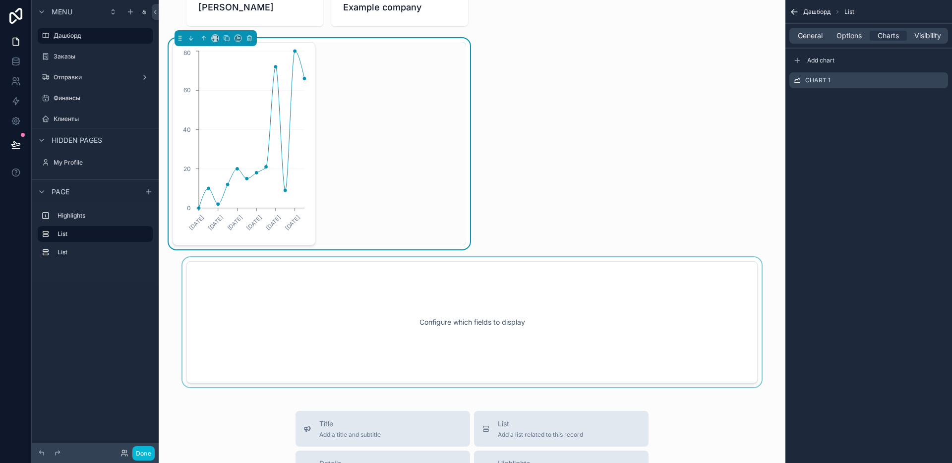
scroll to position [96, 0]
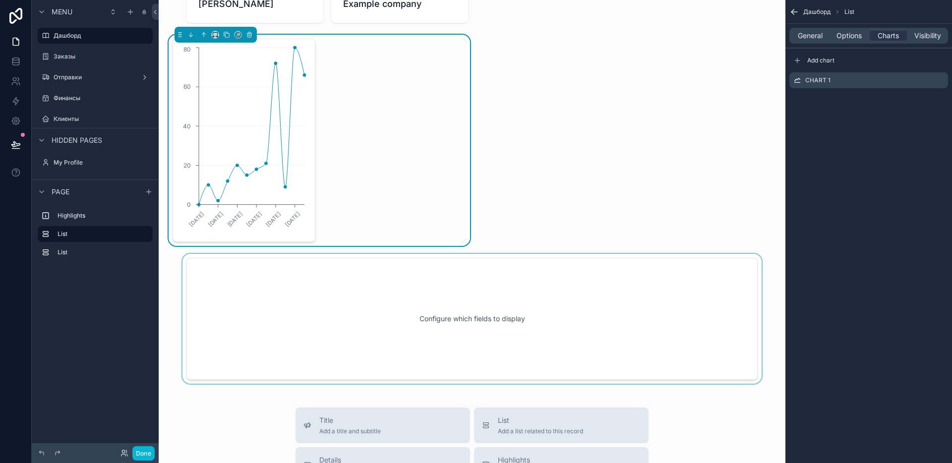
click at [394, 336] on div "scrollable content" at bounding box center [472, 319] width 611 height 130
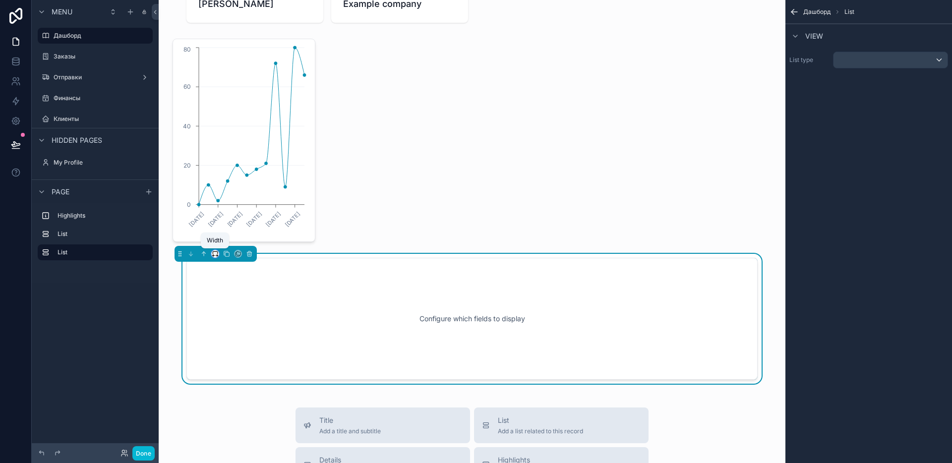
click at [214, 251] on icon "scrollable content" at bounding box center [215, 252] width 4 height 2
click at [232, 333] on span "50%" at bounding box center [227, 329] width 15 height 12
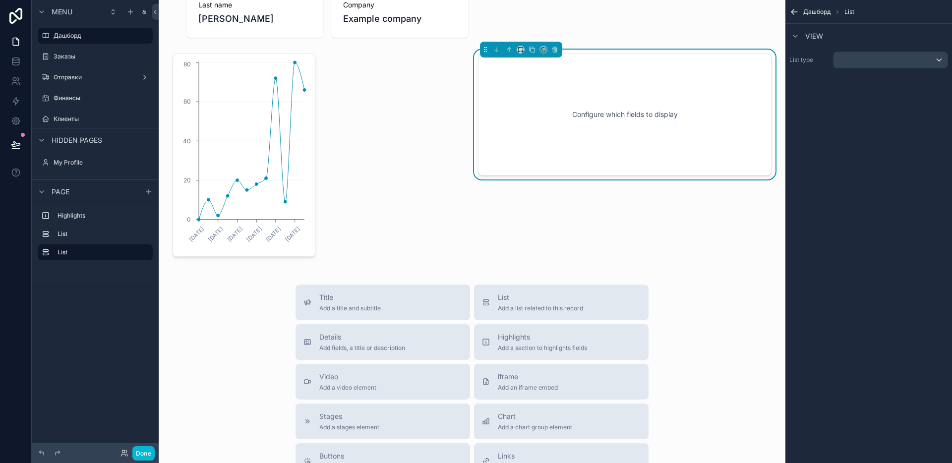
scroll to position [77, 0]
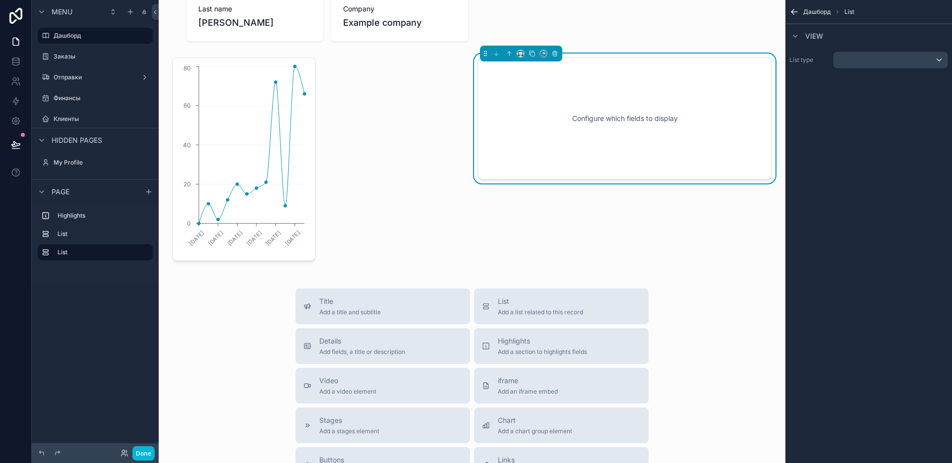
click at [596, 165] on div "Configure which fields to display" at bounding box center [624, 119] width 293 height 122
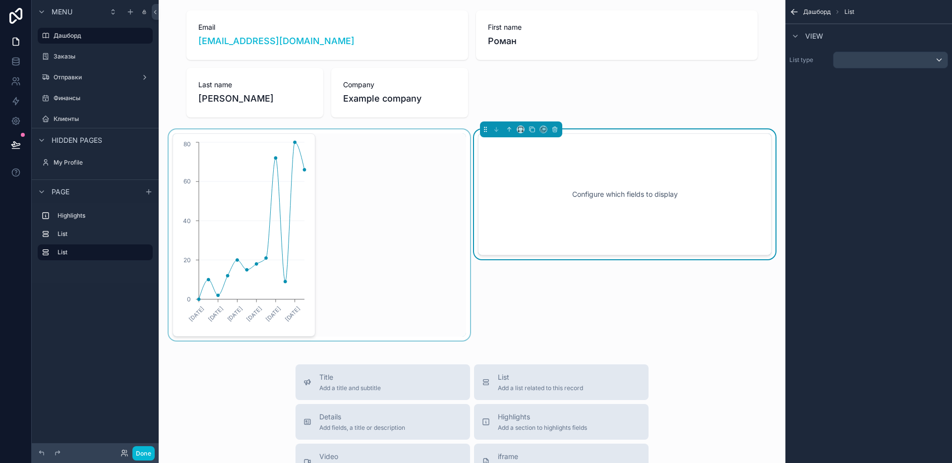
scroll to position [0, 0]
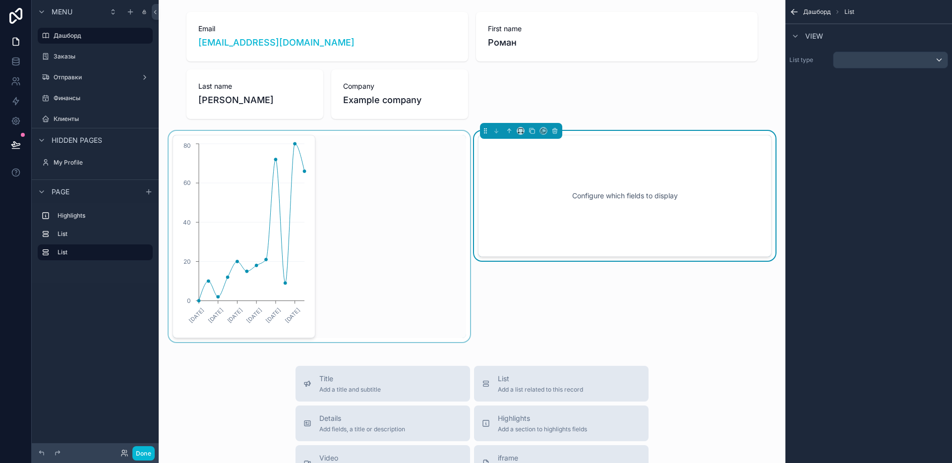
click at [330, 183] on div "scrollable content" at bounding box center [319, 236] width 305 height 211
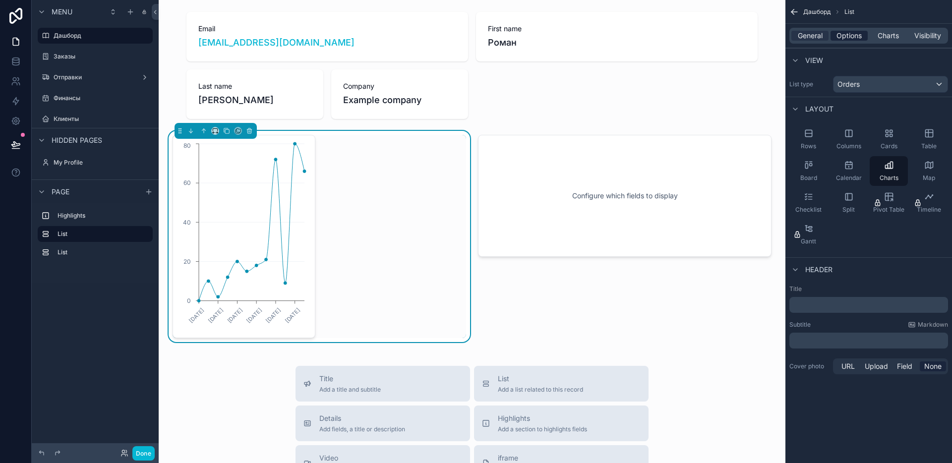
click at [853, 32] on span "Options" at bounding box center [848, 36] width 25 height 10
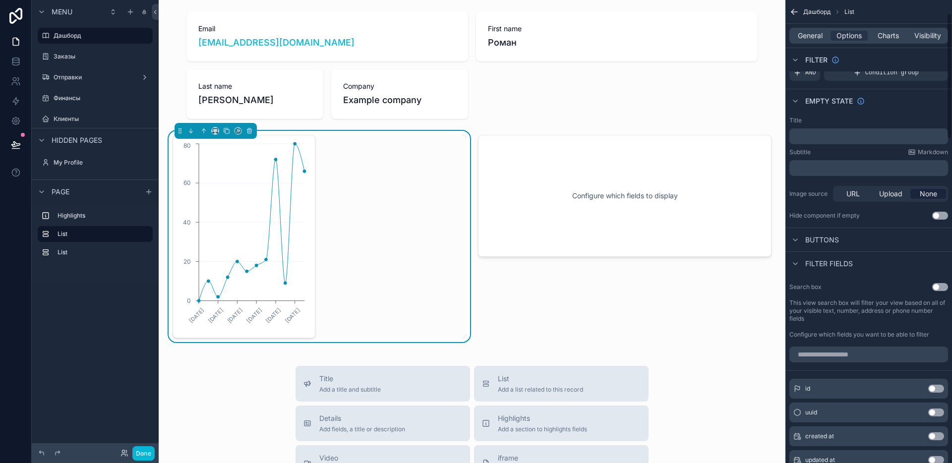
scroll to position [35, 0]
click at [821, 238] on span "Buttons" at bounding box center [822, 241] width 34 height 10
click at [819, 239] on span "Buttons" at bounding box center [822, 241] width 34 height 10
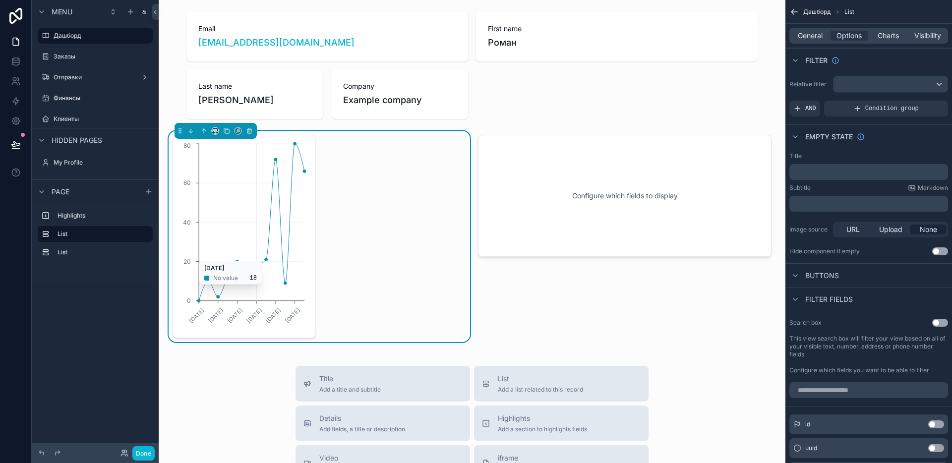
click at [257, 256] on icon "[DATE] [DATE] [DATE] [DATE] [DATE] [DATE] 0 20 40 60 80" at bounding box center [243, 236] width 128 height 190
click at [370, 244] on div "[DATE] [DATE] [DATE] [DATE] [DATE] [DATE] 0 20 40 60 80" at bounding box center [319, 236] width 293 height 203
click at [211, 132] on button "scrollable content" at bounding box center [215, 131] width 8 height 8
click at [884, 267] on div "scrollable content" at bounding box center [476, 231] width 952 height 463
click at [805, 37] on span "General" at bounding box center [810, 36] width 25 height 10
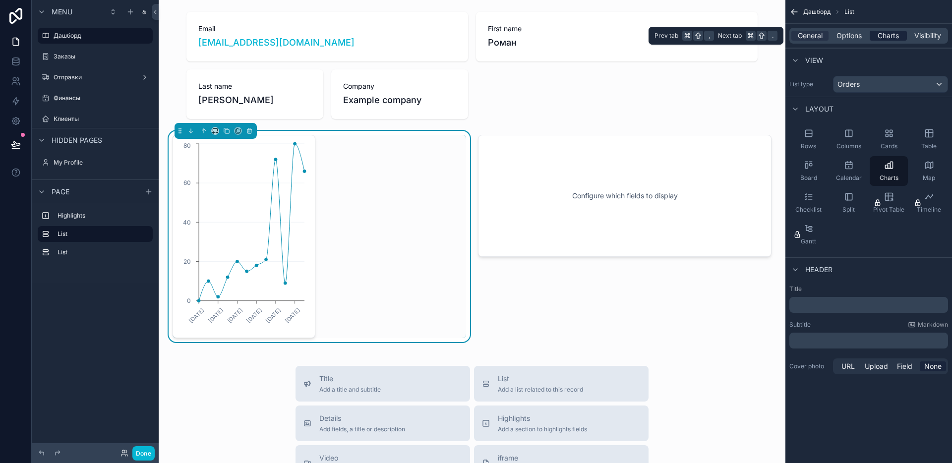
click at [898, 37] on span "Charts" at bounding box center [888, 36] width 21 height 10
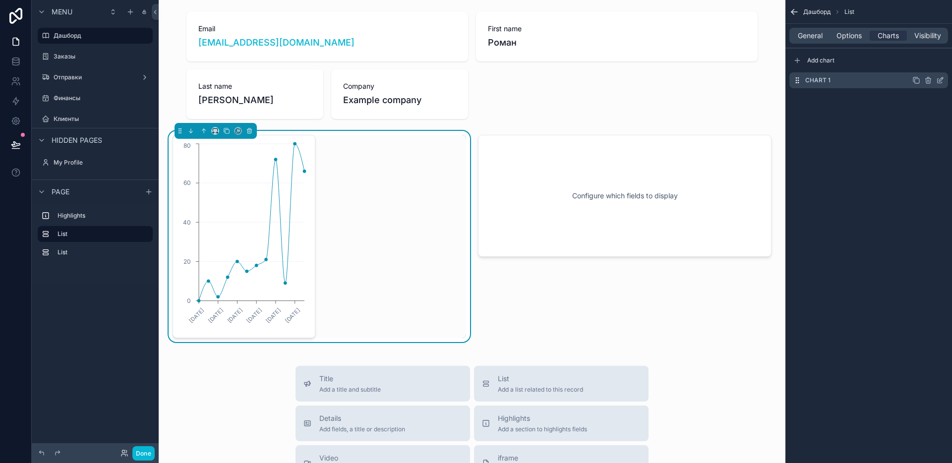
click at [941, 82] on icon "scrollable content" at bounding box center [939, 81] width 4 height 4
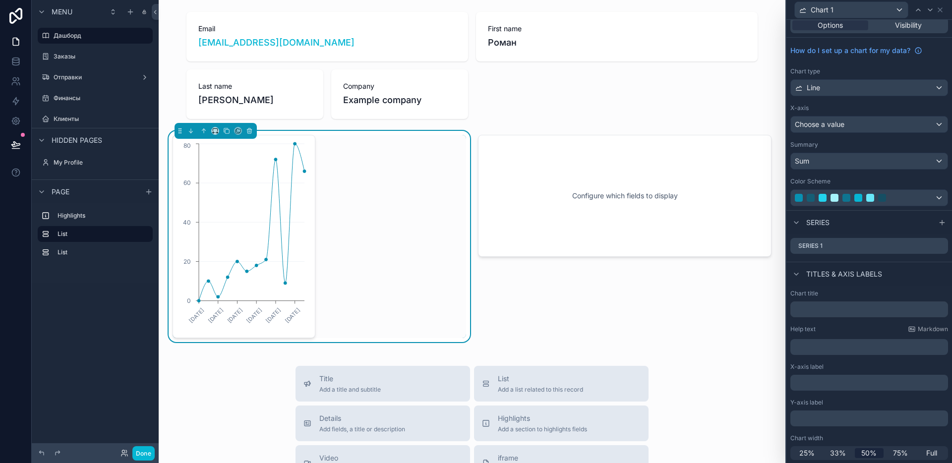
scroll to position [7, 0]
click at [926, 455] on span "Full" at bounding box center [931, 452] width 11 height 10
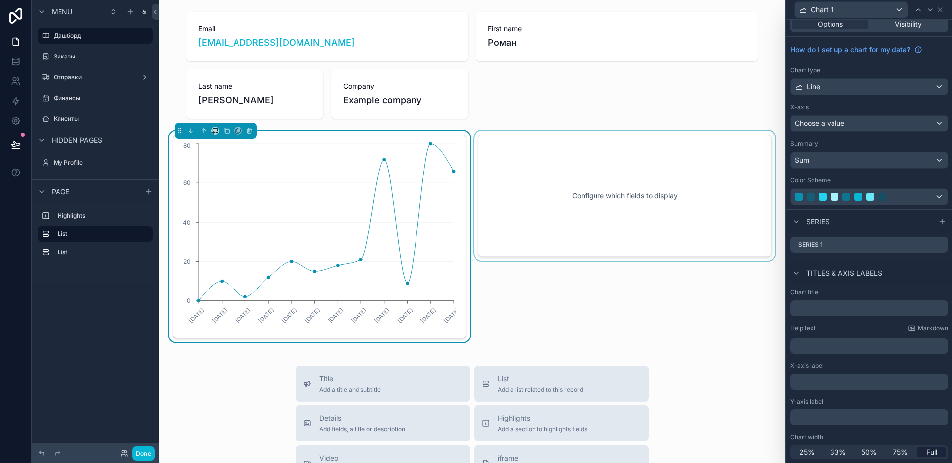
click at [630, 209] on div "scrollable content" at bounding box center [624, 236] width 305 height 211
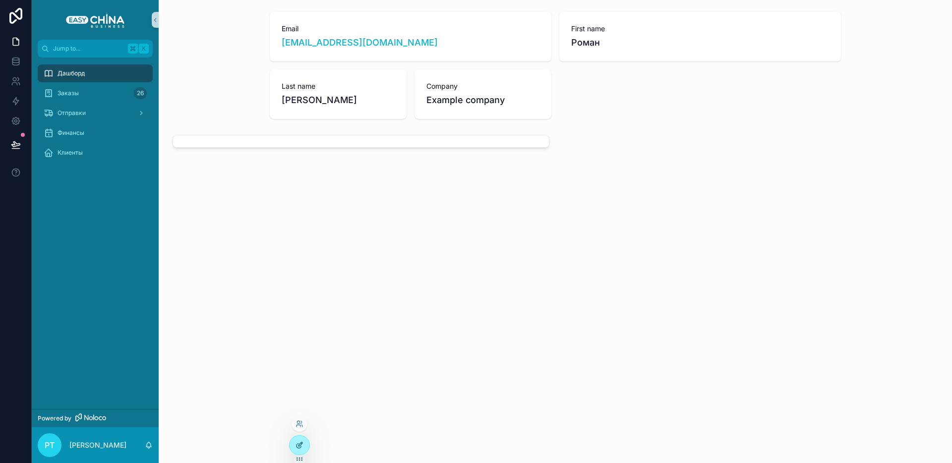
click at [306, 439] on div at bounding box center [300, 445] width 20 height 19
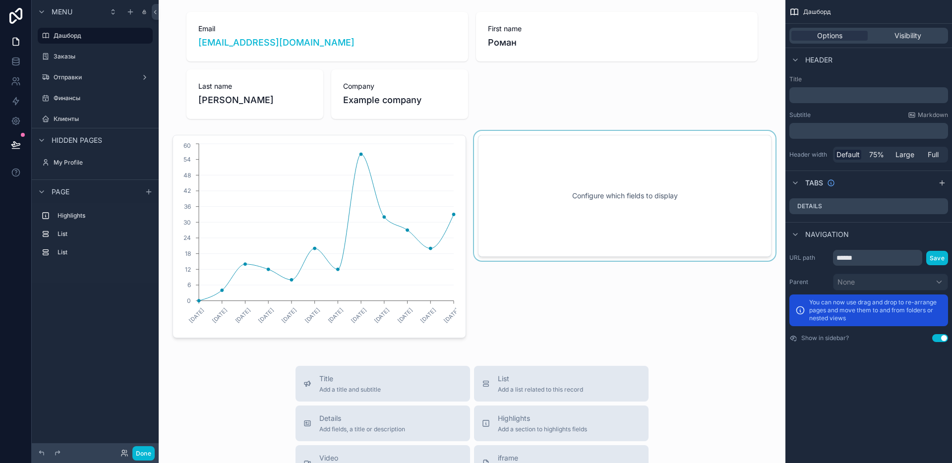
click at [551, 215] on div "scrollable content" at bounding box center [624, 236] width 305 height 211
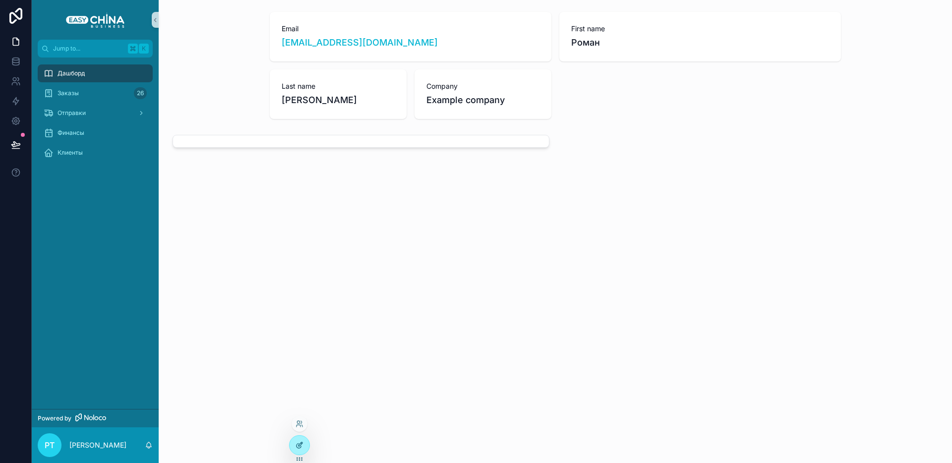
click at [304, 444] on div at bounding box center [300, 445] width 20 height 19
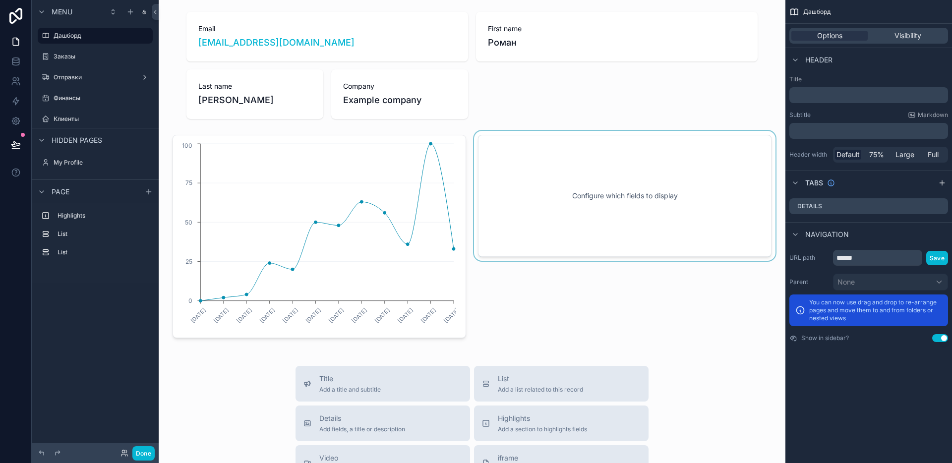
drag, startPoint x: 624, startPoint y: 249, endPoint x: 625, endPoint y: 267, distance: 17.4
click at [625, 267] on div "scrollable content" at bounding box center [624, 236] width 305 height 211
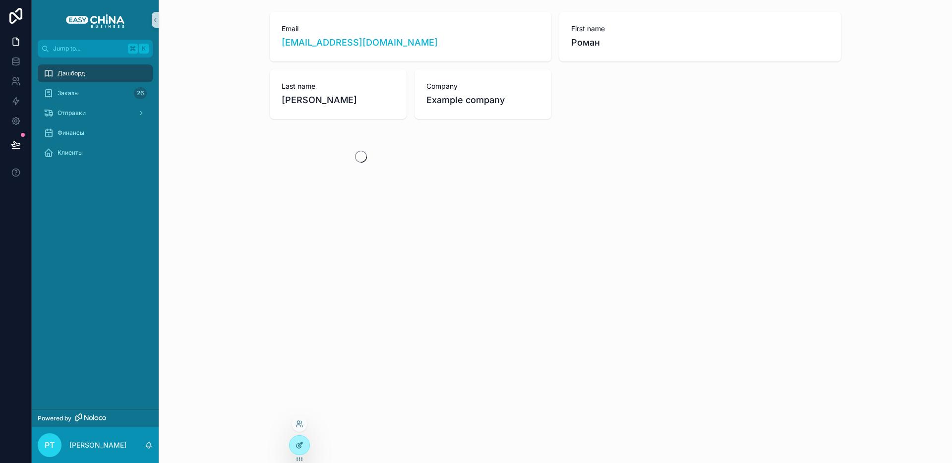
click at [303, 443] on div at bounding box center [300, 445] width 20 height 19
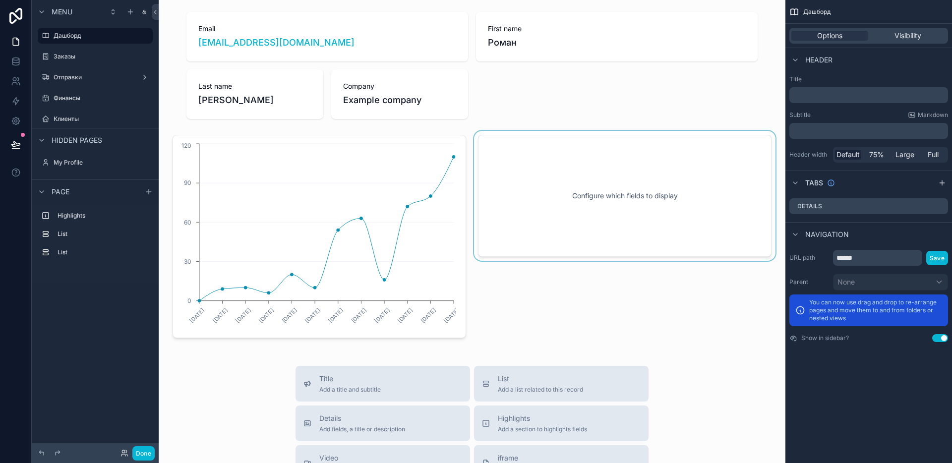
click at [498, 289] on div "scrollable content" at bounding box center [624, 236] width 305 height 211
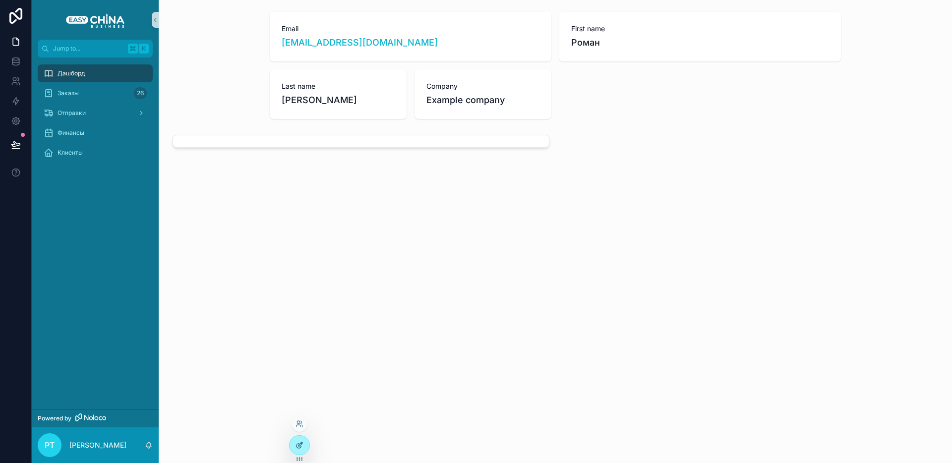
click at [308, 446] on div at bounding box center [300, 445] width 20 height 19
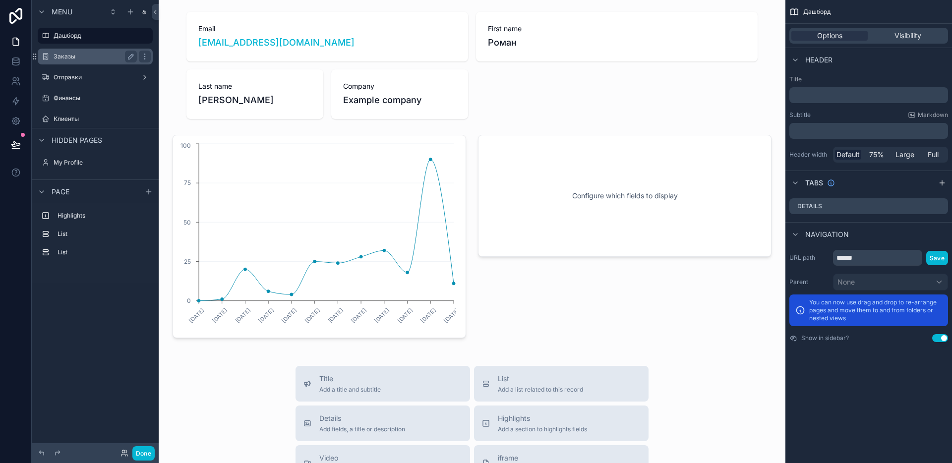
click at [72, 60] on label "Заказы" at bounding box center [93, 57] width 79 height 8
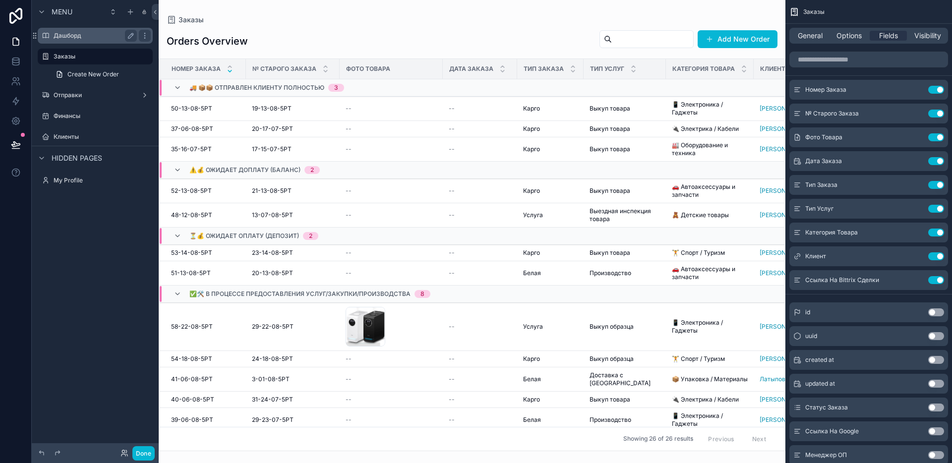
click at [69, 36] on label "Дашборд" at bounding box center [93, 36] width 79 height 8
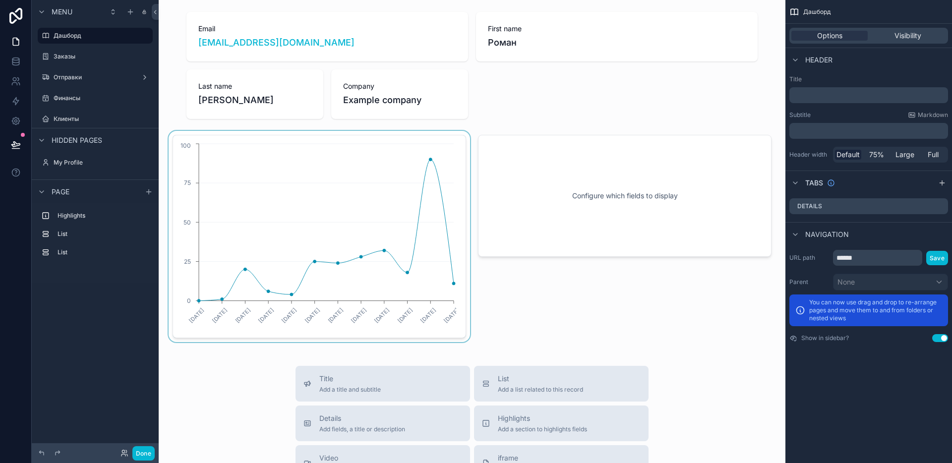
click at [221, 163] on div "scrollable content" at bounding box center [319, 236] width 305 height 211
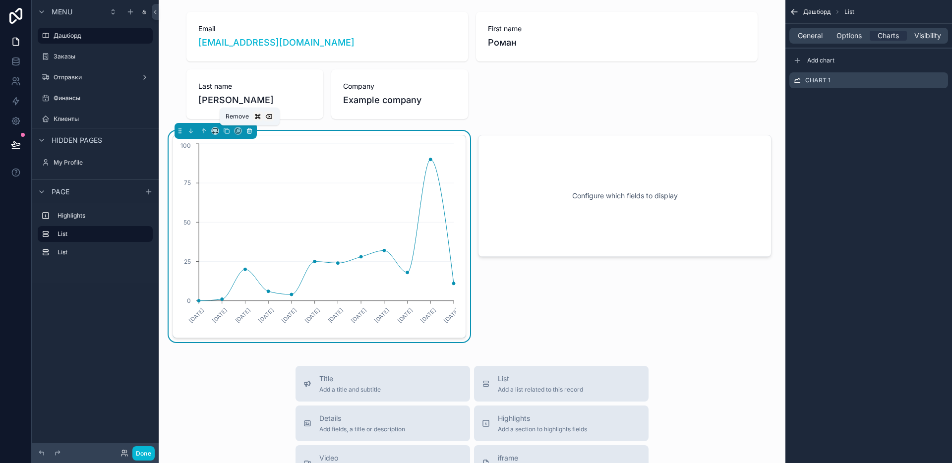
click at [249, 131] on icon "scrollable content" at bounding box center [249, 130] width 7 height 7
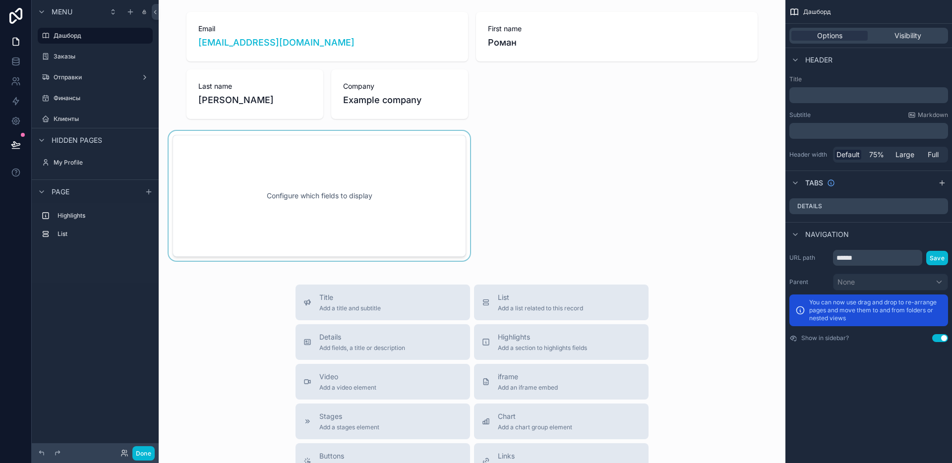
click at [300, 183] on div "scrollable content" at bounding box center [319, 196] width 305 height 130
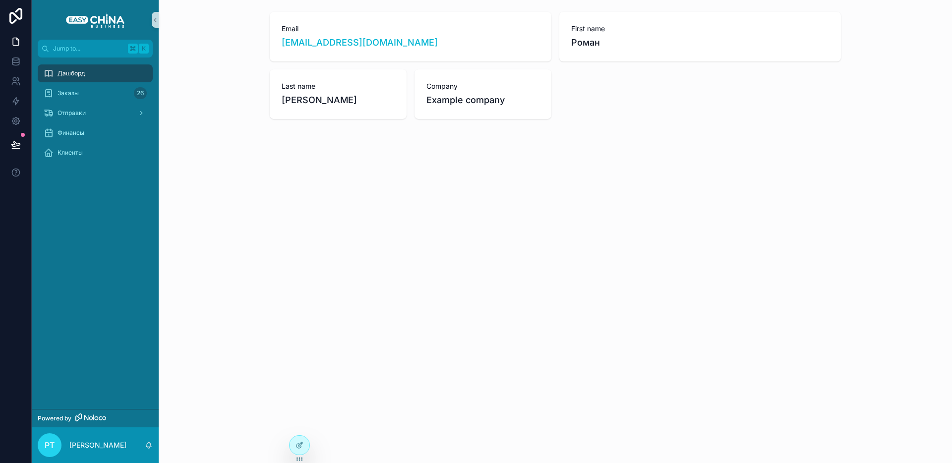
click at [111, 72] on div "Дашборд" at bounding box center [95, 73] width 103 height 16
click at [310, 442] on div "Email [EMAIL_ADDRESS][DOMAIN_NAME] First name [PERSON_NAME] Last name [PERSON_N…" at bounding box center [555, 231] width 793 height 463
click at [303, 442] on icon at bounding box center [299, 445] width 8 height 8
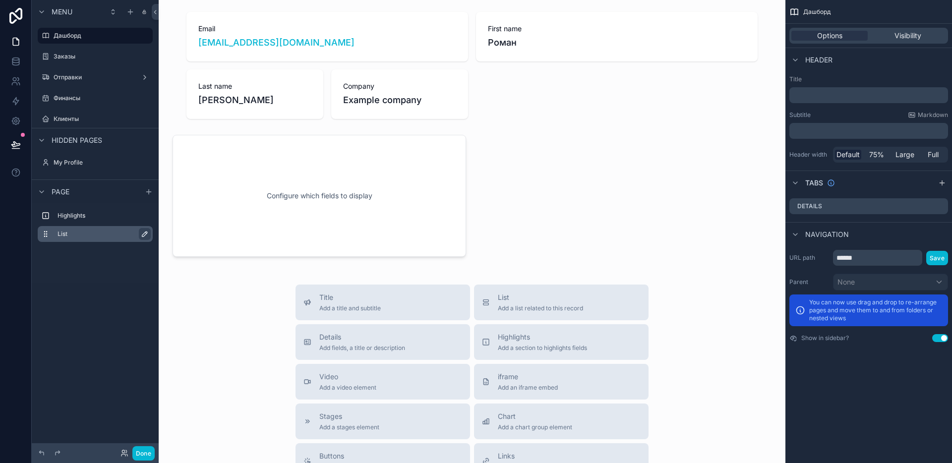
click at [144, 235] on icon "scrollable content" at bounding box center [145, 234] width 8 height 8
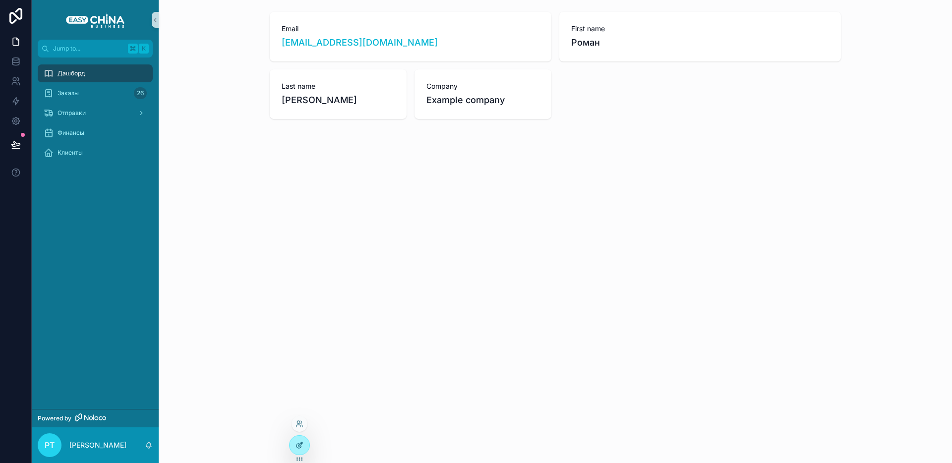
click at [295, 441] on icon at bounding box center [299, 445] width 8 height 8
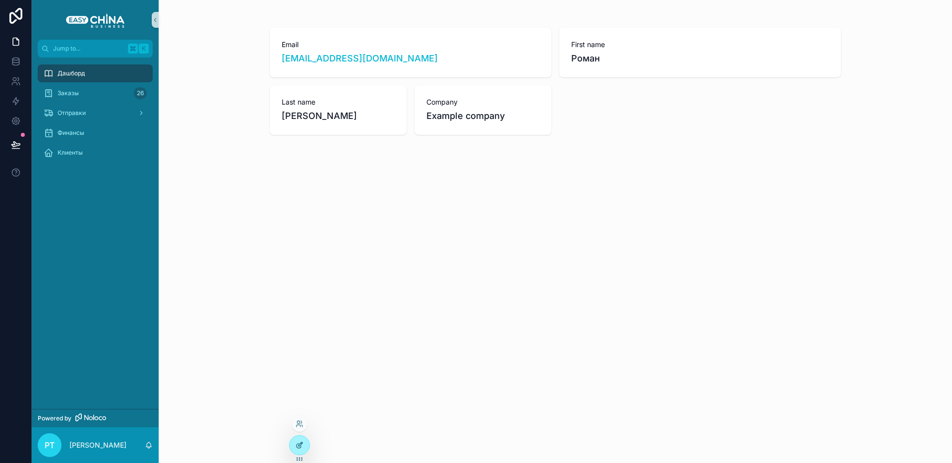
click at [300, 444] on icon at bounding box center [299, 445] width 8 height 8
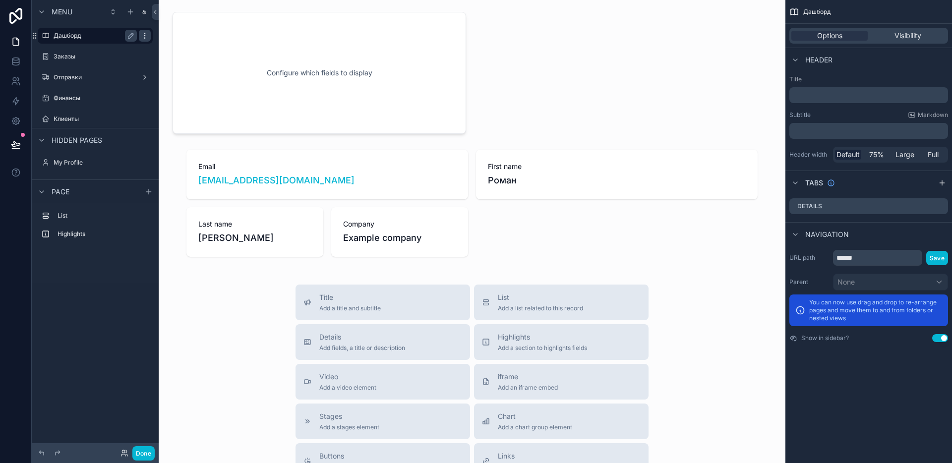
click at [142, 35] on icon "scrollable content" at bounding box center [145, 36] width 8 height 8
click at [189, 47] on span "Remove" at bounding box center [189, 43] width 26 height 10
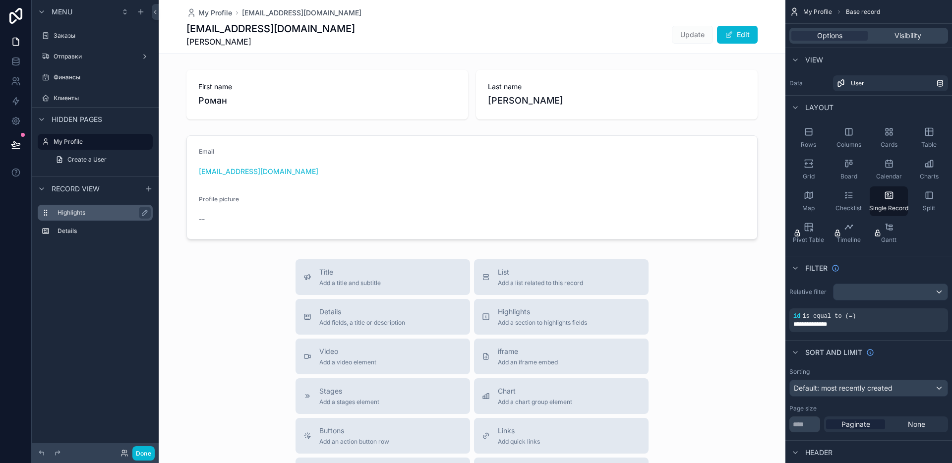
click at [71, 210] on label "Highlights" at bounding box center [101, 213] width 87 height 8
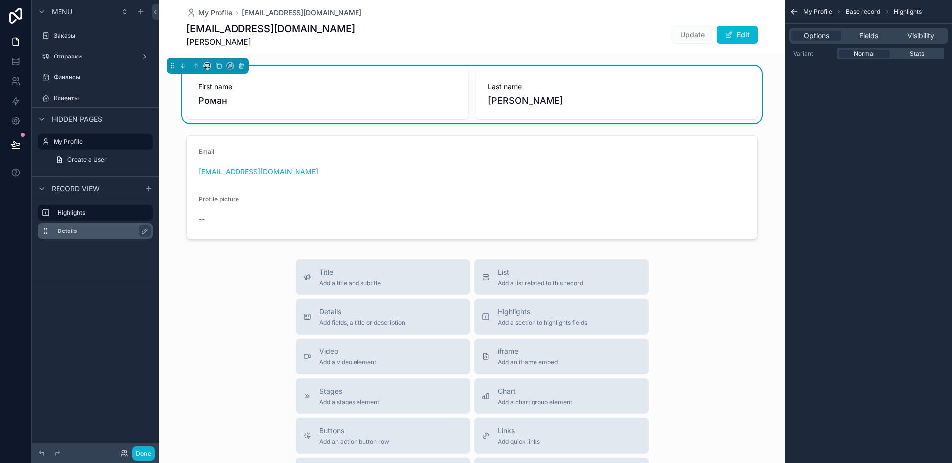
click at [72, 227] on label "Details" at bounding box center [101, 231] width 87 height 8
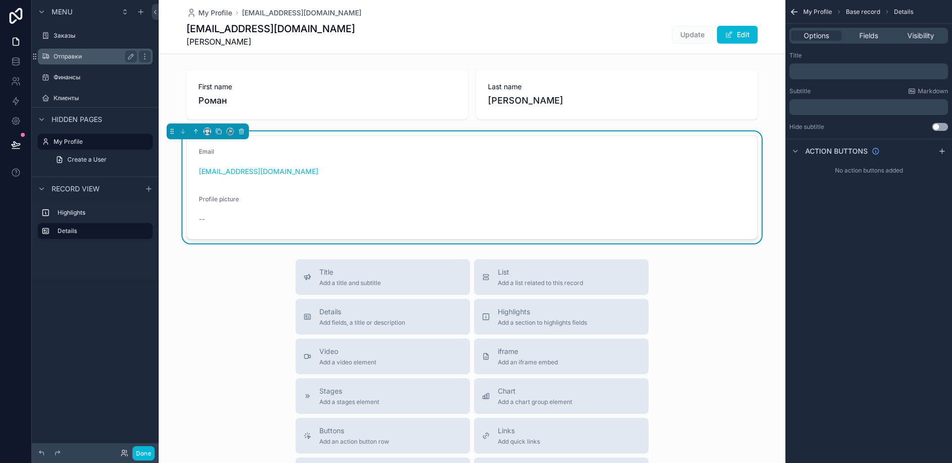
click at [69, 57] on label "Отправки" at bounding box center [93, 57] width 79 height 8
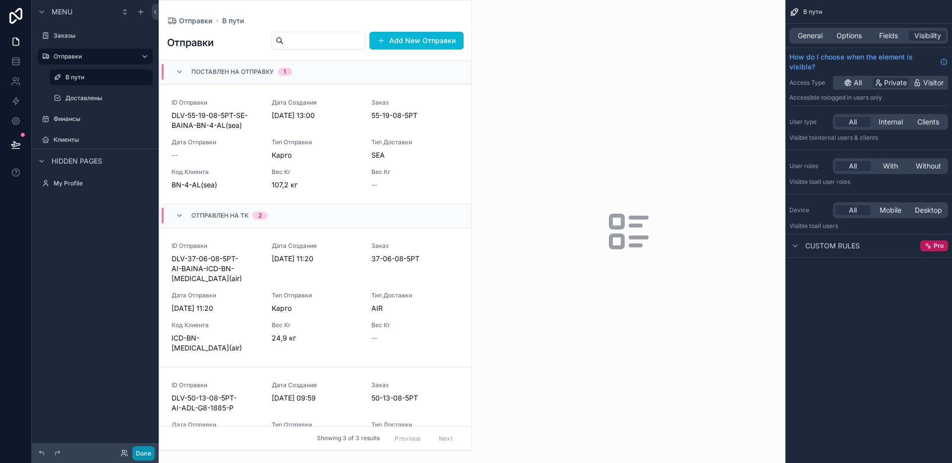
click at [134, 450] on button "Done" at bounding box center [143, 453] width 22 height 14
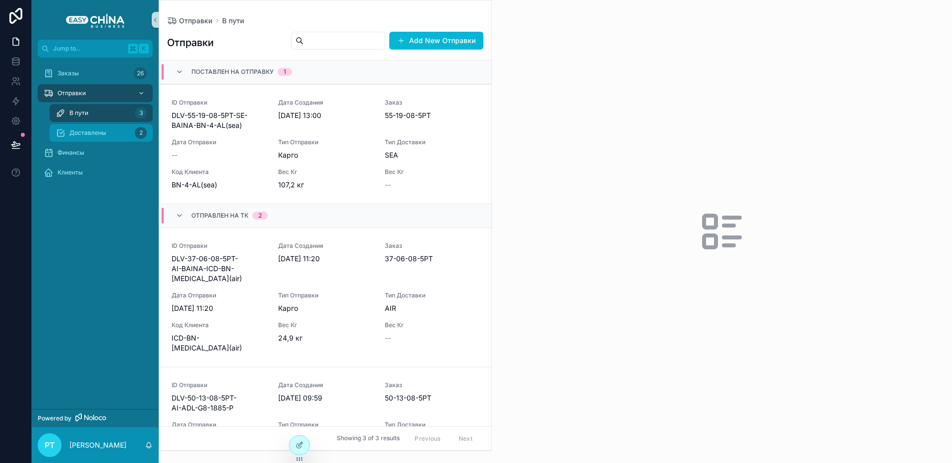
click at [119, 135] on div "Доставлены 2" at bounding box center [101, 133] width 91 height 16
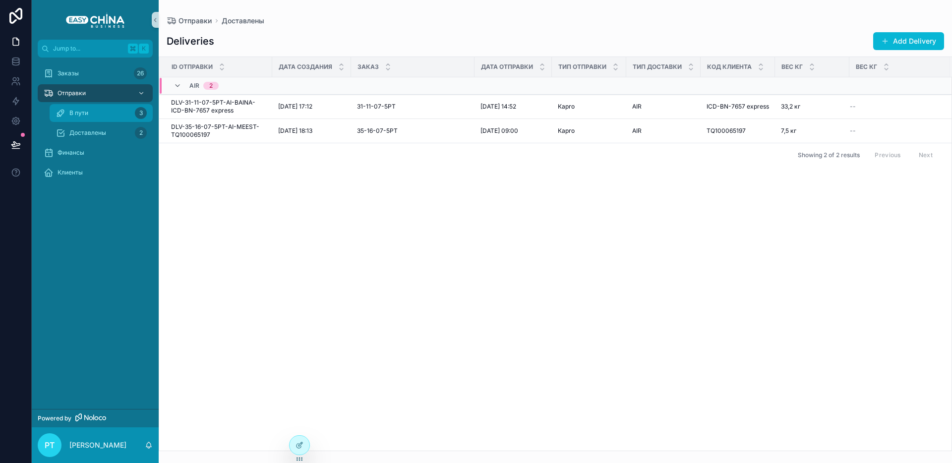
click at [132, 108] on div "В пути 3" at bounding box center [101, 113] width 91 height 16
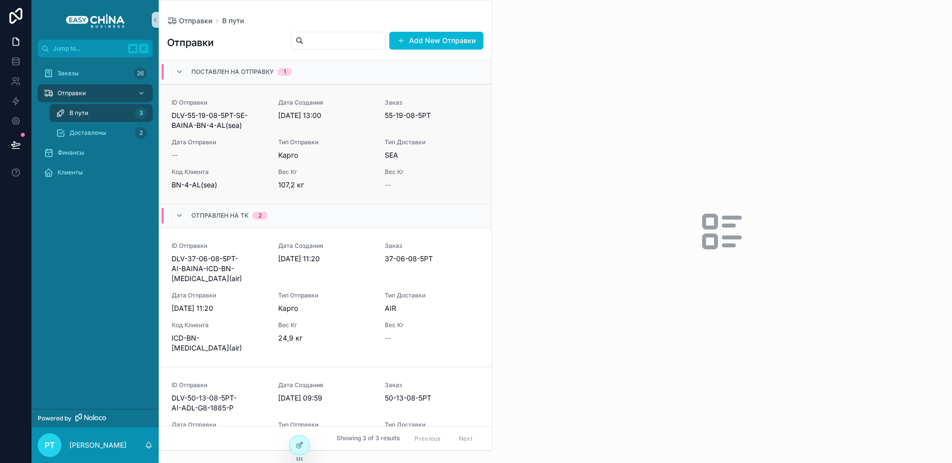
click at [285, 157] on span "Карго" at bounding box center [325, 155] width 95 height 10
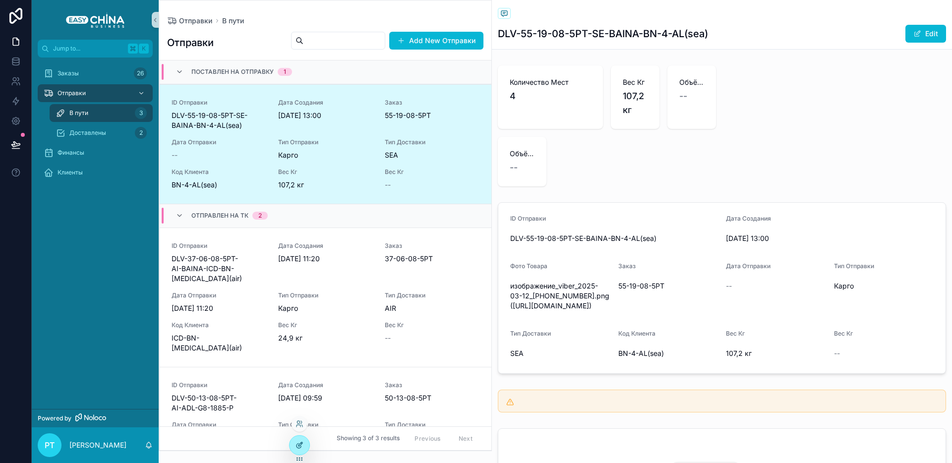
click at [297, 448] on icon at bounding box center [298, 446] width 4 height 4
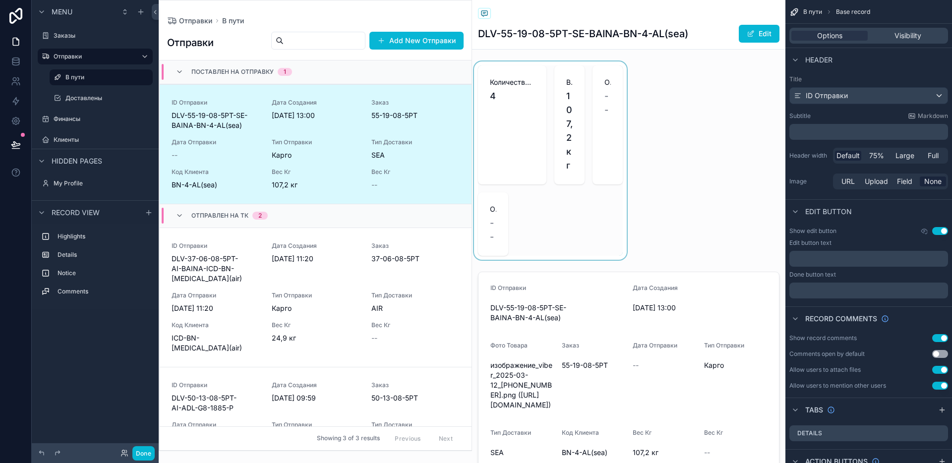
scroll to position [24, 0]
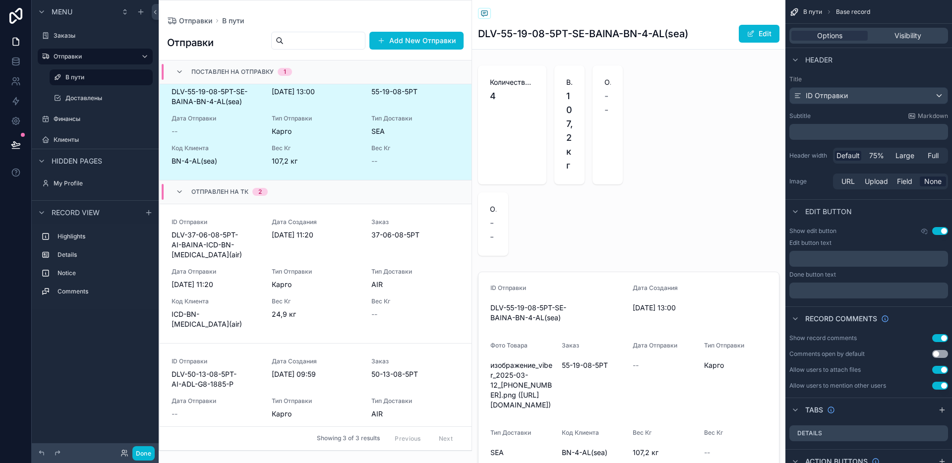
click at [467, 172] on div "scrollable content" at bounding box center [315, 225] width 312 height 450
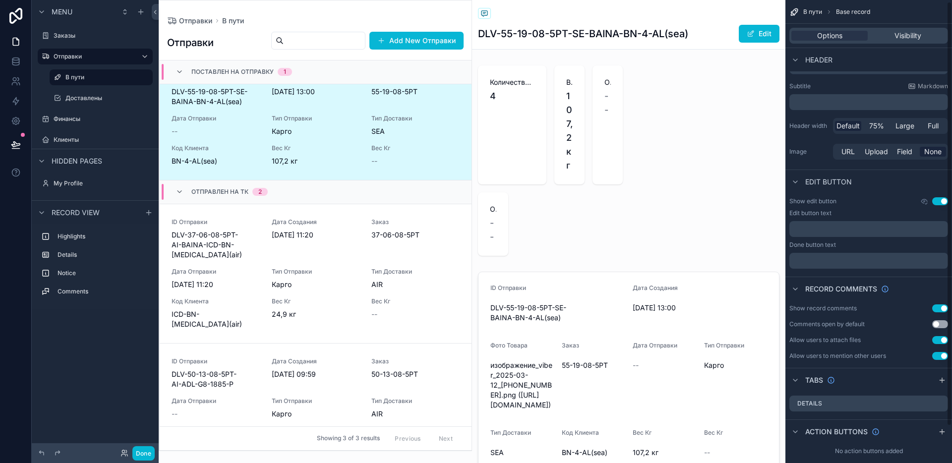
scroll to position [42, 0]
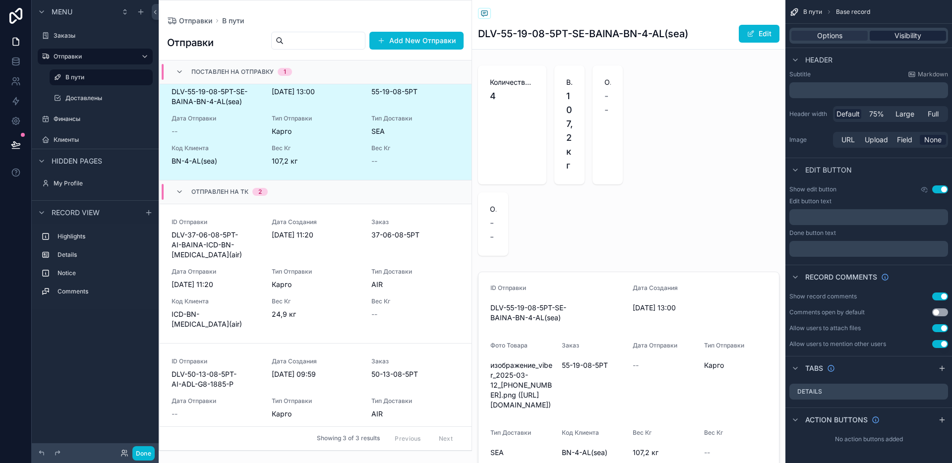
click at [903, 38] on span "Visibility" at bounding box center [907, 36] width 27 height 10
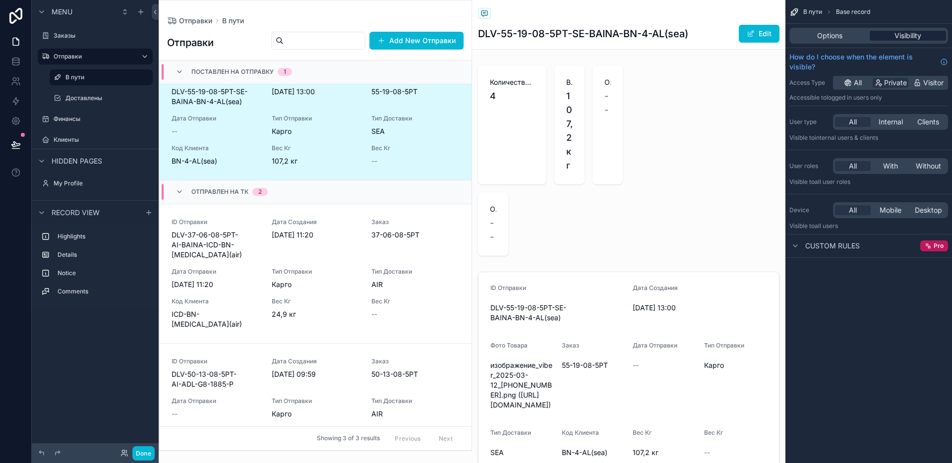
scroll to position [0, 0]
click at [855, 28] on div "Options Visibility" at bounding box center [868, 36] width 159 height 16
click at [838, 32] on span "Options" at bounding box center [829, 36] width 25 height 10
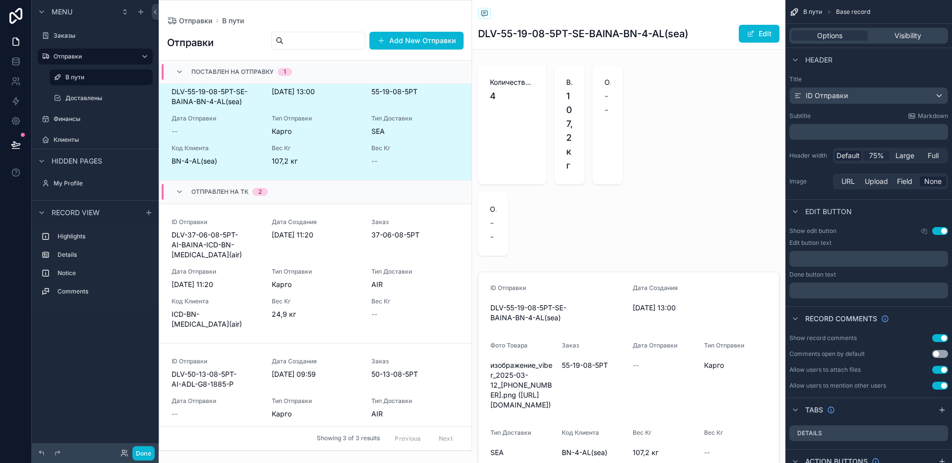
click at [879, 158] on span "75%" at bounding box center [876, 156] width 15 height 10
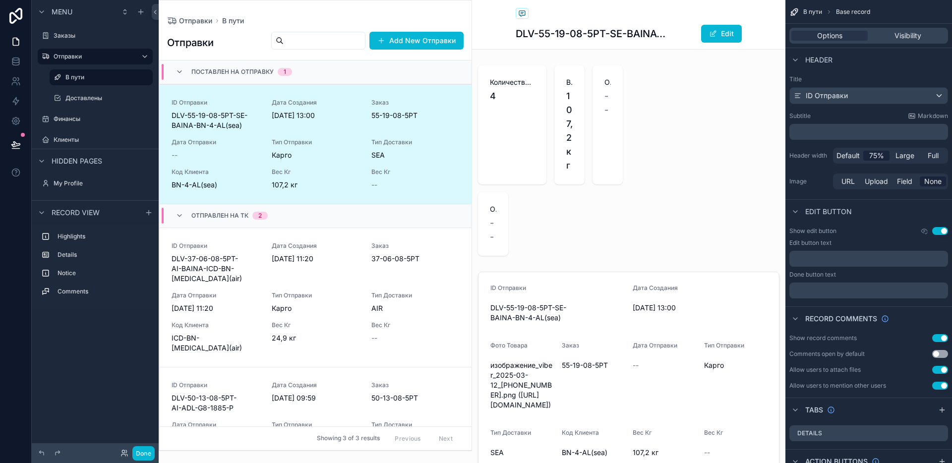
scroll to position [24, 0]
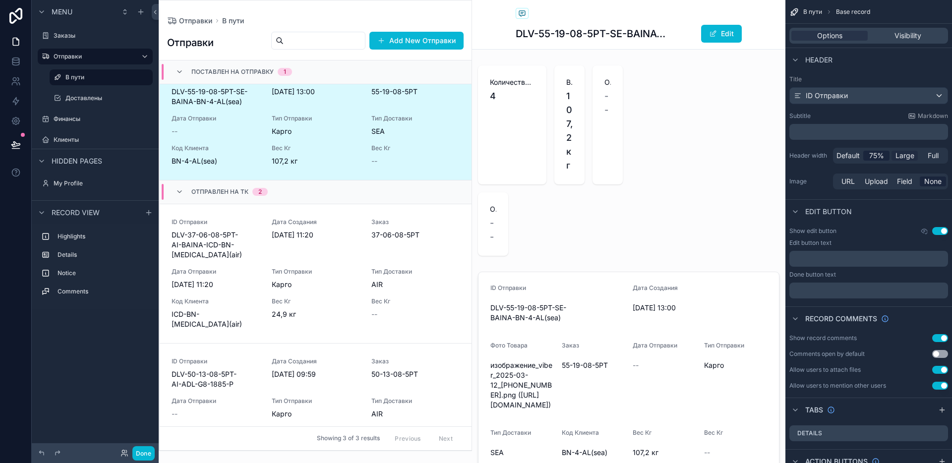
click at [901, 158] on span "Large" at bounding box center [904, 156] width 19 height 10
click at [879, 156] on span "75%" at bounding box center [876, 156] width 15 height 10
click at [141, 451] on button "Done" at bounding box center [143, 453] width 22 height 14
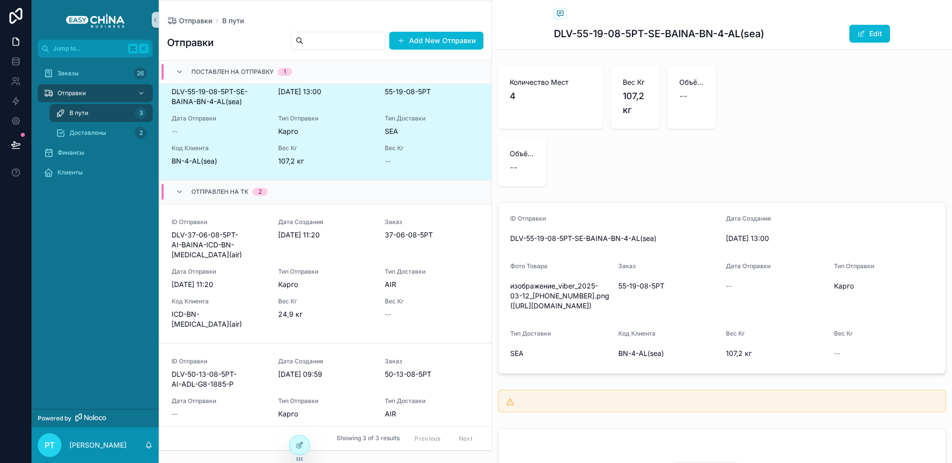
scroll to position [0, 0]
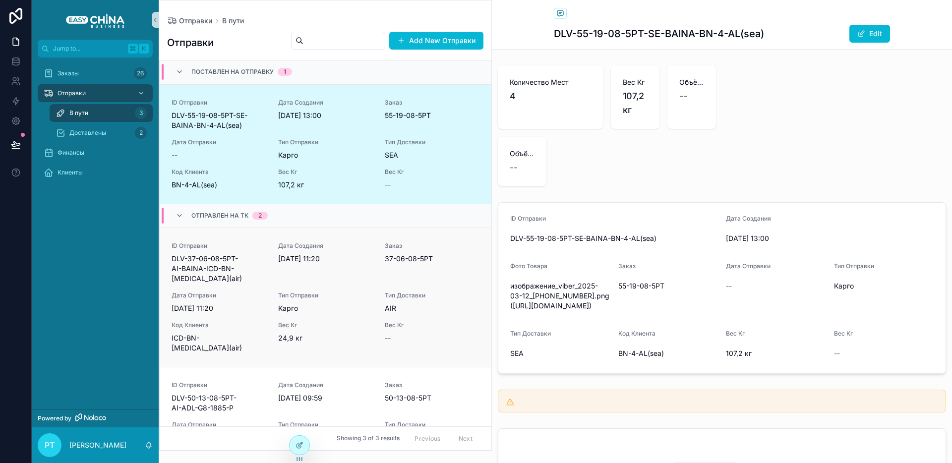
click at [285, 267] on div "Дата Создания [DATE] 11:20" at bounding box center [325, 263] width 95 height 42
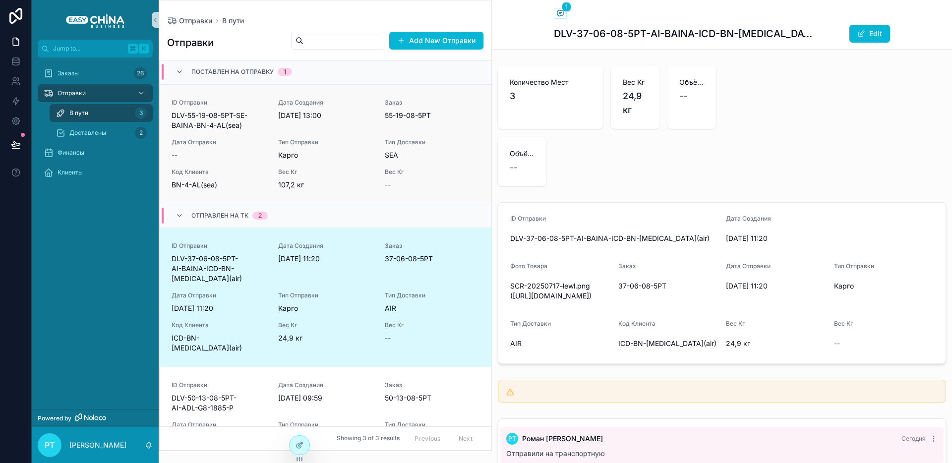
click at [237, 165] on div "ID Отправки DLV-55-19-08-5РТ-SE-BAINA-BN-4-AL(sea) Дата Создания [DATE] 13:00 З…" at bounding box center [326, 144] width 308 height 91
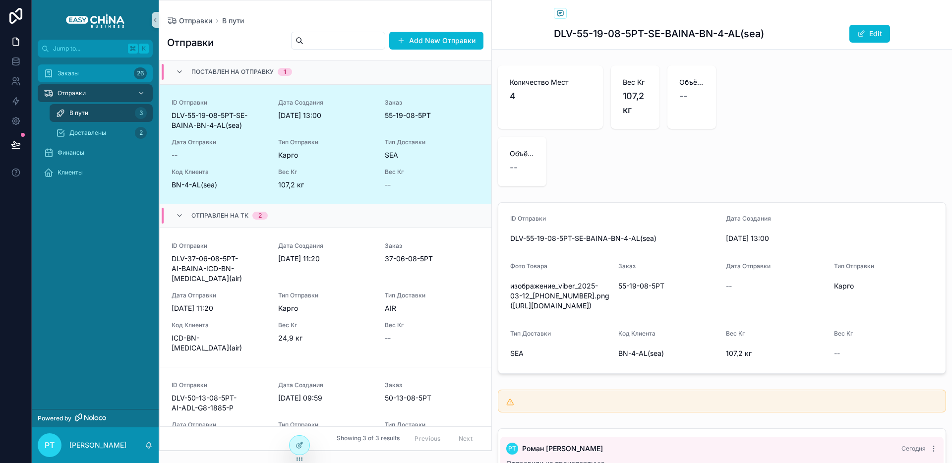
click at [90, 74] on div "Заказы 26" at bounding box center [95, 73] width 103 height 16
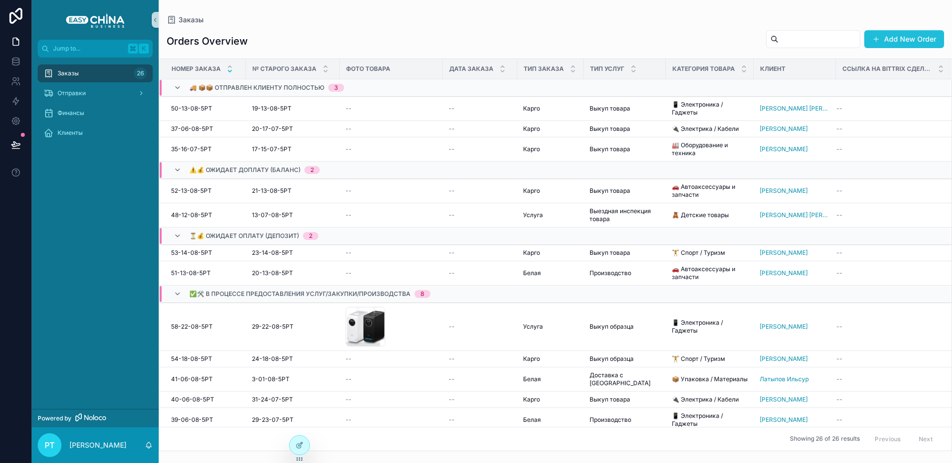
click at [917, 39] on button "Add New Order" at bounding box center [904, 39] width 80 height 18
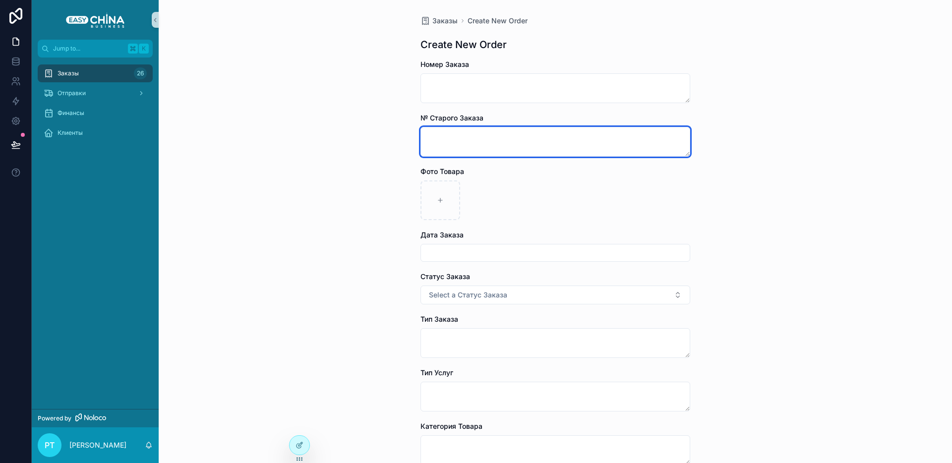
click at [486, 140] on textarea "scrollable content" at bounding box center [555, 142] width 270 height 30
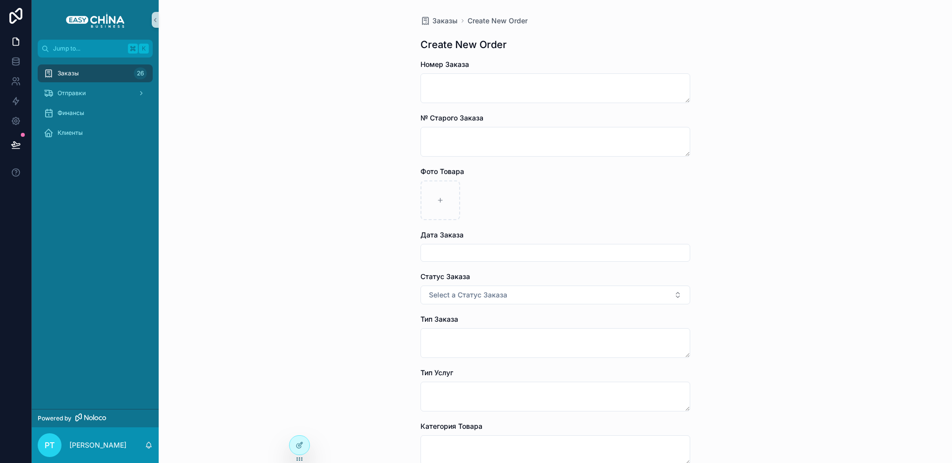
click at [768, 143] on div "Заказы Create New Order Create New Order Номер Заказа № Старого Заказа Фото Тов…" at bounding box center [555, 231] width 793 height 463
click at [460, 200] on div "scrollable content" at bounding box center [555, 200] width 270 height 40
click at [441, 200] on div "scrollable content" at bounding box center [440, 200] width 40 height 40
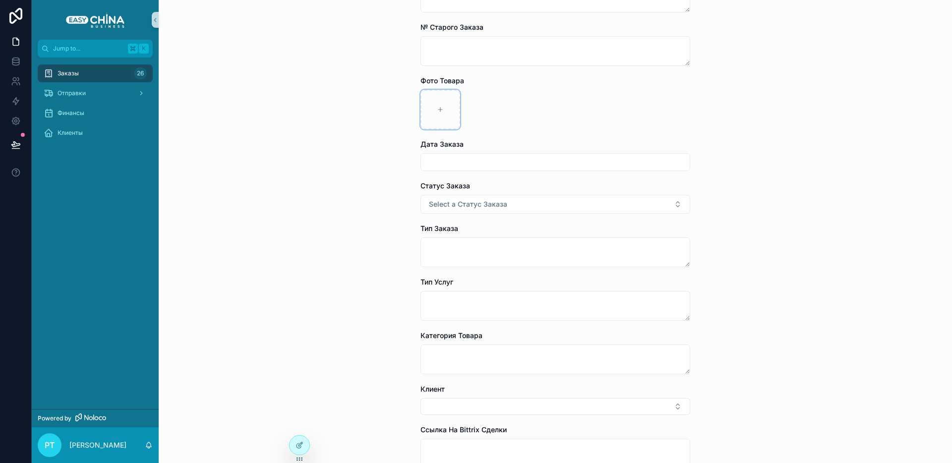
scroll to position [193, 0]
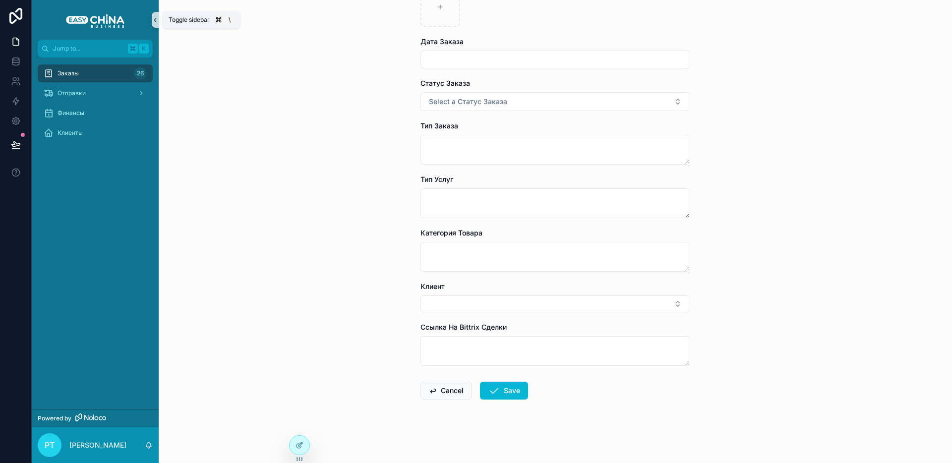
click at [155, 22] on icon "scrollable content" at bounding box center [155, 19] width 7 height 7
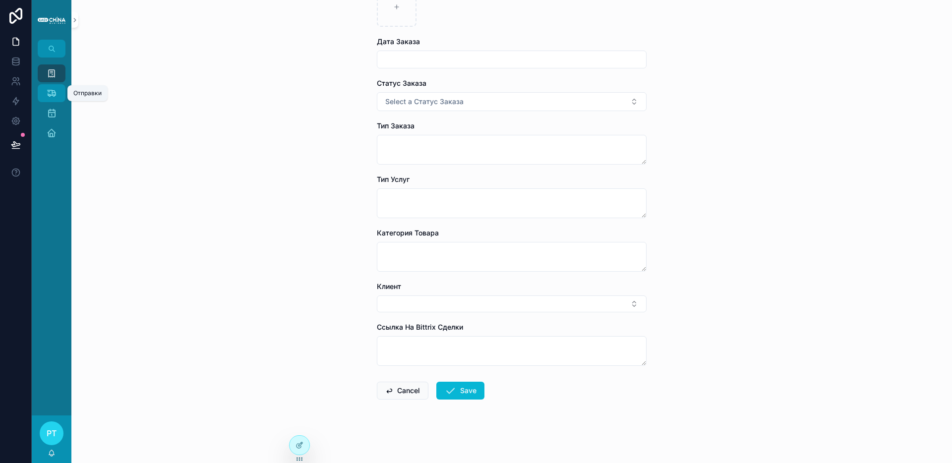
click at [55, 94] on icon "scrollable content" at bounding box center [52, 93] width 10 height 10
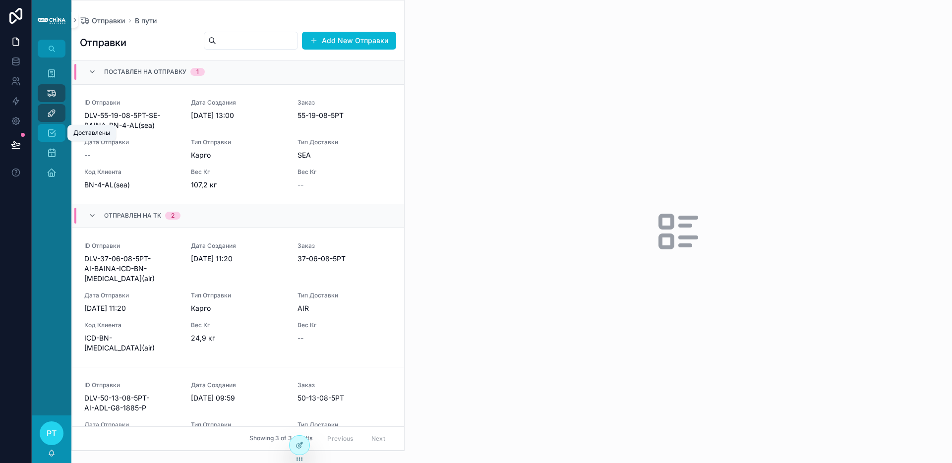
click at [50, 128] on icon "scrollable content" at bounding box center [52, 133] width 10 height 10
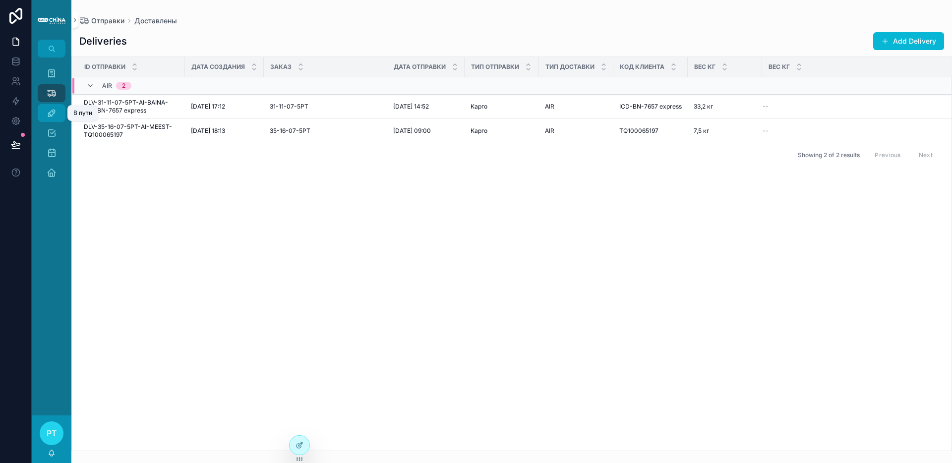
drag, startPoint x: 52, startPoint y: 113, endPoint x: 53, endPoint y: 104, distance: 8.4
click at [53, 113] on icon "scrollable content" at bounding box center [52, 113] width 10 height 10
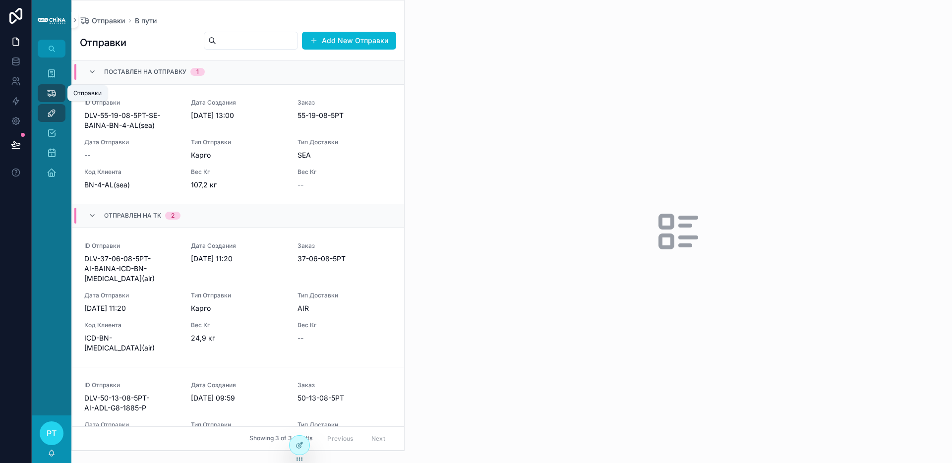
click at [53, 89] on icon "scrollable content" at bounding box center [52, 93] width 10 height 10
click at [54, 72] on icon "scrollable content" at bounding box center [52, 73] width 10 height 10
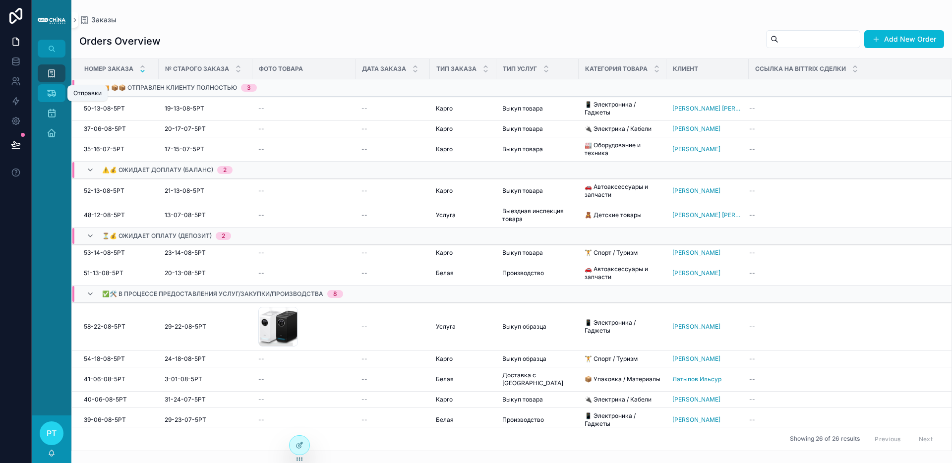
click at [48, 91] on icon "scrollable content" at bounding box center [52, 93] width 10 height 10
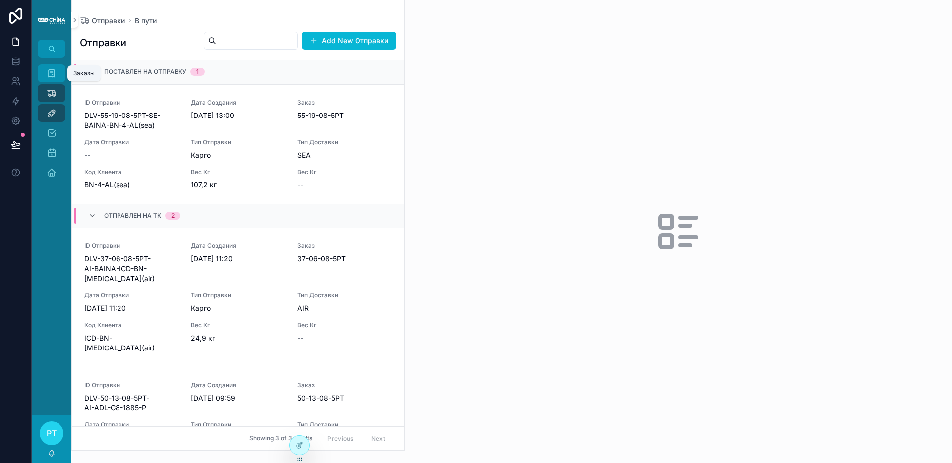
click at [53, 73] on icon "scrollable content" at bounding box center [52, 73] width 10 height 10
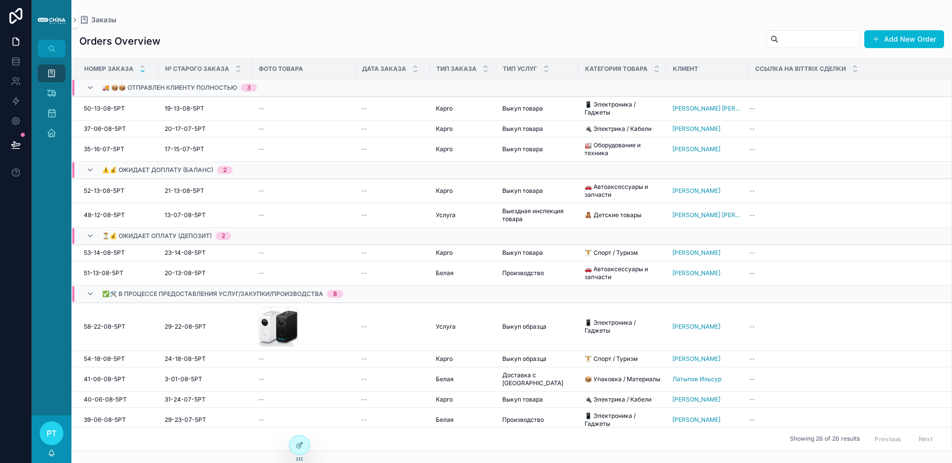
click at [47, 437] on span "РТ" at bounding box center [52, 433] width 10 height 12
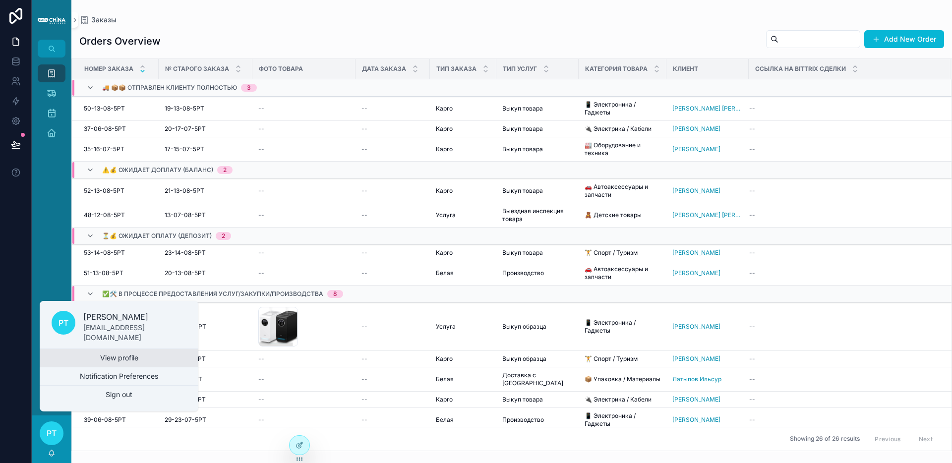
click at [102, 359] on link "View profile" at bounding box center [119, 358] width 159 height 18
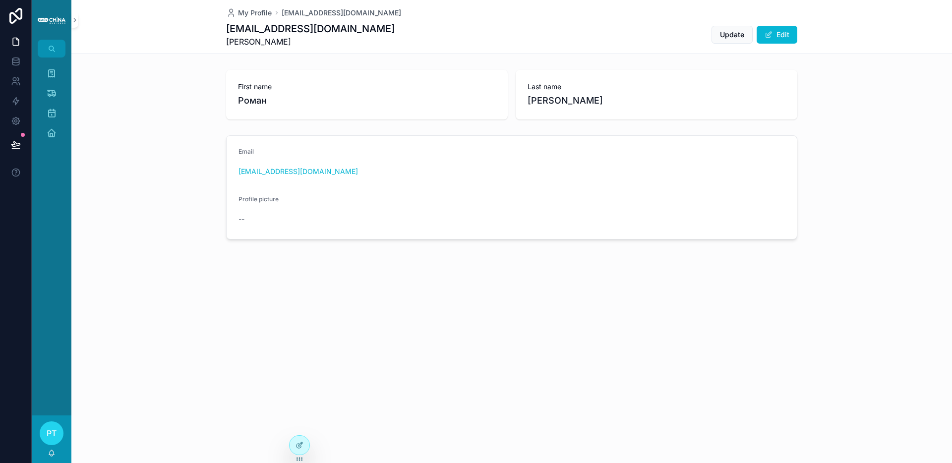
click at [49, 433] on span "РТ" at bounding box center [52, 433] width 10 height 12
click at [298, 441] on icon at bounding box center [299, 445] width 8 height 8
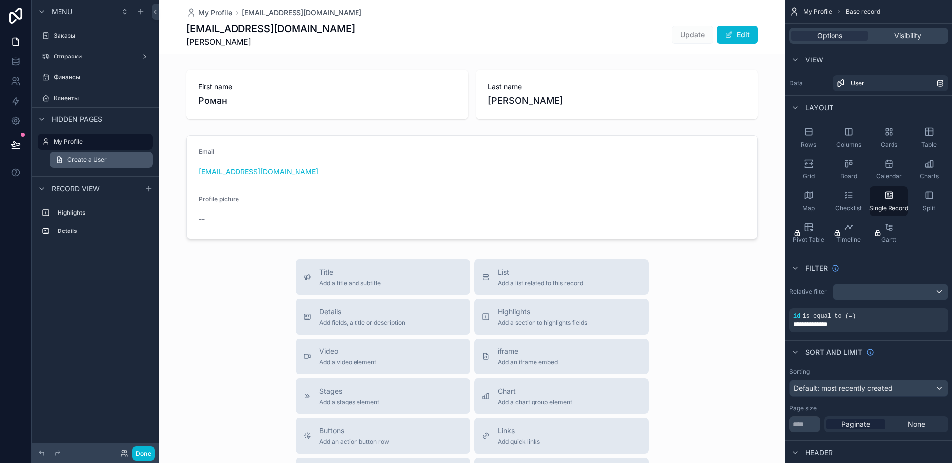
click at [76, 155] on link "Create a User" at bounding box center [101, 160] width 103 height 16
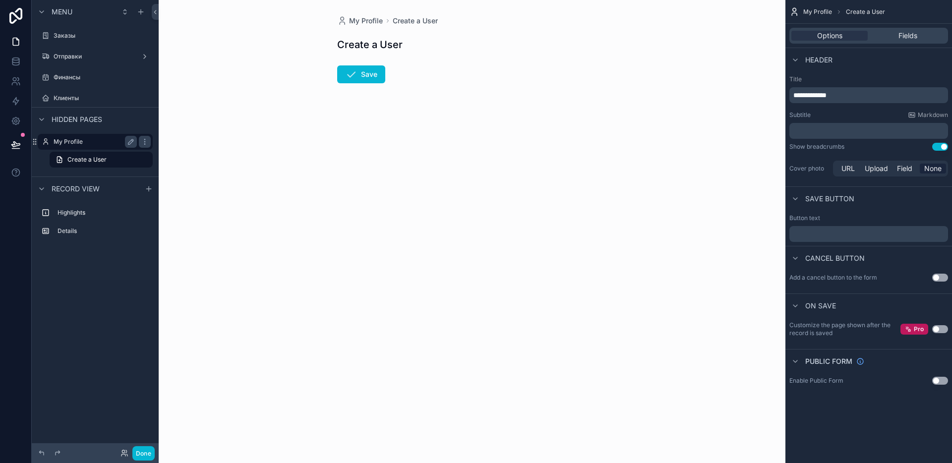
click at [78, 141] on label "My Profile" at bounding box center [93, 142] width 79 height 8
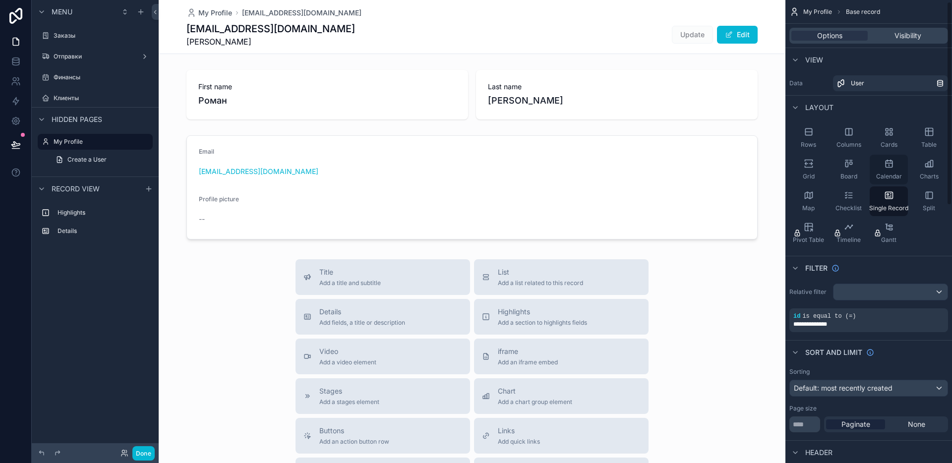
scroll to position [444, 0]
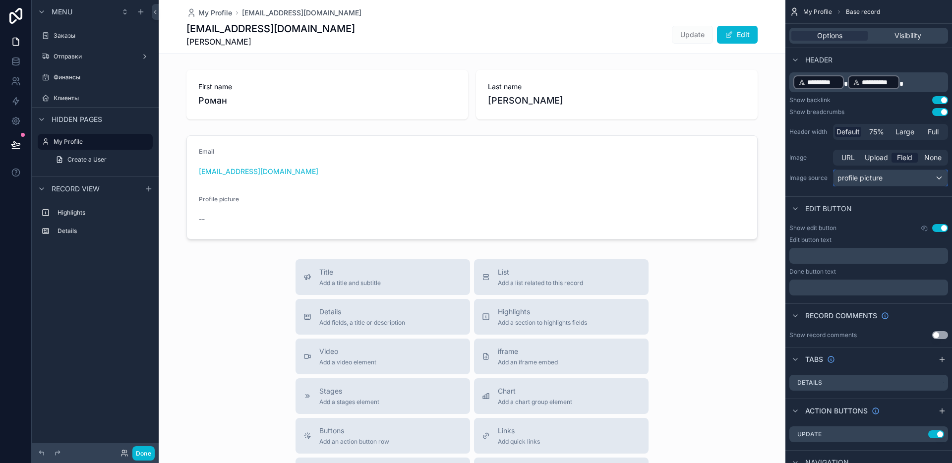
click at [904, 179] on div "profile picture" at bounding box center [890, 178] width 114 height 16
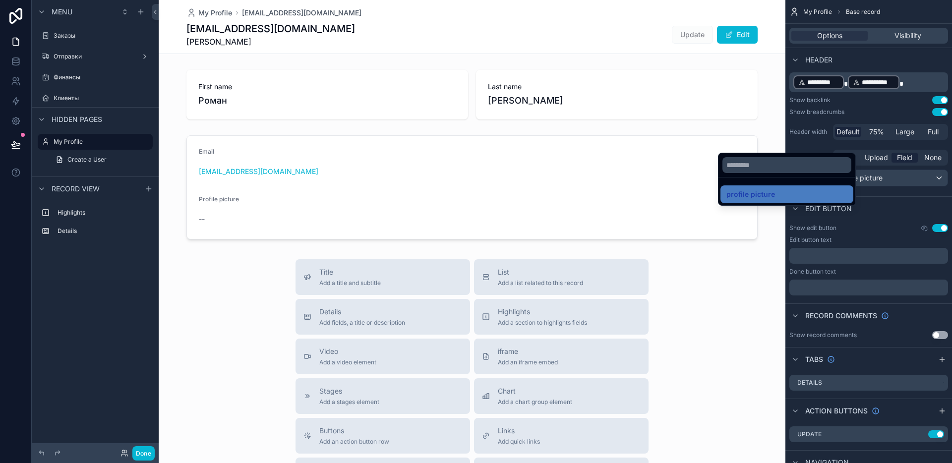
click at [904, 179] on div "scrollable content" at bounding box center [476, 231] width 952 height 463
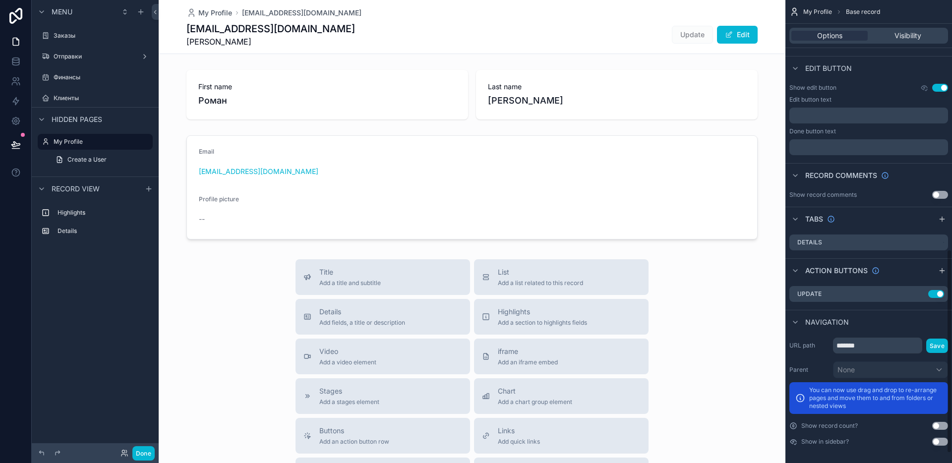
scroll to position [587, 0]
click at [820, 237] on label "Details" at bounding box center [817, 240] width 25 height 8
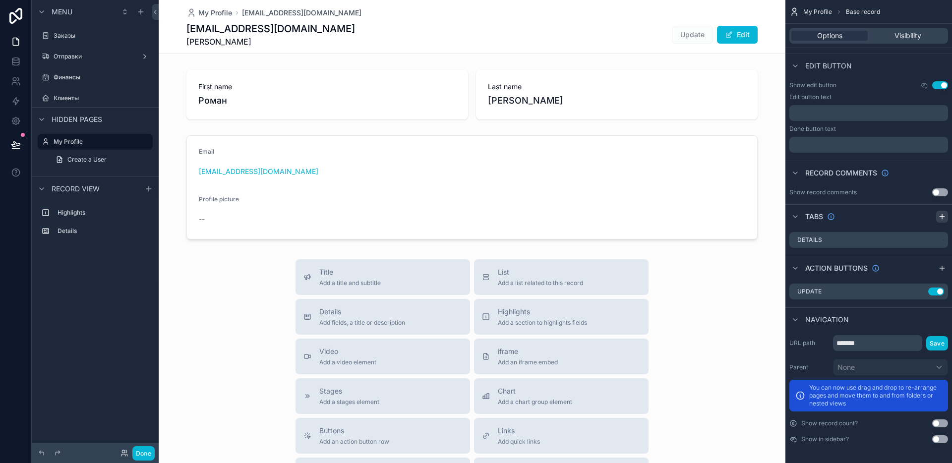
click at [943, 218] on icon "scrollable content" at bounding box center [942, 217] width 8 height 8
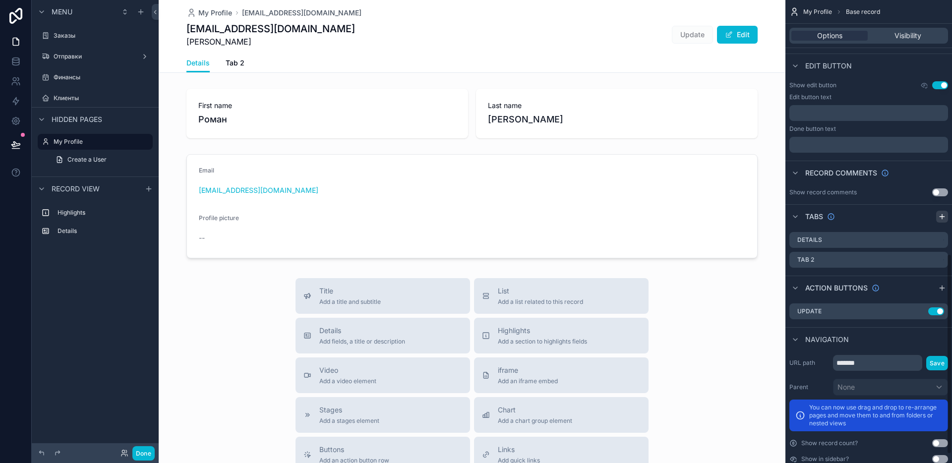
click at [942, 217] on icon "scrollable content" at bounding box center [941, 217] width 4 height 0
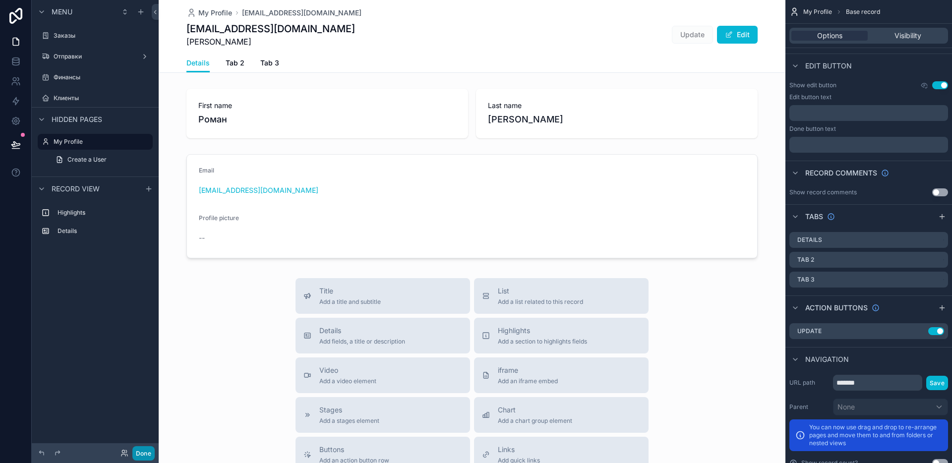
click at [146, 454] on button "Done" at bounding box center [143, 453] width 22 height 14
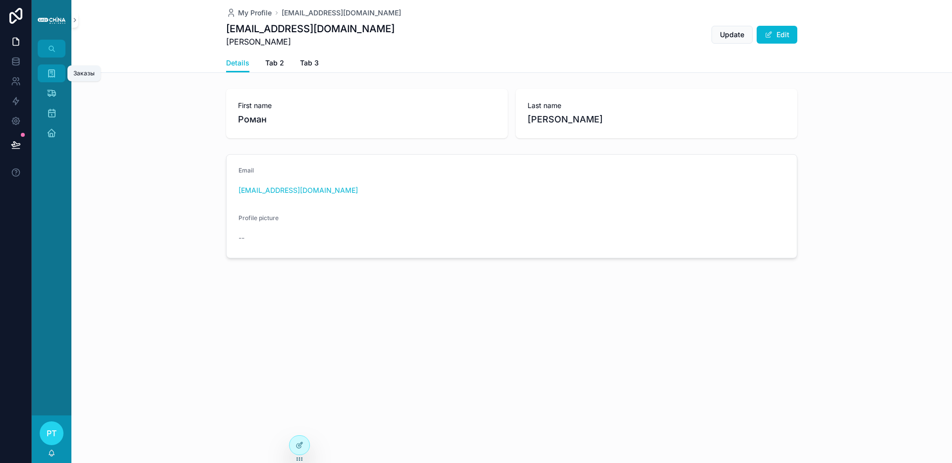
click at [49, 66] on div "Заказы 26" at bounding box center [52, 73] width 16 height 16
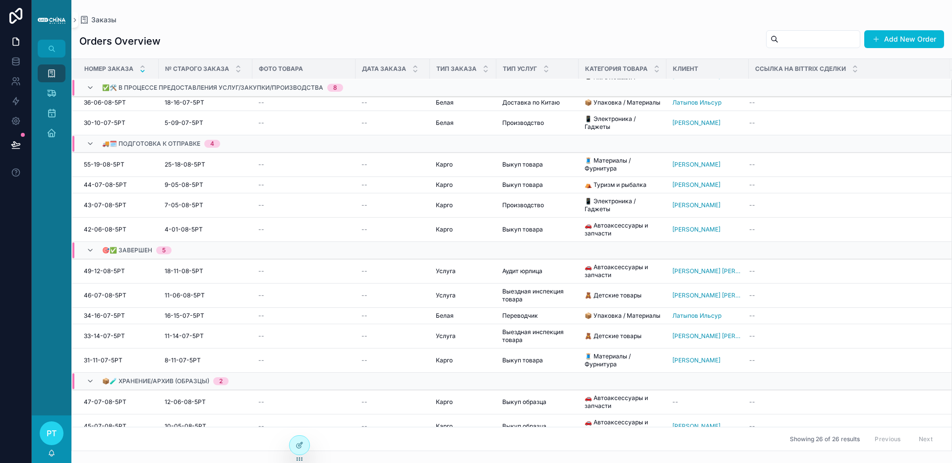
scroll to position [3, 0]
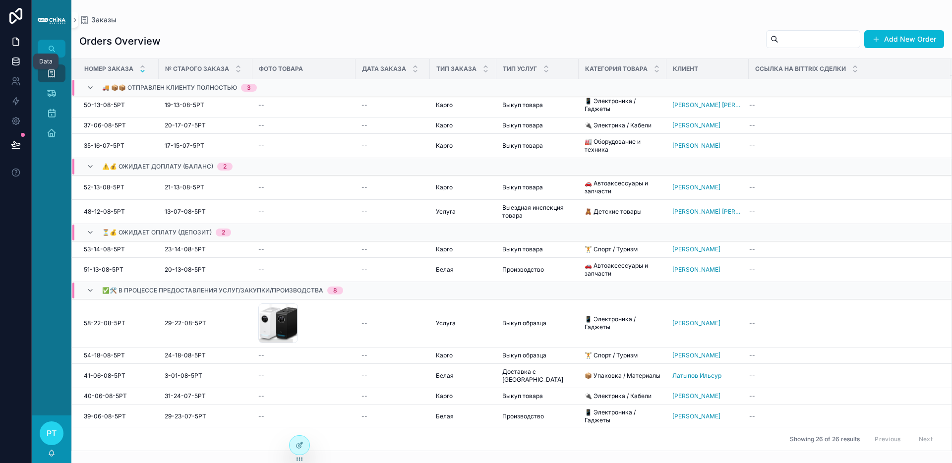
click at [15, 67] on link at bounding box center [15, 62] width 31 height 20
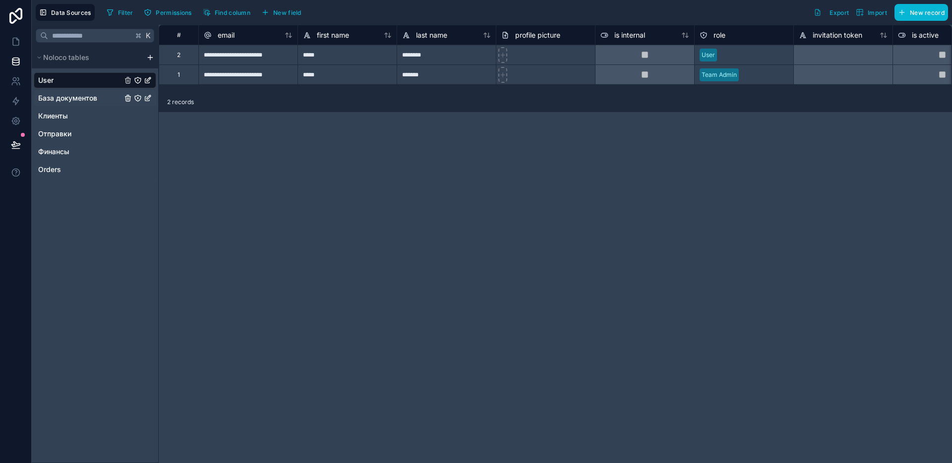
click at [61, 97] on span "База документов" at bounding box center [67, 98] width 59 height 10
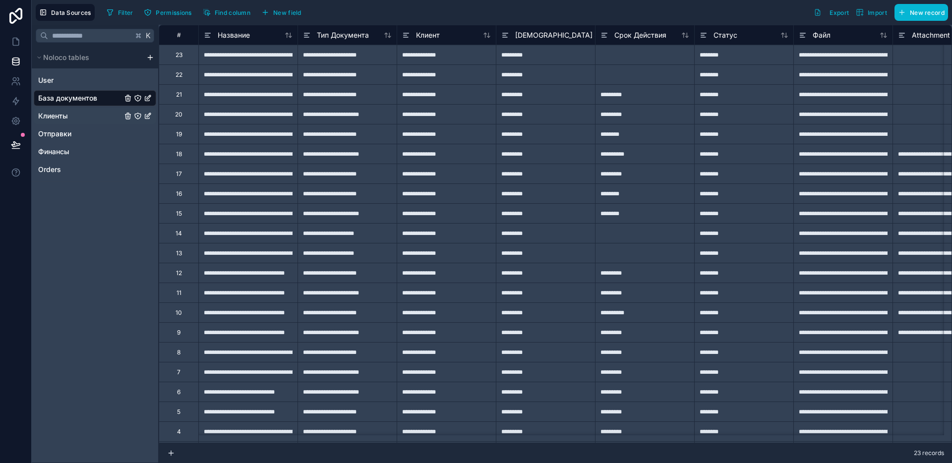
click at [59, 115] on span "Клиенты" at bounding box center [53, 116] width 30 height 10
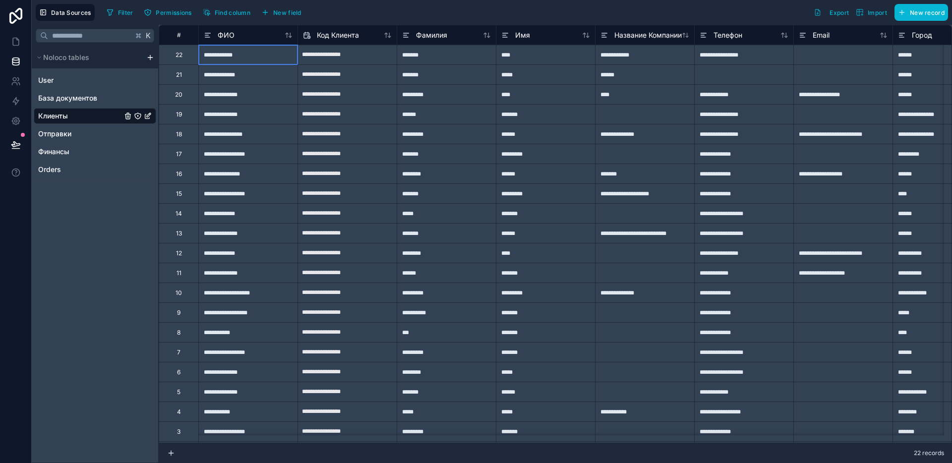
click at [228, 60] on div "**********" at bounding box center [247, 55] width 99 height 20
click at [234, 38] on div "ФИО" at bounding box center [248, 35] width 89 height 12
click at [228, 36] on span "ФИО" at bounding box center [226, 35] width 17 height 10
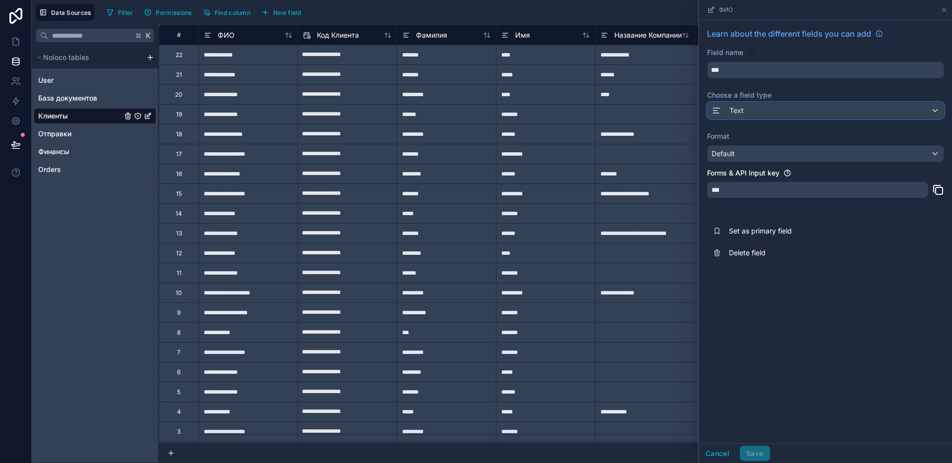
click at [752, 113] on div "Text" at bounding box center [825, 111] width 236 height 16
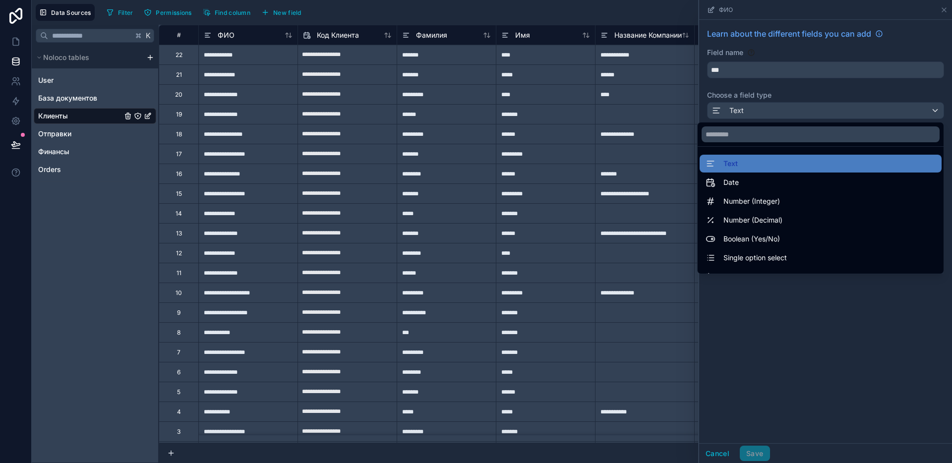
click at [744, 123] on div at bounding box center [821, 134] width 246 height 24
click at [741, 132] on input "text" at bounding box center [821, 134] width 238 height 16
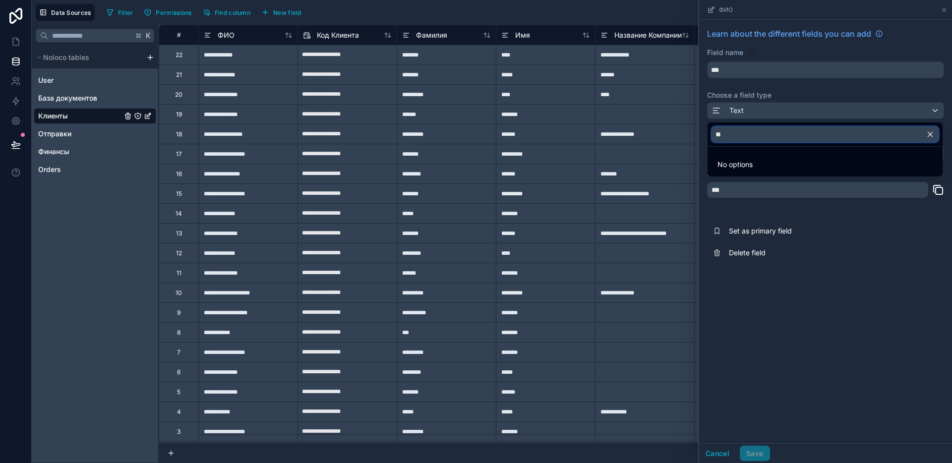
type input "*"
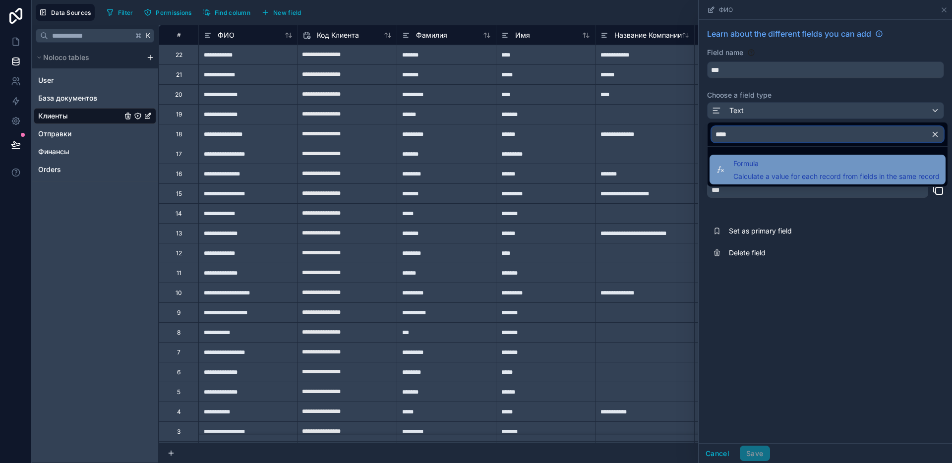
type input "****"
click at [780, 172] on span "Calculate a value for each record from fields in the same record" at bounding box center [836, 177] width 206 height 10
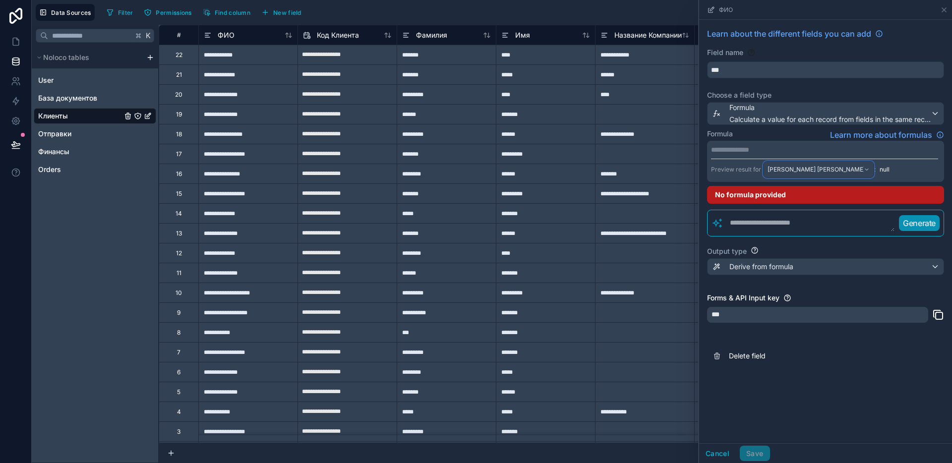
click at [767, 173] on span "[PERSON_NAME] [PERSON_NAME]" at bounding box center [815, 170] width 96 height 8
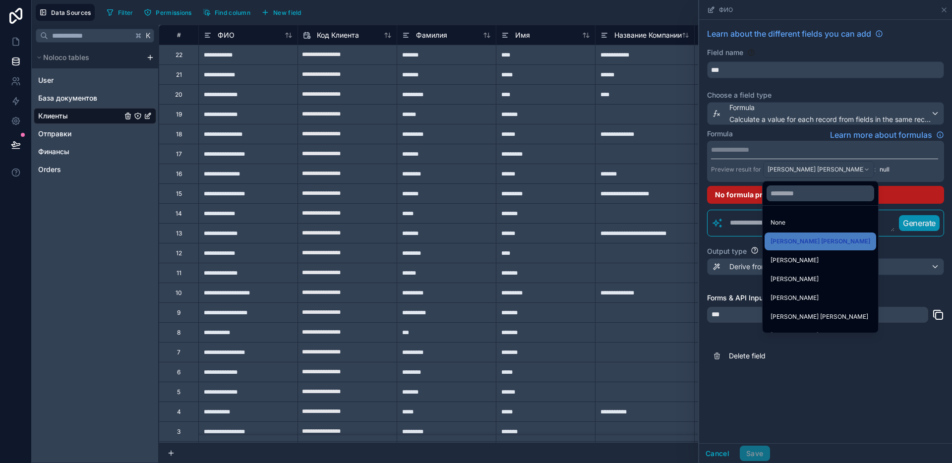
click at [758, 151] on div at bounding box center [825, 231] width 253 height 463
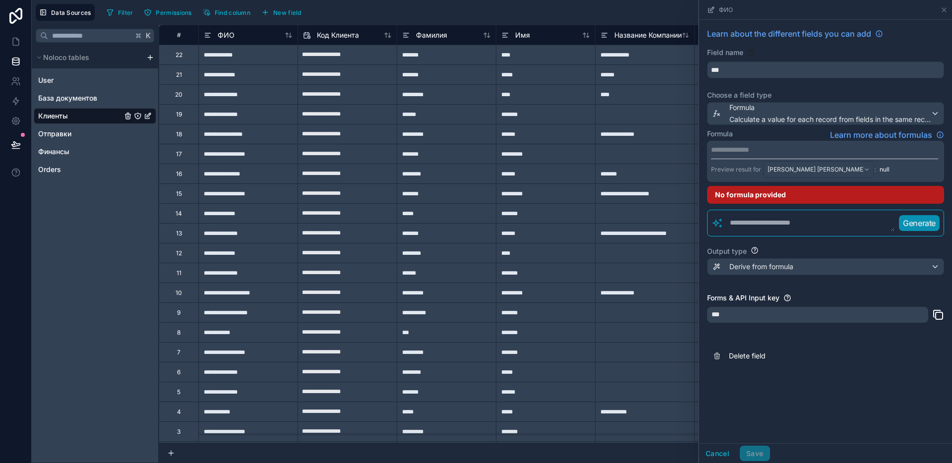
click at [757, 154] on p "**********" at bounding box center [824, 150] width 227 height 10
click at [793, 133] on div "Formula Learn more about formulas" at bounding box center [825, 135] width 237 height 12
click at [808, 149] on p "**********" at bounding box center [824, 150] width 227 height 10
click at [767, 148] on span "**********" at bounding box center [740, 149] width 58 height 7
click at [761, 149] on span "**********" at bounding box center [740, 149] width 58 height 7
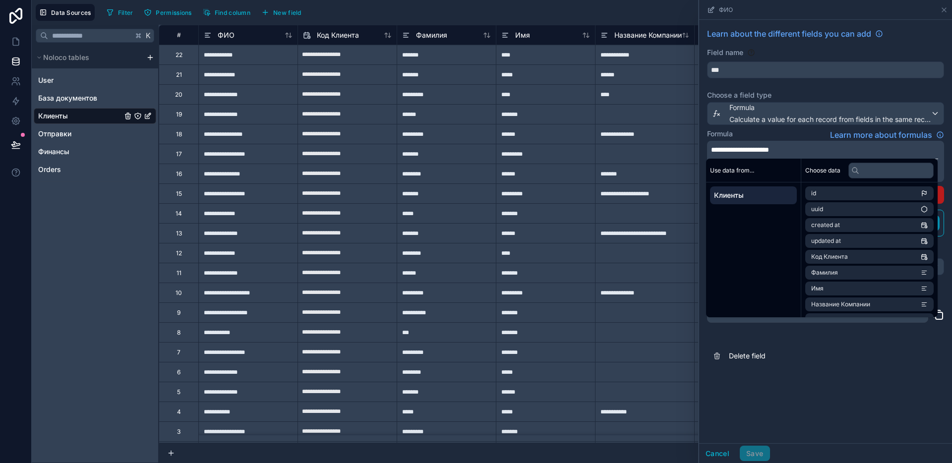
click at [811, 151] on p "**********" at bounding box center [824, 150] width 227 height 10
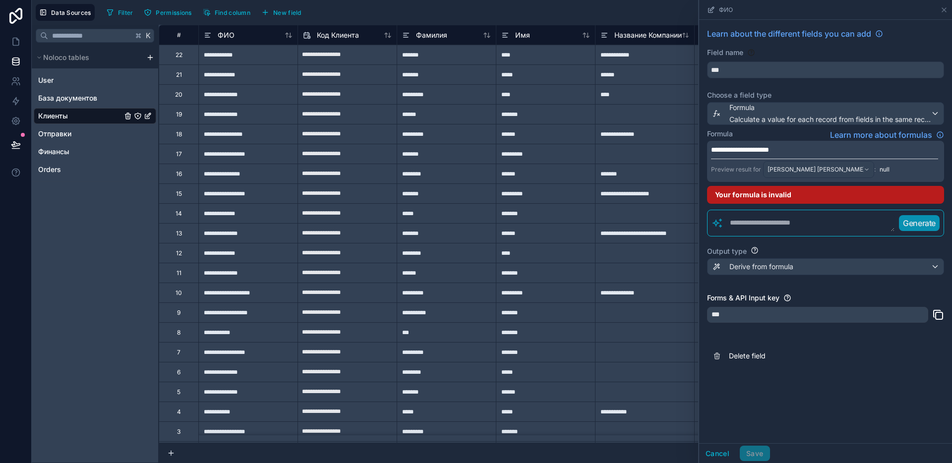
click at [792, 139] on div "Formula Learn more about formulas" at bounding box center [825, 135] width 237 height 12
click at [765, 271] on span "Derive from formula" at bounding box center [761, 267] width 64 height 10
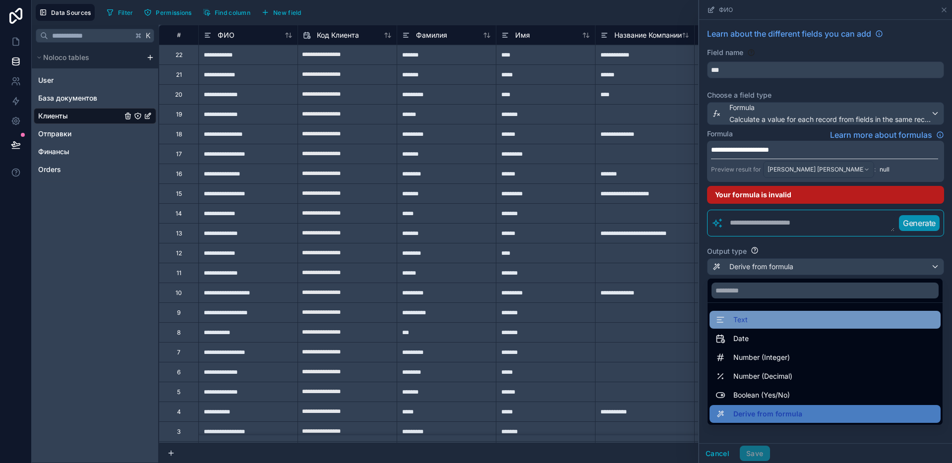
click at [773, 320] on div "Text" at bounding box center [824, 320] width 219 height 12
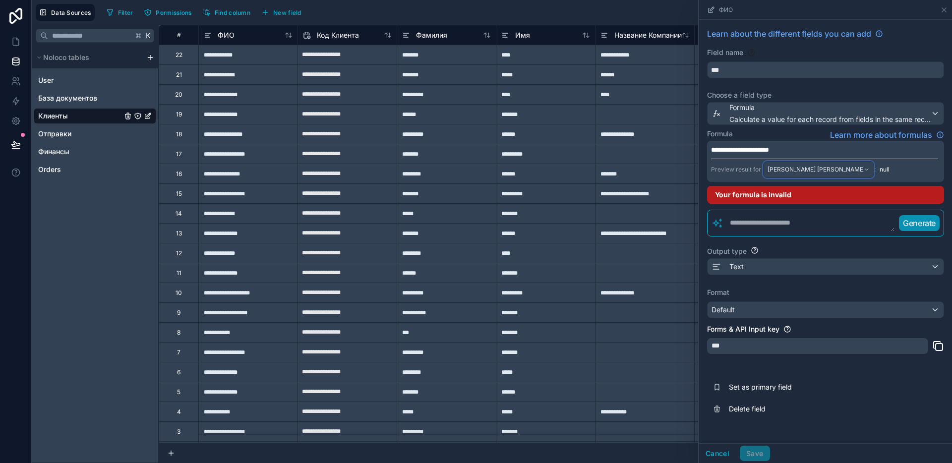
click at [812, 173] on div "[PERSON_NAME] [PERSON_NAME]" at bounding box center [818, 170] width 110 height 16
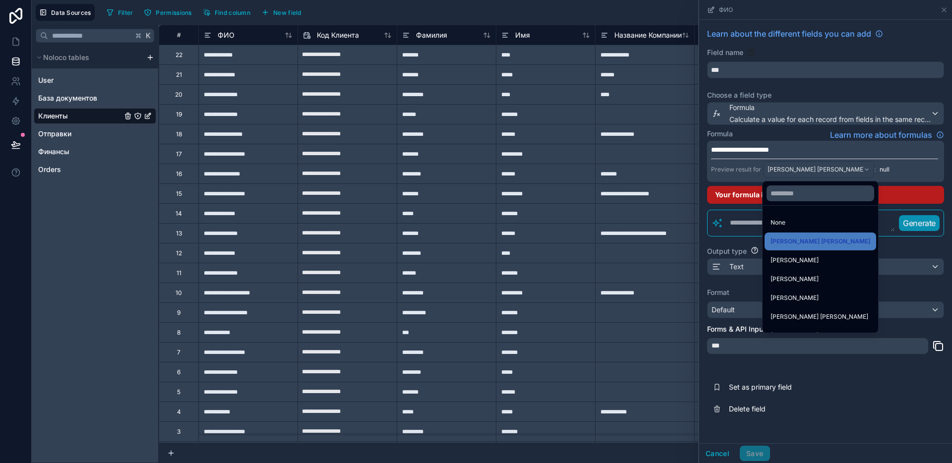
click at [812, 173] on div at bounding box center [825, 231] width 253 height 463
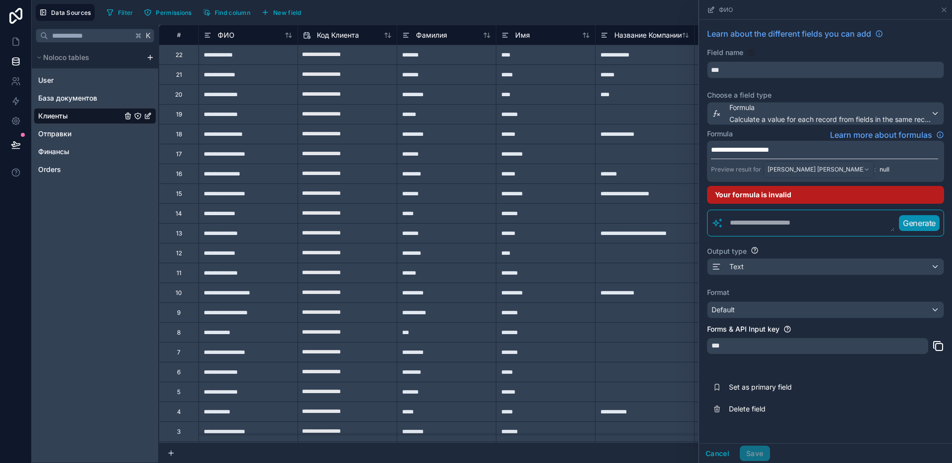
click at [756, 150] on span "**********" at bounding box center [740, 149] width 58 height 7
click at [819, 148] on p "**********" at bounding box center [824, 150] width 227 height 10
drag, startPoint x: 828, startPoint y: 148, endPoint x: 689, endPoint y: 148, distance: 139.8
click at [689, 148] on div "**********" at bounding box center [555, 244] width 793 height 438
click at [778, 218] on textarea at bounding box center [809, 223] width 172 height 18
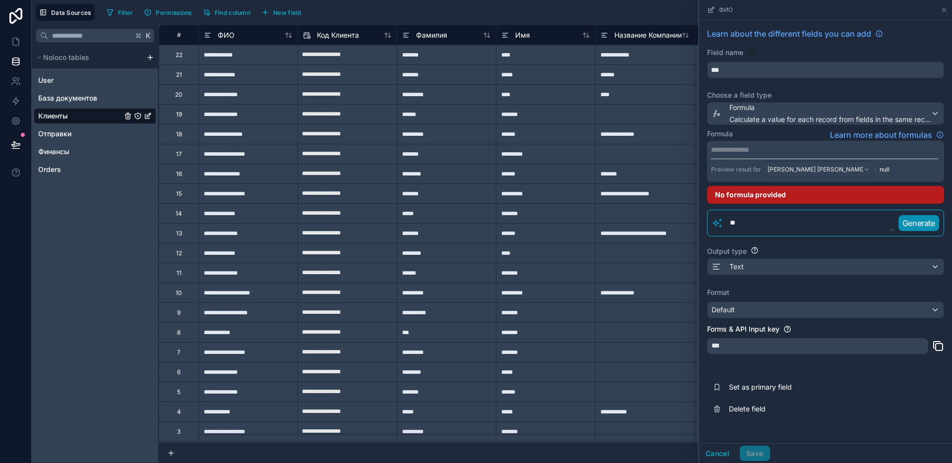
type textarea "*"
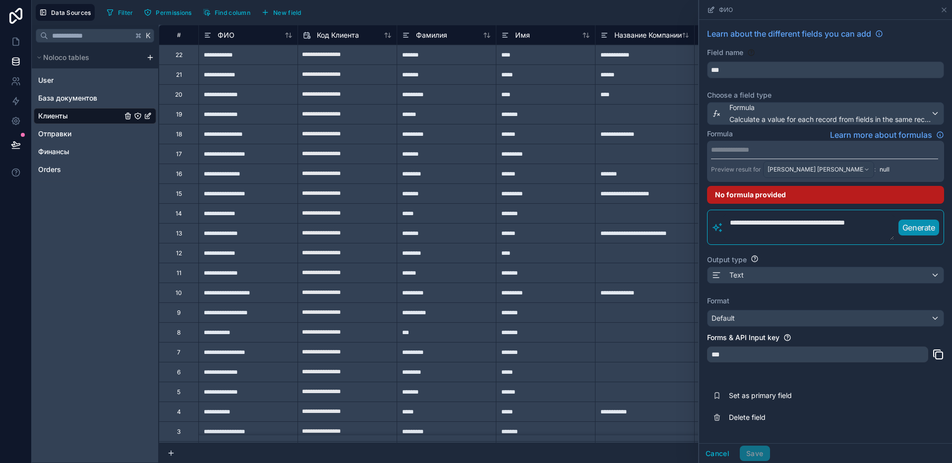
type textarea "**********"
click at [912, 229] on p "Generate" at bounding box center [918, 228] width 33 height 12
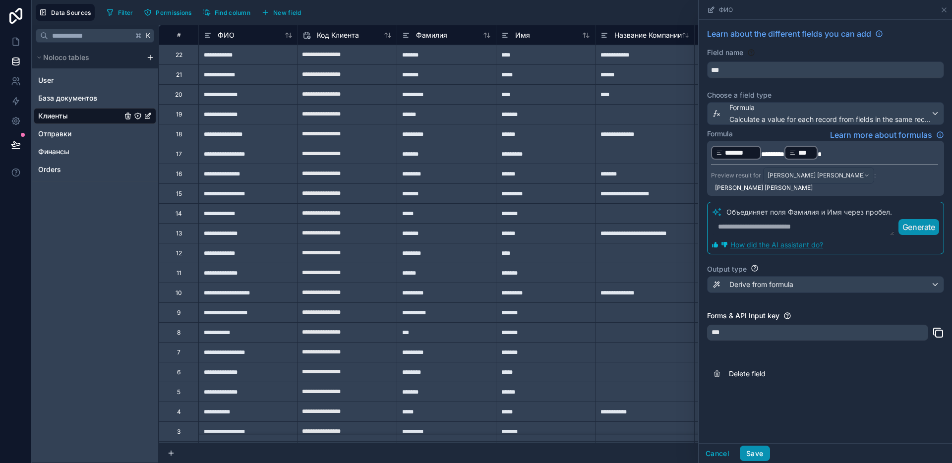
click at [756, 453] on button "Save" at bounding box center [755, 454] width 30 height 16
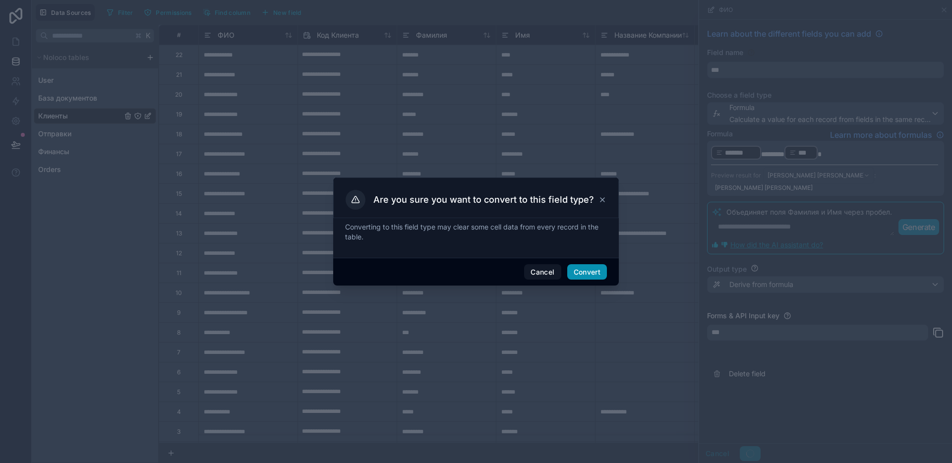
click at [594, 275] on button "Convert" at bounding box center [587, 272] width 40 height 16
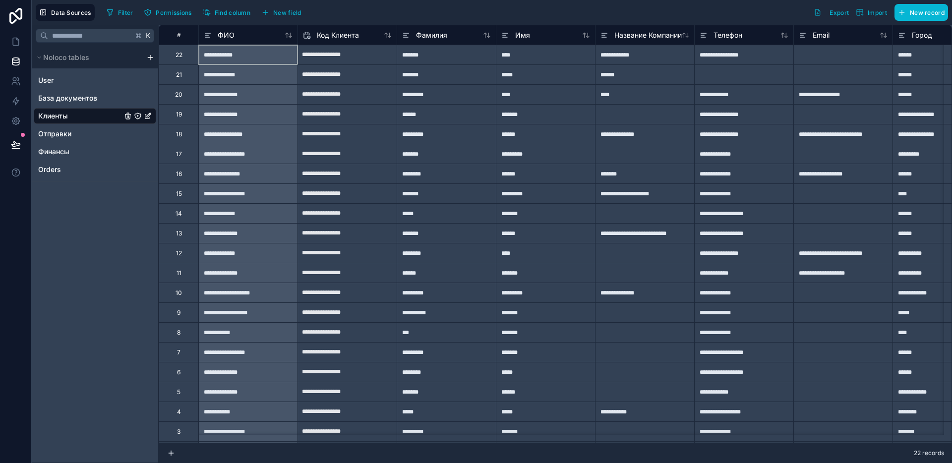
click at [243, 58] on div "**********" at bounding box center [247, 55] width 99 height 20
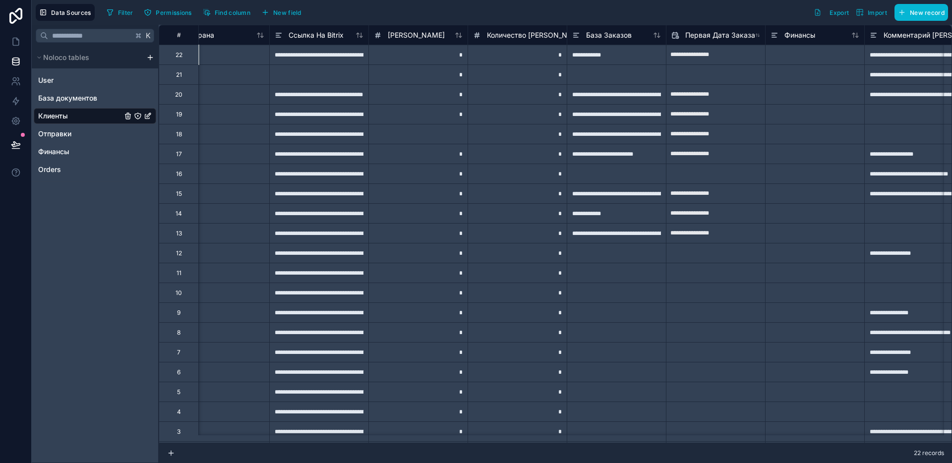
scroll to position [0, 912]
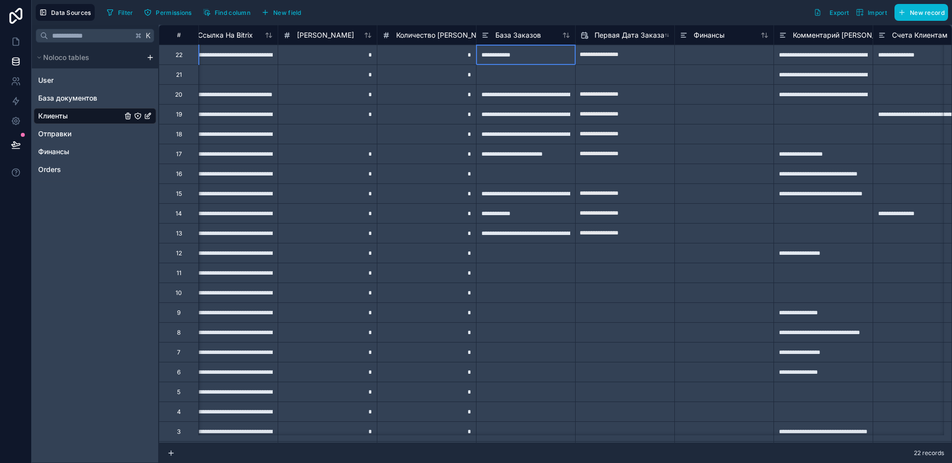
click at [510, 54] on div "**********" at bounding box center [525, 55] width 99 height 20
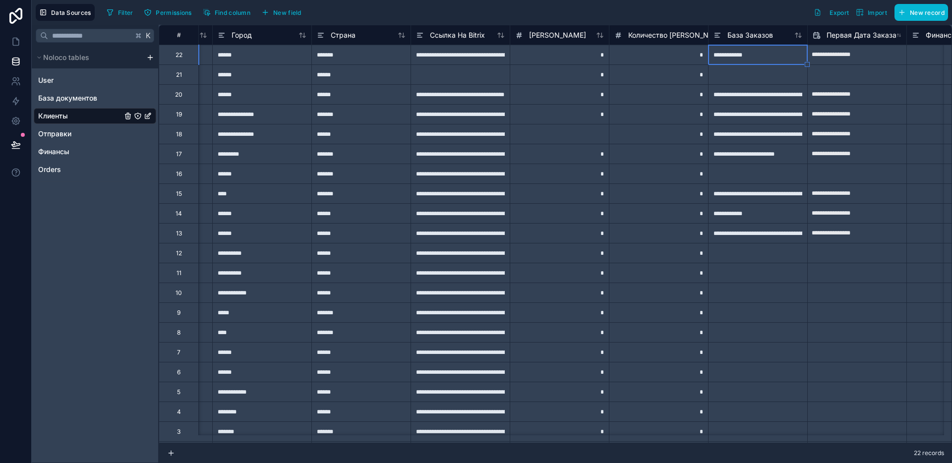
scroll to position [0, 853]
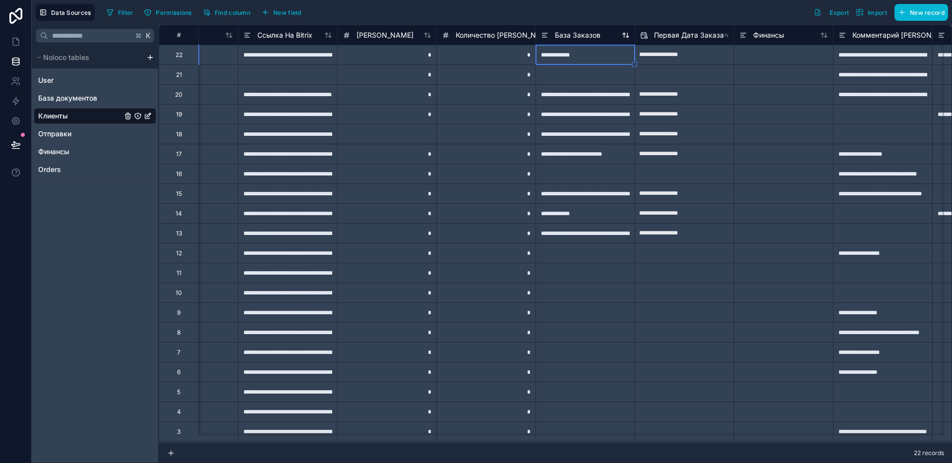
click at [562, 33] on span "База Заказов" at bounding box center [578, 35] width 46 height 10
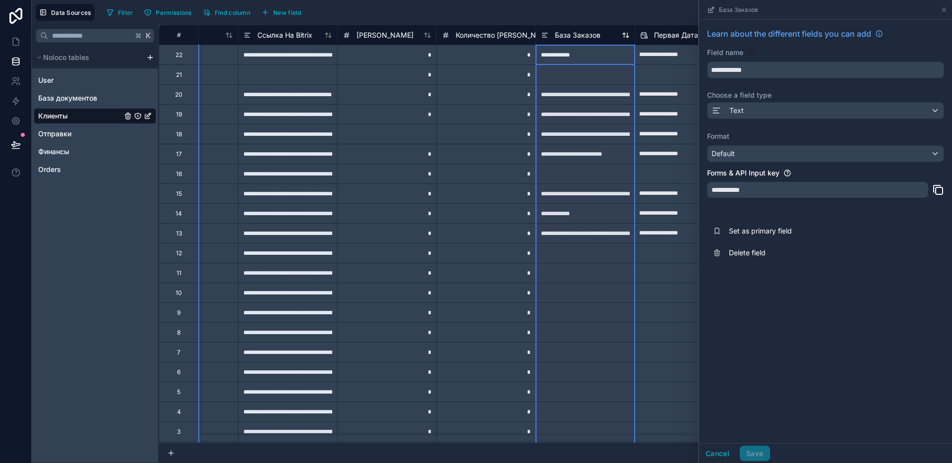
click at [562, 33] on span "База Заказов" at bounding box center [578, 35] width 46 height 10
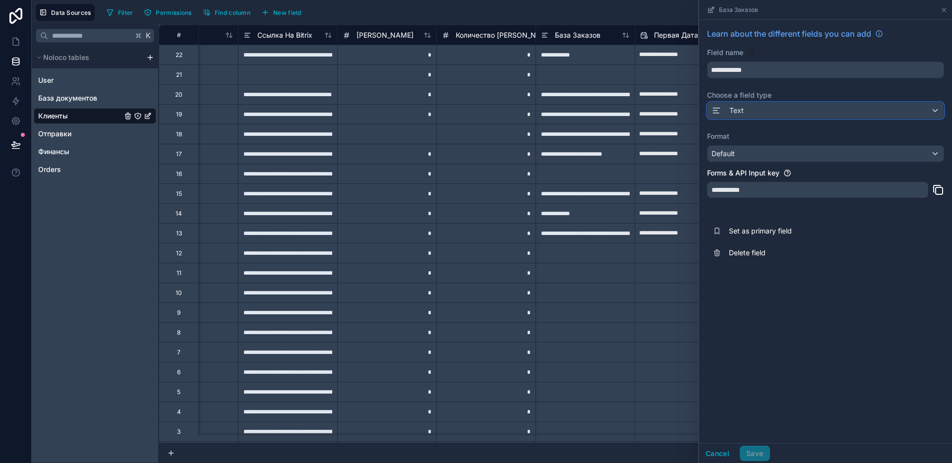
click at [736, 109] on span "Text" at bounding box center [736, 111] width 14 height 10
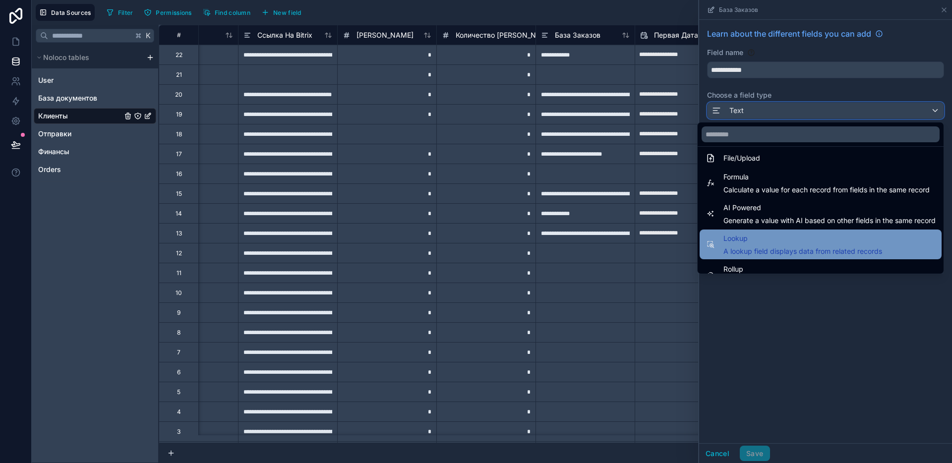
scroll to position [288, 0]
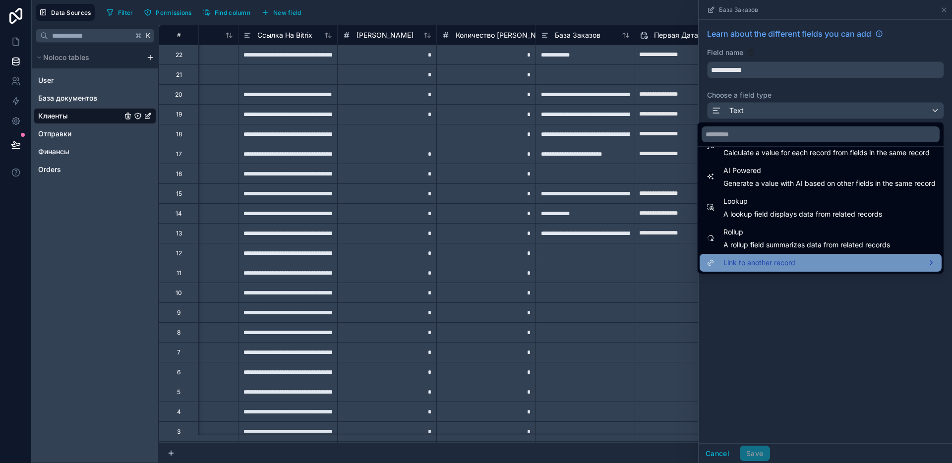
click at [775, 262] on span "Link to another record" at bounding box center [759, 263] width 72 height 12
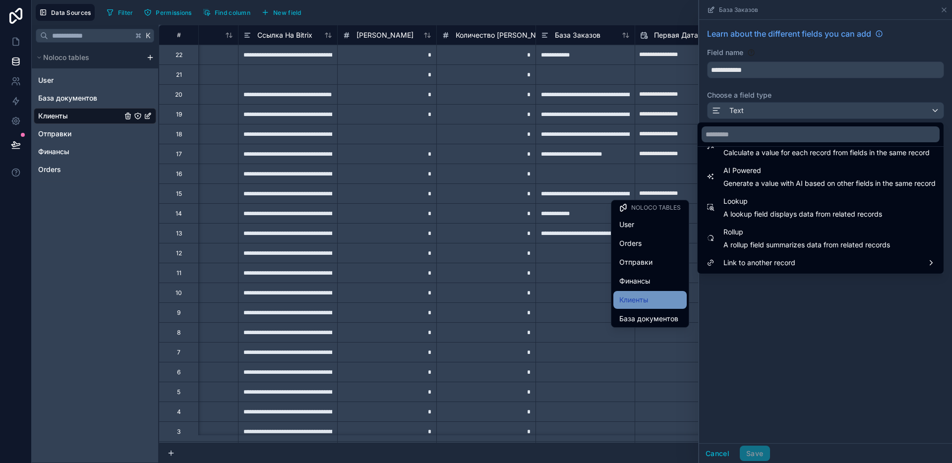
scroll to position [4, 0]
click at [651, 317] on span "База документов" at bounding box center [648, 316] width 59 height 12
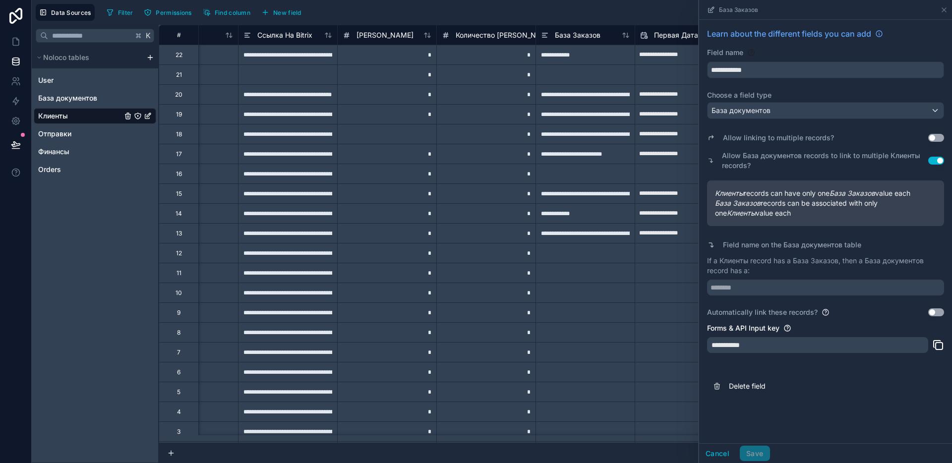
click at [937, 139] on button "Use setting" at bounding box center [936, 138] width 16 height 8
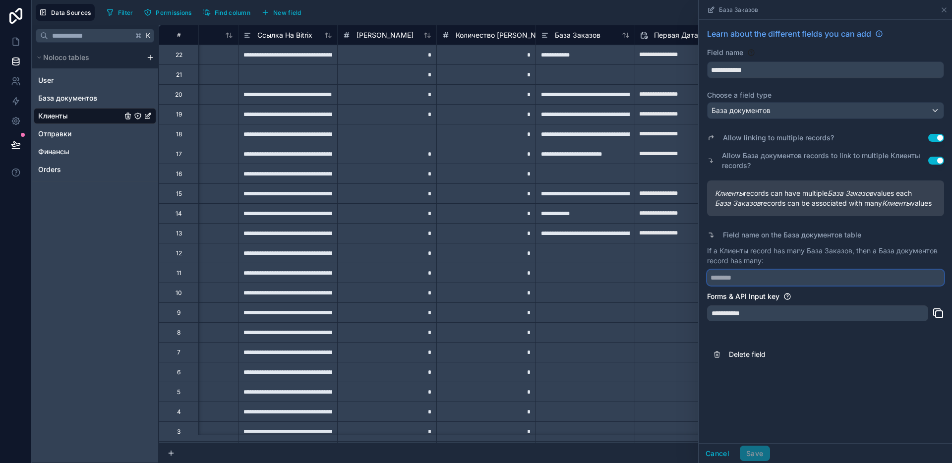
click at [746, 286] on input "text" at bounding box center [825, 278] width 237 height 16
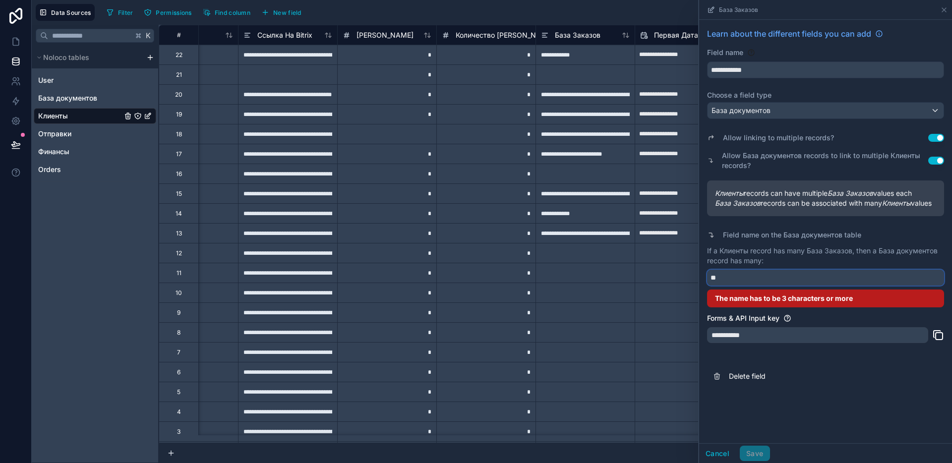
type input "*"
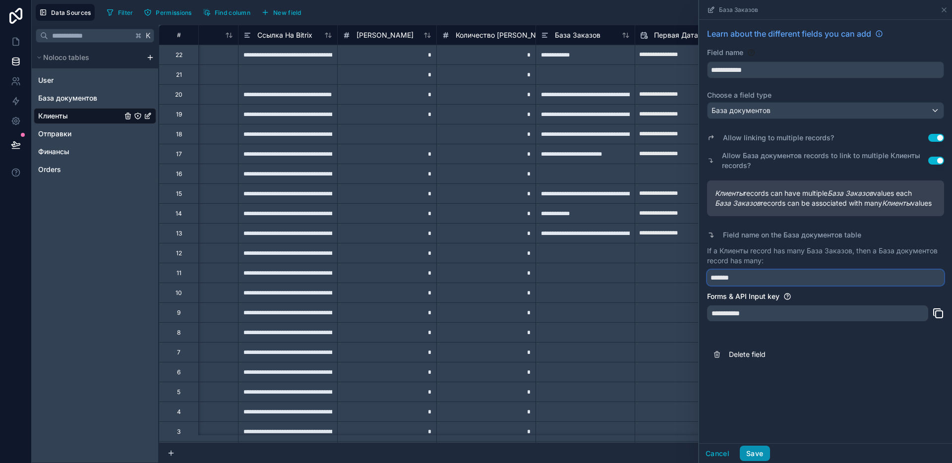
type input "*******"
click at [752, 453] on button "Save" at bounding box center [755, 454] width 30 height 16
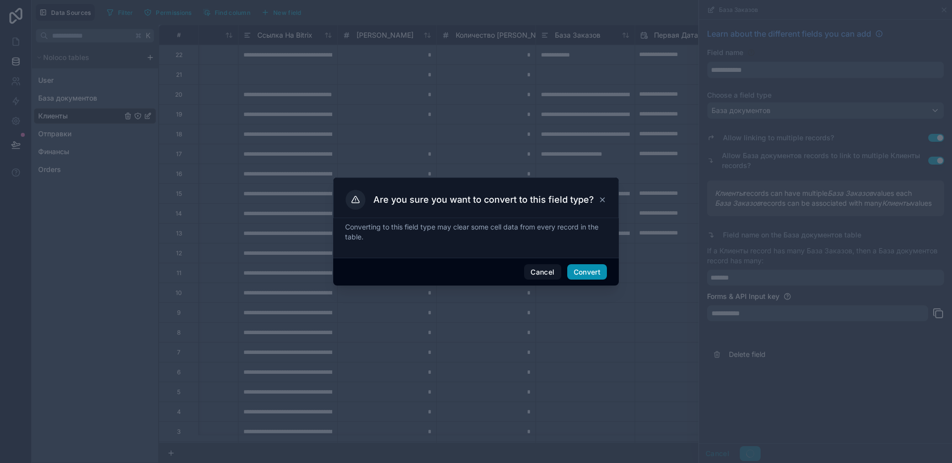
click at [589, 277] on button "Convert" at bounding box center [587, 272] width 40 height 16
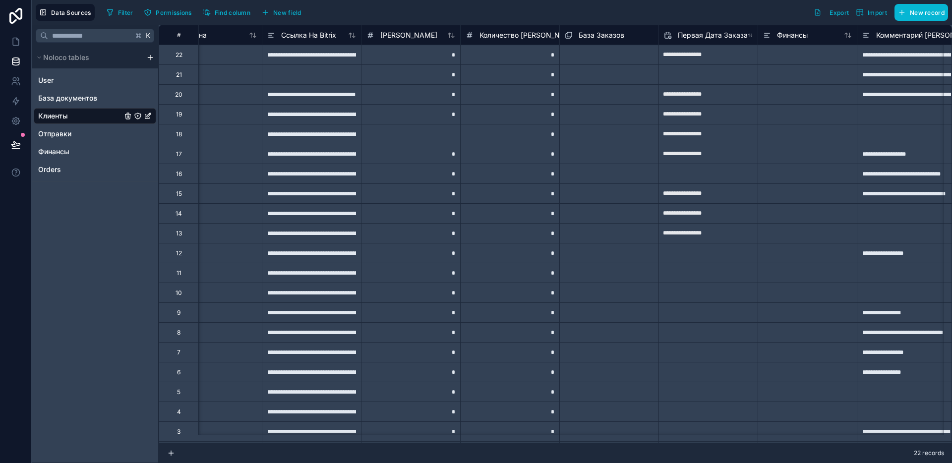
scroll to position [0, 932]
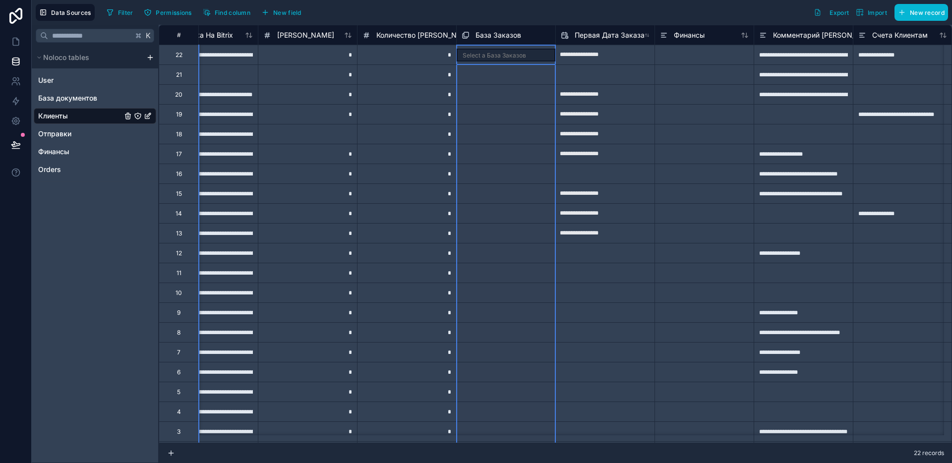
drag, startPoint x: 511, startPoint y: 39, endPoint x: 509, endPoint y: 45, distance: 6.3
click at [510, 39] on span "База Заказов" at bounding box center [498, 35] width 46 height 10
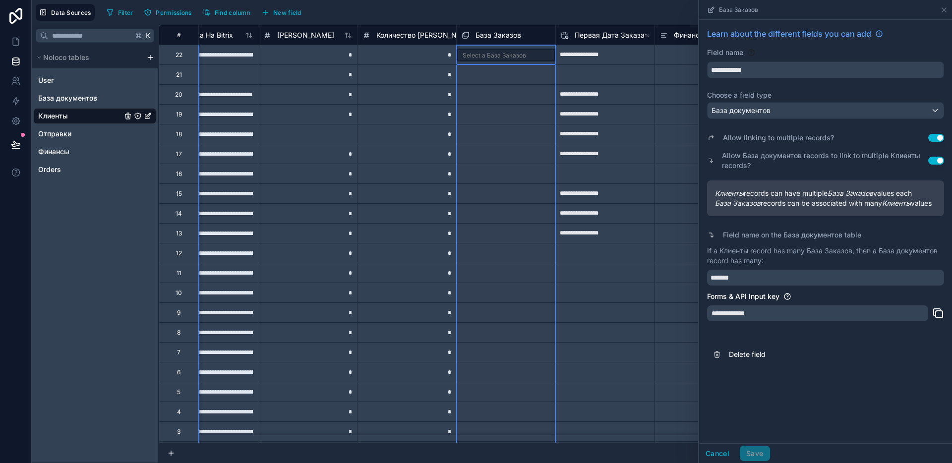
click at [502, 57] on div "Select a База Заказов" at bounding box center [494, 56] width 63 height 8
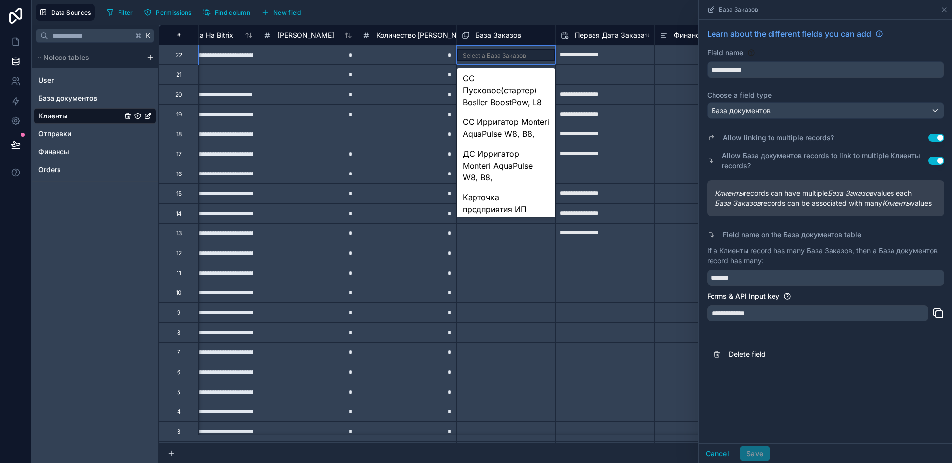
scroll to position [615, 0]
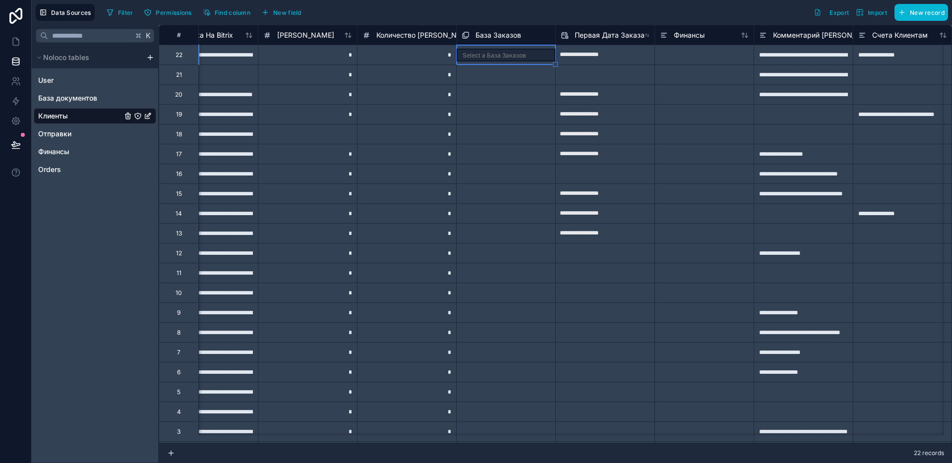
click at [485, 31] on span "База Заказов" at bounding box center [498, 35] width 46 height 10
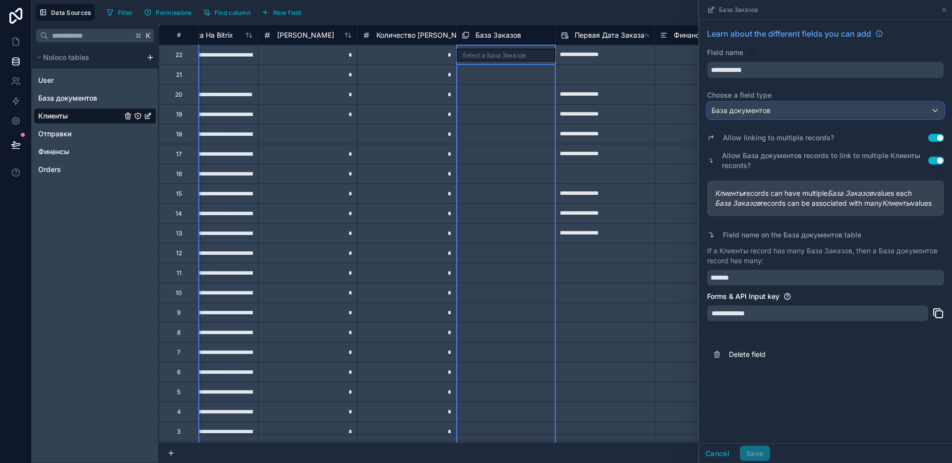
click at [762, 111] on span "База документов" at bounding box center [740, 111] width 59 height 10
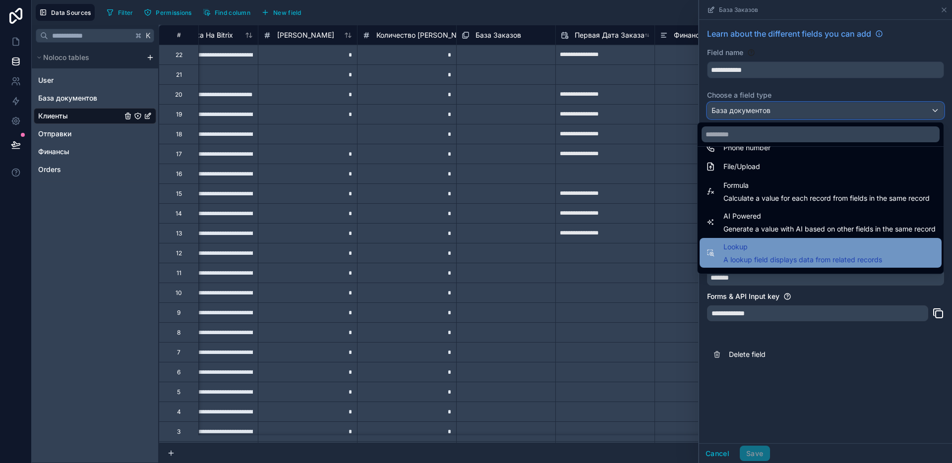
scroll to position [288, 0]
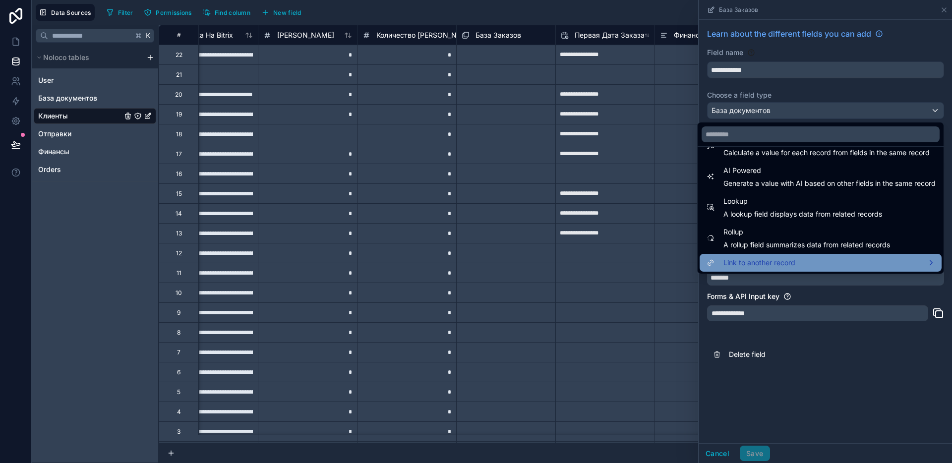
click at [755, 264] on span "Link to another record" at bounding box center [759, 263] width 72 height 12
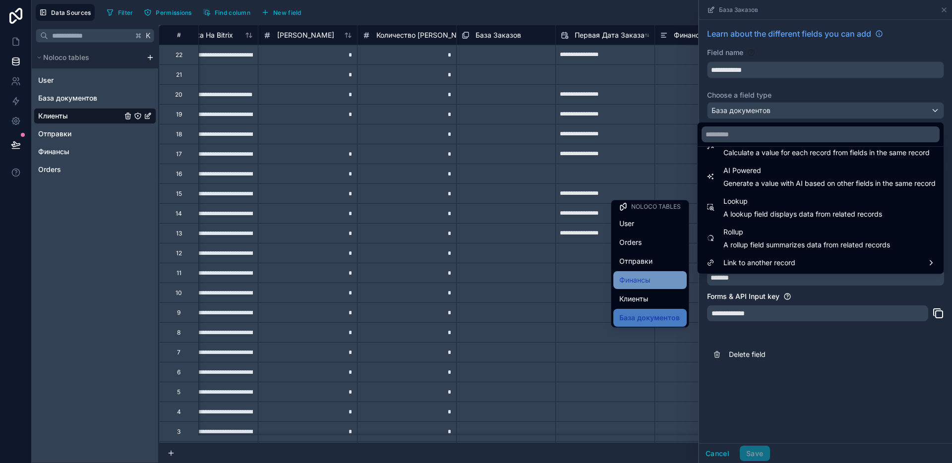
scroll to position [0, 0]
click at [640, 246] on div "Orders" at bounding box center [649, 245] width 61 height 12
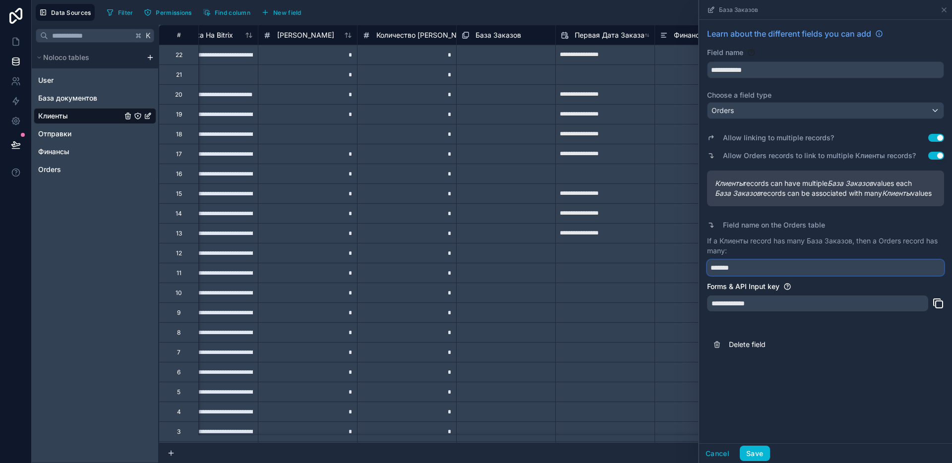
drag, startPoint x: 748, startPoint y: 275, endPoint x: 707, endPoint y: 272, distance: 41.3
click at [707, 272] on input "*******" at bounding box center [825, 268] width 237 height 16
type input "******"
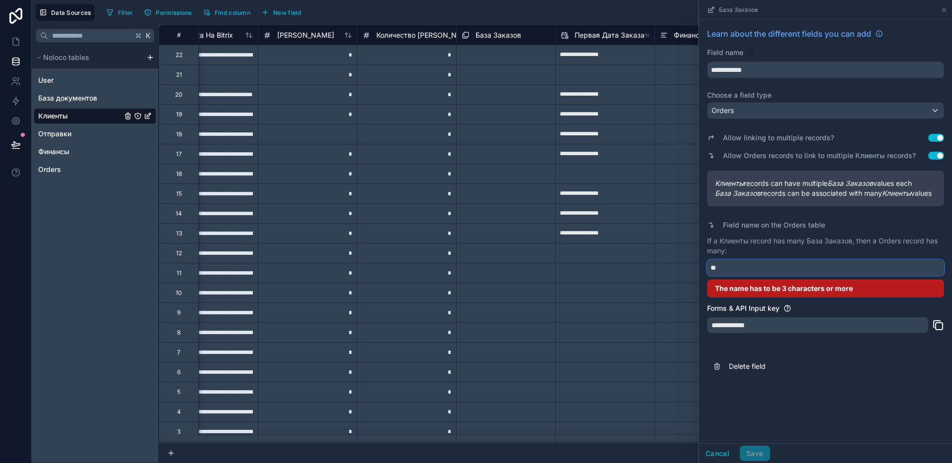
type input "*"
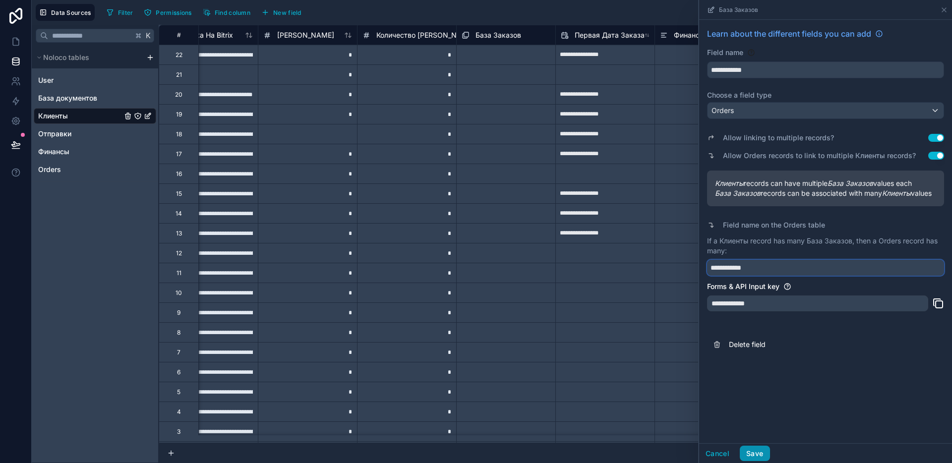
type input "**********"
click at [756, 452] on button "Save" at bounding box center [755, 454] width 30 height 16
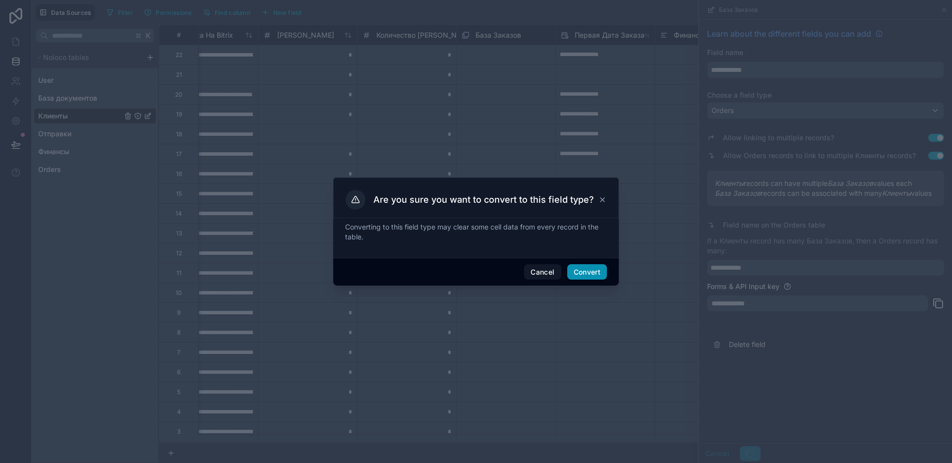
click at [580, 267] on button "Convert" at bounding box center [587, 272] width 40 height 16
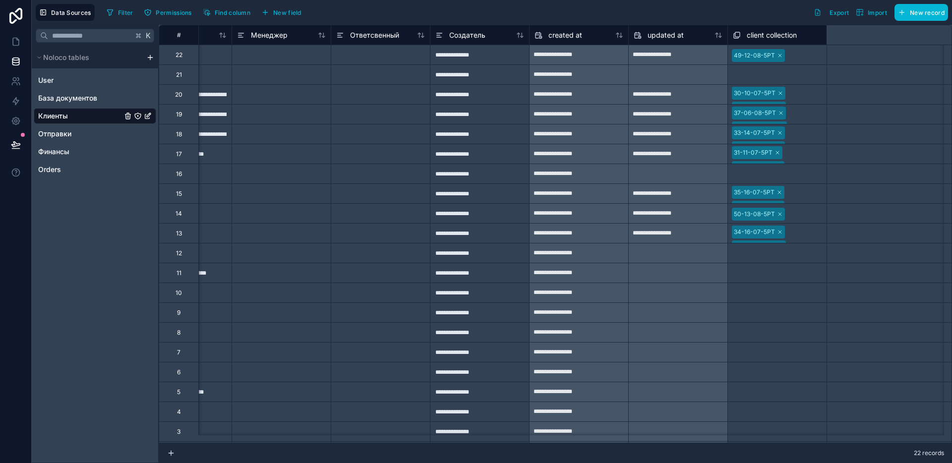
scroll to position [0, 1832]
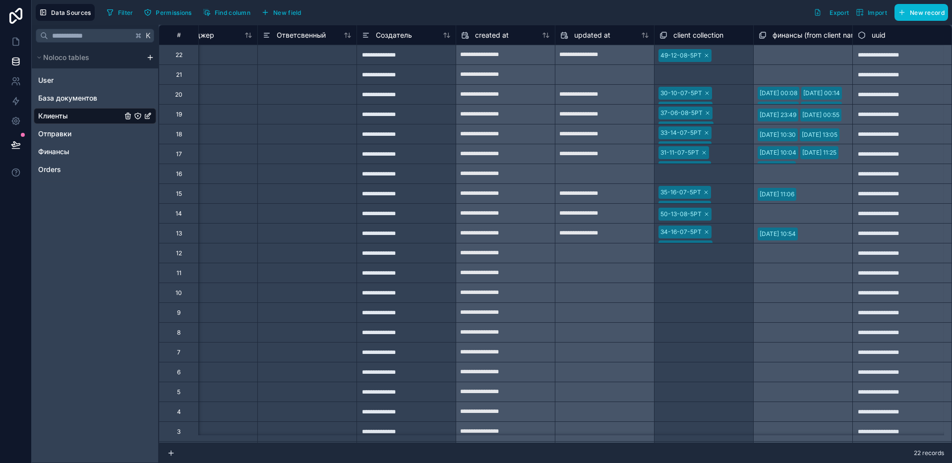
click at [776, 35] on span "финансы (from client name) collection" at bounding box center [833, 35] width 123 height 10
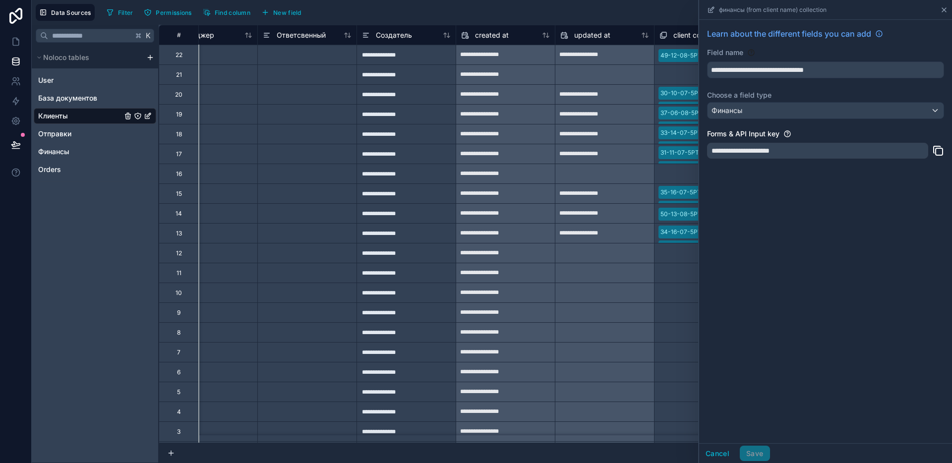
click at [942, 10] on icon at bounding box center [944, 10] width 4 height 4
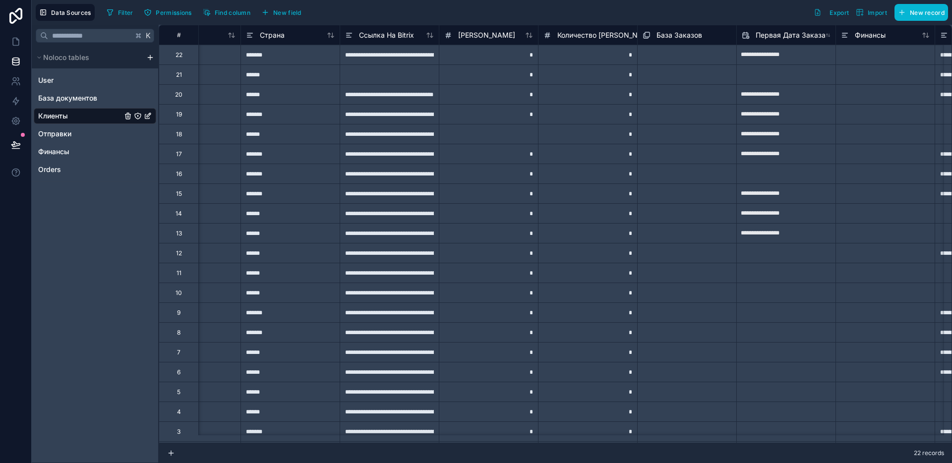
scroll to position [0, 833]
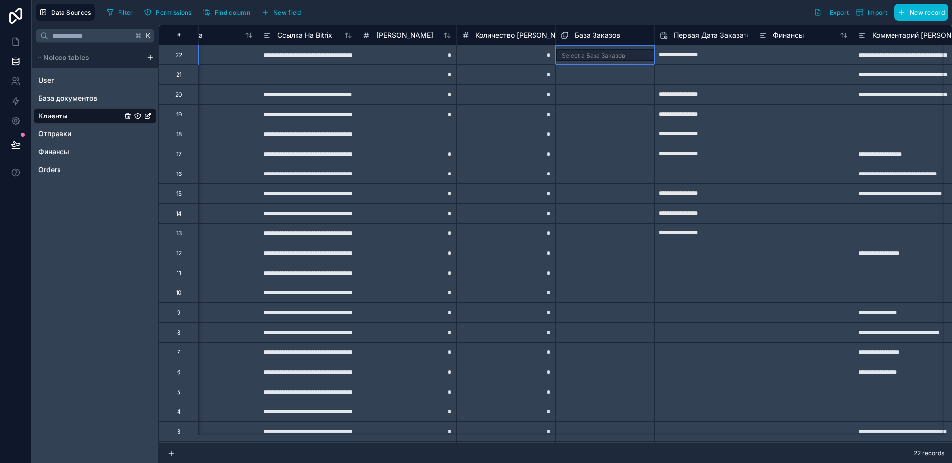
click at [603, 55] on div "Select a База Заказов" at bounding box center [593, 56] width 63 height 8
click at [586, 55] on div "Select a База Заказов" at bounding box center [593, 56] width 63 height 8
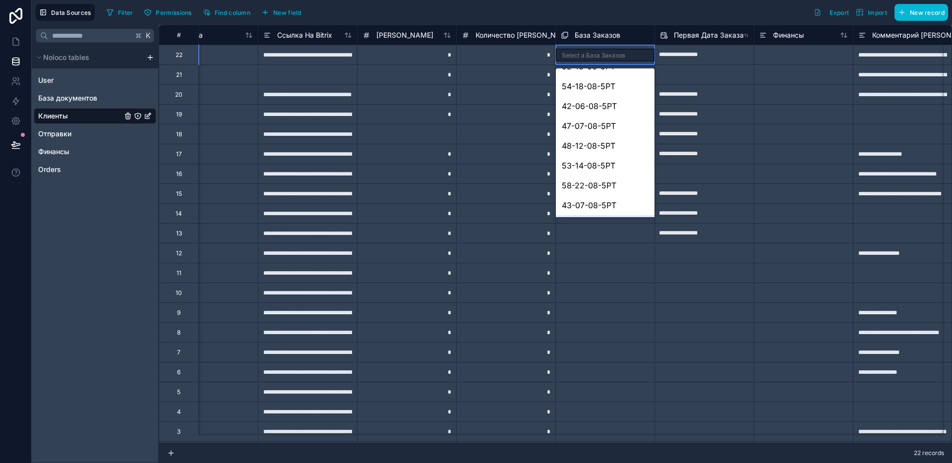
scroll to position [0, 0]
click at [587, 34] on span "База Заказов" at bounding box center [598, 35] width 46 height 10
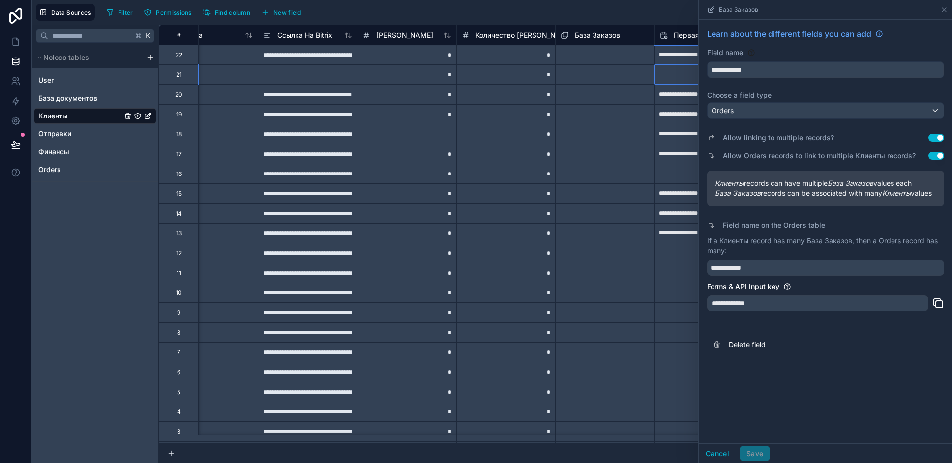
click at [670, 72] on input "text" at bounding box center [704, 75] width 99 height 16
select select "****"
select select "*"
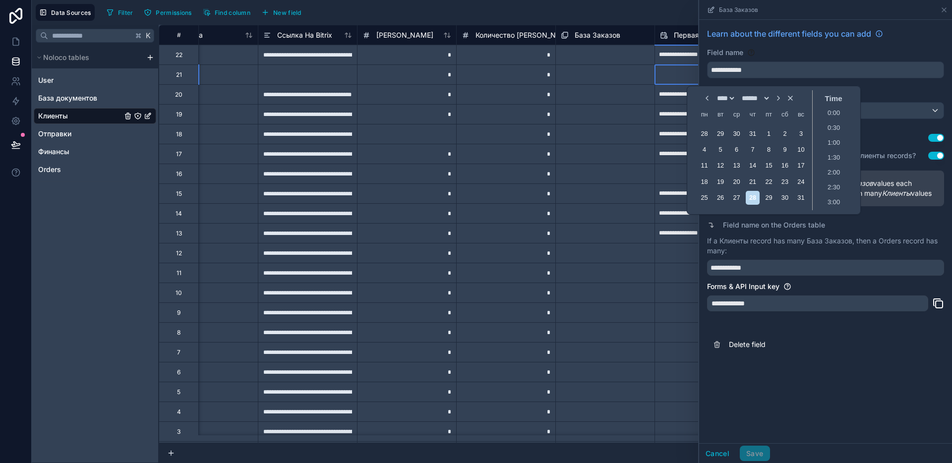
click at [622, 101] on div "Select a База Заказов" at bounding box center [605, 94] width 99 height 19
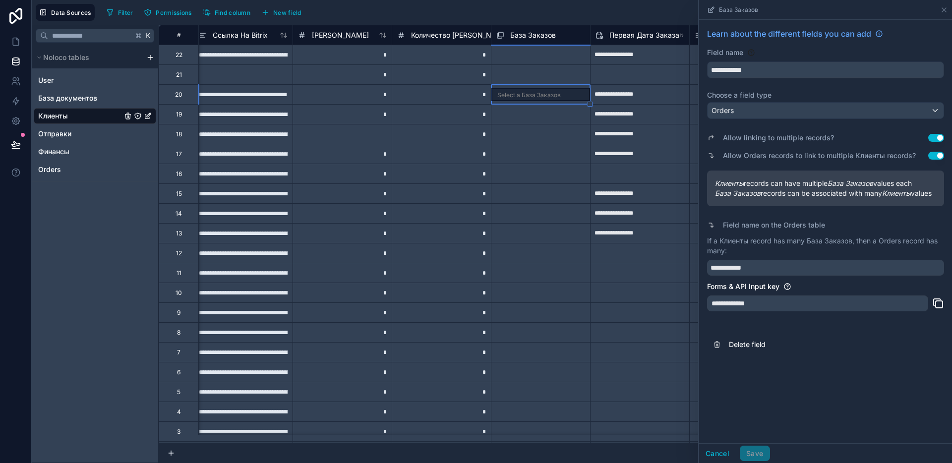
scroll to position [0, 912]
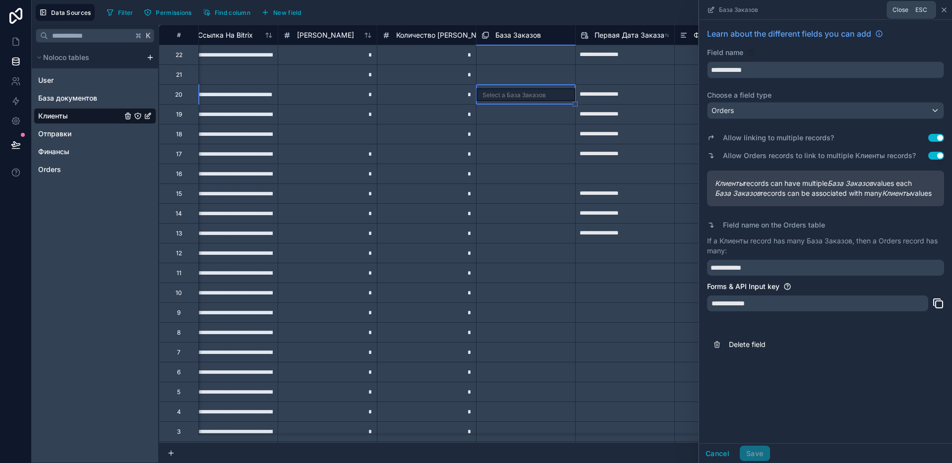
click at [945, 10] on icon at bounding box center [944, 10] width 4 height 4
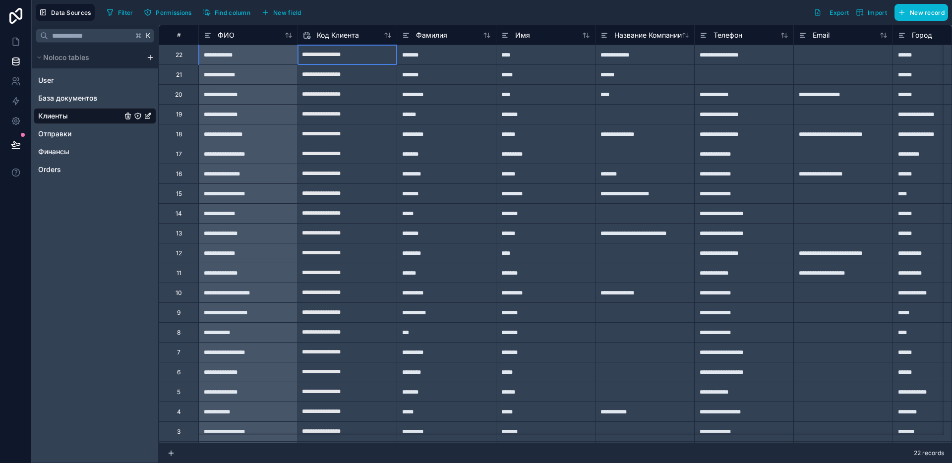
click at [357, 59] on input "**********" at bounding box center [347, 55] width 99 height 16
click at [381, 239] on input "**********" at bounding box center [347, 234] width 99 height 16
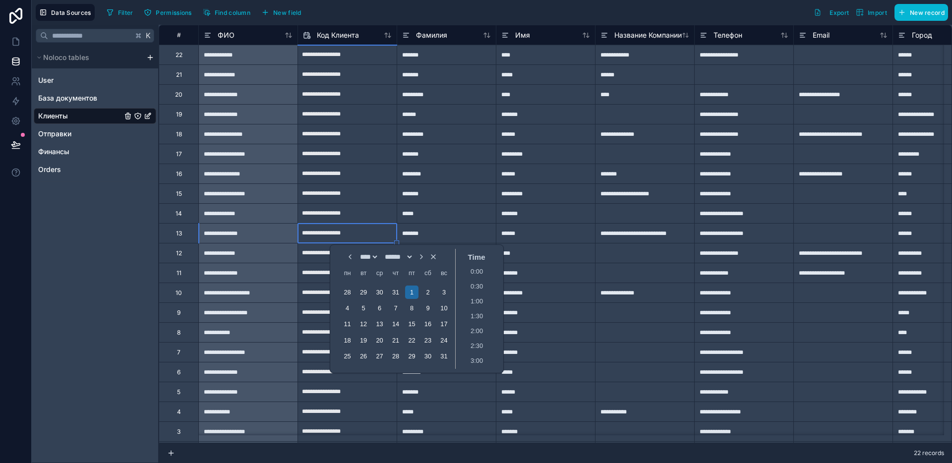
click at [443, 169] on div "********" at bounding box center [446, 174] width 99 height 20
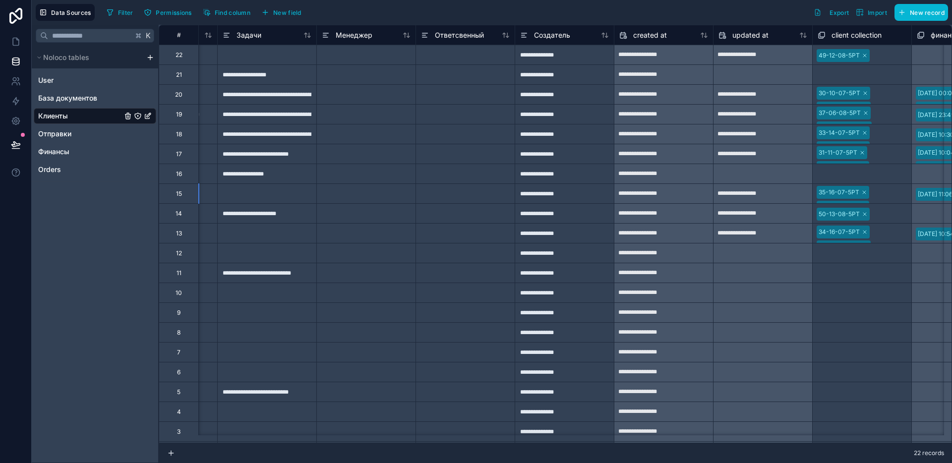
scroll to position [0, 1555]
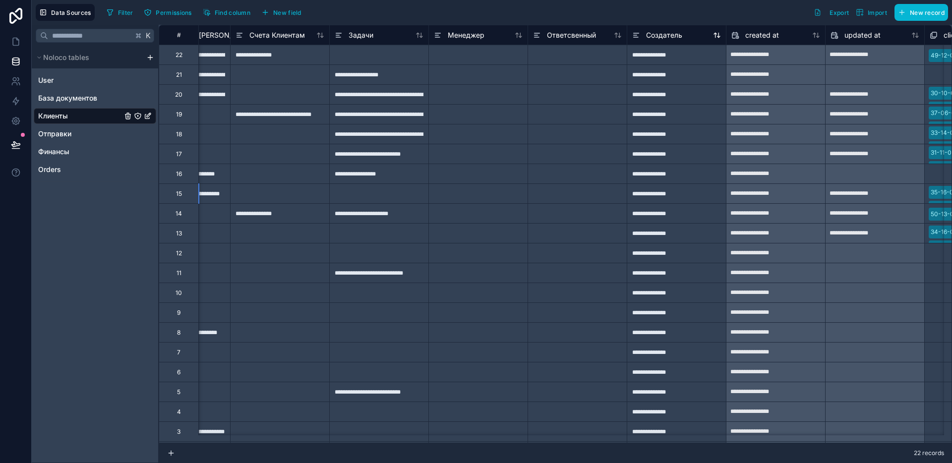
click at [661, 36] on span "Создатель" at bounding box center [664, 35] width 36 height 10
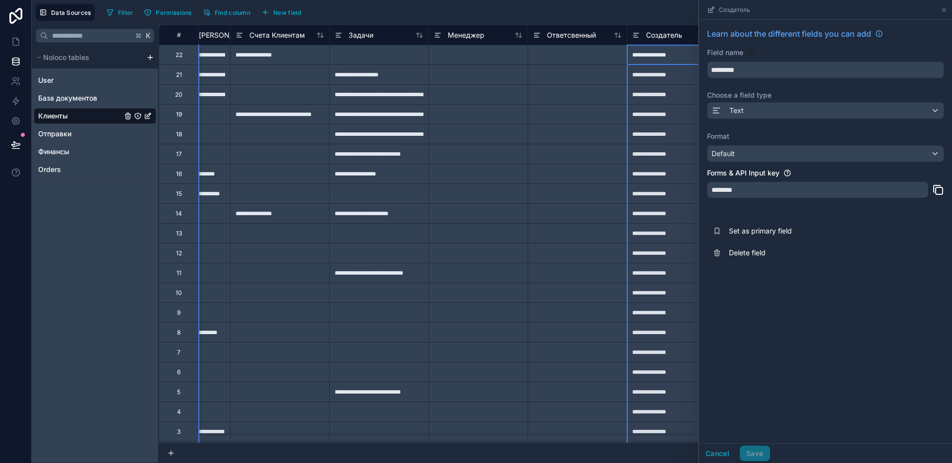
click at [661, 36] on span "Создатель" at bounding box center [664, 35] width 36 height 10
click at [750, 68] on input "*********" at bounding box center [825, 70] width 236 height 16
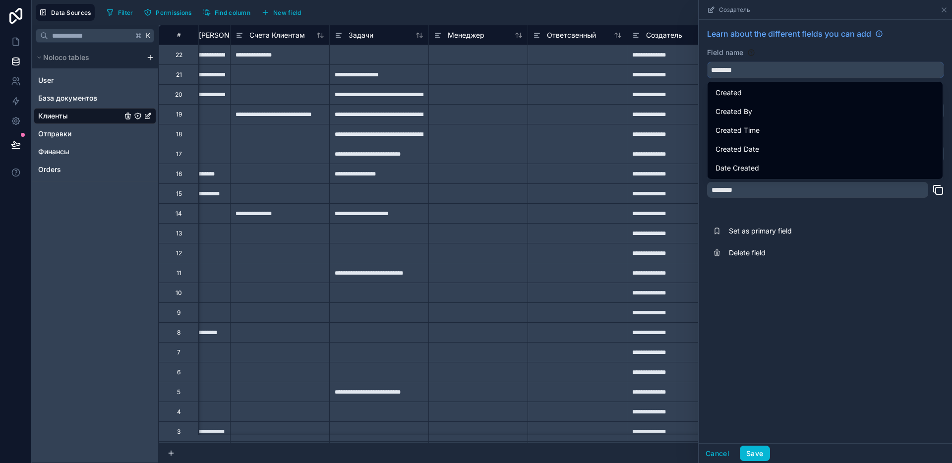
click at [707, 61] on button "*******" at bounding box center [825, 69] width 237 height 17
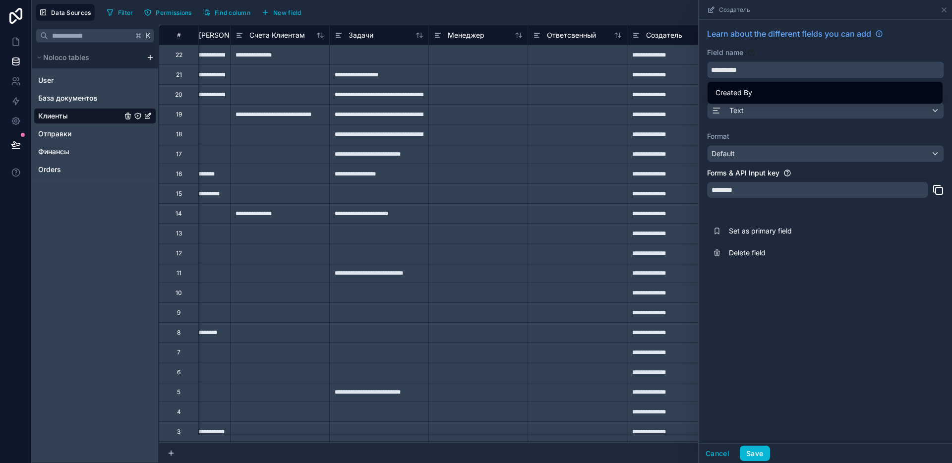
type input "**********"
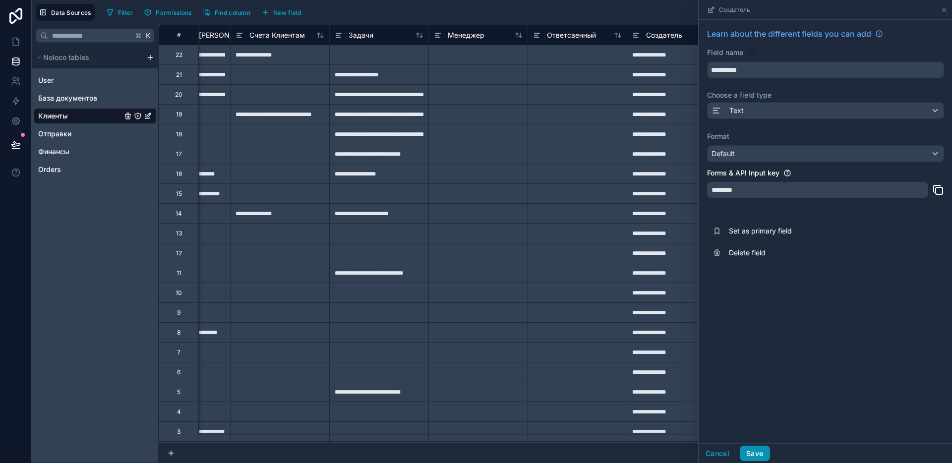
click at [763, 450] on button "Save" at bounding box center [755, 454] width 30 height 16
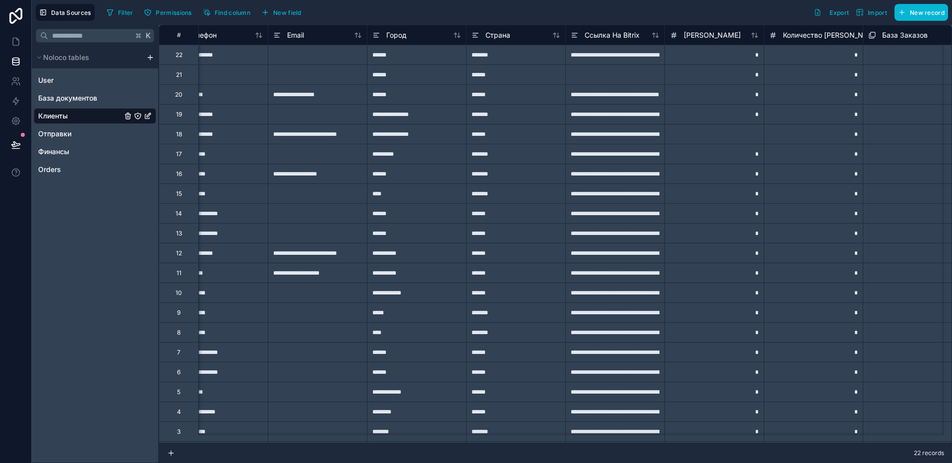
scroll to position [0, 674]
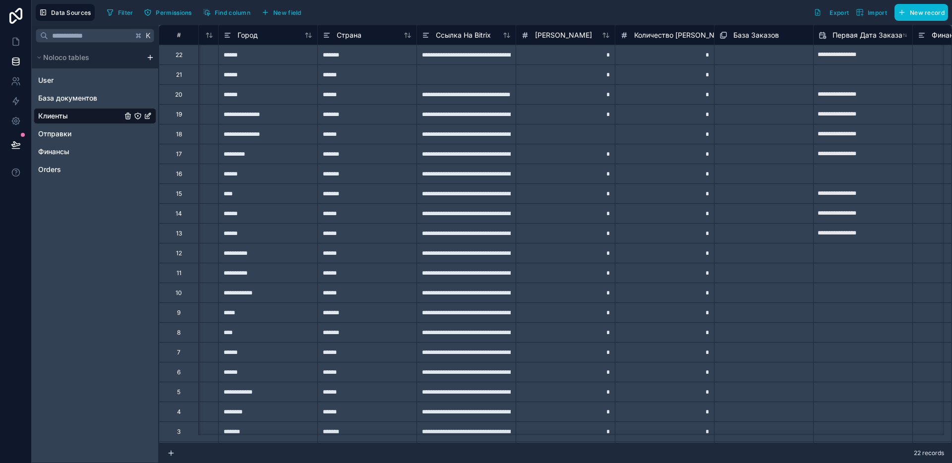
click at [514, 37] on div "Ссылка На Bitrix" at bounding box center [466, 35] width 99 height 12
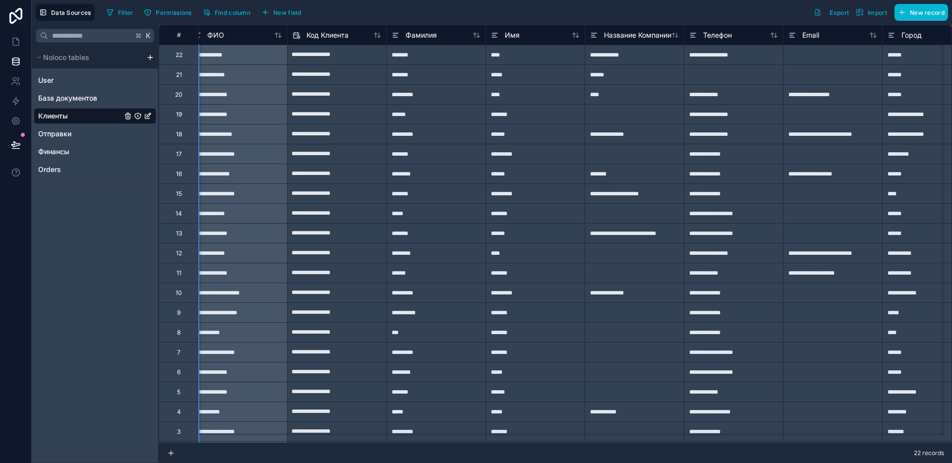
scroll to position [0, 0]
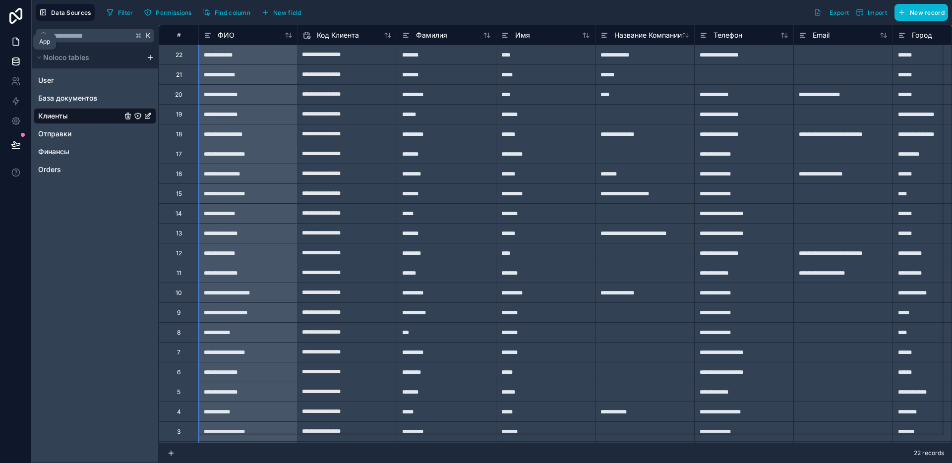
click at [15, 46] on icon at bounding box center [16, 41] width 6 height 7
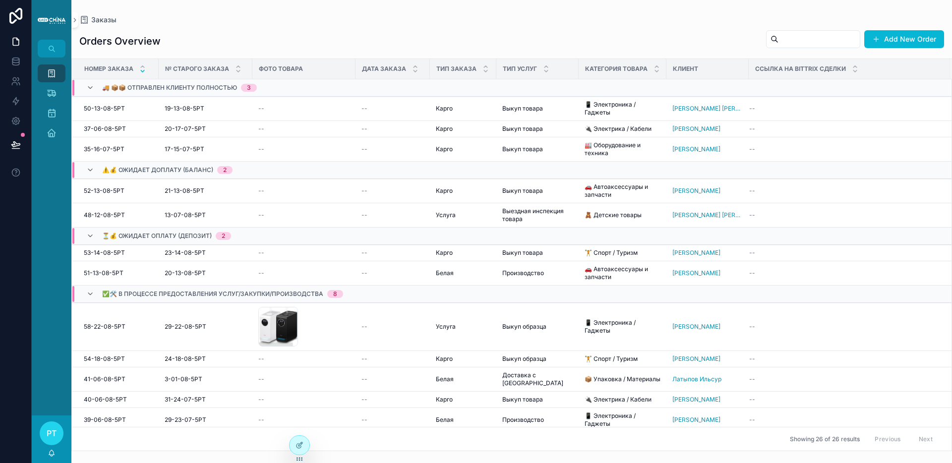
scroll to position [358, 0]
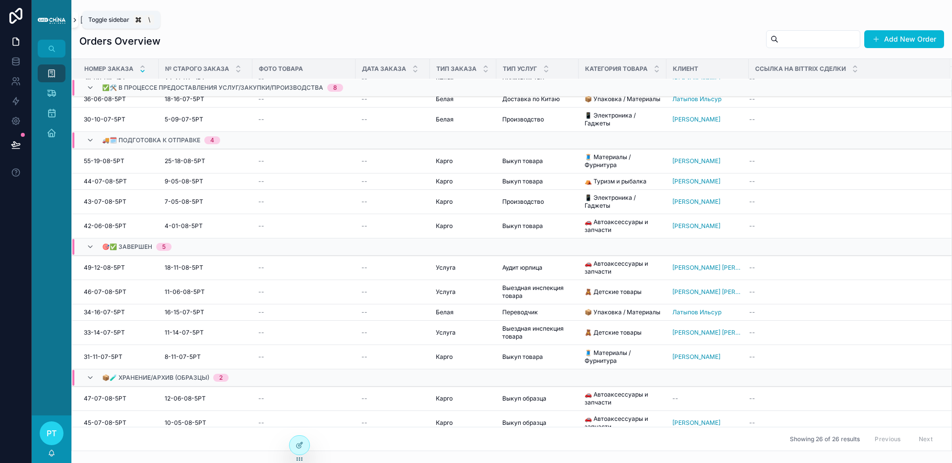
click at [75, 18] on icon "scrollable content" at bounding box center [74, 19] width 7 height 7
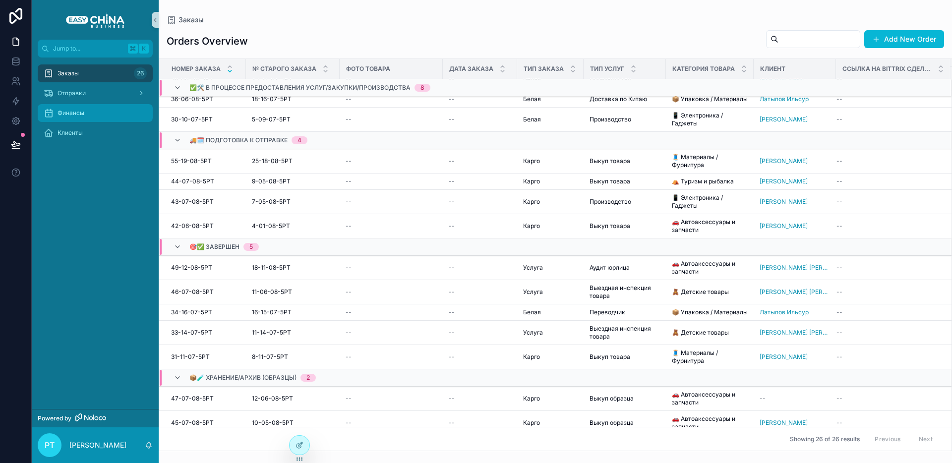
click at [76, 118] on div "Финансы" at bounding box center [95, 113] width 103 height 16
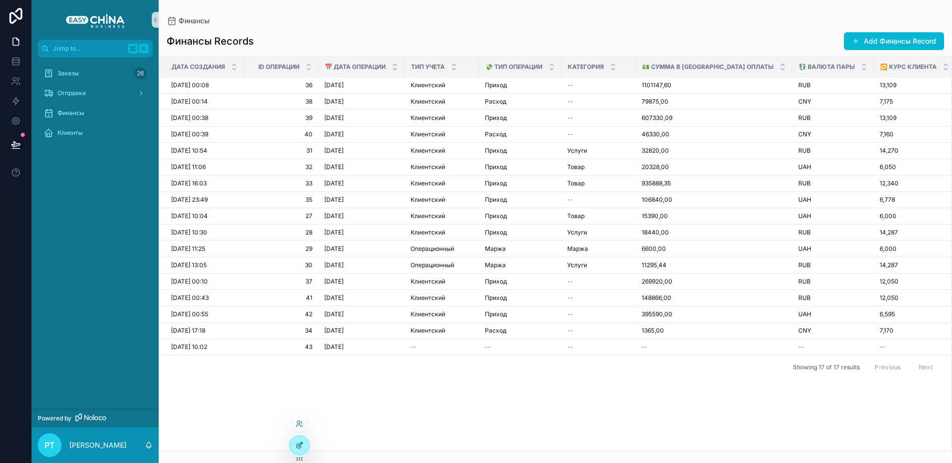
click at [298, 444] on icon at bounding box center [298, 446] width 4 height 4
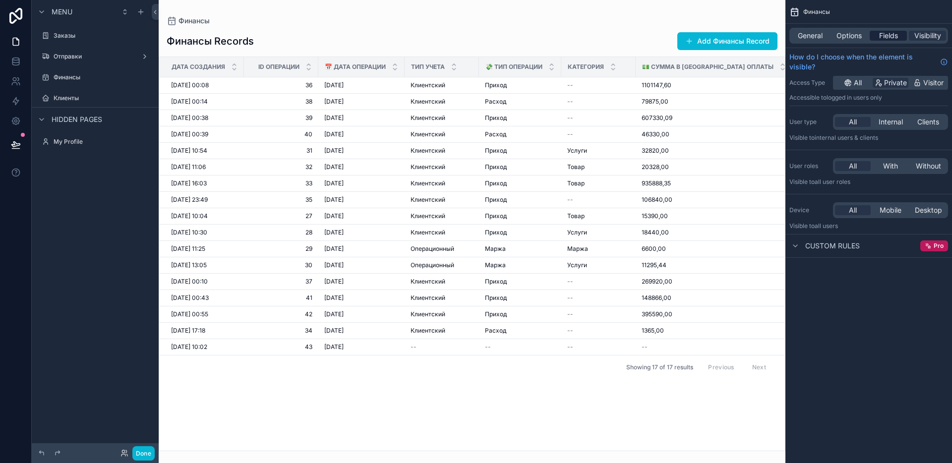
click at [884, 40] on span "Fields" at bounding box center [888, 36] width 19 height 10
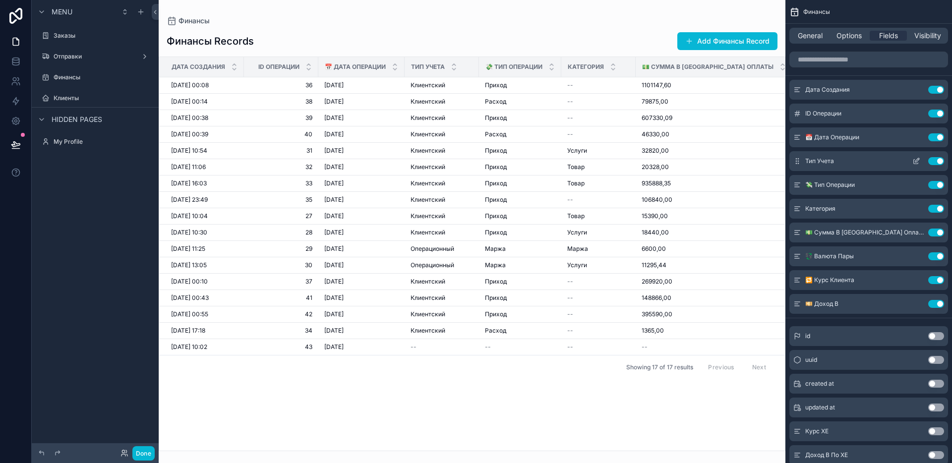
click at [916, 164] on icon "scrollable content" at bounding box center [916, 161] width 8 height 8
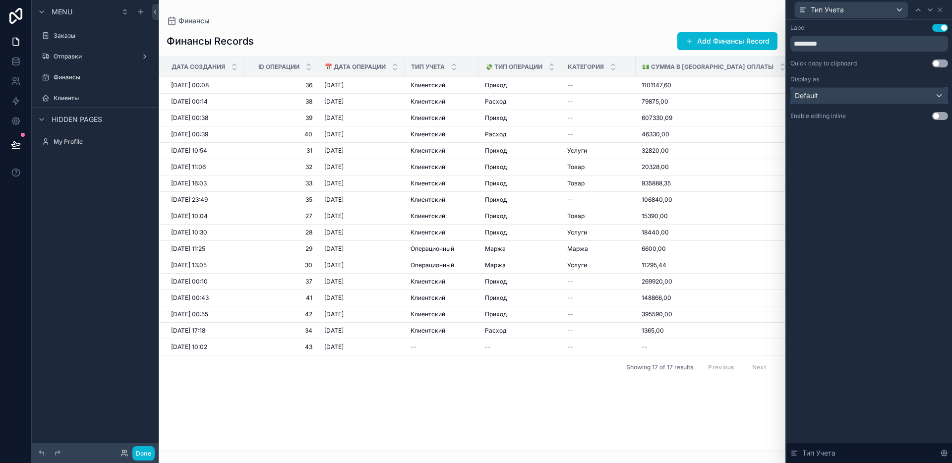
click at [825, 97] on div "Default" at bounding box center [869, 96] width 157 height 16
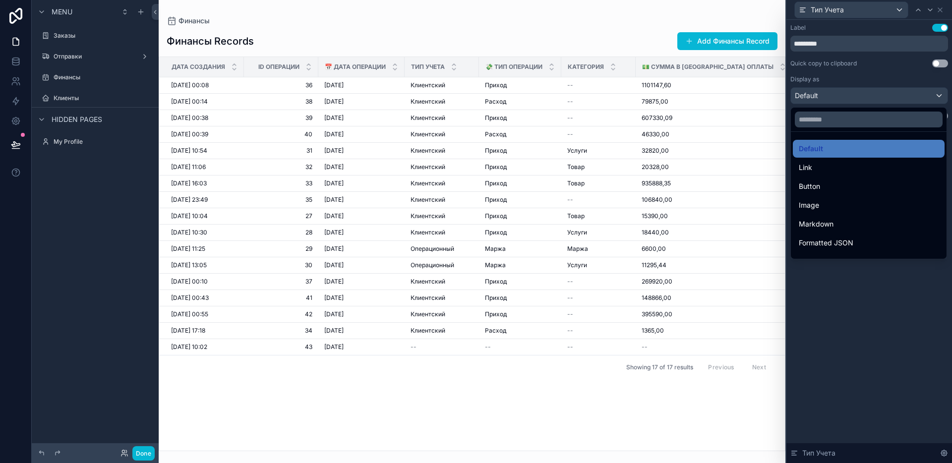
click at [825, 97] on div at bounding box center [869, 231] width 166 height 463
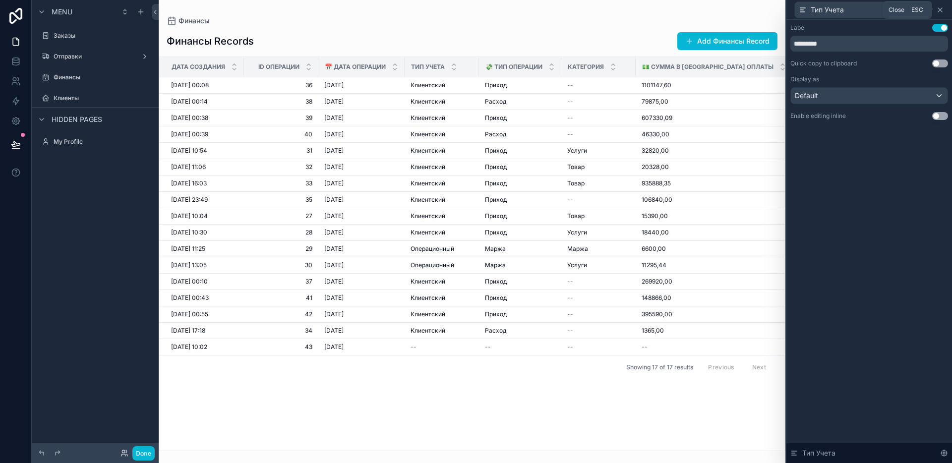
click at [938, 10] on icon at bounding box center [940, 10] width 8 height 8
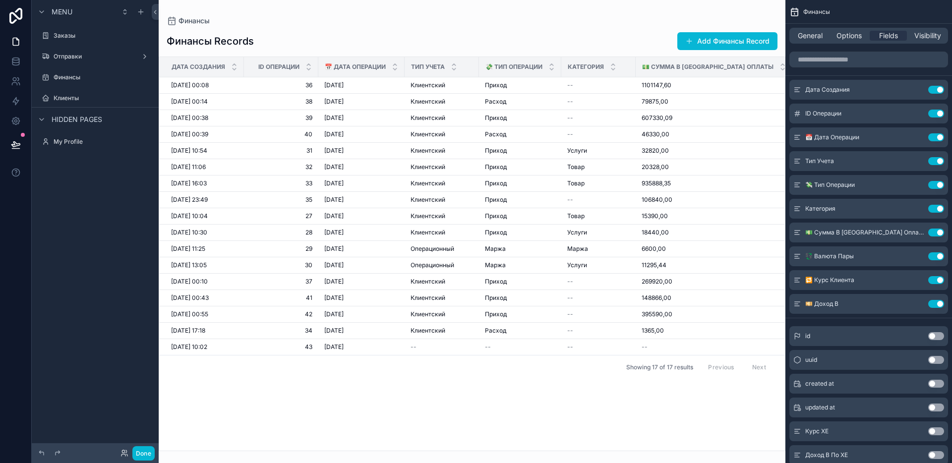
click at [461, 384] on div "scrollable content" at bounding box center [472, 231] width 627 height 463
click at [150, 446] on button "Done" at bounding box center [143, 453] width 22 height 14
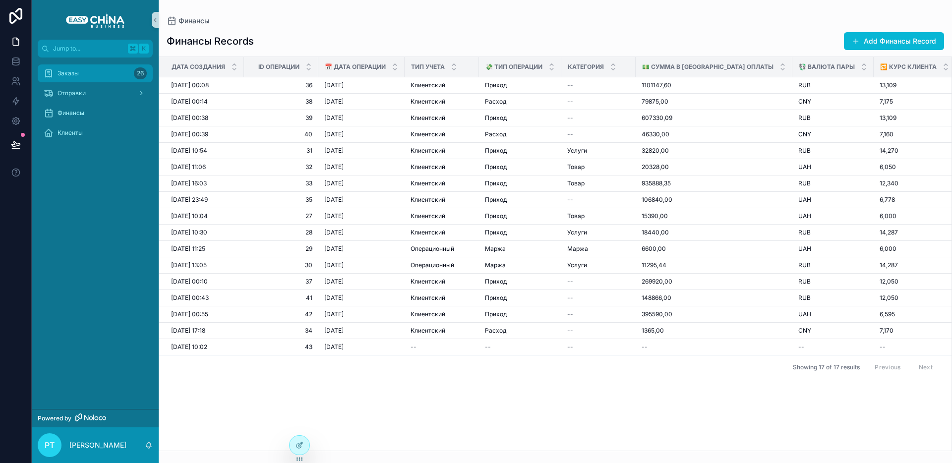
click at [69, 70] on span "Заказы" at bounding box center [68, 73] width 21 height 8
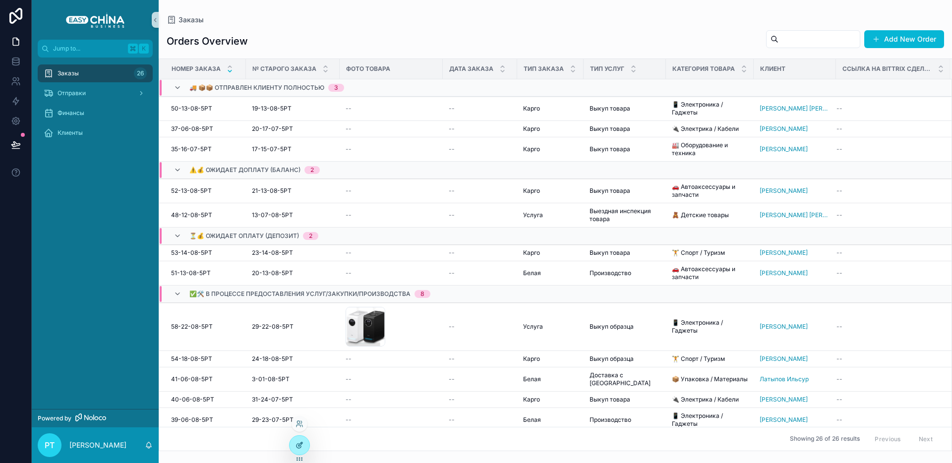
click at [298, 439] on div at bounding box center [300, 445] width 20 height 19
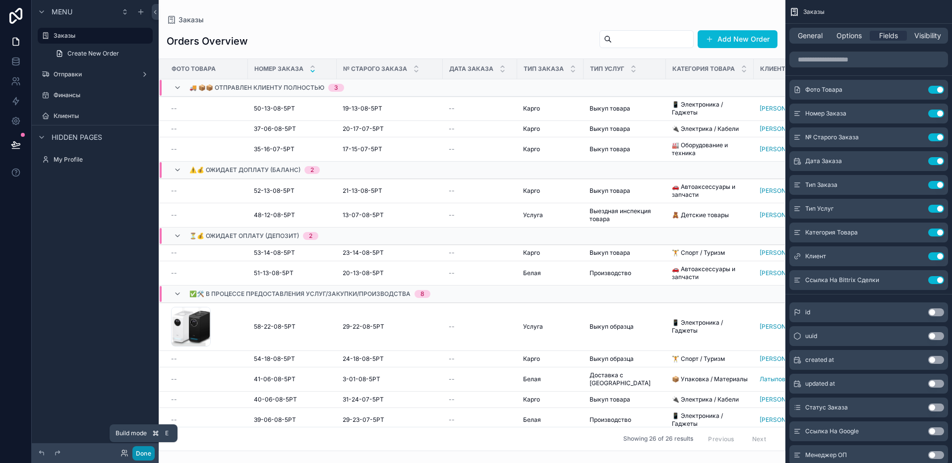
click at [144, 448] on button "Done" at bounding box center [143, 453] width 22 height 14
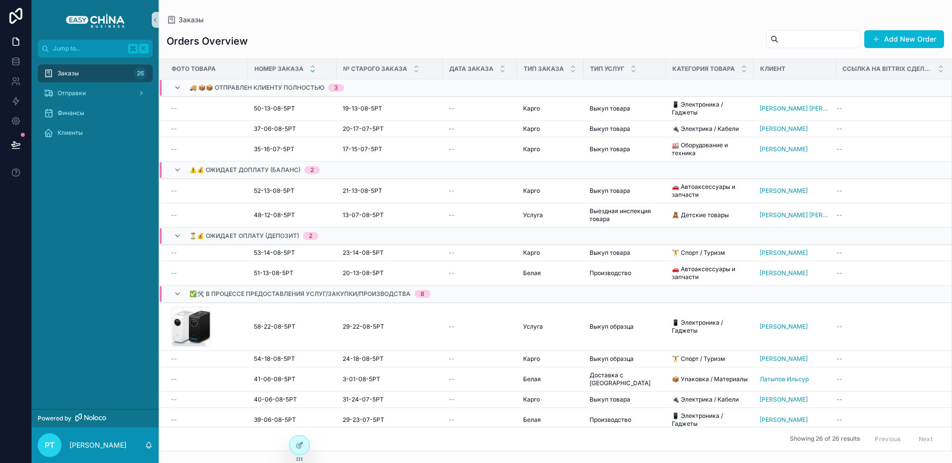
click at [248, 68] on div "Номер Заказа" at bounding box center [292, 68] width 88 height 19
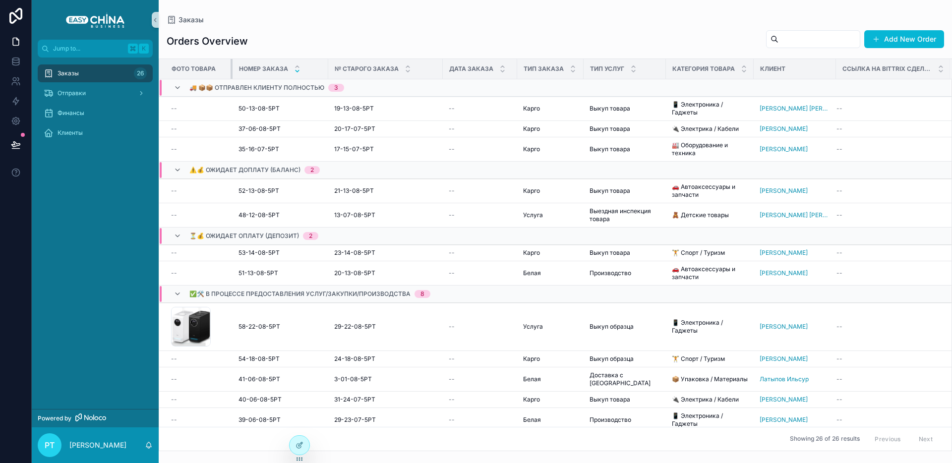
drag, startPoint x: 245, startPoint y: 65, endPoint x: 215, endPoint y: 66, distance: 30.2
click at [215, 66] on th "Фото Товара" at bounding box center [195, 69] width 73 height 20
drag, startPoint x: 326, startPoint y: 66, endPoint x: 310, endPoint y: 67, distance: 16.4
click at [310, 67] on th "Номер Заказа" at bounding box center [280, 69] width 90 height 20
drag, startPoint x: 233, startPoint y: 69, endPoint x: 219, endPoint y: 69, distance: 13.9
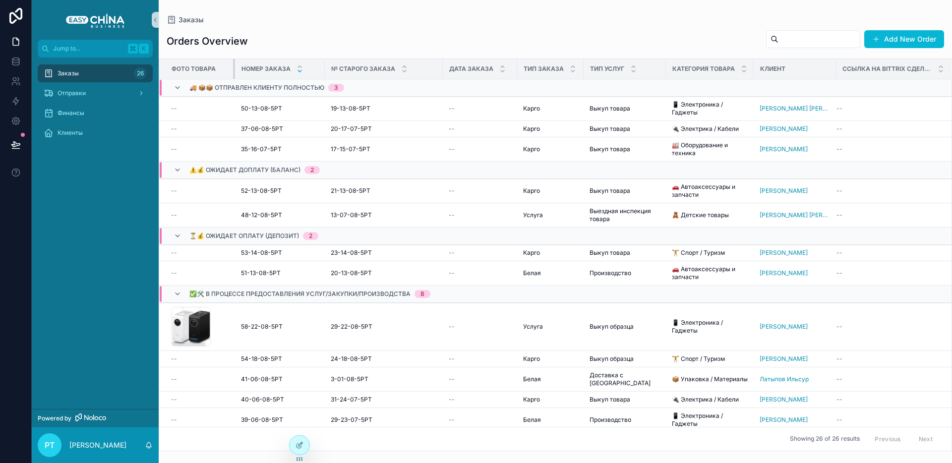
click at [219, 69] on th "Фото Товара" at bounding box center [197, 69] width 76 height 20
click at [435, 66] on th "№ Старого Заказа" at bounding box center [385, 69] width 115 height 20
drag, startPoint x: 818, startPoint y: 67, endPoint x: 797, endPoint y: 68, distance: 21.3
click at [797, 68] on th "Клиент" at bounding box center [781, 69] width 55 height 20
click at [754, 68] on div "Клиент" at bounding box center [781, 69] width 54 height 16
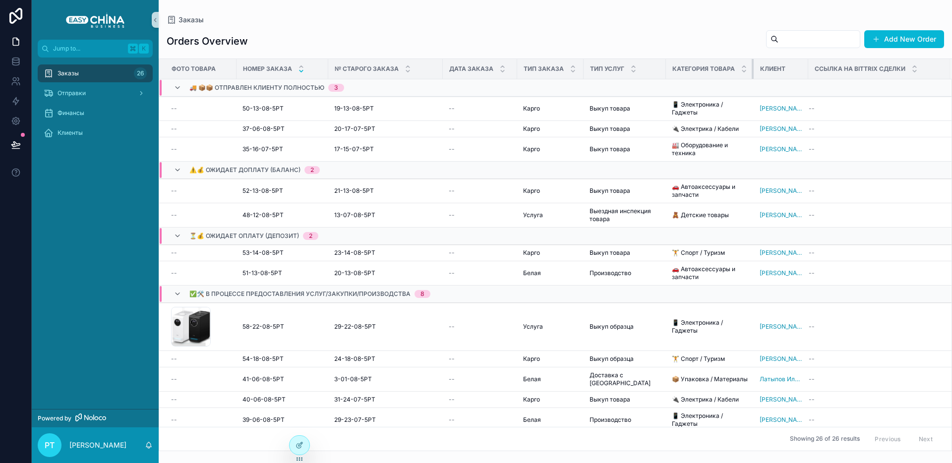
click at [750, 67] on th "Категория Товара" at bounding box center [710, 69] width 88 height 20
drag, startPoint x: 750, startPoint y: 67, endPoint x: 712, endPoint y: 65, distance: 38.2
click at [735, 67] on th "Категория Товара" at bounding box center [710, 69] width 88 height 20
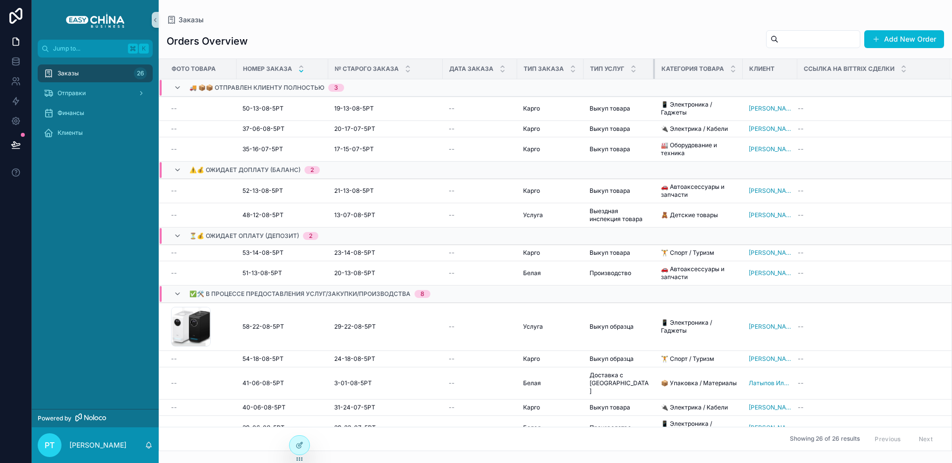
drag, startPoint x: 663, startPoint y: 67, endPoint x: 652, endPoint y: 67, distance: 10.9
click at [653, 67] on div "scrollable content" at bounding box center [655, 69] width 4 height 20
drag, startPoint x: 582, startPoint y: 65, endPoint x: 559, endPoint y: 66, distance: 22.8
click at [559, 66] on th "Тип Заказа" at bounding box center [549, 69] width 65 height 20
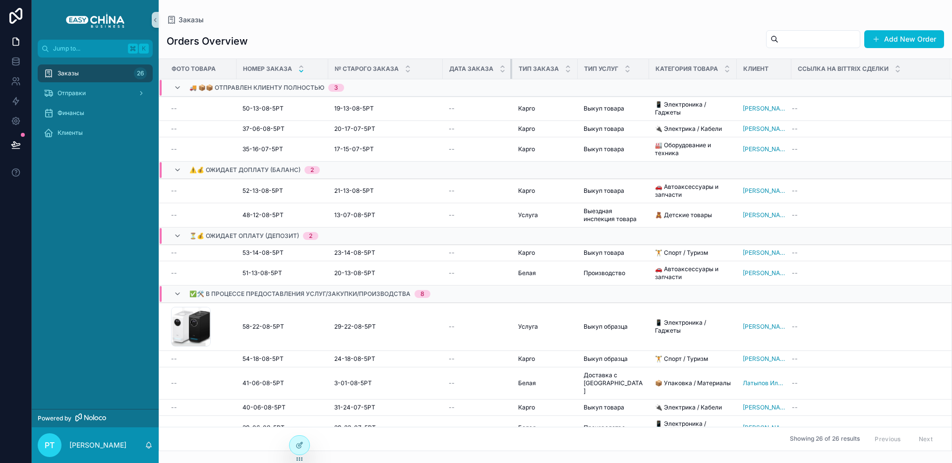
drag, startPoint x: 515, startPoint y: 65, endPoint x: 508, endPoint y: 65, distance: 7.4
click at [508, 65] on th "Дата Заказа" at bounding box center [477, 69] width 69 height 20
drag, startPoint x: 440, startPoint y: 65, endPoint x: 430, endPoint y: 65, distance: 9.9
click at [430, 65] on th "№ Старого Заказа" at bounding box center [387, 69] width 112 height 20
click at [227, 319] on div "CleanShot-2025-08-22-at-13.34.41 .png" at bounding box center [201, 327] width 61 height 40
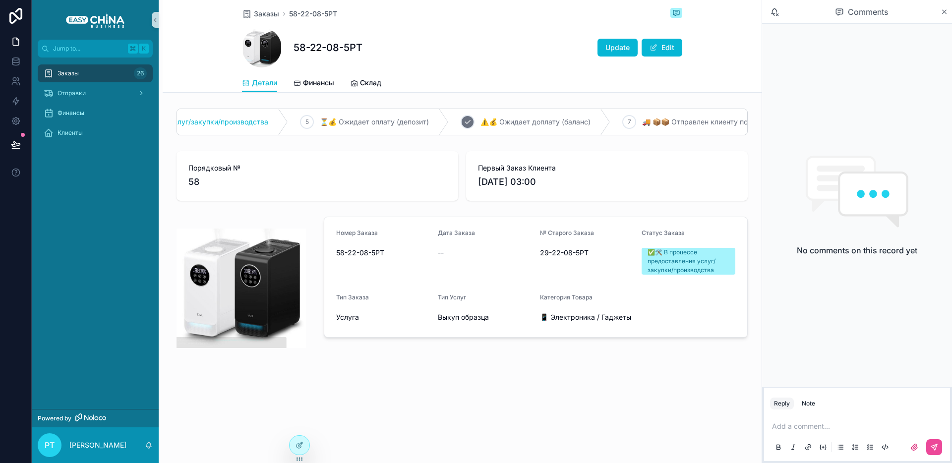
scroll to position [0, 451]
click at [303, 445] on div at bounding box center [300, 445] width 20 height 19
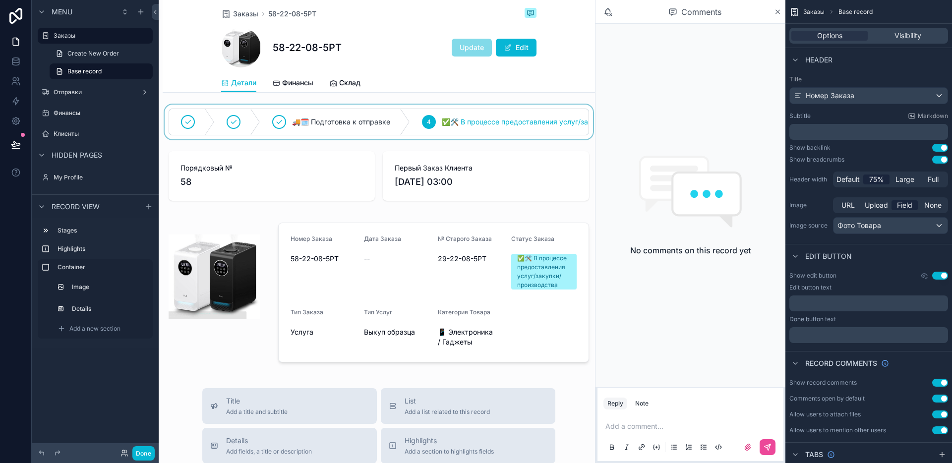
click at [460, 134] on div "scrollable content" at bounding box center [379, 122] width 432 height 35
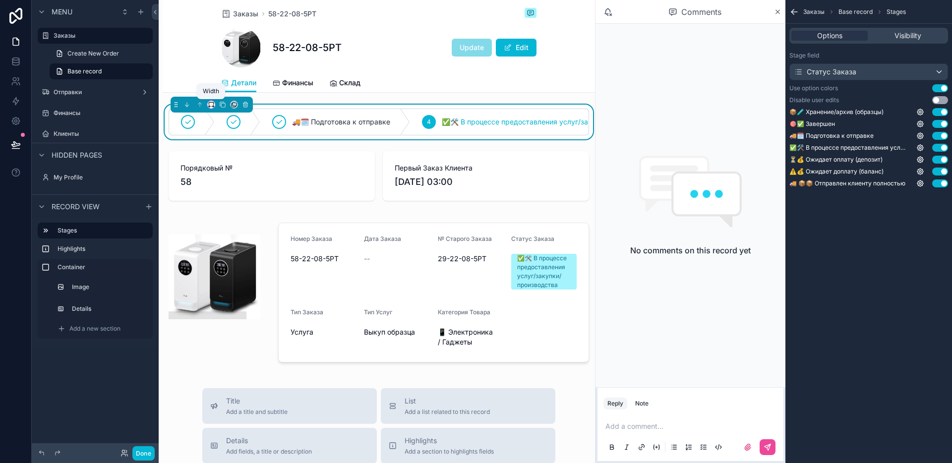
click at [210, 104] on icon "scrollable content" at bounding box center [211, 104] width 7 height 7
click at [229, 164] on span "50%" at bounding box center [223, 159] width 15 height 12
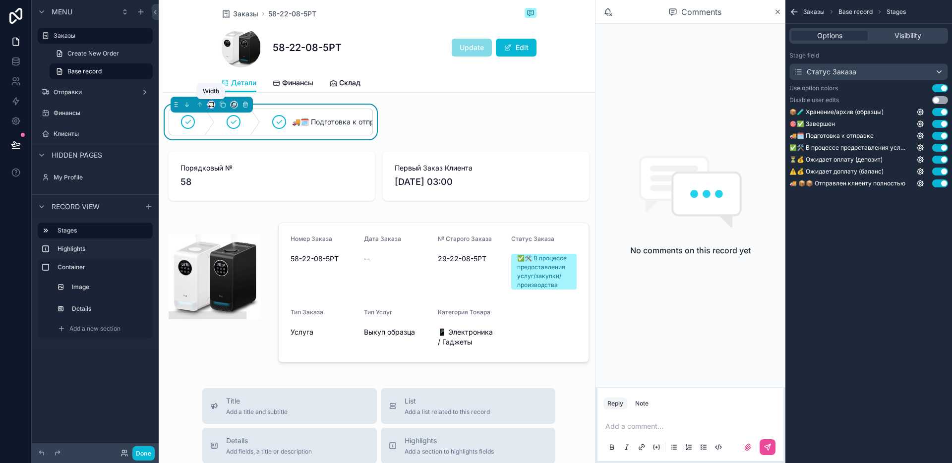
click at [211, 106] on icon "scrollable content" at bounding box center [211, 104] width 7 height 7
click at [233, 221] on div "Large" at bounding box center [231, 228] width 43 height 18
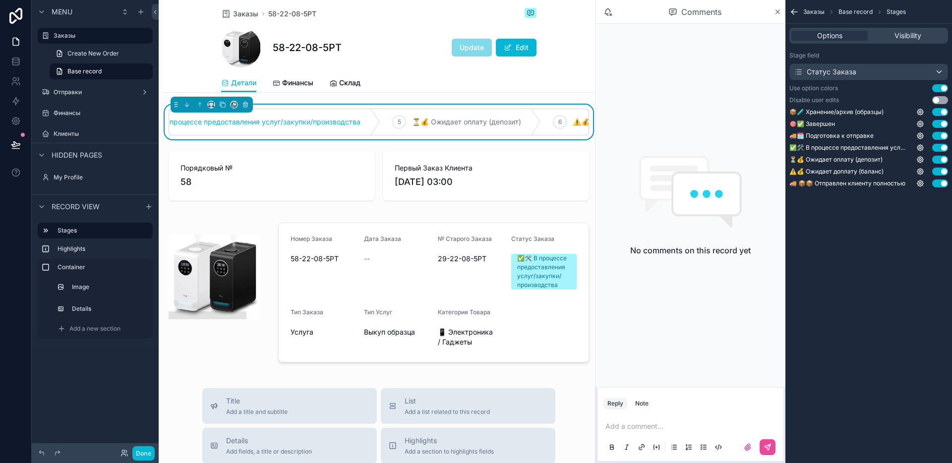
scroll to position [0, 0]
click at [141, 450] on button "Done" at bounding box center [143, 453] width 22 height 14
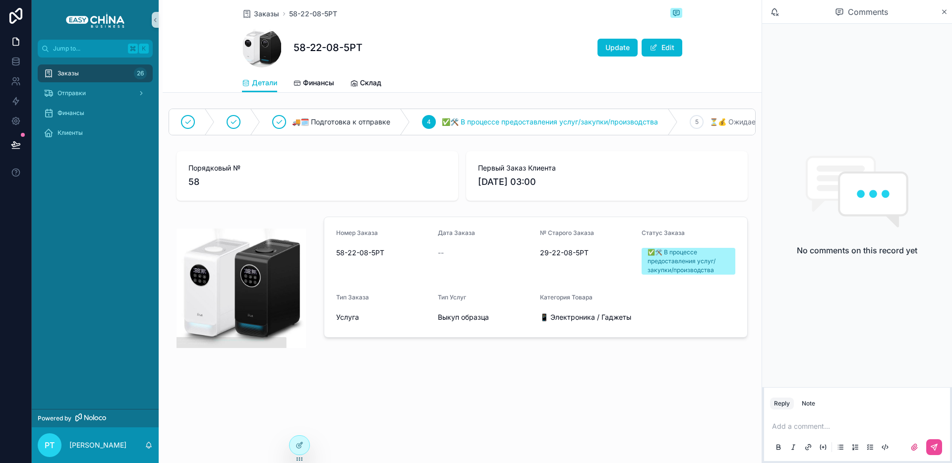
click at [372, 154] on div "Порядковый № 58 Первый Заказ Клиента [DATE] 03:00" at bounding box center [462, 176] width 599 height 58
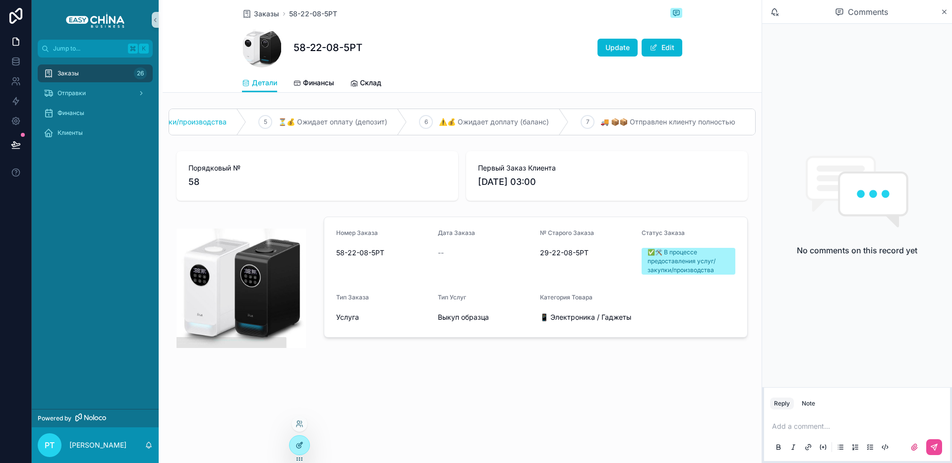
click at [298, 444] on icon at bounding box center [298, 446] width 4 height 4
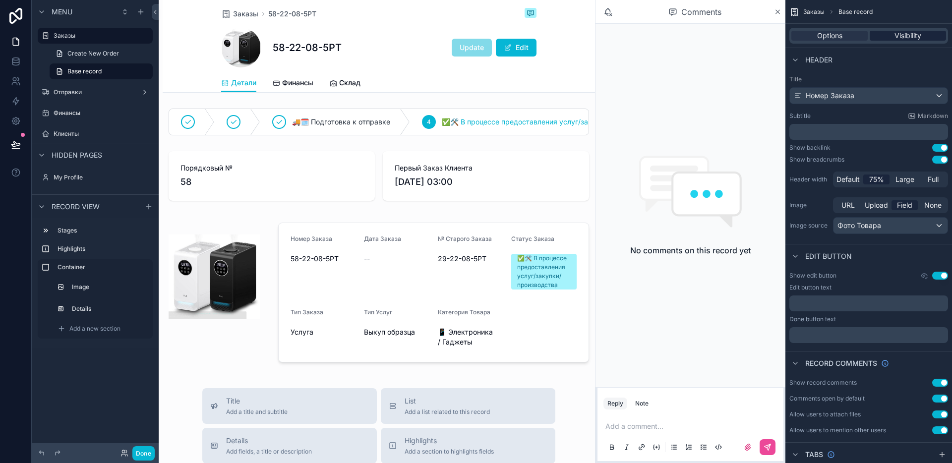
click at [904, 40] on span "Visibility" at bounding box center [907, 36] width 27 height 10
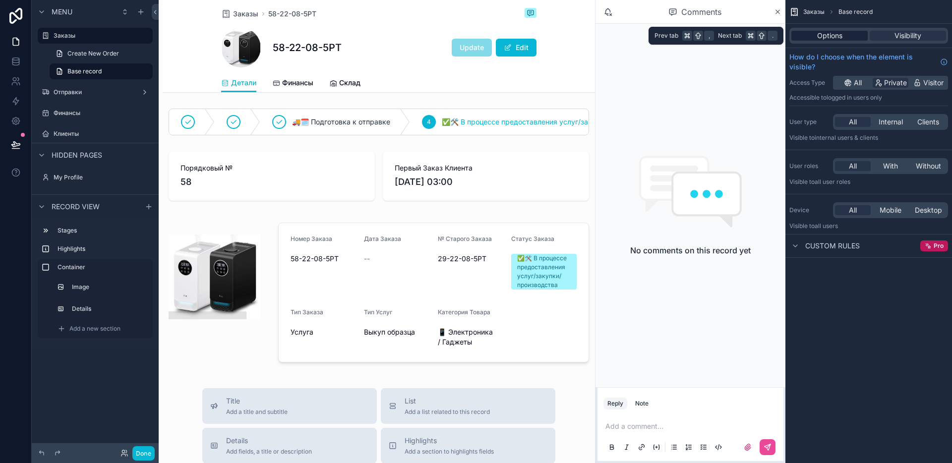
click at [818, 37] on span "Options" at bounding box center [829, 36] width 25 height 10
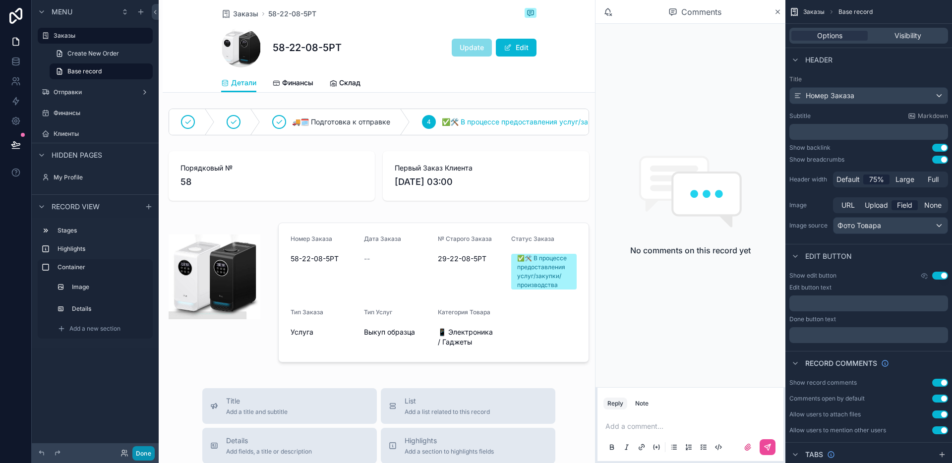
click at [145, 451] on button "Done" at bounding box center [143, 453] width 22 height 14
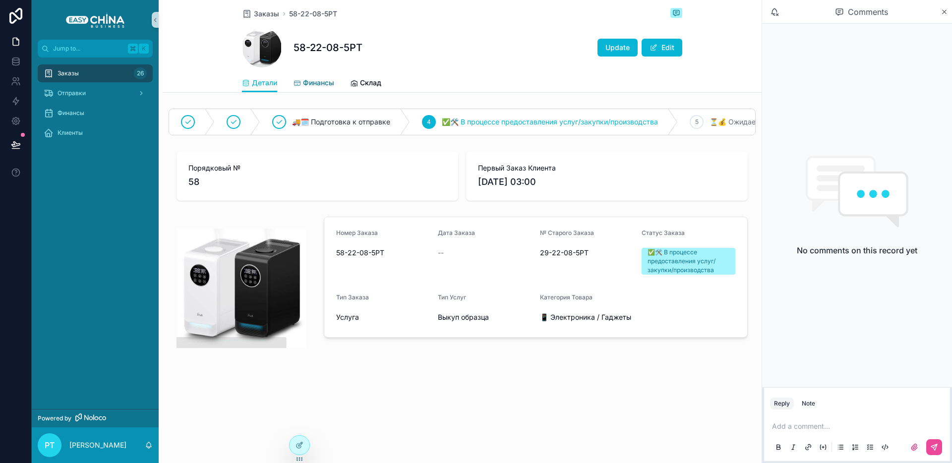
click at [317, 81] on span "Финансы" at bounding box center [318, 83] width 31 height 10
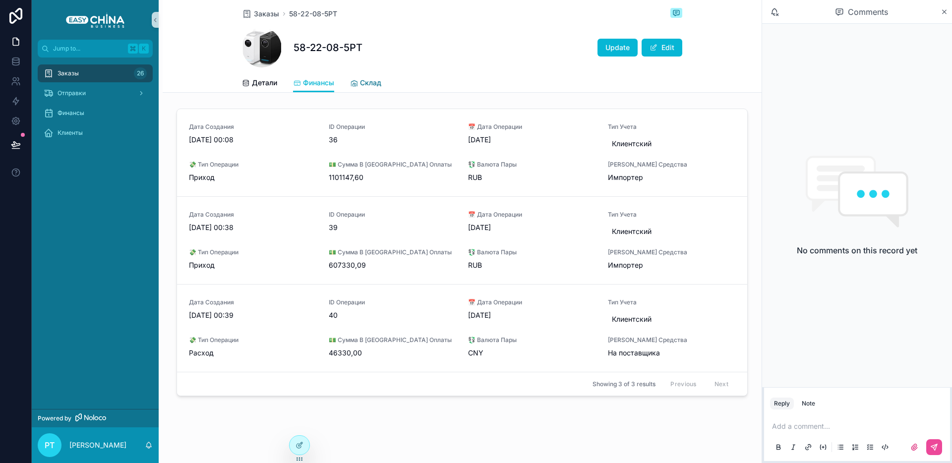
click at [362, 80] on span "Склад" at bounding box center [370, 83] width 21 height 10
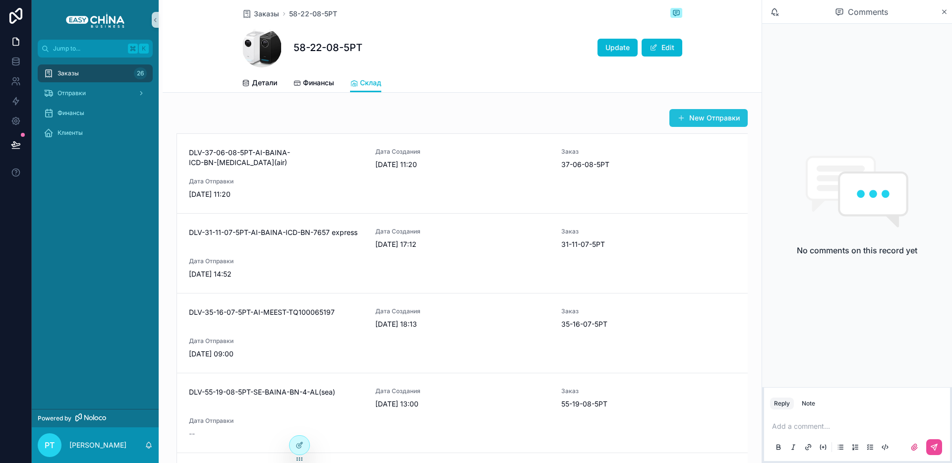
click at [711, 119] on button "New Отправки" at bounding box center [708, 118] width 78 height 18
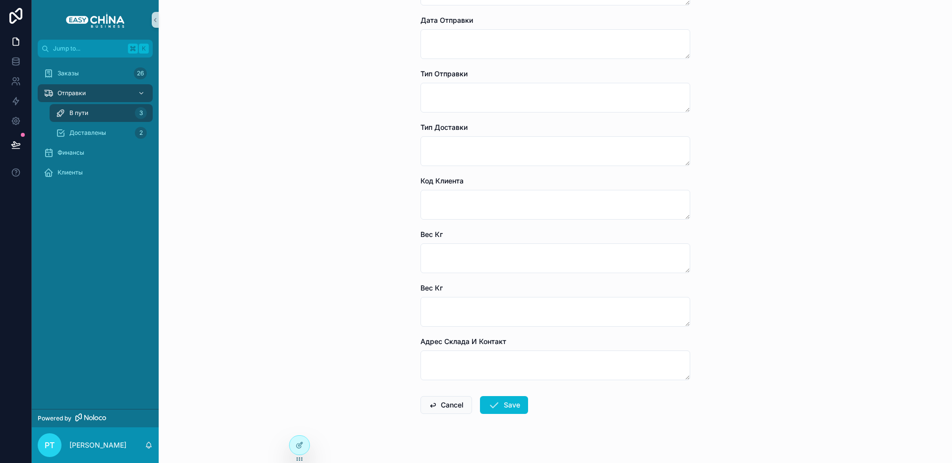
scroll to position [285, 0]
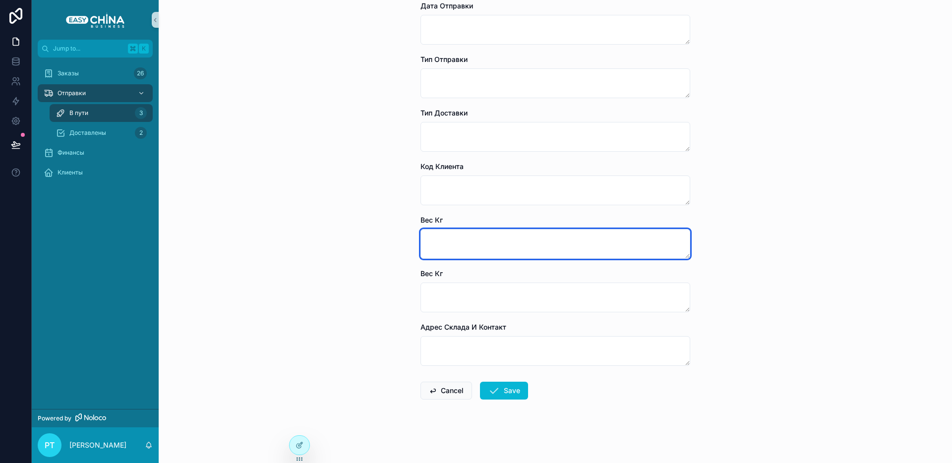
click at [548, 246] on textarea "scrollable content" at bounding box center [555, 244] width 270 height 30
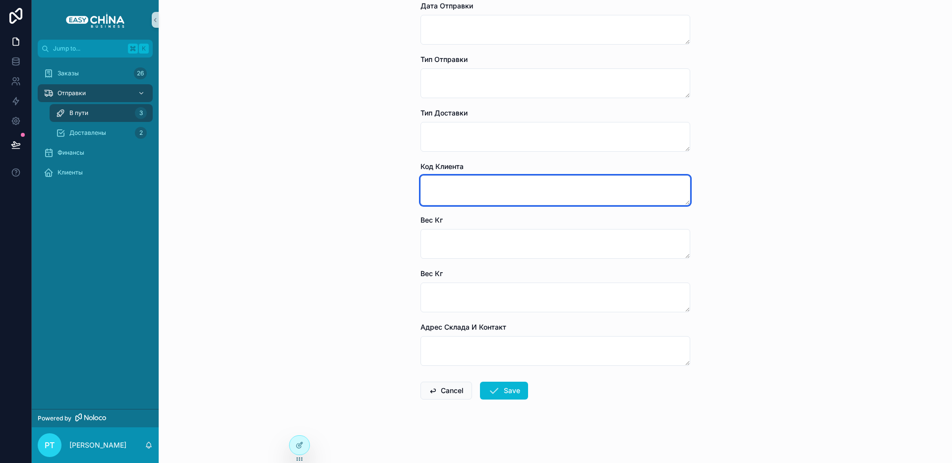
click at [447, 183] on textarea "scrollable content" at bounding box center [555, 191] width 270 height 30
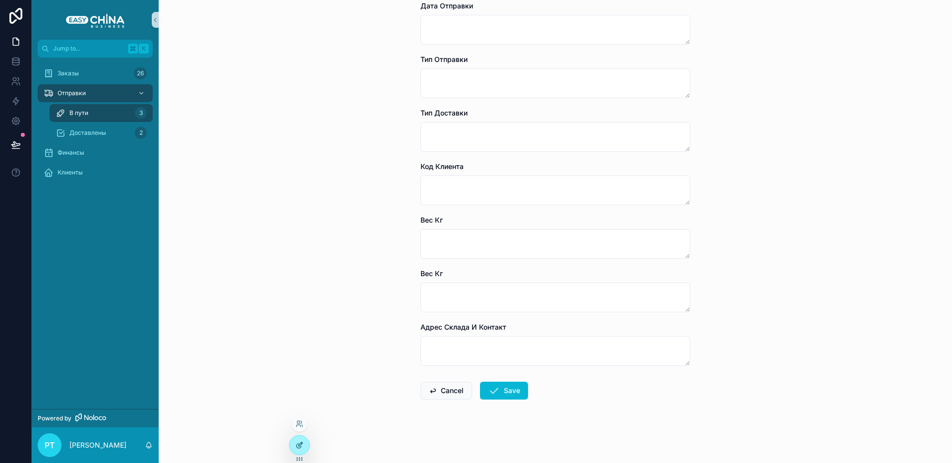
click at [294, 449] on div at bounding box center [300, 445] width 20 height 19
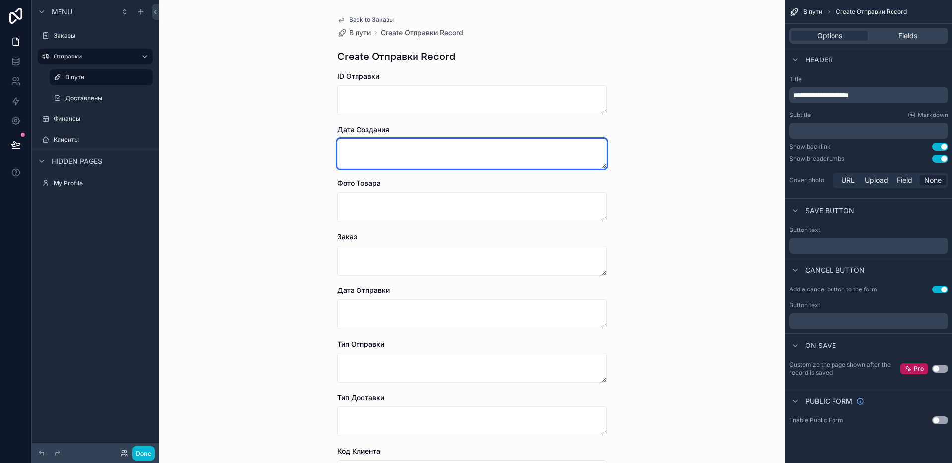
click at [411, 152] on textarea "scrollable content" at bounding box center [472, 154] width 270 height 30
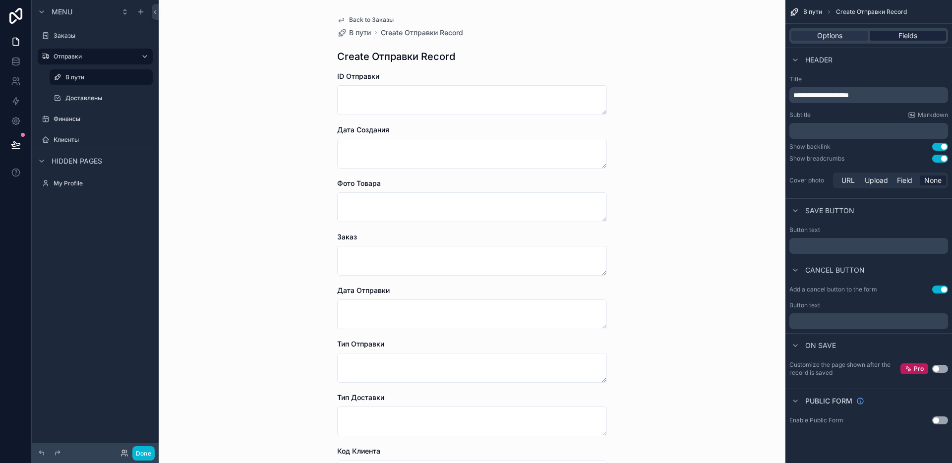
click at [901, 34] on span "Fields" at bounding box center [907, 36] width 19 height 10
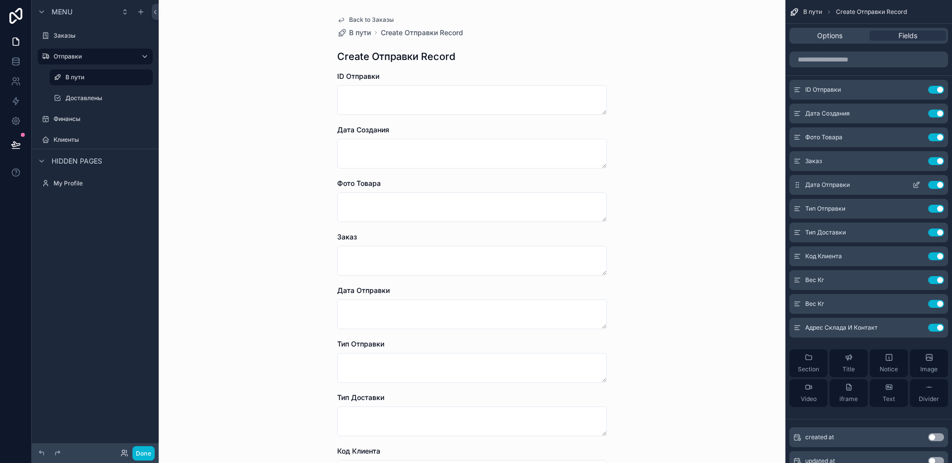
click at [919, 185] on icon "scrollable content" at bounding box center [916, 185] width 8 height 8
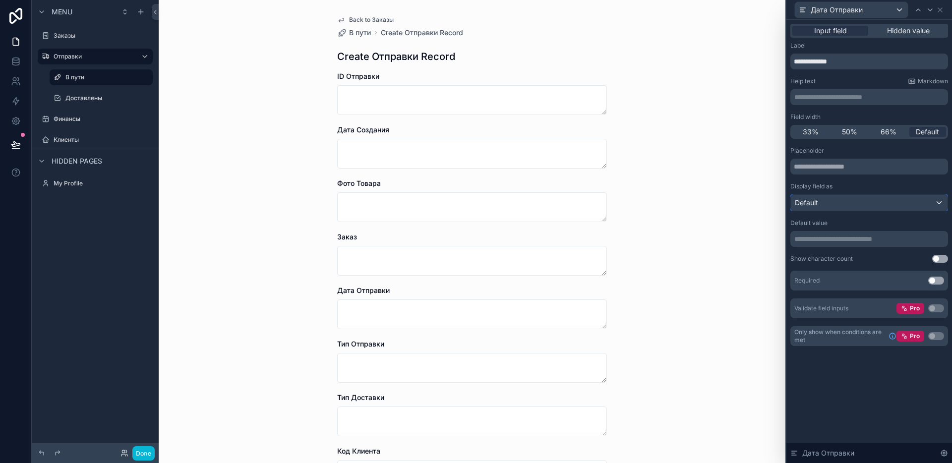
click at [856, 206] on div "Default" at bounding box center [869, 203] width 157 height 16
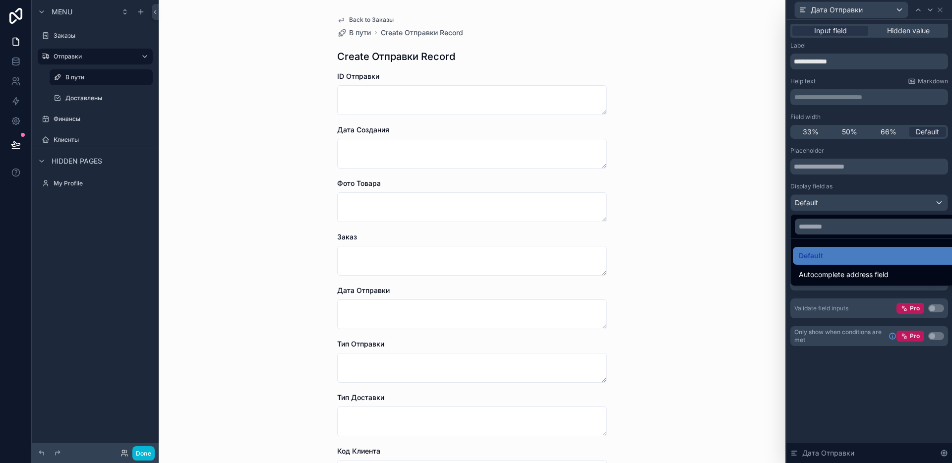
click at [856, 206] on div at bounding box center [869, 231] width 166 height 463
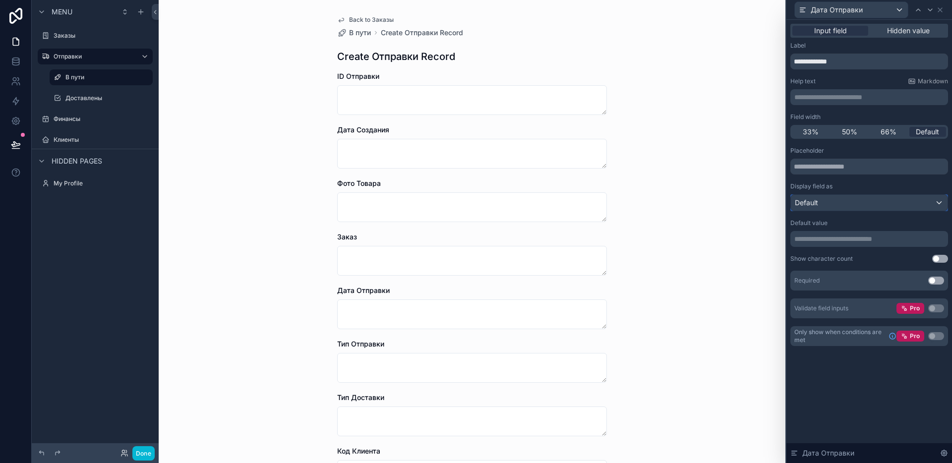
click at [856, 206] on div "Default" at bounding box center [869, 203] width 157 height 16
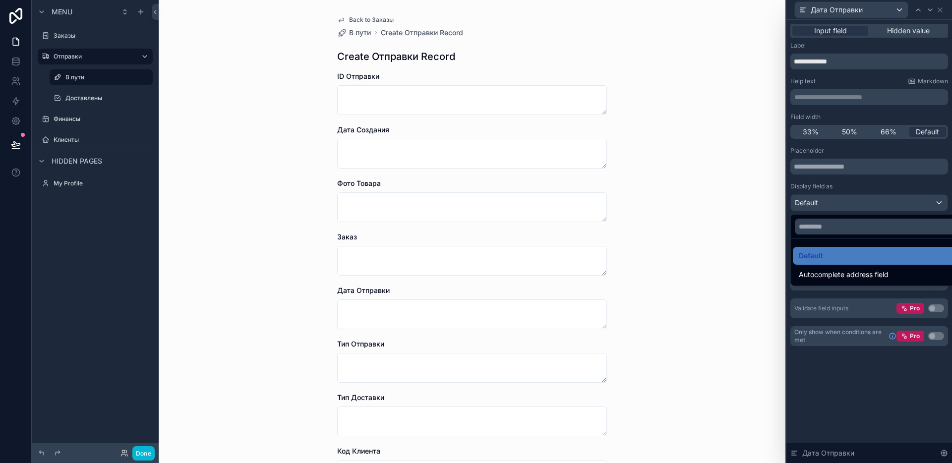
click at [856, 206] on div at bounding box center [869, 231] width 166 height 463
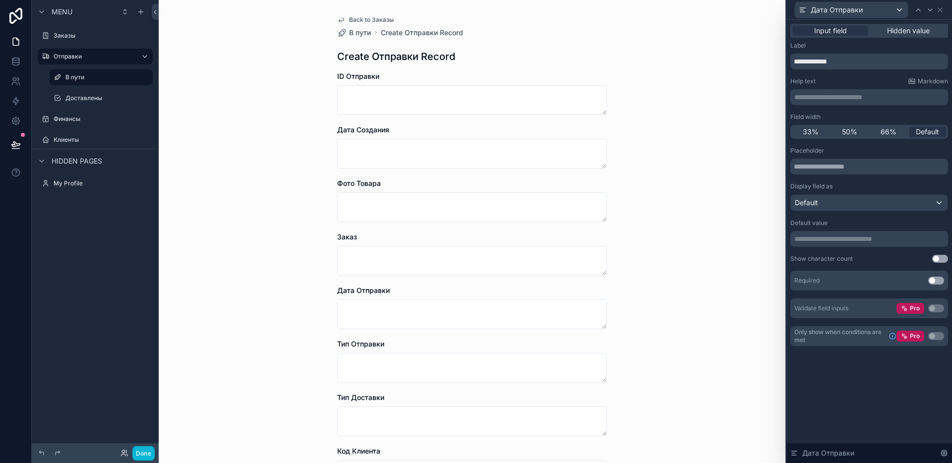
click at [939, 256] on button "Use setting" at bounding box center [940, 259] width 16 height 8
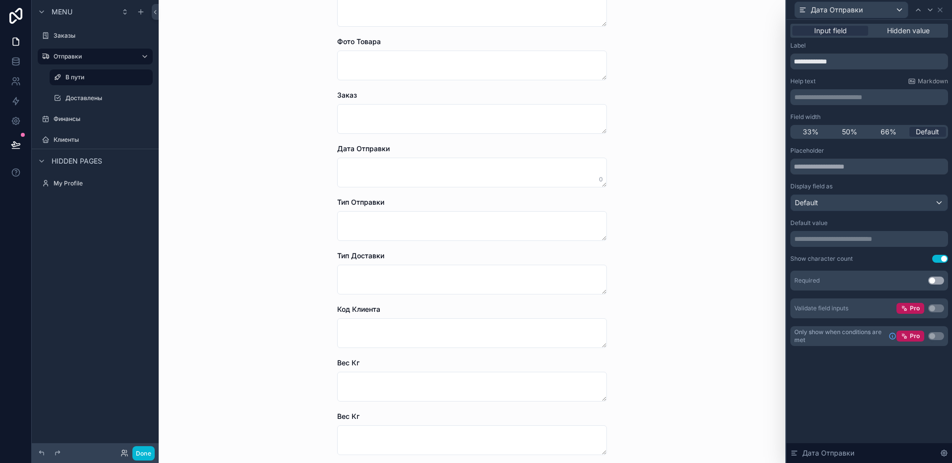
scroll to position [141, 0]
click at [942, 261] on button "Use setting" at bounding box center [940, 259] width 16 height 8
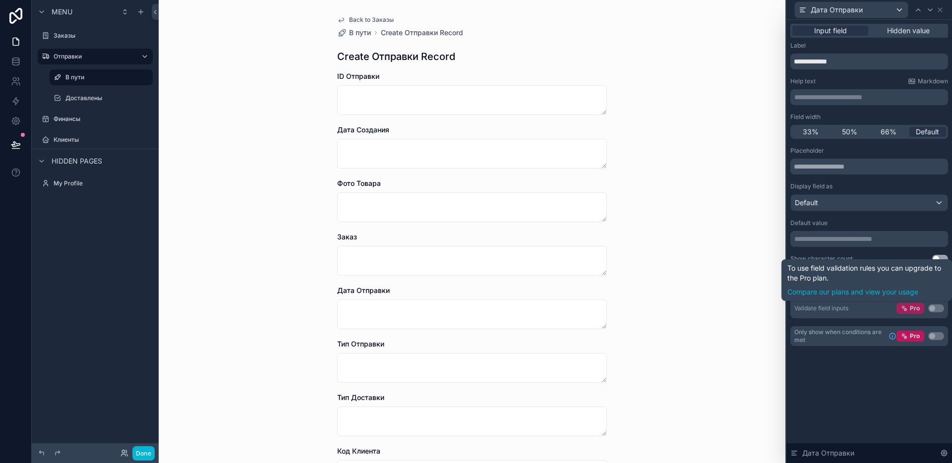
click at [913, 308] on span "Pro" at bounding box center [915, 308] width 10 height 8
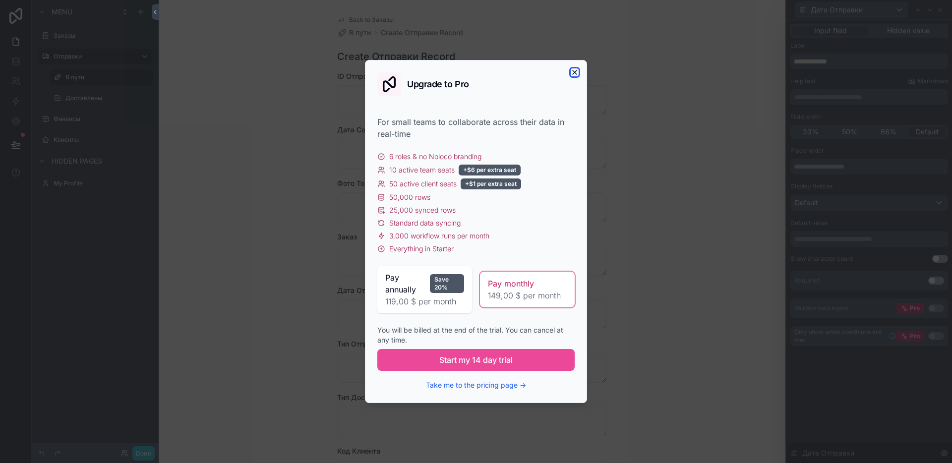
click at [574, 73] on icon "button" at bounding box center [575, 72] width 8 height 8
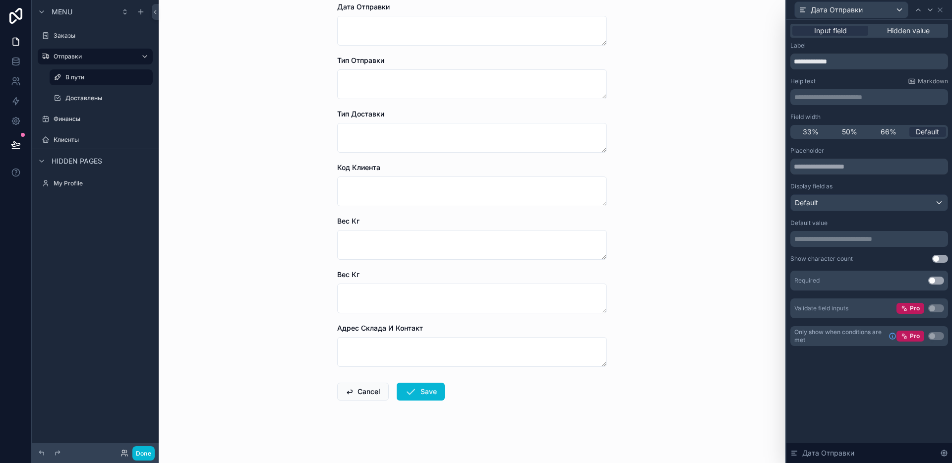
scroll to position [285, 0]
click at [320, 195] on div "Back to Заказы В пути Create Отправки Record Create Отправки Record ID Отправки…" at bounding box center [472, 231] width 627 height 463
click at [897, 32] on span "Hidden value" at bounding box center [908, 31] width 43 height 10
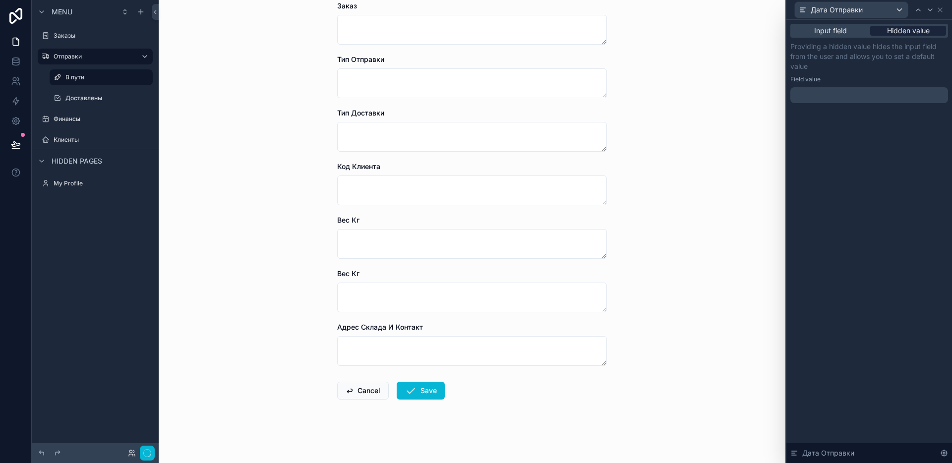
scroll to position [0, 0]
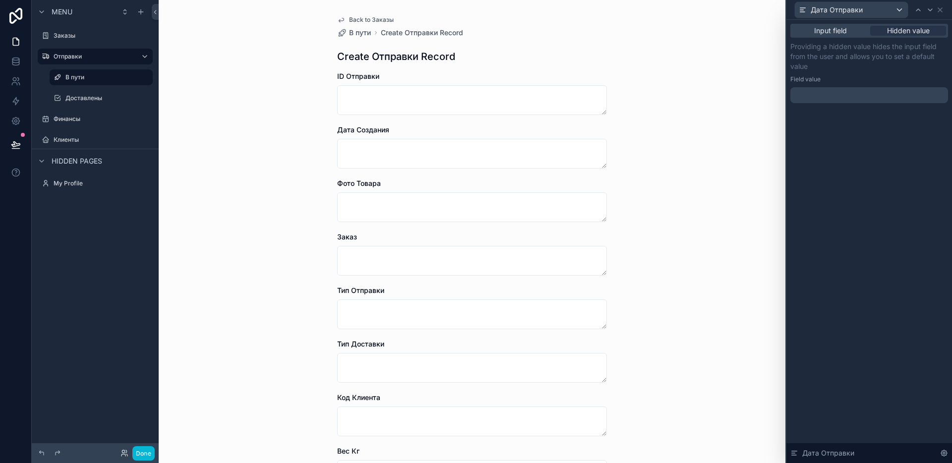
click at [806, 90] on p "﻿" at bounding box center [870, 95] width 152 height 10
drag, startPoint x: 811, startPoint y: 65, endPoint x: 788, endPoint y: 46, distance: 29.5
click at [788, 46] on div "Input field Hidden value Providing a hidden value hides the input field from th…" at bounding box center [869, 73] width 166 height 107
copy p "Providing a hidden value hides the input field from the user and allows you to …"
click at [916, 156] on div "Input field Hidden value Providing a hidden value hides the input field from th…" at bounding box center [869, 241] width 166 height 443
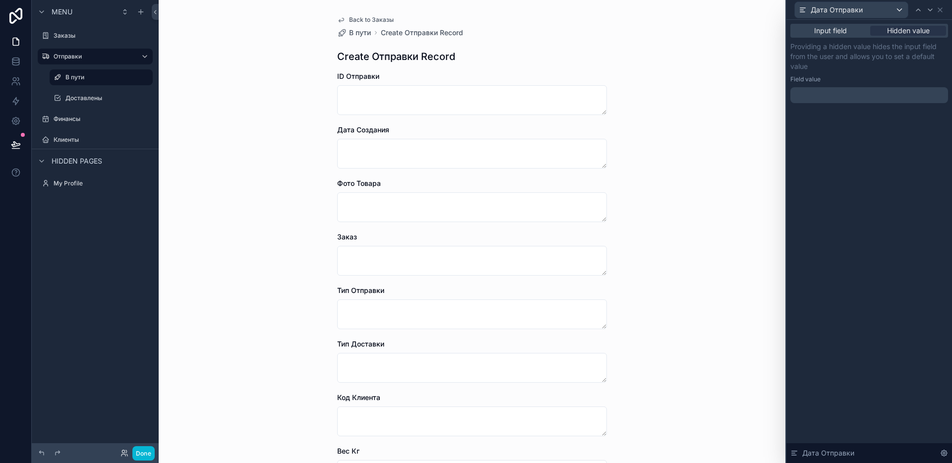
click at [824, 93] on p "﻿" at bounding box center [870, 95] width 152 height 10
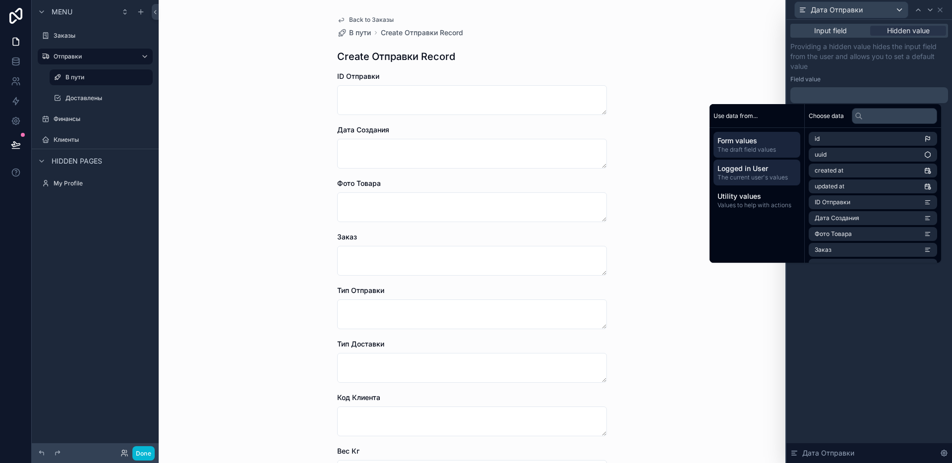
click at [765, 175] on span "The current user's values" at bounding box center [756, 178] width 79 height 8
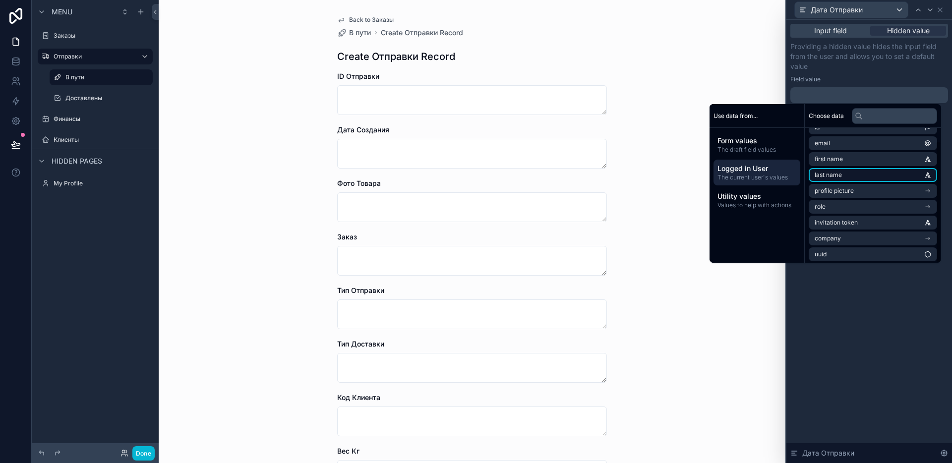
scroll to position [14, 0]
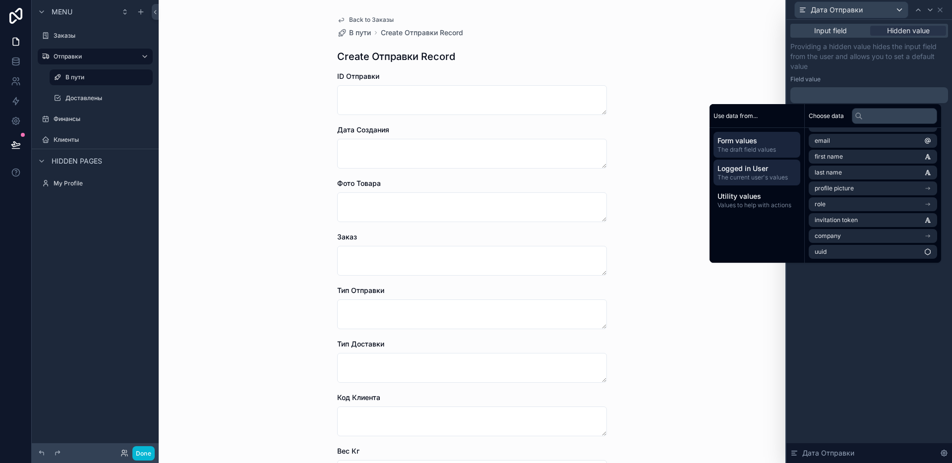
click at [761, 151] on span "The draft field values" at bounding box center [756, 150] width 79 height 8
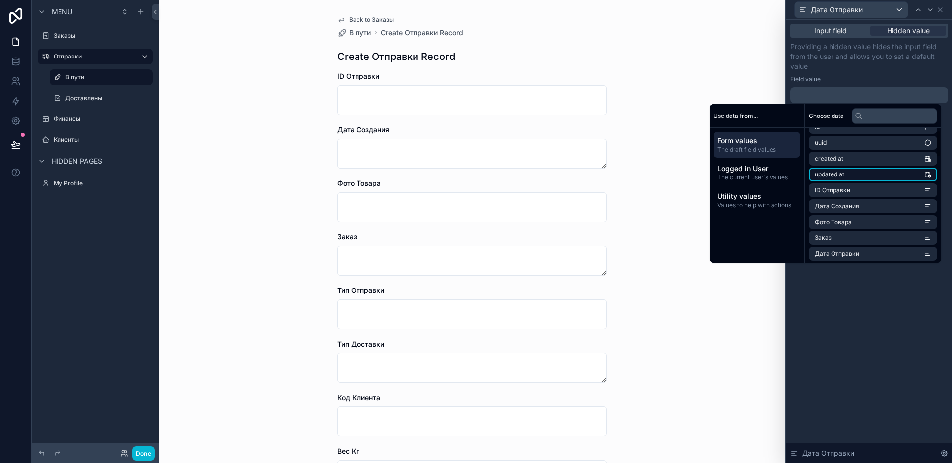
scroll to position [16, 0]
click at [910, 200] on li "Дата Создания" at bounding box center [873, 202] width 128 height 14
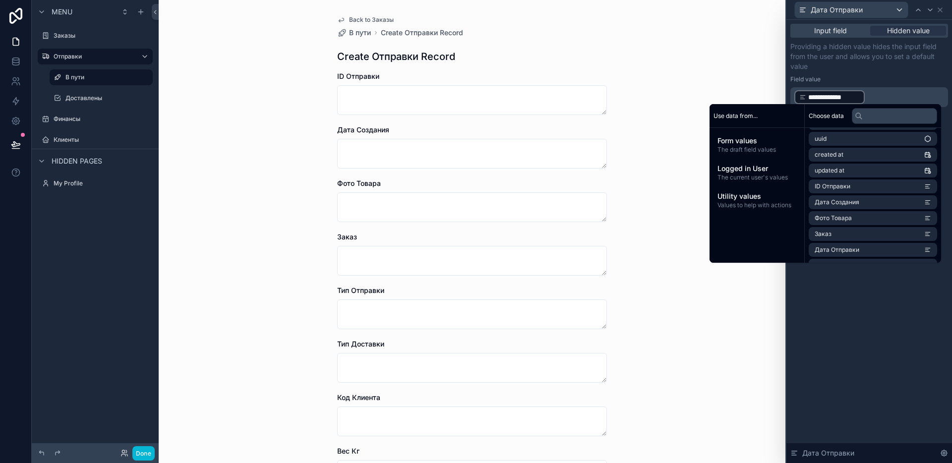
click at [861, 319] on div "**********" at bounding box center [869, 241] width 166 height 443
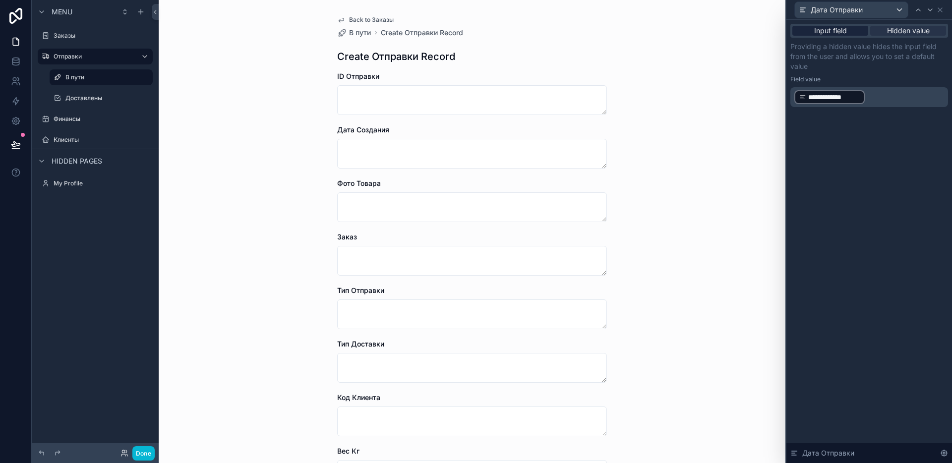
click at [832, 34] on span "Input field" at bounding box center [830, 31] width 33 height 10
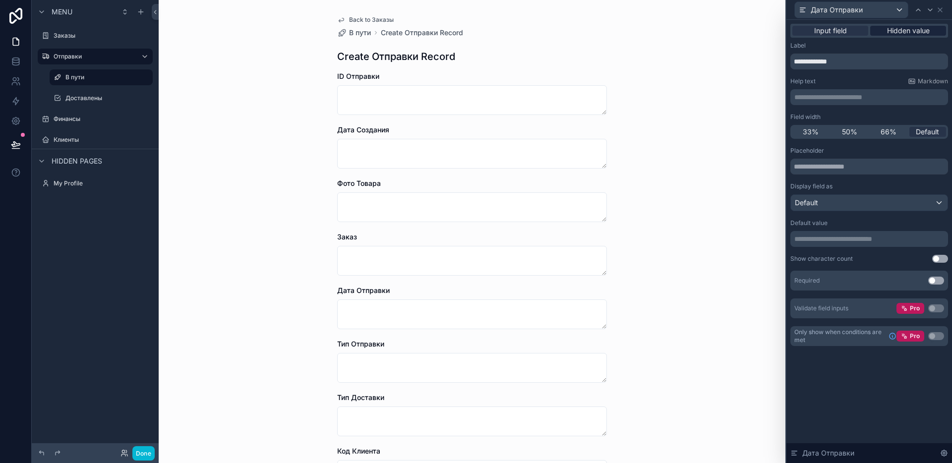
click at [915, 30] on span "Hidden value" at bounding box center [908, 31] width 43 height 10
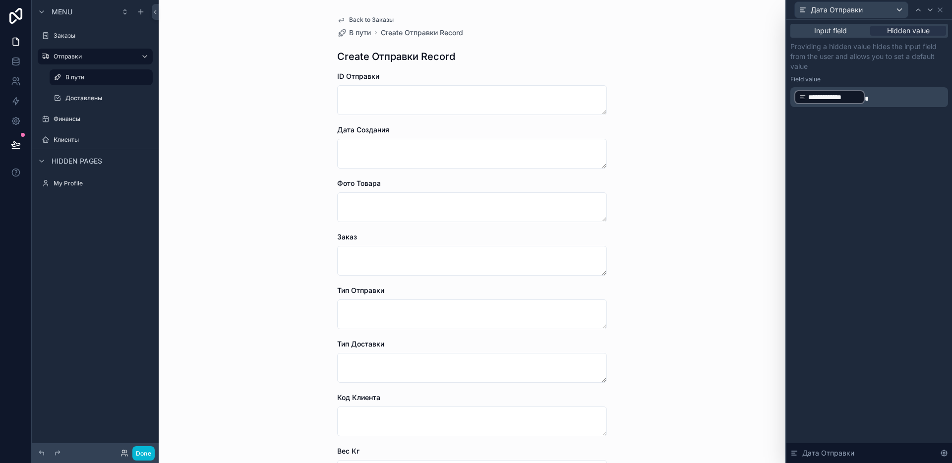
click at [878, 99] on p "**********" at bounding box center [870, 97] width 152 height 16
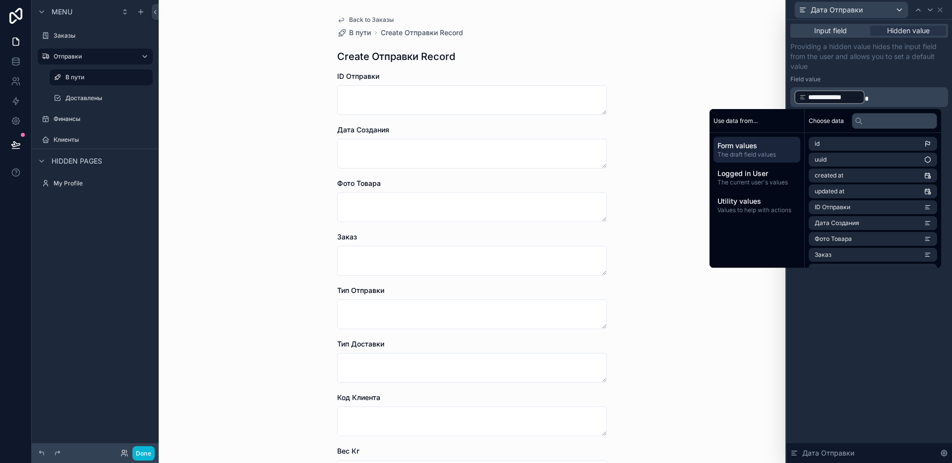
click at [856, 97] on span "**********" at bounding box center [834, 97] width 52 height 10
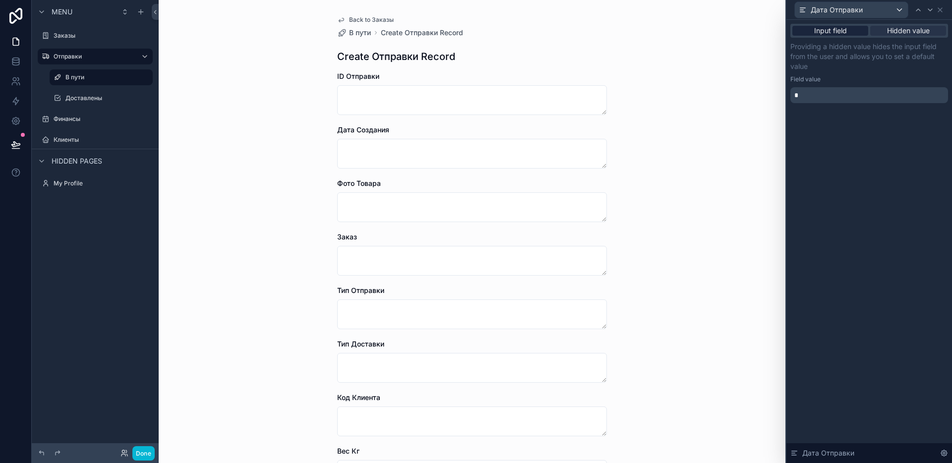
click at [825, 30] on span "Input field" at bounding box center [830, 31] width 33 height 10
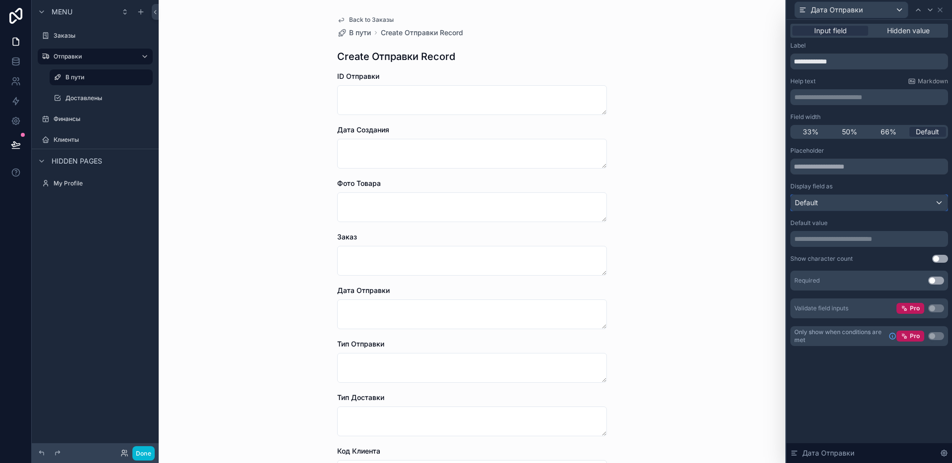
click at [835, 205] on div "Default" at bounding box center [869, 203] width 157 height 16
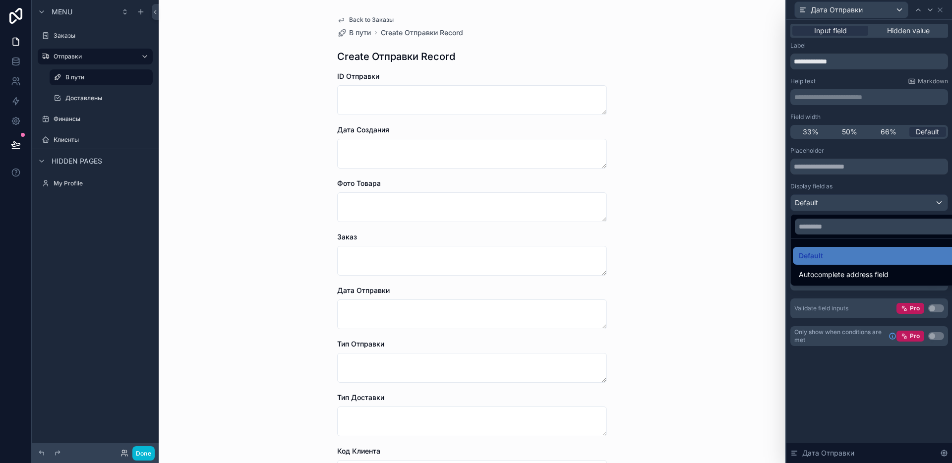
click at [835, 205] on div at bounding box center [869, 231] width 166 height 463
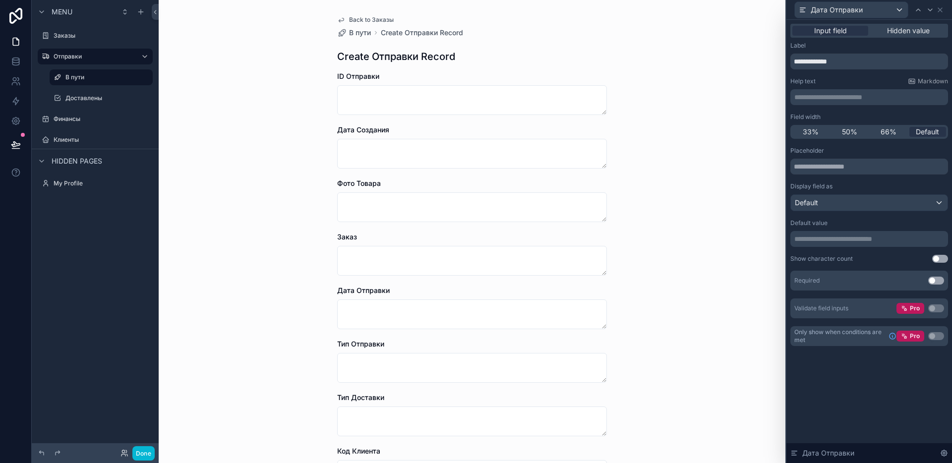
click at [820, 238] on p "**********" at bounding box center [870, 239] width 152 height 10
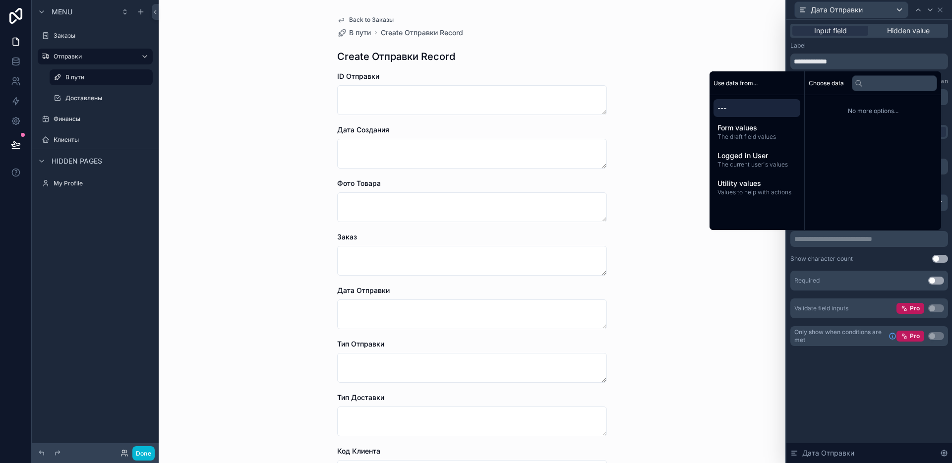
click at [866, 254] on div "**********" at bounding box center [869, 233] width 158 height 172
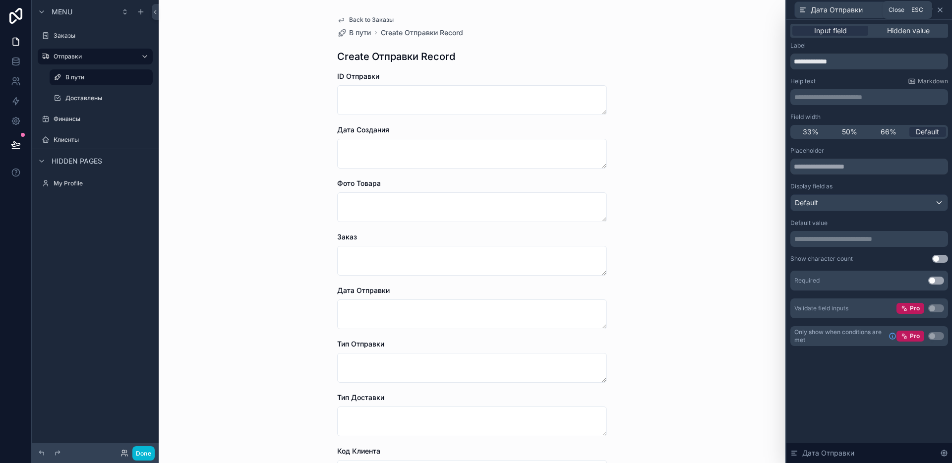
click at [936, 11] on icon at bounding box center [940, 10] width 8 height 8
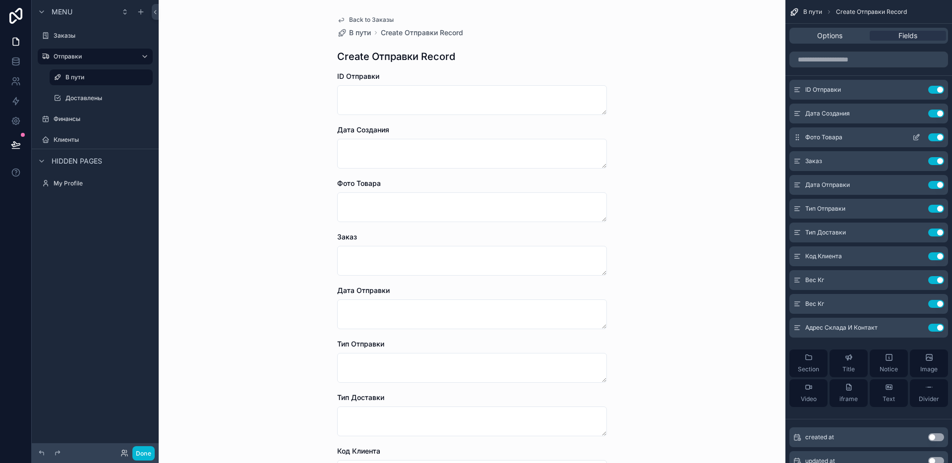
click at [914, 136] on icon "scrollable content" at bounding box center [916, 137] width 8 height 8
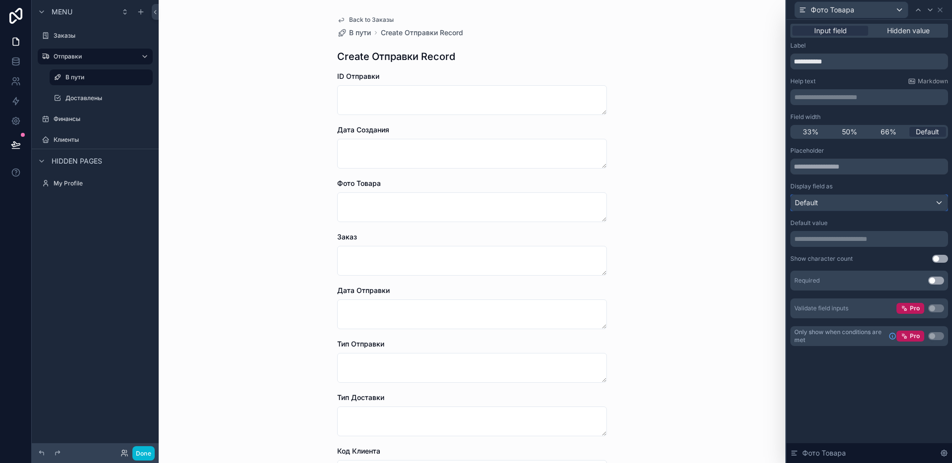
click at [827, 201] on div "Default" at bounding box center [869, 203] width 157 height 16
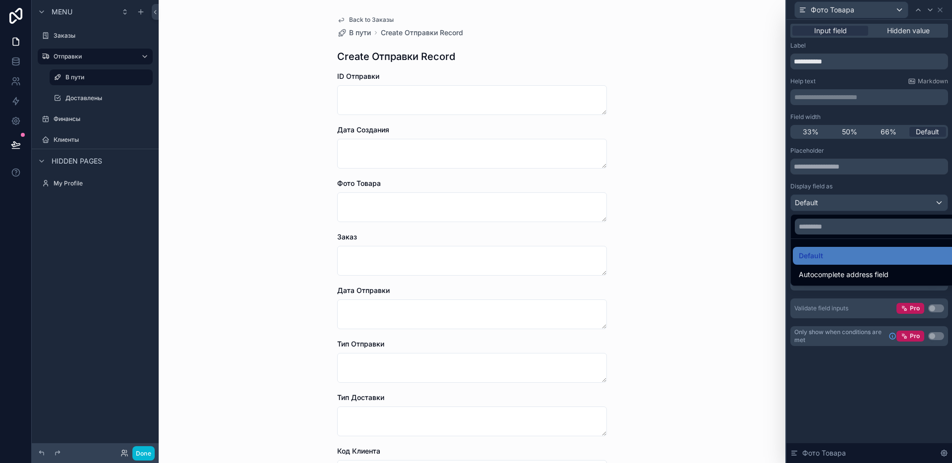
click at [827, 201] on div at bounding box center [869, 231] width 166 height 463
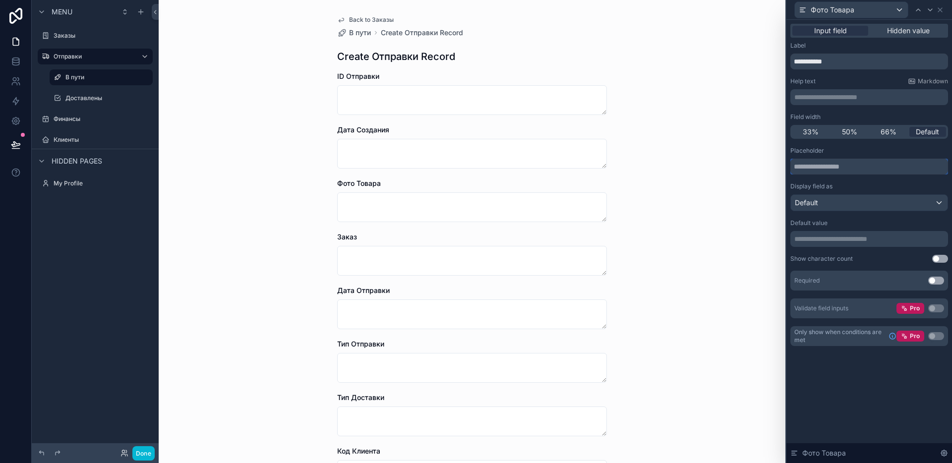
click at [826, 169] on input "text" at bounding box center [869, 167] width 158 height 16
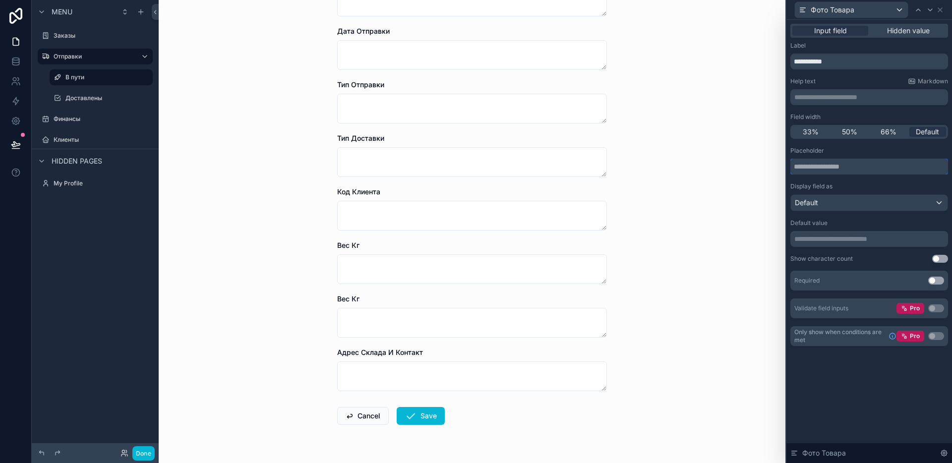
scroll to position [285, 0]
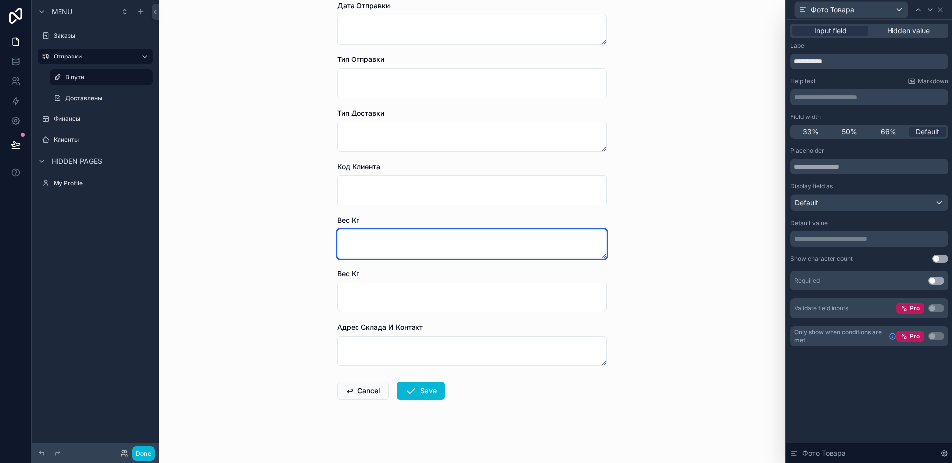
click at [374, 234] on textarea "scrollable content" at bounding box center [472, 244] width 270 height 30
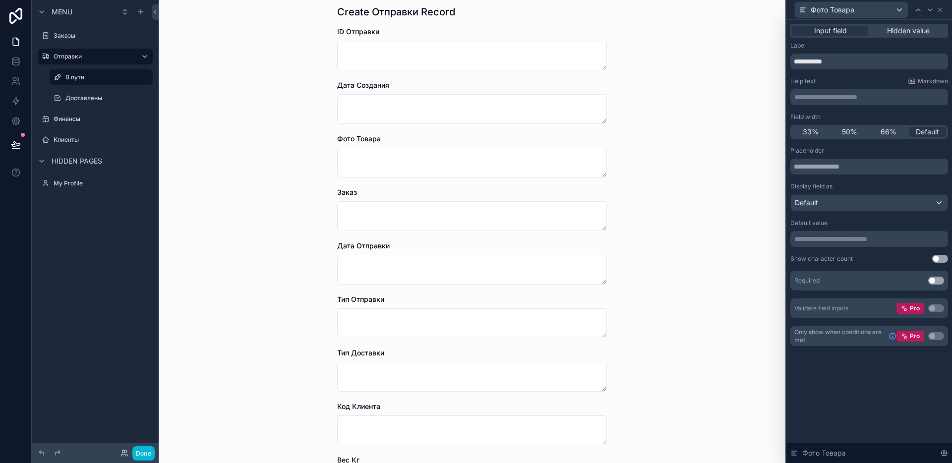
scroll to position [0, 0]
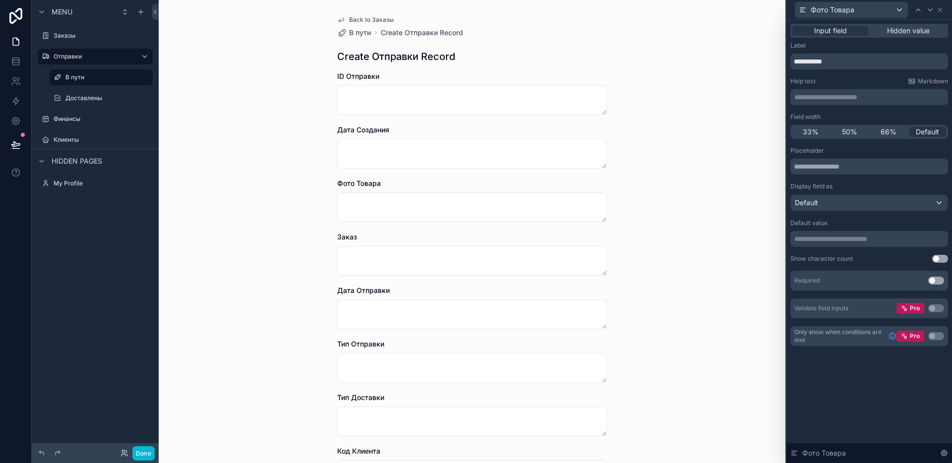
click at [144, 444] on div "Done" at bounding box center [95, 453] width 127 height 20
click at [146, 450] on button "Done" at bounding box center [143, 453] width 22 height 14
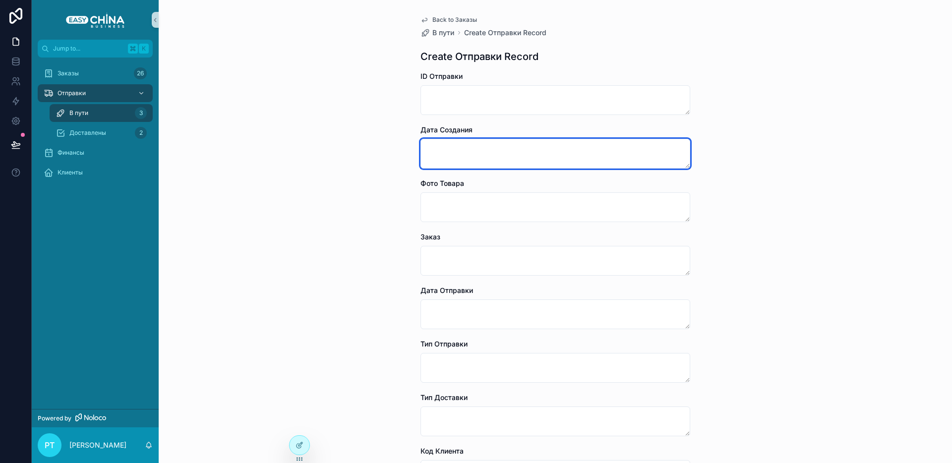
click at [471, 147] on textarea "scrollable content" at bounding box center [555, 154] width 270 height 30
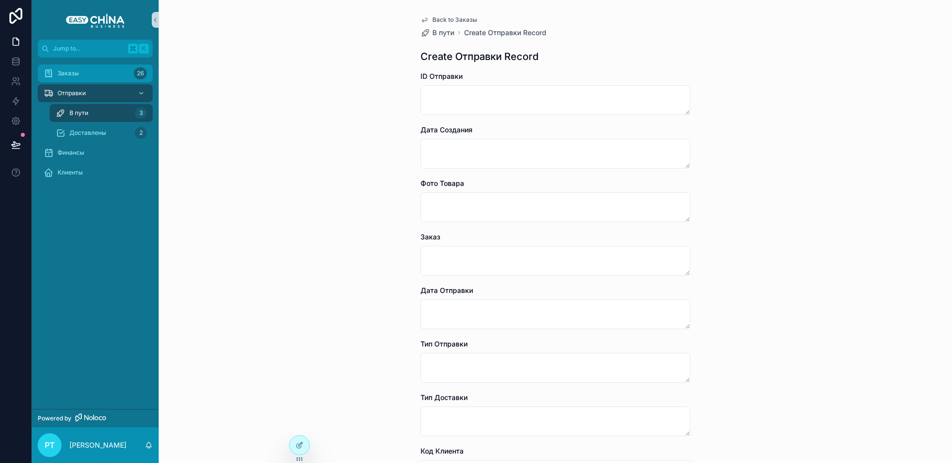
click at [75, 75] on span "Заказы" at bounding box center [68, 73] width 21 height 8
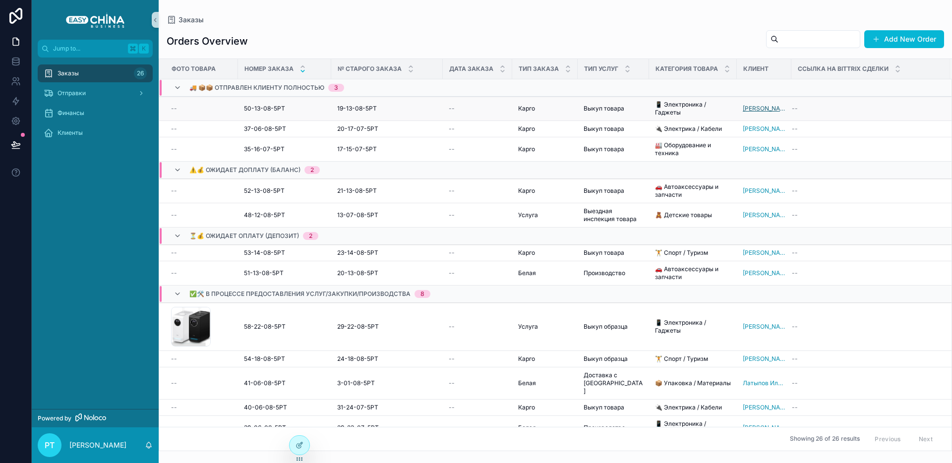
click at [762, 108] on span "[PERSON_NAME] [PERSON_NAME]" at bounding box center [764, 109] width 43 height 8
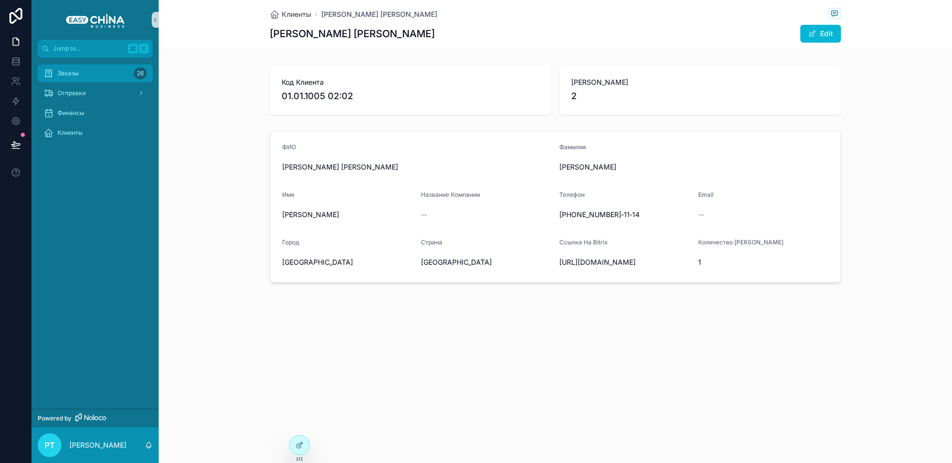
click at [75, 76] on span "Заказы" at bounding box center [68, 73] width 21 height 8
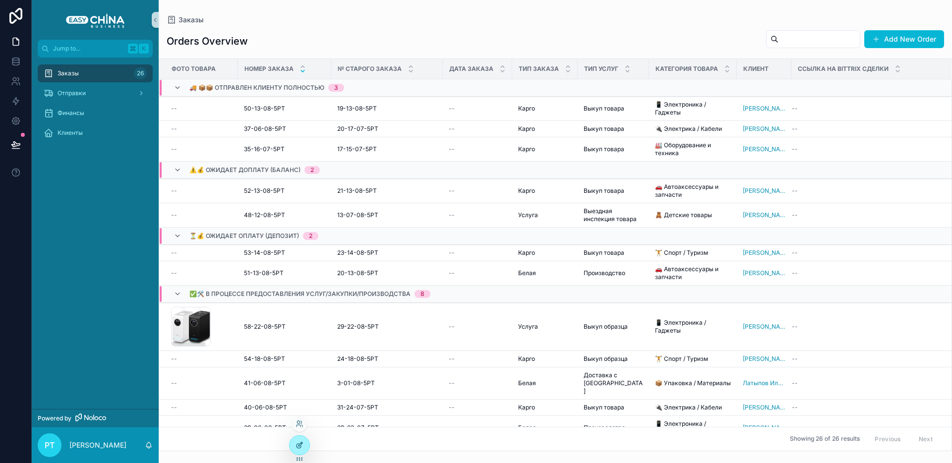
click at [294, 449] on div at bounding box center [300, 445] width 20 height 19
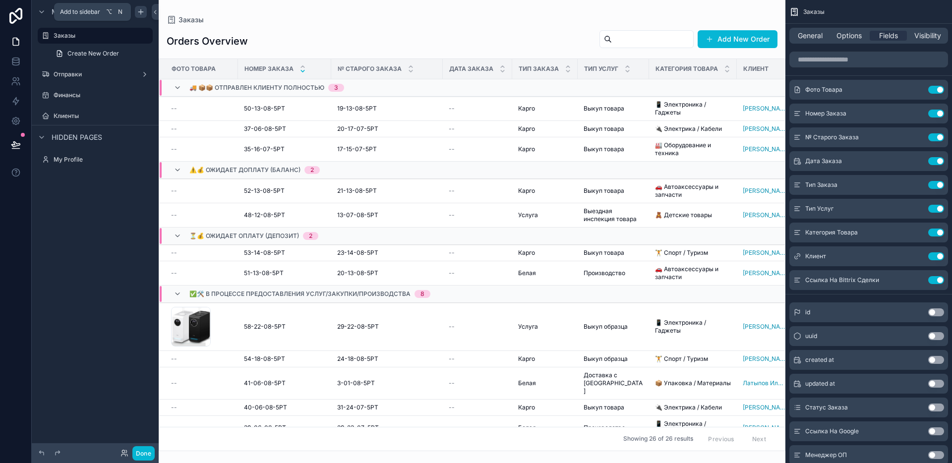
click at [142, 9] on icon "scrollable content" at bounding box center [141, 12] width 8 height 8
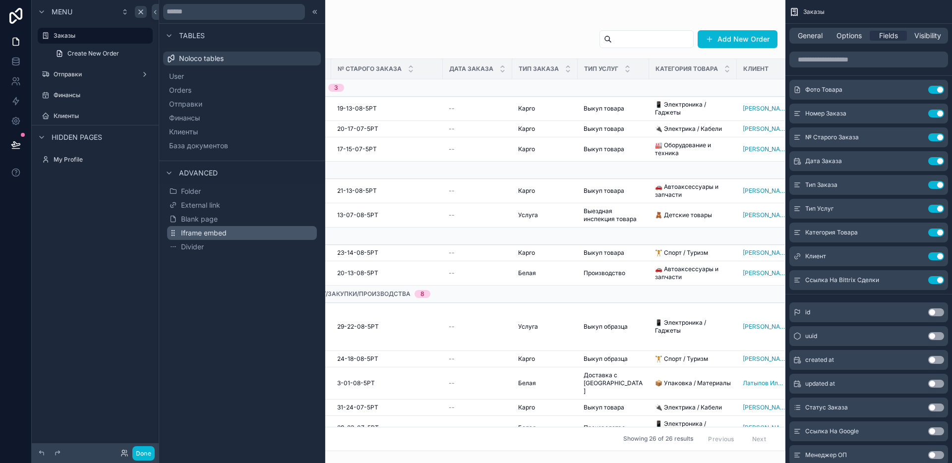
click at [239, 229] on button "Iframe embed" at bounding box center [242, 233] width 150 height 14
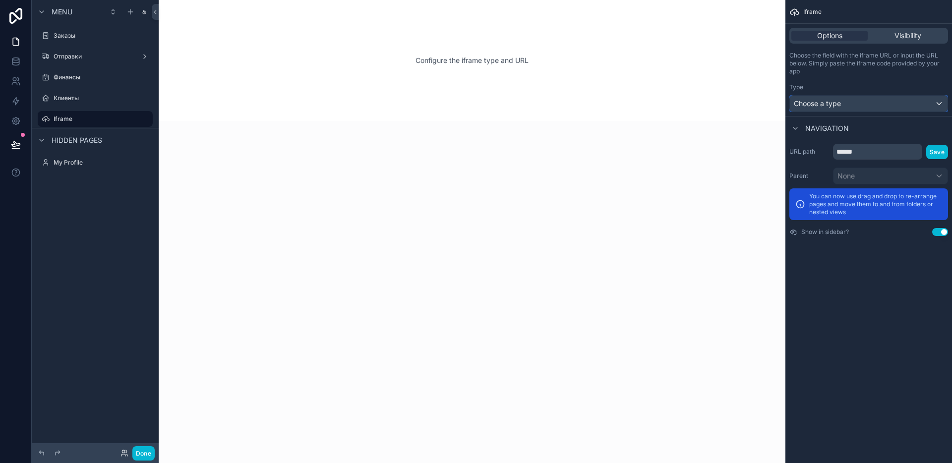
click at [848, 102] on div "Choose a type" at bounding box center [869, 104] width 158 height 16
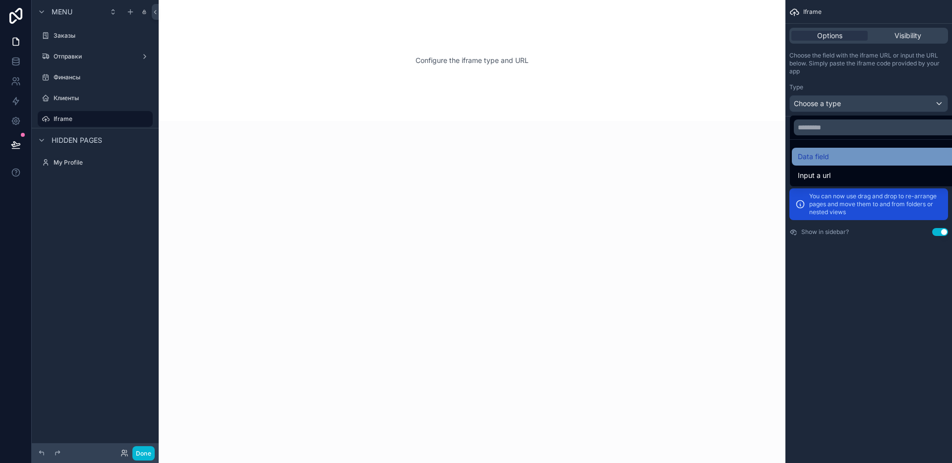
click at [844, 161] on div "Data field" at bounding box center [880, 157] width 165 height 12
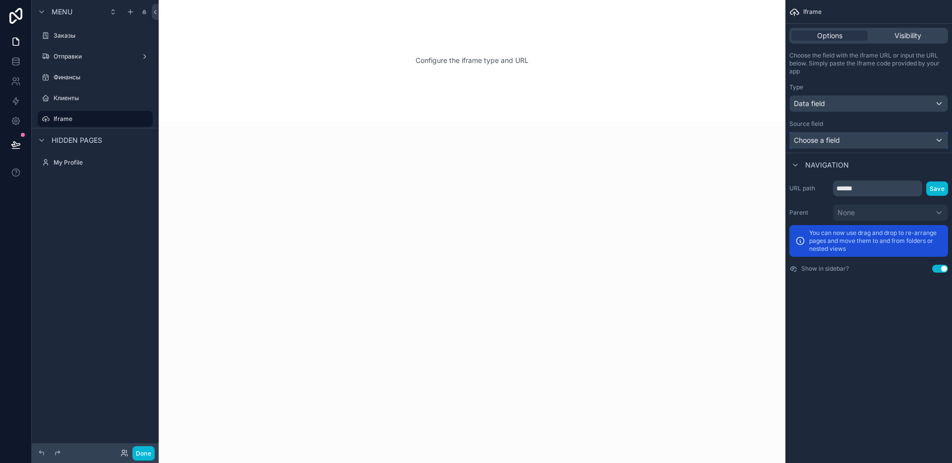
click at [827, 141] on span "Choose a field" at bounding box center [817, 140] width 46 height 8
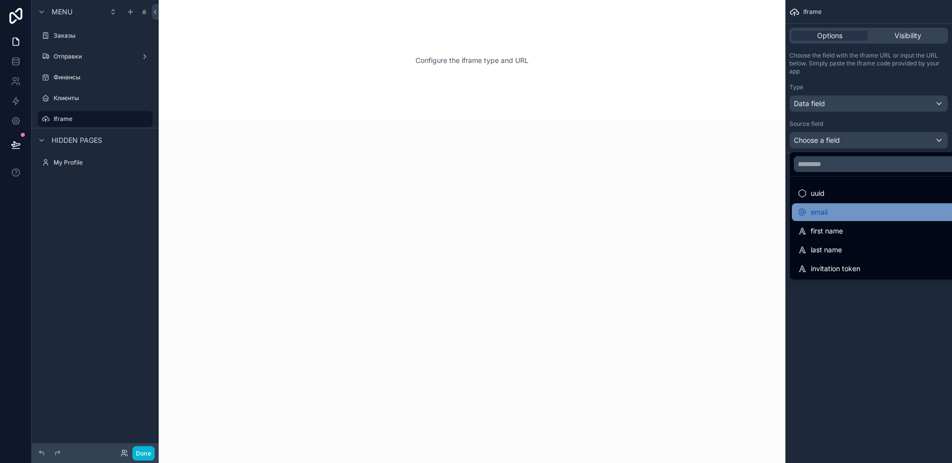
click at [839, 210] on div "email" at bounding box center [880, 212] width 165 height 12
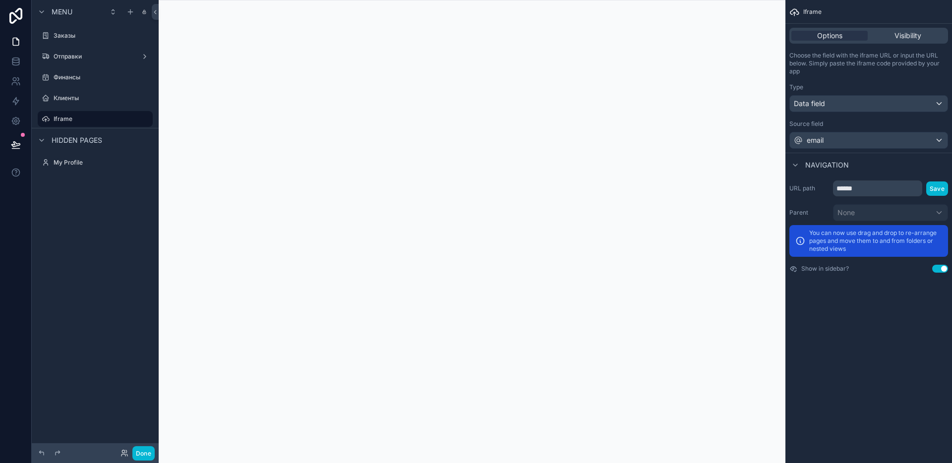
click at [839, 94] on div "Type Data field" at bounding box center [868, 97] width 159 height 29
click at [832, 105] on div "Data field" at bounding box center [869, 104] width 158 height 16
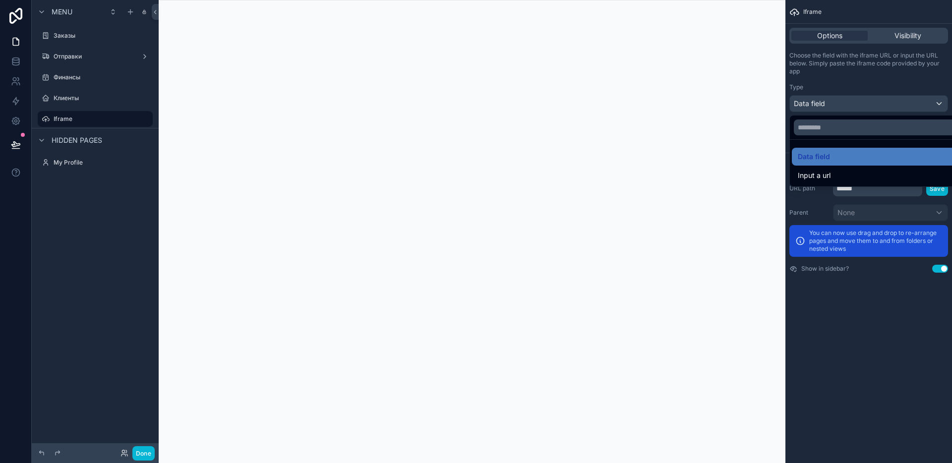
click at [837, 172] on div "Input a url" at bounding box center [880, 176] width 165 height 12
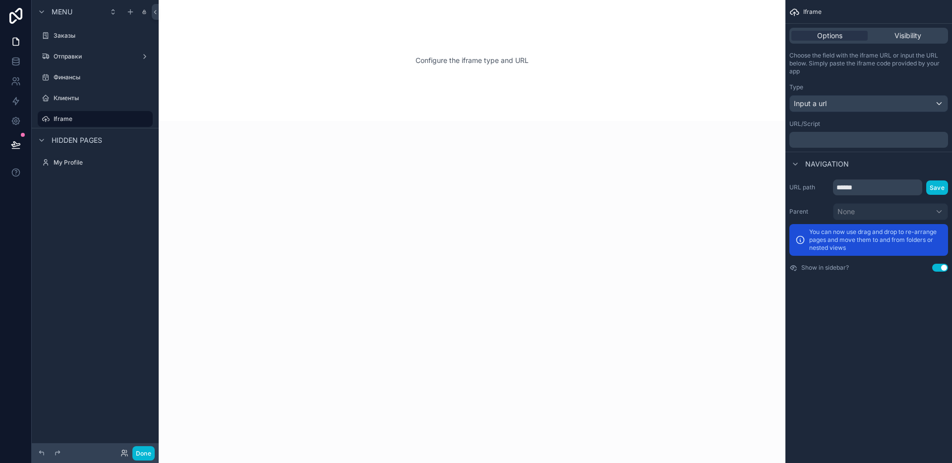
click at [815, 136] on p "﻿" at bounding box center [869, 140] width 153 height 8
click at [839, 121] on div "URL/Script" at bounding box center [868, 124] width 159 height 8
click at [144, 120] on icon "scrollable content" at bounding box center [145, 119] width 8 height 8
click at [176, 124] on span "Remove" at bounding box center [189, 126] width 26 height 10
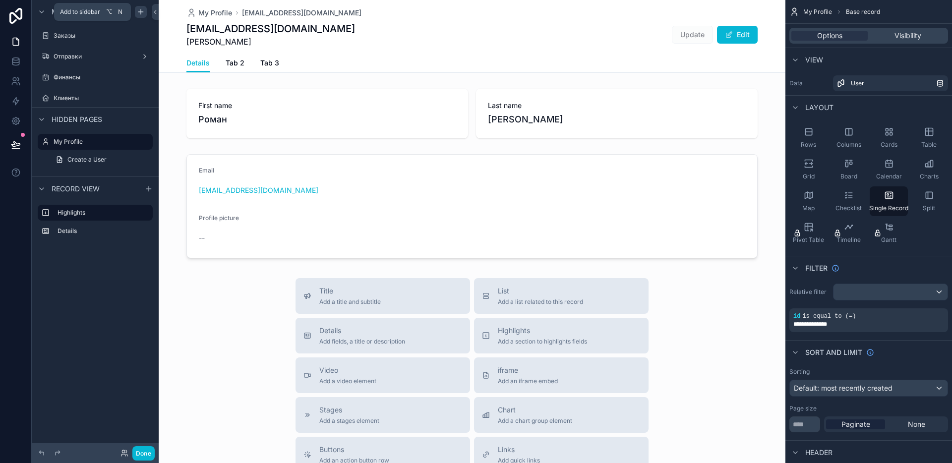
click at [142, 13] on icon "scrollable content" at bounding box center [141, 12] width 8 height 8
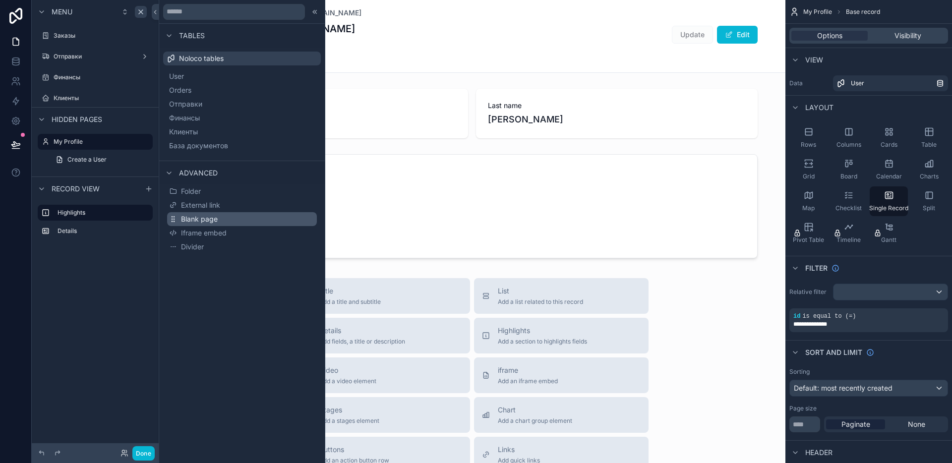
click at [243, 216] on button "Blank page" at bounding box center [242, 219] width 150 height 14
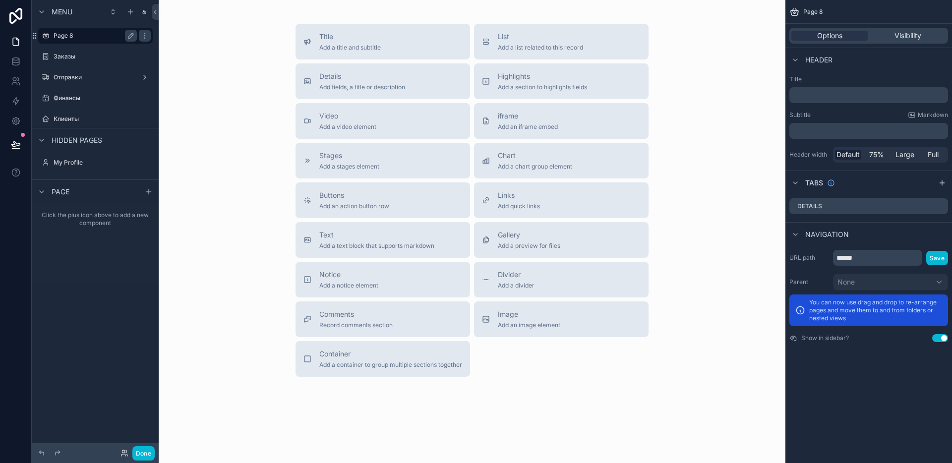
click at [59, 35] on label "Page 8" at bounding box center [93, 36] width 79 height 8
click at [512, 79] on span "Highlights" at bounding box center [542, 76] width 89 height 10
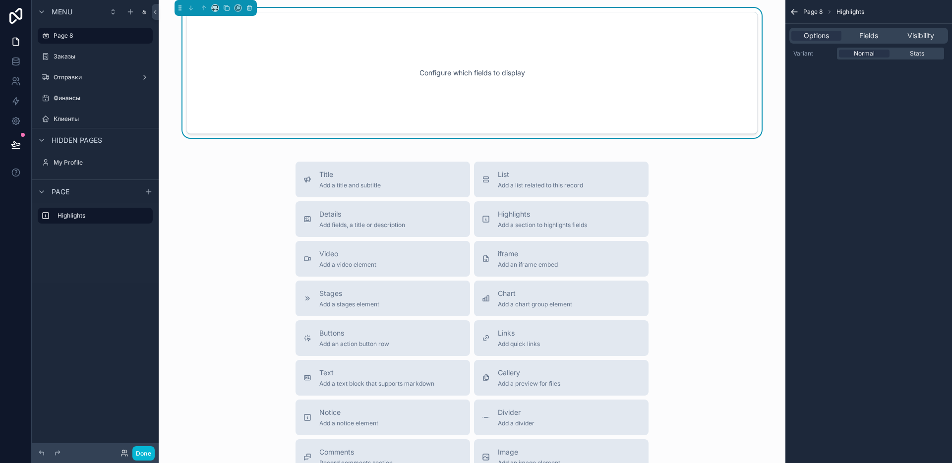
click at [475, 80] on div "Configure which fields to display" at bounding box center [472, 72] width 538 height 89
click at [856, 36] on div "Fields" at bounding box center [868, 36] width 50 height 10
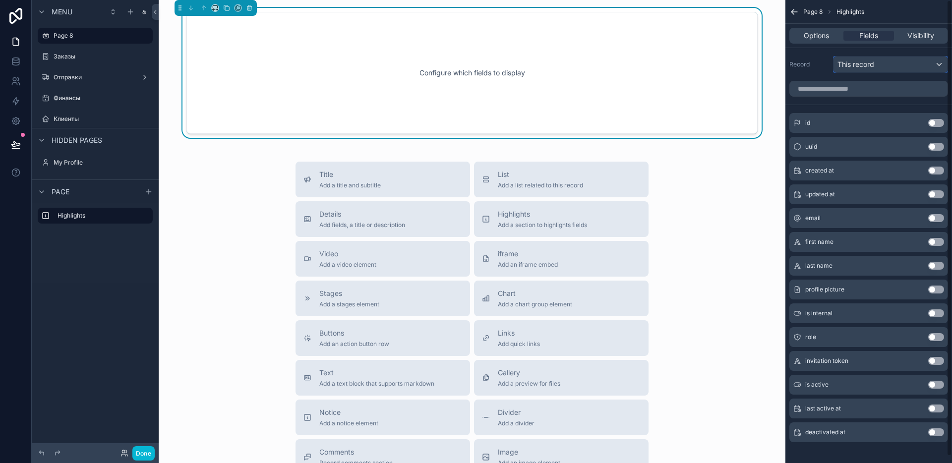
click at [851, 69] on span "This record" at bounding box center [855, 64] width 37 height 10
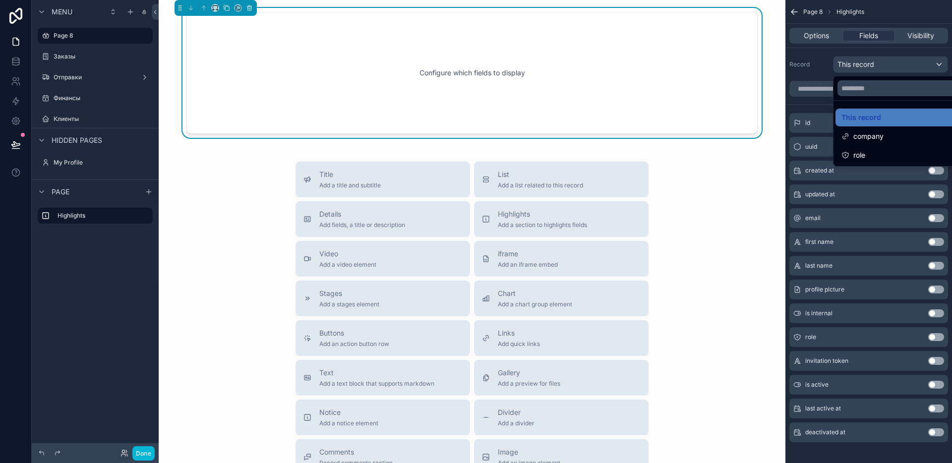
click at [851, 69] on div "scrollable content" at bounding box center [476, 231] width 952 height 463
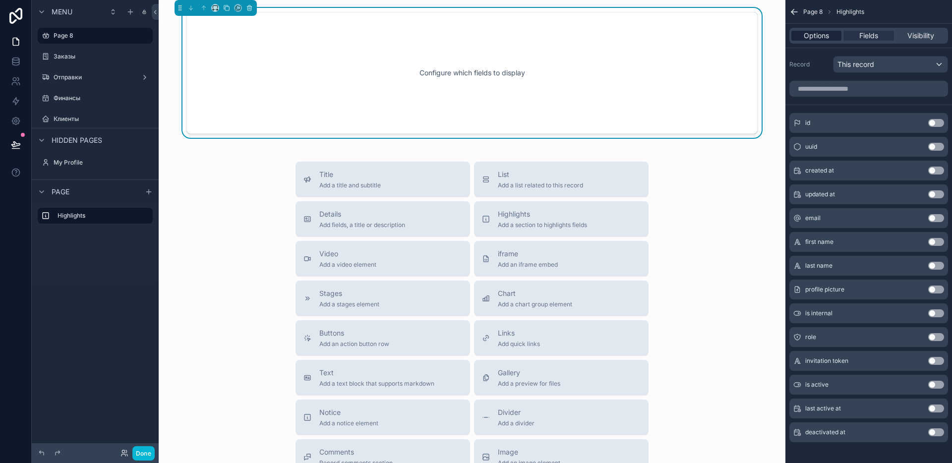
click at [811, 34] on span "Options" at bounding box center [816, 36] width 25 height 10
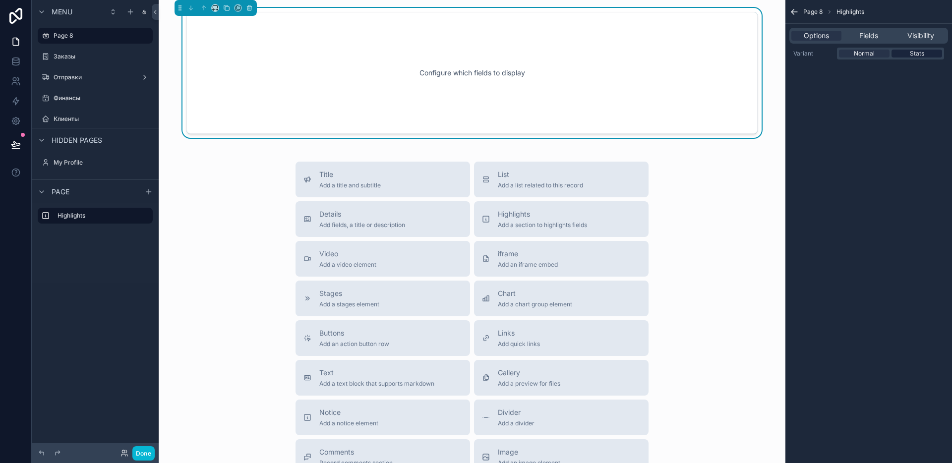
click at [910, 57] on span "Stats" at bounding box center [917, 54] width 14 height 8
click at [859, 53] on span "Normal" at bounding box center [864, 54] width 21 height 8
click at [859, 40] on span "Fields" at bounding box center [868, 36] width 19 height 10
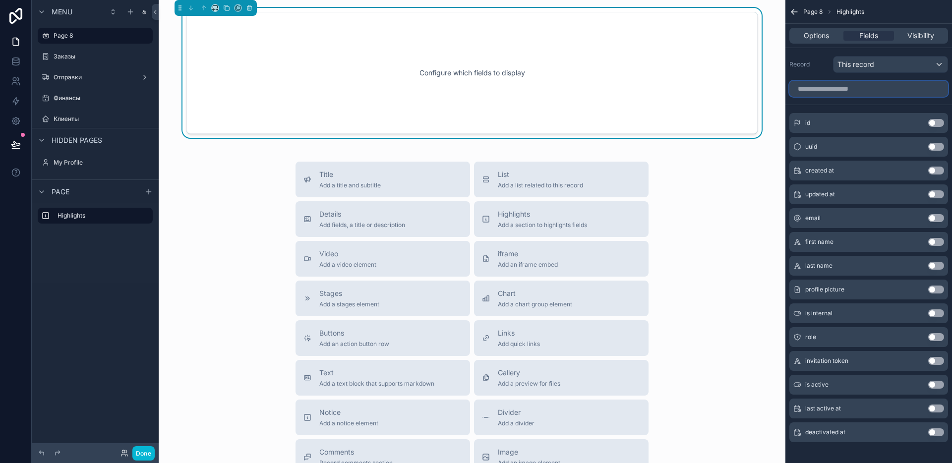
click at [828, 90] on input "scrollable content" at bounding box center [868, 89] width 159 height 16
click at [870, 87] on input "scrollable content" at bounding box center [868, 89] width 159 height 16
click at [870, 66] on span "This record" at bounding box center [855, 64] width 37 height 10
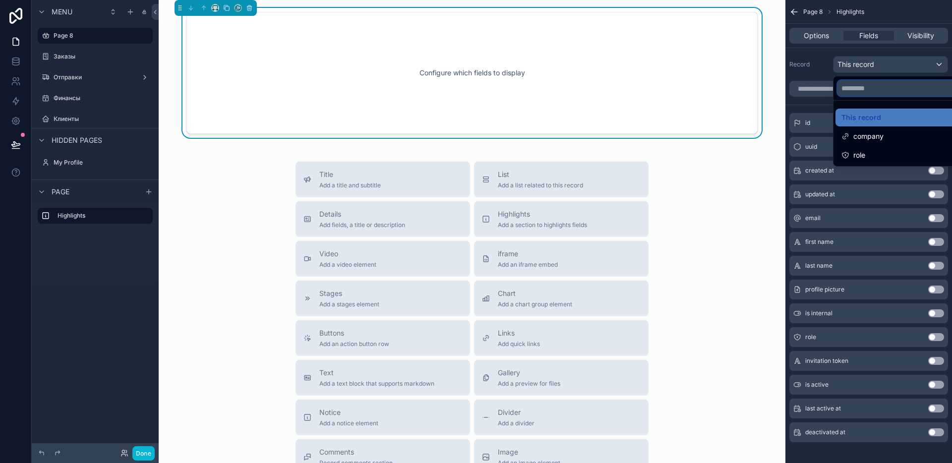
click at [864, 89] on input "text" at bounding box center [901, 88] width 129 height 16
click at [806, 75] on div "scrollable content" at bounding box center [476, 231] width 952 height 463
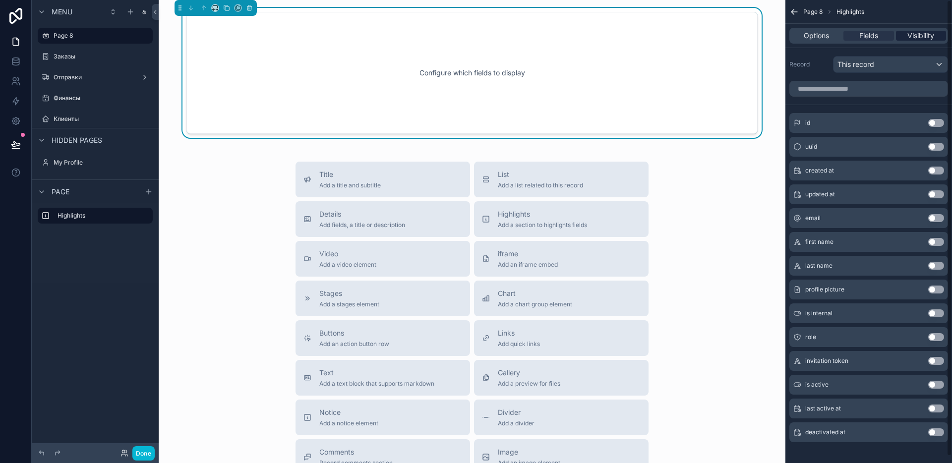
click at [921, 37] on span "Visibility" at bounding box center [920, 36] width 27 height 10
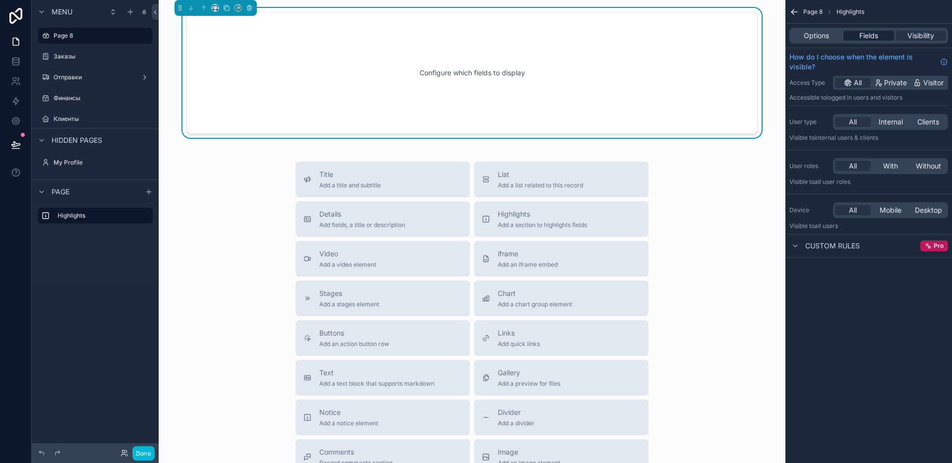
click at [872, 37] on span "Fields" at bounding box center [868, 36] width 19 height 10
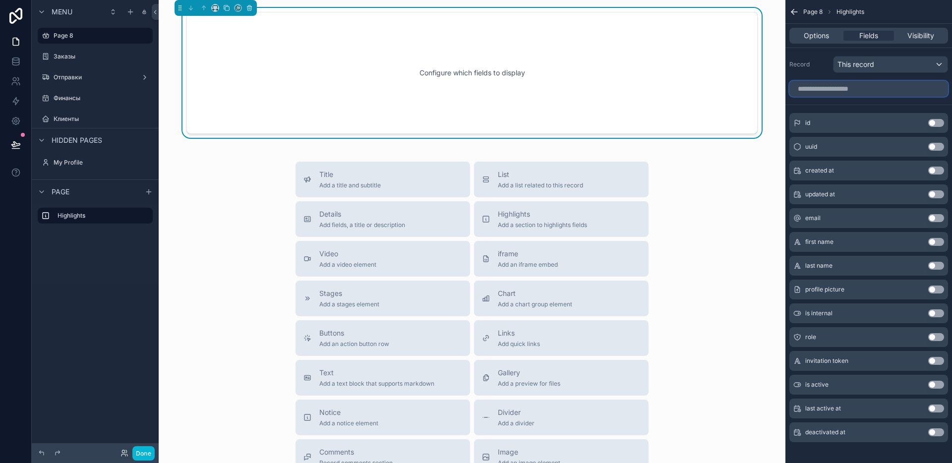
click at [818, 87] on input "scrollable content" at bounding box center [868, 89] width 159 height 16
click at [848, 73] on div "Record This record" at bounding box center [868, 62] width 167 height 29
click at [850, 65] on span "This record" at bounding box center [855, 64] width 37 height 10
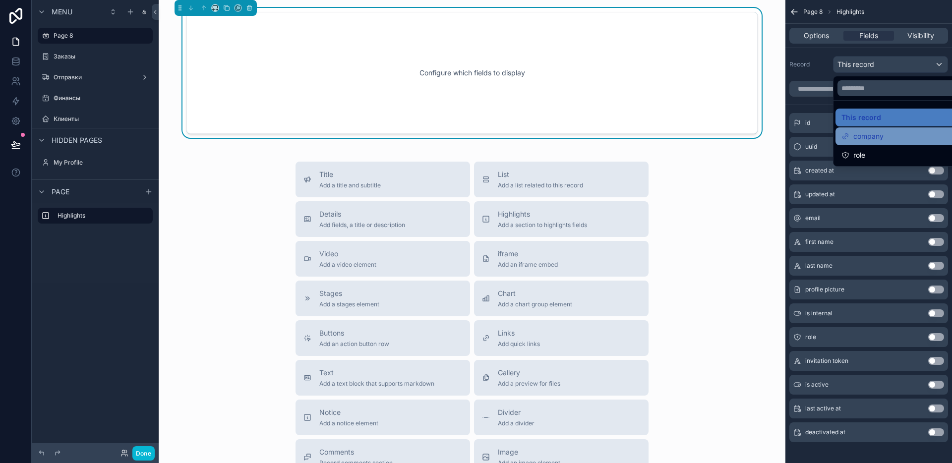
click at [862, 133] on span "company" at bounding box center [868, 136] width 30 height 12
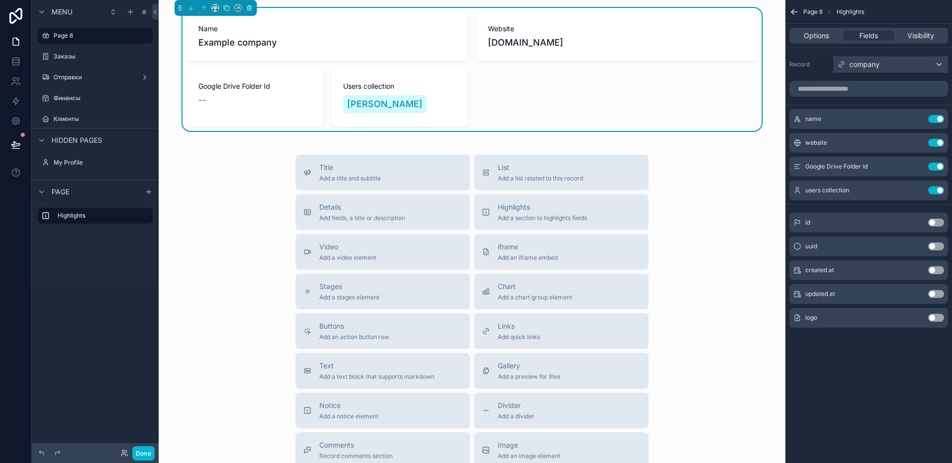
click at [857, 63] on span "company" at bounding box center [864, 64] width 30 height 10
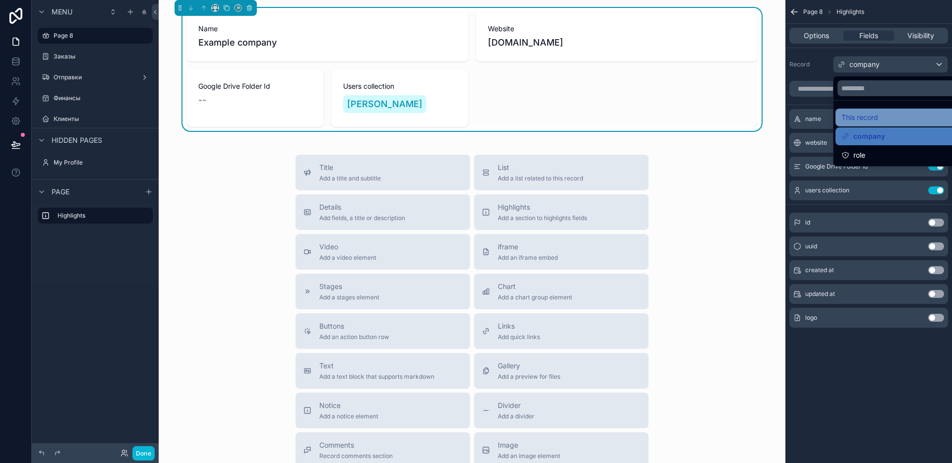
click at [854, 117] on span "This record" at bounding box center [859, 118] width 37 height 12
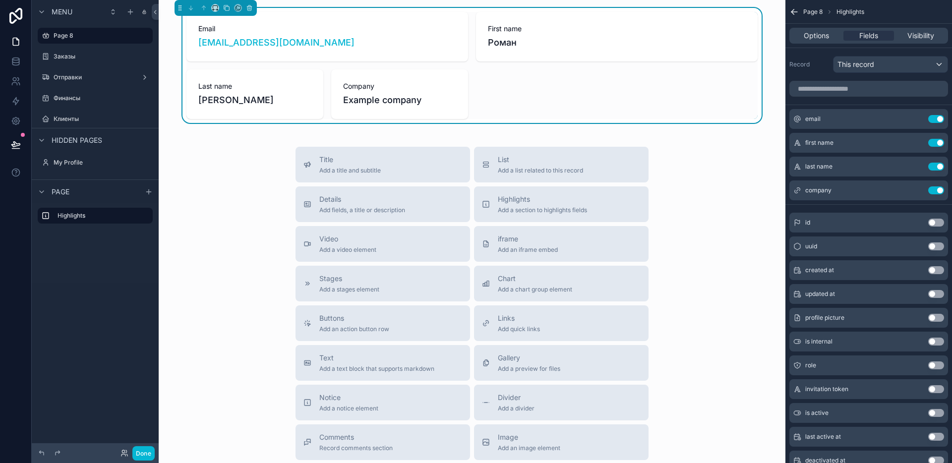
click at [449, 93] on div "Example company" at bounding box center [399, 100] width 113 height 14
click at [828, 21] on div "Page 8 Highlights" at bounding box center [868, 12] width 167 height 24
click at [825, 32] on span "Options" at bounding box center [816, 36] width 25 height 10
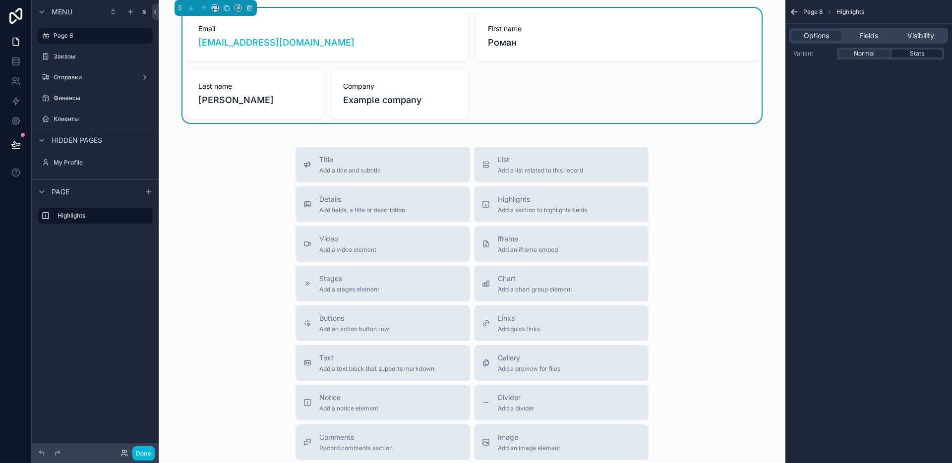
click at [906, 53] on div "Stats" at bounding box center [916, 54] width 51 height 8
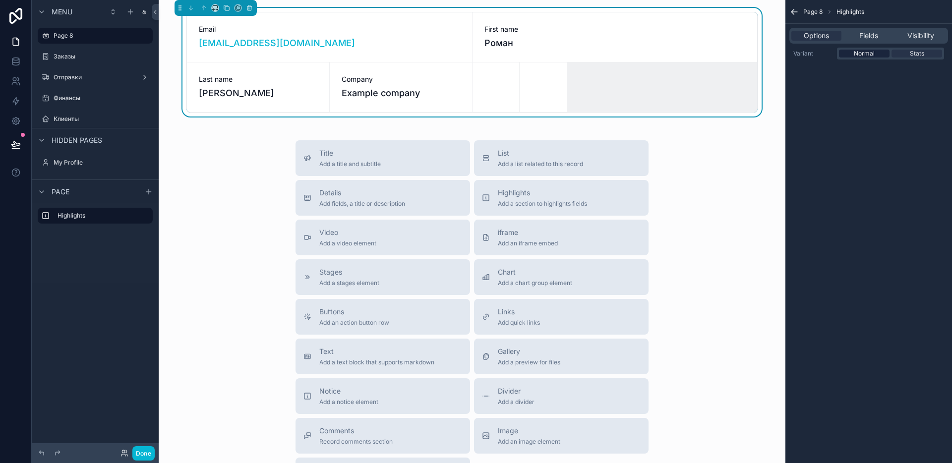
click at [871, 54] on span "Normal" at bounding box center [864, 54] width 21 height 8
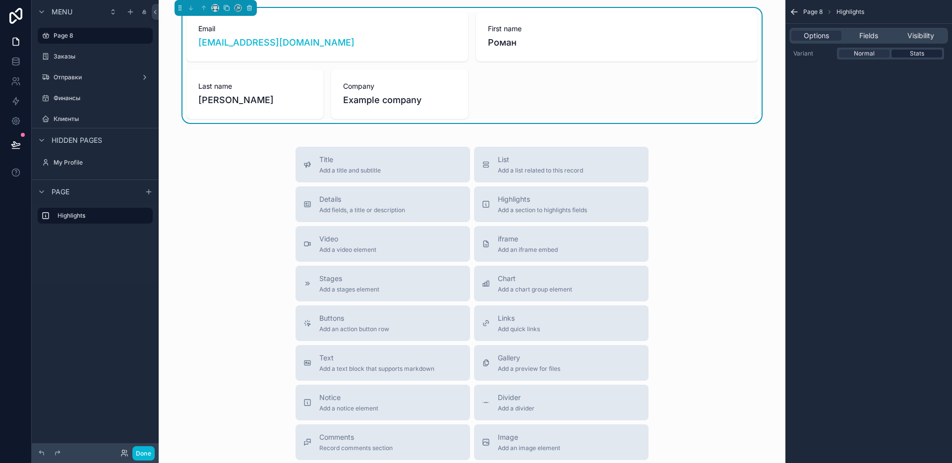
click at [922, 53] on span "Stats" at bounding box center [917, 54] width 14 height 8
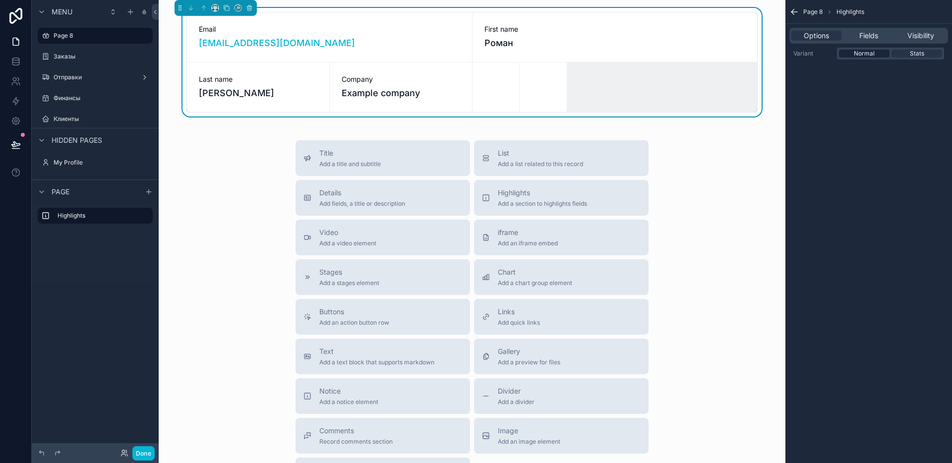
click at [878, 54] on div "Normal" at bounding box center [864, 54] width 51 height 8
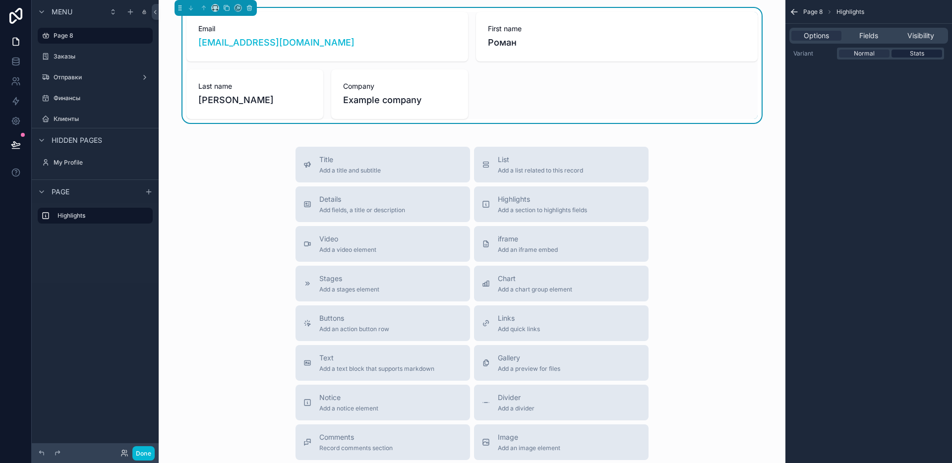
click at [909, 53] on div "Stats" at bounding box center [916, 54] width 51 height 8
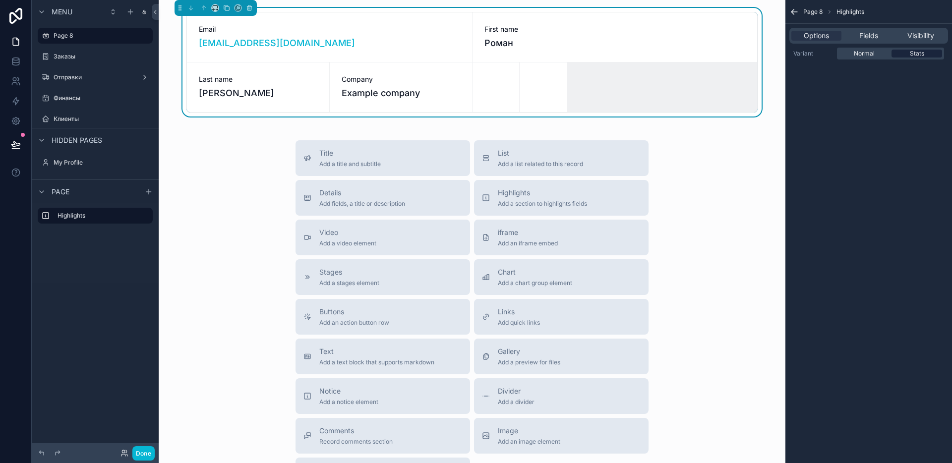
click at [892, 54] on div "Stats" at bounding box center [916, 54] width 51 height 8
click at [857, 33] on div "Fields" at bounding box center [868, 36] width 50 height 10
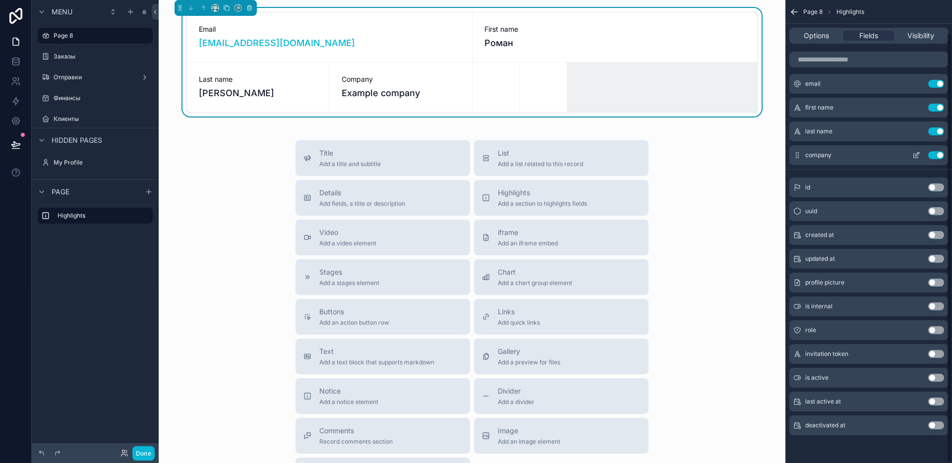
click at [931, 155] on button "Use setting" at bounding box center [936, 155] width 16 height 8
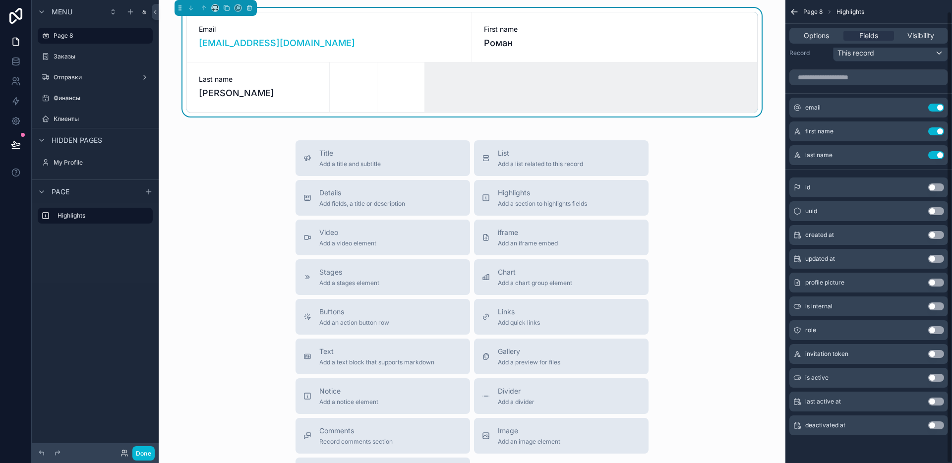
scroll to position [11, 0]
click at [934, 132] on button "Use setting" at bounding box center [936, 131] width 16 height 8
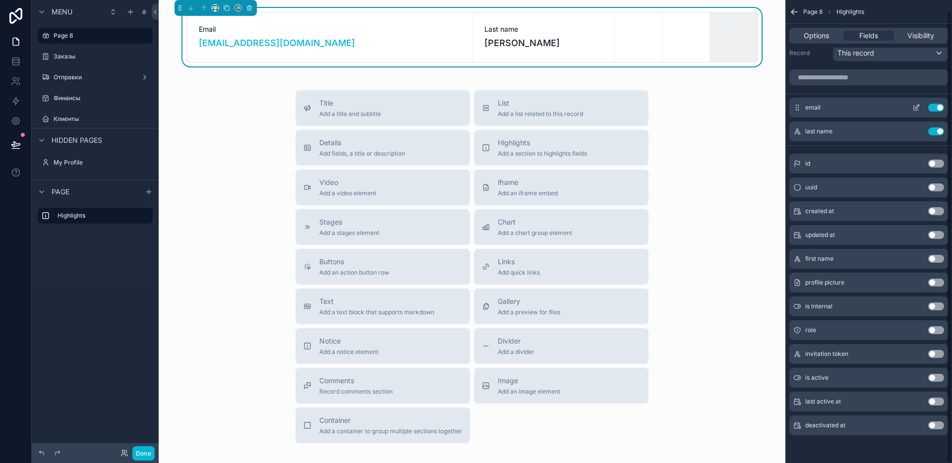
click at [937, 110] on button "Use setting" at bounding box center [936, 108] width 16 height 8
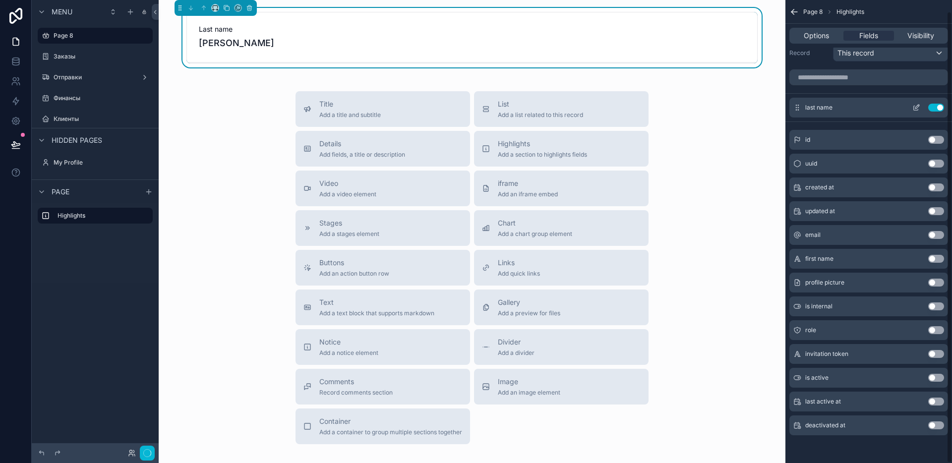
click at [936, 110] on button "Use setting" at bounding box center [936, 108] width 16 height 8
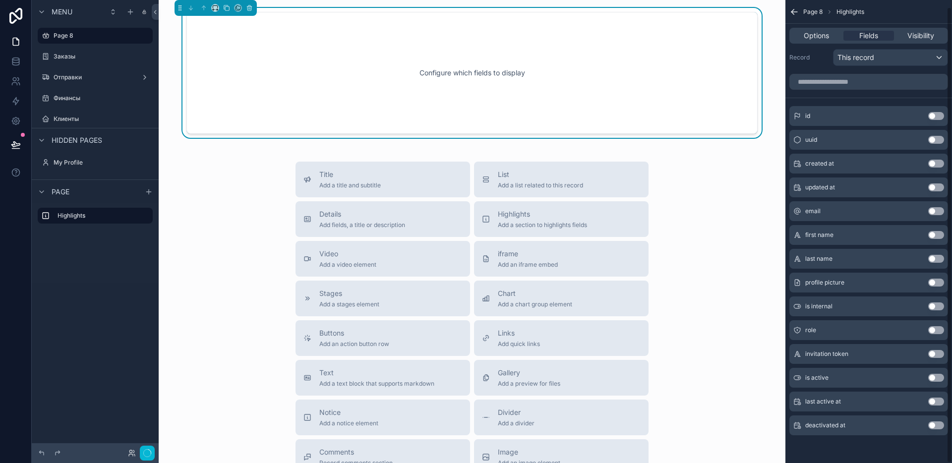
scroll to position [7, 0]
click at [814, 83] on input "scrollable content" at bounding box center [868, 82] width 159 height 16
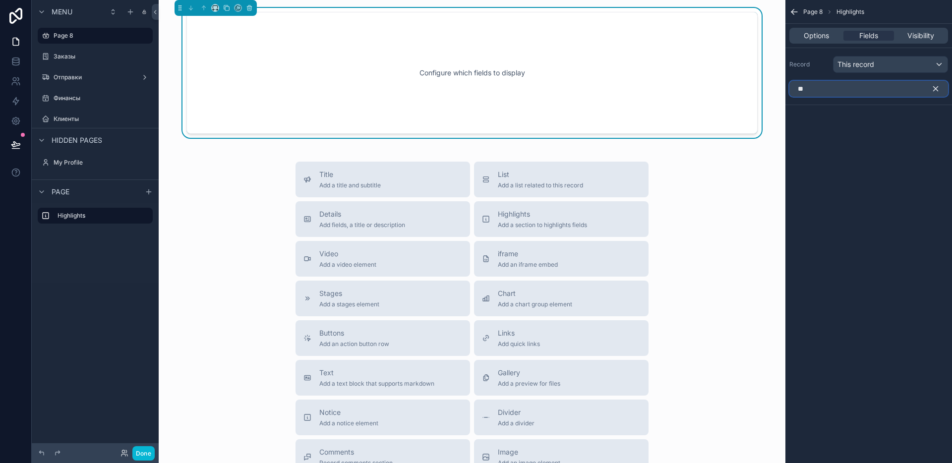
type input "***"
drag, startPoint x: 842, startPoint y: 89, endPoint x: 758, endPoint y: 80, distance: 84.2
click at [758, 80] on div "Jump to... K Page 8 Заказы 26 Отправки Финансы Клиенты My Profile Powered by РТ…" at bounding box center [555, 231] width 793 height 463
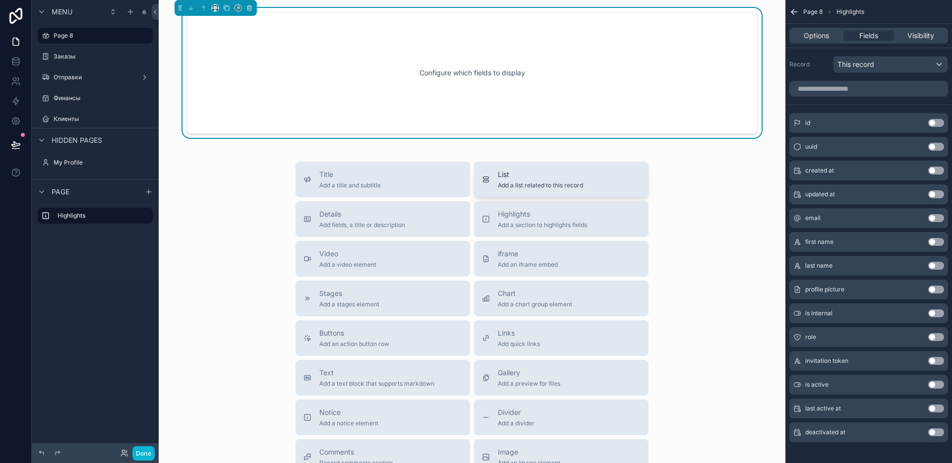
click at [530, 172] on span "List" at bounding box center [540, 175] width 85 height 10
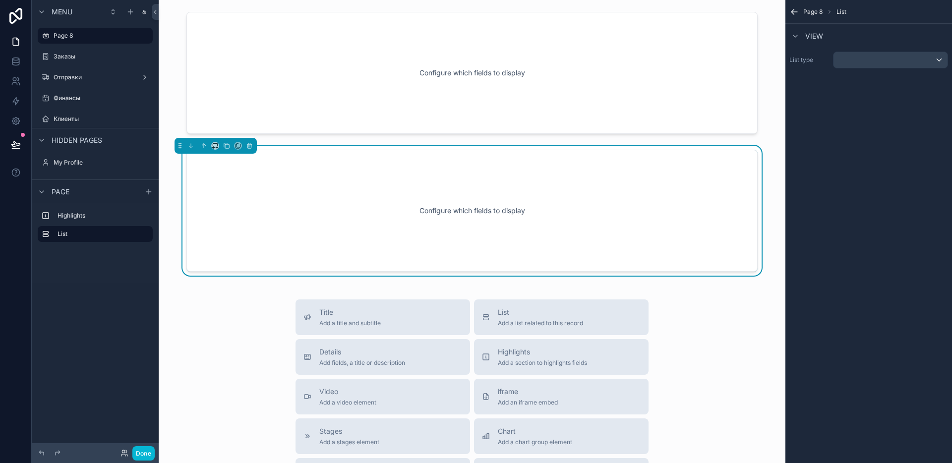
click at [539, 173] on div "Configure which fields to display" at bounding box center [472, 210] width 538 height 89
click at [894, 66] on div "scrollable content" at bounding box center [890, 60] width 114 height 16
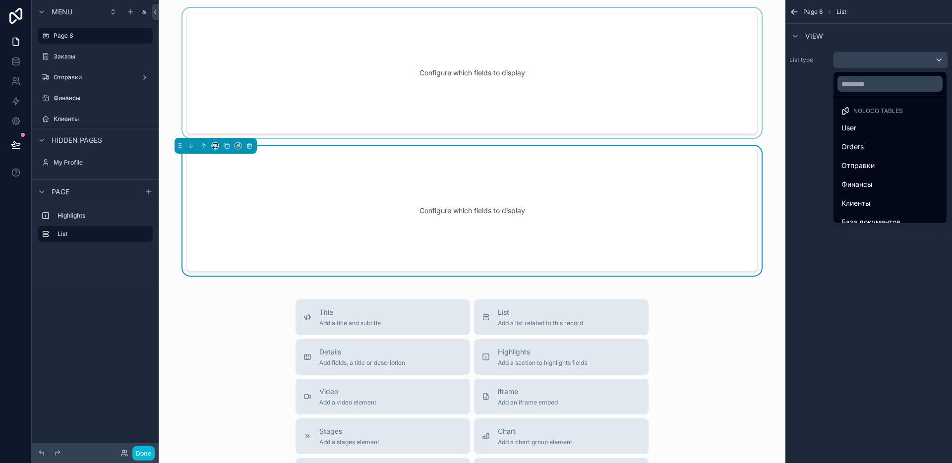
click at [569, 100] on div "scrollable content" at bounding box center [472, 73] width 611 height 130
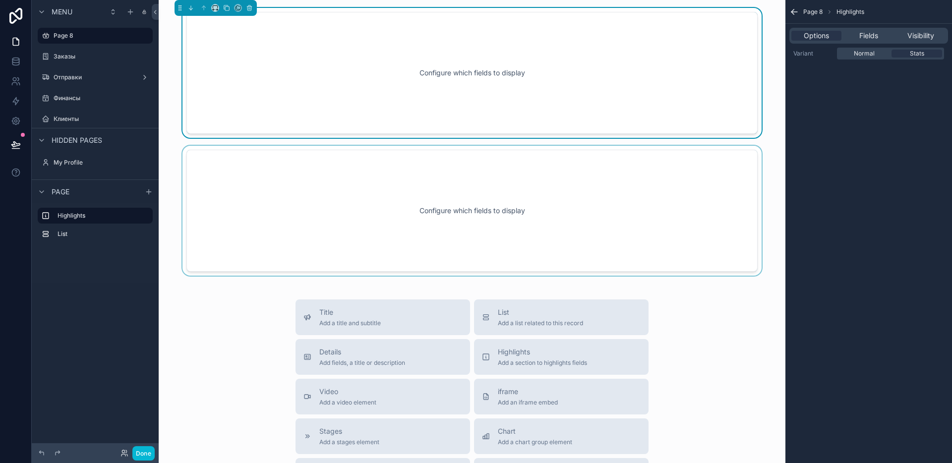
click at [564, 208] on div "scrollable content" at bounding box center [472, 211] width 611 height 130
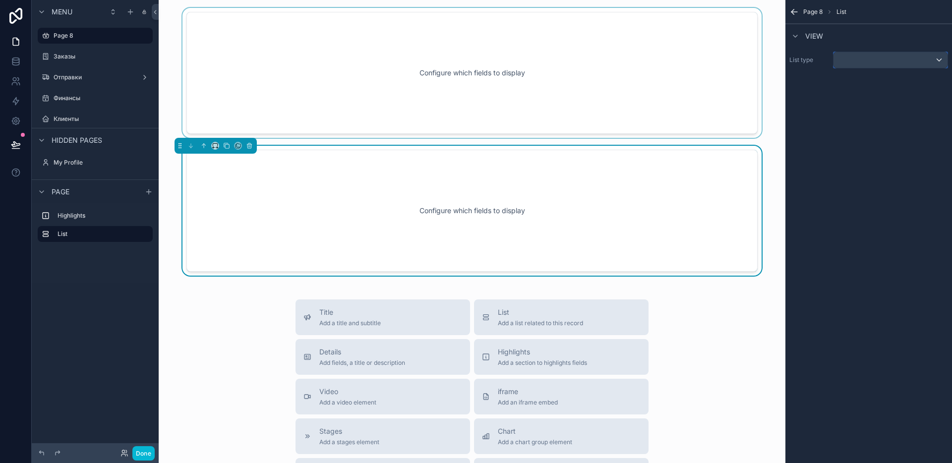
click at [867, 58] on div "scrollable content" at bounding box center [890, 60] width 114 height 16
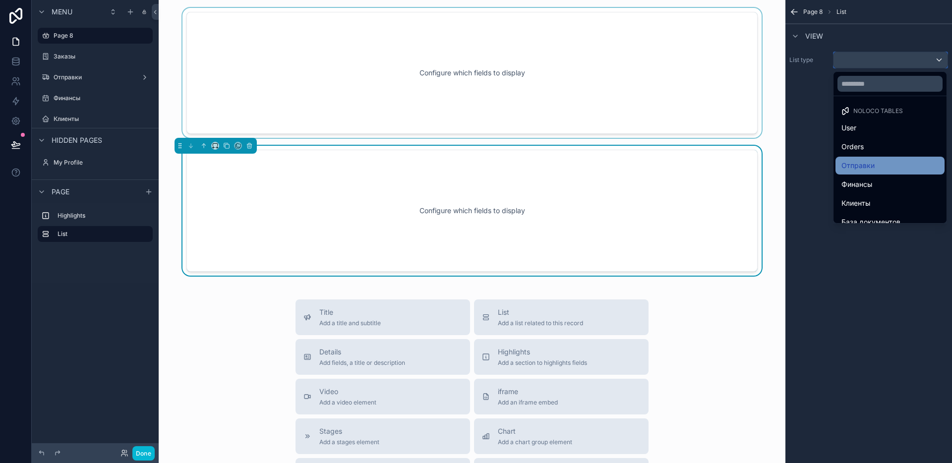
scroll to position [10, 0]
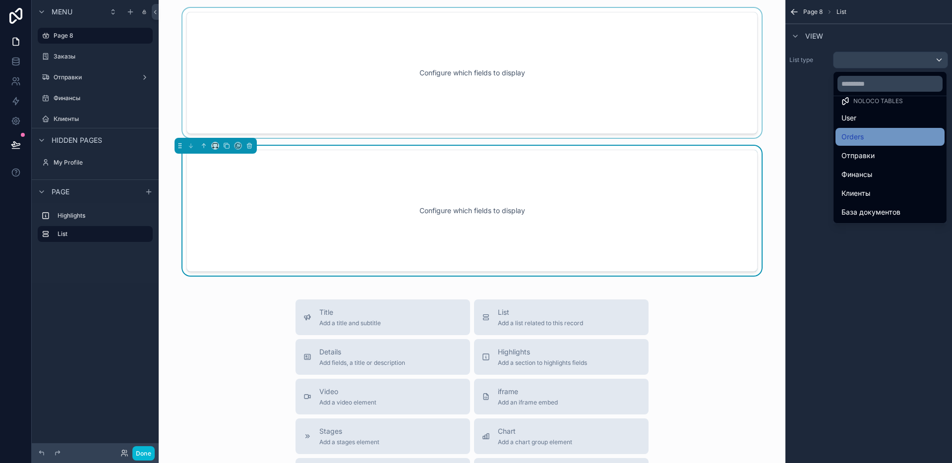
click at [871, 137] on div "Orders" at bounding box center [889, 137] width 97 height 12
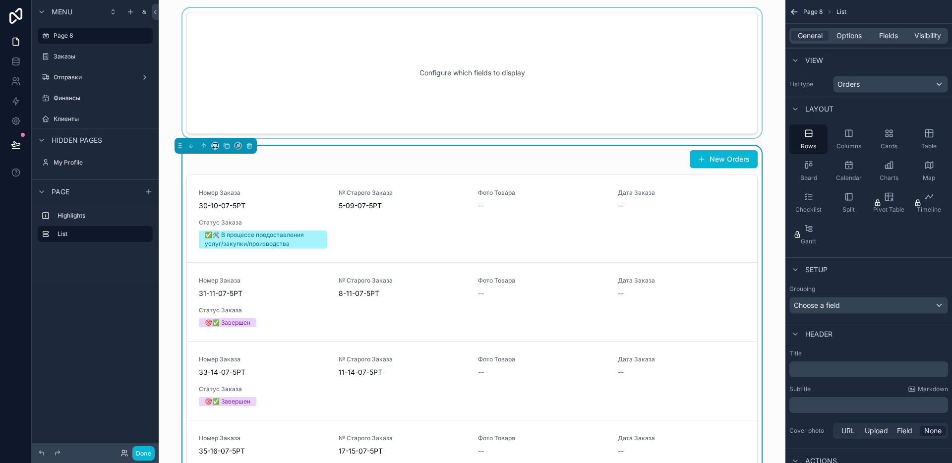
click at [446, 89] on div "scrollable content" at bounding box center [472, 73] width 611 height 130
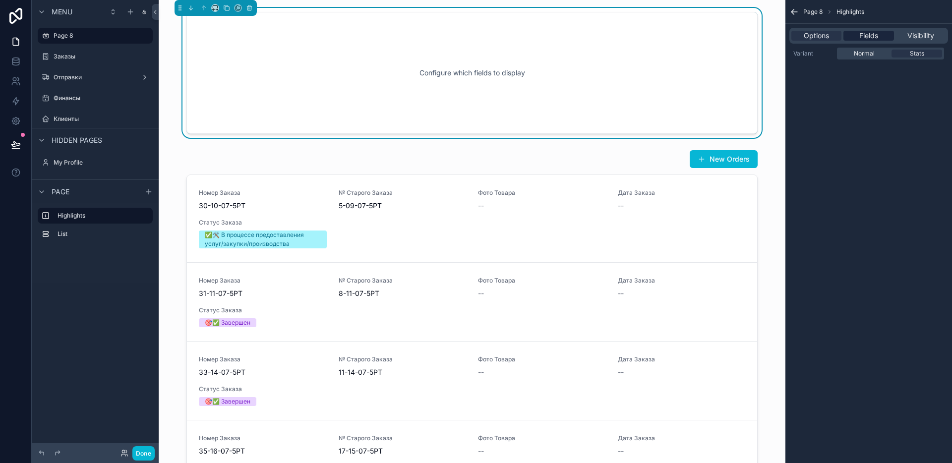
click at [865, 32] on span "Fields" at bounding box center [868, 36] width 19 height 10
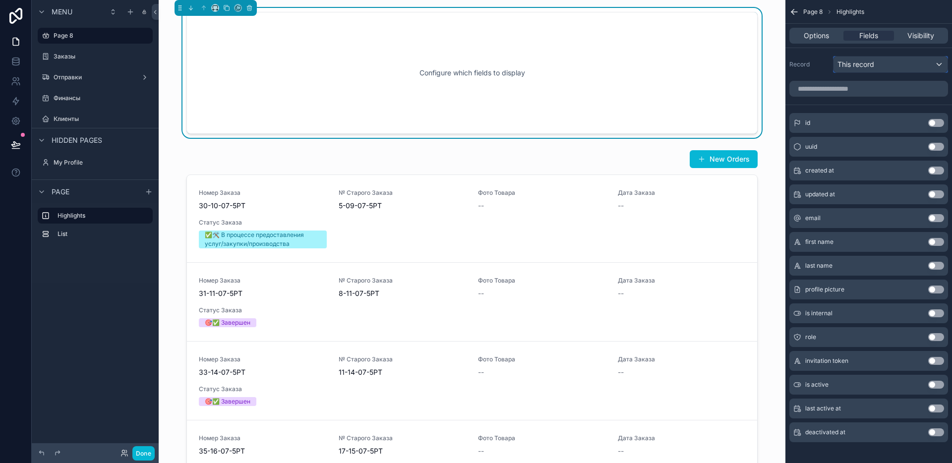
click at [880, 64] on div "This record" at bounding box center [890, 65] width 114 height 16
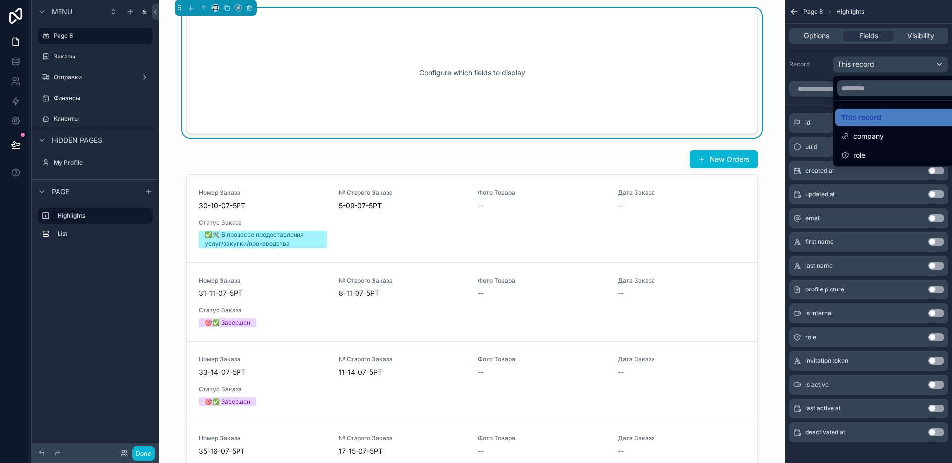
click at [880, 64] on div "scrollable content" at bounding box center [476, 231] width 952 height 463
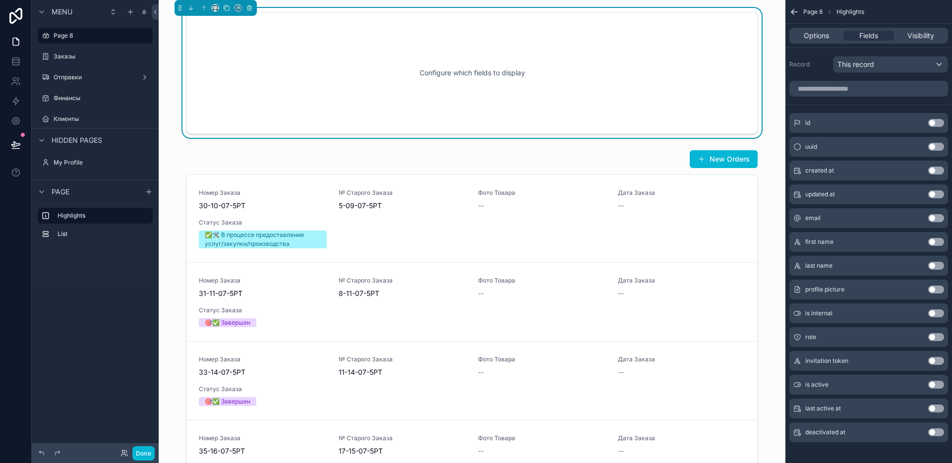
click at [536, 73] on div "Configure which fields to display" at bounding box center [472, 72] width 538 height 89
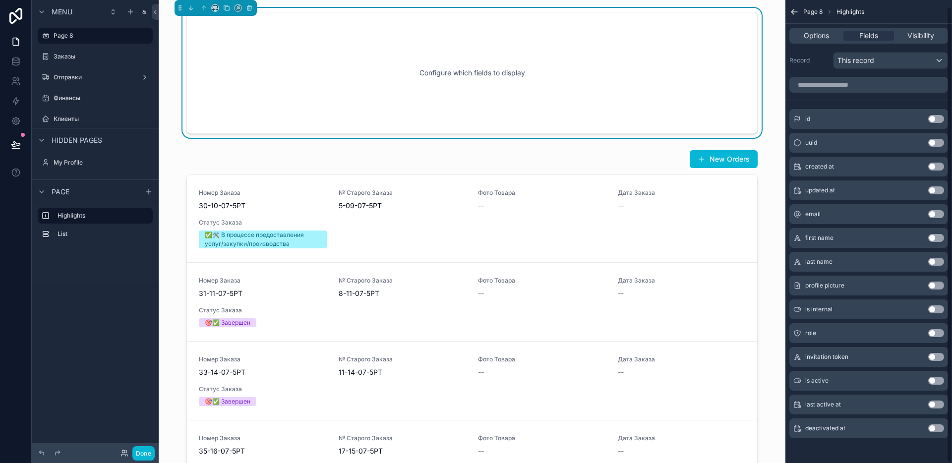
scroll to position [0, 0]
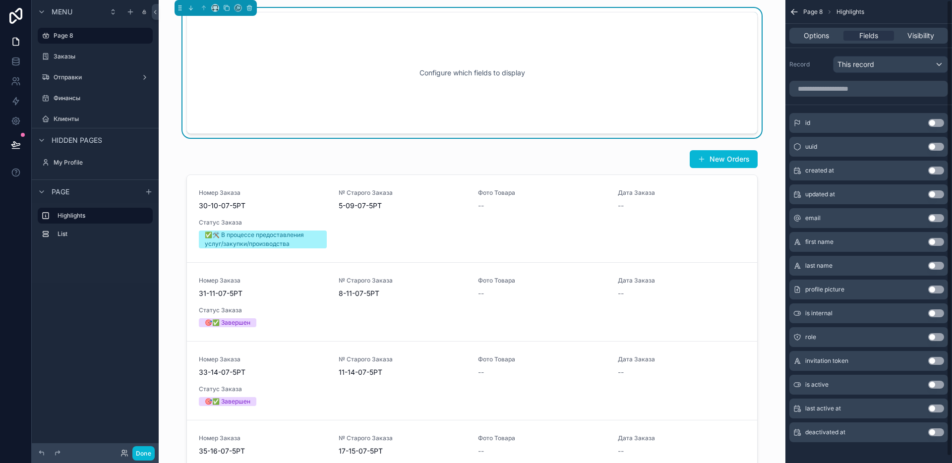
click at [901, 43] on div "Options Fields Visibility" at bounding box center [868, 36] width 159 height 16
click at [867, 38] on span "Fields" at bounding box center [868, 36] width 19 height 10
click at [336, 82] on div "Configure which fields to display" at bounding box center [472, 72] width 538 height 89
click at [250, 7] on icon "scrollable content" at bounding box center [250, 8] width 0 height 2
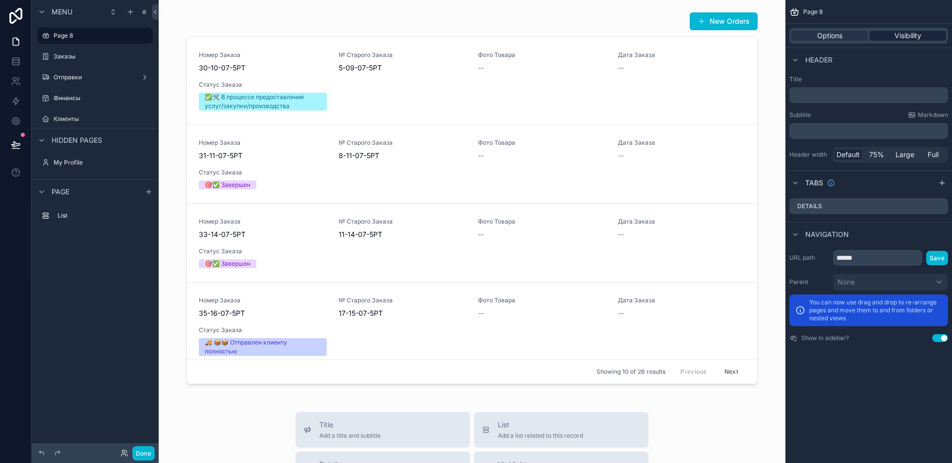
click at [900, 35] on span "Visibility" at bounding box center [907, 36] width 27 height 10
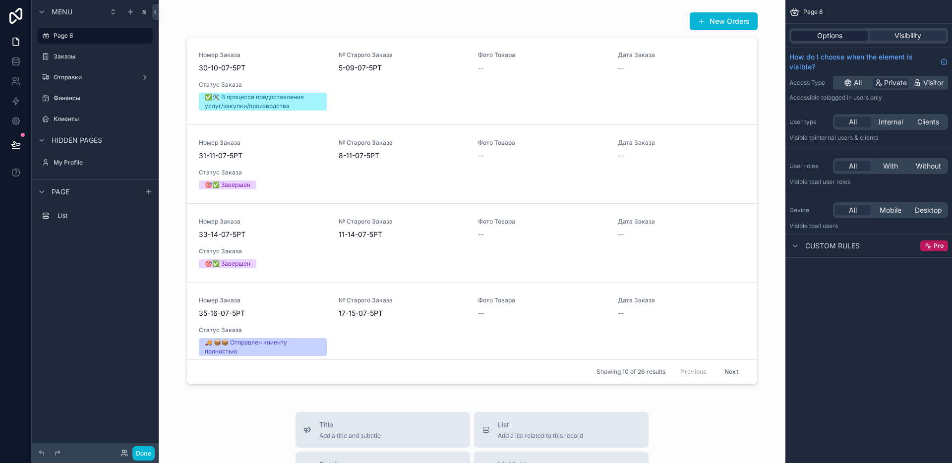
click at [816, 38] on div "Options" at bounding box center [829, 36] width 76 height 10
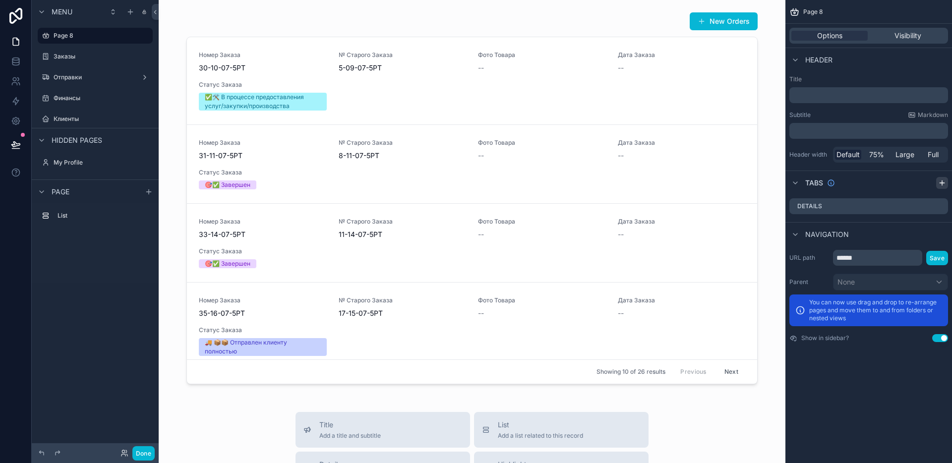
click at [942, 183] on icon "scrollable content" at bounding box center [942, 182] width 0 height 4
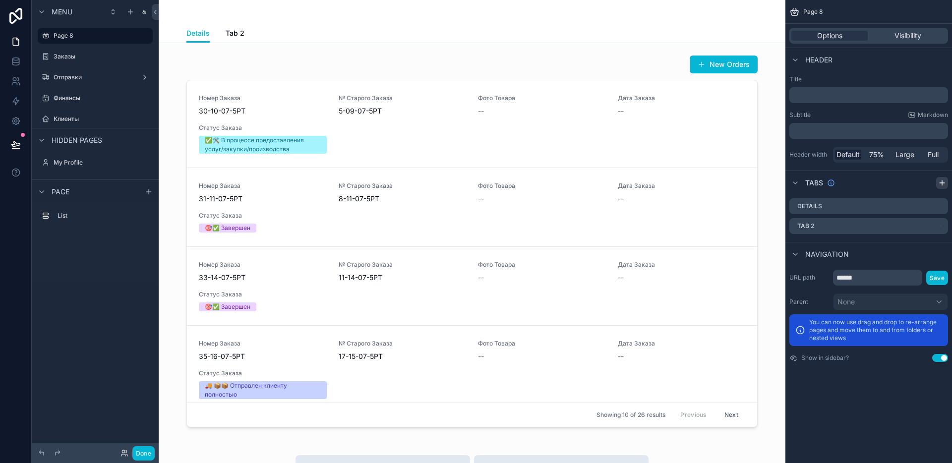
click at [942, 183] on icon "scrollable content" at bounding box center [942, 182] width 0 height 4
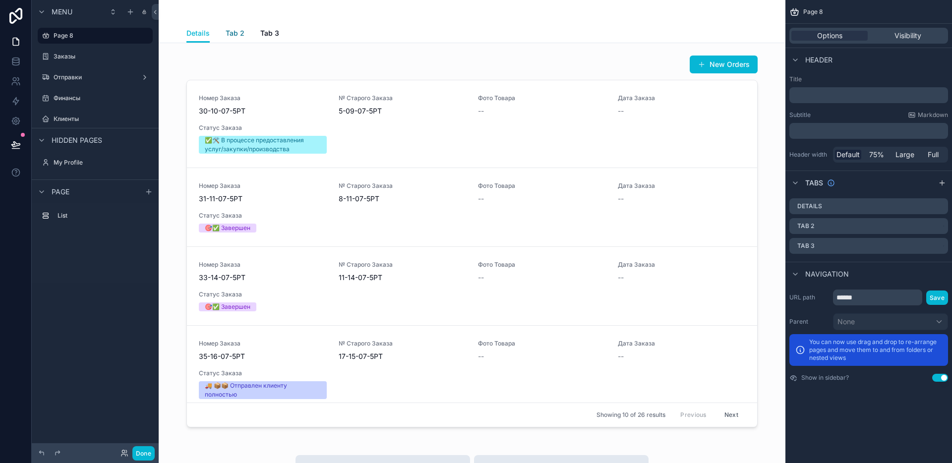
click at [231, 33] on span "Tab 2" at bounding box center [235, 33] width 19 height 10
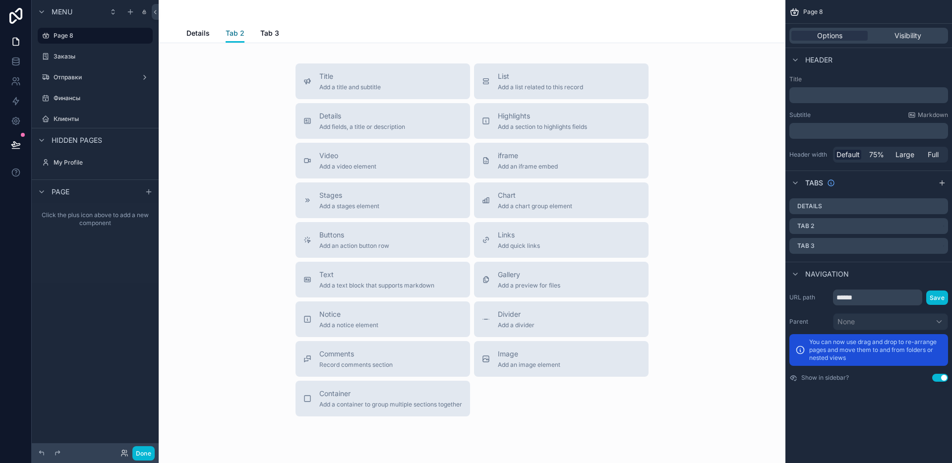
scroll to position [14, 0]
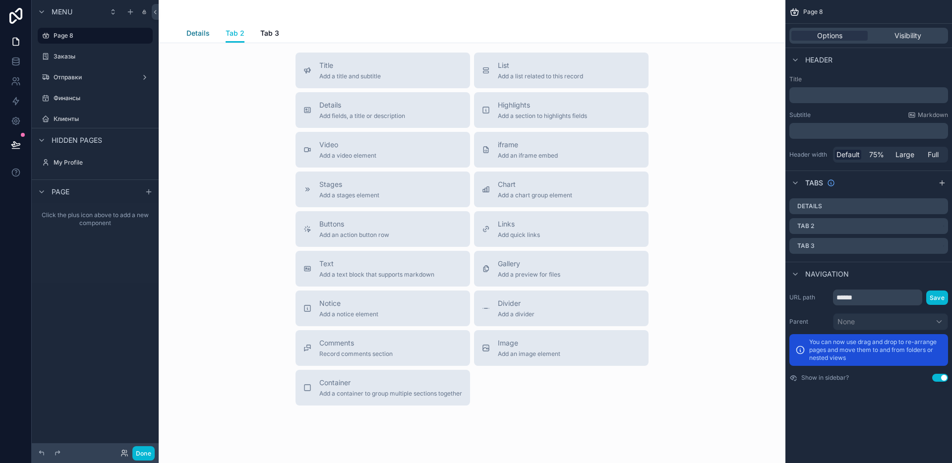
click at [203, 32] on span "Details" at bounding box center [197, 33] width 23 height 10
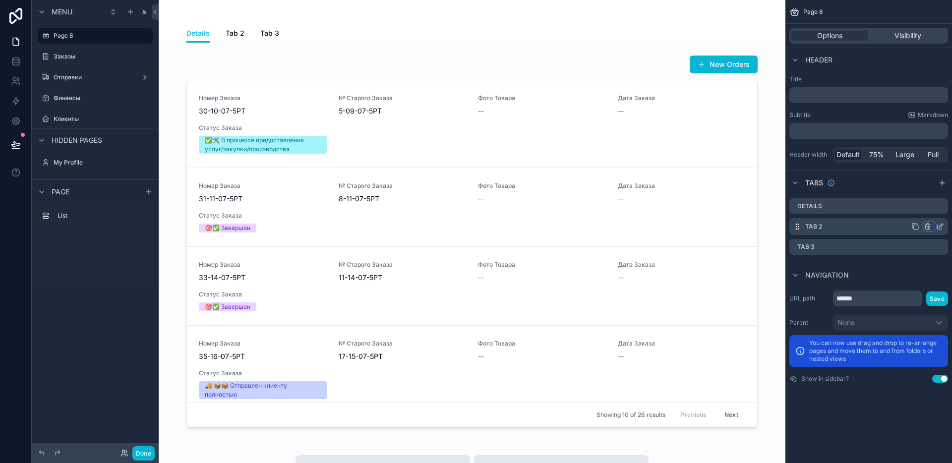
click at [929, 228] on icon "scrollable content" at bounding box center [928, 227] width 8 height 8
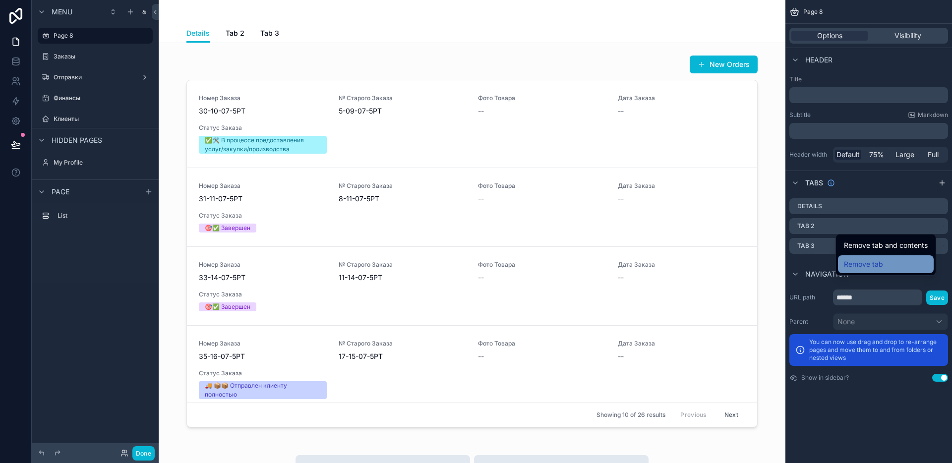
click at [886, 261] on div "Remove tab" at bounding box center [886, 264] width 84 height 12
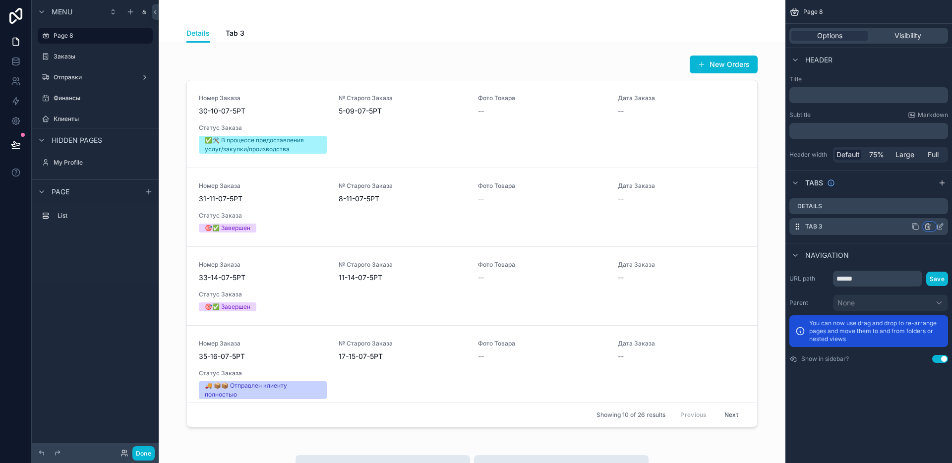
click at [925, 229] on icon "scrollable content" at bounding box center [928, 227] width 8 height 8
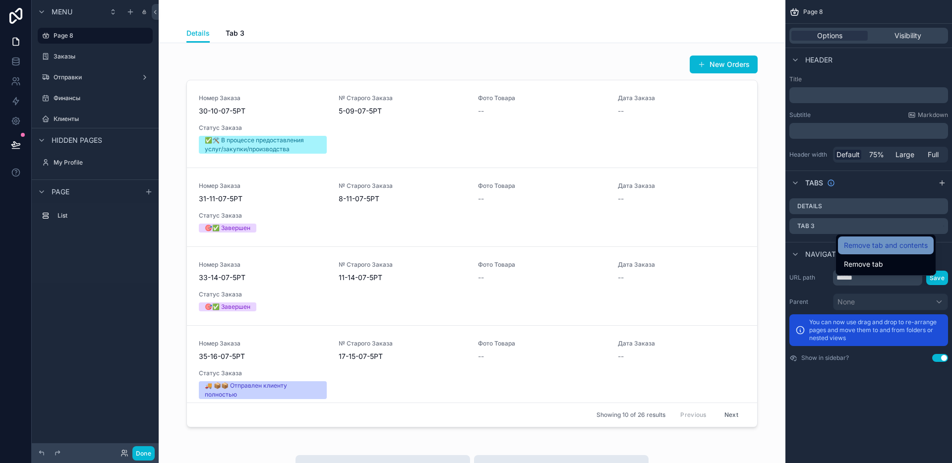
click at [898, 243] on span "Remove tab and contents" at bounding box center [886, 245] width 84 height 12
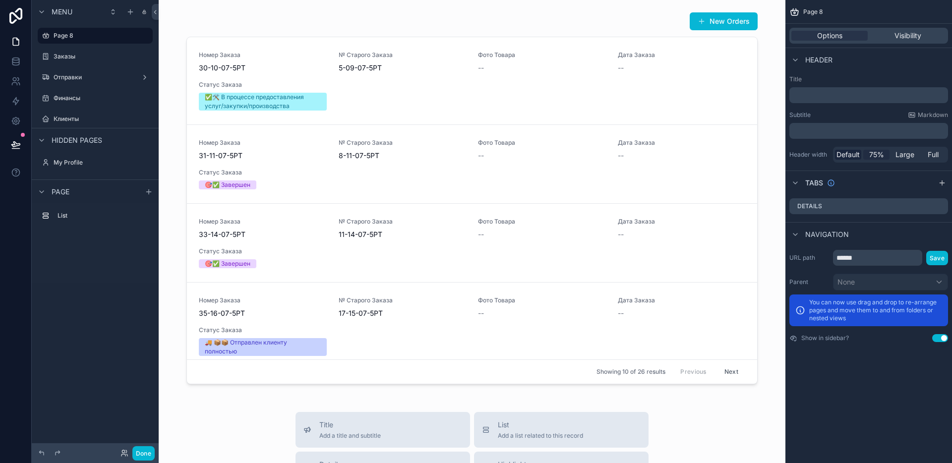
click at [877, 155] on span "75%" at bounding box center [876, 155] width 15 height 10
click at [899, 154] on span "Large" at bounding box center [904, 155] width 19 height 10
click at [931, 152] on span "Full" at bounding box center [933, 155] width 11 height 10
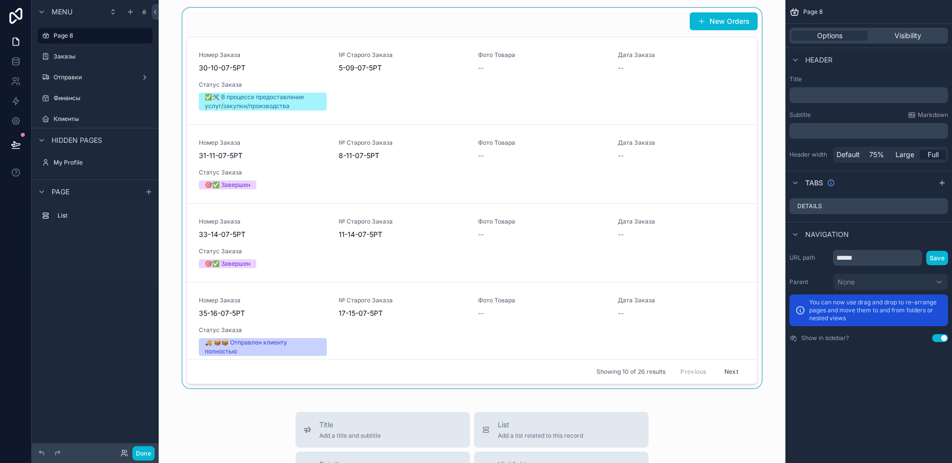
click at [469, 150] on div "scrollable content" at bounding box center [472, 198] width 611 height 380
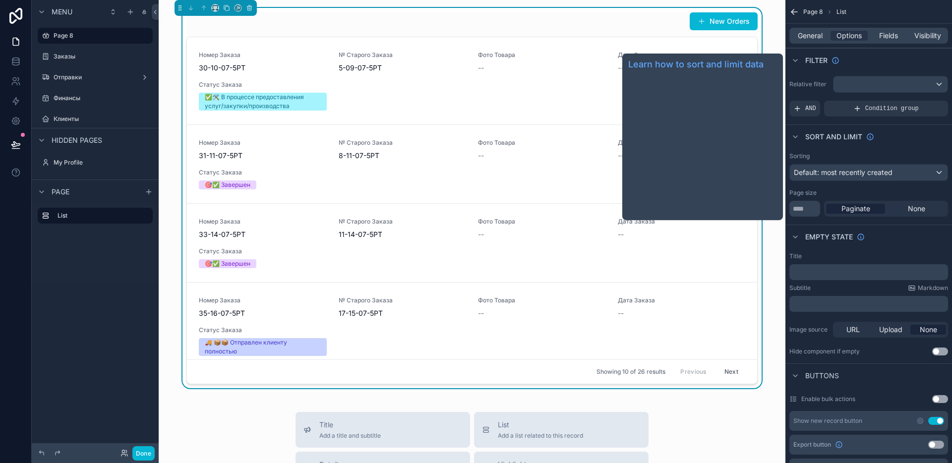
click at [830, 136] on span "Sort And Limit" at bounding box center [833, 137] width 57 height 10
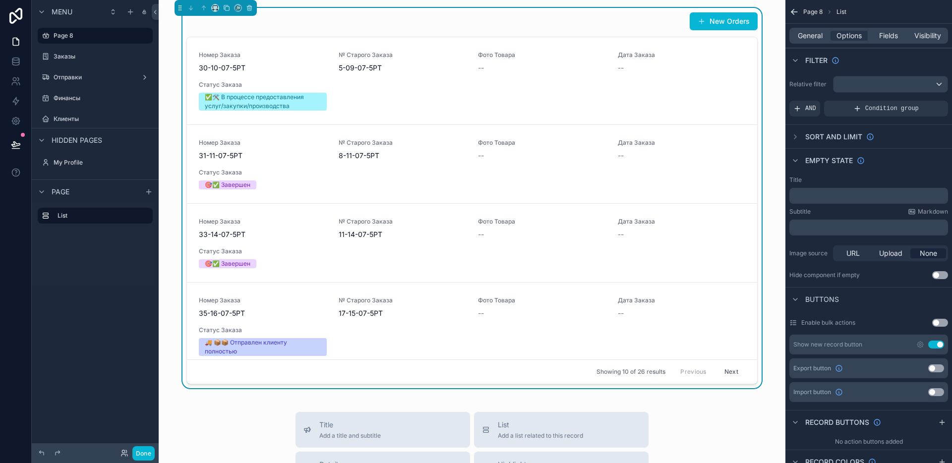
click at [827, 134] on span "Sort And Limit" at bounding box center [833, 137] width 57 height 10
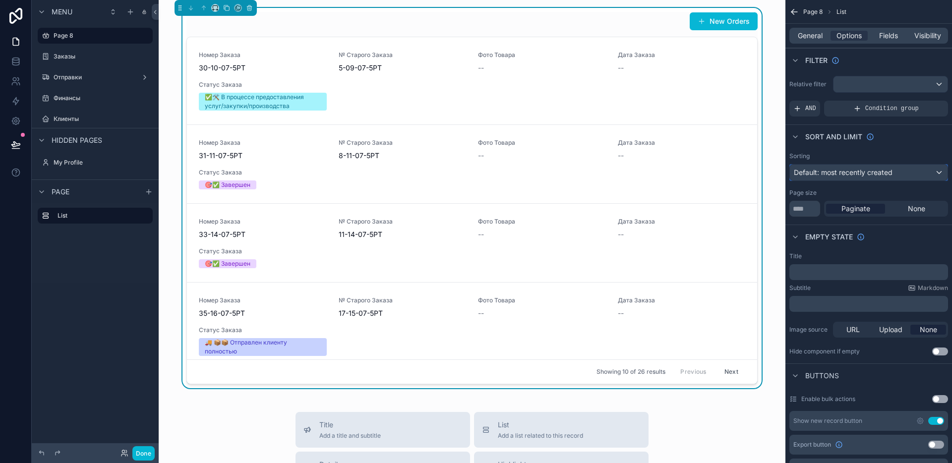
click at [929, 172] on div "Default: most recently created" at bounding box center [869, 173] width 158 height 16
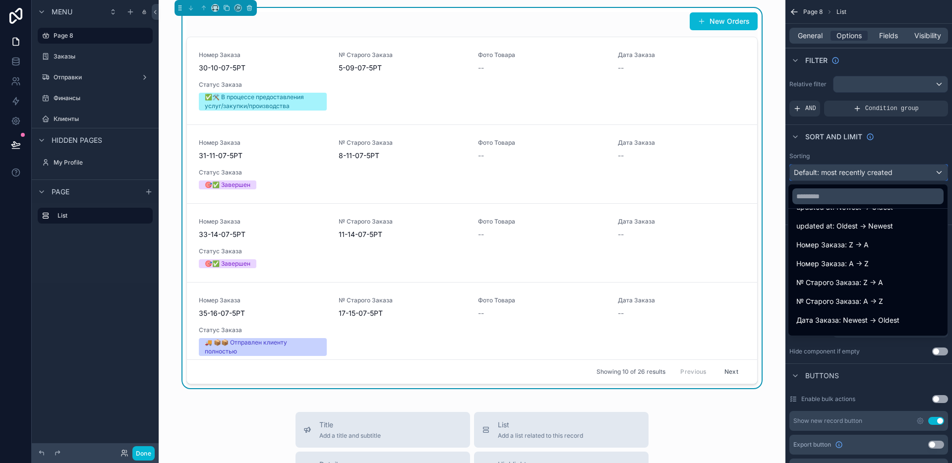
scroll to position [4, 0]
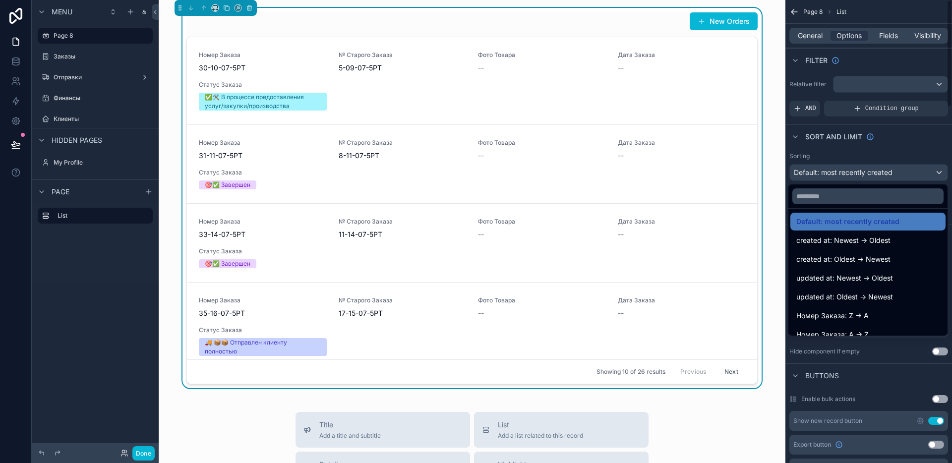
click at [873, 155] on div "scrollable content" at bounding box center [476, 231] width 952 height 463
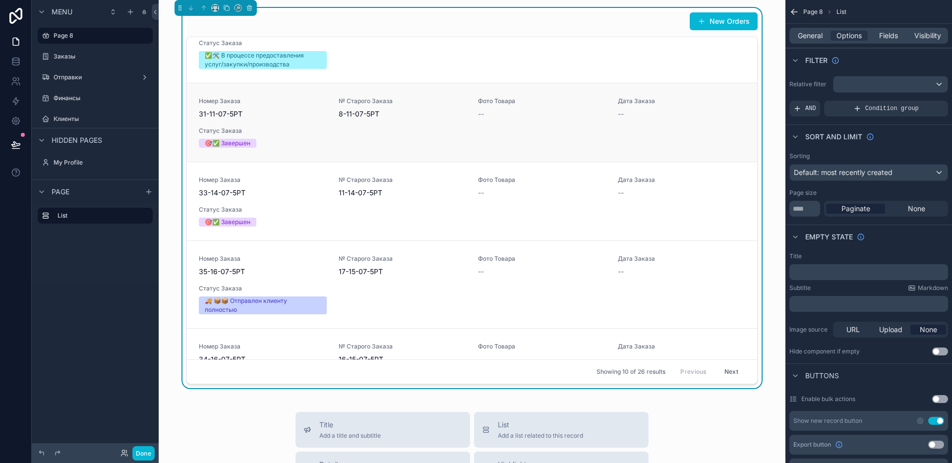
scroll to position [0, 0]
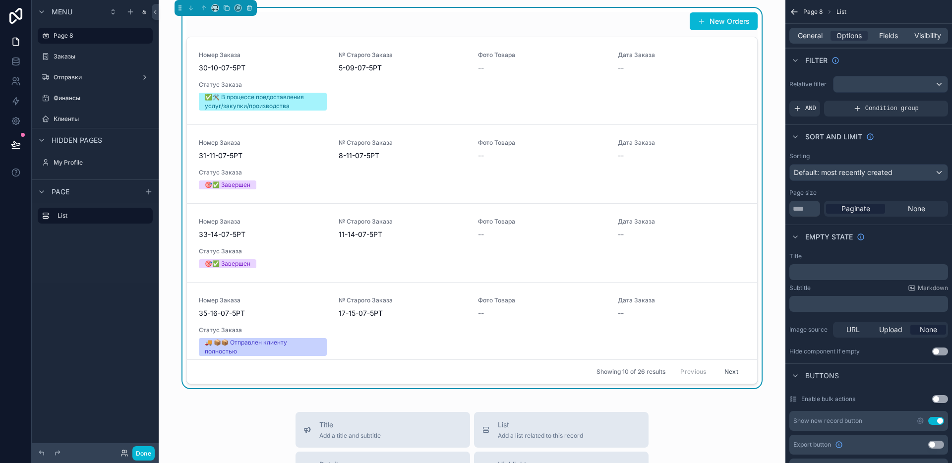
drag, startPoint x: 849, startPoint y: 112, endPoint x: 820, endPoint y: 116, distance: 30.0
click at [801, 108] on icon "scrollable content" at bounding box center [797, 109] width 8 height 8
click at [848, 108] on div "Add a filter" at bounding box center [868, 109] width 159 height 16
click at [922, 102] on icon "scrollable content" at bounding box center [923, 102] width 6 height 6
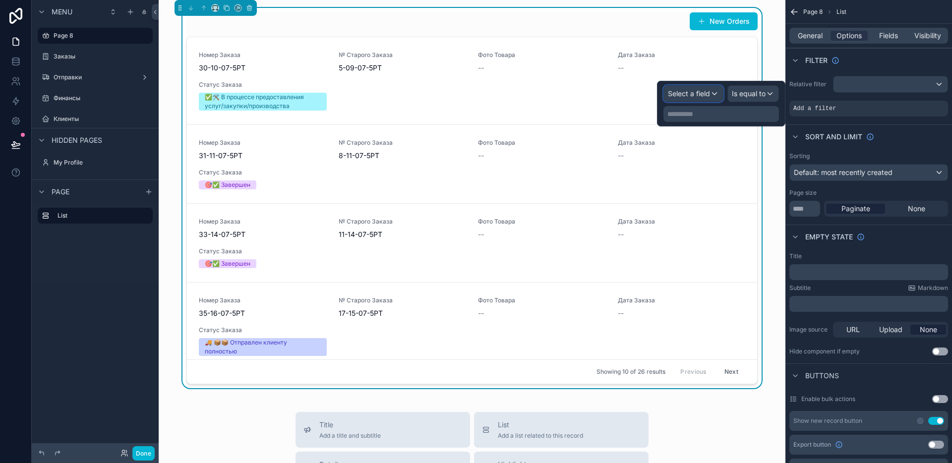
click at [698, 94] on span "Select a field" at bounding box center [689, 93] width 42 height 8
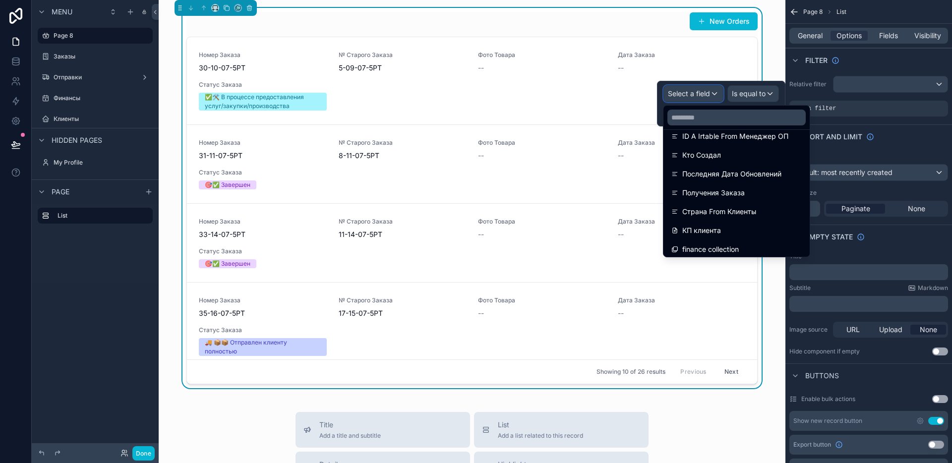
scroll to position [937, 0]
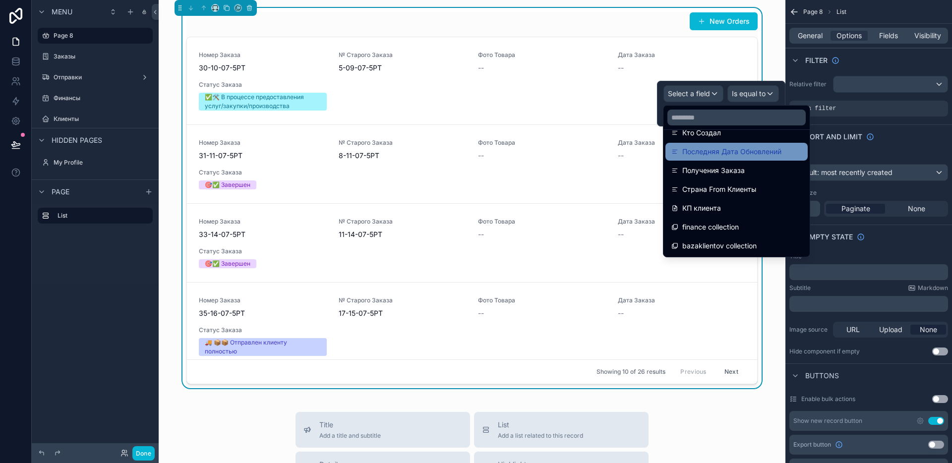
click at [742, 155] on span "Последняя Дата Обновлений" at bounding box center [731, 152] width 99 height 12
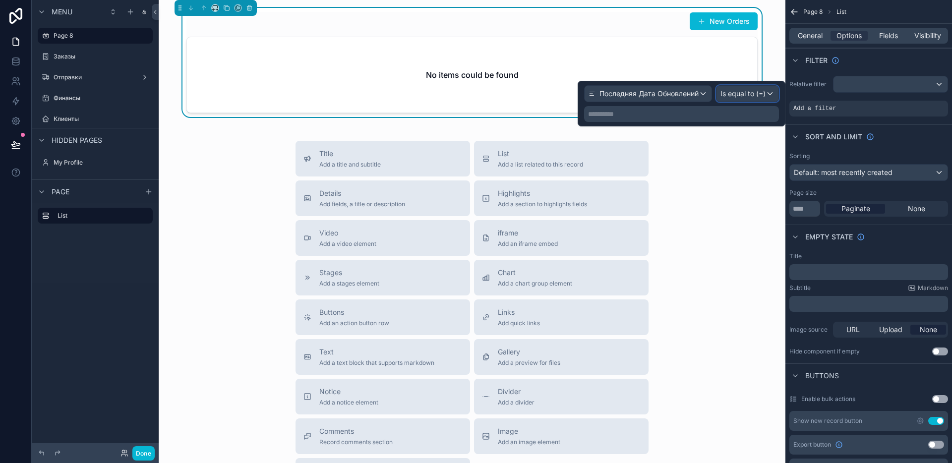
click at [731, 99] on div "Is equal to (=)" at bounding box center [747, 94] width 62 height 16
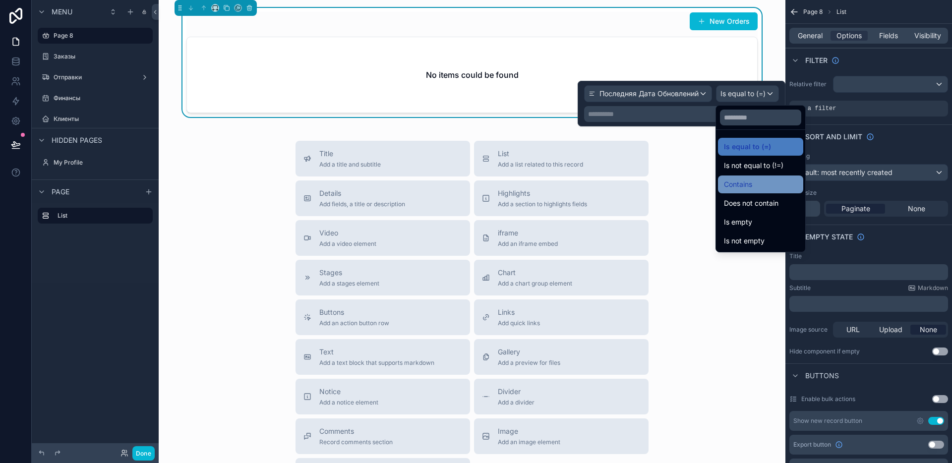
click at [764, 181] on div "Contains" at bounding box center [760, 184] width 73 height 12
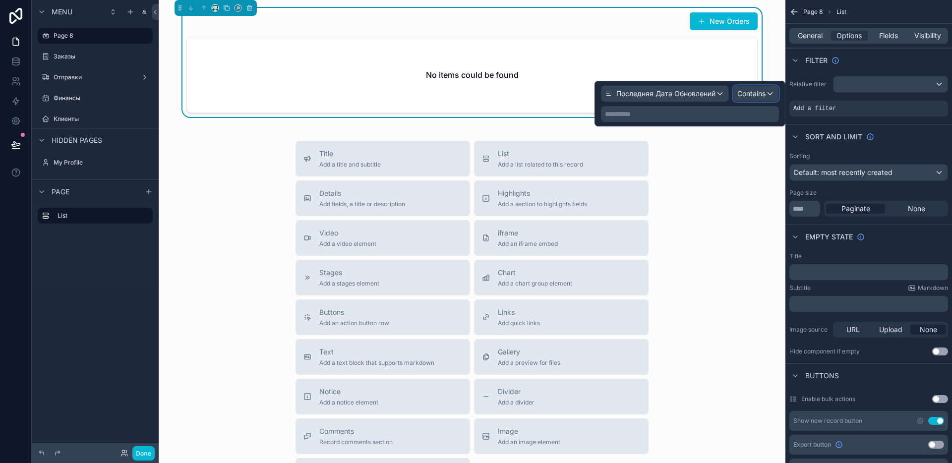
click at [758, 98] on span "Contains" at bounding box center [751, 94] width 28 height 10
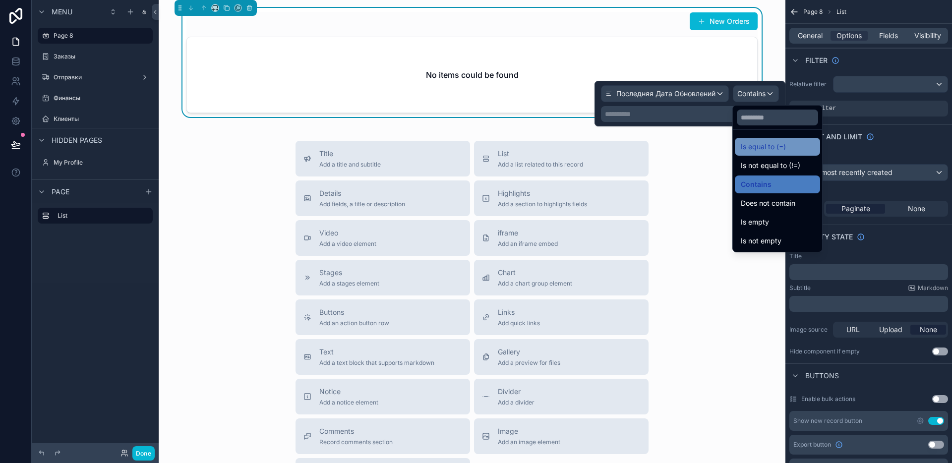
click at [764, 147] on span "Is equal to (=)" at bounding box center [763, 147] width 45 height 12
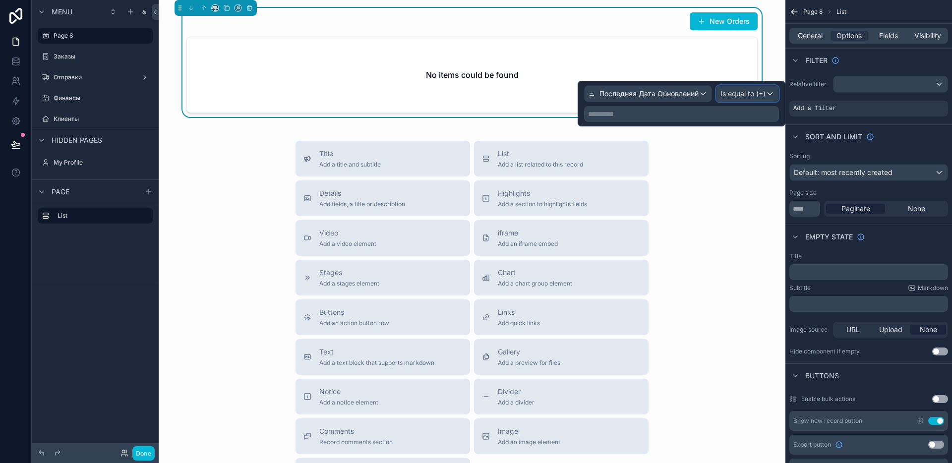
click at [731, 95] on span "Is equal to (=)" at bounding box center [742, 94] width 45 height 10
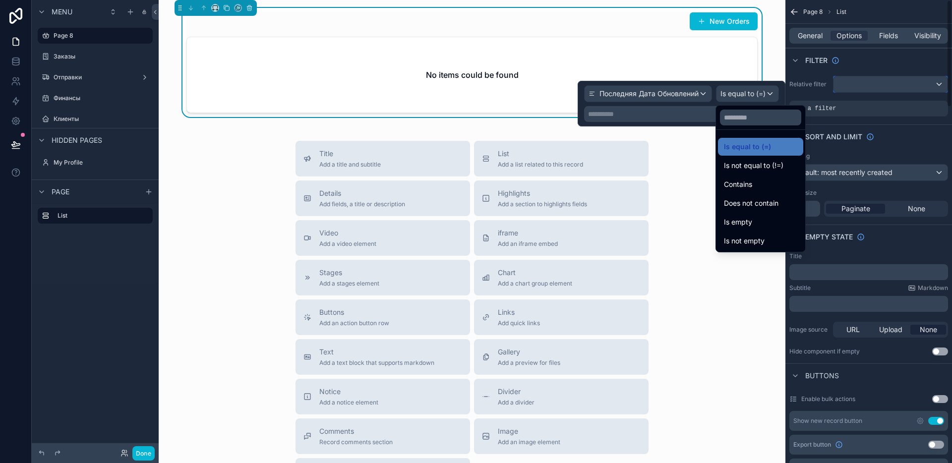
click at [841, 84] on div "scrollable content" at bounding box center [890, 84] width 114 height 16
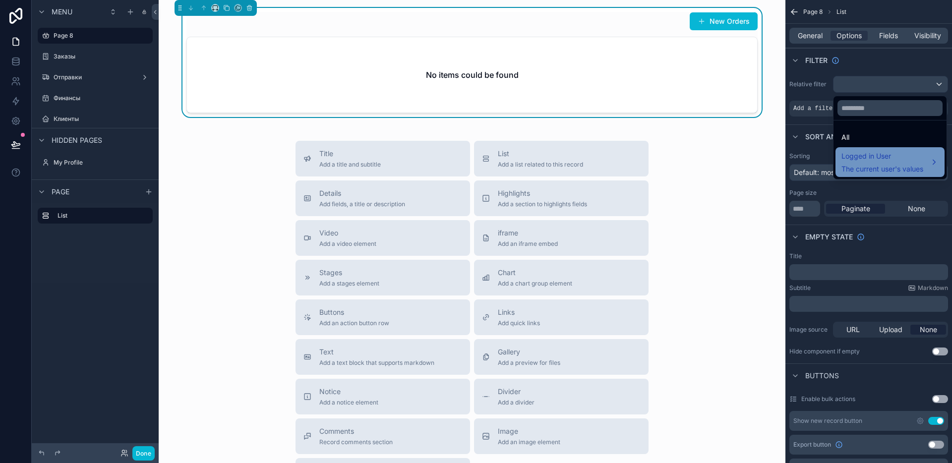
click at [918, 162] on div "Logged in User The current user's values" at bounding box center [882, 162] width 82 height 24
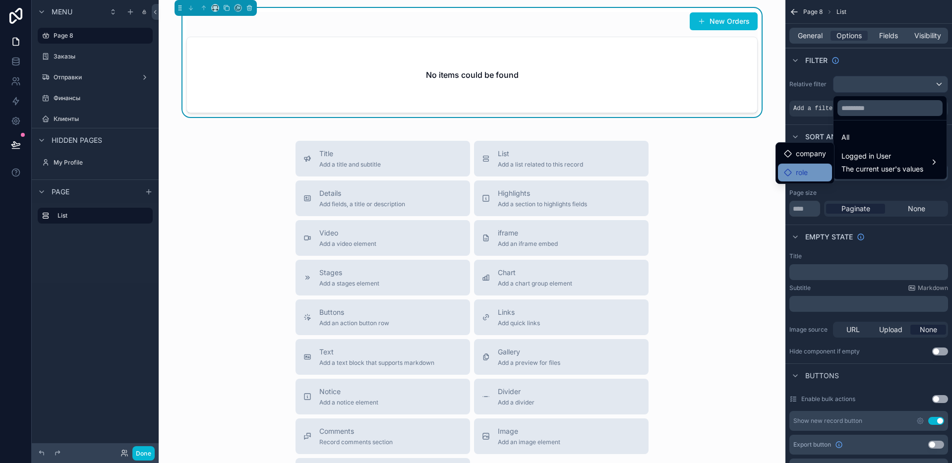
drag, startPoint x: 795, startPoint y: 172, endPoint x: 797, endPoint y: 166, distance: 6.3
click at [796, 172] on span "role" at bounding box center [802, 173] width 12 height 12
click at [799, 156] on span "company" at bounding box center [811, 154] width 30 height 12
click at [804, 111] on div "scrollable content" at bounding box center [476, 231] width 952 height 463
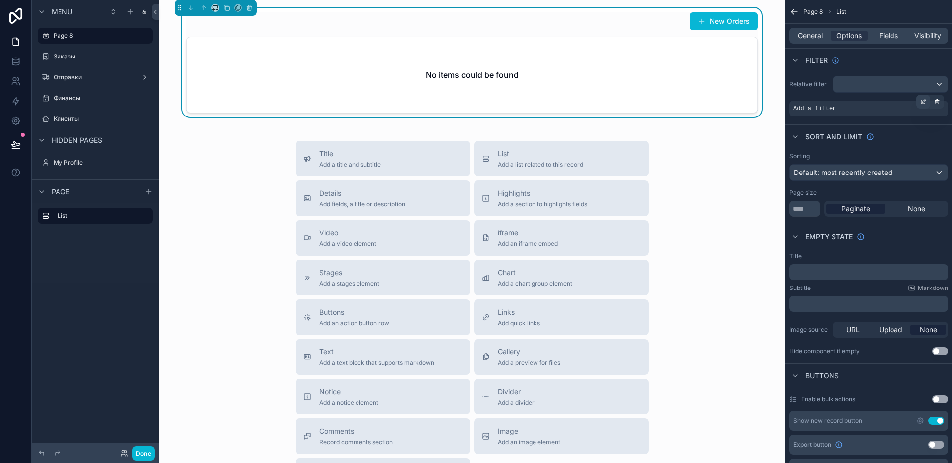
click at [926, 100] on div "scrollable content" at bounding box center [923, 102] width 14 height 14
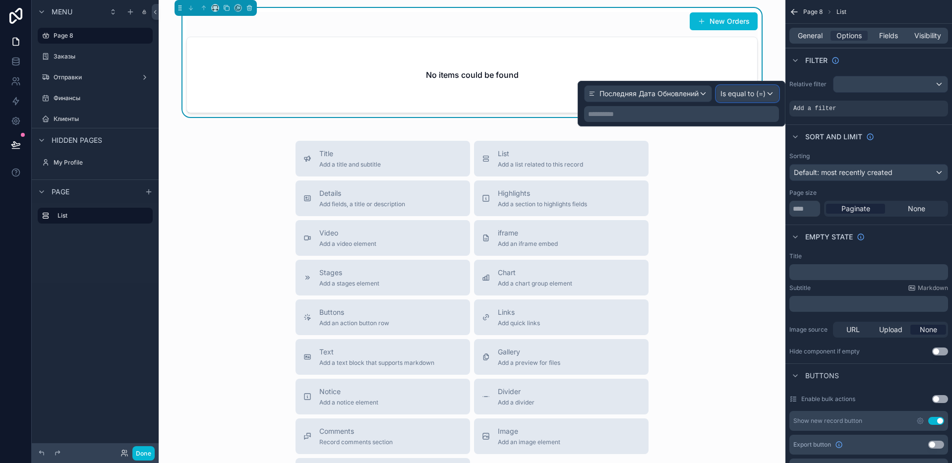
click at [757, 94] on span "Is equal to (=)" at bounding box center [742, 94] width 45 height 10
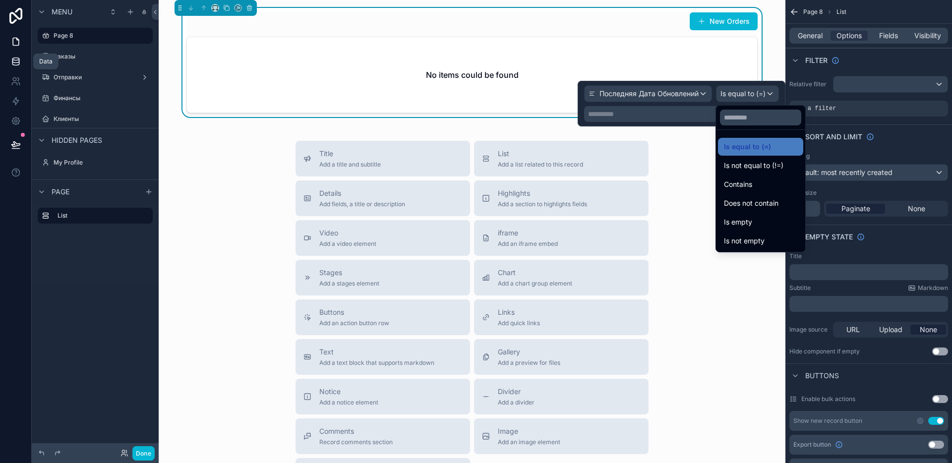
click at [17, 65] on icon at bounding box center [16, 62] width 10 height 10
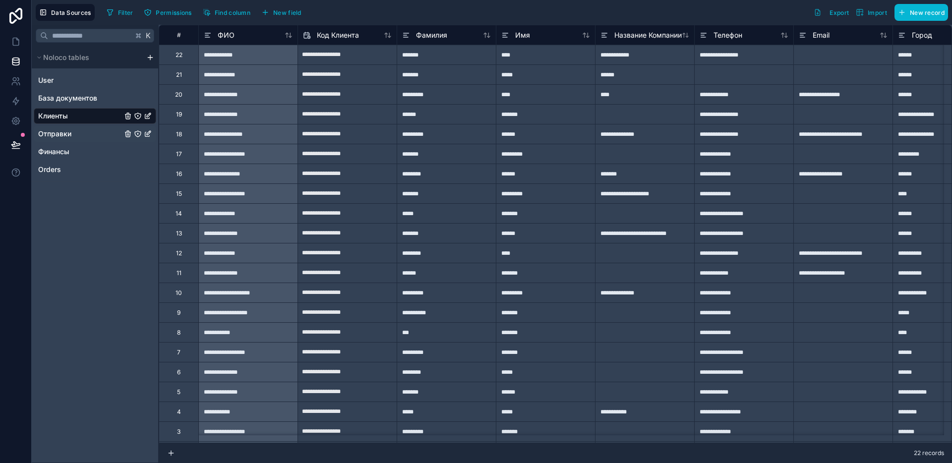
click at [62, 132] on span "Отправки" at bounding box center [54, 134] width 33 height 10
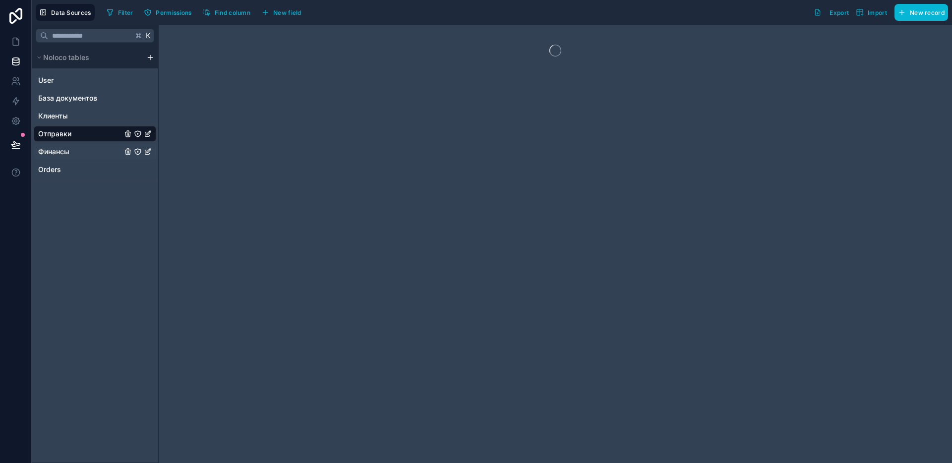
click at [65, 149] on span "Финансы" at bounding box center [53, 152] width 31 height 10
click at [63, 170] on div "Orders" at bounding box center [95, 170] width 122 height 16
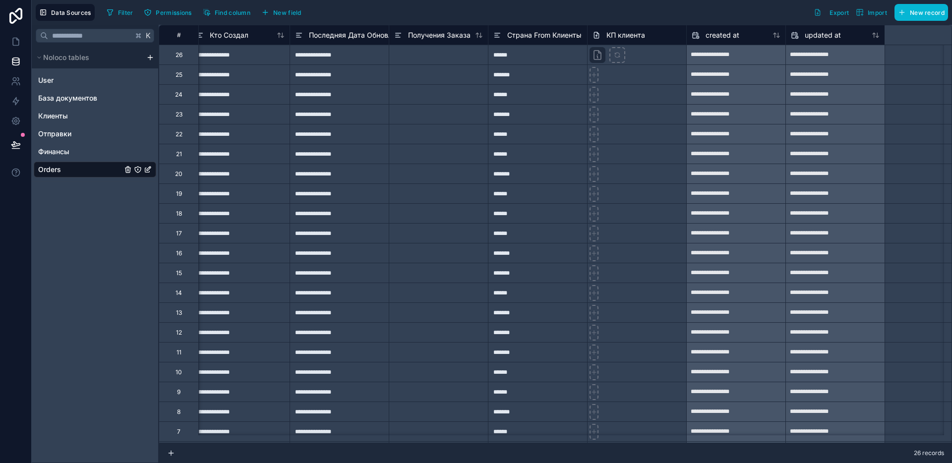
scroll to position [0, 4482]
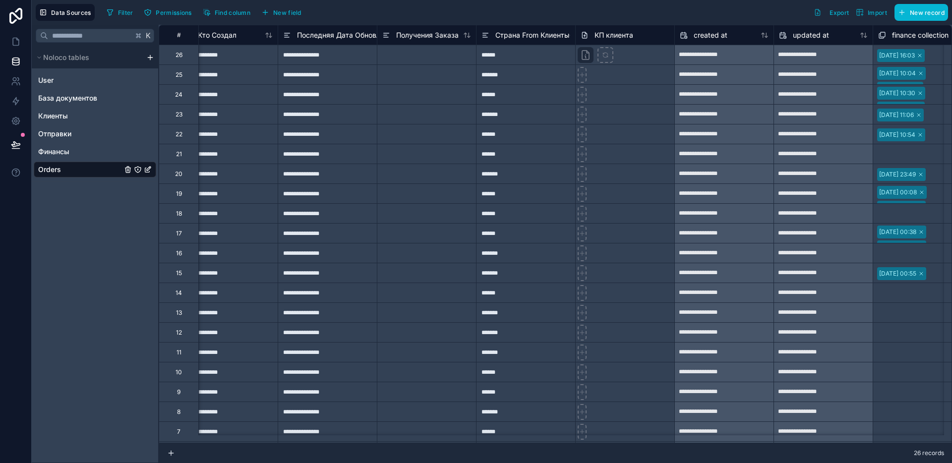
click at [820, 59] on div "**********" at bounding box center [823, 55] width 99 height 16
click at [818, 56] on div "**********" at bounding box center [823, 55] width 99 height 16
click at [819, 36] on span "updated at" at bounding box center [811, 35] width 36 height 10
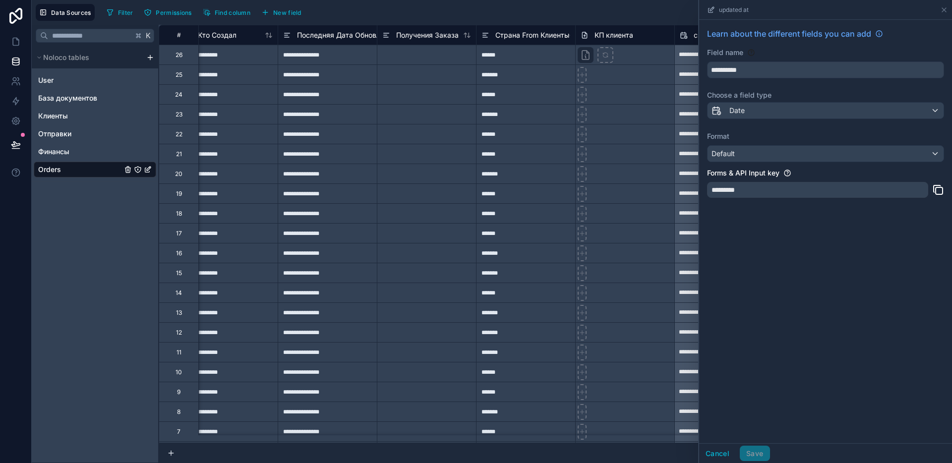
click at [819, 36] on span "Learn about the different fields you can add" at bounding box center [789, 34] width 164 height 12
click at [625, 87] on div at bounding box center [624, 94] width 99 height 20
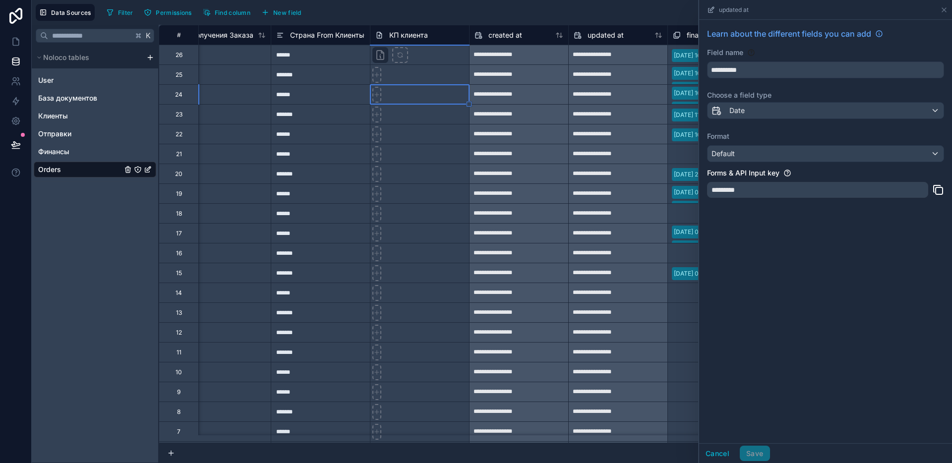
scroll to position [0, 4708]
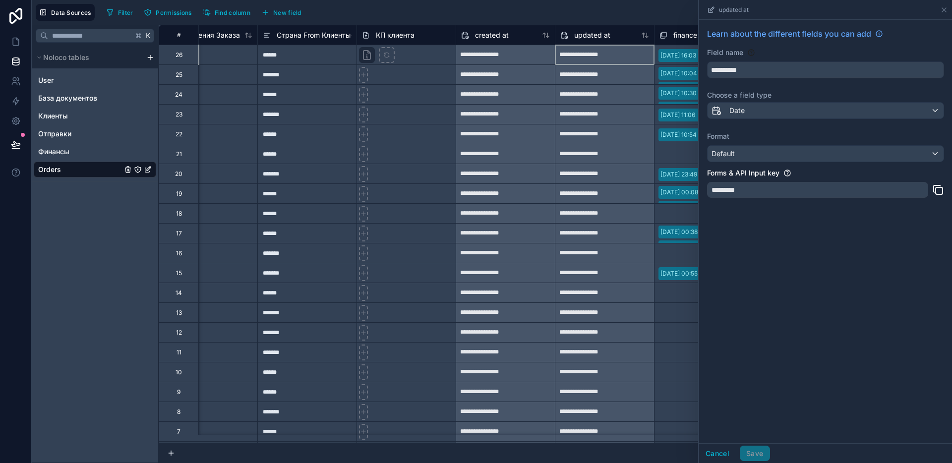
click at [599, 54] on div "**********" at bounding box center [604, 55] width 99 height 16
click at [602, 54] on div "**********" at bounding box center [604, 55] width 99 height 16
click at [613, 53] on div "**********" at bounding box center [604, 55] width 99 height 16
drag, startPoint x: 613, startPoint y: 53, endPoint x: 607, endPoint y: 54, distance: 5.5
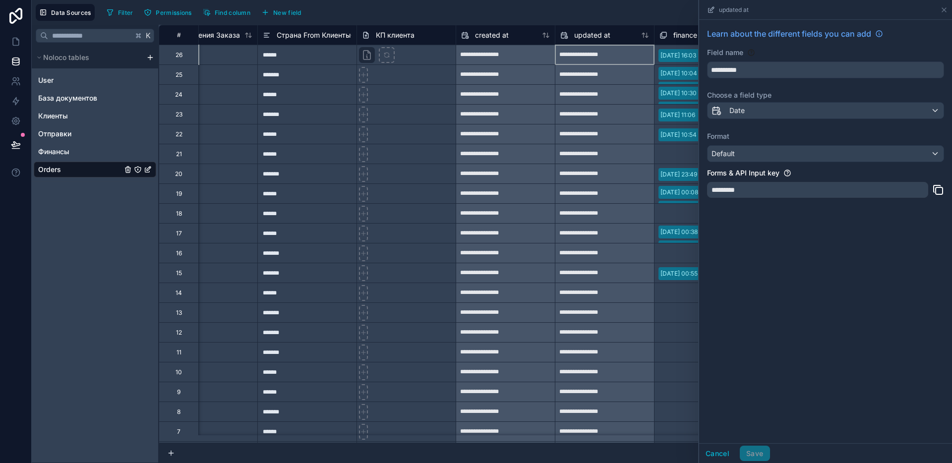
click at [612, 53] on div "**********" at bounding box center [604, 55] width 99 height 16
click at [565, 55] on div "**********" at bounding box center [604, 55] width 99 height 16
click at [579, 32] on span "updated at" at bounding box center [592, 35] width 36 height 10
click at [419, 101] on div at bounding box center [405, 94] width 99 height 20
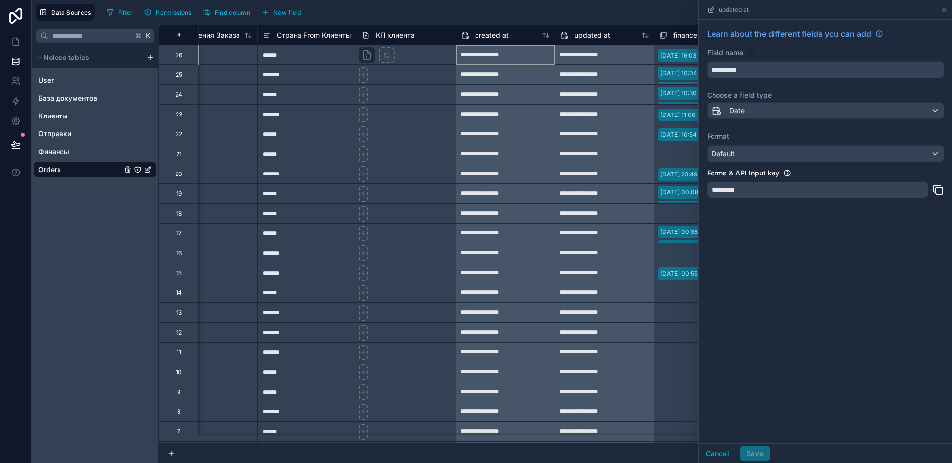
click at [479, 50] on div "**********" at bounding box center [505, 55] width 99 height 16
click at [476, 55] on div "**********" at bounding box center [505, 55] width 99 height 16
click at [484, 38] on span "created at" at bounding box center [492, 35] width 34 height 10
click at [757, 101] on div "**********" at bounding box center [825, 116] width 253 height 192
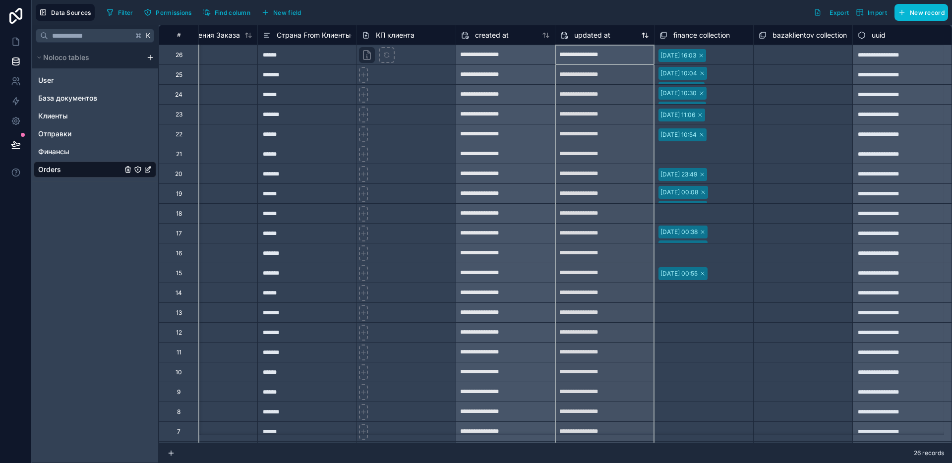
click at [589, 40] on div "updated at" at bounding box center [585, 35] width 50 height 12
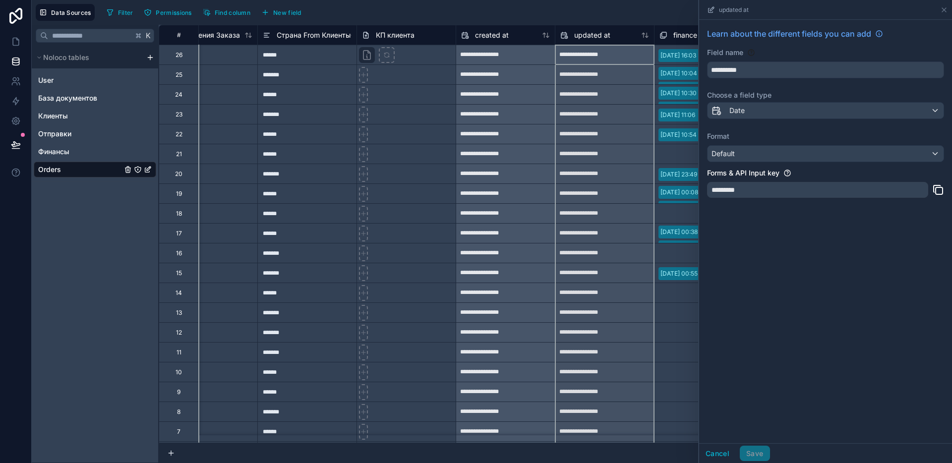
click at [672, 299] on div "Select a finance collection" at bounding box center [703, 292] width 99 height 19
click at [941, 11] on icon at bounding box center [944, 10] width 8 height 8
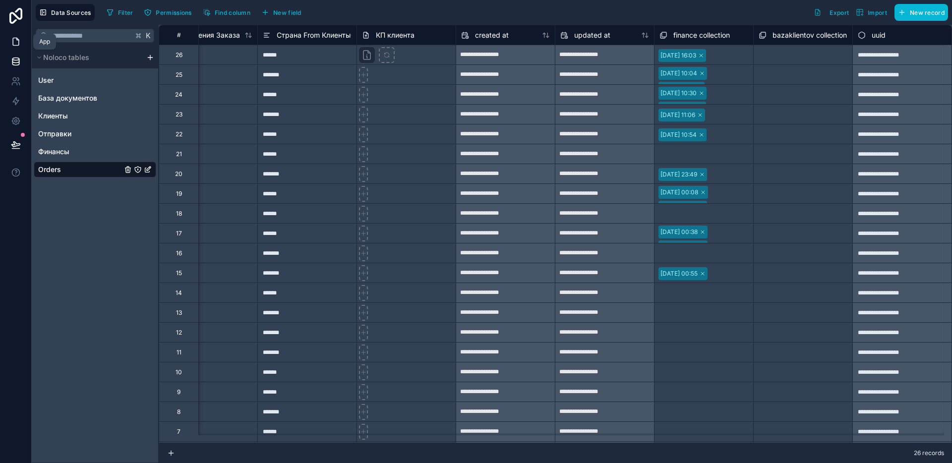
click at [13, 40] on icon at bounding box center [16, 41] width 6 height 7
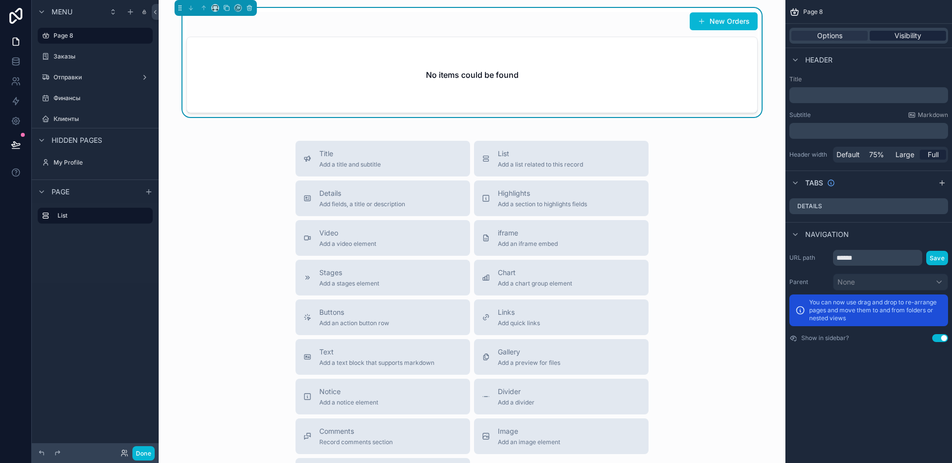
click at [923, 39] on div "Visibility" at bounding box center [908, 36] width 76 height 10
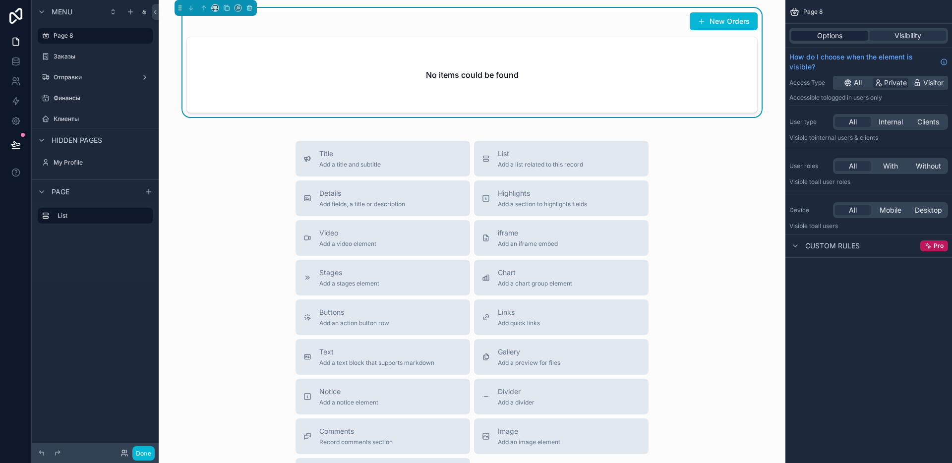
click at [819, 34] on span "Options" at bounding box center [829, 36] width 25 height 10
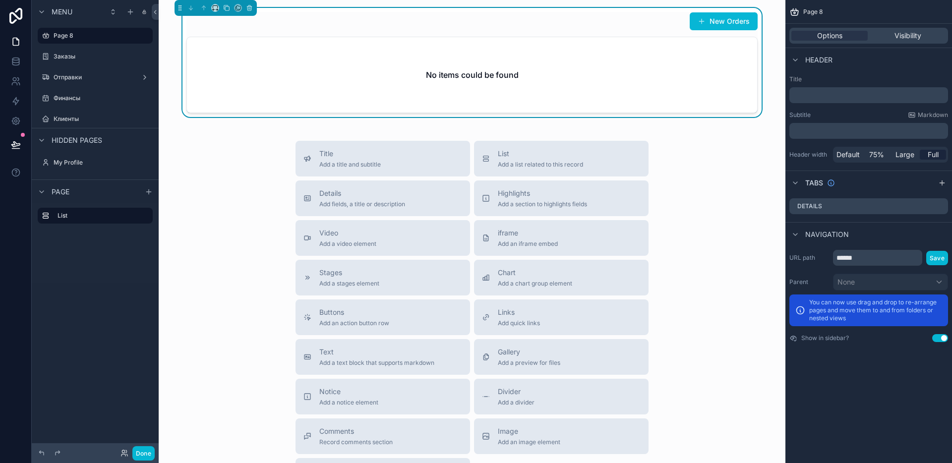
click at [803, 98] on p "﻿" at bounding box center [869, 95] width 153 height 10
click at [828, 78] on label "Title" at bounding box center [868, 79] width 159 height 8
click at [468, 73] on h2 "No items could be found" at bounding box center [472, 75] width 93 height 12
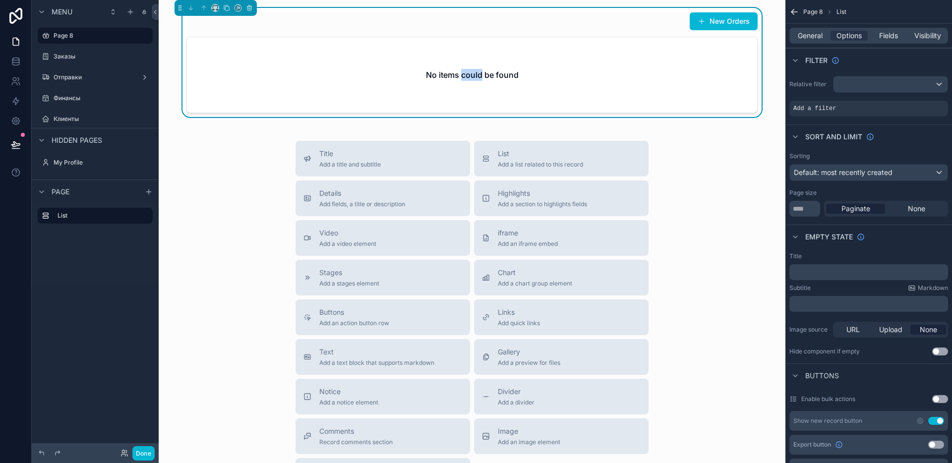
click at [468, 73] on h2 "No items could be found" at bounding box center [472, 75] width 93 height 12
click at [590, 75] on div "No items could be found" at bounding box center [472, 74] width 570 height 75
click at [870, 88] on div "scrollable content" at bounding box center [890, 84] width 114 height 16
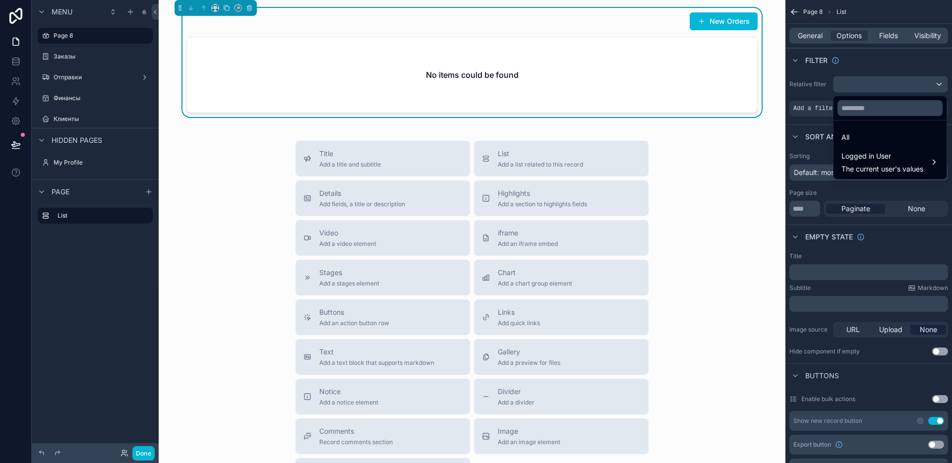
click at [870, 88] on div "scrollable content" at bounding box center [476, 231] width 952 height 463
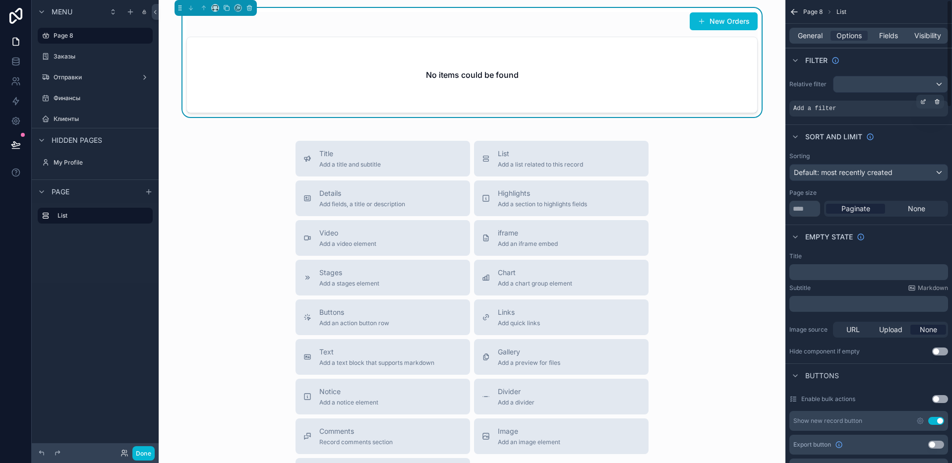
click at [828, 113] on div "Add a filter" at bounding box center [868, 109] width 159 height 16
click at [921, 101] on icon "scrollable content" at bounding box center [922, 102] width 3 height 3
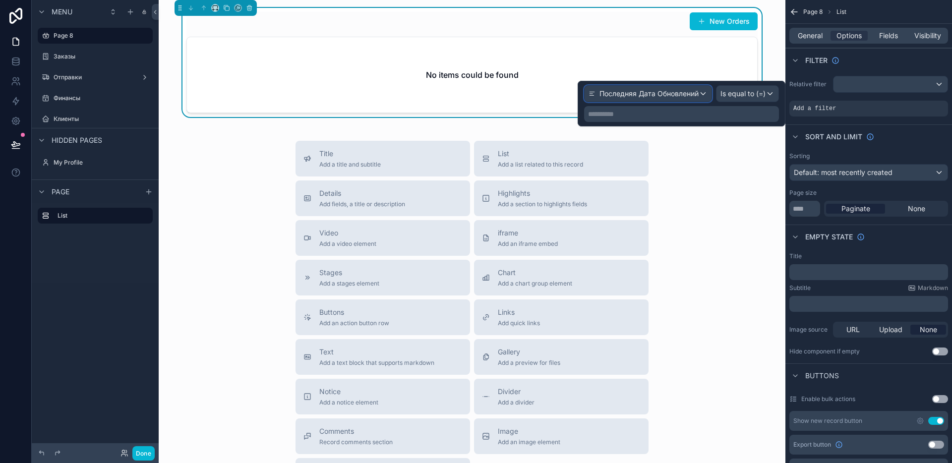
click at [693, 95] on span "Последняя Дата Обновлений" at bounding box center [648, 94] width 99 height 10
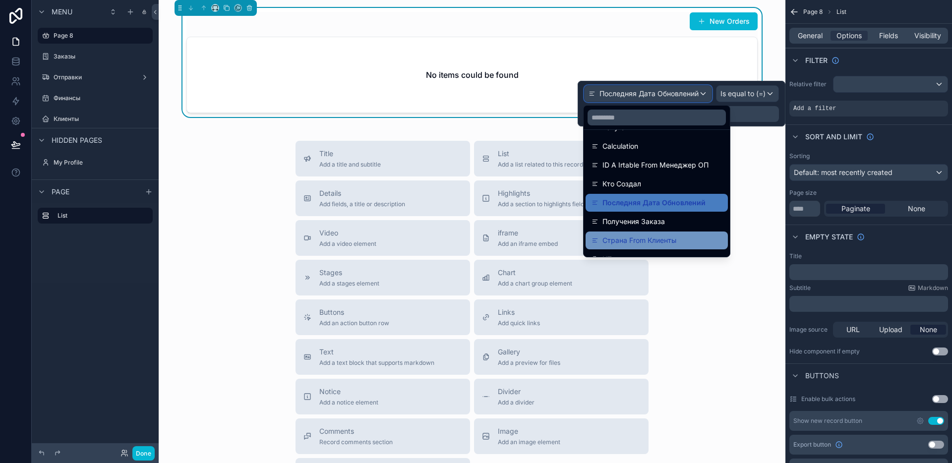
scroll to position [885, 0]
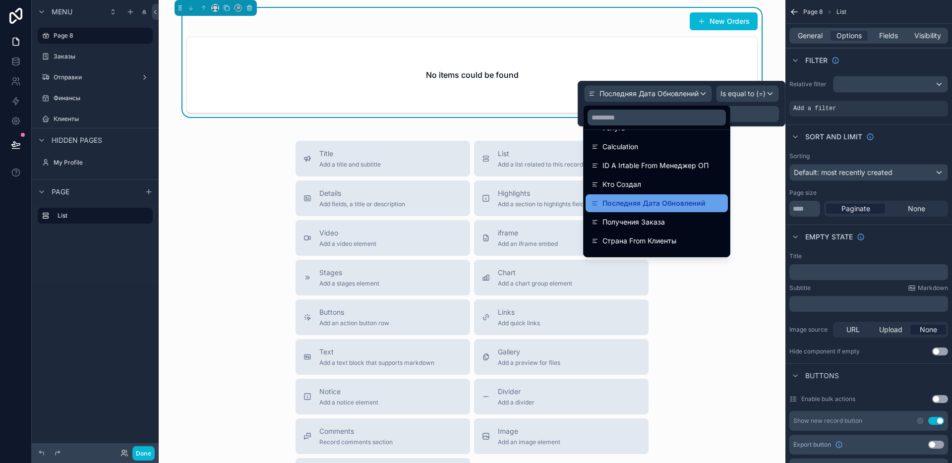
click at [653, 202] on span "Последняя Дата Обновлений" at bounding box center [653, 203] width 103 height 12
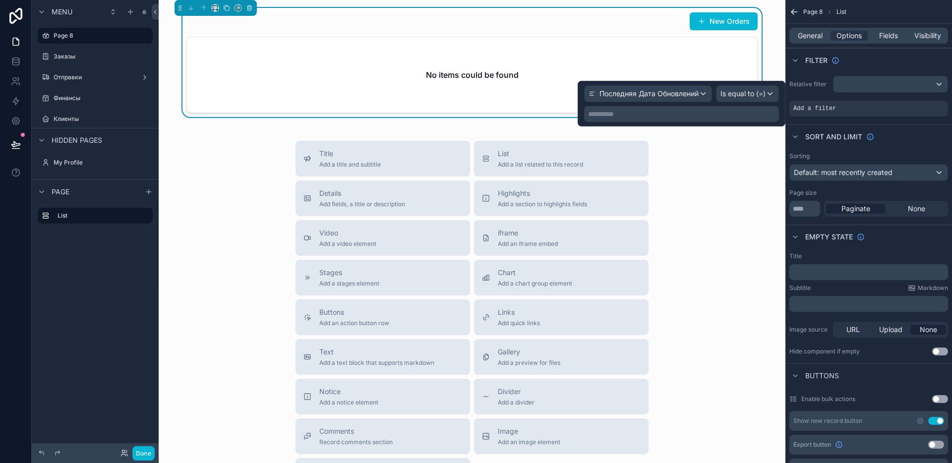
click at [635, 112] on p "**********" at bounding box center [682, 114] width 189 height 10
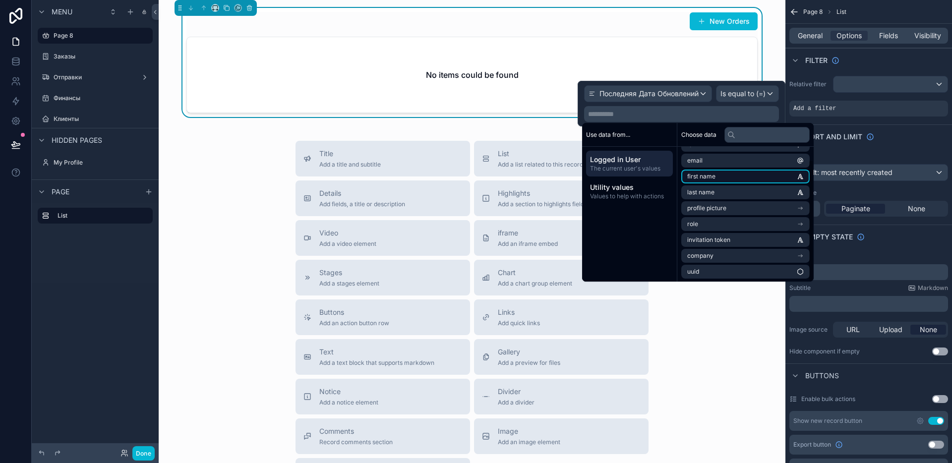
scroll to position [14, 0]
click at [655, 199] on span "Values to help with actions" at bounding box center [629, 196] width 79 height 8
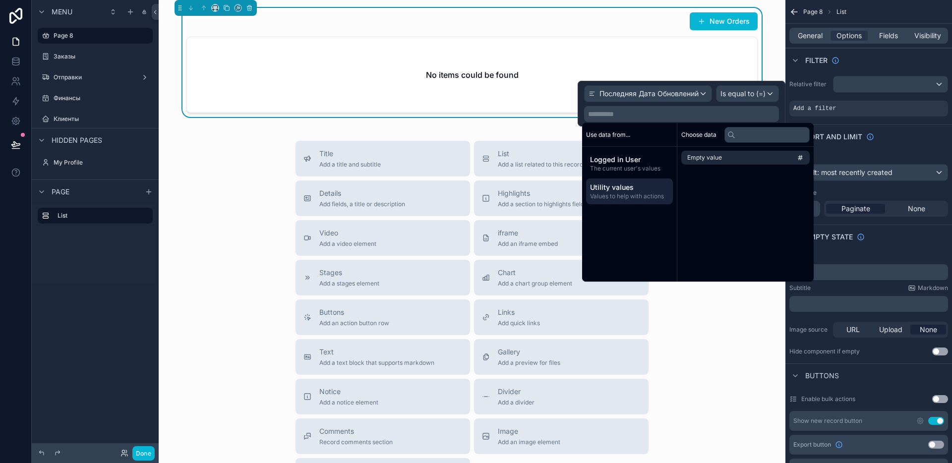
click at [617, 135] on span "Use data from..." at bounding box center [608, 135] width 44 height 8
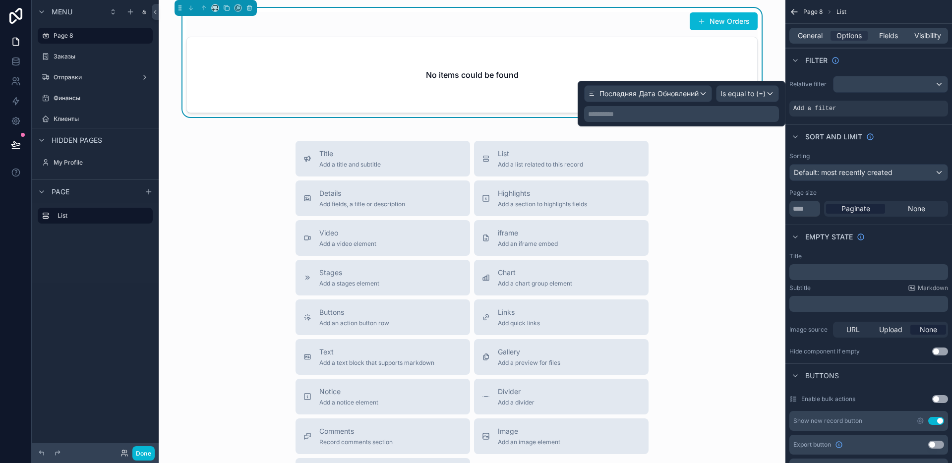
click at [679, 111] on p "**********" at bounding box center [682, 114] width 189 height 10
click at [622, 119] on div "**********" at bounding box center [681, 114] width 195 height 16
click at [625, 122] on div "**********" at bounding box center [682, 104] width 208 height 46
click at [626, 119] on div "**********" at bounding box center [681, 114] width 195 height 16
click at [628, 115] on p "**********" at bounding box center [682, 114] width 189 height 10
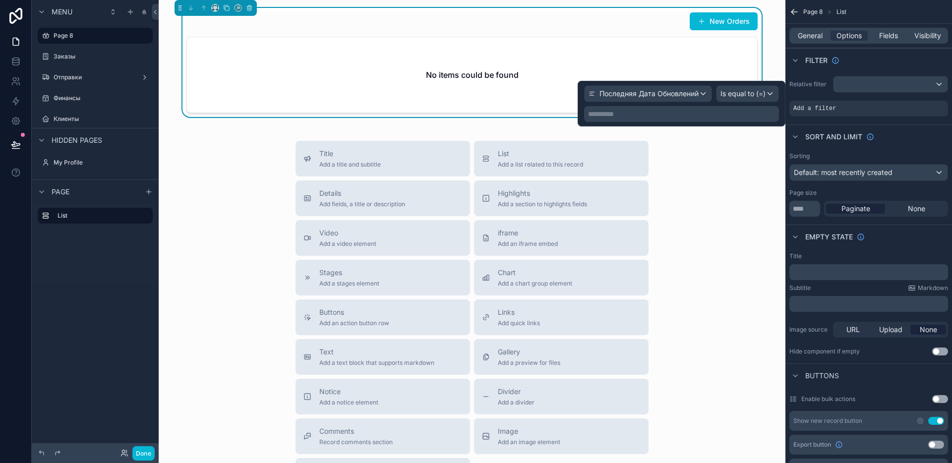
click at [739, 103] on div "**********" at bounding box center [681, 103] width 195 height 37
click at [739, 99] on div "Is equal to (=)" at bounding box center [747, 94] width 62 height 16
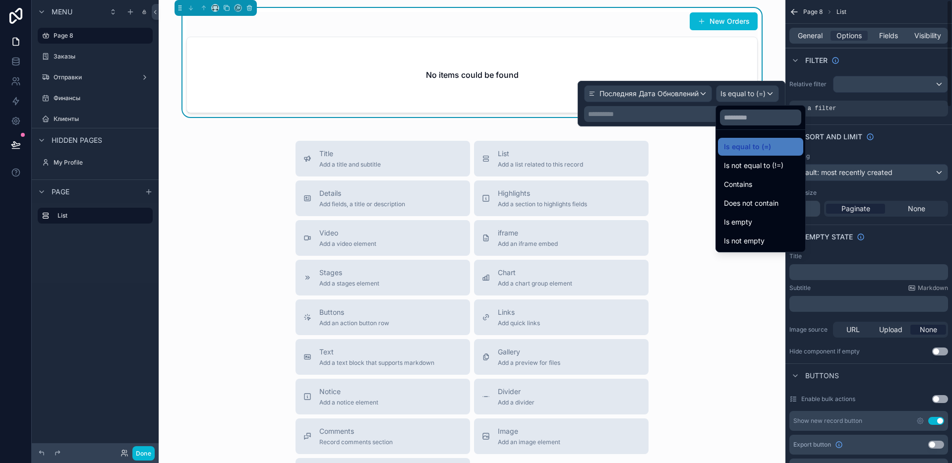
click at [828, 88] on div "Relative filter" at bounding box center [868, 84] width 159 height 17
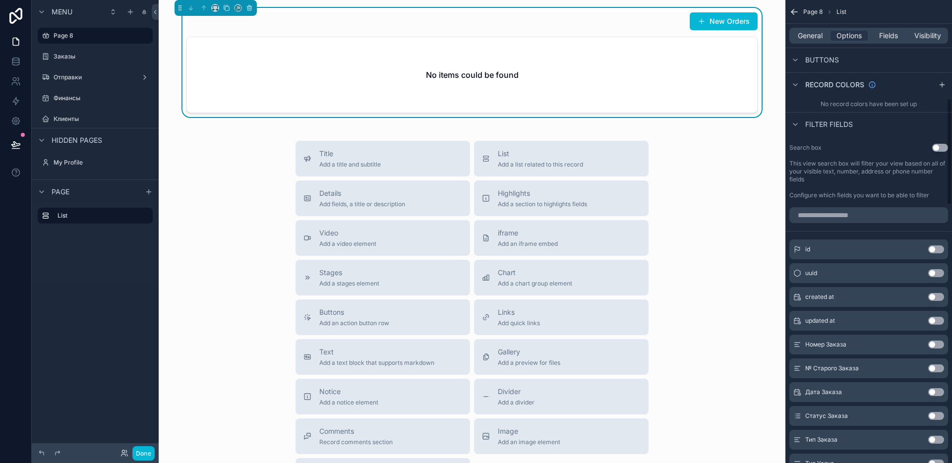
scroll to position [402, 0]
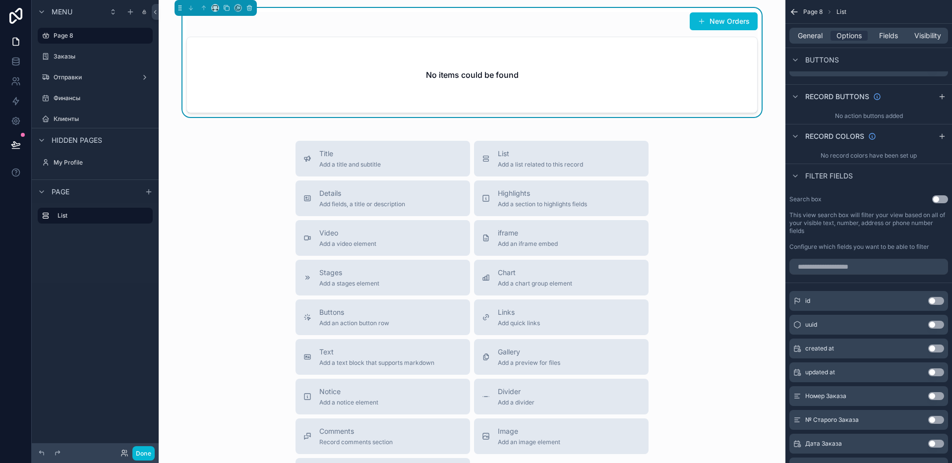
click at [937, 348] on button "Use setting" at bounding box center [936, 349] width 16 height 8
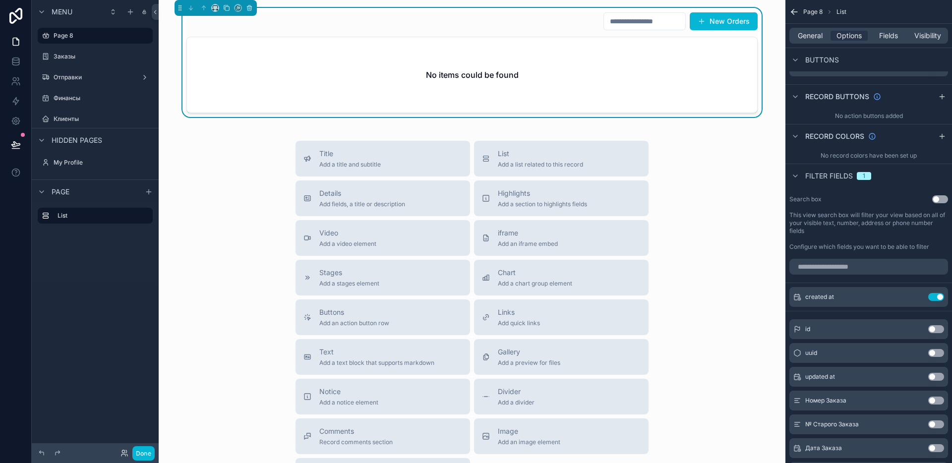
click at [820, 179] on span "Filter fields" at bounding box center [829, 176] width 48 height 10
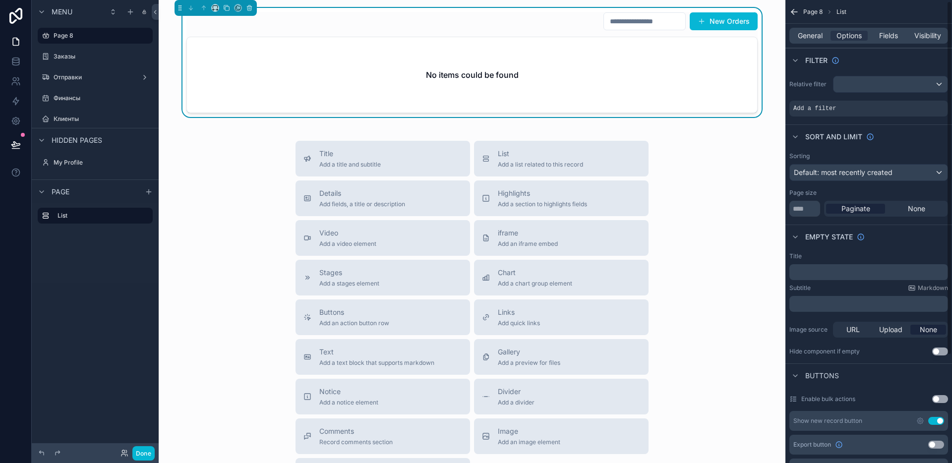
scroll to position [142, 0]
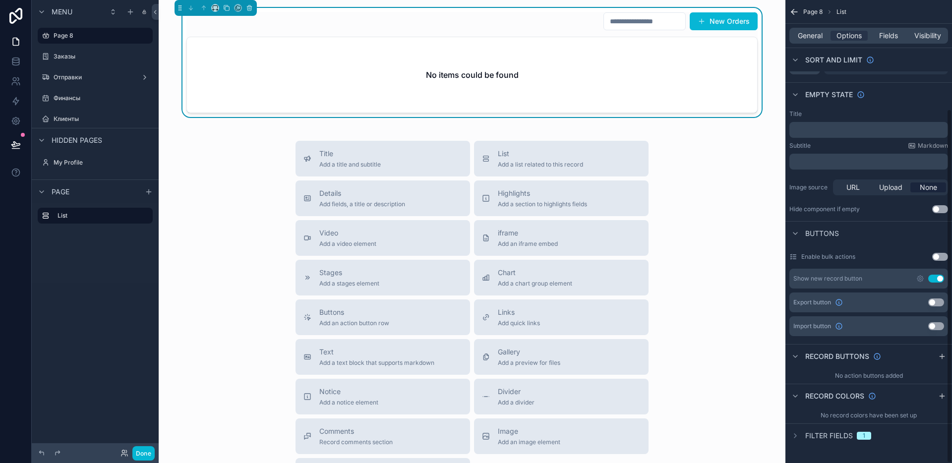
click at [836, 435] on span "Filter fields" at bounding box center [829, 436] width 48 height 10
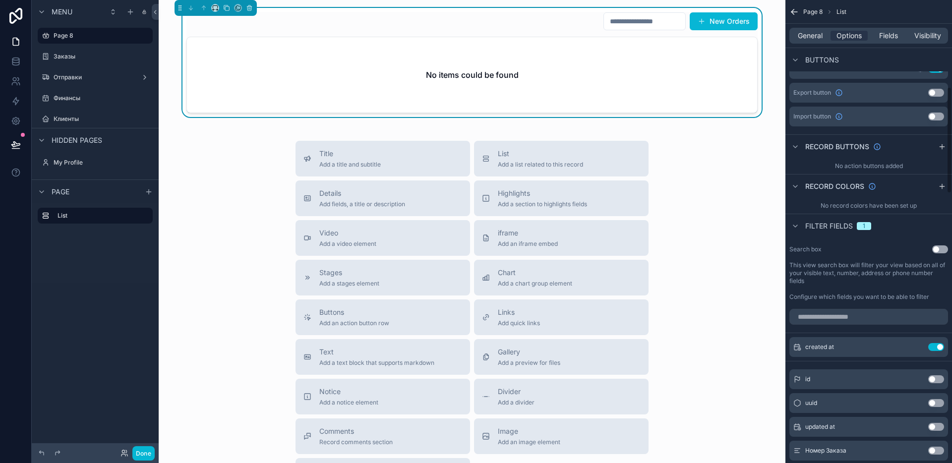
scroll to position [390, 0]
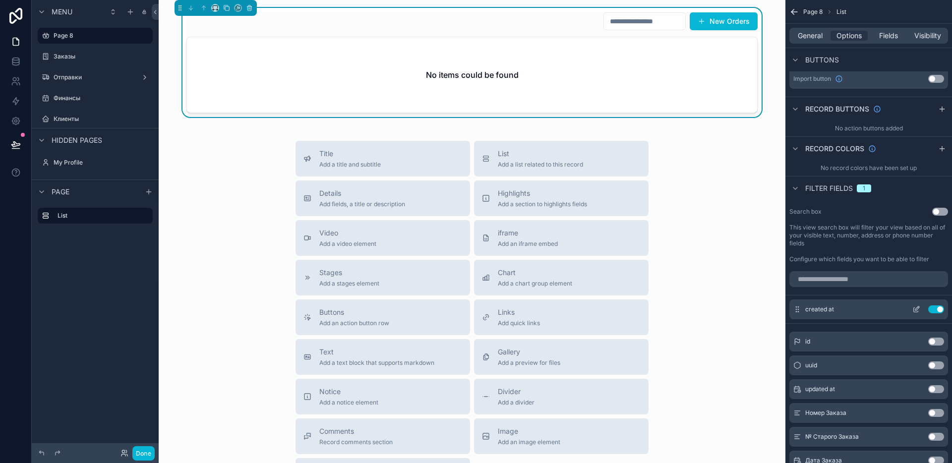
click at [933, 308] on button "Use setting" at bounding box center [936, 309] width 16 height 8
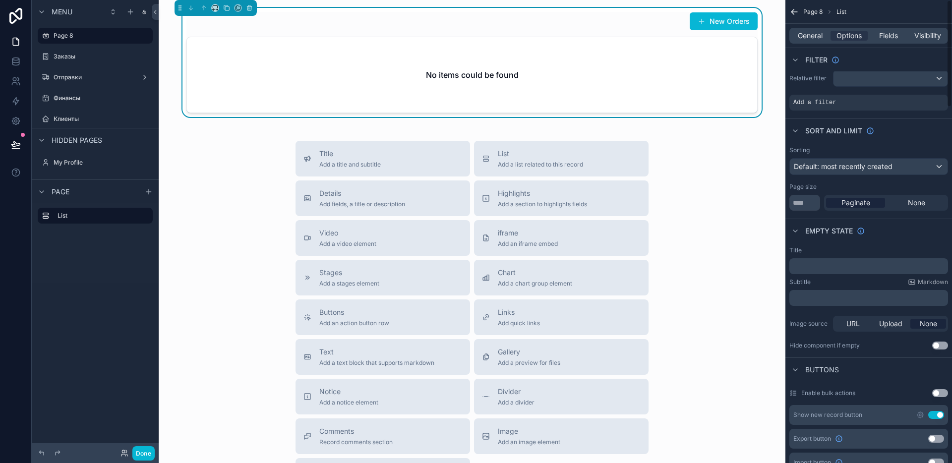
scroll to position [0, 0]
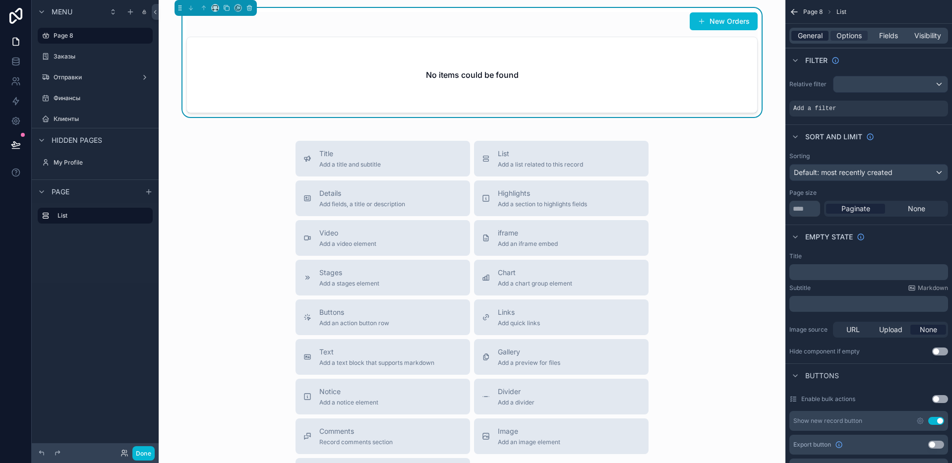
click at [807, 31] on span "General" at bounding box center [810, 36] width 25 height 10
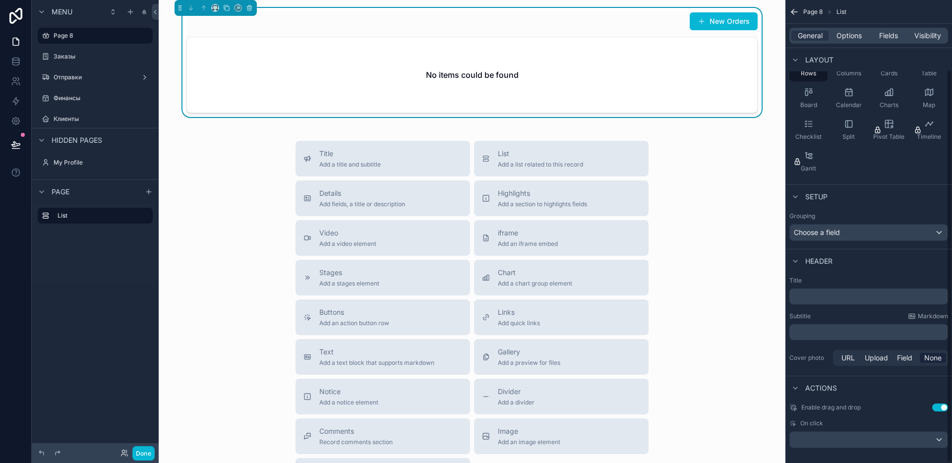
scroll to position [82, 0]
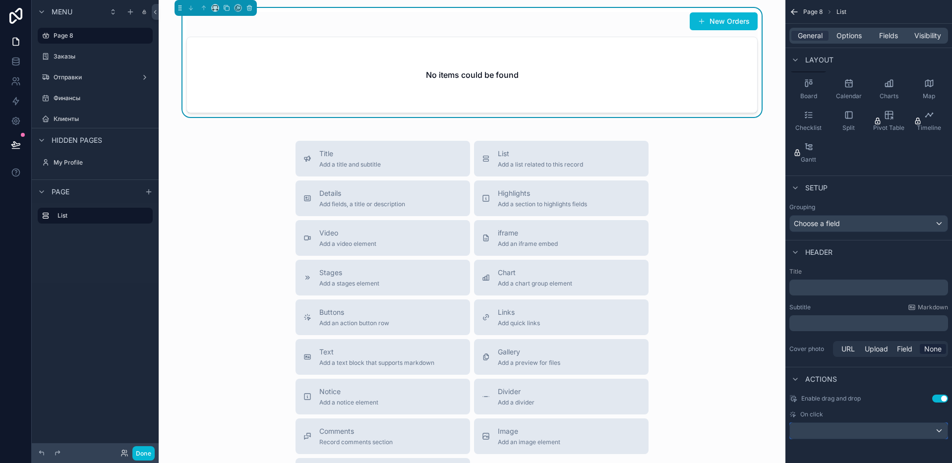
click at [858, 430] on div "scrollable content" at bounding box center [869, 431] width 158 height 16
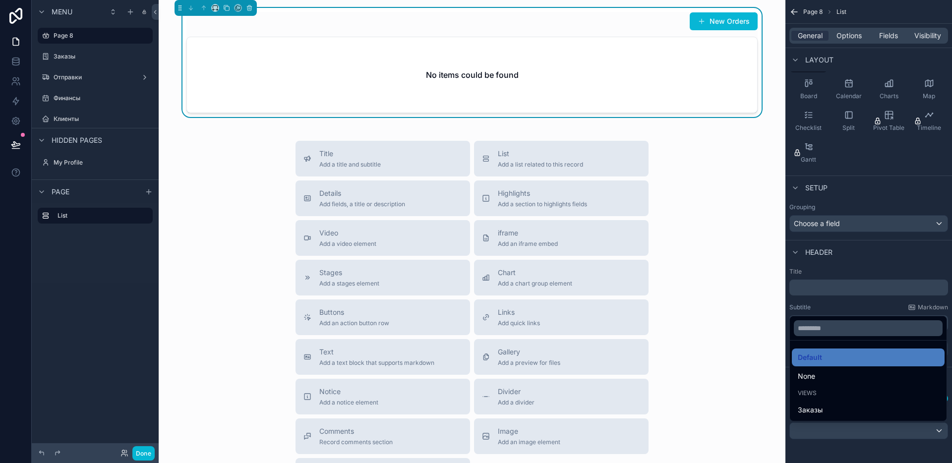
click at [858, 430] on div "scrollable content" at bounding box center [476, 231] width 952 height 463
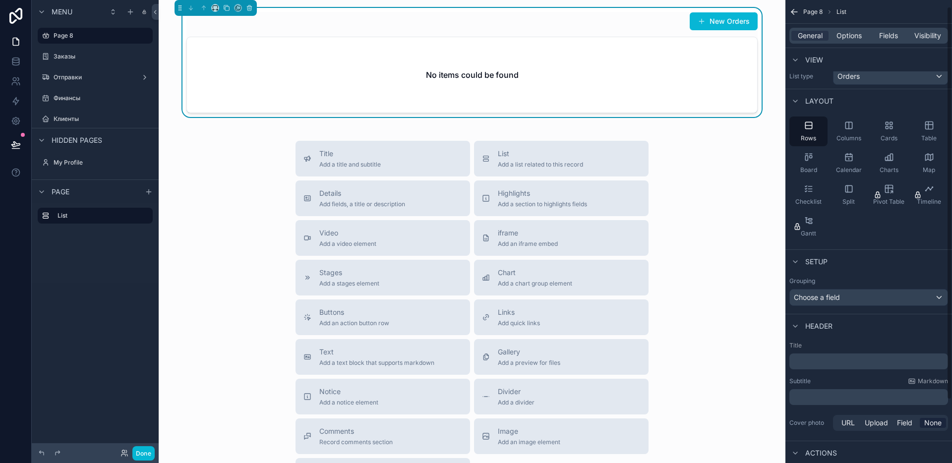
scroll to position [0, 0]
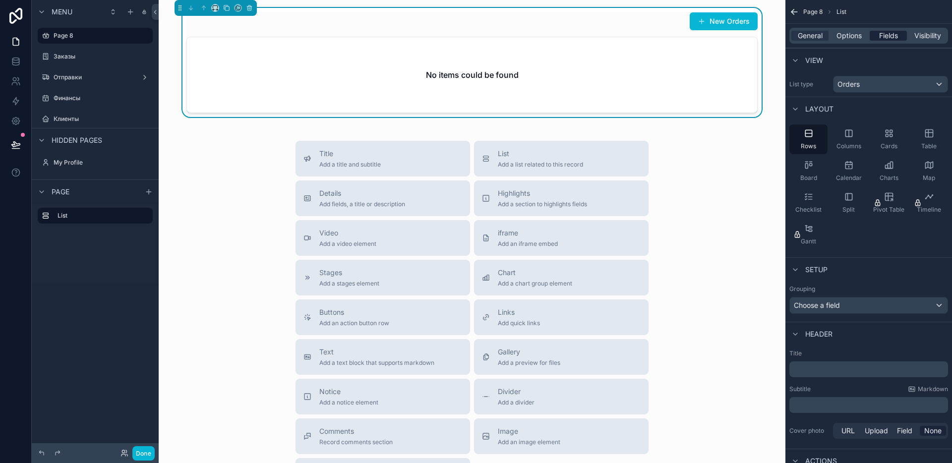
click at [893, 38] on span "Fields" at bounding box center [888, 36] width 19 height 10
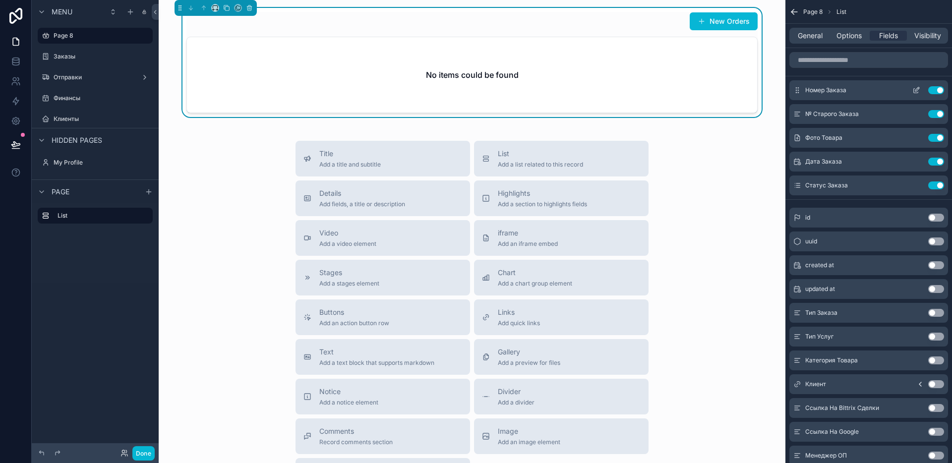
click at [913, 91] on icon "scrollable content" at bounding box center [916, 90] width 8 height 8
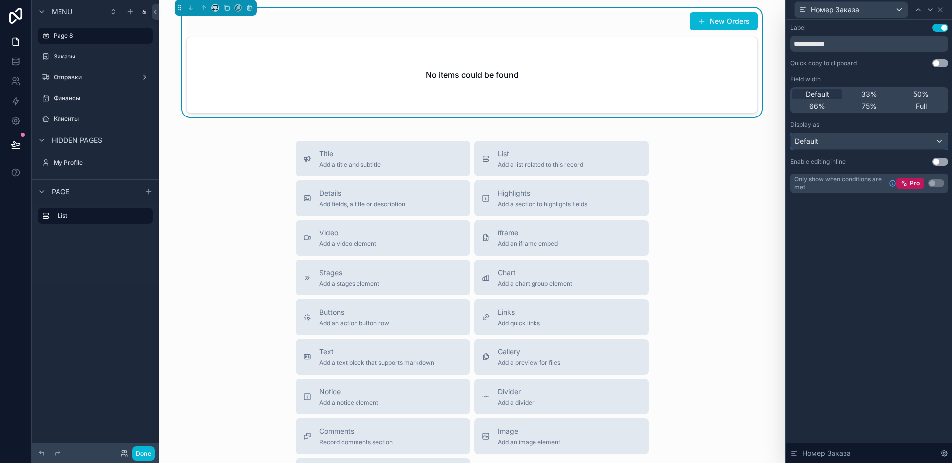
click at [908, 140] on div "Default" at bounding box center [869, 141] width 157 height 16
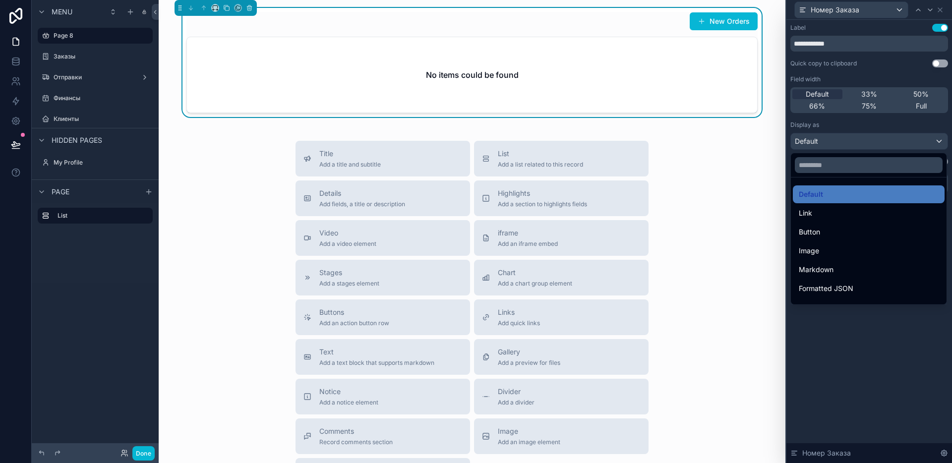
click at [908, 140] on div at bounding box center [869, 231] width 166 height 463
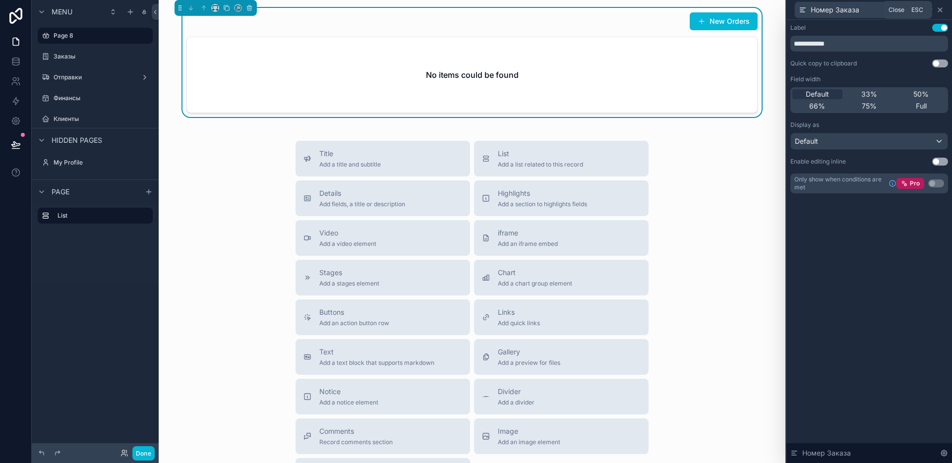
click at [941, 9] on icon at bounding box center [940, 10] width 8 height 8
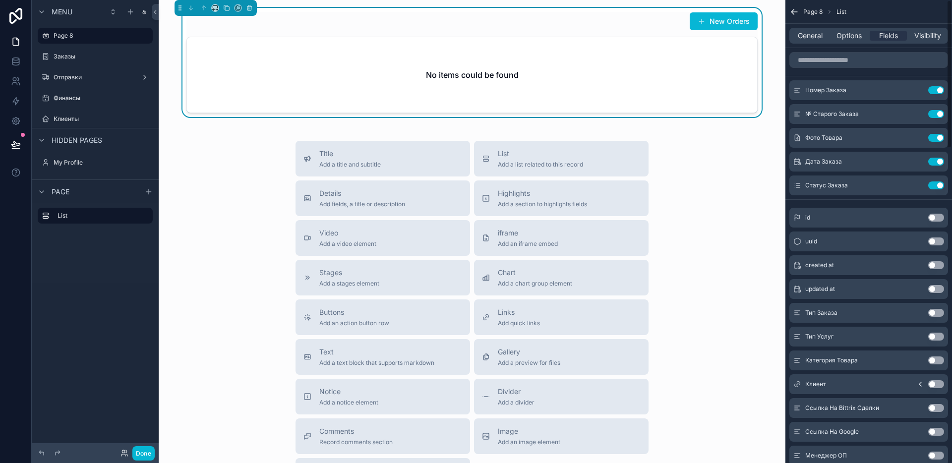
click at [922, 41] on div "General Options Fields Visibility" at bounding box center [868, 36] width 159 height 16
click at [922, 37] on span "Visibility" at bounding box center [927, 36] width 27 height 10
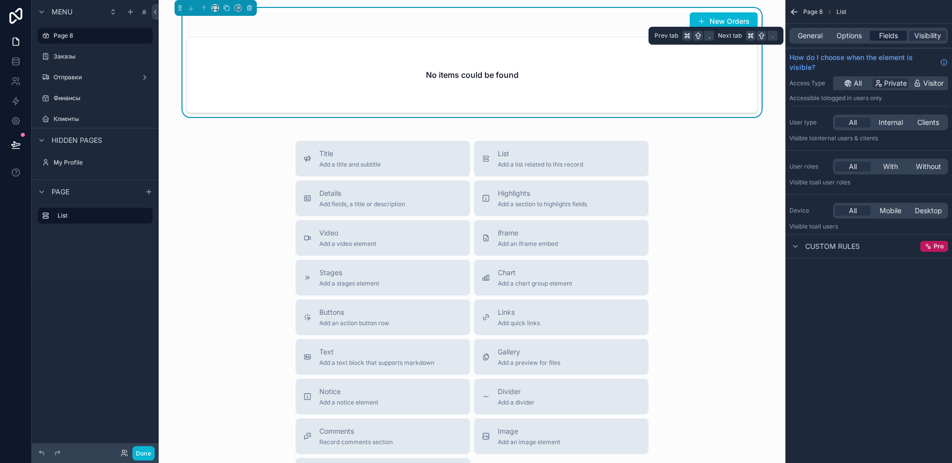
click at [885, 35] on span "Fields" at bounding box center [888, 36] width 19 height 10
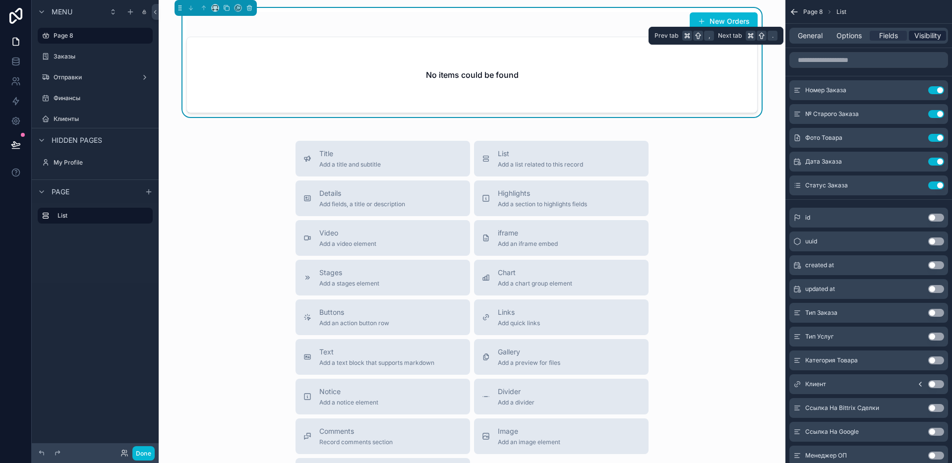
click at [920, 35] on span "Visibility" at bounding box center [927, 36] width 27 height 10
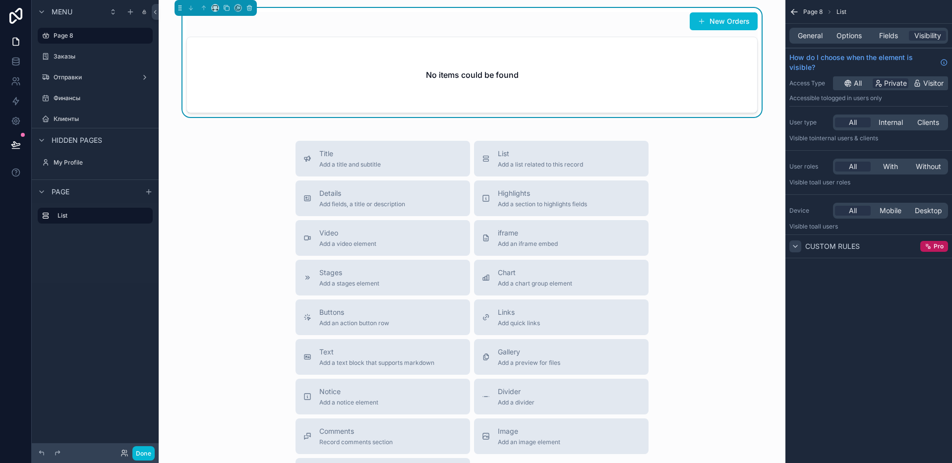
click at [799, 246] on icon "scrollable content" at bounding box center [795, 246] width 8 height 8
click at [146, 452] on button "Done" at bounding box center [143, 453] width 22 height 14
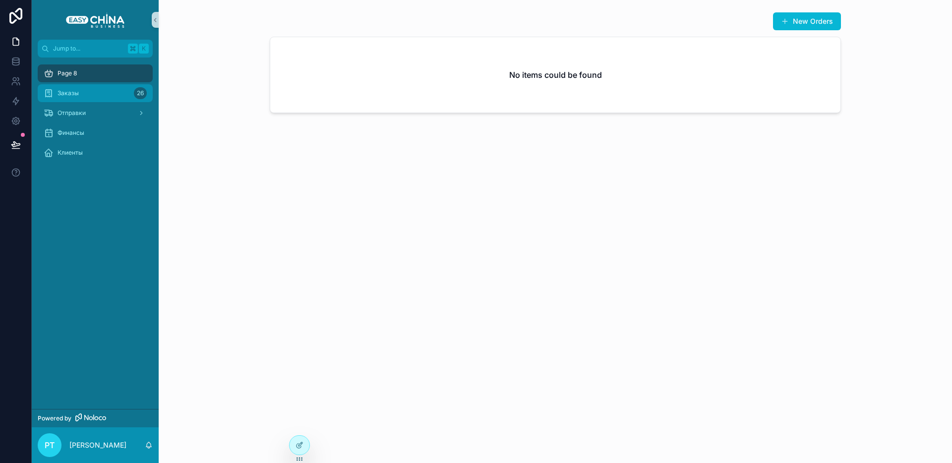
click at [108, 94] on div "Заказы 26" at bounding box center [95, 93] width 103 height 16
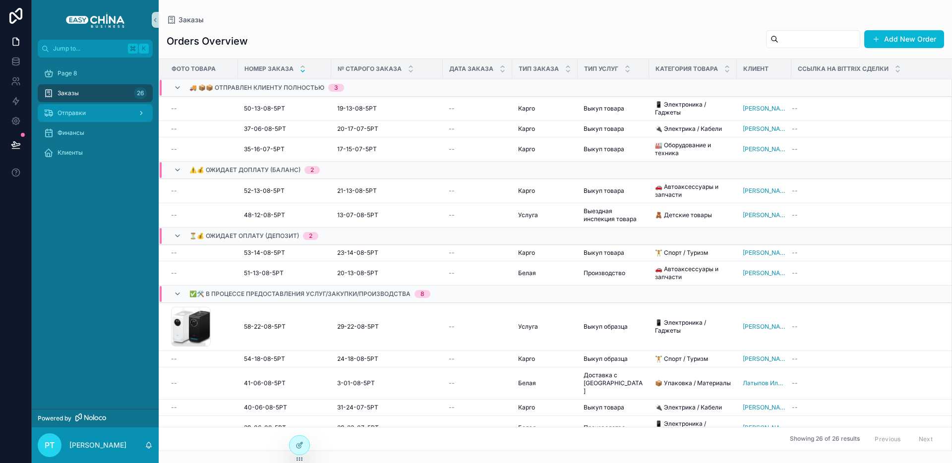
click at [97, 112] on div "Отправки" at bounding box center [95, 113] width 103 height 16
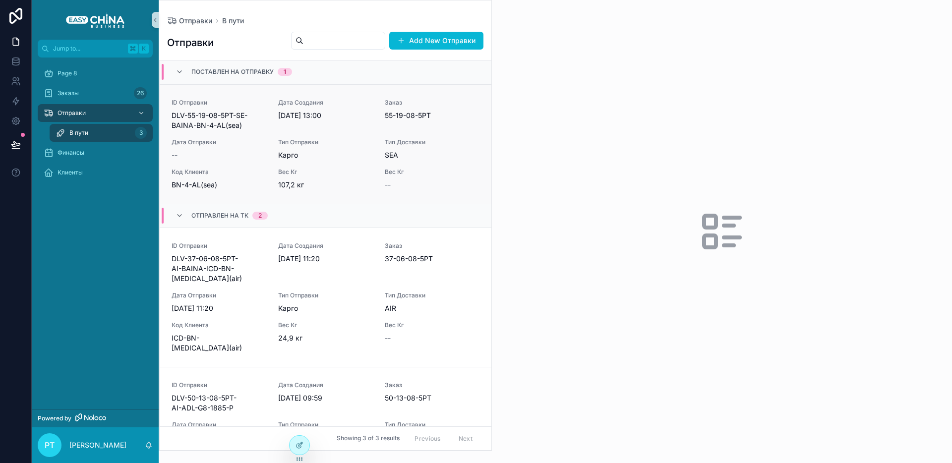
click at [231, 111] on span "DLV-55-19-08-5РТ-SE-BAINA-BN-4-AL(sea)" at bounding box center [219, 121] width 95 height 20
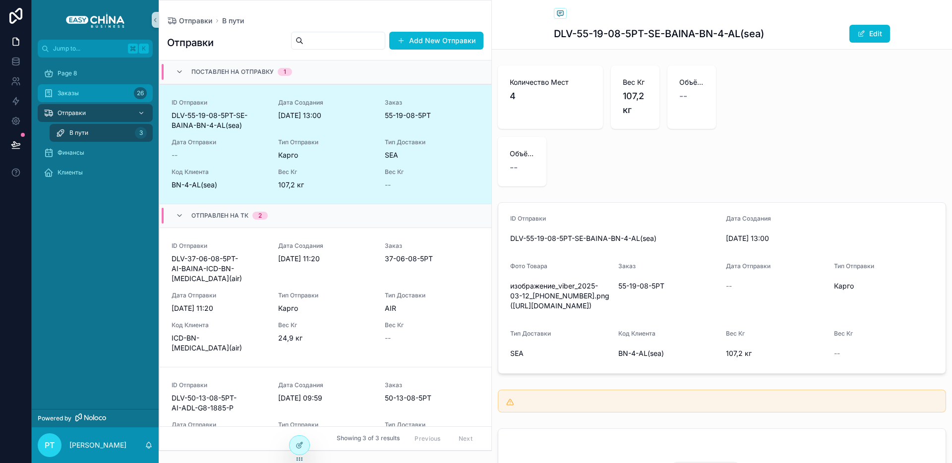
click at [62, 95] on span "Заказы" at bounding box center [68, 93] width 21 height 8
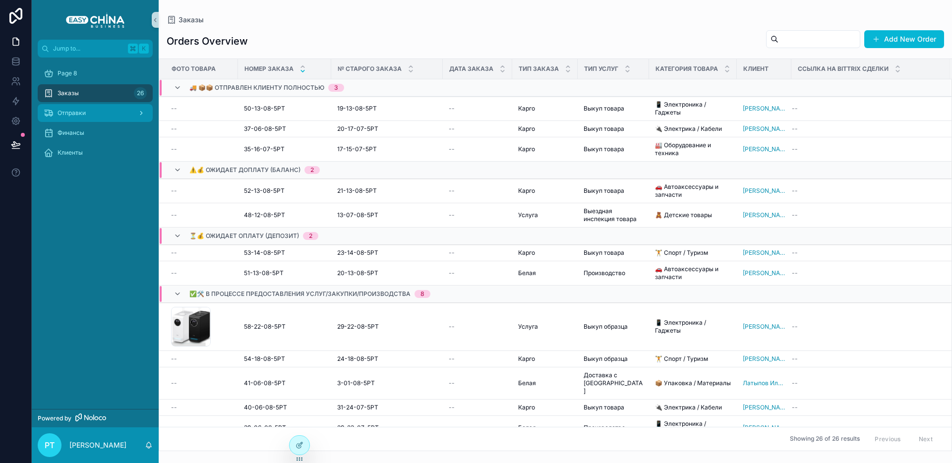
click at [56, 110] on div "Отправки" at bounding box center [95, 113] width 103 height 16
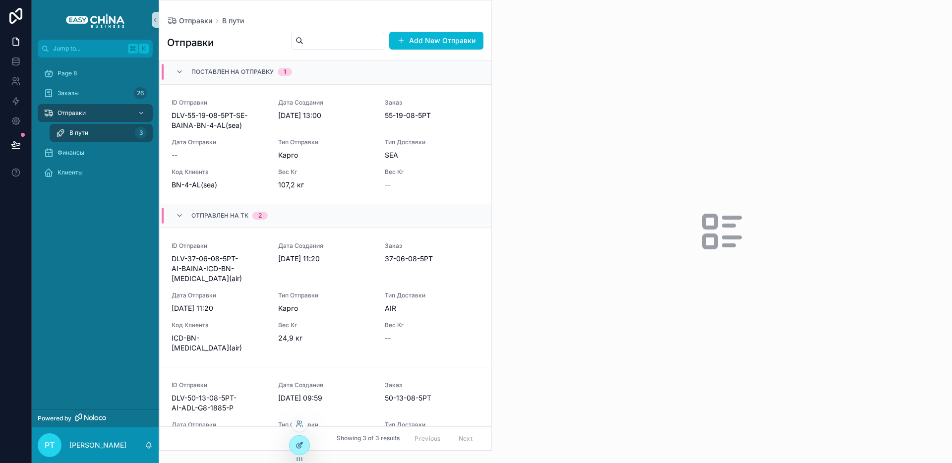
click at [298, 442] on icon at bounding box center [299, 445] width 8 height 8
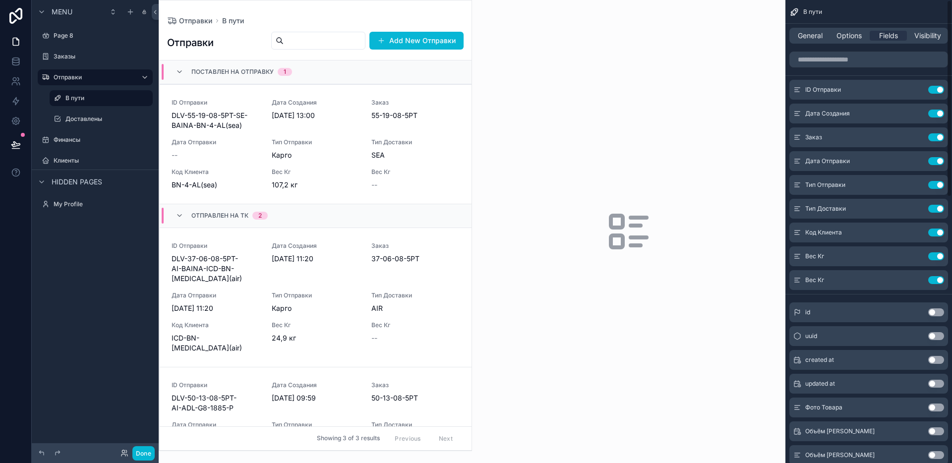
click at [852, 44] on div "General Options Fields Visibility" at bounding box center [868, 36] width 167 height 24
click at [919, 34] on span "Visibility" at bounding box center [927, 36] width 27 height 10
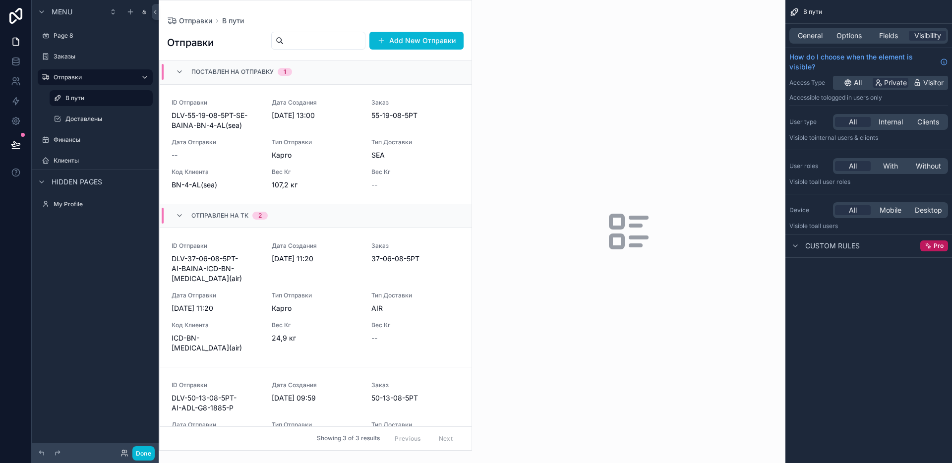
click at [836, 248] on span "Custom rules" at bounding box center [832, 246] width 55 height 10
click at [803, 248] on div "Custom rules" at bounding box center [824, 246] width 70 height 12
click at [943, 245] on div "Pro" at bounding box center [934, 245] width 28 height 11
click at [936, 245] on span "Pro" at bounding box center [939, 246] width 10 height 8
click at [60, 42] on div "Page 8" at bounding box center [95, 36] width 111 height 16
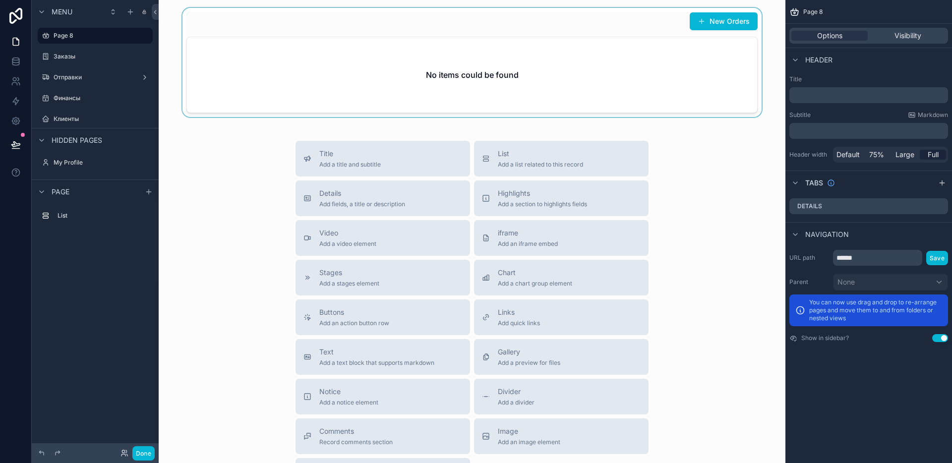
click at [502, 91] on div "scrollable content" at bounding box center [472, 62] width 611 height 109
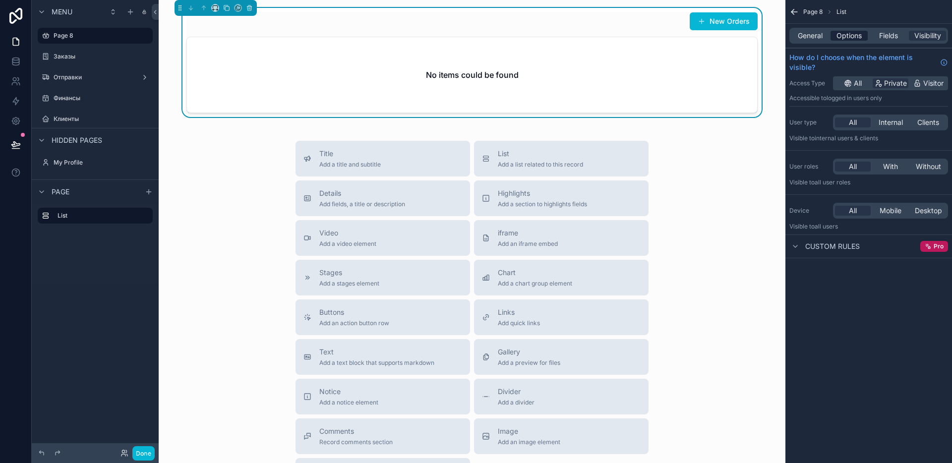
click at [842, 38] on span "Options" at bounding box center [848, 36] width 25 height 10
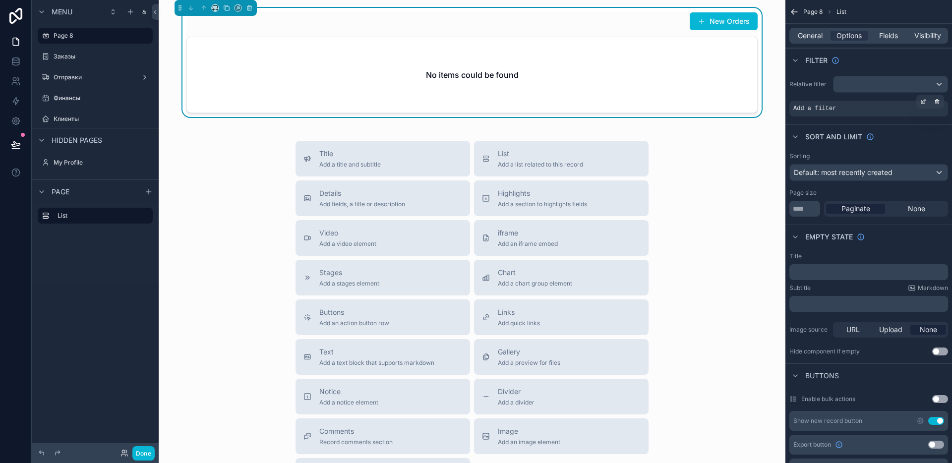
click at [827, 106] on span "Add a filter" at bounding box center [814, 109] width 43 height 8
click at [922, 102] on icon "scrollable content" at bounding box center [923, 102] width 6 height 6
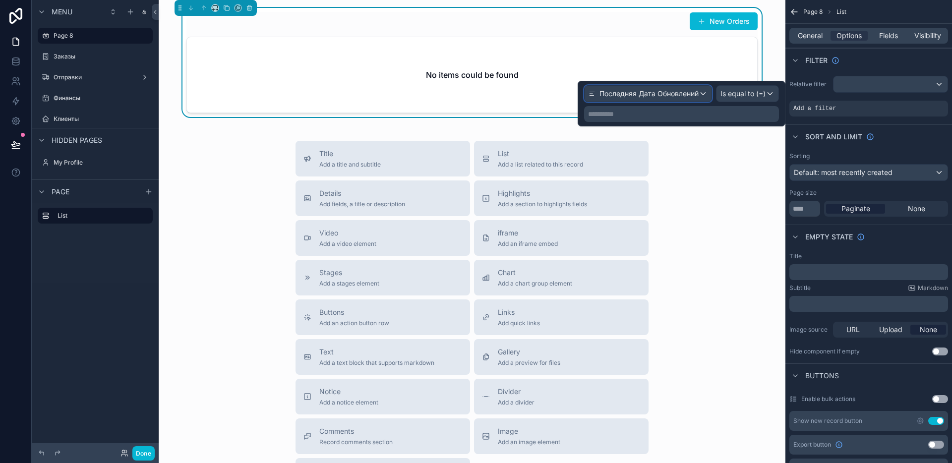
click at [652, 97] on span "Последняя Дата Обновлений" at bounding box center [648, 94] width 99 height 10
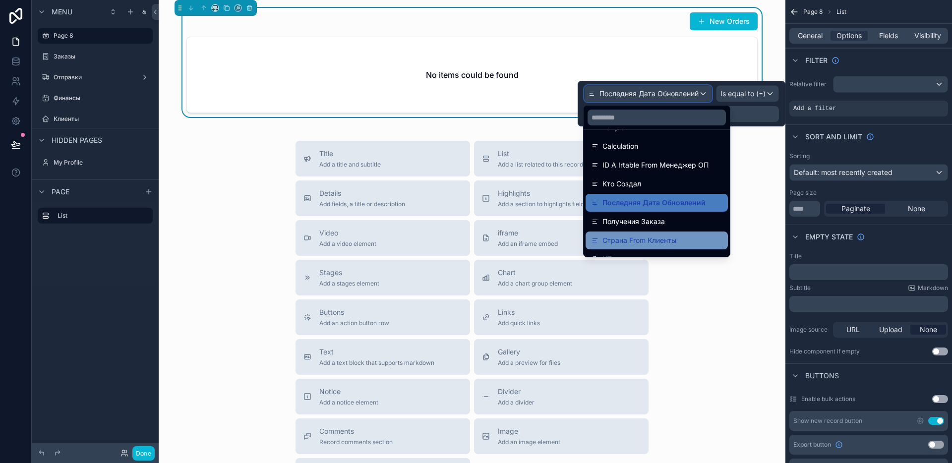
scroll to position [937, 0]
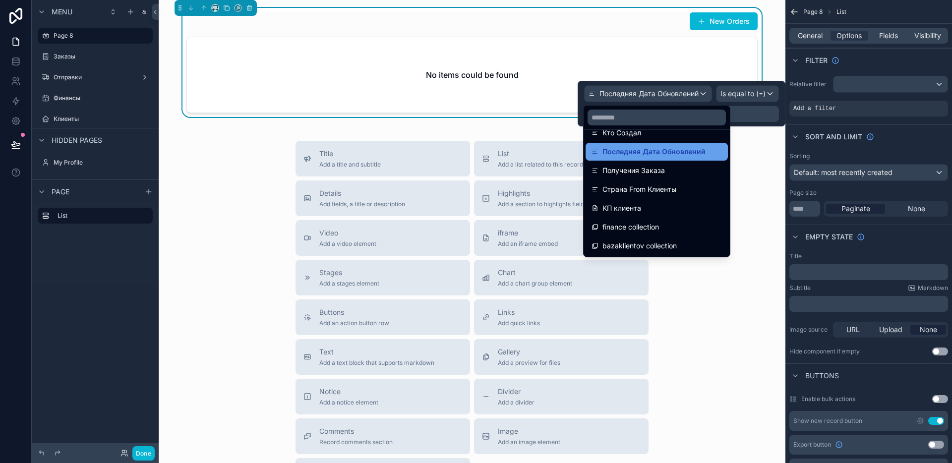
click at [641, 156] on span "Последняя Дата Обновлений" at bounding box center [653, 152] width 103 height 12
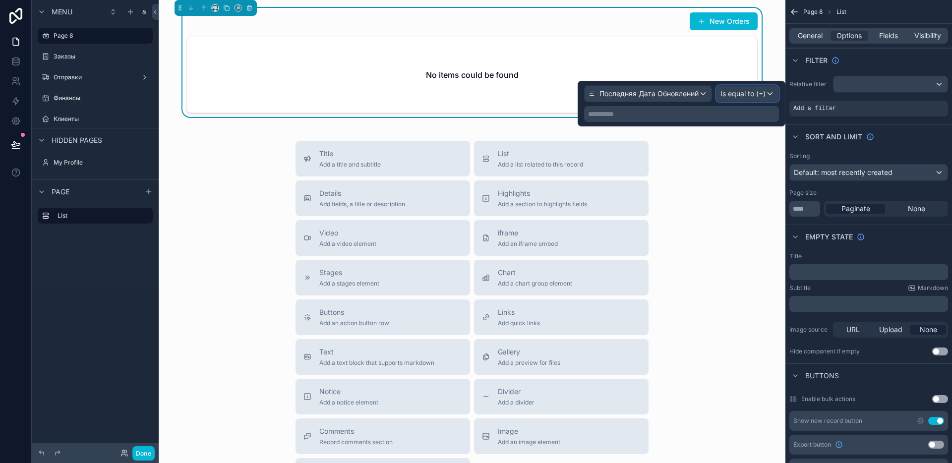
click at [748, 93] on span "Is equal to (=)" at bounding box center [742, 94] width 45 height 10
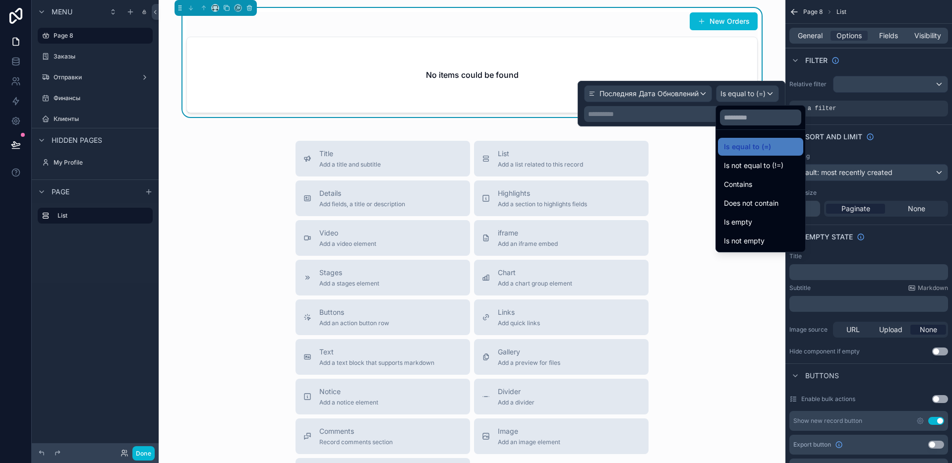
click at [748, 94] on div at bounding box center [682, 104] width 208 height 46
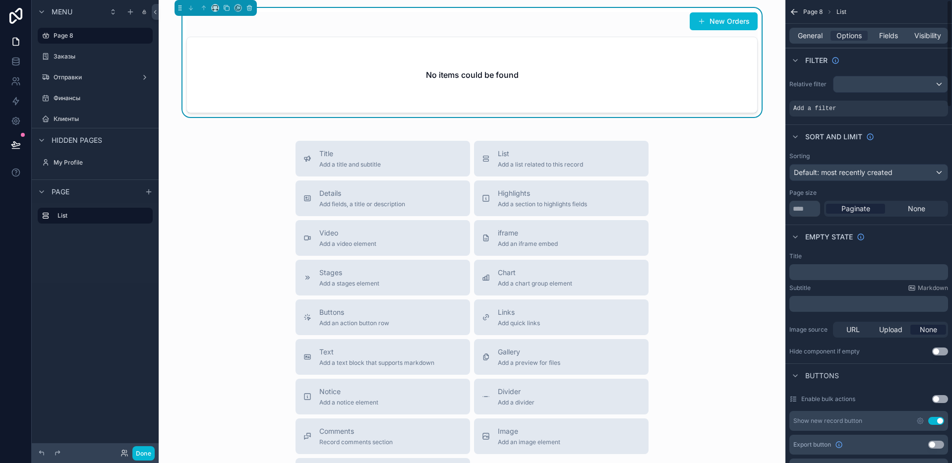
click at [925, 144] on div "Sort And Limit" at bounding box center [868, 136] width 167 height 24
click at [139, 457] on button "Done" at bounding box center [143, 453] width 22 height 14
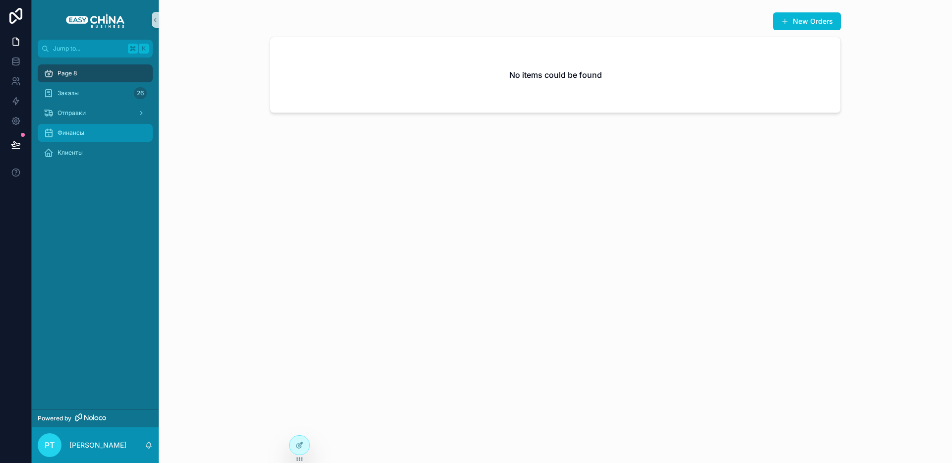
click at [100, 133] on div "Финансы" at bounding box center [95, 133] width 103 height 16
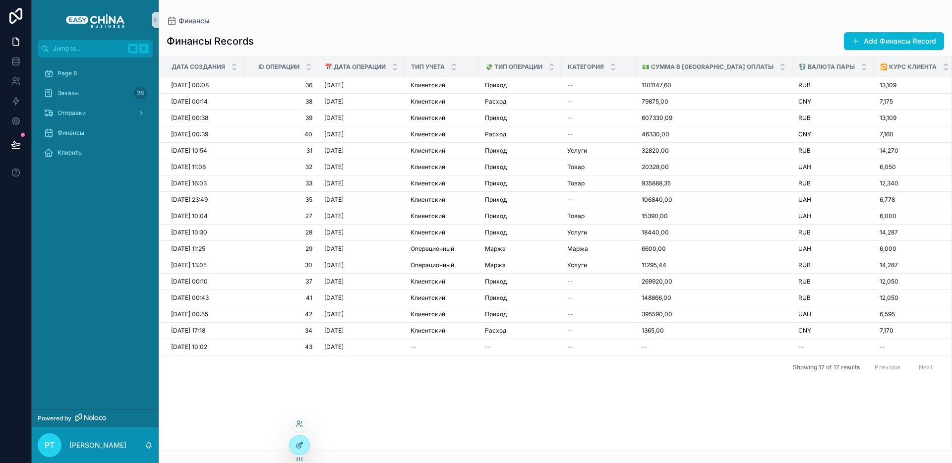
click at [295, 446] on icon at bounding box center [299, 445] width 8 height 8
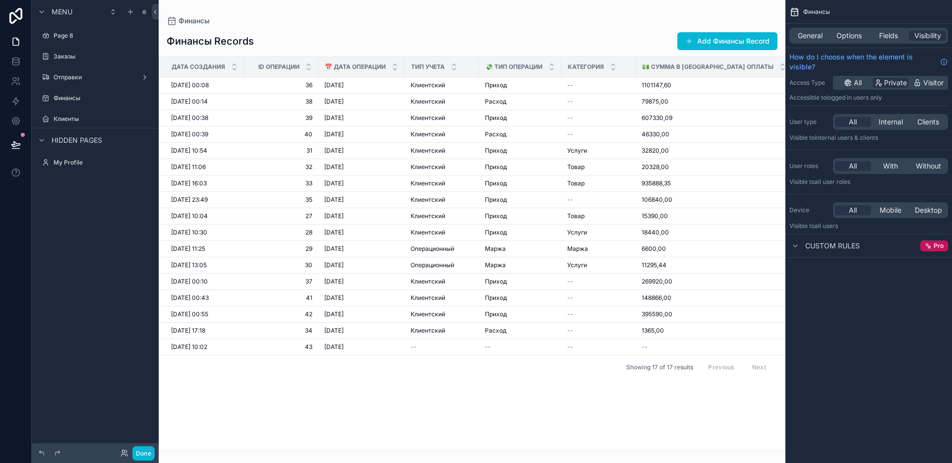
click at [846, 249] on span "Custom rules" at bounding box center [832, 246] width 55 height 10
click at [847, 32] on span "Options" at bounding box center [848, 36] width 25 height 10
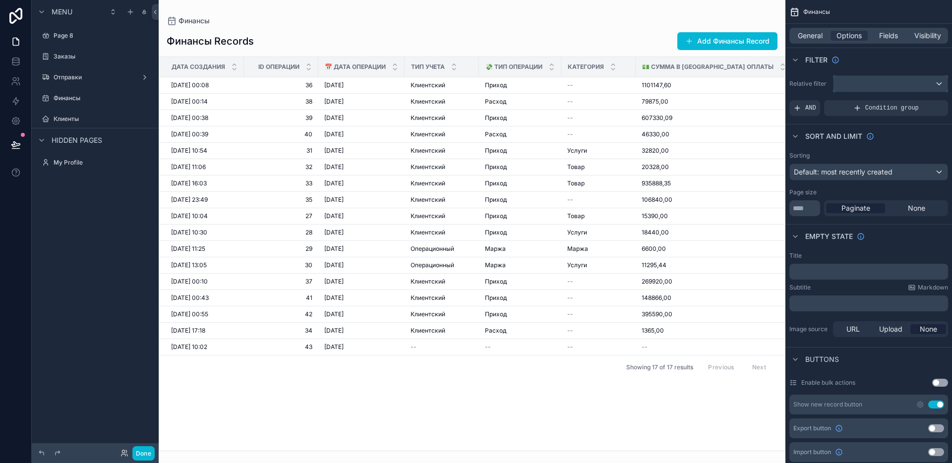
click at [860, 84] on div "scrollable content" at bounding box center [890, 84] width 114 height 16
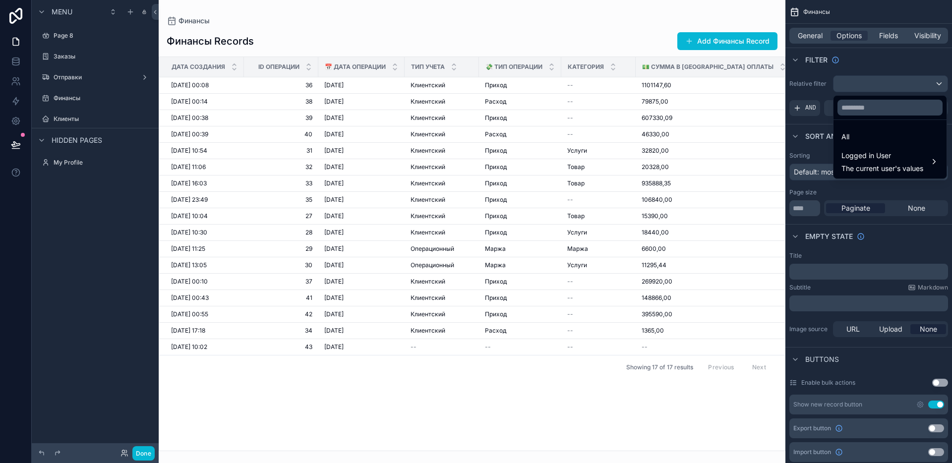
click at [860, 84] on div "scrollable content" at bounding box center [476, 231] width 952 height 463
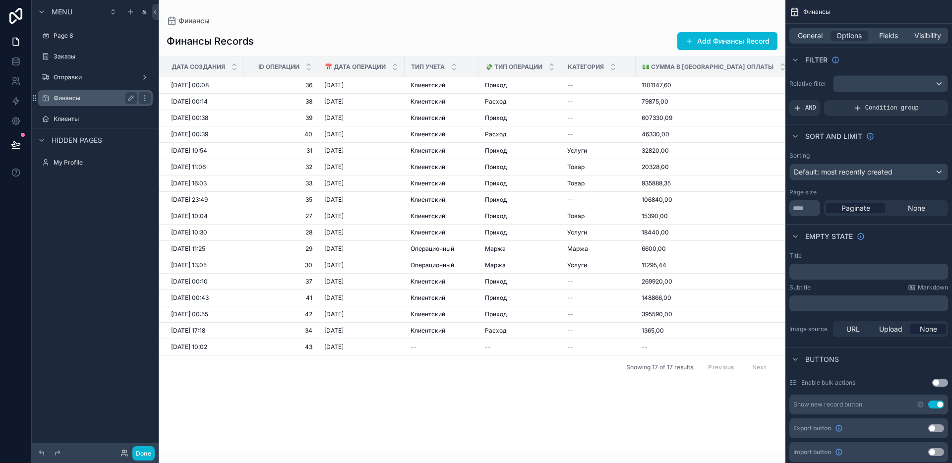
click at [109, 94] on label "Финансы" at bounding box center [93, 98] width 79 height 8
click at [103, 59] on label "Заказы" at bounding box center [93, 57] width 79 height 8
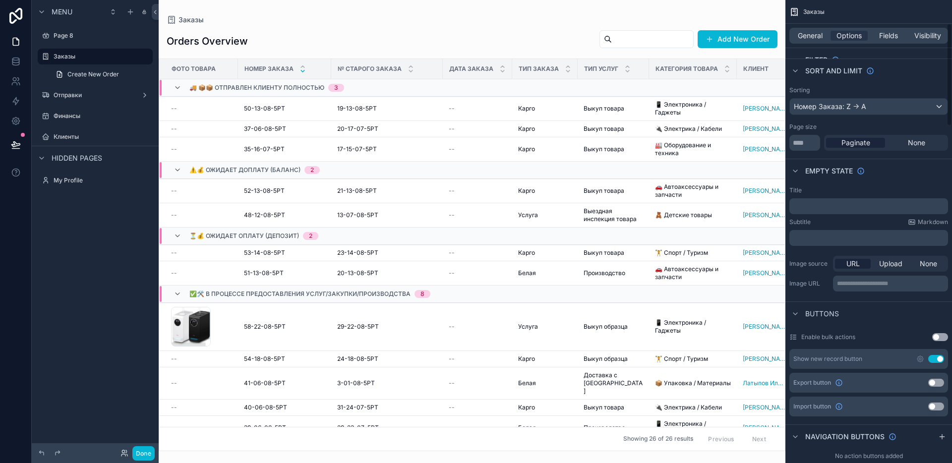
scroll to position [133, 0]
